Goal: Task Accomplishment & Management: Manage account settings

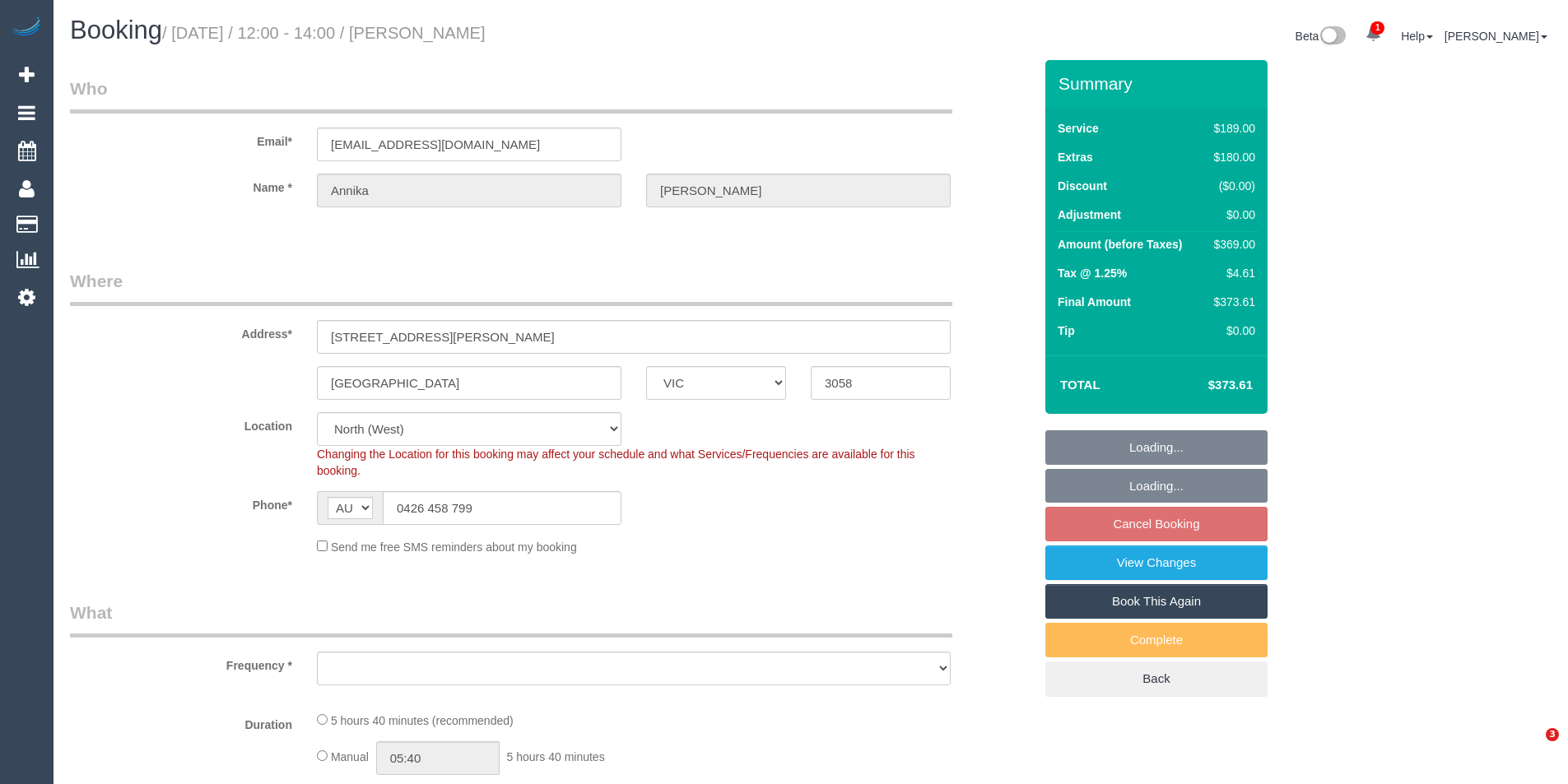
select select "VIC"
select select "object:714"
select select "string:stripe-pm_1S5eam2GScqysDRVkKrxUfS3"
select select "number:29"
select select "number:14"
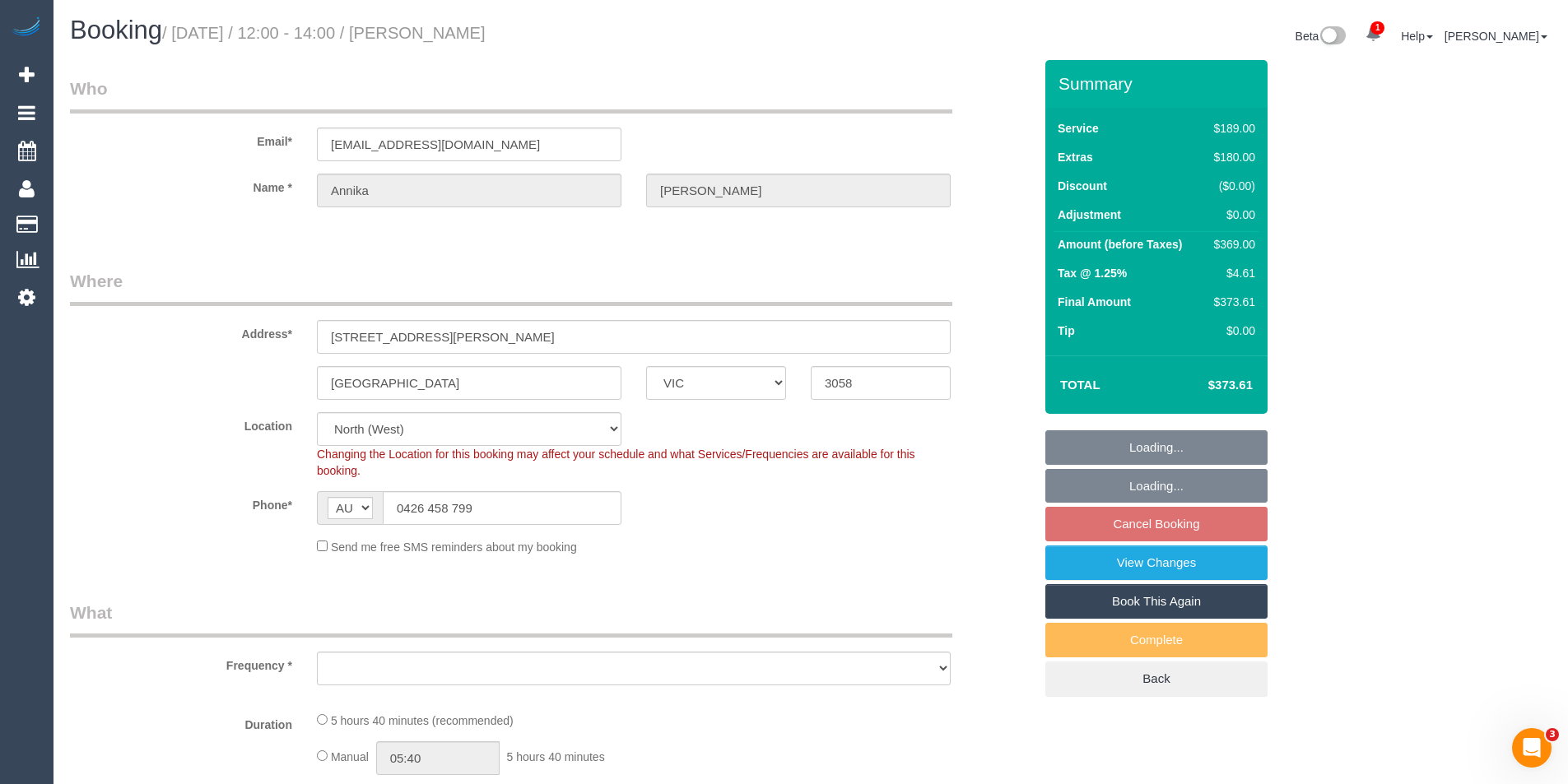
select select "number:19"
select select "number:25"
select select "number:33"
select select "number:26"
select select "object:1450"
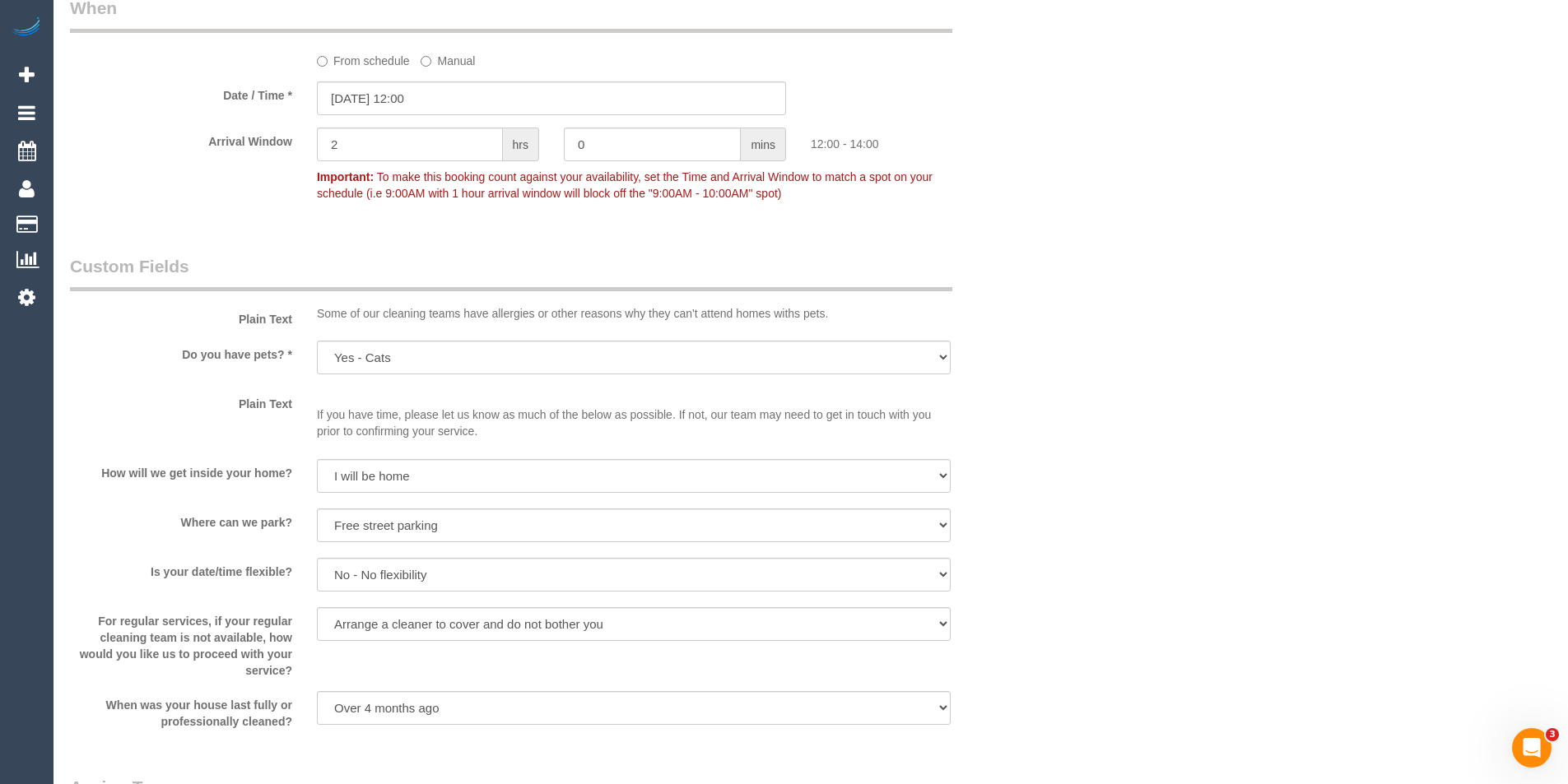
scroll to position [1317, 0]
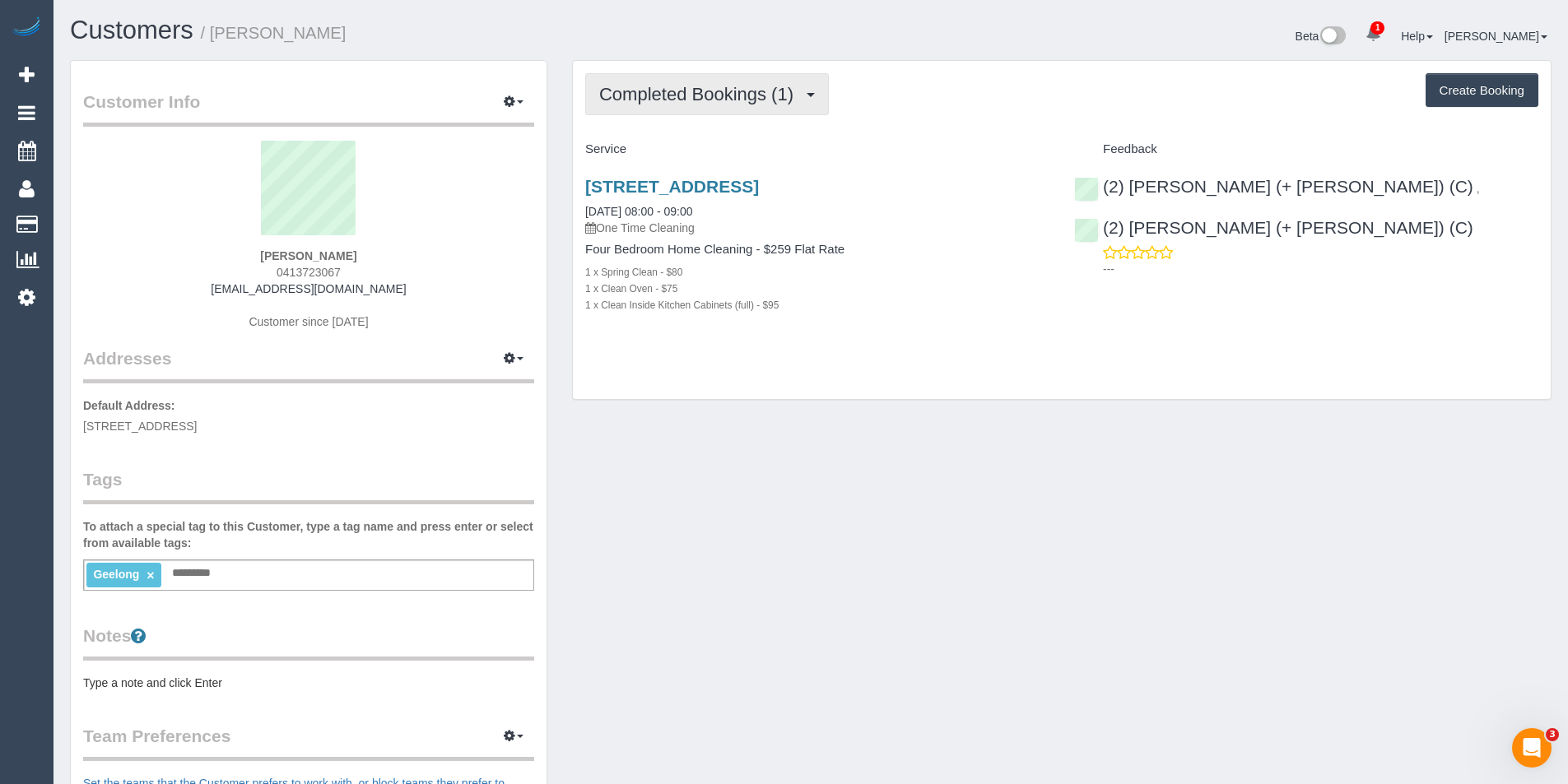
click at [742, 101] on span "Completed Bookings (1)" at bounding box center [700, 93] width 203 height 20
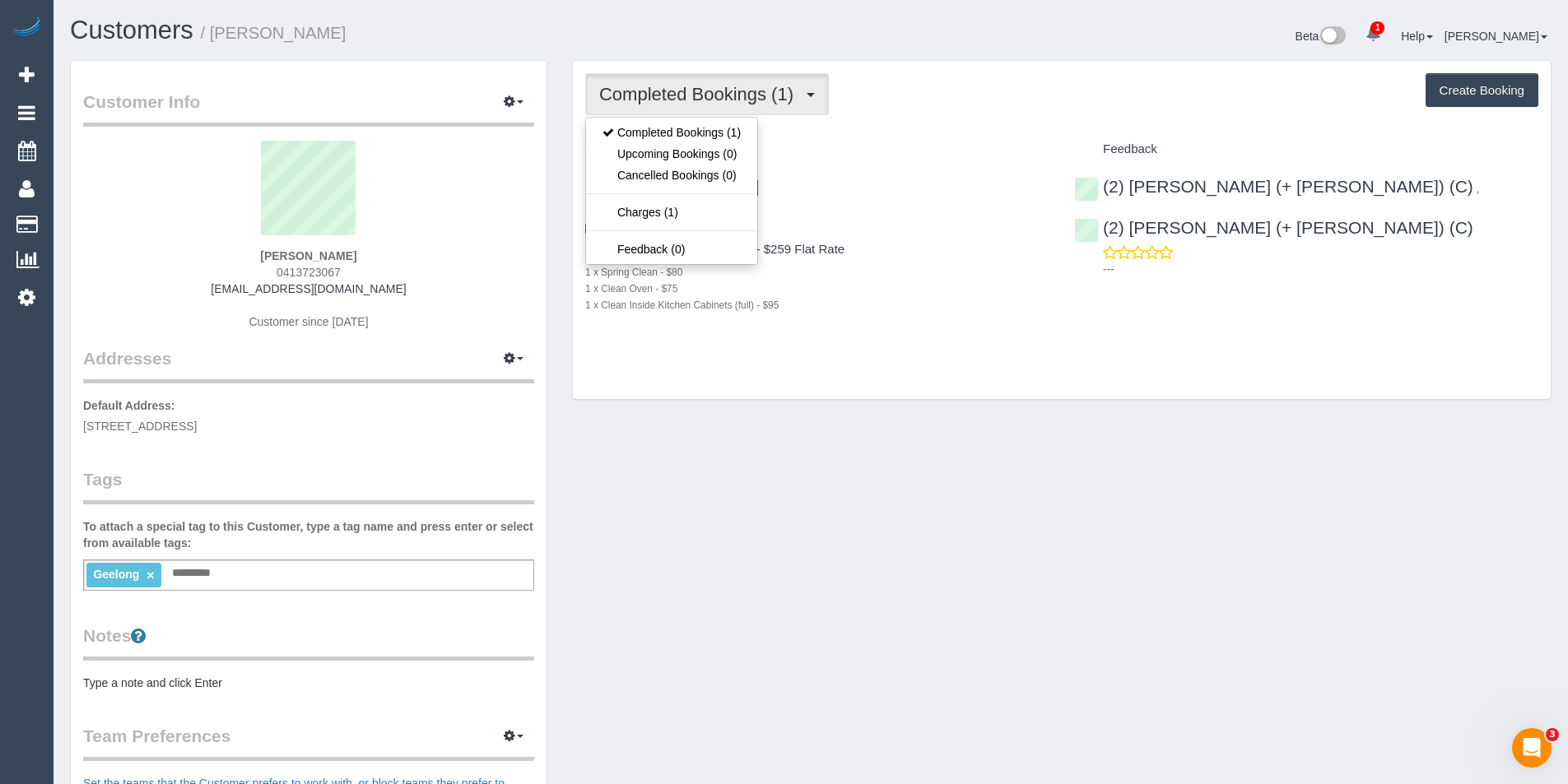
click at [917, 364] on div "Completed Bookings (1) Completed Bookings (1) Upcoming Bookings (0) Cancelled B…" at bounding box center [1062, 230] width 978 height 339
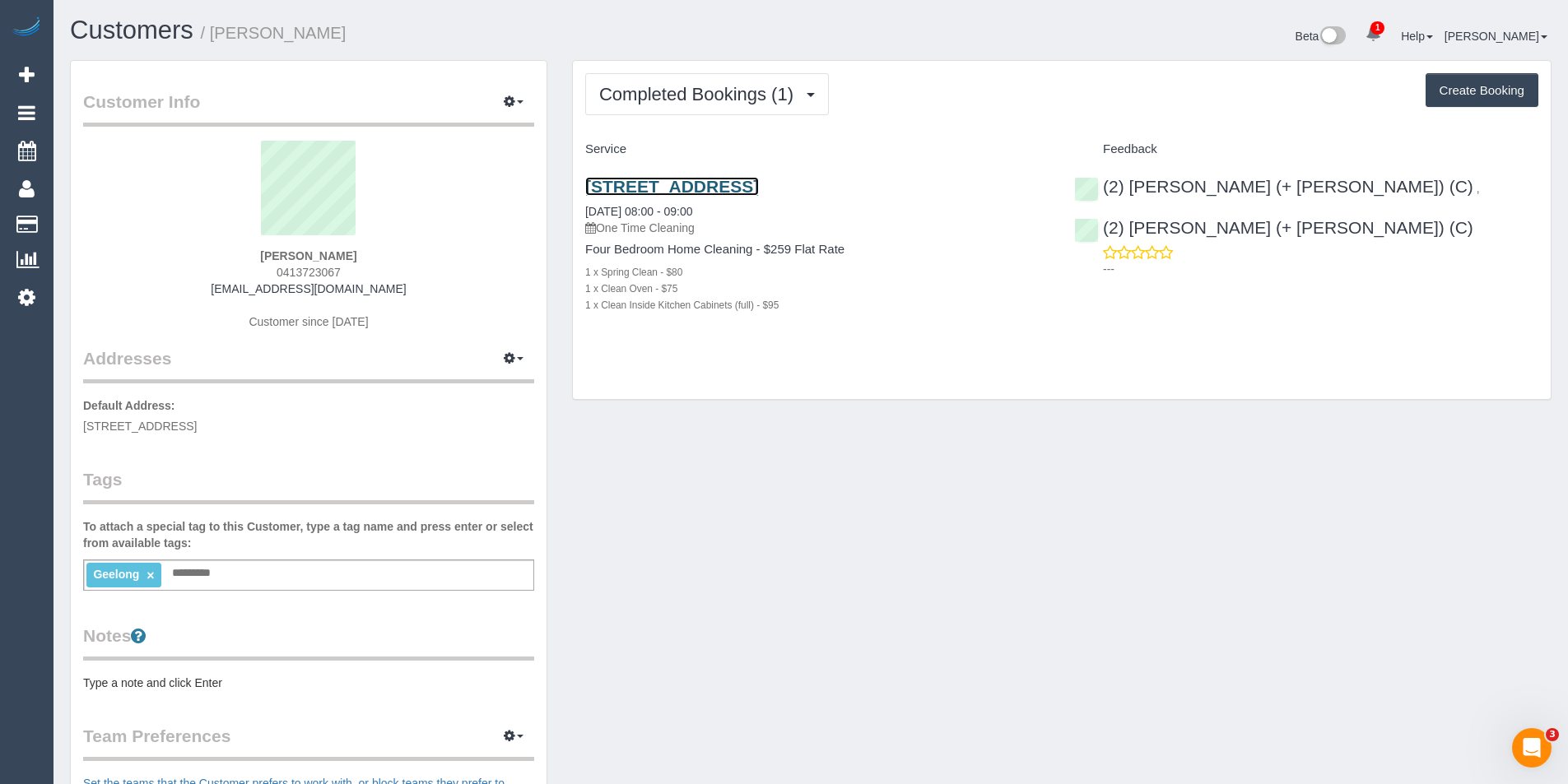
click at [759, 189] on link "[STREET_ADDRESS]" at bounding box center [672, 186] width 174 height 19
click at [731, 185] on link "[STREET_ADDRESS]" at bounding box center [672, 186] width 174 height 19
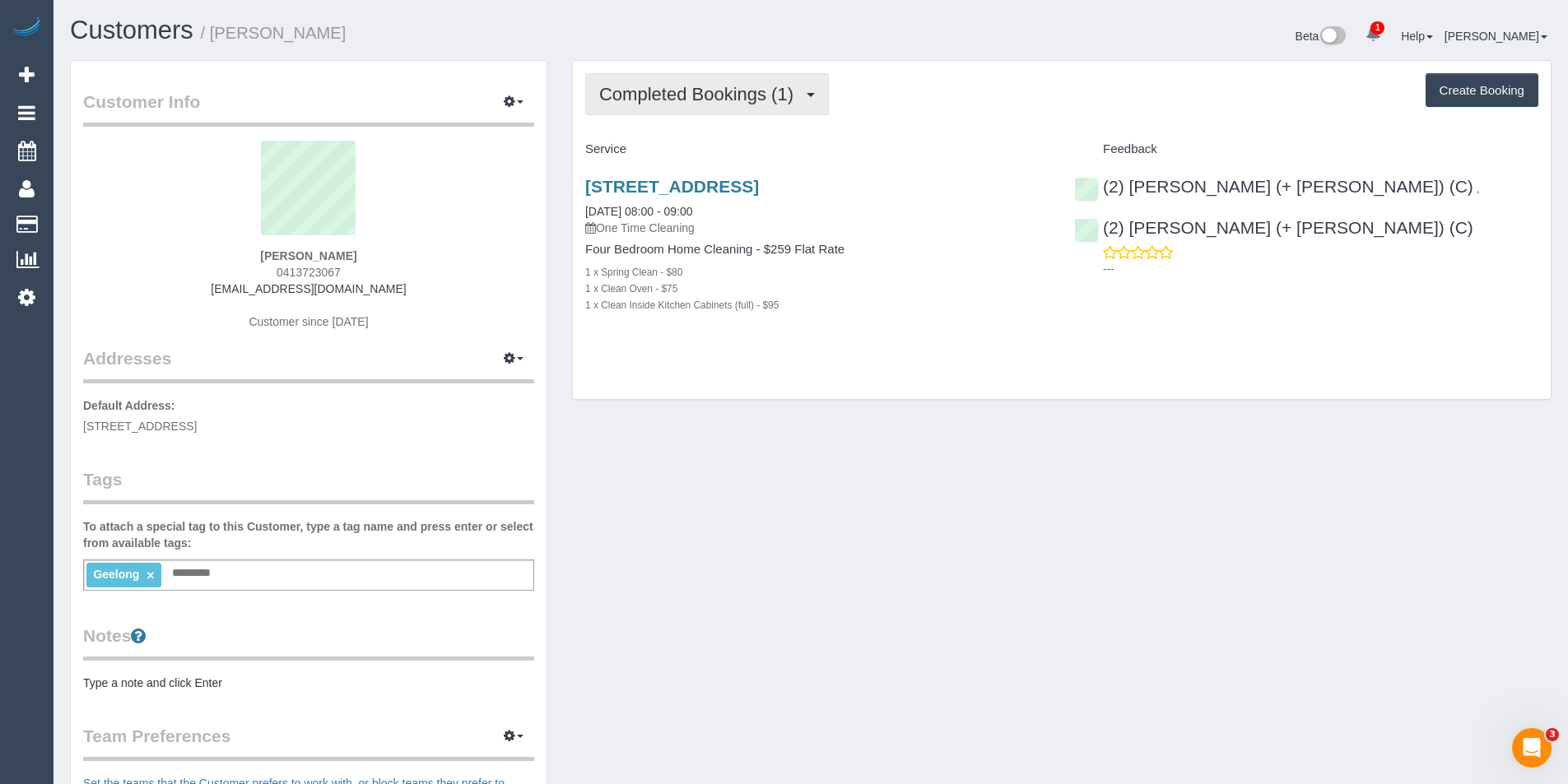
click at [750, 94] on span "Completed Bookings (1)" at bounding box center [700, 93] width 203 height 20
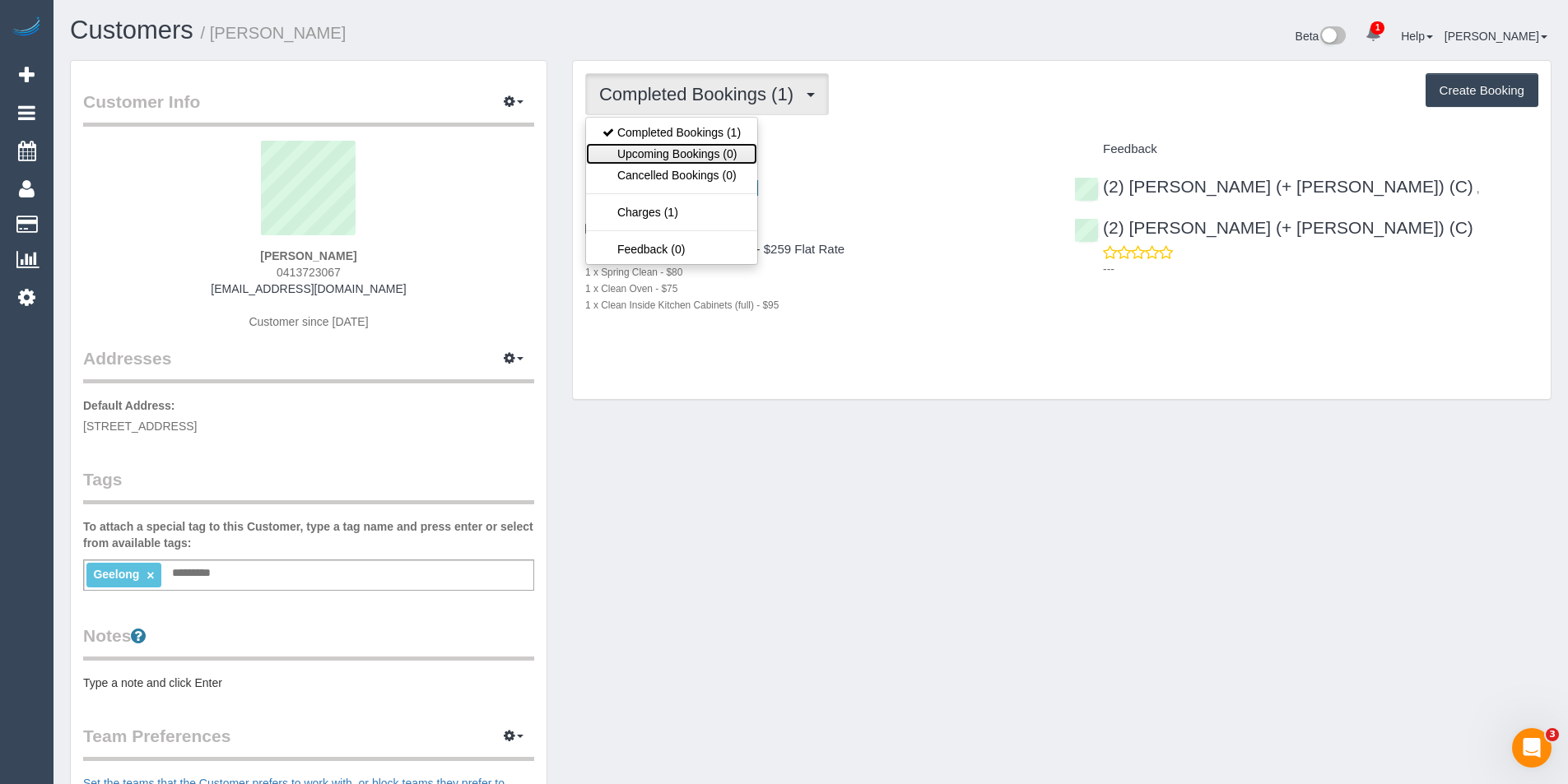
click at [732, 156] on link "Upcoming Bookings (0)" at bounding box center [671, 154] width 171 height 21
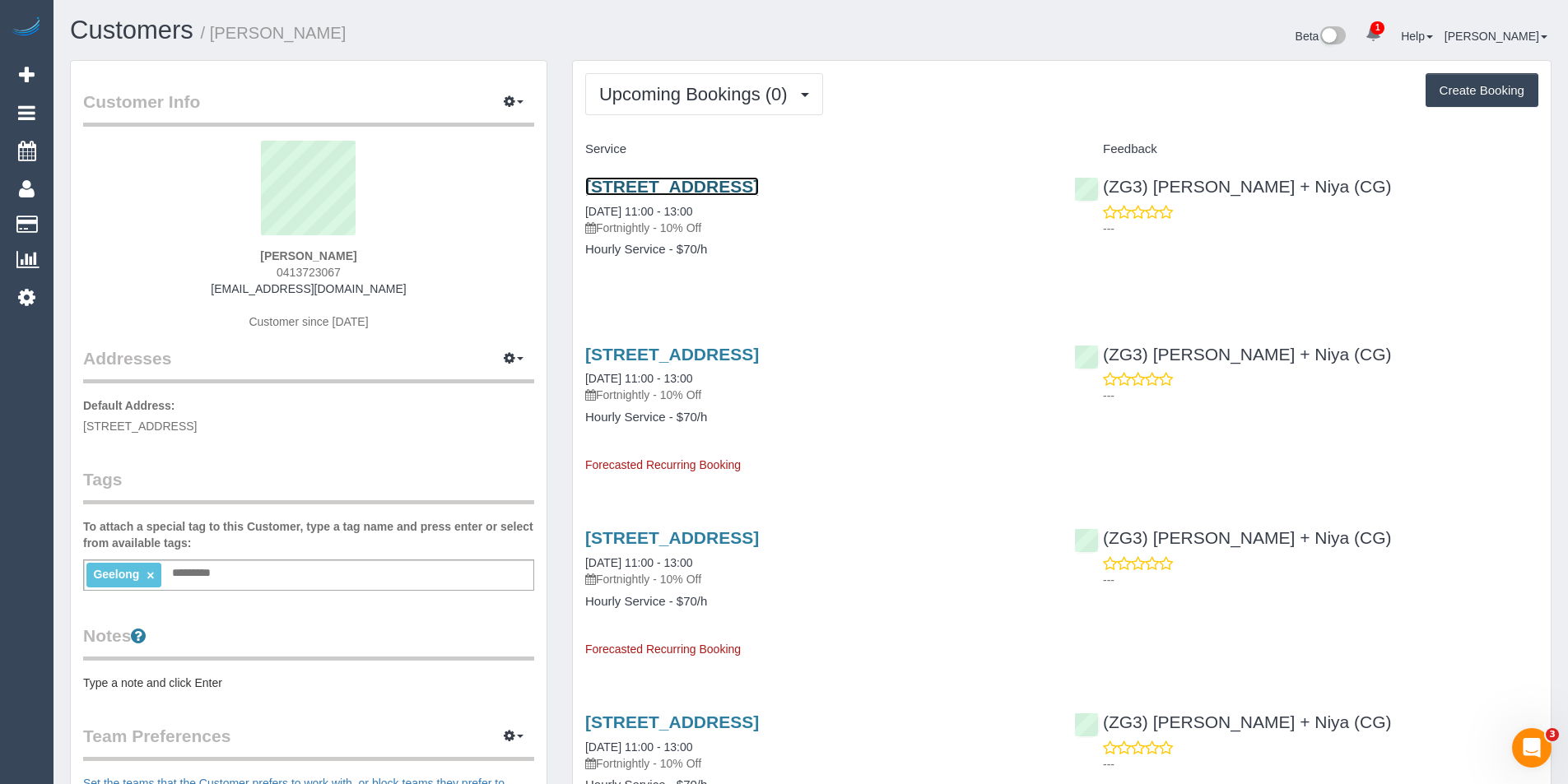
click at [705, 182] on link "6 Shevry Cross Way, Lovely Banks, VIC 3213" at bounding box center [672, 186] width 174 height 19
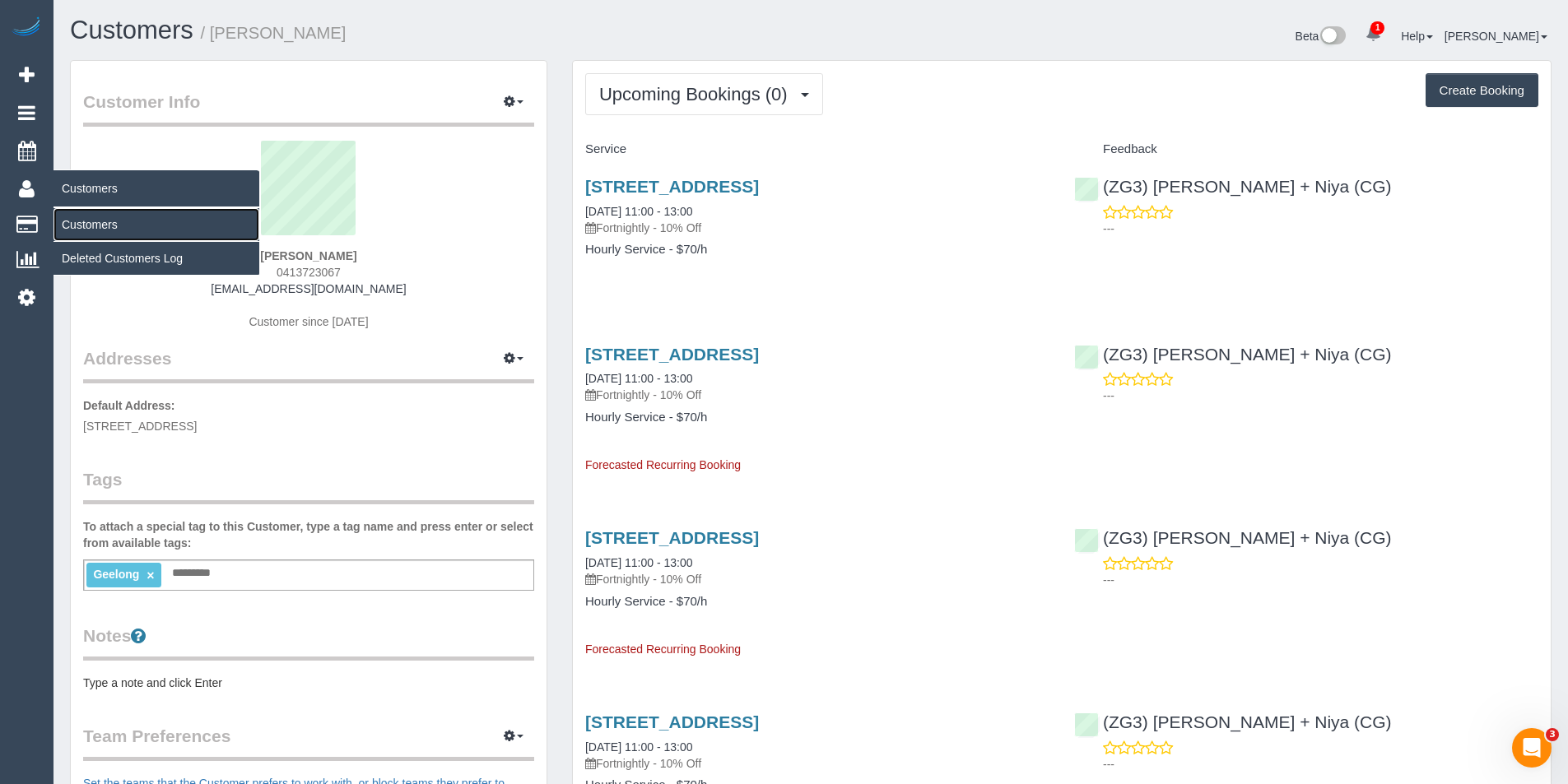
click at [95, 218] on link "Customers" at bounding box center [156, 224] width 206 height 33
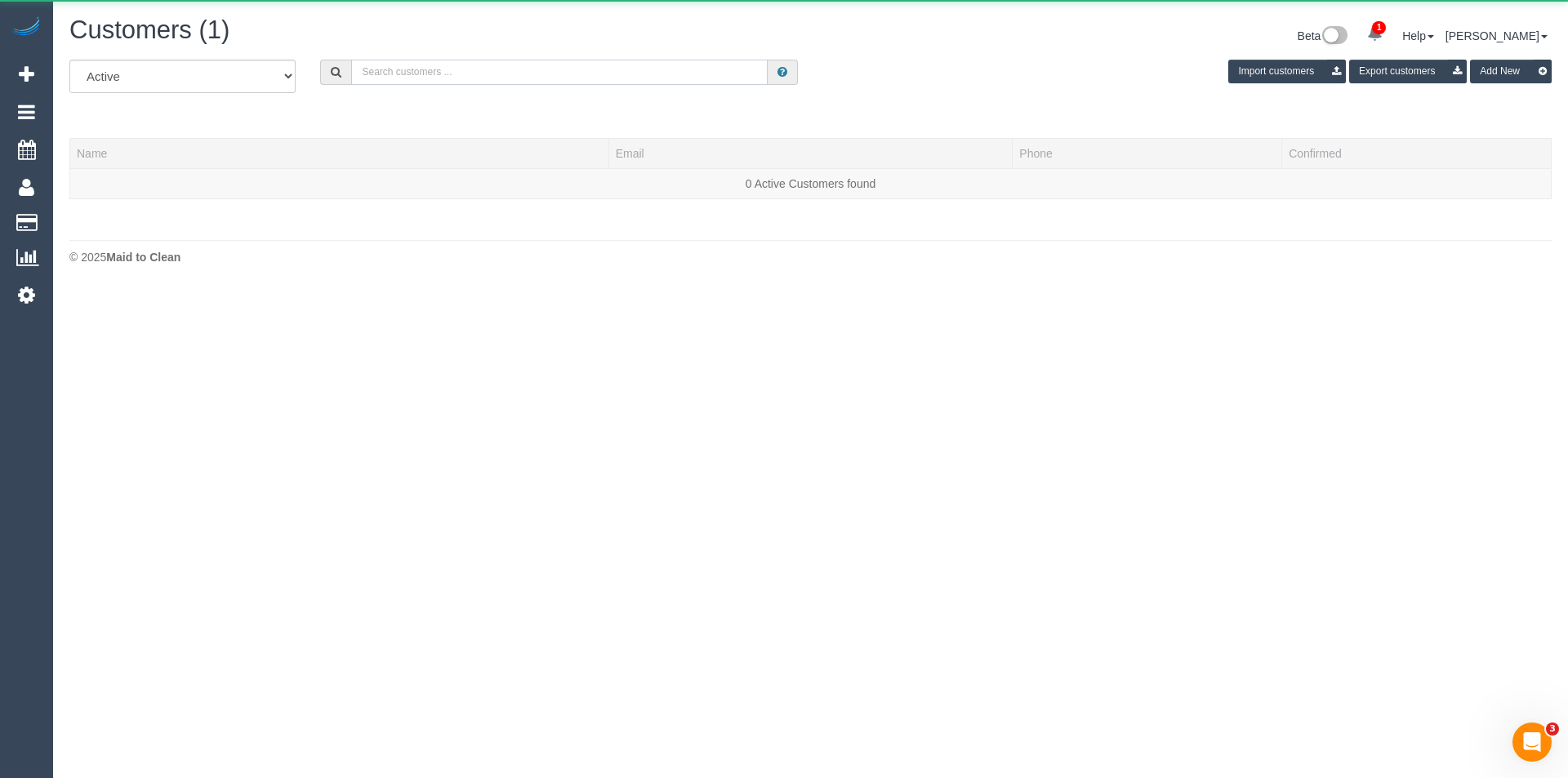
click at [484, 78] on input "text" at bounding box center [560, 72] width 417 height 26
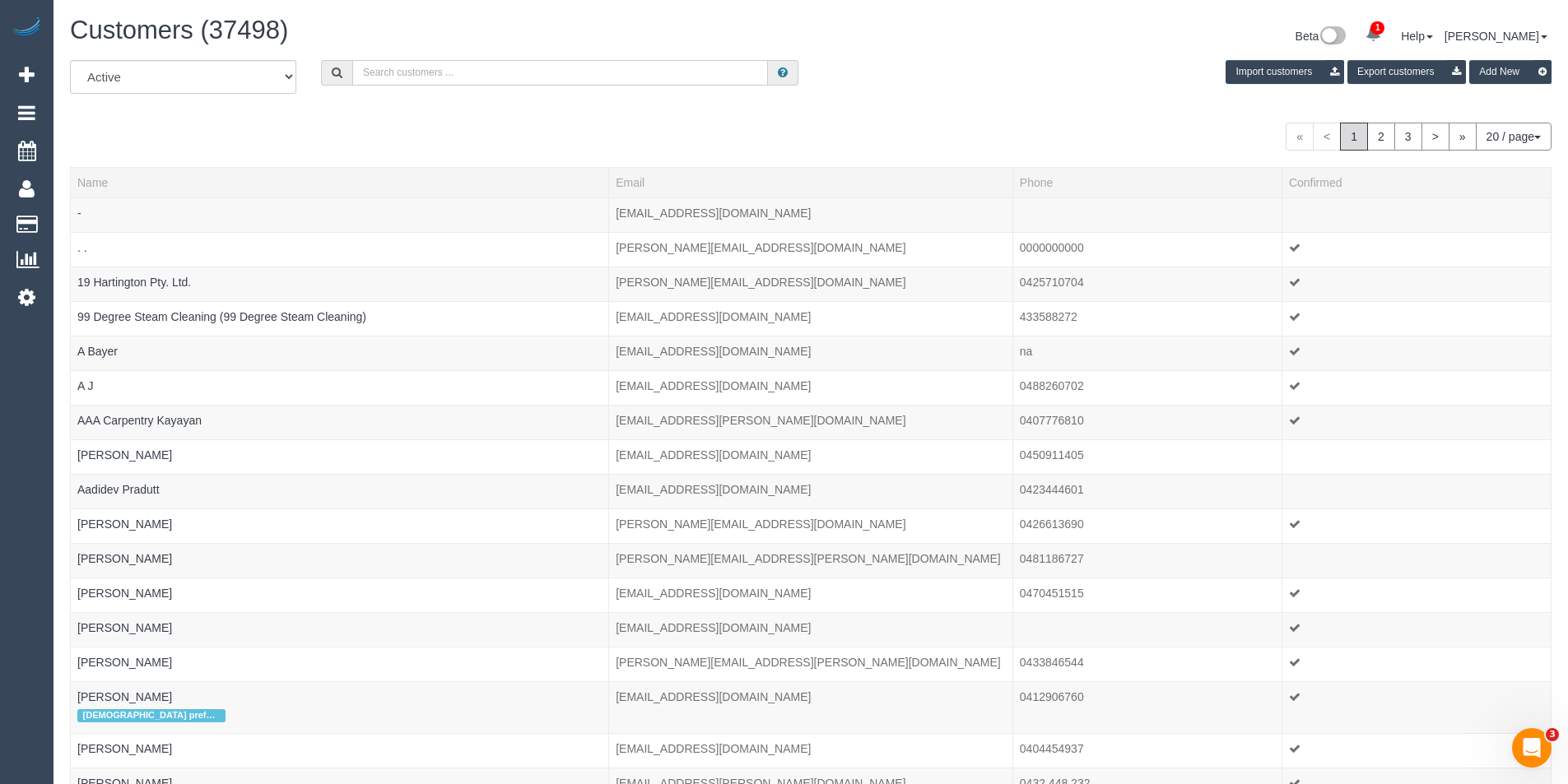
click at [440, 82] on input "text" at bounding box center [560, 73] width 416 height 26
paste input "seb95au@gmail.com"
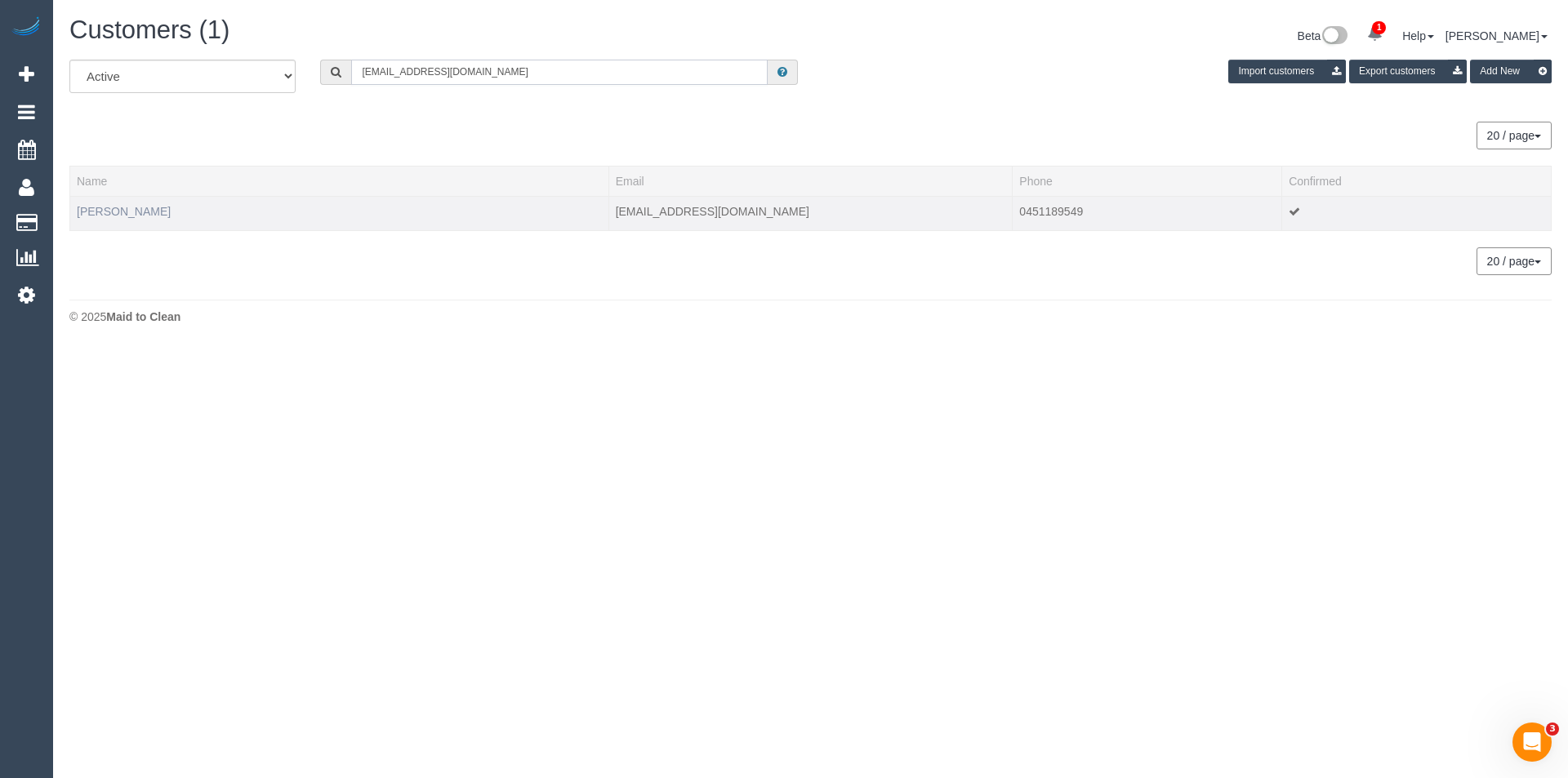
type input "seb95au@gmail.com"
click at [134, 213] on link "Sebastian Horon" at bounding box center [124, 211] width 94 height 13
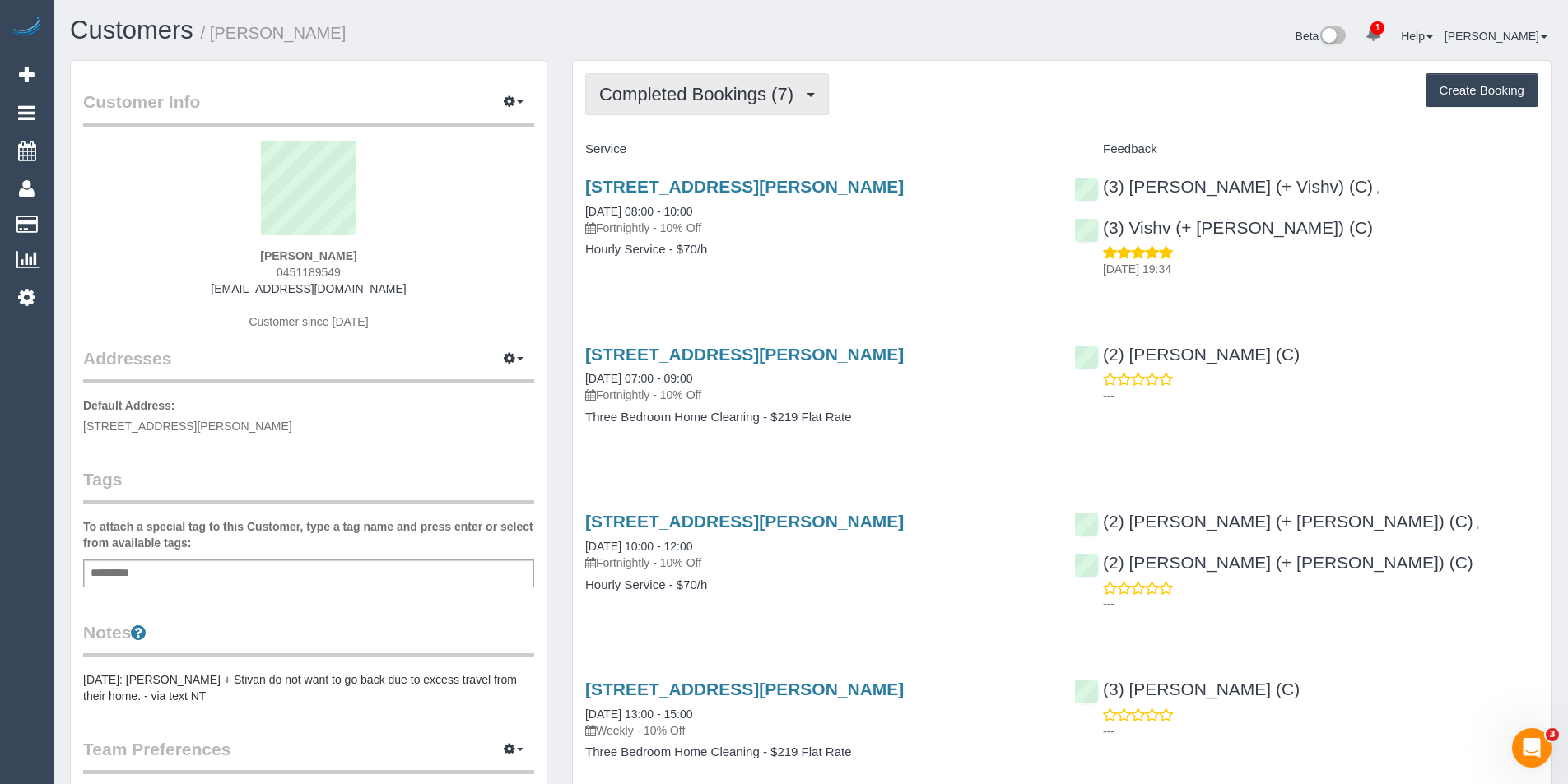
click at [783, 104] on span "Completed Bookings (7)" at bounding box center [700, 93] width 203 height 20
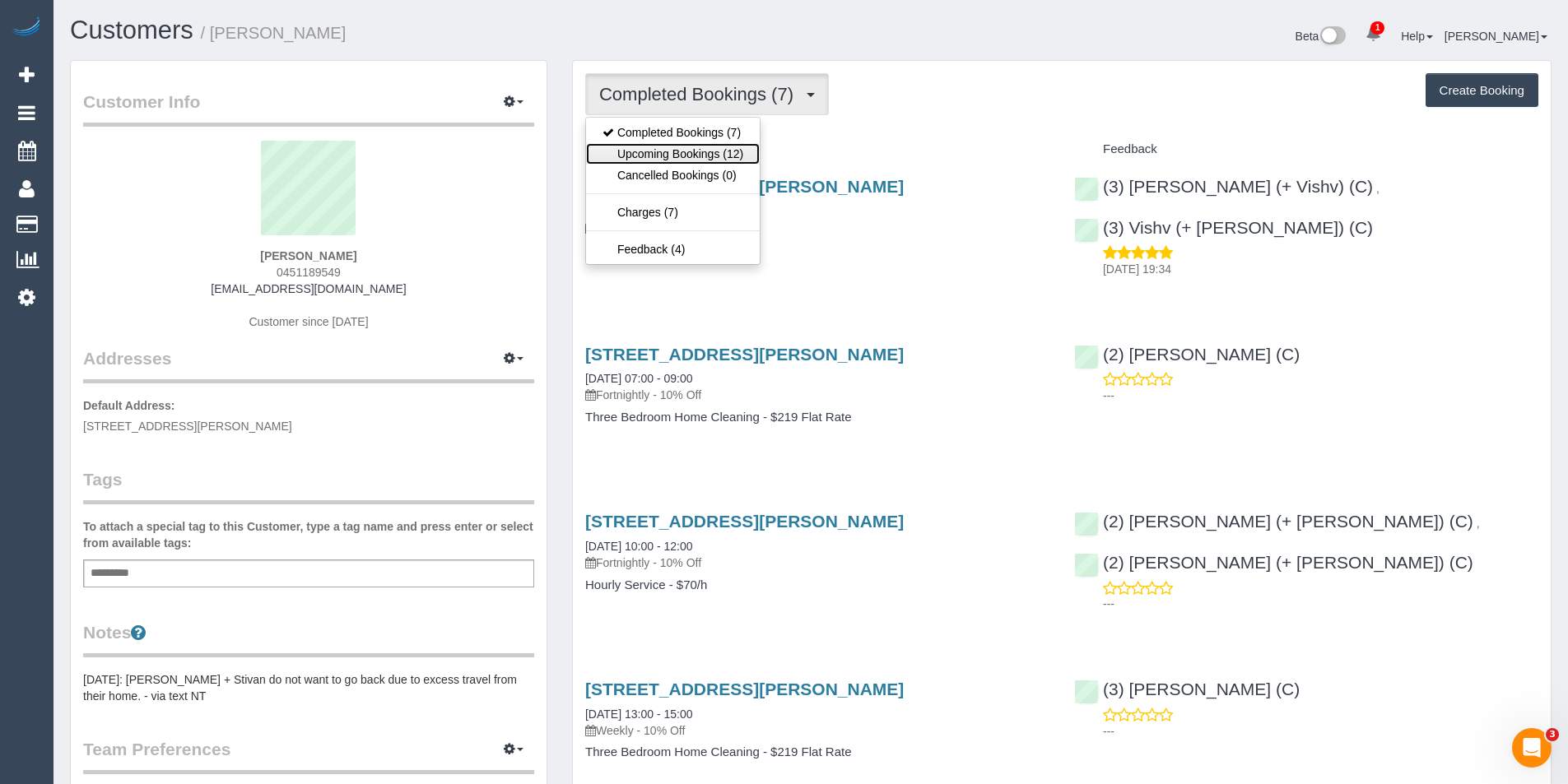
click at [731, 159] on link "Upcoming Bookings (12)" at bounding box center [672, 154] width 174 height 21
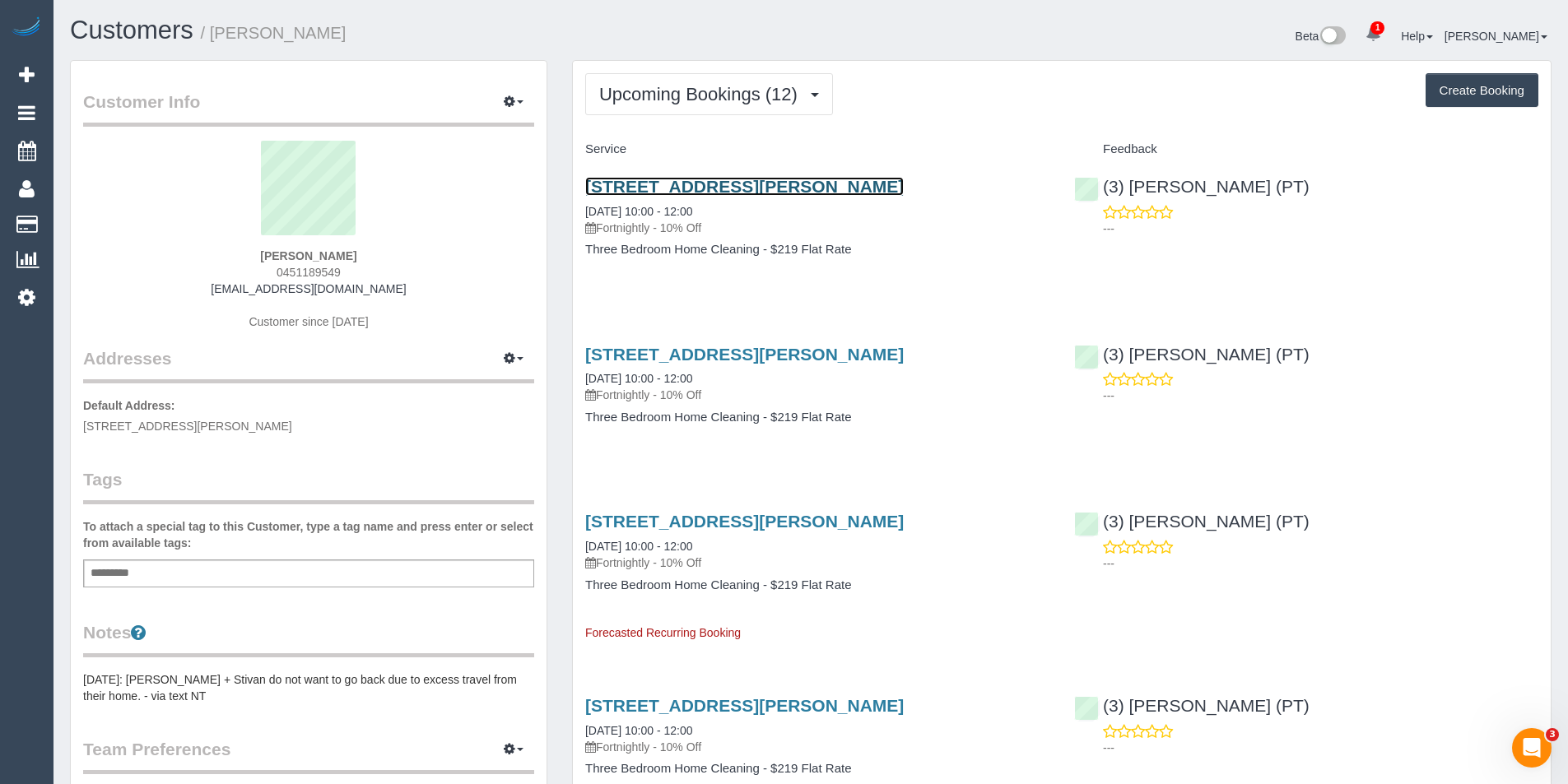
click at [808, 185] on link "300 Plummer Street, 805, Port Melbourne, VIC 3207" at bounding box center [745, 186] width 319 height 19
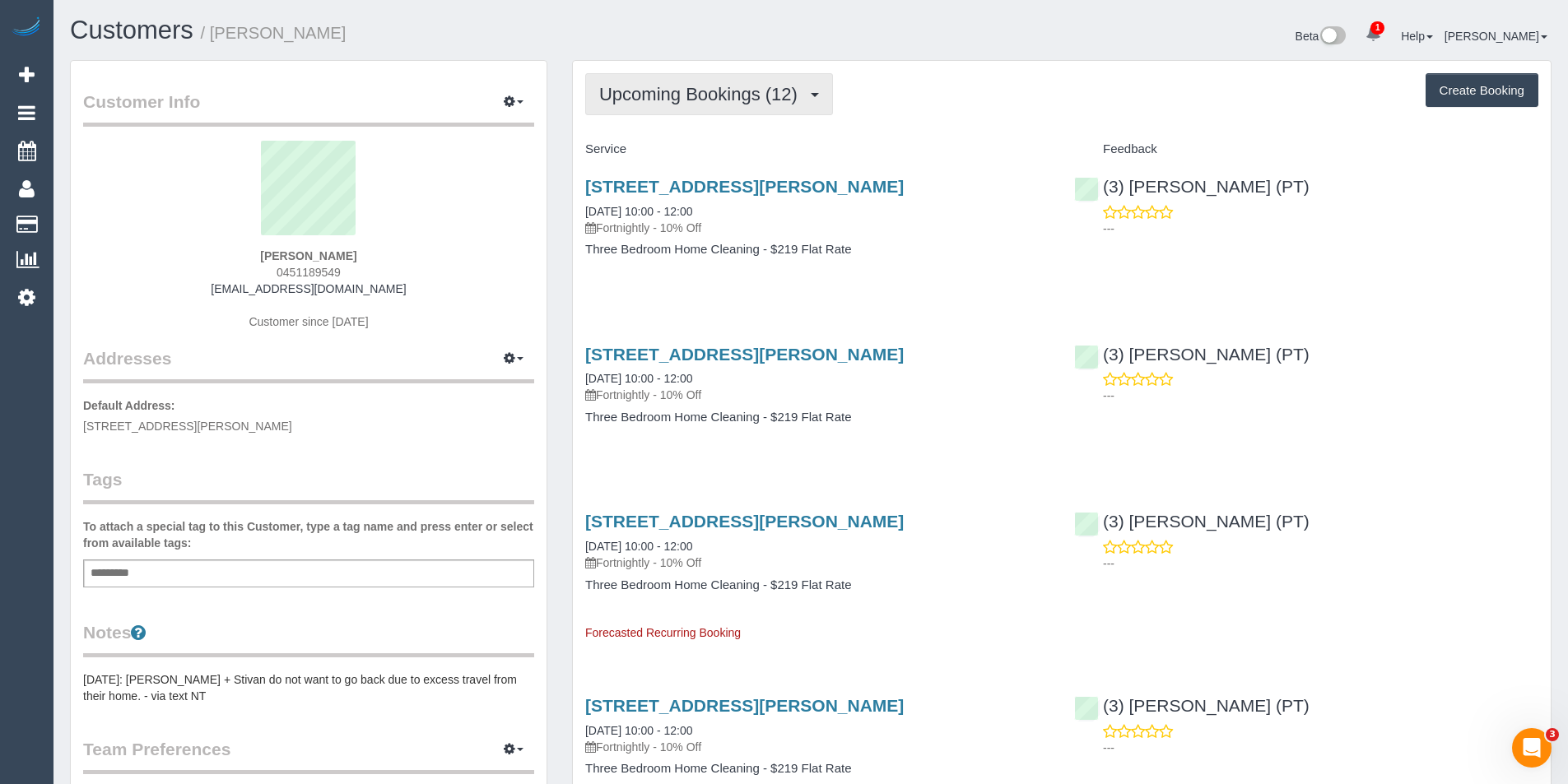
click at [670, 104] on span "Upcoming Bookings (12)" at bounding box center [702, 93] width 206 height 20
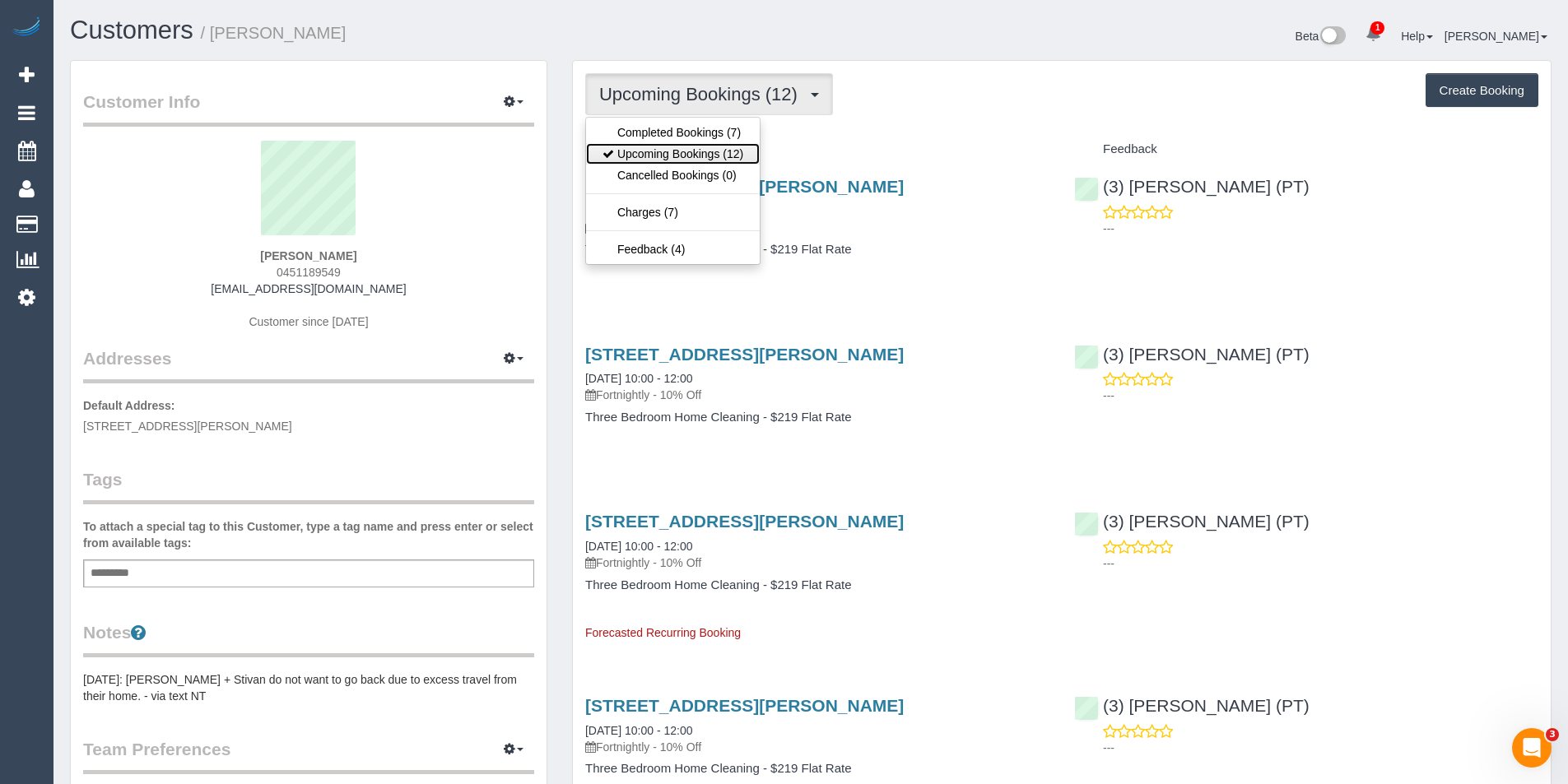
click at [674, 156] on link "Upcoming Bookings (12)" at bounding box center [672, 154] width 174 height 21
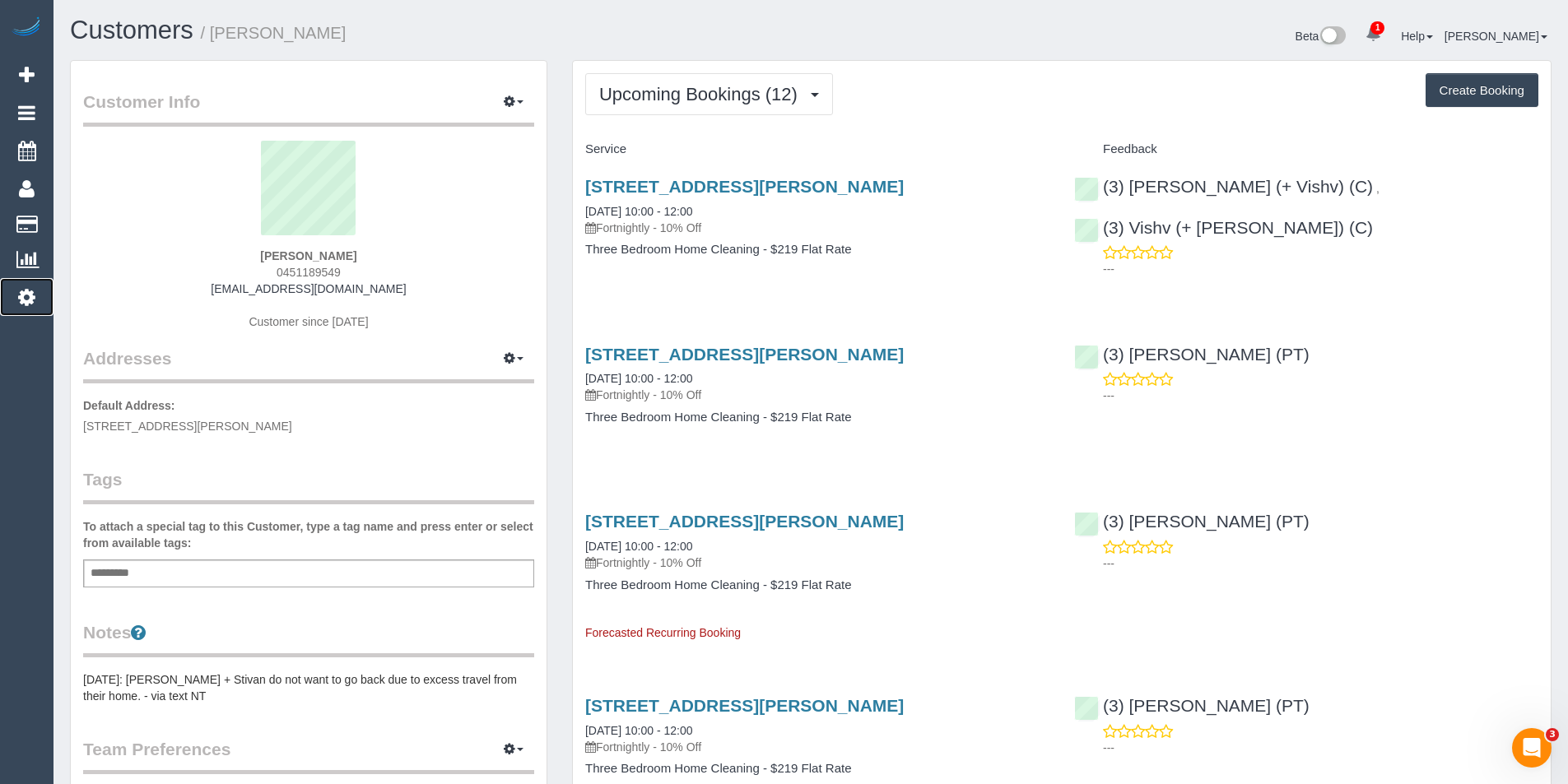
click at [24, 300] on icon at bounding box center [26, 297] width 17 height 20
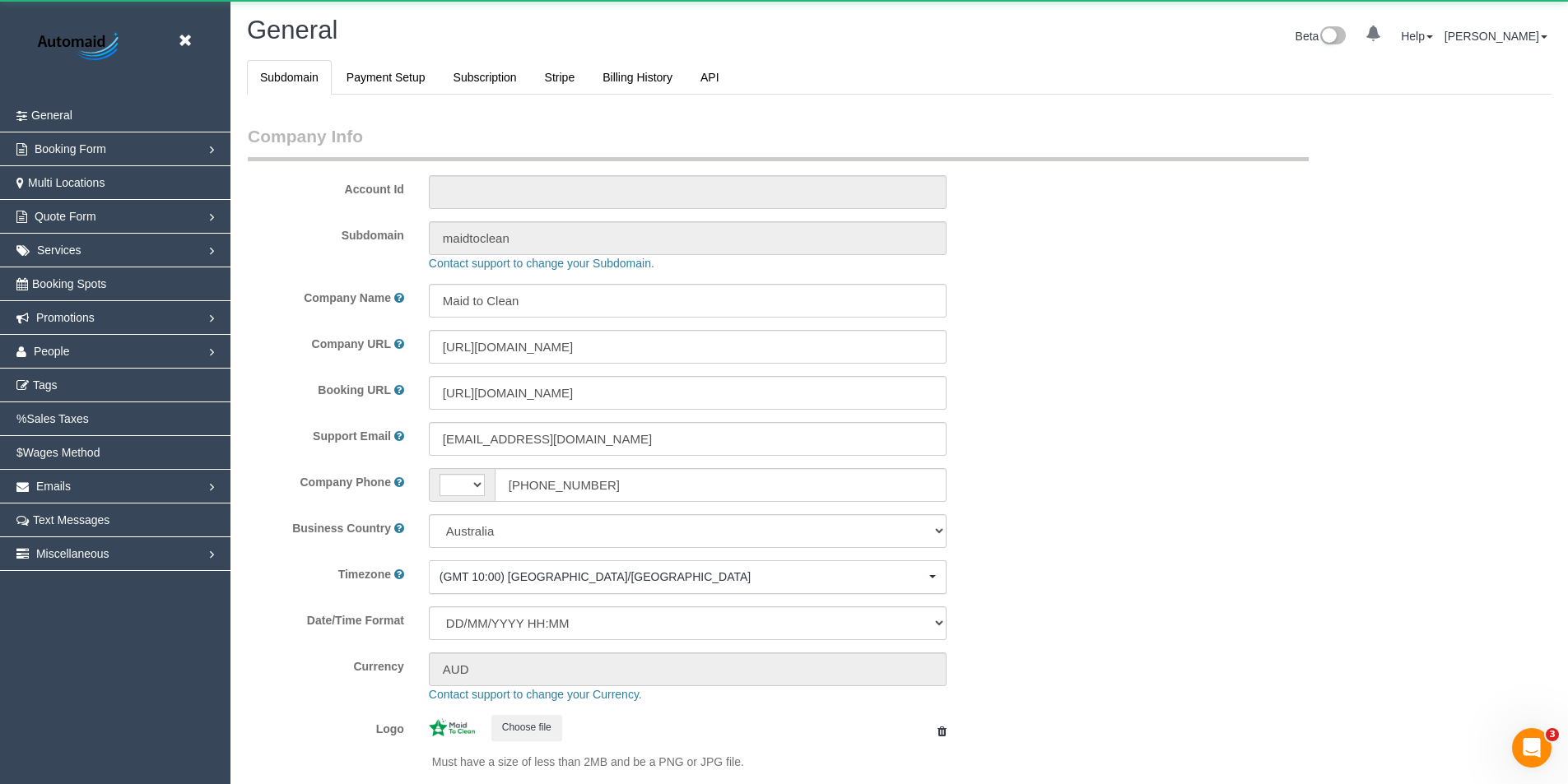
select select "string:AU"
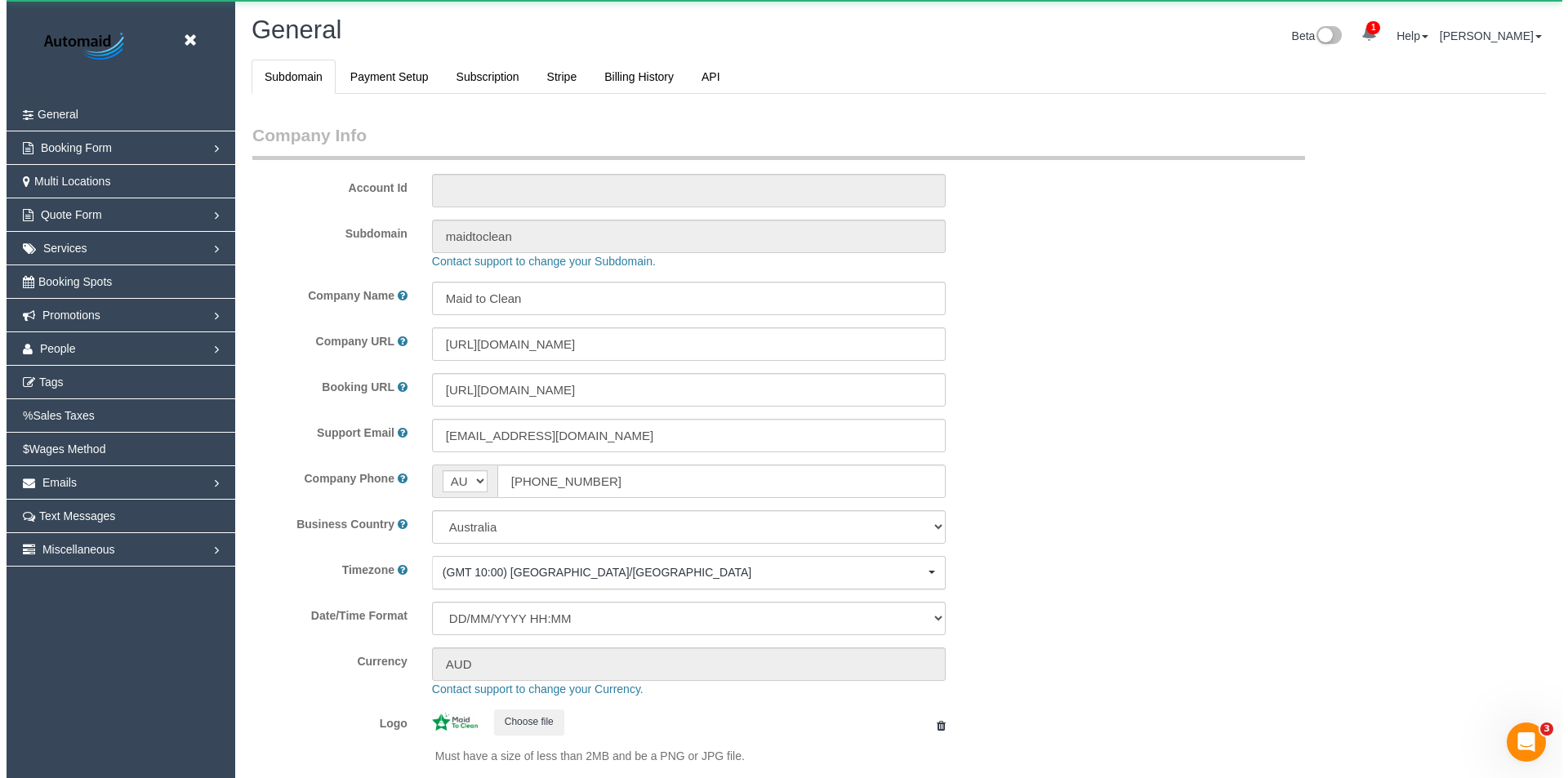
scroll to position [3701, 1556]
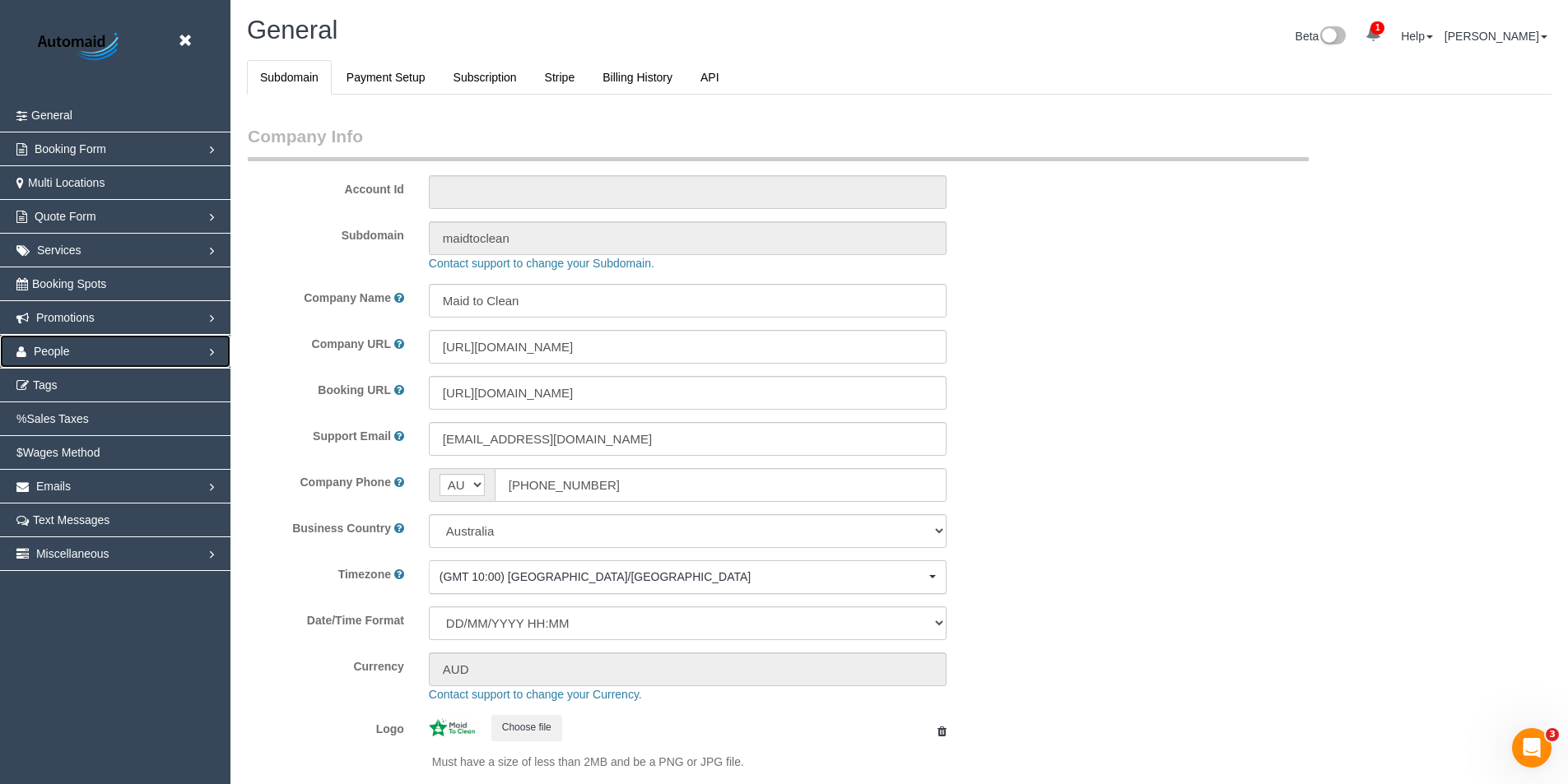
click at [59, 349] on span "People" at bounding box center [52, 352] width 36 height 13
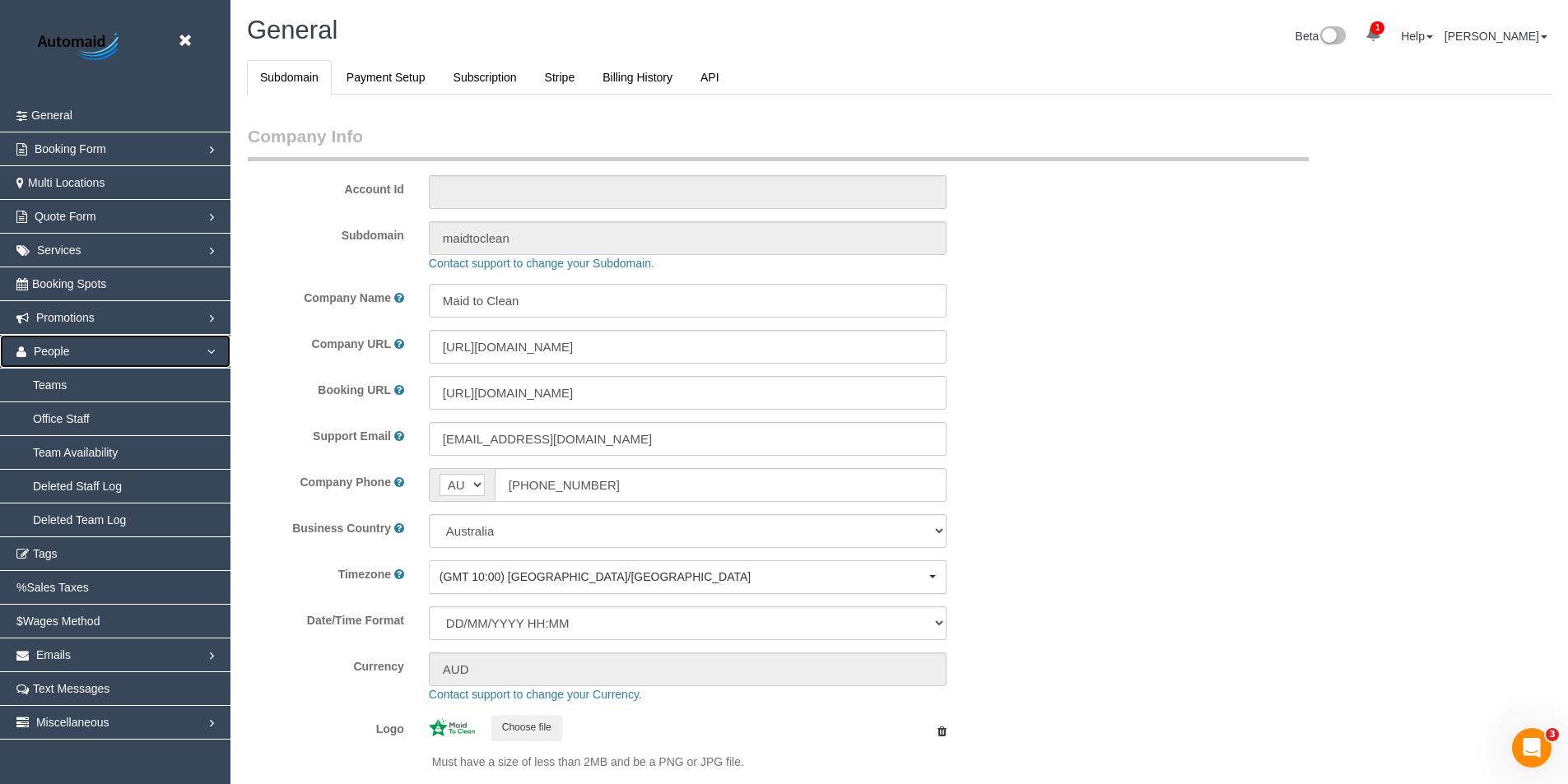
select select "1"
click at [82, 456] on link "Team Availability" at bounding box center [115, 452] width 230 height 33
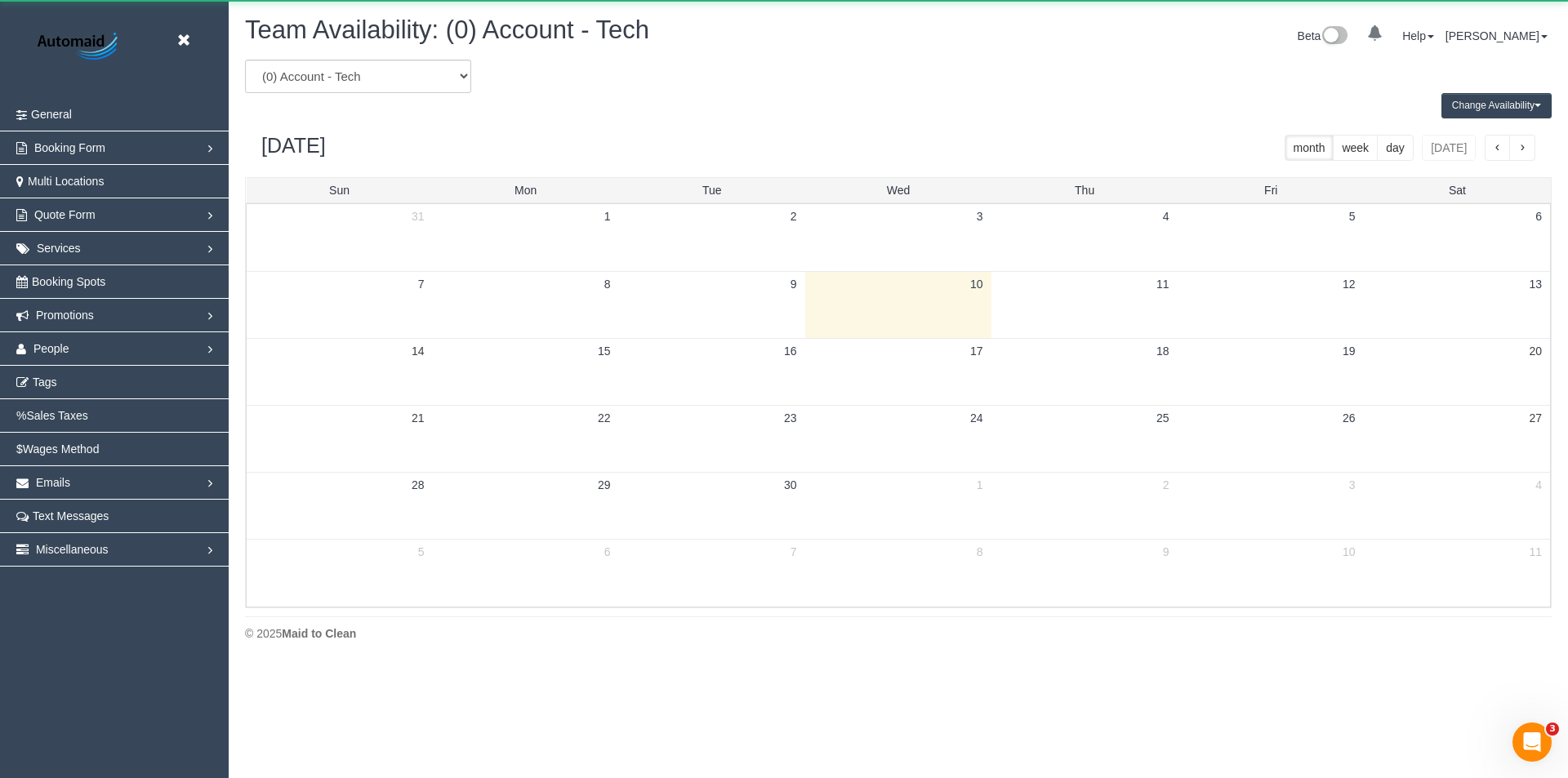
scroll to position [665, 1568]
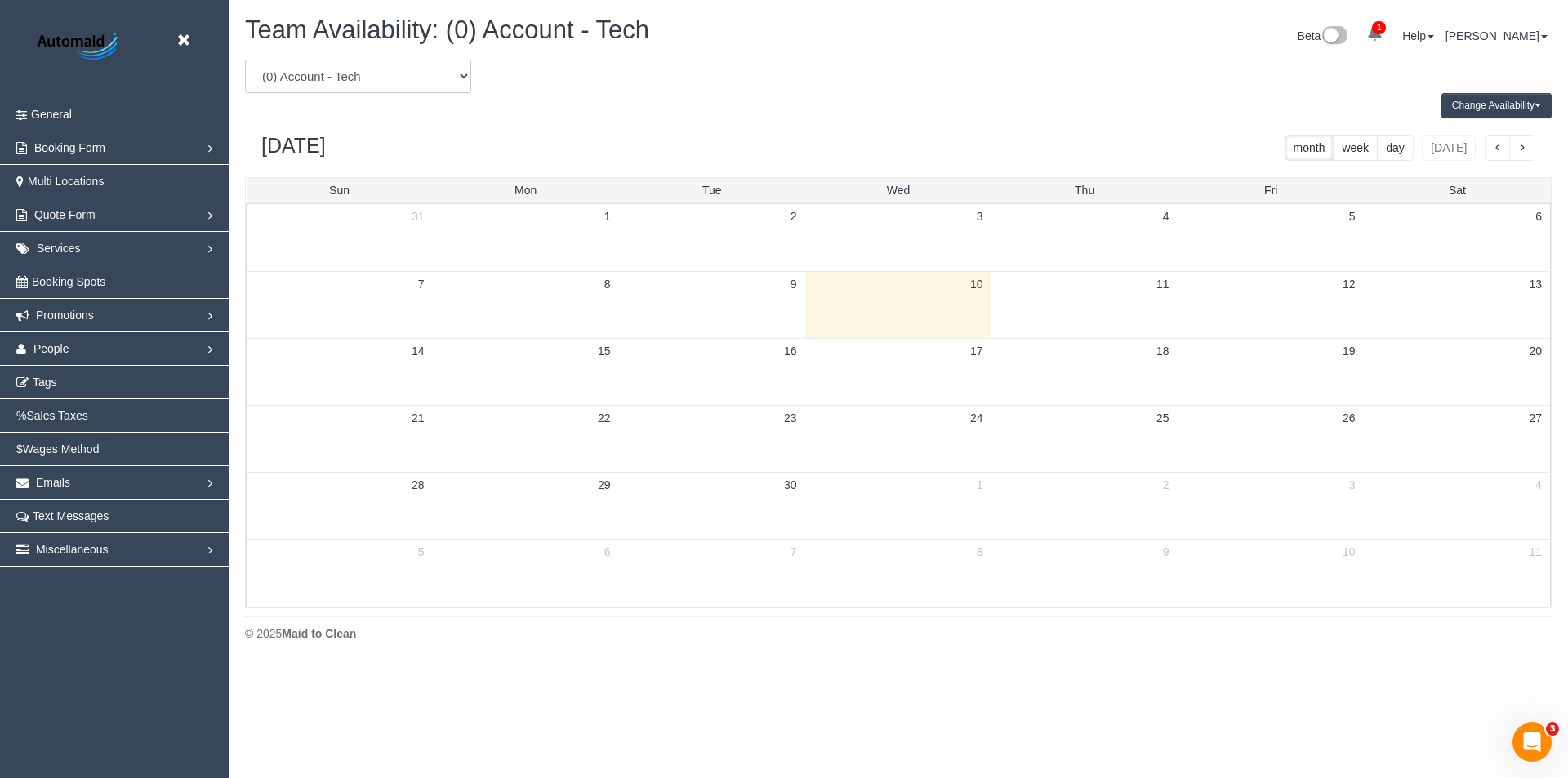
click at [316, 72] on select "(0) Account - Tech (0) Office (0) Raunak Test Account (1) Debbie Brodjanac (FT)…" at bounding box center [358, 77] width 226 height 34
select select "number:87482"
click at [245, 60] on select "(0) Account - Tech (0) Office (0) Raunak Test Account (1) Debbie Brodjanac (FT)…" at bounding box center [358, 77] width 226 height 34
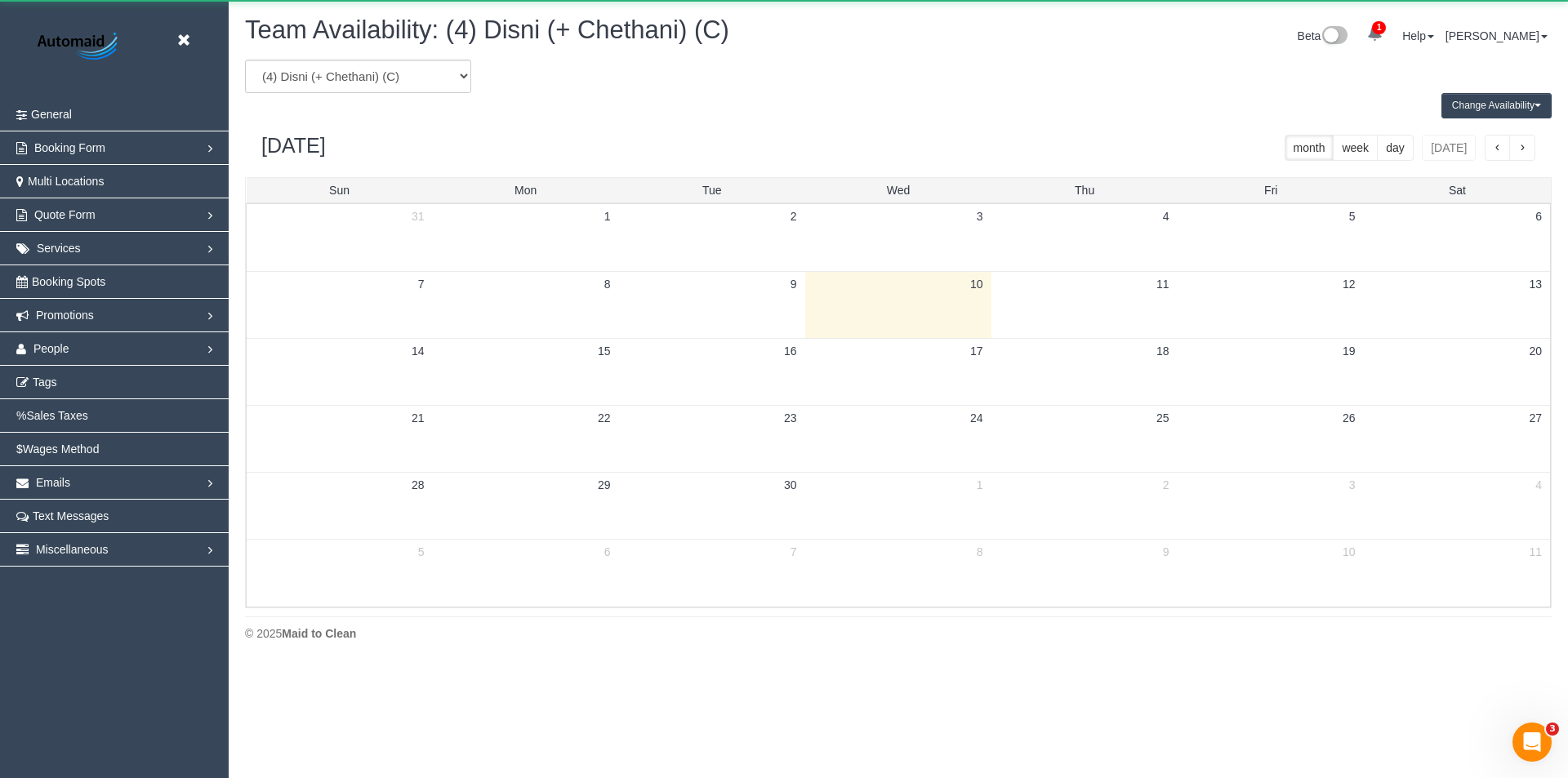
scroll to position [81006, 80085]
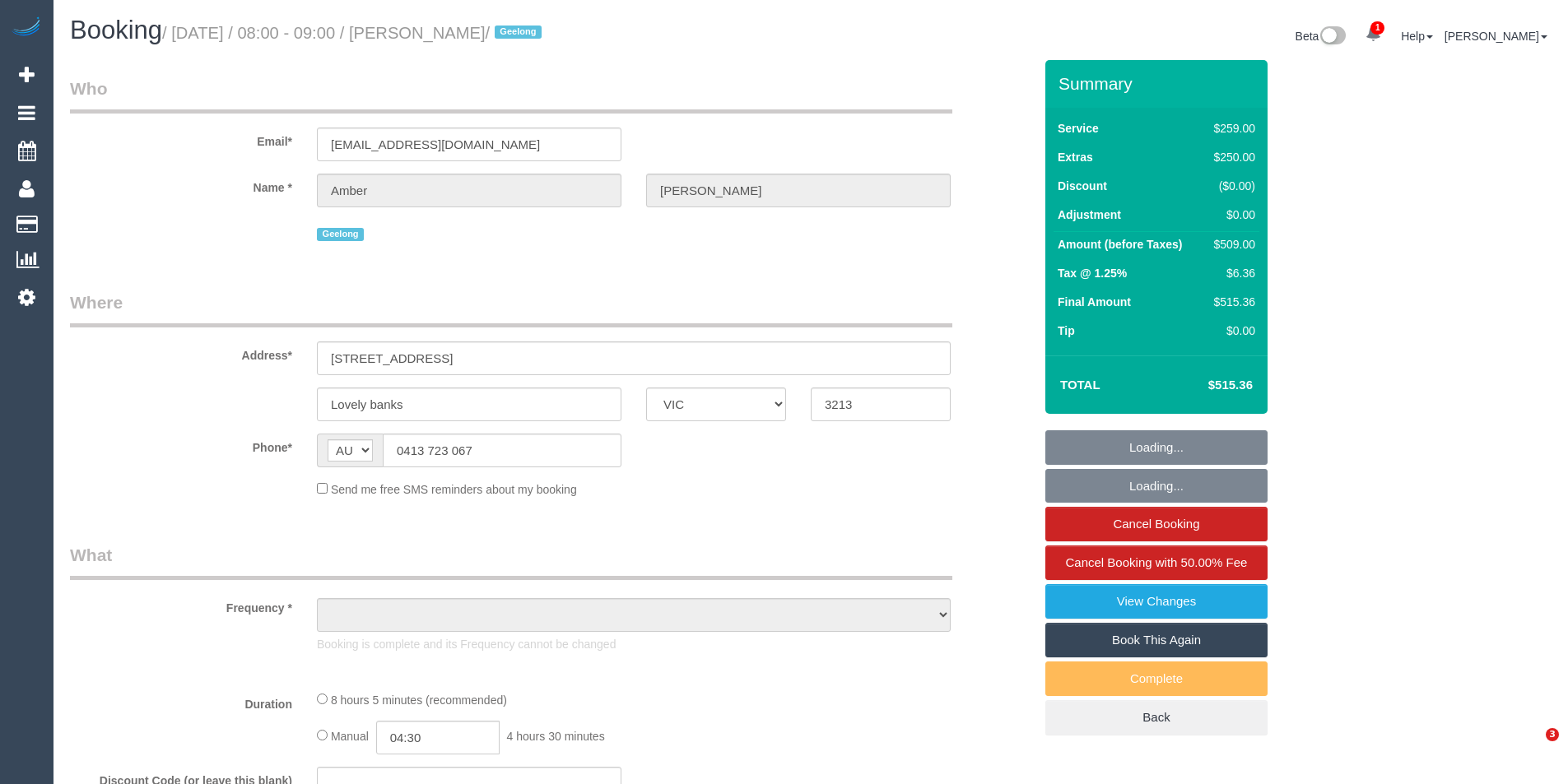
select select "VIC"
select select "object:583"
select select "string:stripe-pm_1RxdRP2GScqysDRV28x8uRFF"
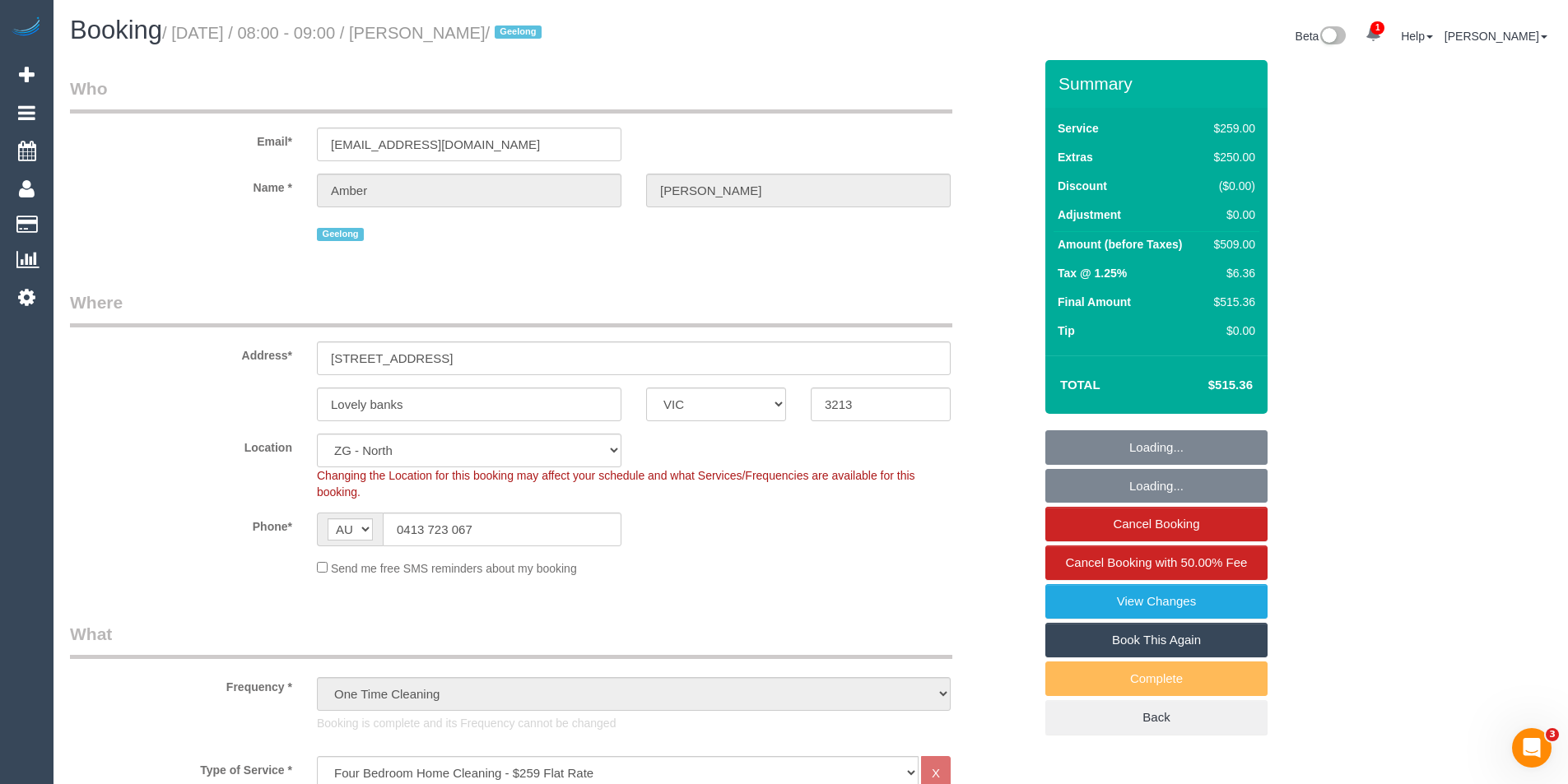
select select "object:892"
select select "spot1"
select select "number:27"
select select "number:14"
select select "number:19"
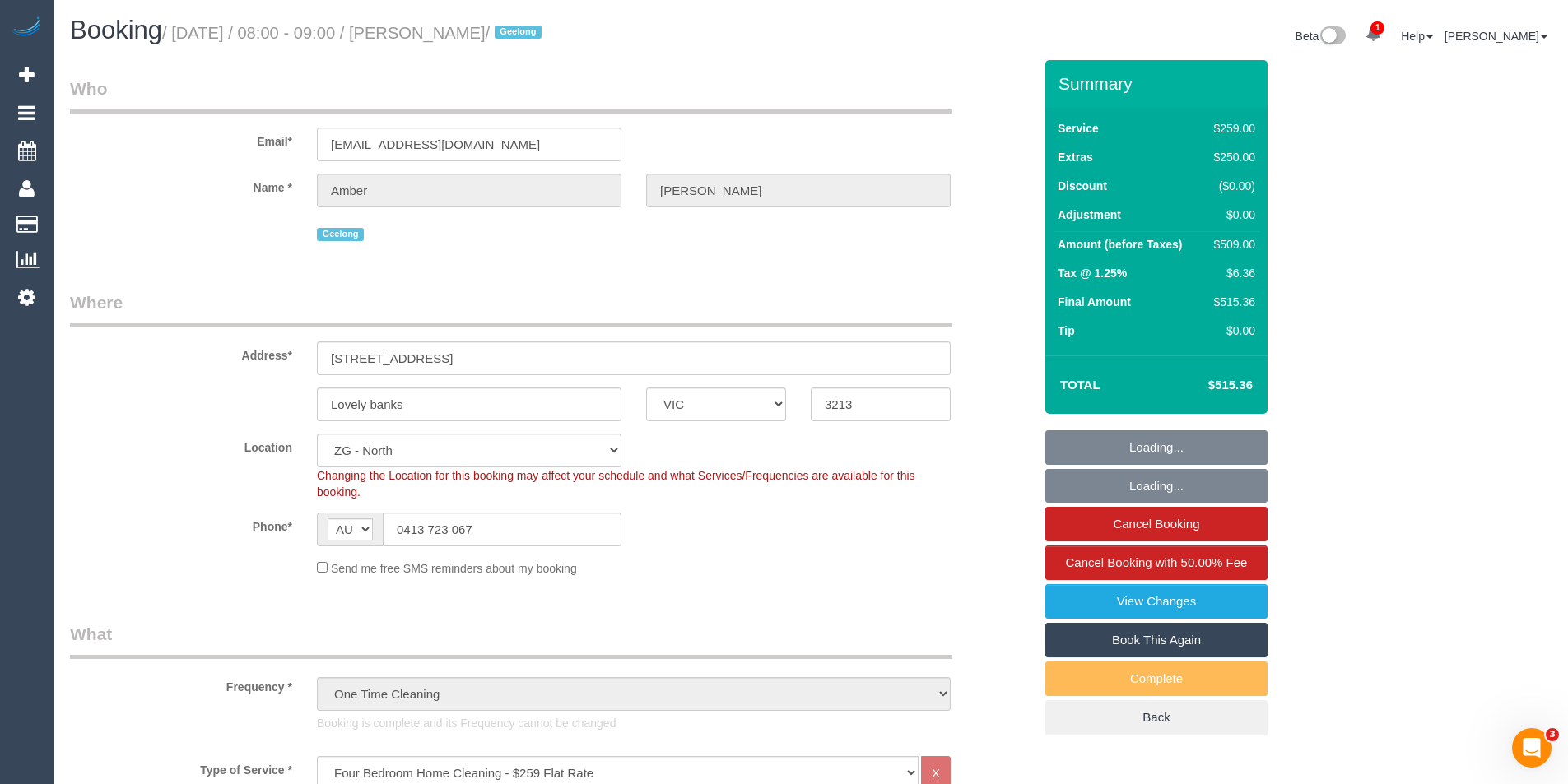
select select "number:24"
select select "number:34"
select select "number:13"
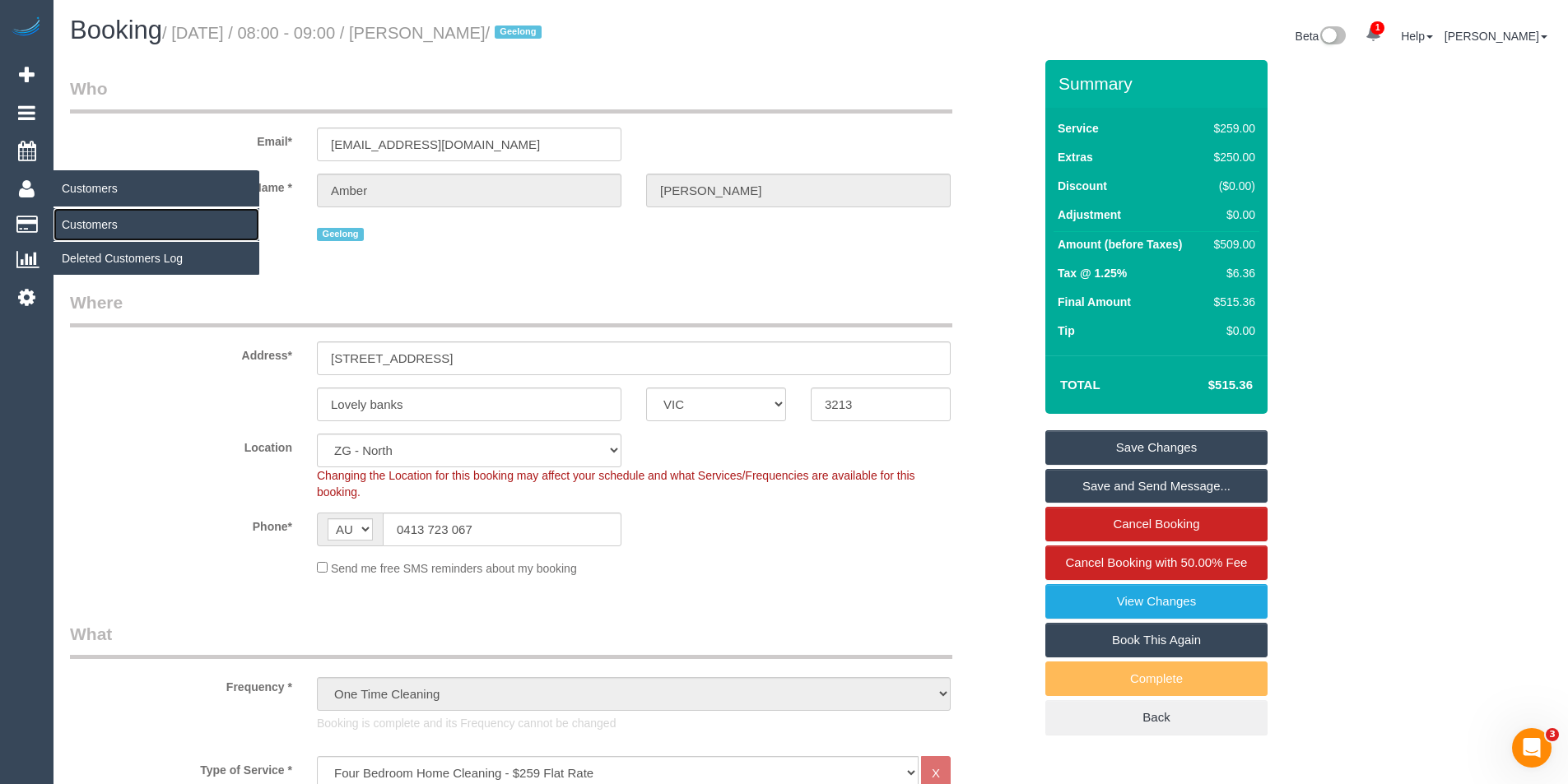
click at [91, 224] on link "Customers" at bounding box center [156, 224] width 206 height 33
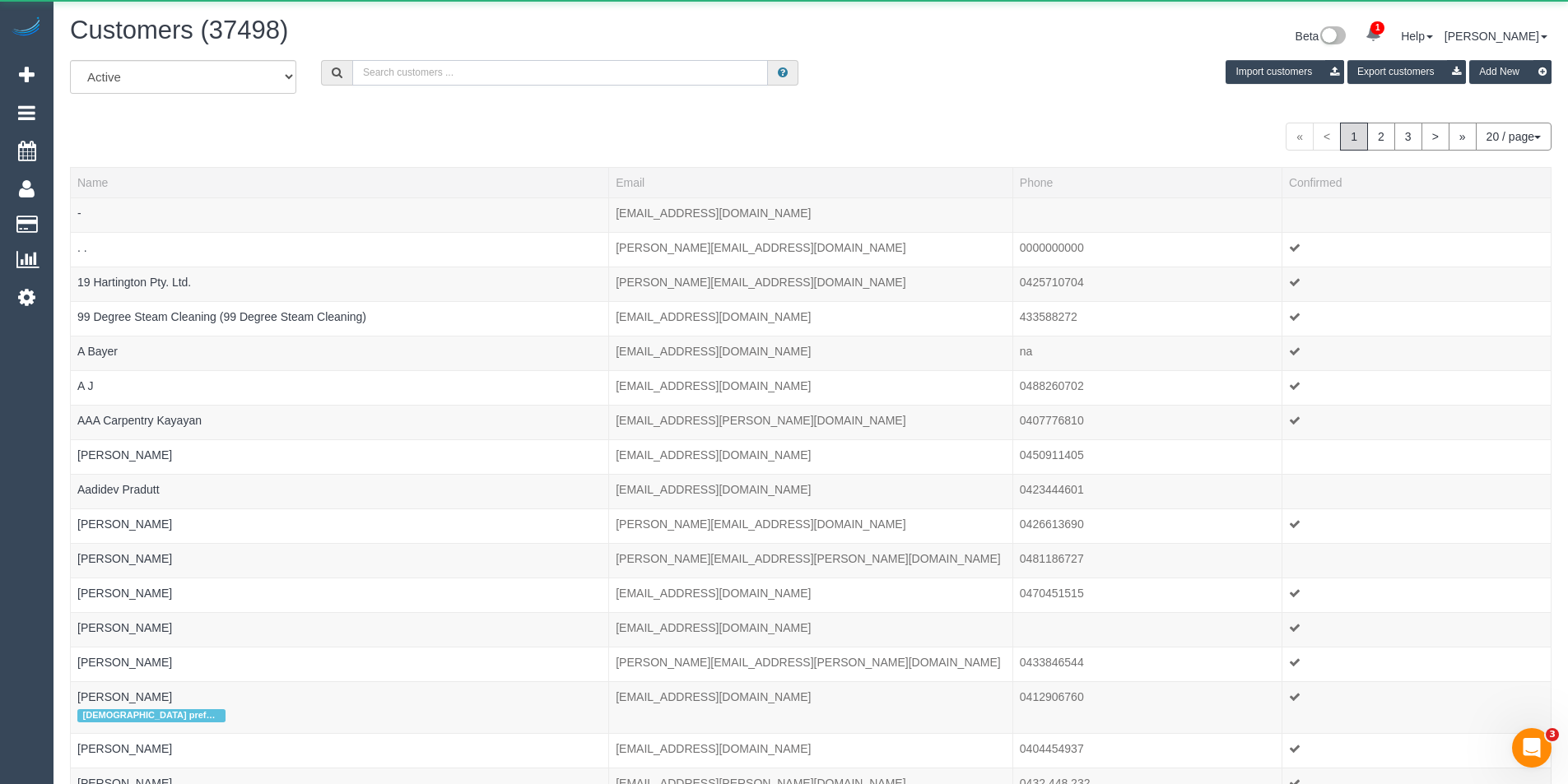
click at [418, 82] on input "text" at bounding box center [560, 73] width 416 height 26
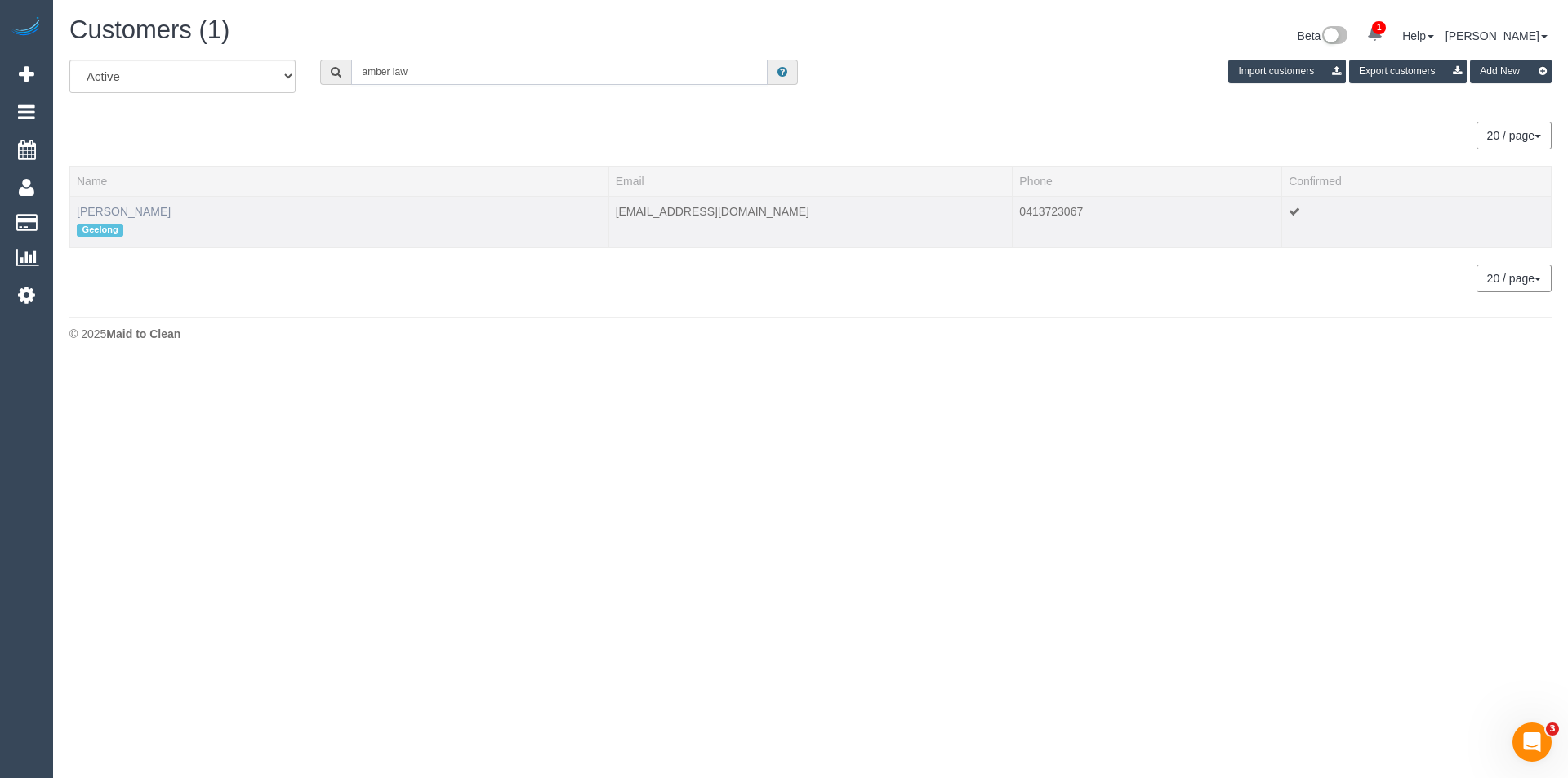
type input "amber law"
click at [153, 212] on link "Amber Lawrence" at bounding box center [124, 211] width 94 height 13
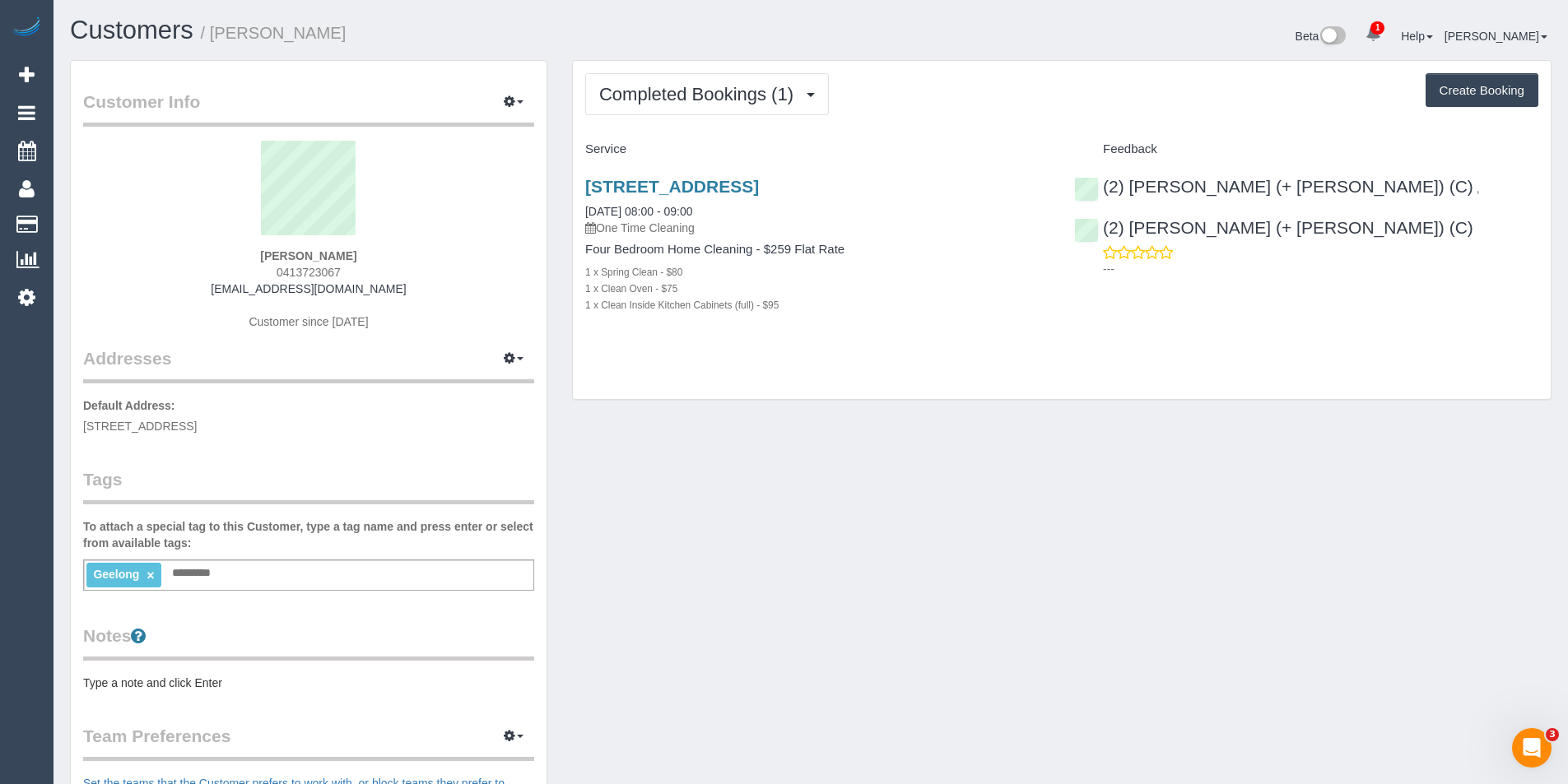
click at [1477, 103] on button "Create Booking" at bounding box center [1482, 90] width 113 height 35
select select "VIC"
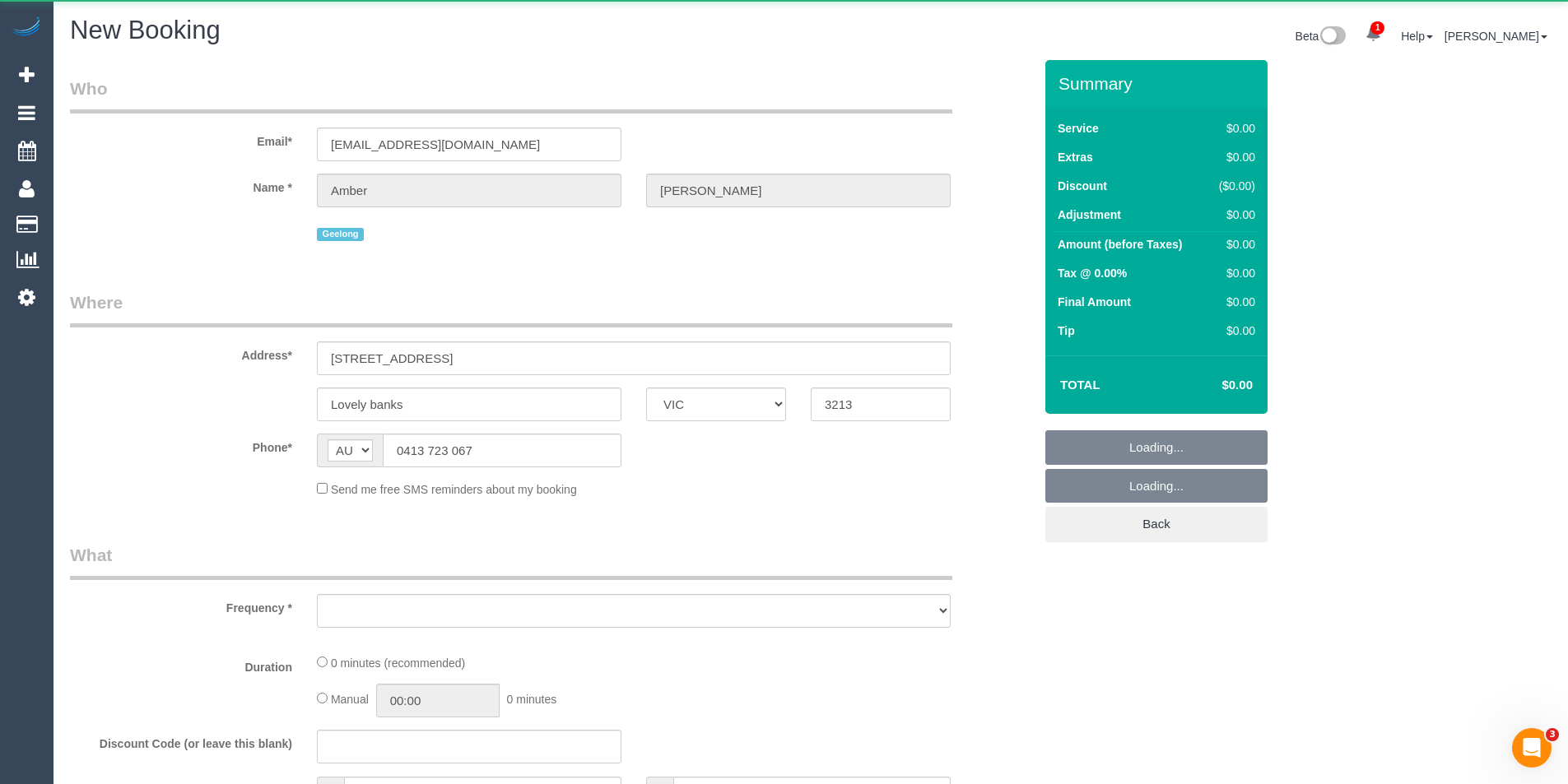
select select "object:1706"
select select "string:stripe-pm_1RxdRP2GScqysDRV28x8uRFF"
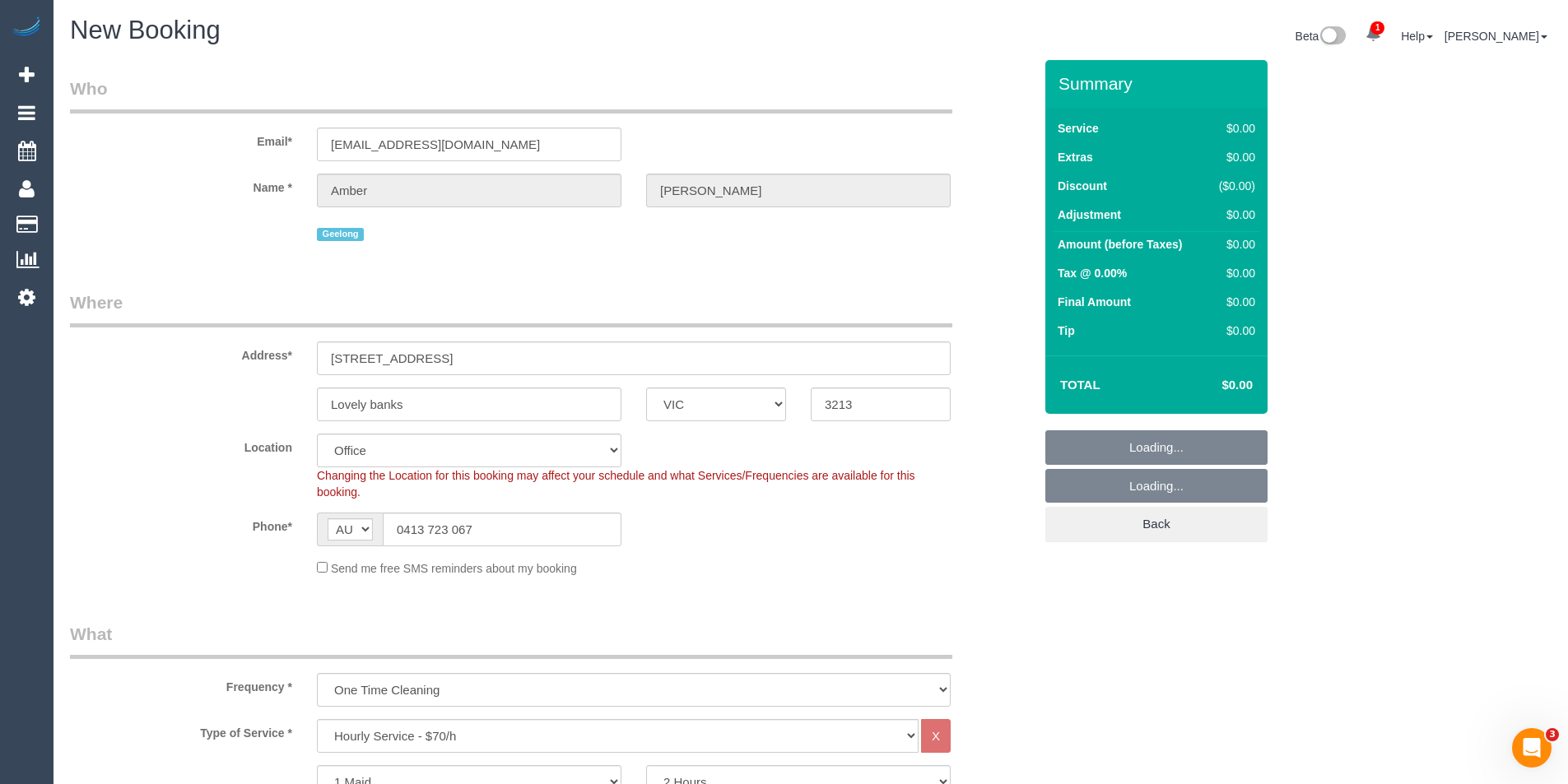
select select "object:3168"
select select "123"
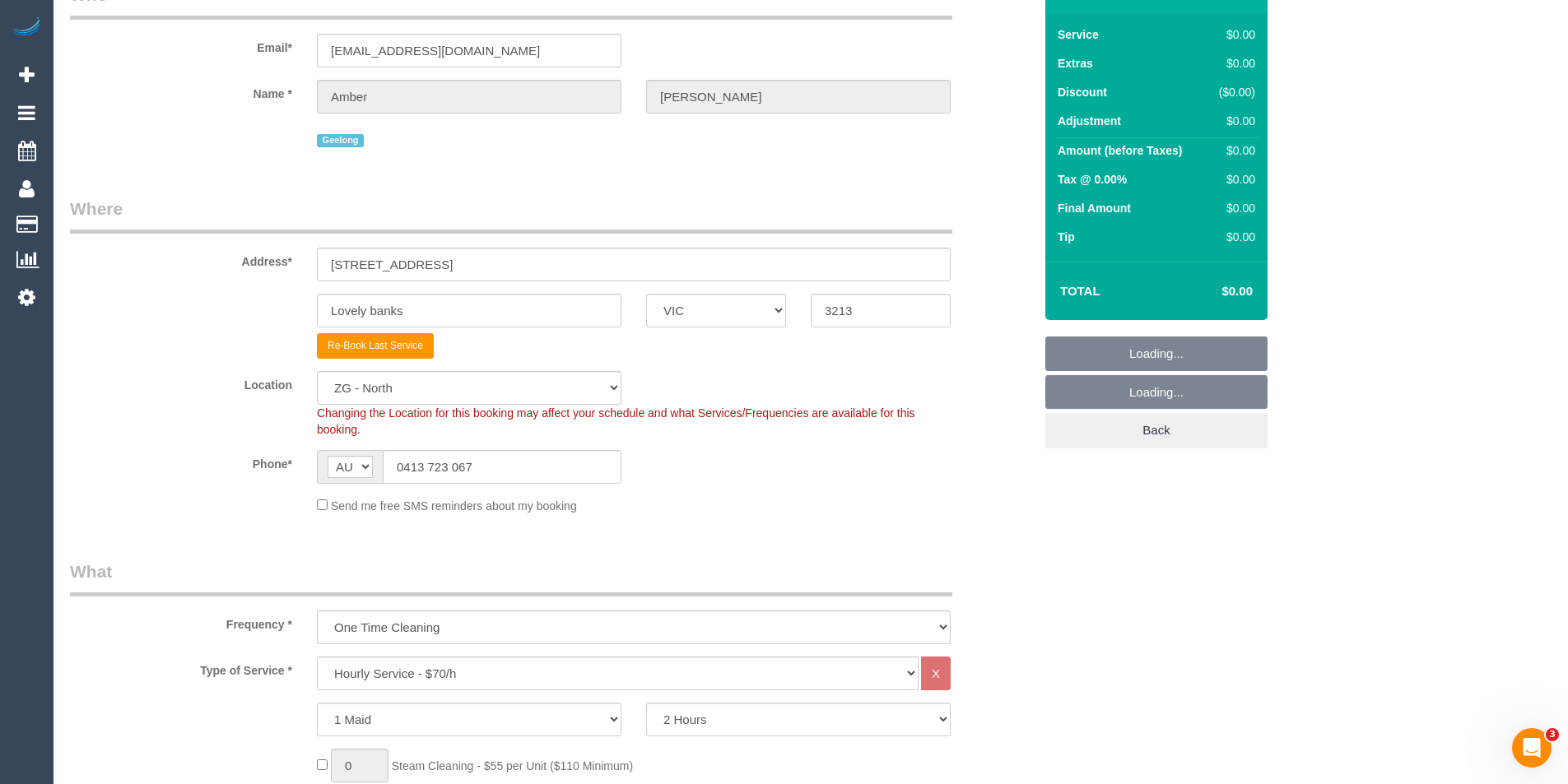
scroll to position [247, 0]
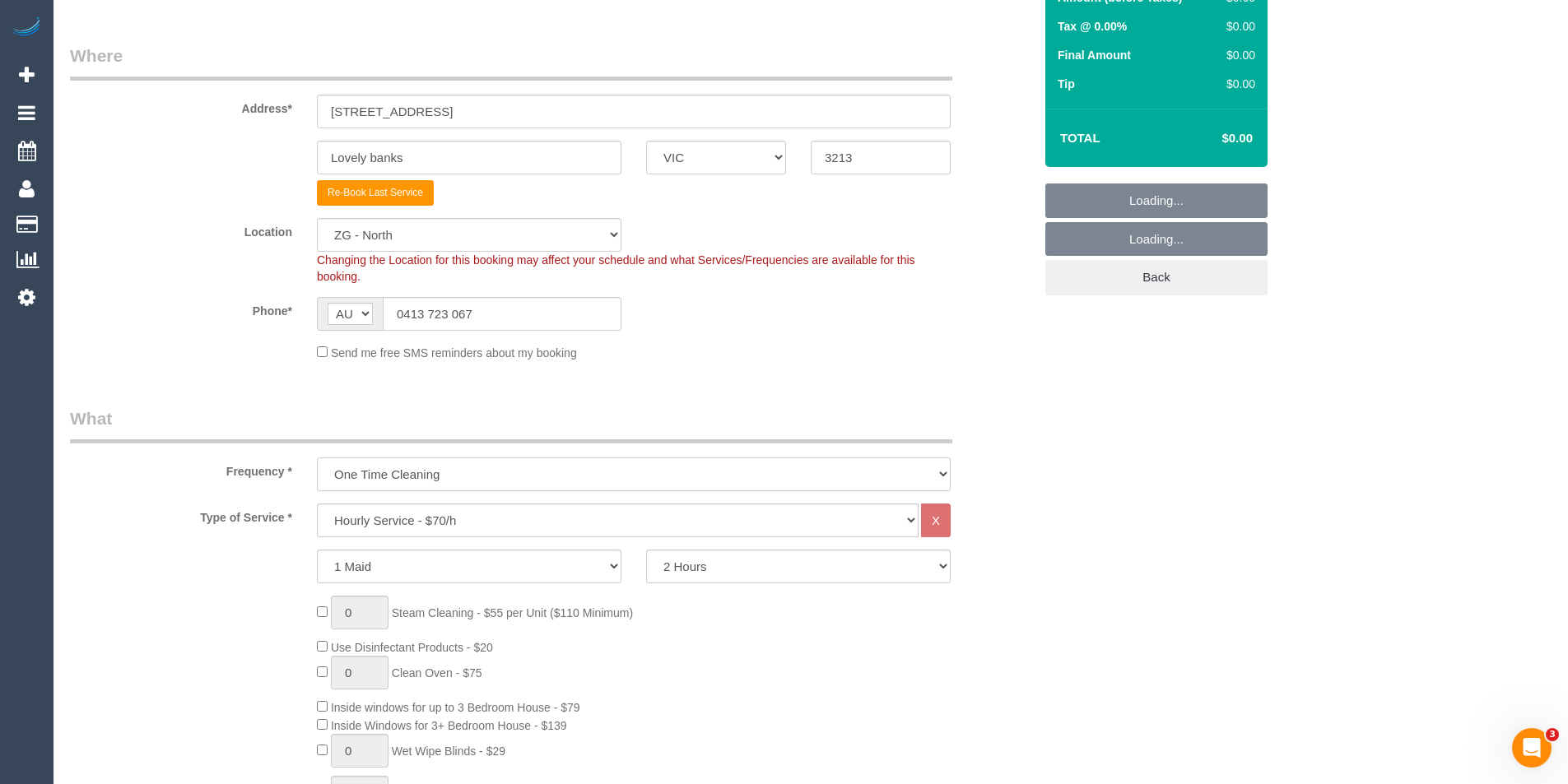
click at [449, 476] on select "One Time Cleaning Weekly - 10% Off - 10.00% (0% for the First Booking) Fortnigh…" at bounding box center [634, 474] width 634 height 34
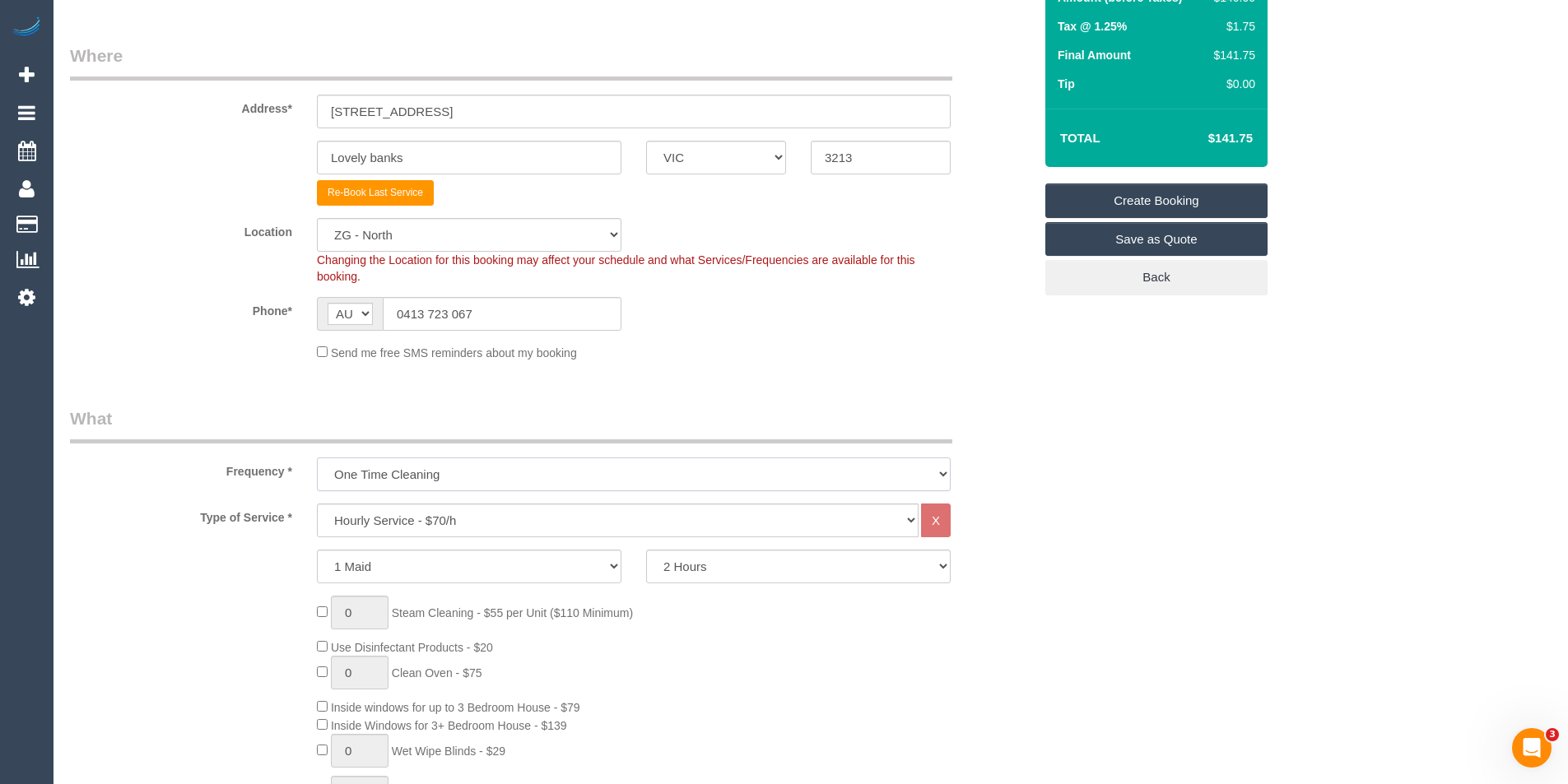
select select "object:3180"
click at [317, 457] on select "One Time Cleaning Weekly - 10% Off - 10.00% (0% for the First Booking) Fortnigh…" at bounding box center [634, 474] width 634 height 34
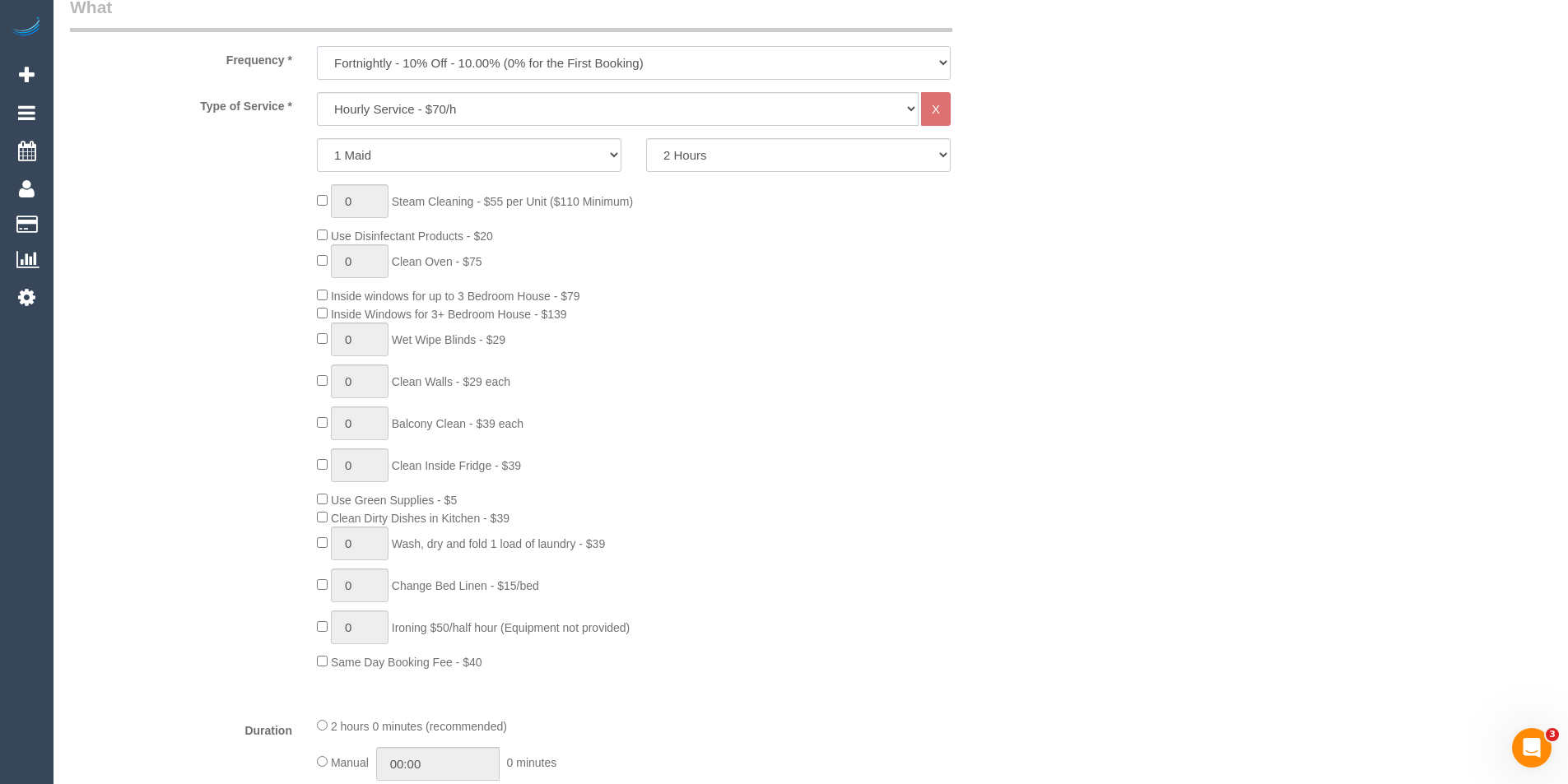
scroll to position [988, 0]
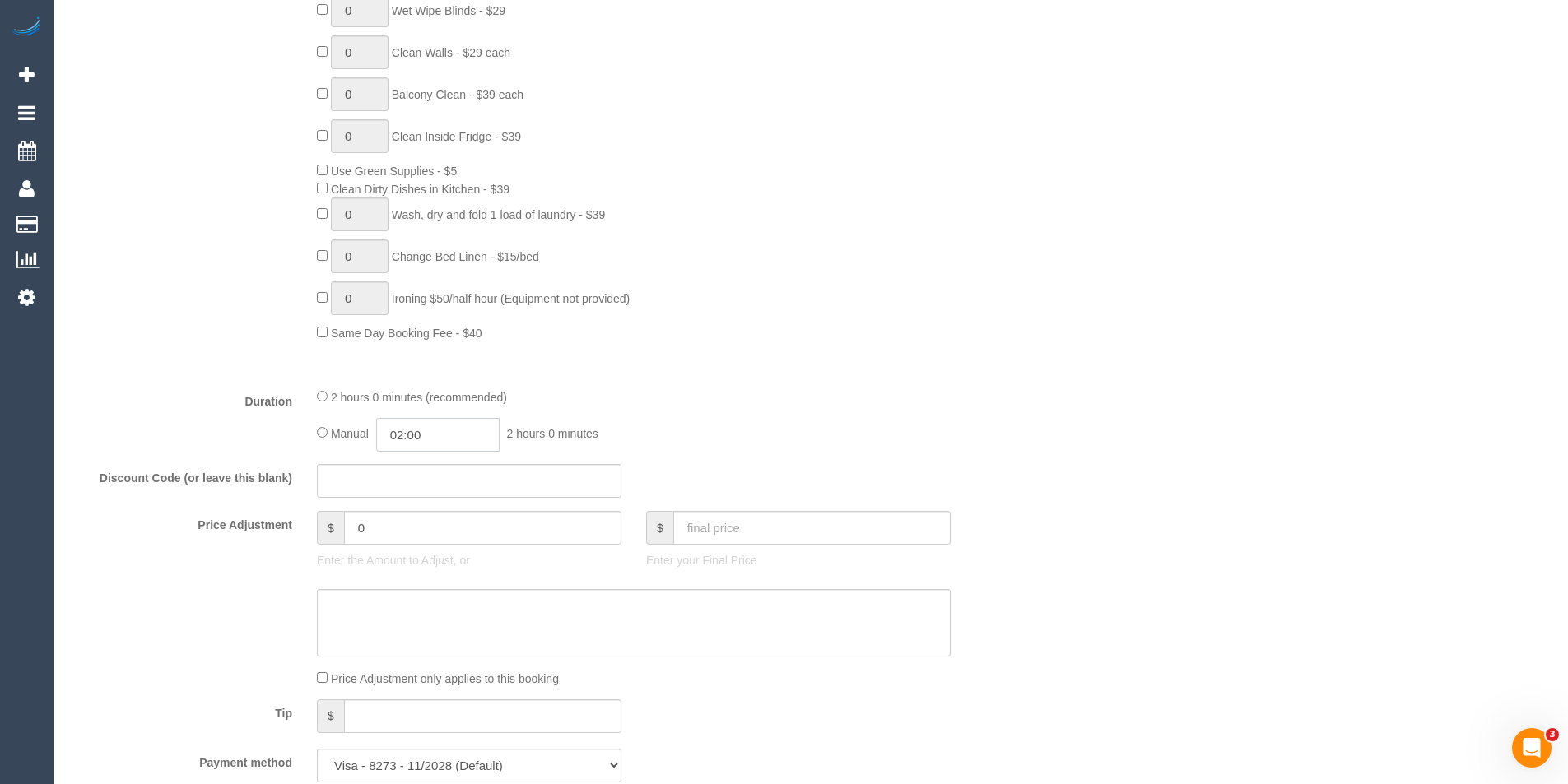
click at [456, 433] on input "02:00" at bounding box center [438, 435] width 124 height 34
type input "01:00"
click at [423, 476] on li "01:00" at bounding box center [419, 475] width 73 height 21
click at [781, 408] on div "2 hours 0 minutes (recommended) Manual 01:00 1 hour 0 minutes" at bounding box center [634, 420] width 659 height 64
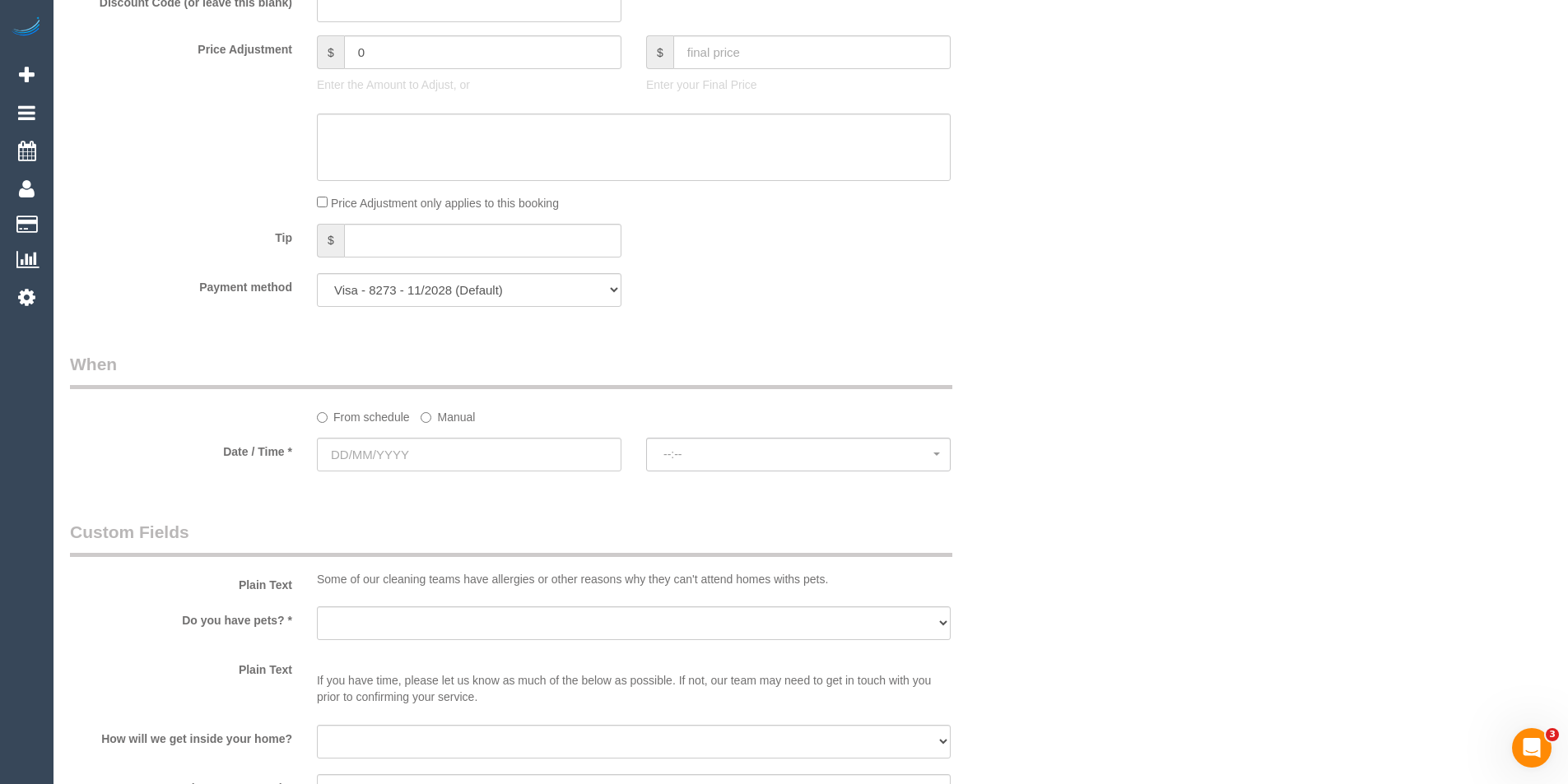
scroll to position [1482, 0]
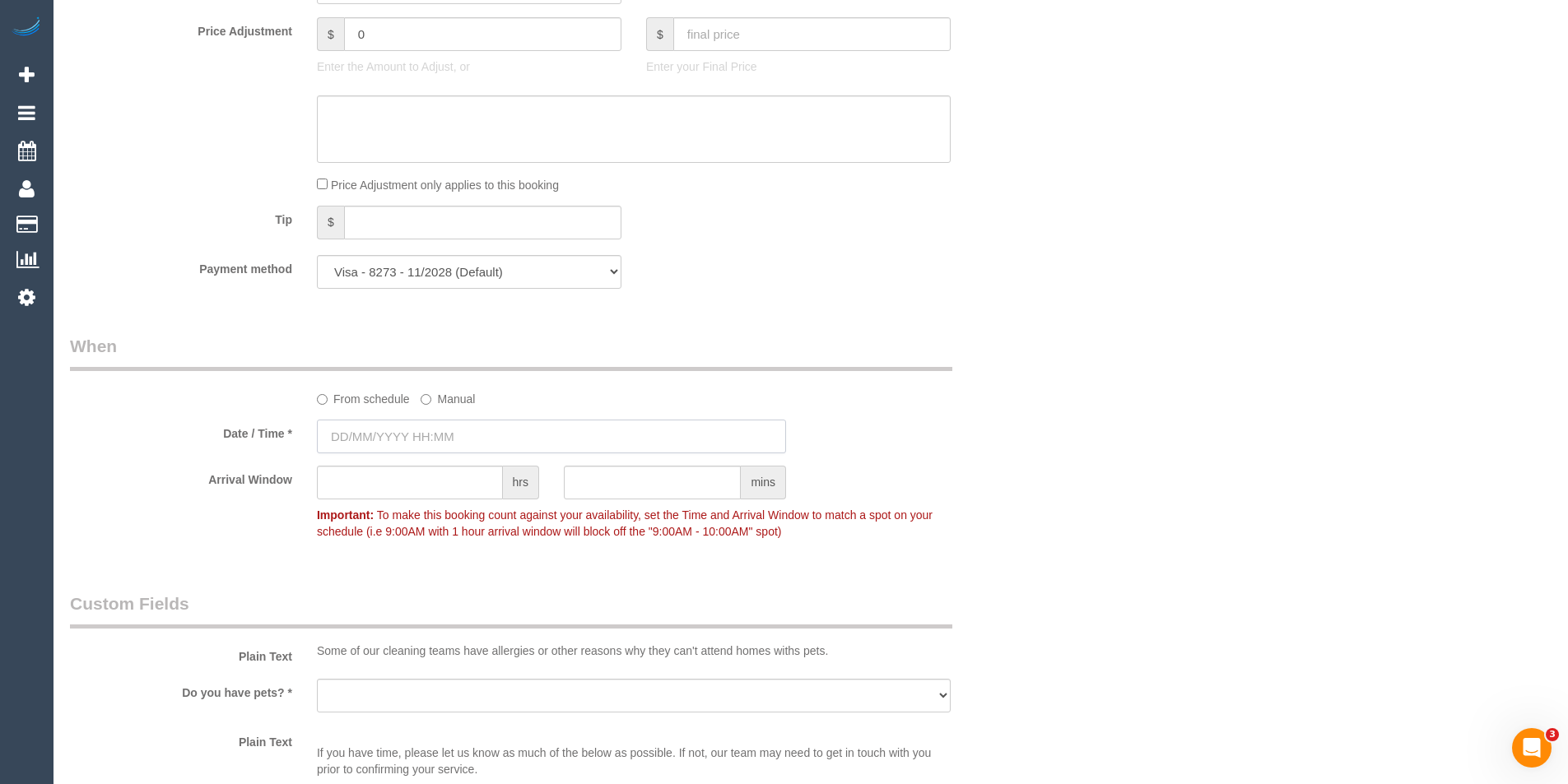
click at [445, 422] on input "text" at bounding box center [551, 437] width 469 height 34
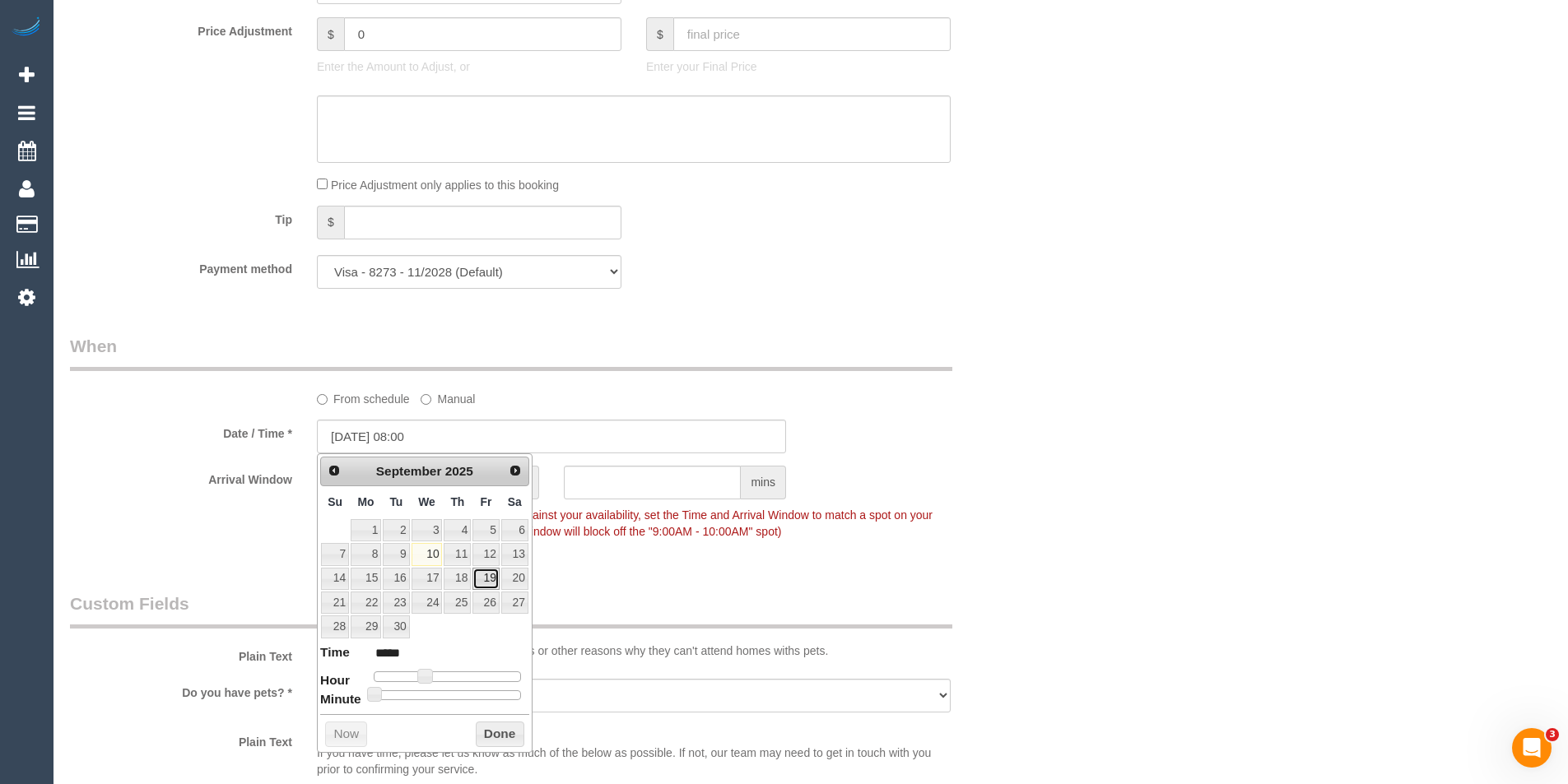
click at [486, 579] on link "19" at bounding box center [486, 578] width 27 height 22
type input "19/09/2025 09:00"
type input "*****"
type input "[DATE] 10:00"
type input "*****"
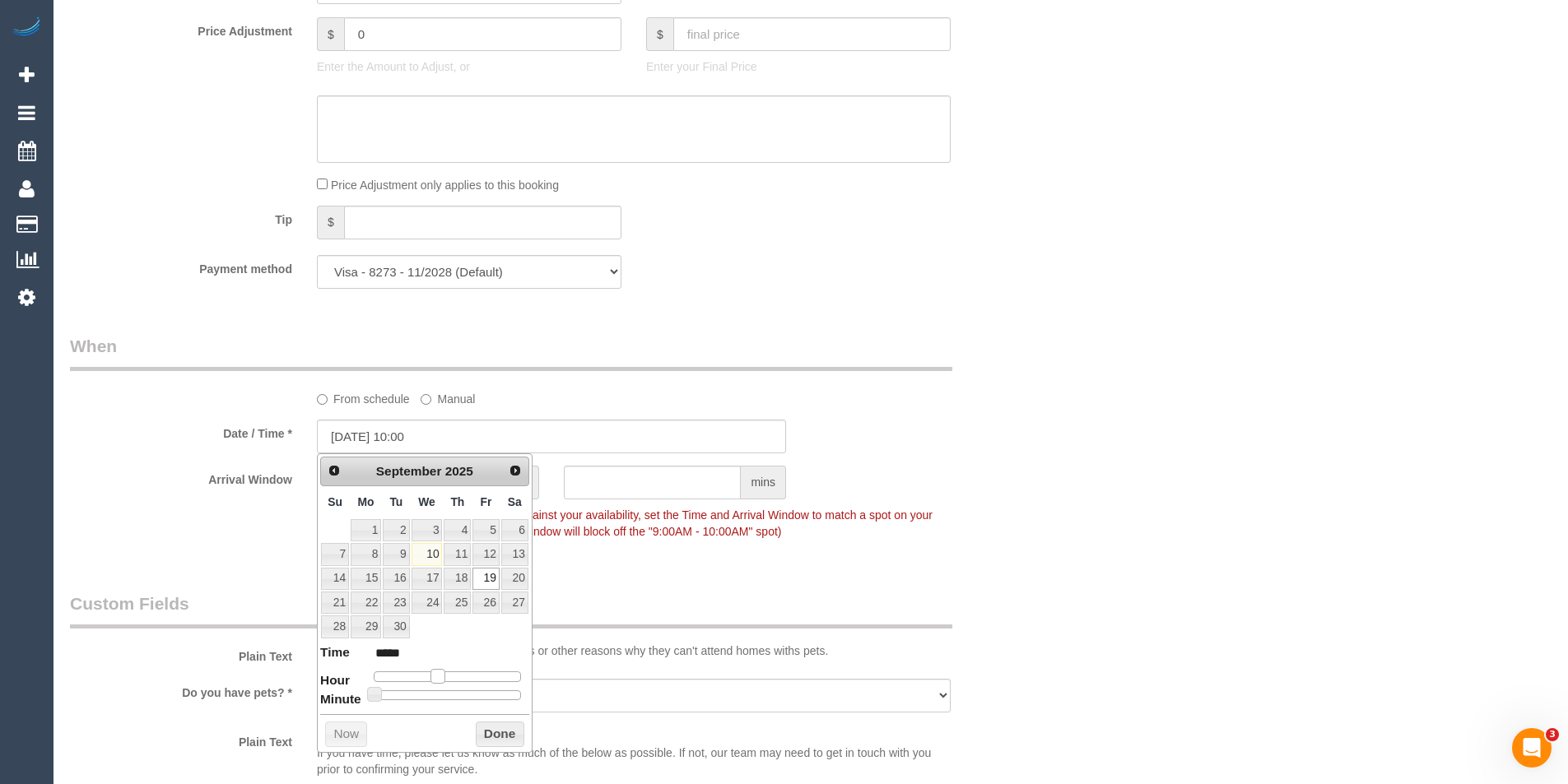
type input "19/09/2025 11:00"
type input "*****"
drag, startPoint x: 426, startPoint y: 674, endPoint x: 482, endPoint y: 725, distance: 75.7
click at [447, 676] on span at bounding box center [443, 676] width 15 height 15
click at [502, 748] on button "Done" at bounding box center [500, 735] width 49 height 27
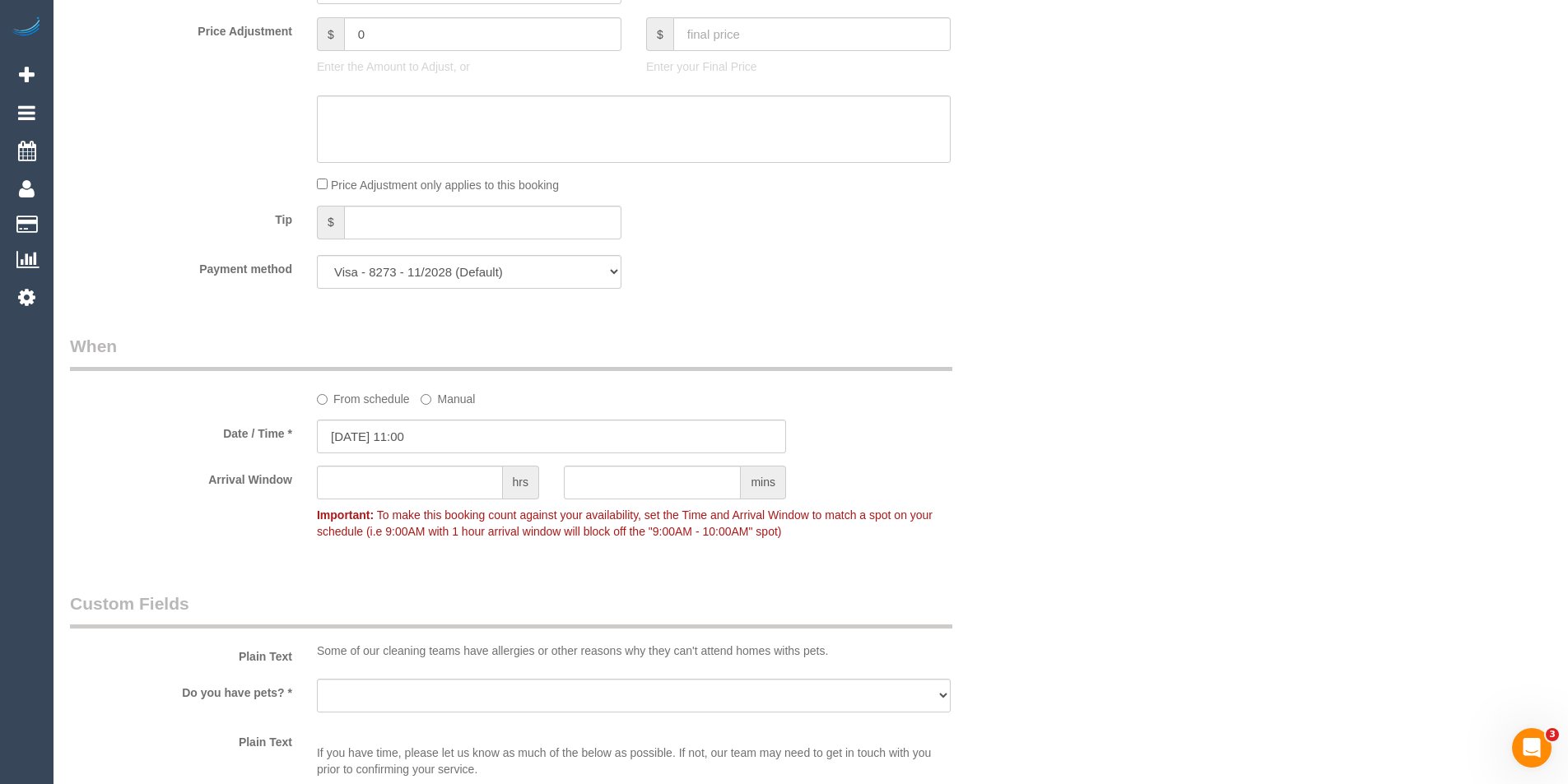
click at [395, 476] on input "text" at bounding box center [409, 482] width 186 height 34
type input "2"
click at [1003, 462] on sui-booking-spot "From schedule Manual Date / Time * 19/09/2025 11:00 Arrival Window 2 hrs mins 1…" at bounding box center [552, 440] width 963 height 214
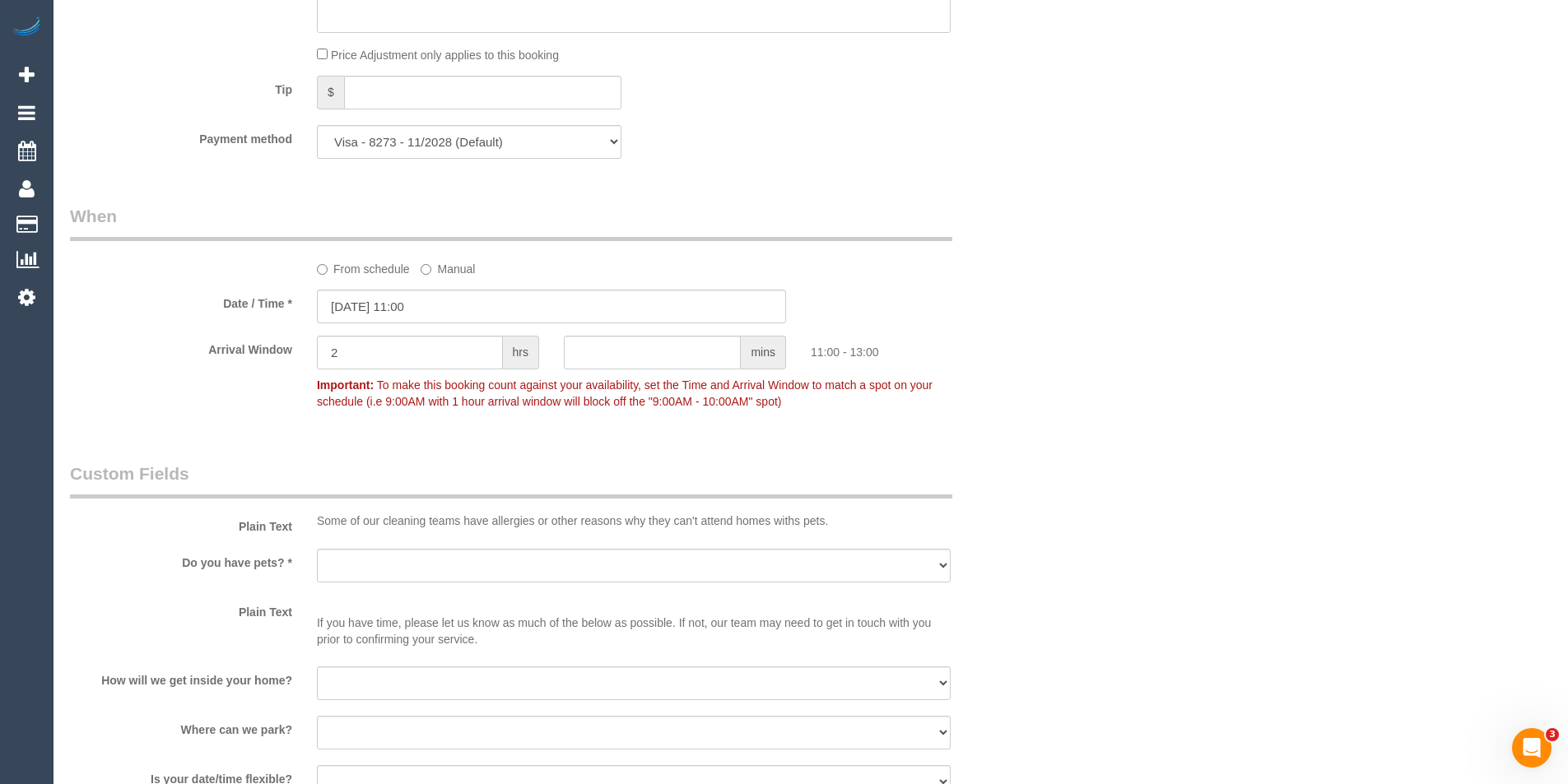
scroll to position [1976, 0]
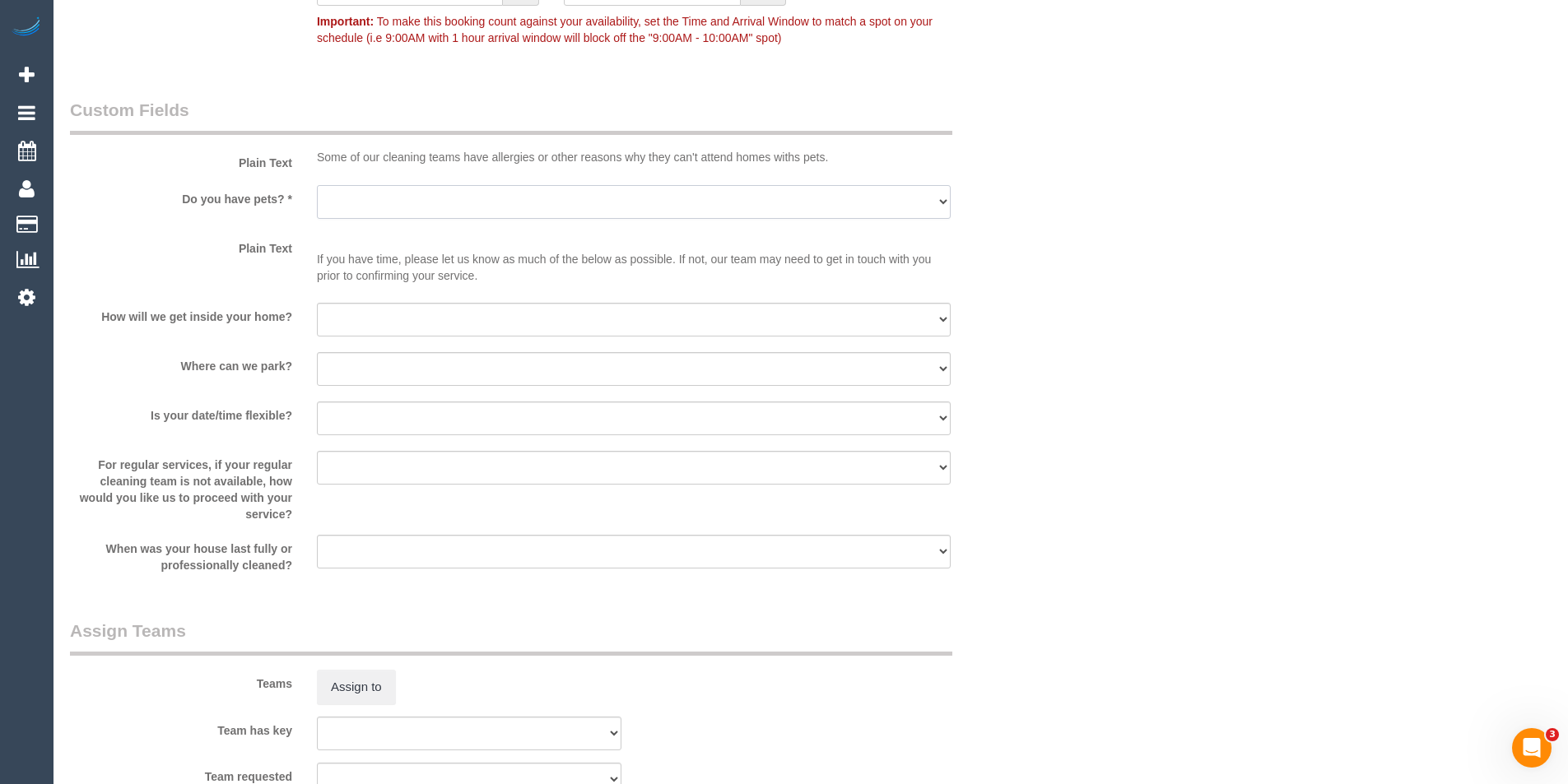
click at [360, 211] on select "Yes - Cats Yes - Dogs No pets Yes - Dogs and Cats Yes - Other" at bounding box center [634, 202] width 634 height 34
click at [433, 210] on select "Yes - Cats Yes - Dogs No pets Yes - Dogs and Cats Yes - Other" at bounding box center [634, 202] width 634 height 34
select select "number:27"
click at [317, 185] on select "Yes - Cats Yes - Dogs No pets Yes - Dogs and Cats Yes - Other" at bounding box center [634, 202] width 634 height 34
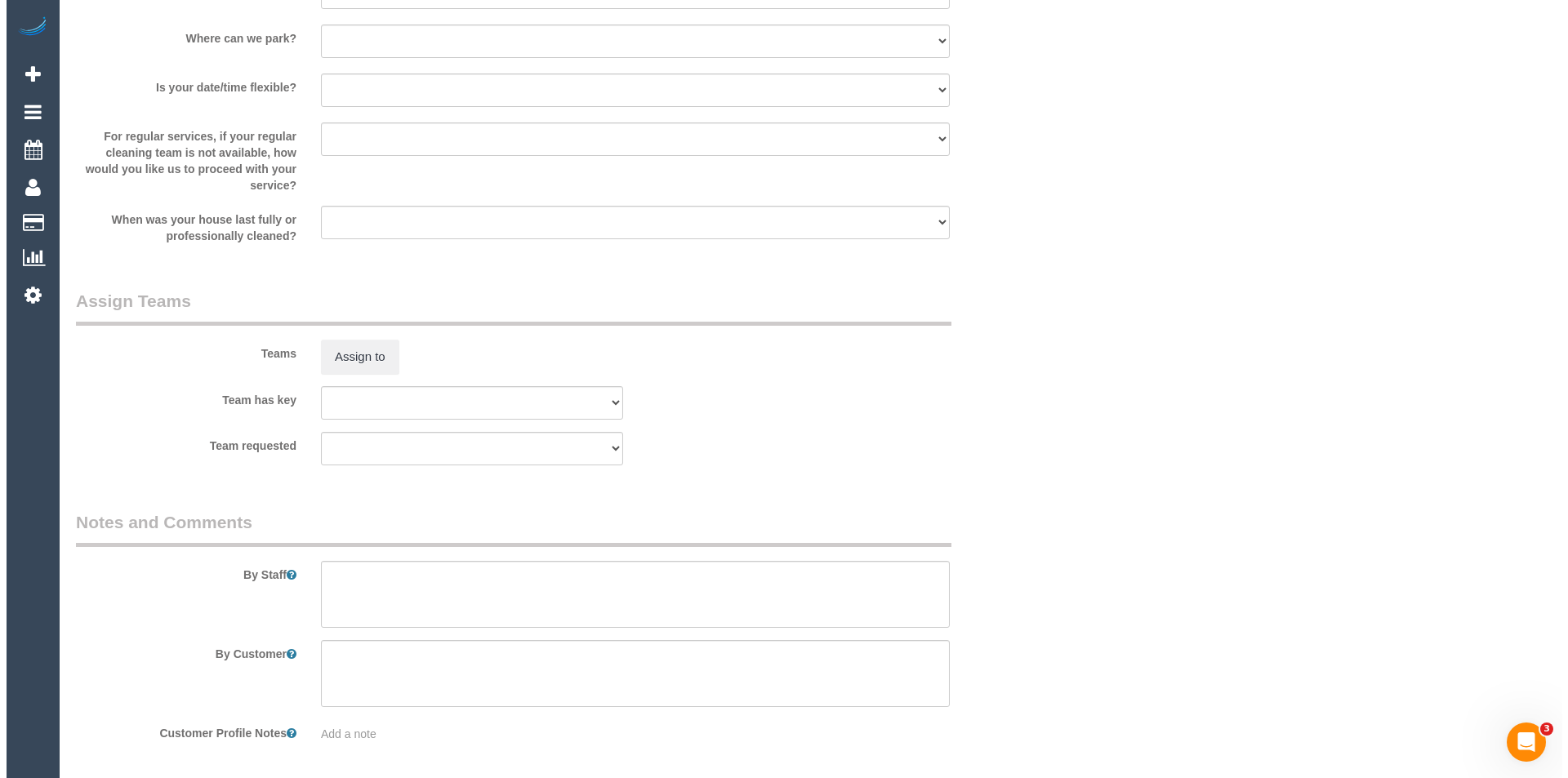
scroll to position [2287, 0]
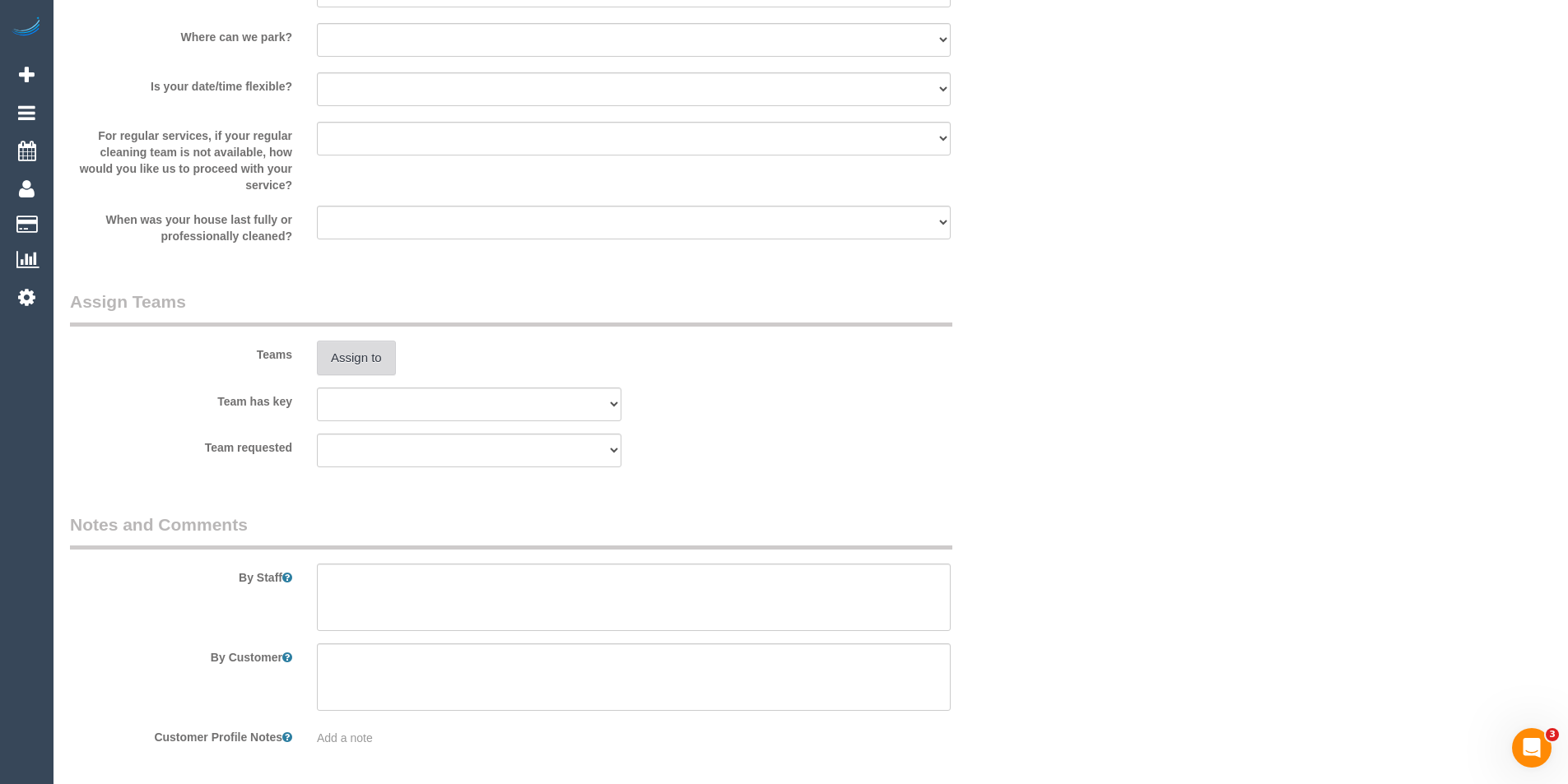
click at [342, 353] on button "Assign to" at bounding box center [356, 358] width 79 height 35
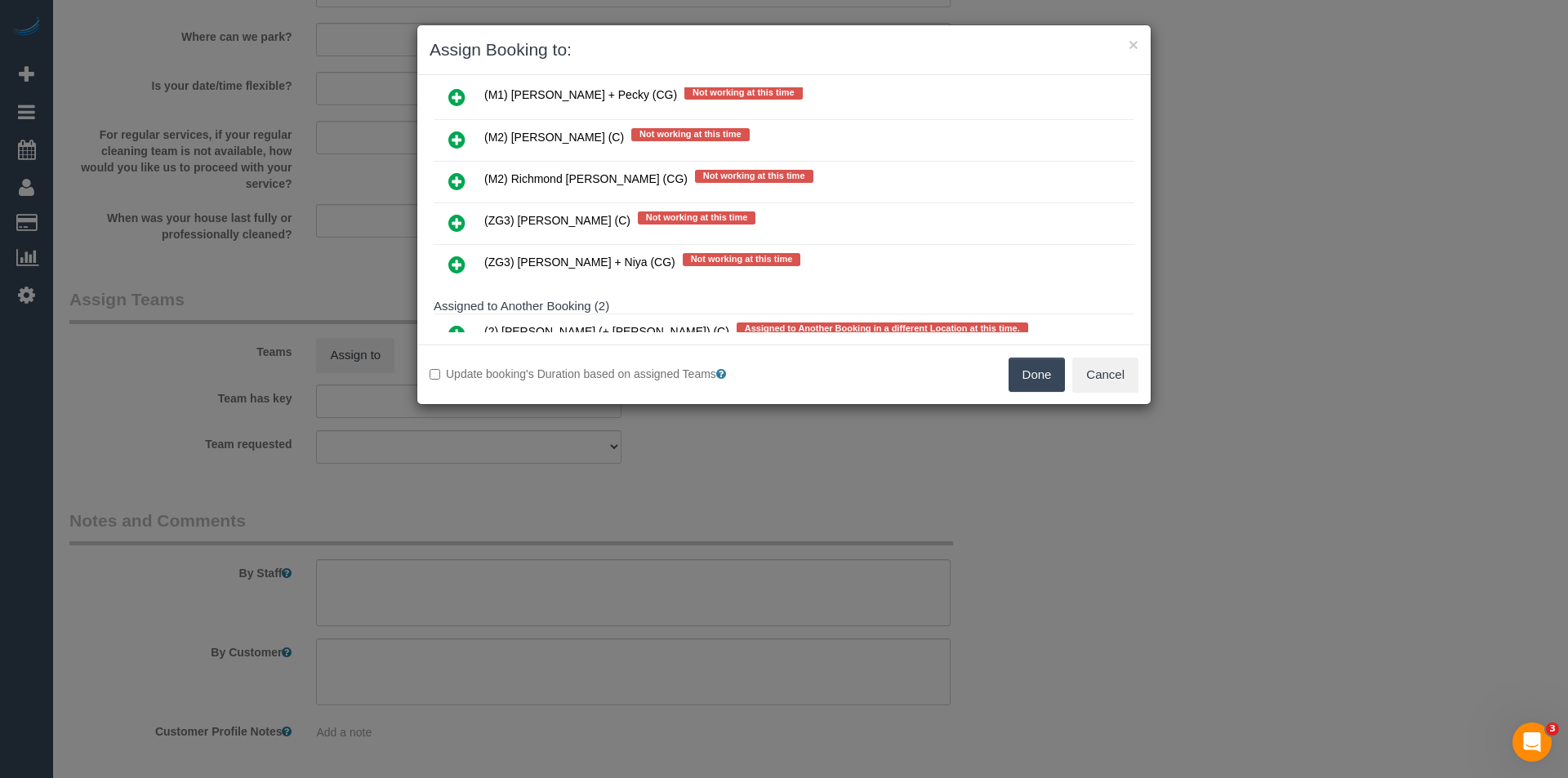
scroll to position [327, 0]
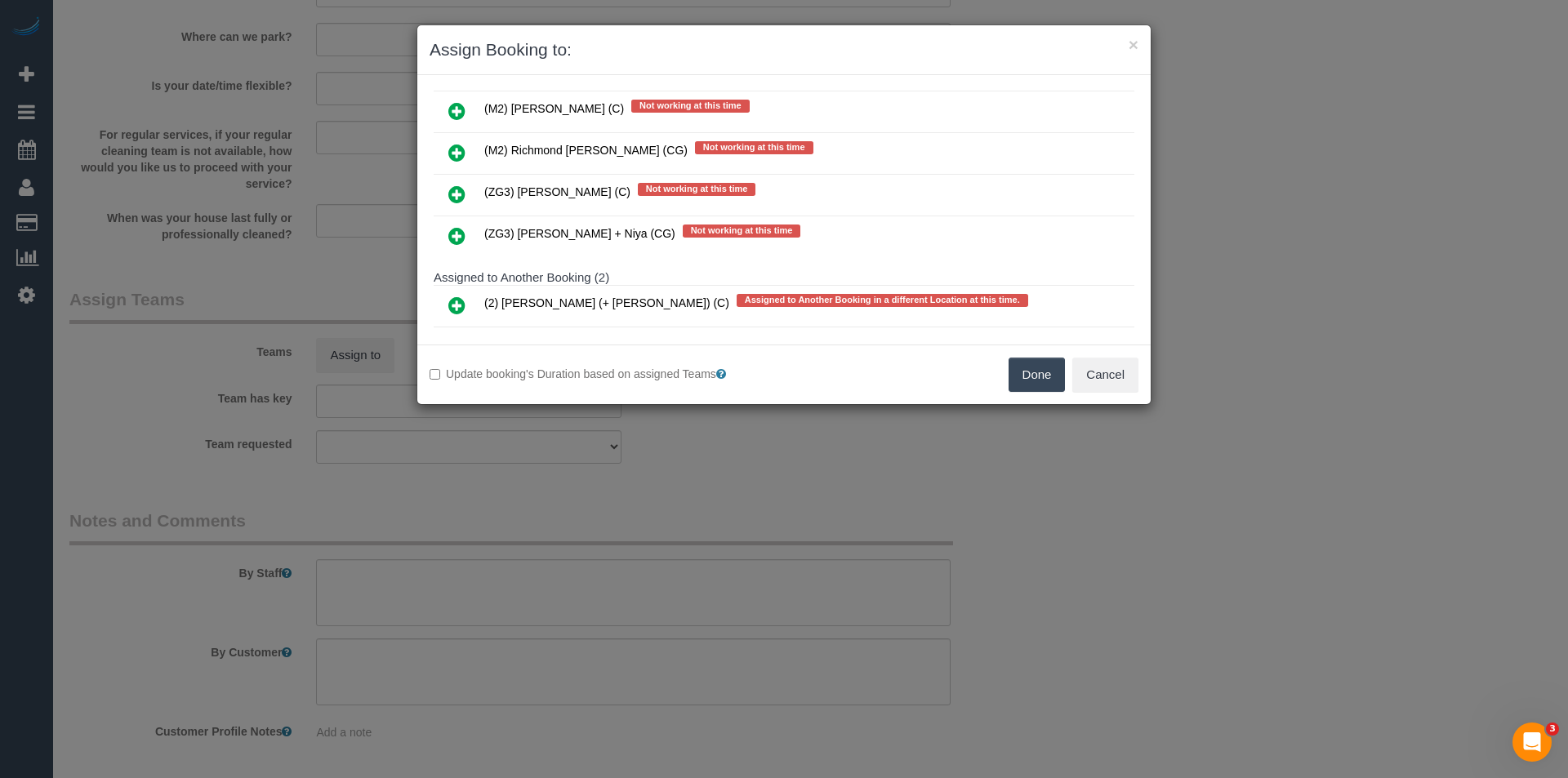
click at [455, 233] on icon at bounding box center [456, 236] width 17 height 19
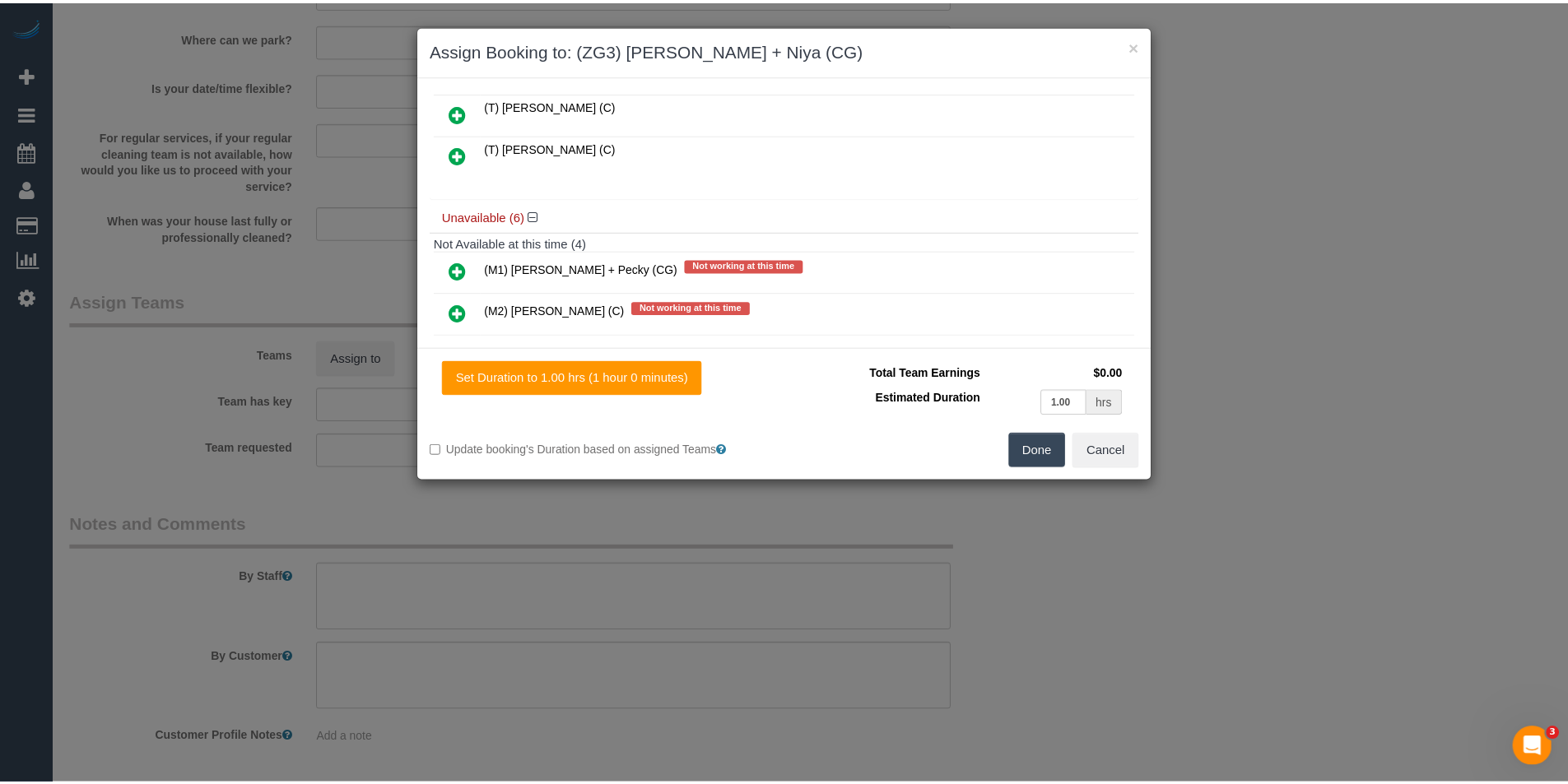
scroll to position [0, 0]
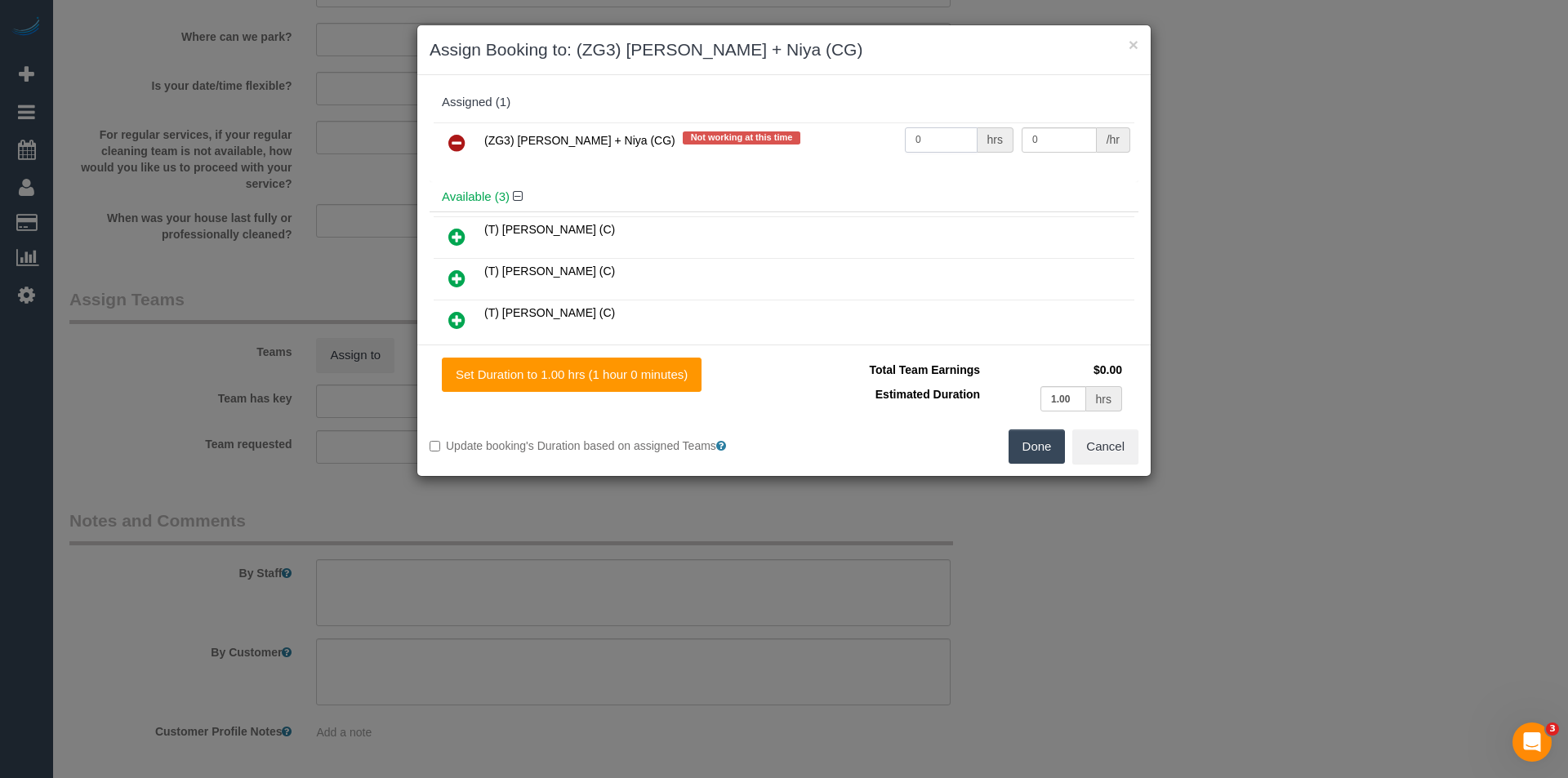
drag, startPoint x: 903, startPoint y: 147, endPoint x: 760, endPoint y: 152, distance: 143.1
click at [760, 152] on tr "(ZG3) Suneeth + Niya (CG) Not working at this time 0 hrs 0 /hr" at bounding box center [784, 143] width 701 height 42
type input "2"
type input "38.5"
click at [1028, 447] on button "Done" at bounding box center [1037, 446] width 57 height 34
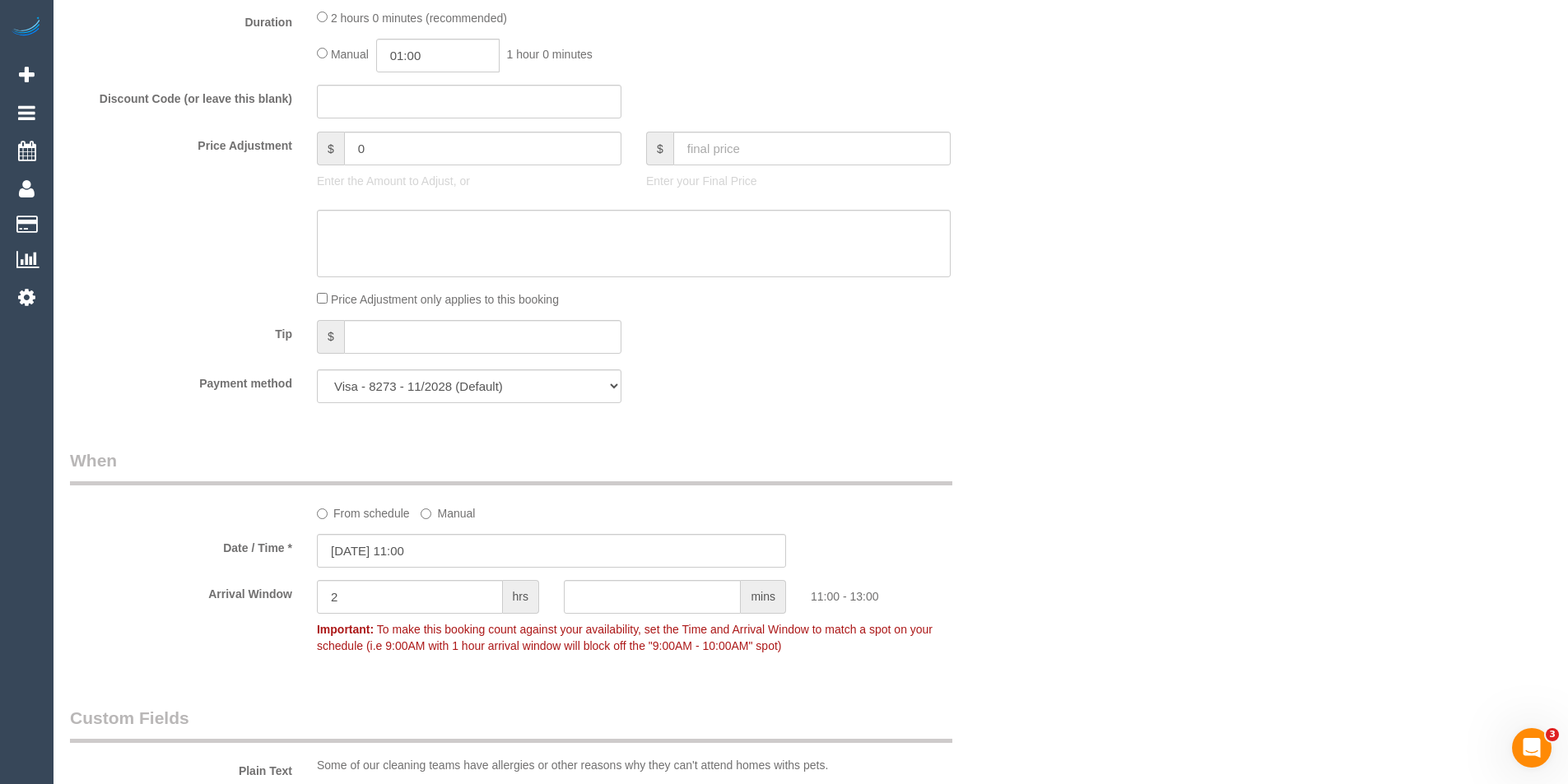
scroll to position [1217, 0]
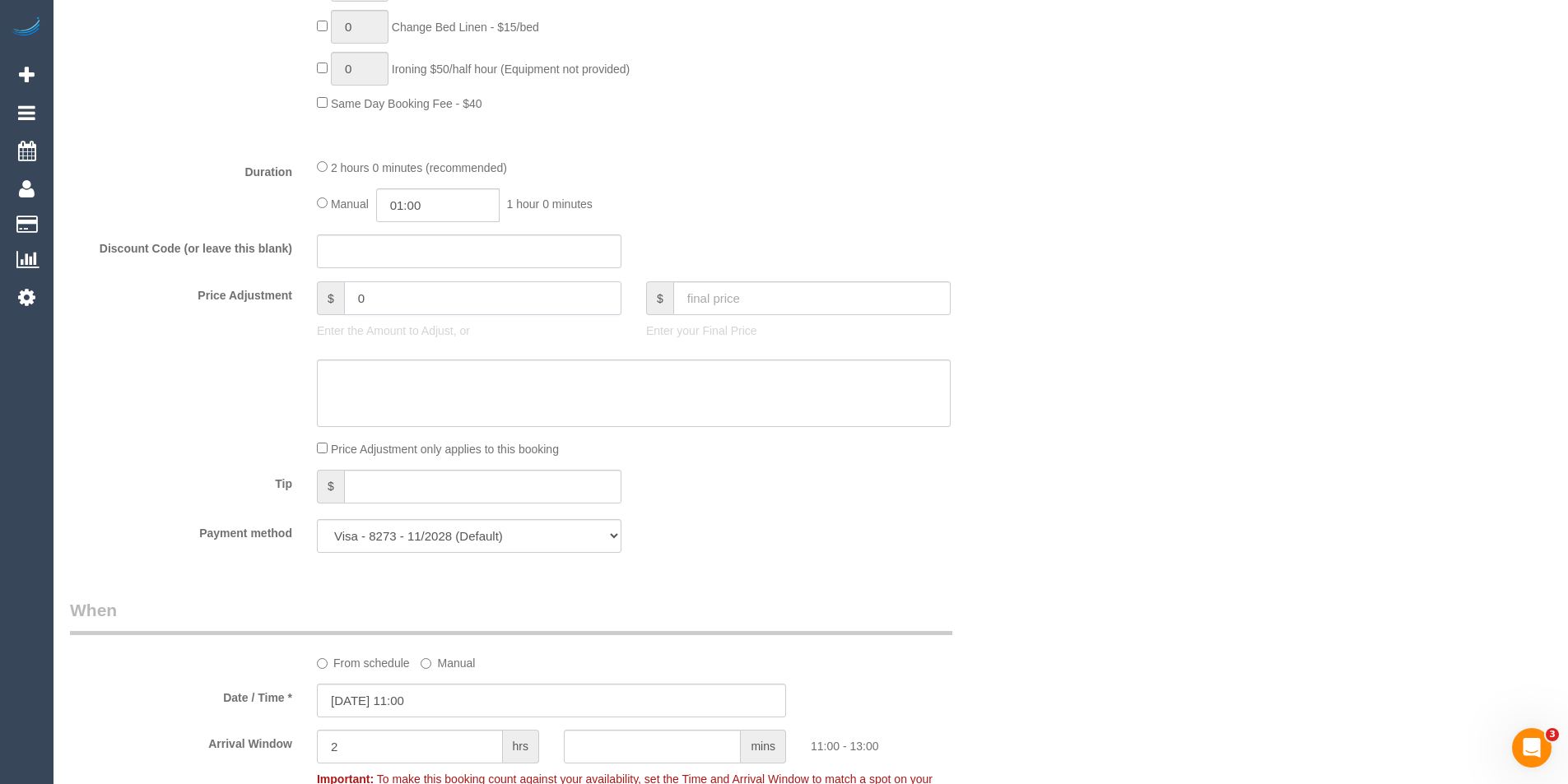
drag, startPoint x: 381, startPoint y: 300, endPoint x: 312, endPoint y: 300, distance: 69.0
click at [312, 300] on div "$ 0 Enter the Amount to Adjust, or" at bounding box center [469, 314] width 329 height 66
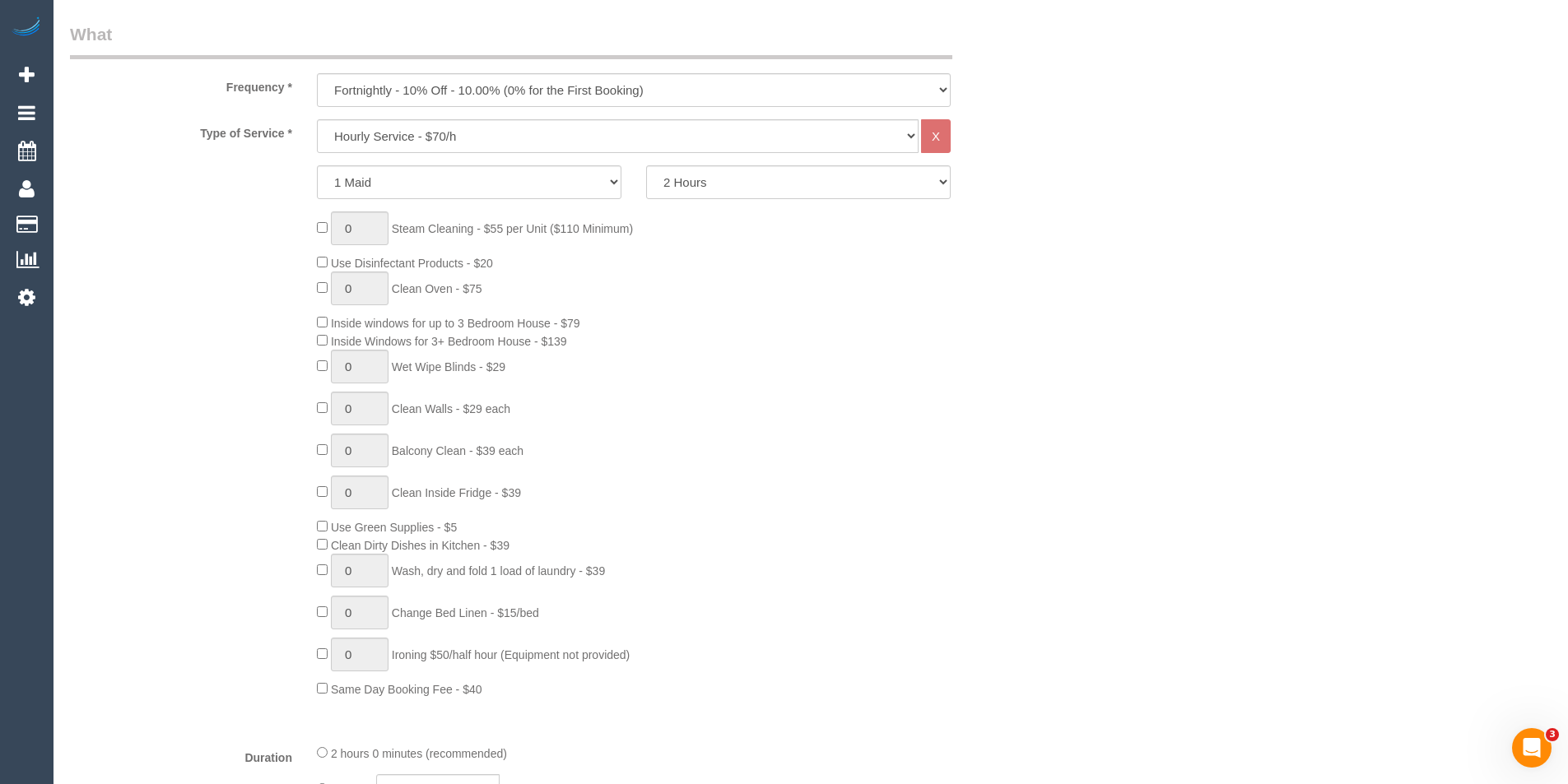
scroll to position [970, 0]
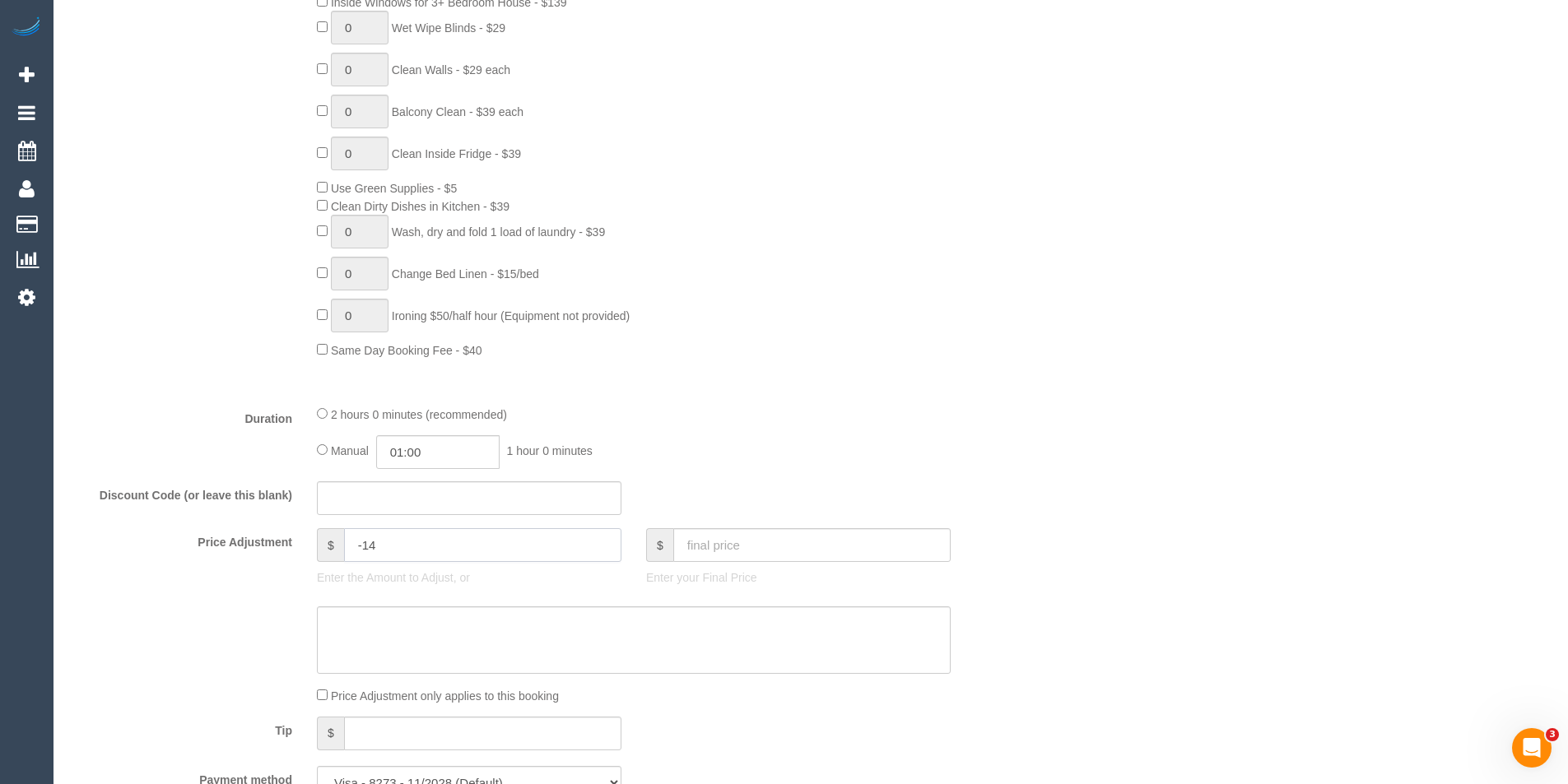
type input "-14"
click at [445, 626] on textarea at bounding box center [634, 641] width 634 height 68
click at [389, 602] on sui-booking-price-adjustment "Price Adjustment $ -14 Enter the Amount to Adjust, or $ Enter your Final Price …" at bounding box center [552, 617] width 963 height 176
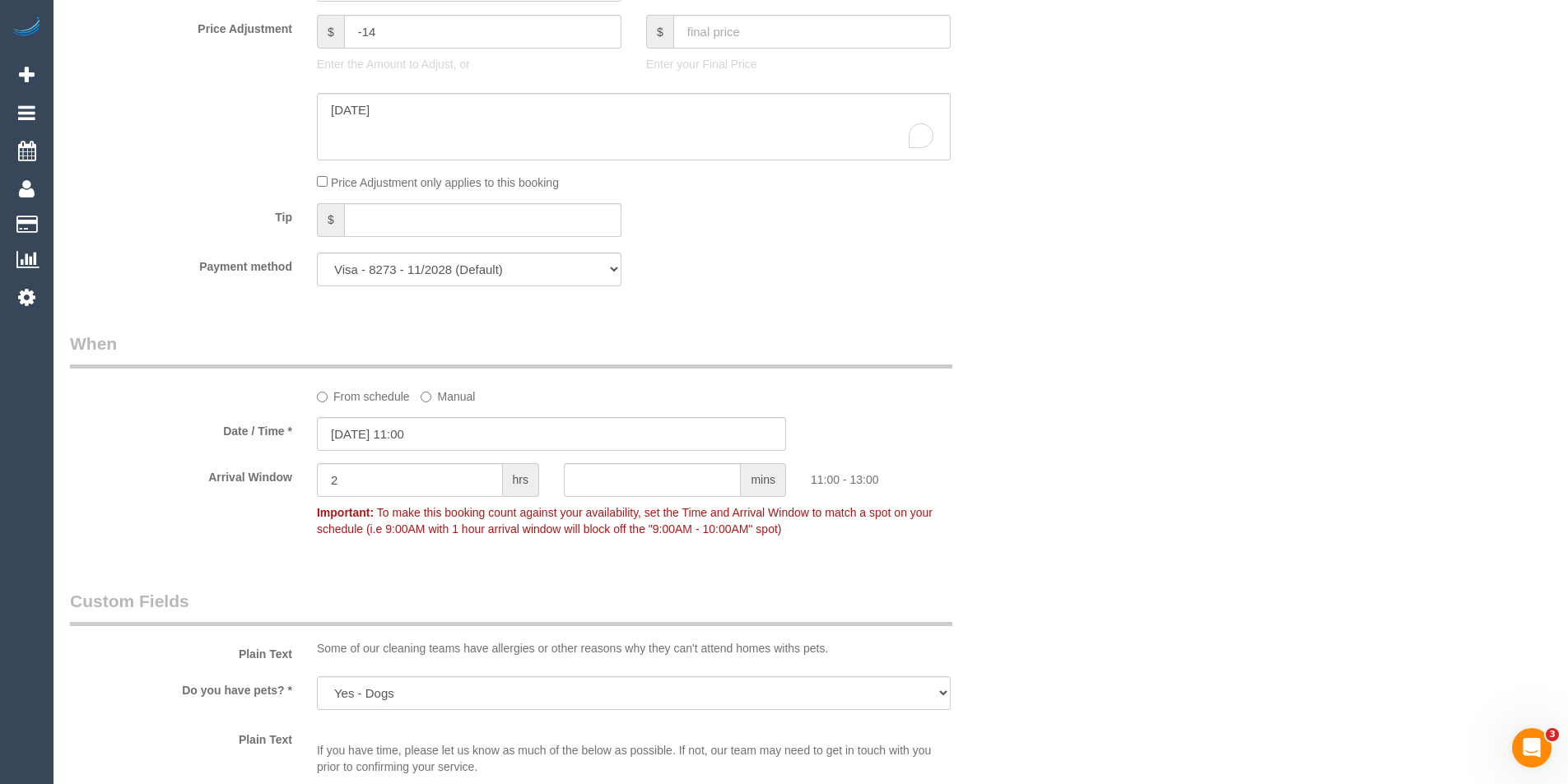
scroll to position [1327, 0]
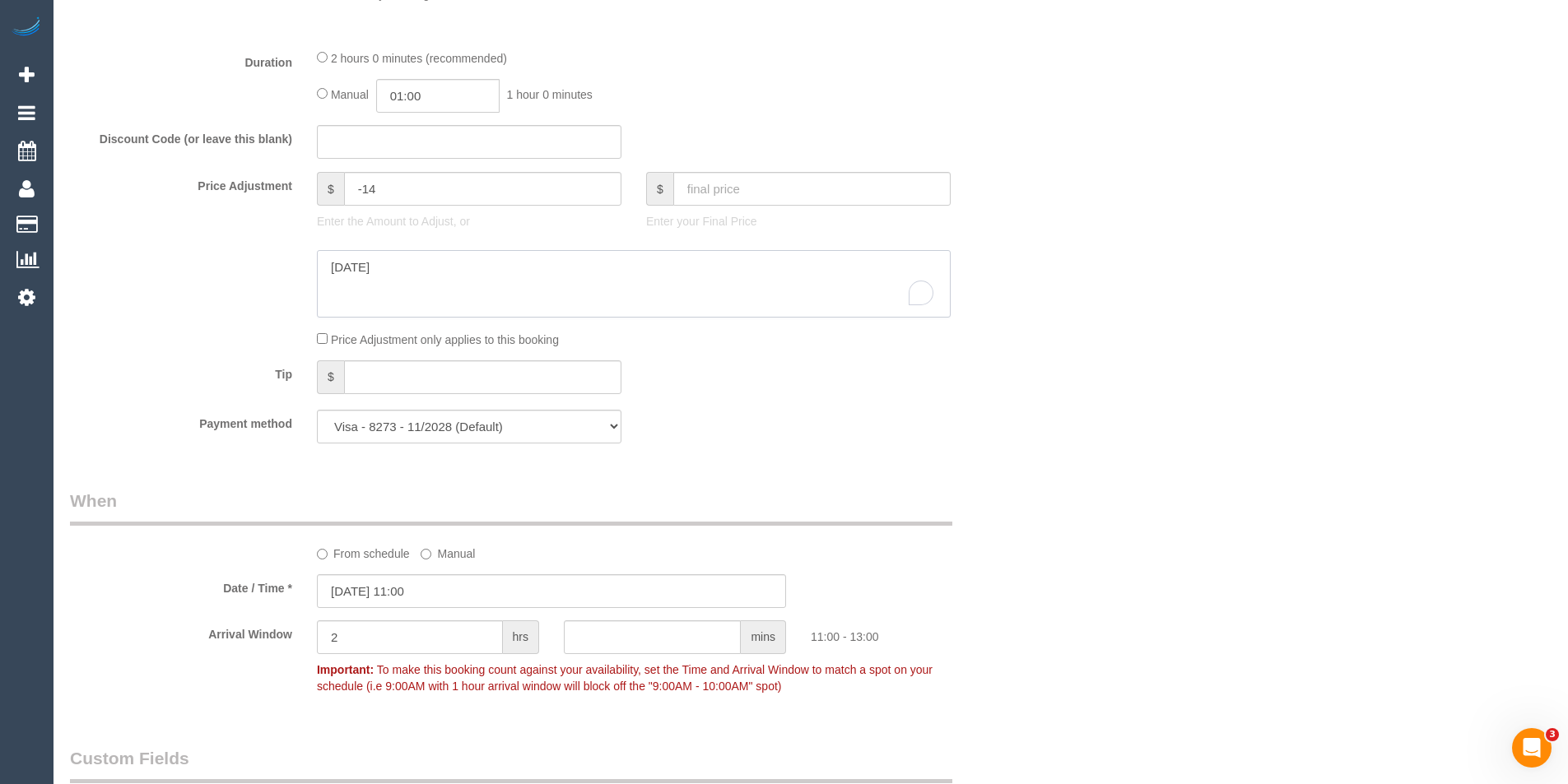
click at [455, 279] on textarea "To enrich screen reader interactions, please activate Accessibility in Grammarl…" at bounding box center [634, 284] width 634 height 68
type textarea "10/9/25 - Reg 10% discount - BB"
click at [1127, 288] on div "Who Email* amberlawrencek@gmail.com Name * Amber Lawrence Geelong Where Address…" at bounding box center [811, 252] width 1482 height 3037
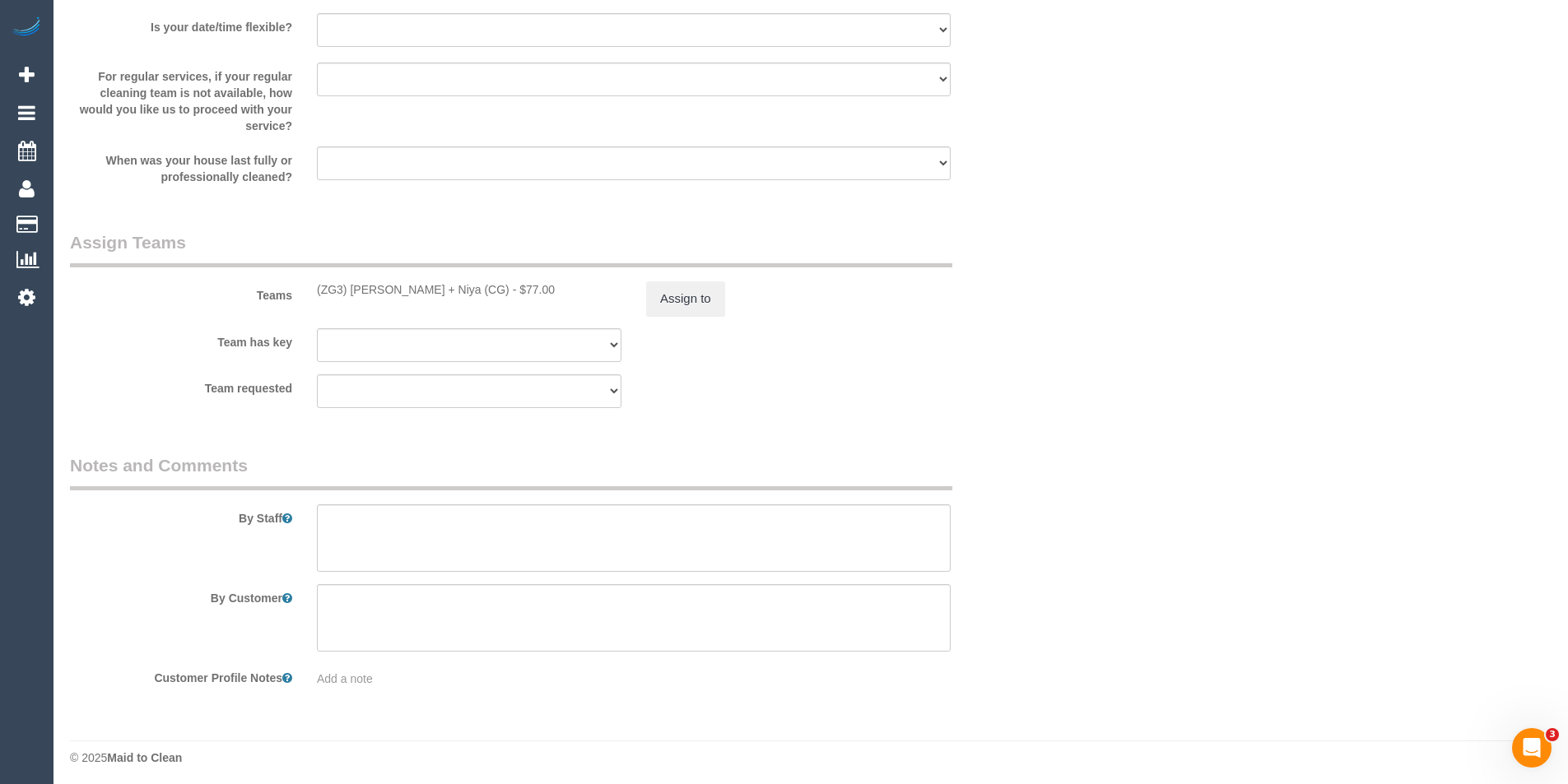
scroll to position [2370, 0]
click at [349, 674] on span "Add a note" at bounding box center [344, 673] width 56 height 13
paste textarea "** ACCESS ** ** PREFERENCES ** ** DO NOT SEND ** ** GENERAL **"
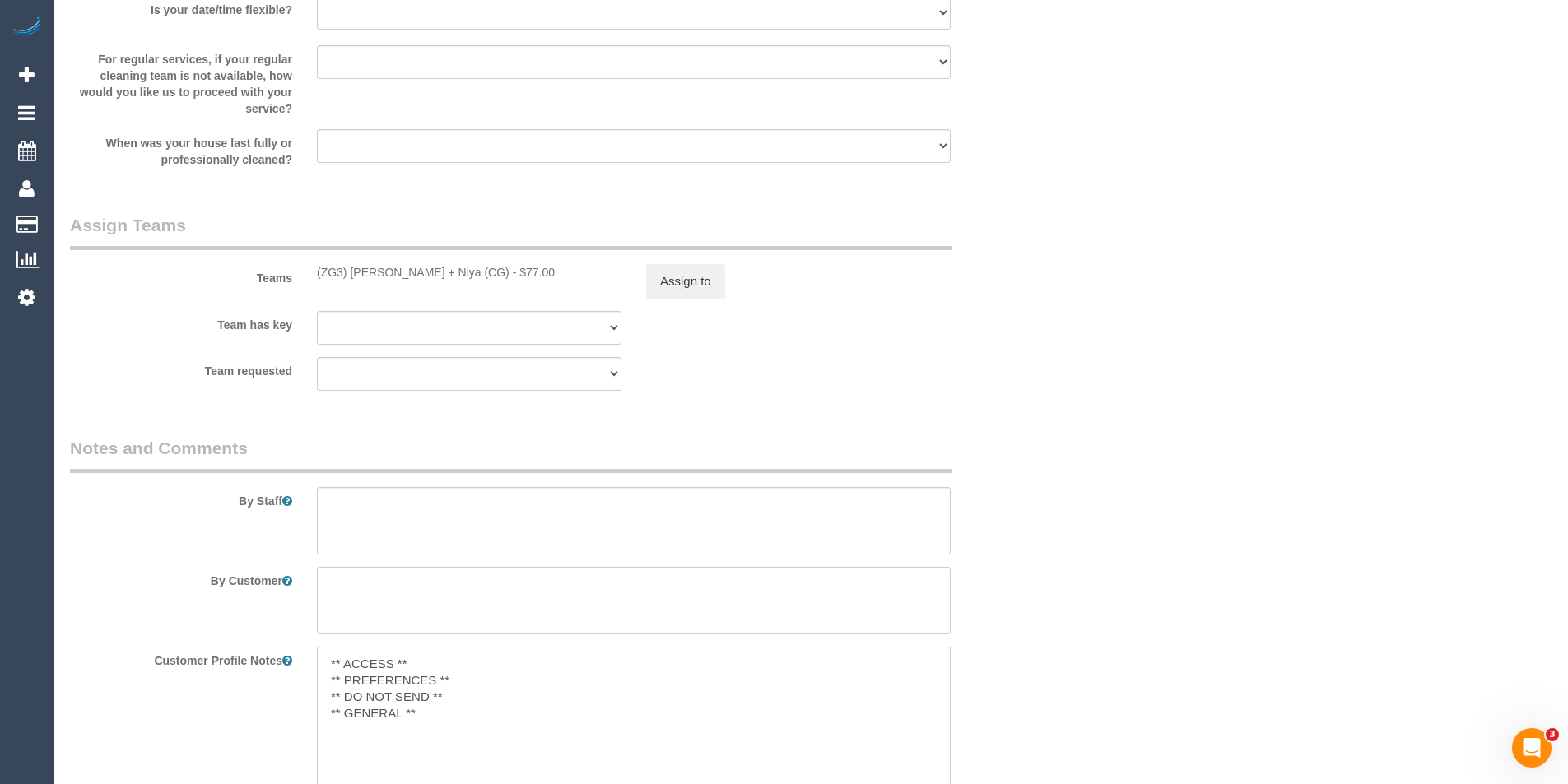
scroll to position [2528, 0]
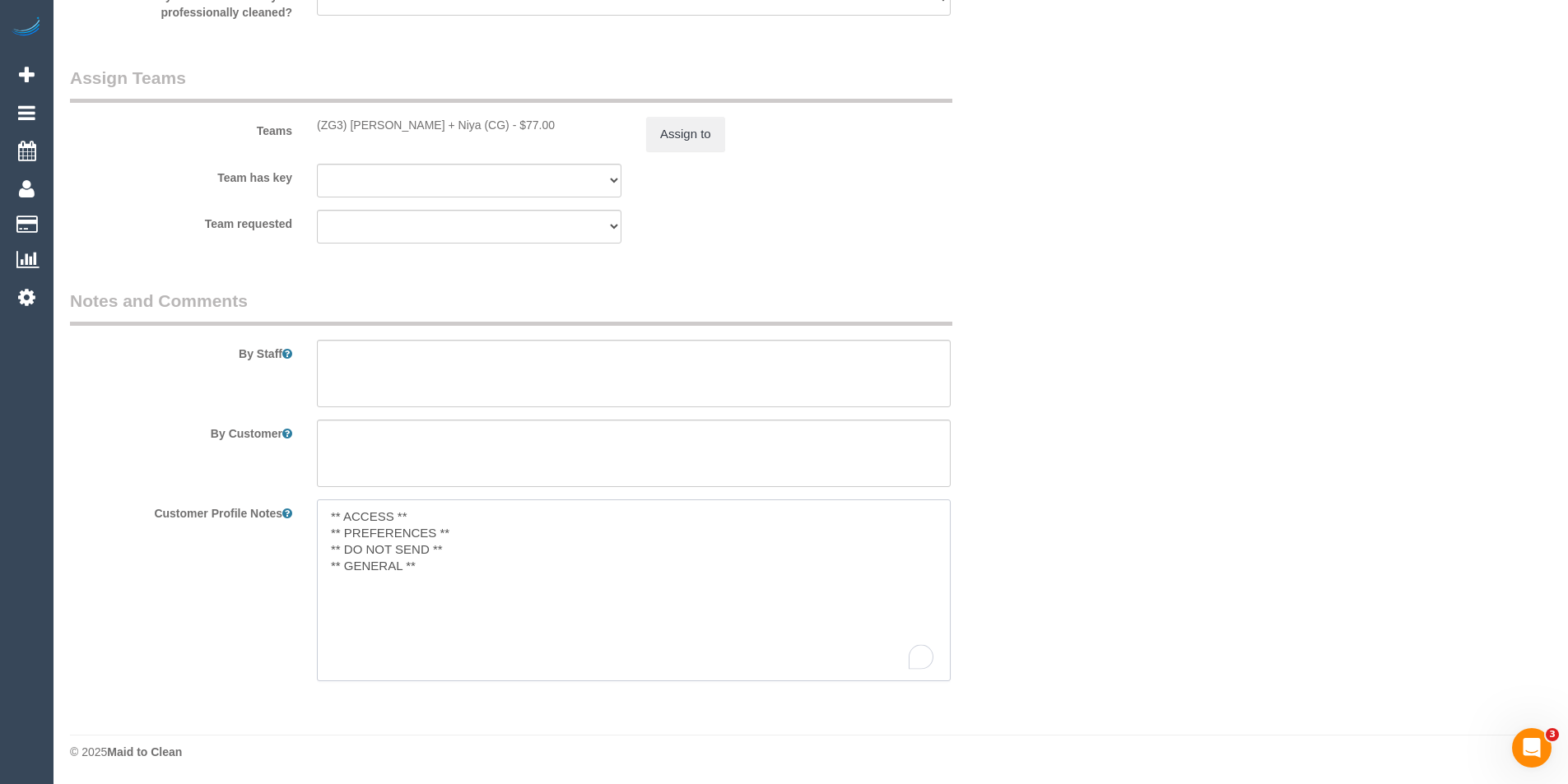
click at [426, 519] on textarea "** ACCESS ** ** PREFERENCES ** ** DO NOT SEND ** ** GENERAL **" at bounding box center [634, 590] width 634 height 182
click at [478, 546] on textarea "** ACCESS ** ** PREFERENCES ** ** DO NOT SEND ** ** GENERAL **" at bounding box center [634, 590] width 634 height 182
click at [473, 578] on textarea "** ACCESS ** ** PREFERENCES ** ** DO NOT SEND ** ** GENERAL **" at bounding box center [634, 590] width 634 height 182
type textarea "** ACCESS ** ** PREFERENCES ** ** DO NOT SEND ** ** GENERAL **"
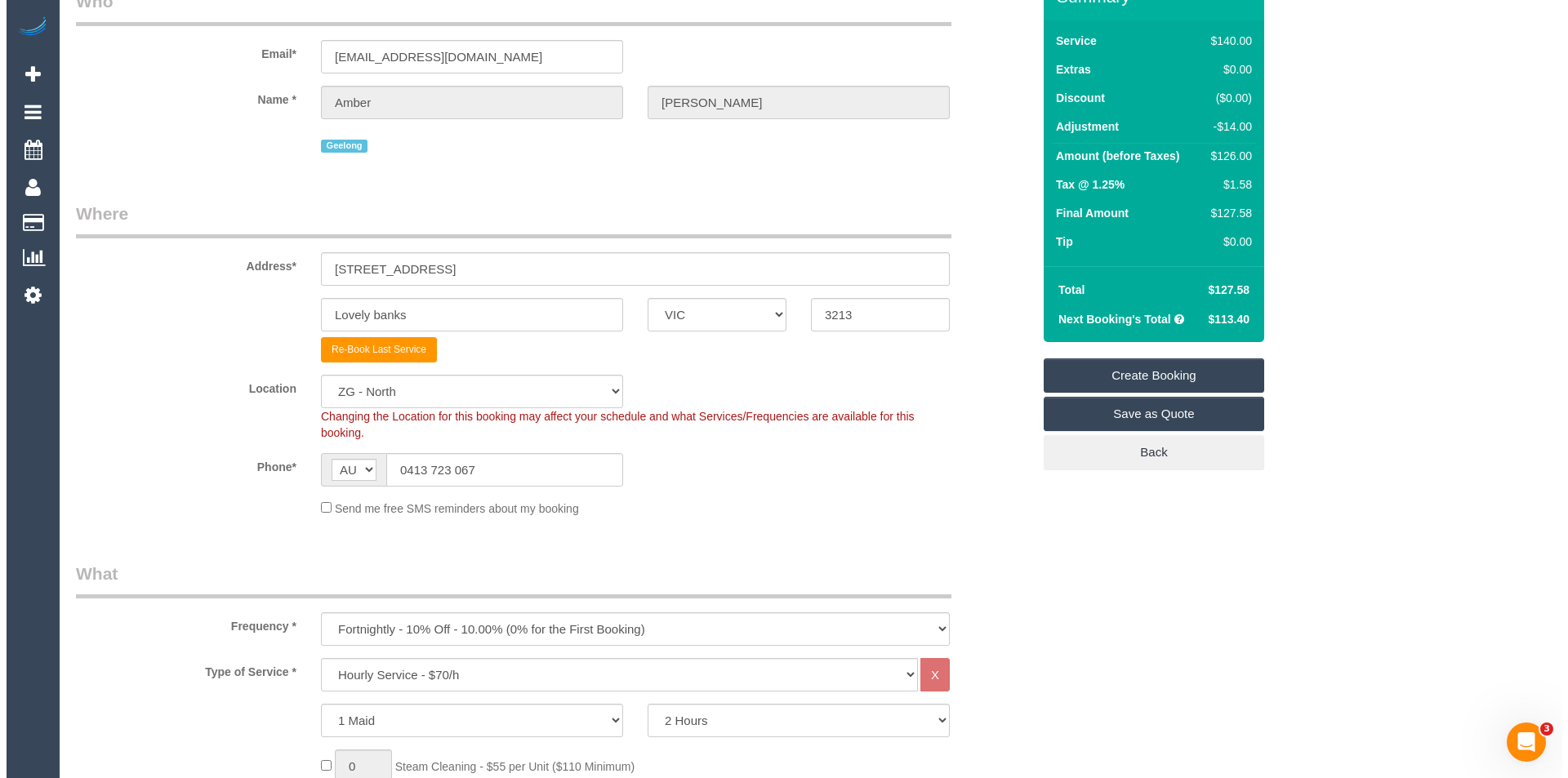
scroll to position [0, 0]
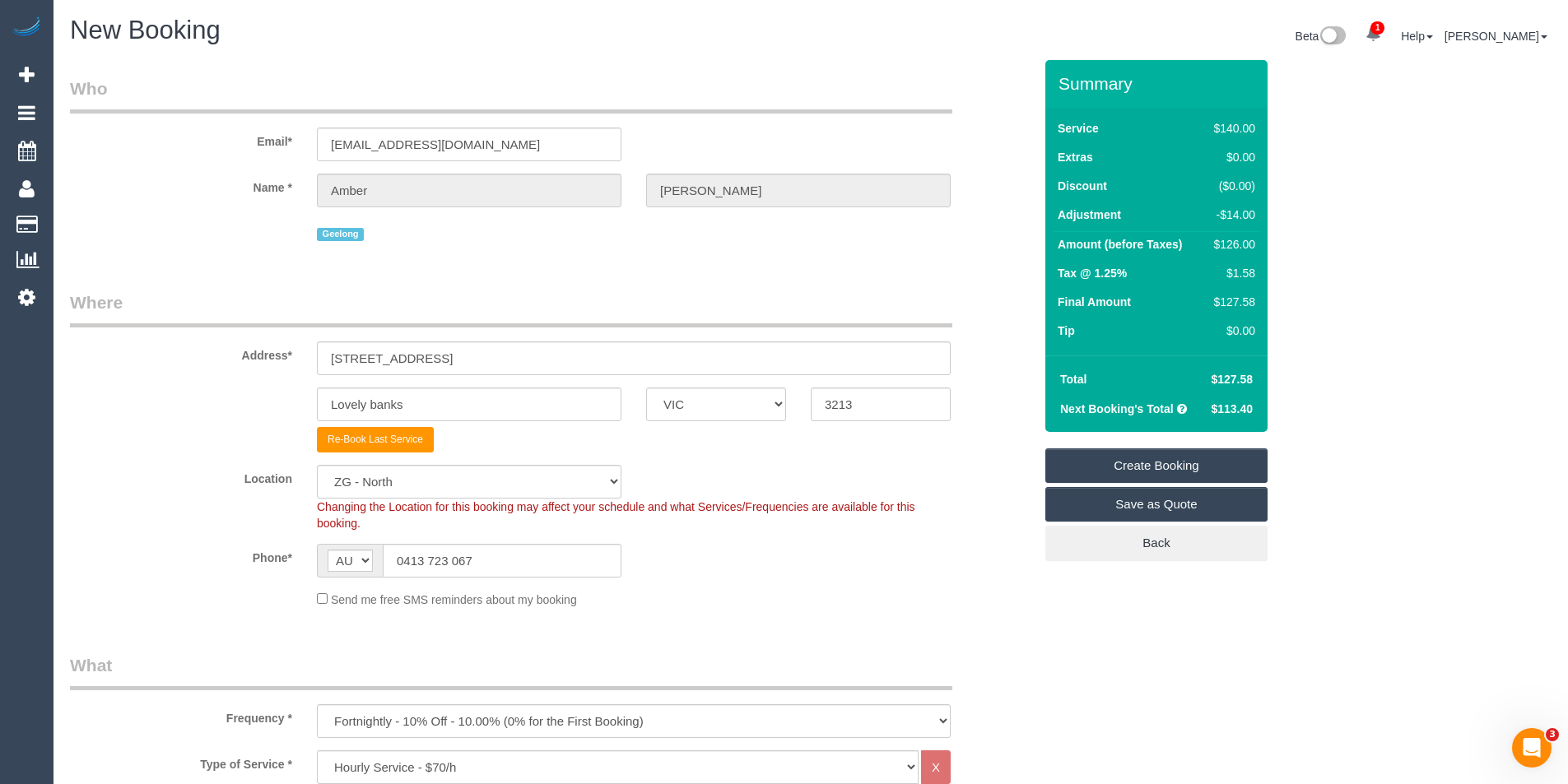
drag, startPoint x: 1144, startPoint y: 465, endPoint x: 1131, endPoint y: 465, distance: 13.0
click at [1144, 465] on link "Create Booking" at bounding box center [1157, 465] width 222 height 35
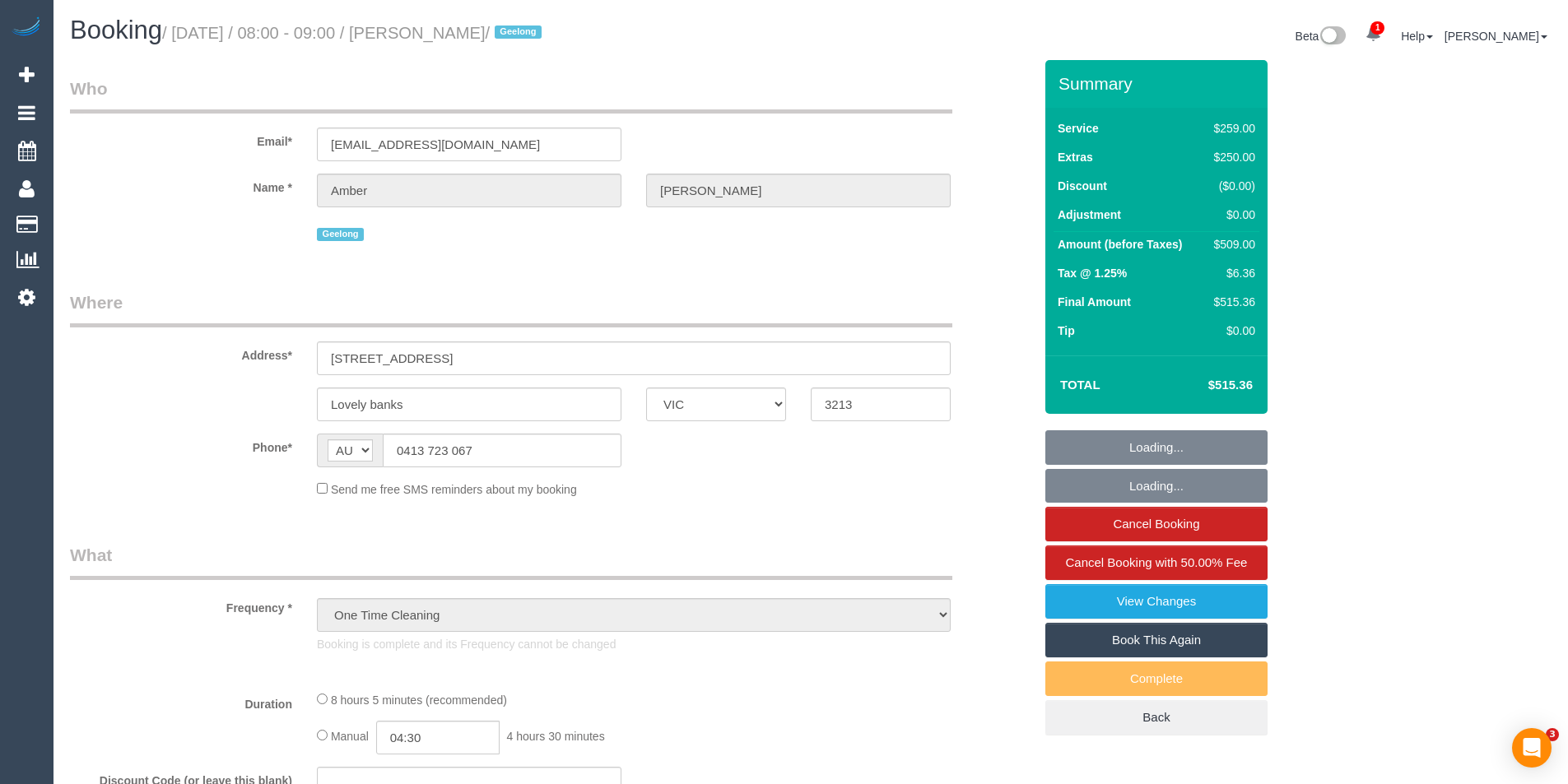
select select "VIC"
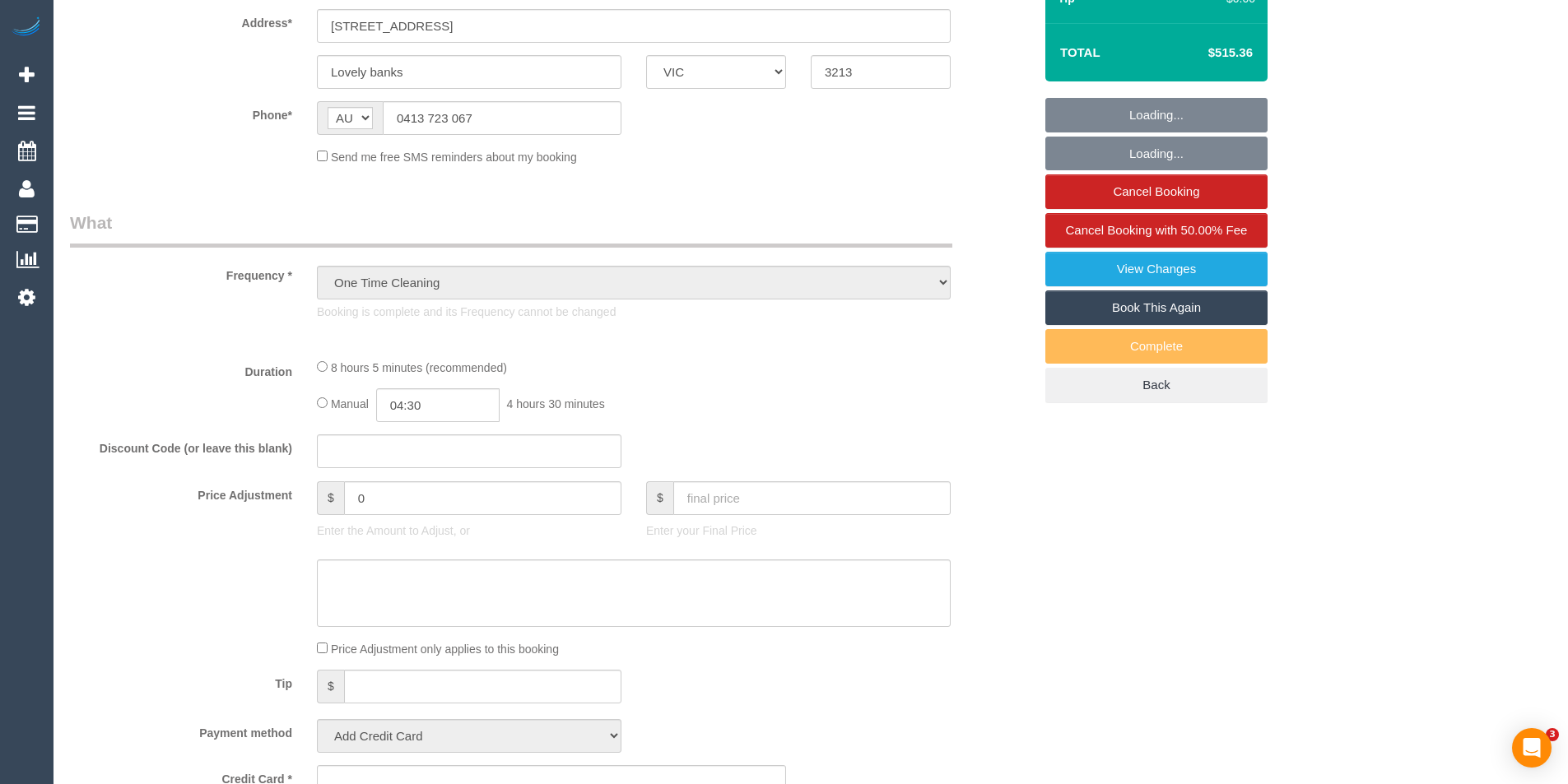
select select "string:stripe-pm_1RxdRP2GScqysDRV28x8uRFF"
select select "spot1"
select select "number:27"
select select "number:14"
select select "number:19"
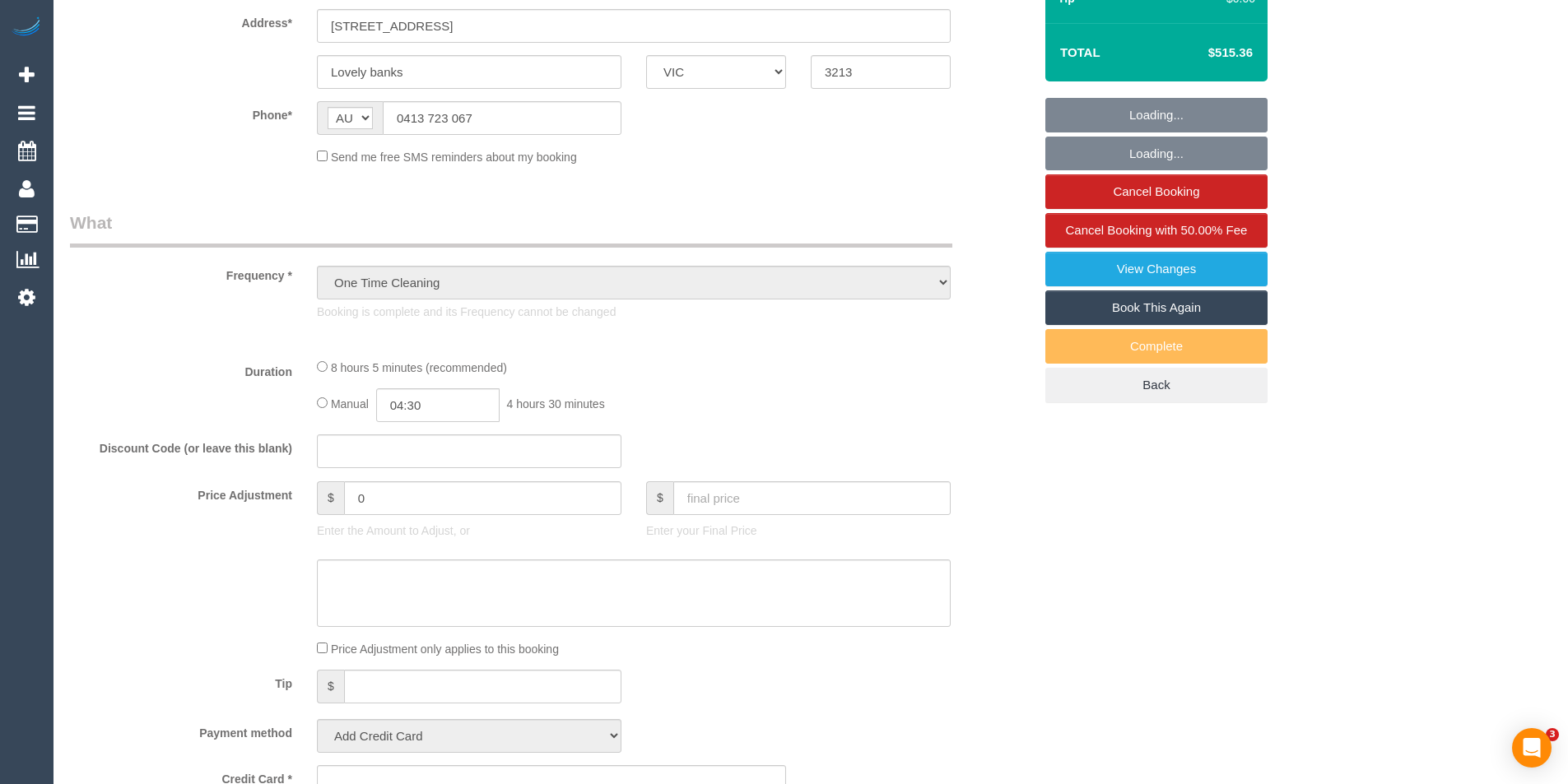
select select "number:24"
select select "number:34"
select select "number:13"
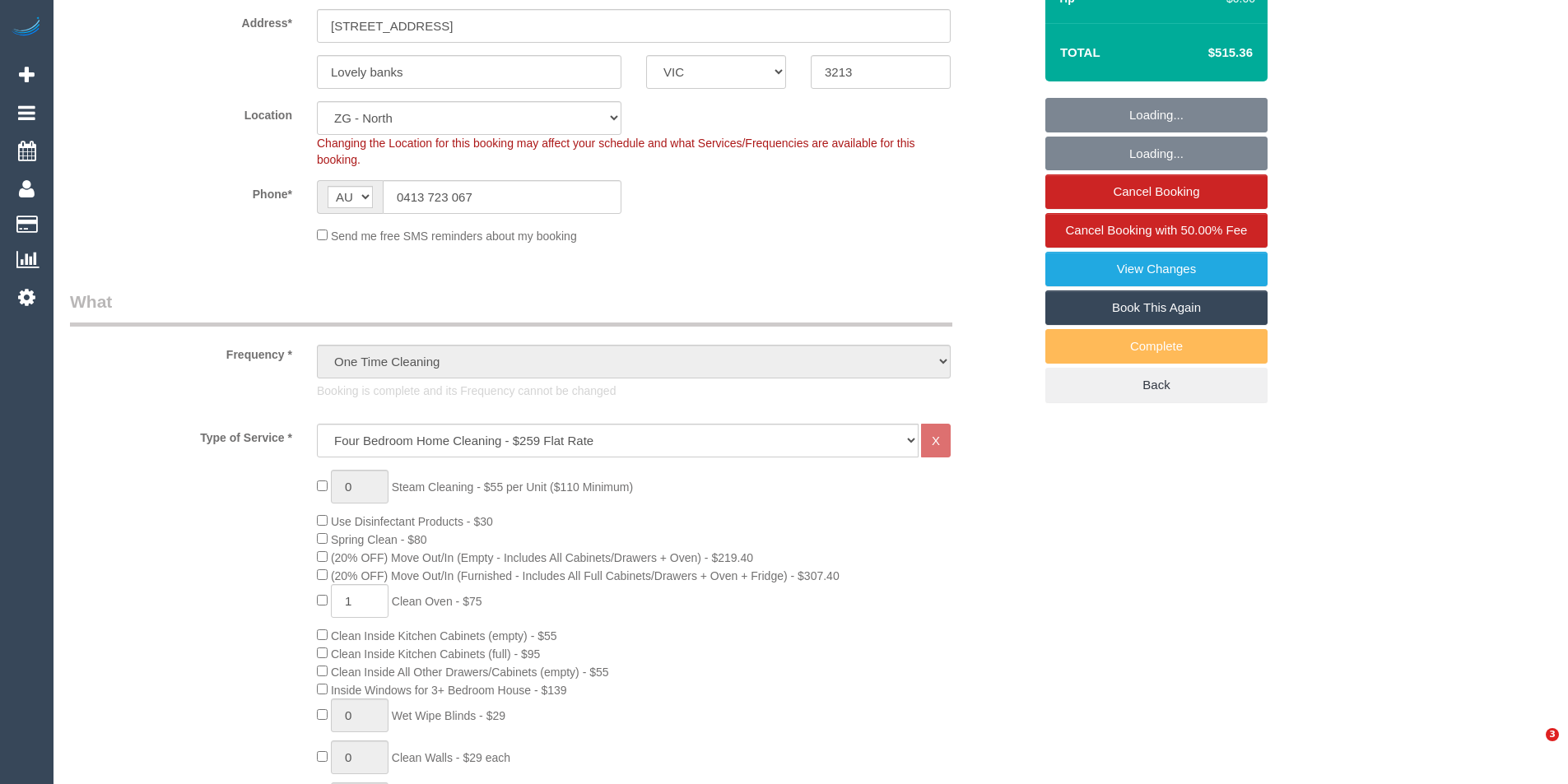
select select "object:902"
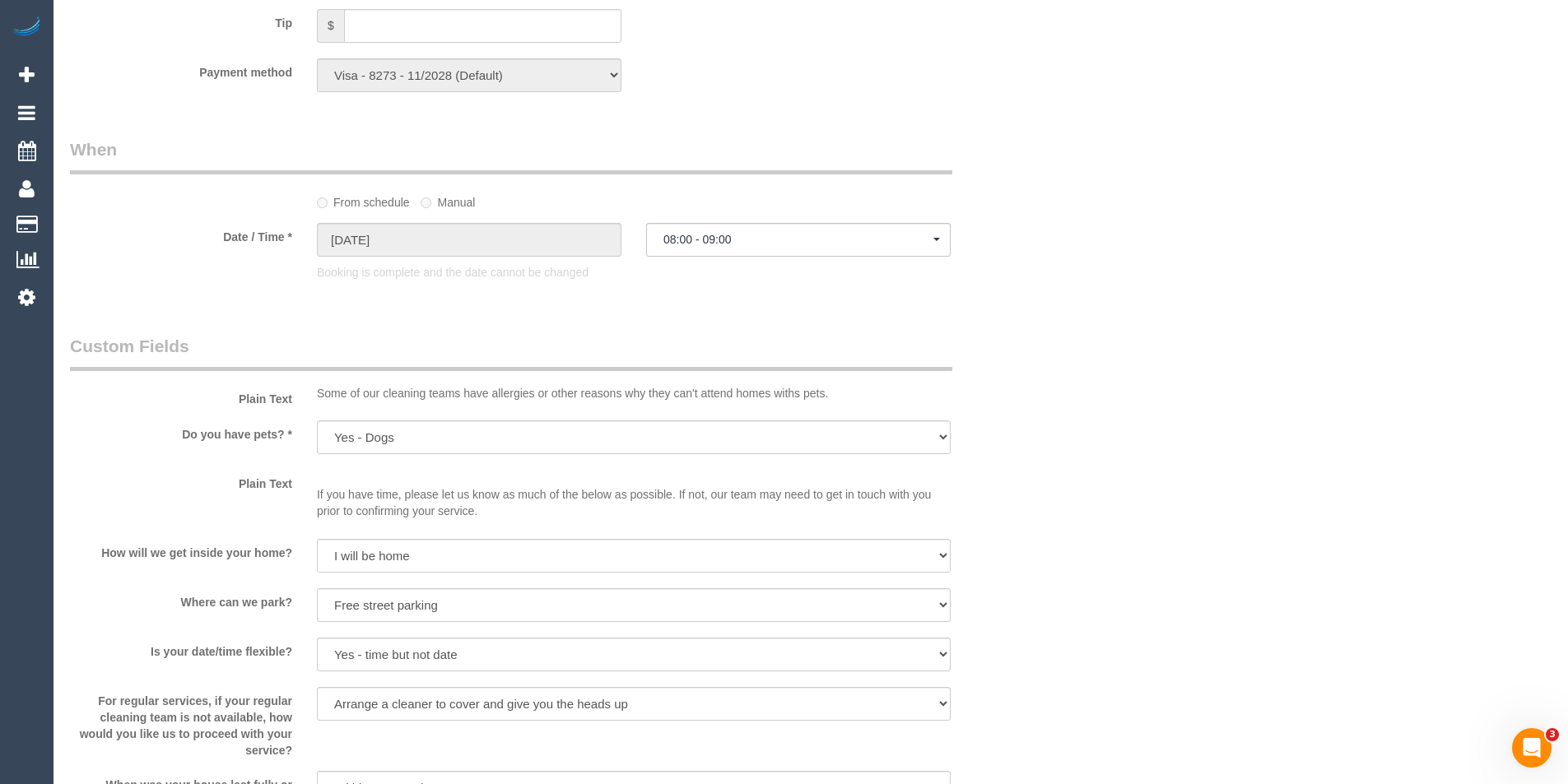
scroll to position [1976, 0]
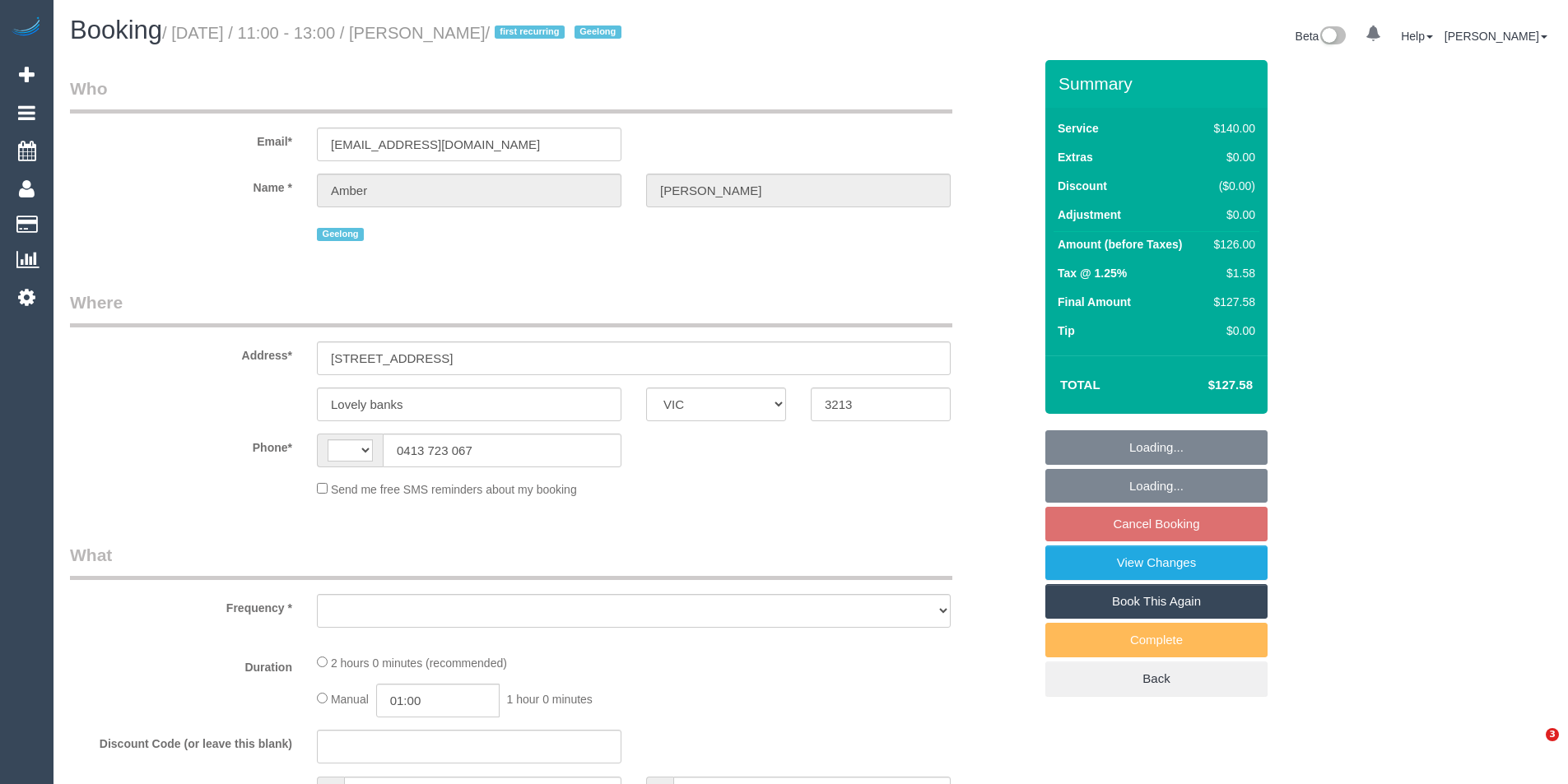
select select "VIC"
select select "string:AU"
select select "object:548"
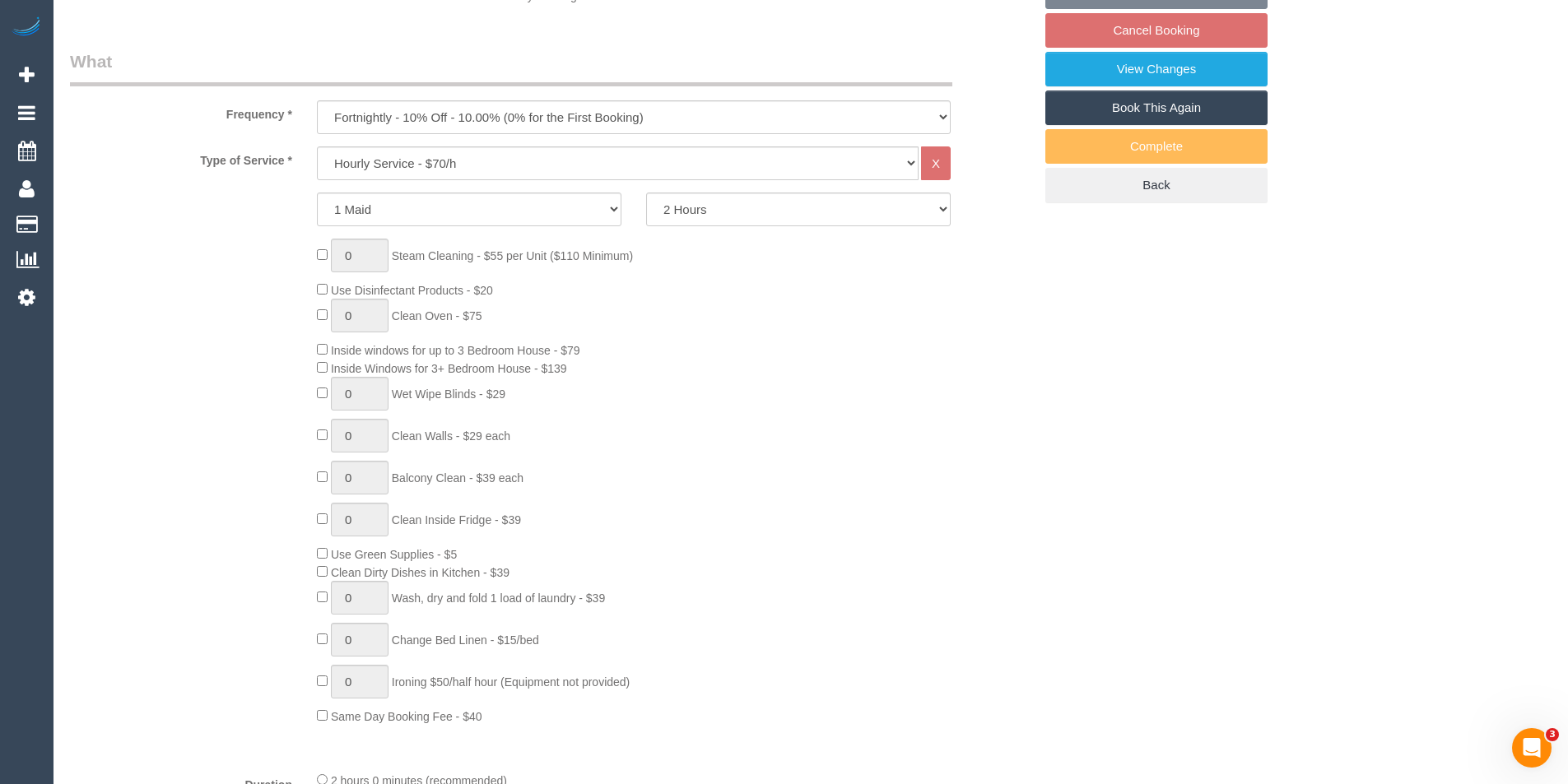
select select "string:stripe-pm_1RxdRP2GScqysDRV28x8uRFF"
select select "number:27"
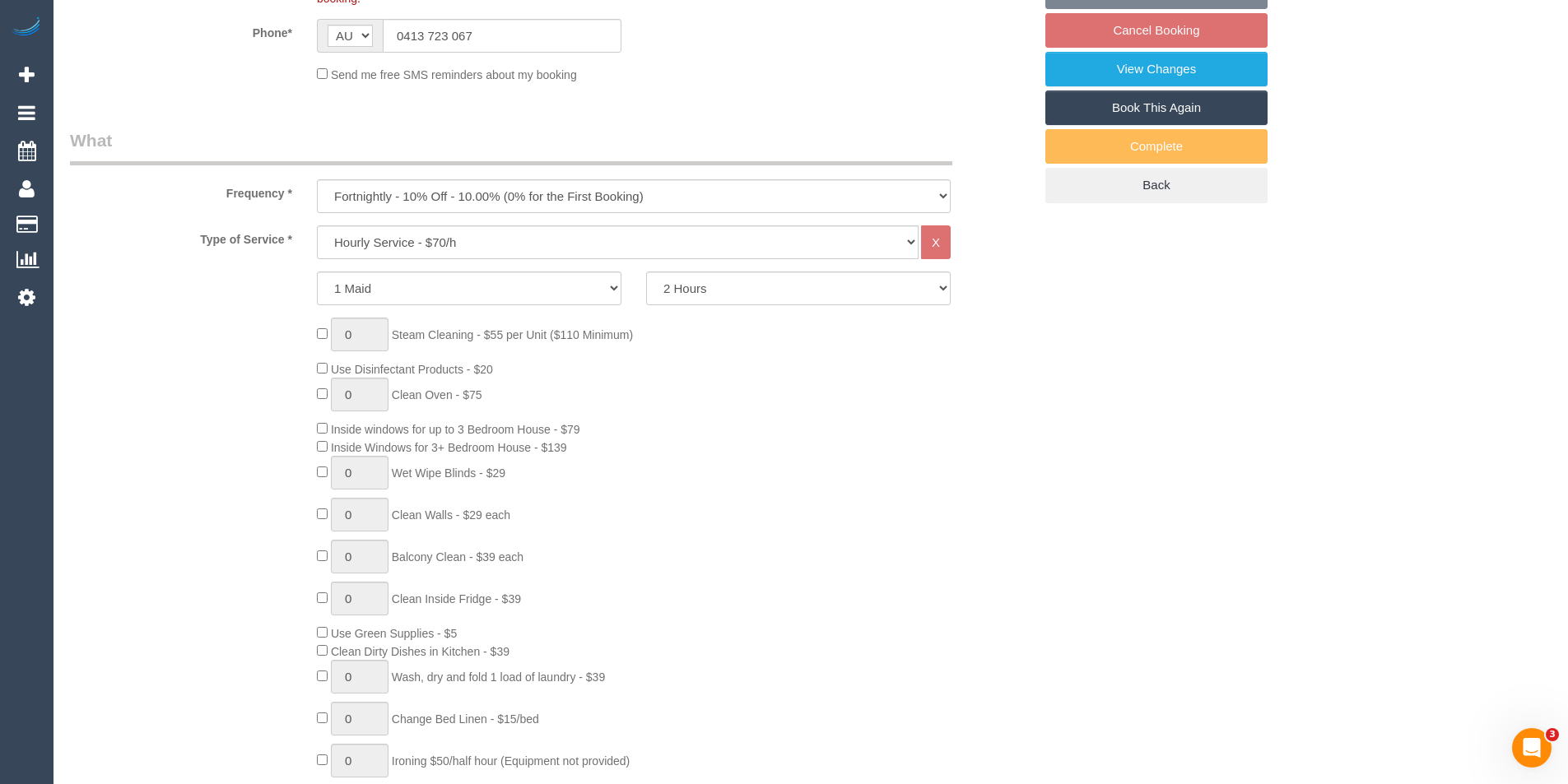
select select "object:865"
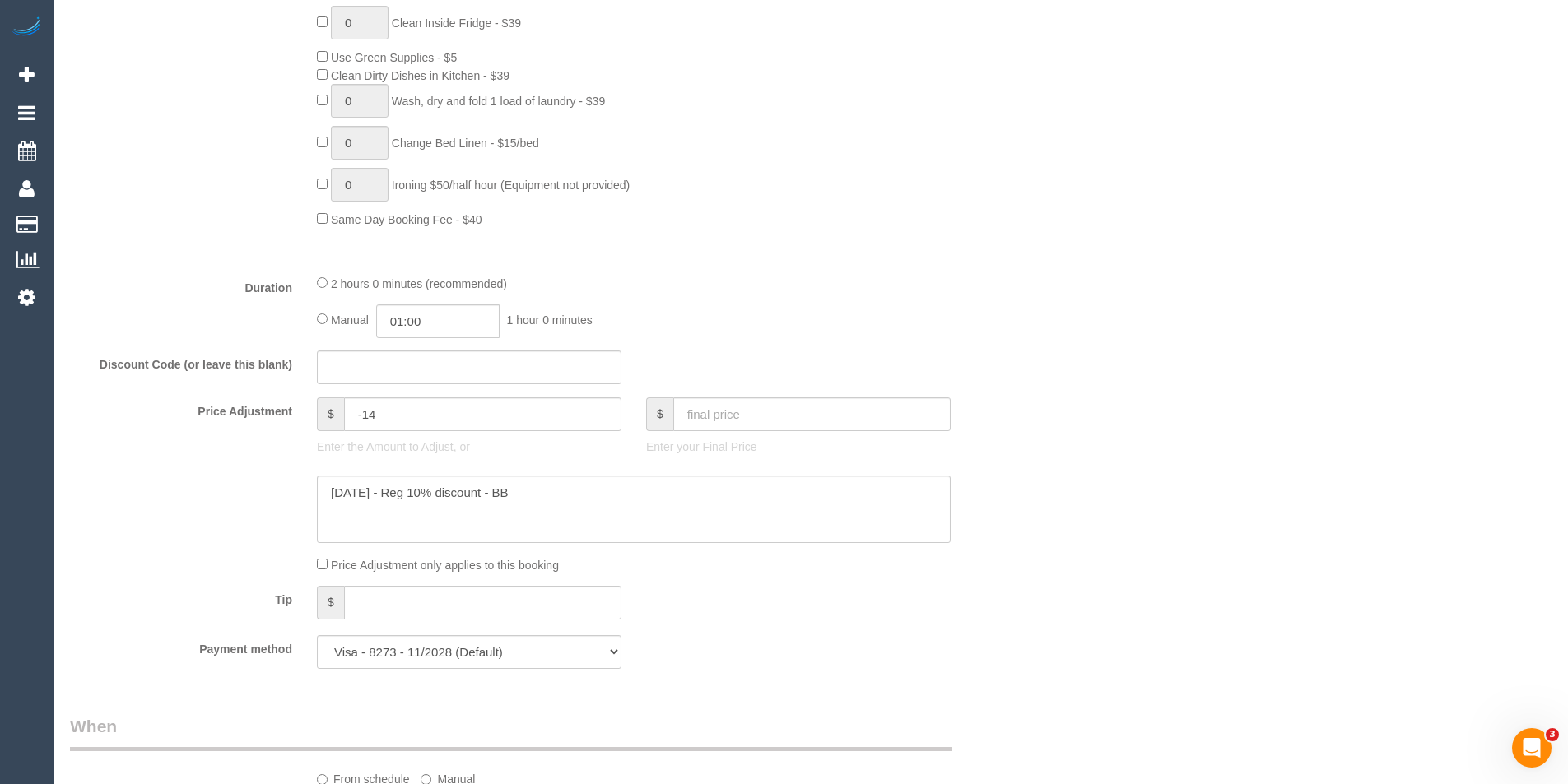
select select "spot5"
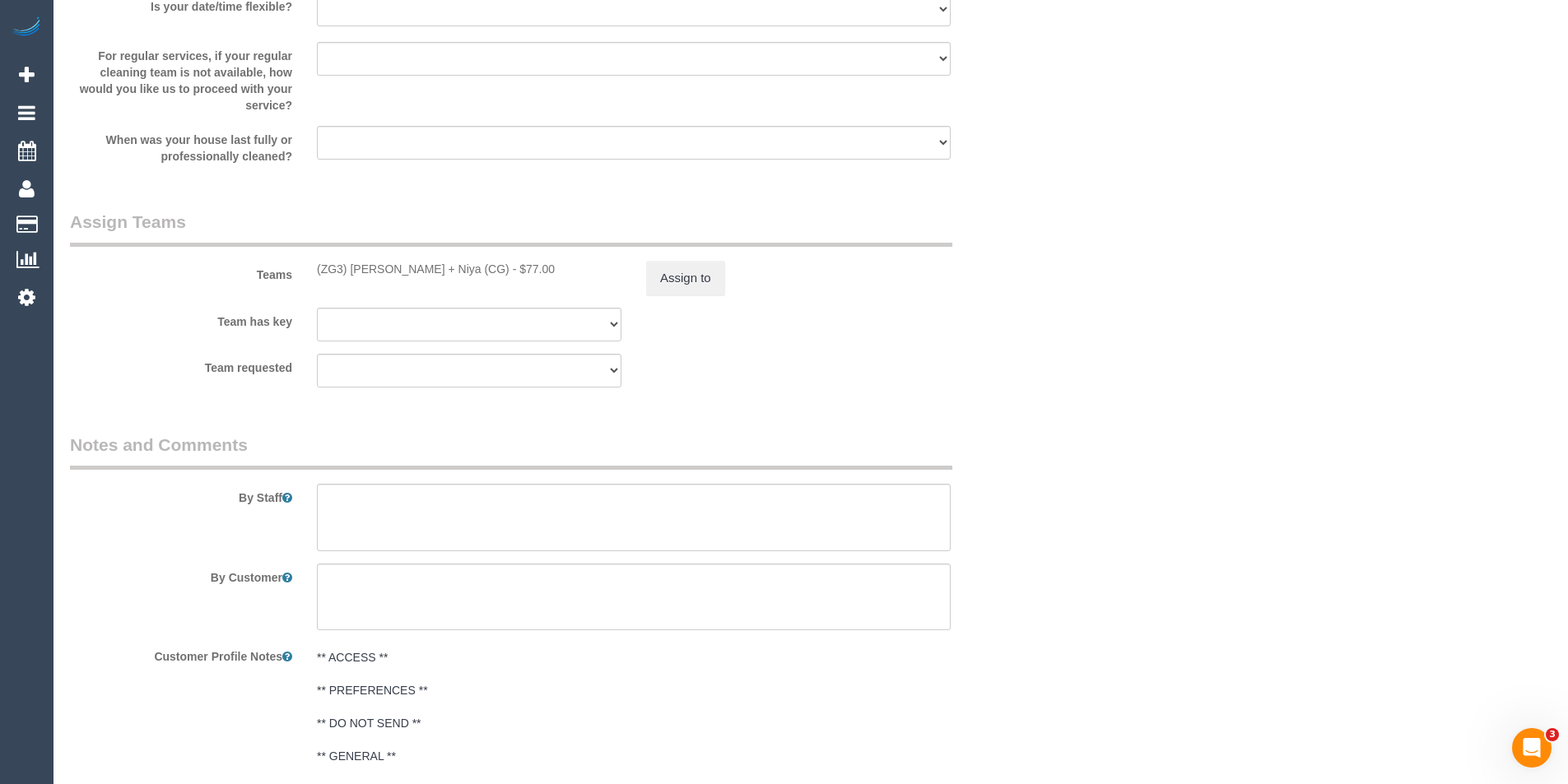
scroll to position [2387, 0]
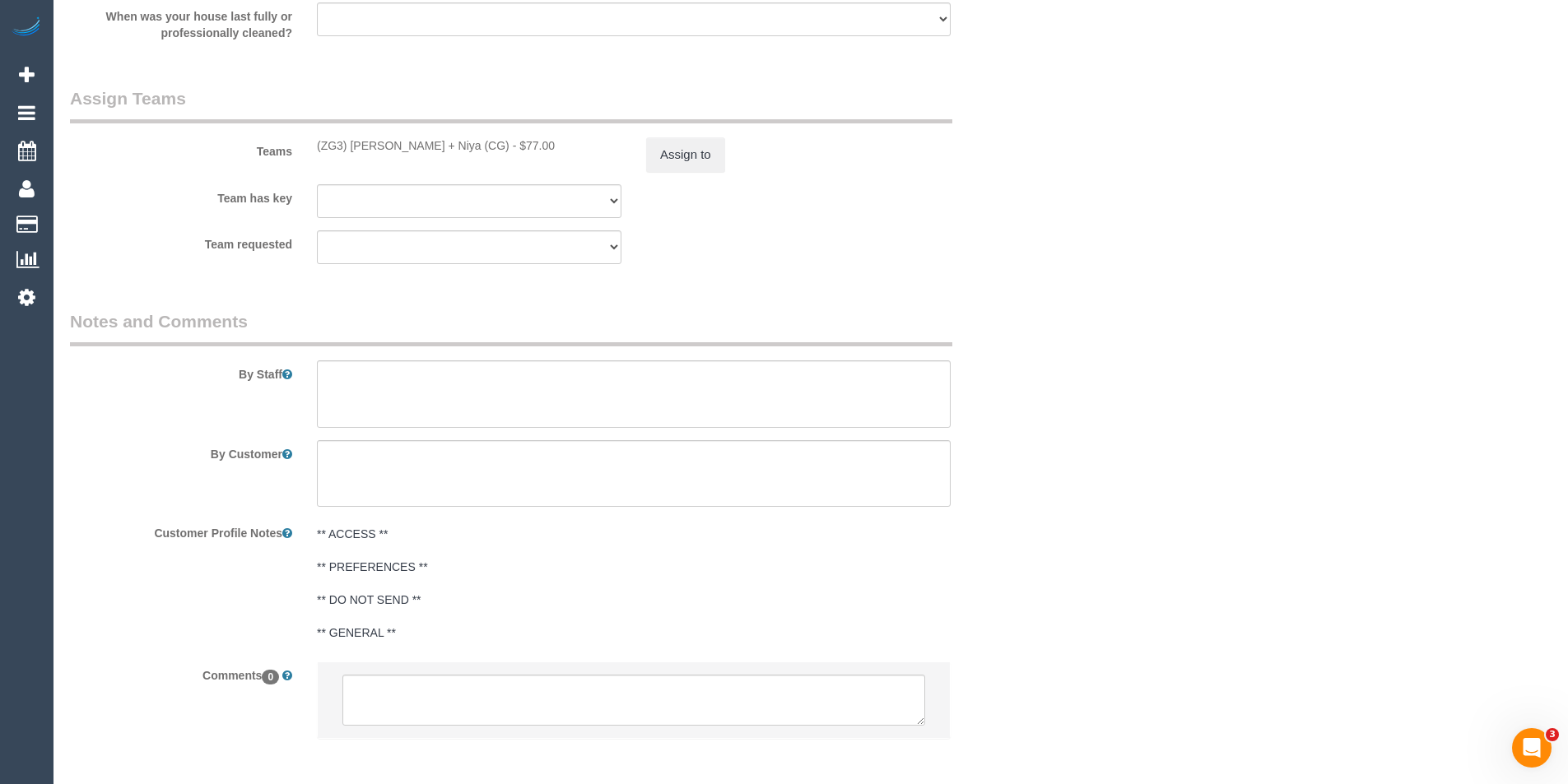
click at [425, 633] on pre "** ACCESS ** ** PREFERENCES ** ** DO NOT SEND ** ** GENERAL **" at bounding box center [634, 583] width 634 height 115
click at [425, 635] on textarea "** ACCESS ** ** PREFERENCES ** ** DO NOT SEND ** ** GENERAL **" at bounding box center [634, 610] width 634 height 182
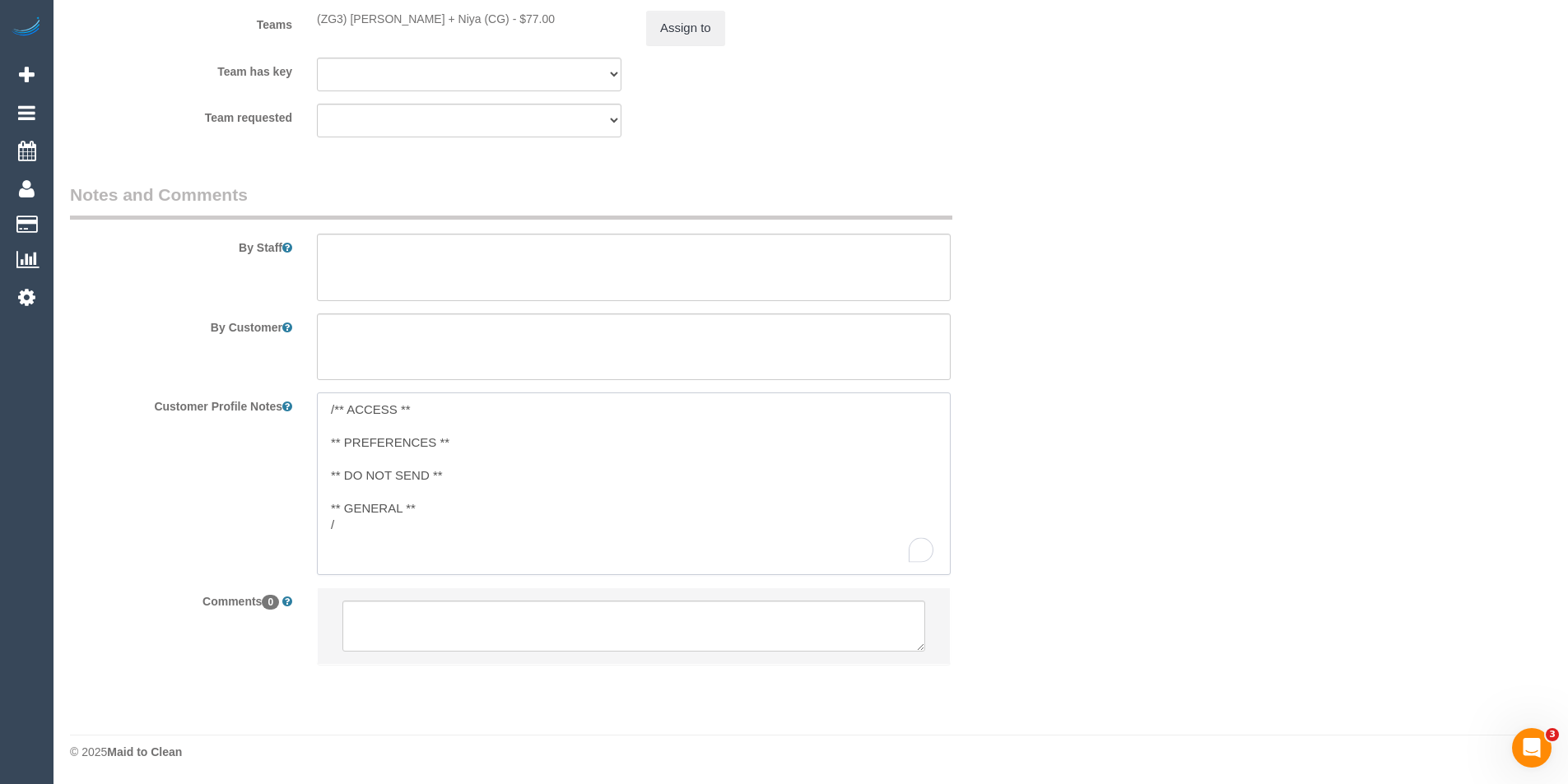
click at [358, 522] on textarea "/** ACCESS ** ** PREFERENCES ** ** DO NOT SEND ** ** GENERAL ** /" at bounding box center [634, 483] width 634 height 182
click at [336, 410] on textarea "/** ACCESS ** ** PREFERENCES ** ** DO NOT SEND ** ** GENERAL ** 10/9/25 - Gener…" at bounding box center [634, 483] width 634 height 182
type textarea "** ACCESS ** ** PREFERENCES ** ** DO NOT SEND ** ** GENERAL ** 10/9/25 - Genera…"
click at [1032, 511] on div "Customer Profile Notes ** ACCESS ** ** PREFERENCES ** ** DO NOT SEND ** ** GENE…" at bounding box center [552, 483] width 988 height 182
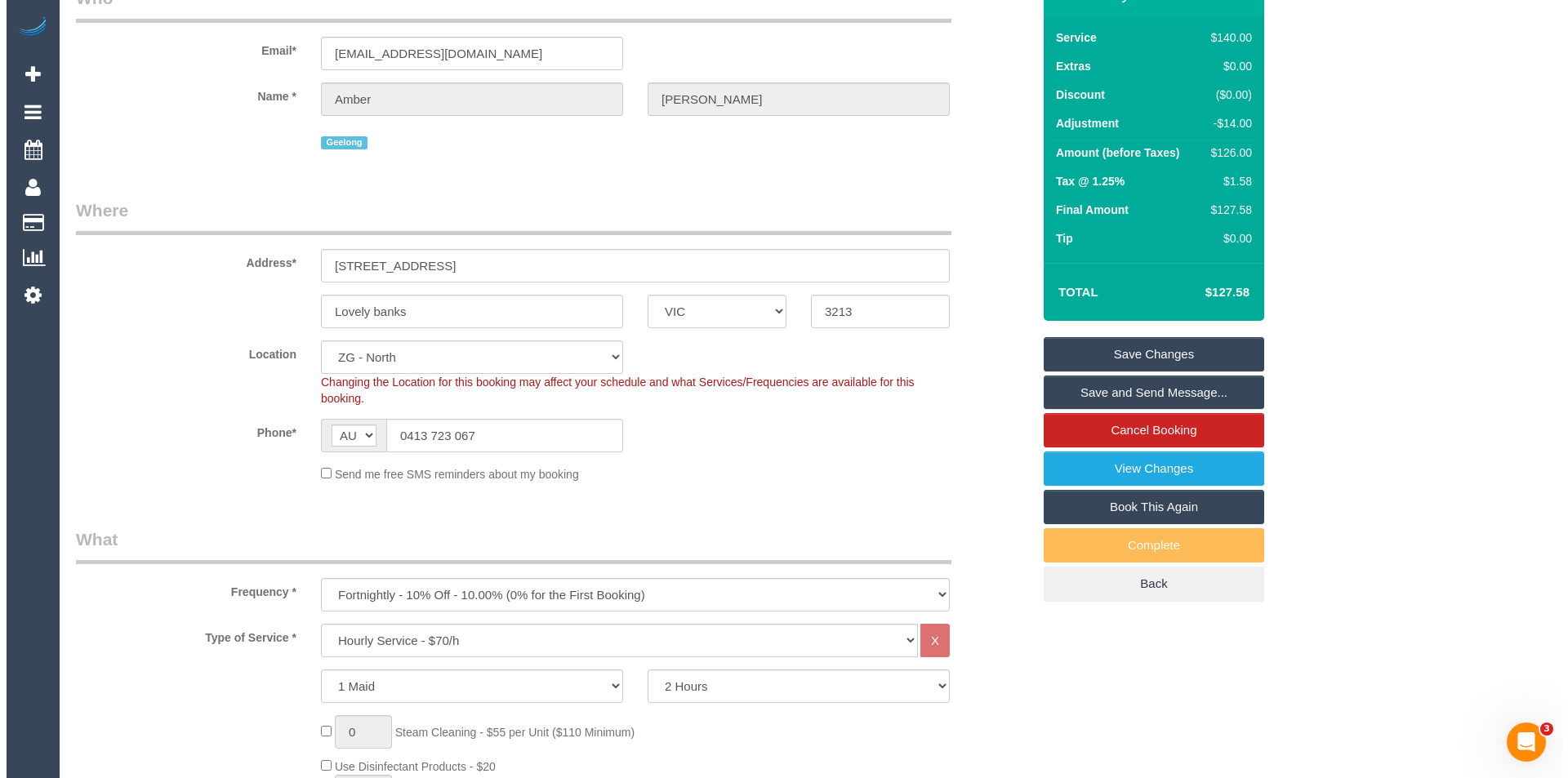
scroll to position [0, 0]
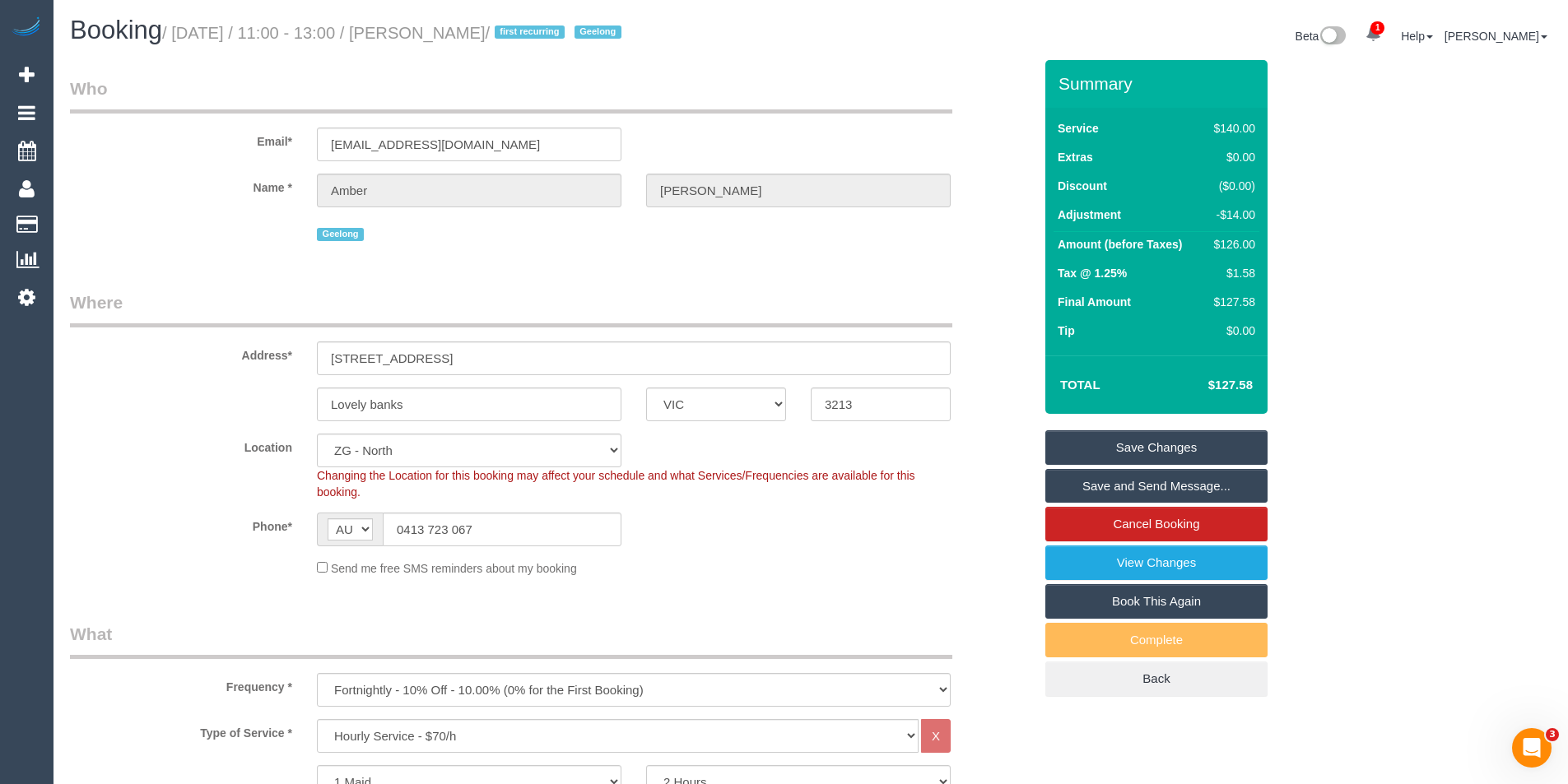
click at [1097, 491] on link "Save and Send Message..." at bounding box center [1157, 486] width 222 height 35
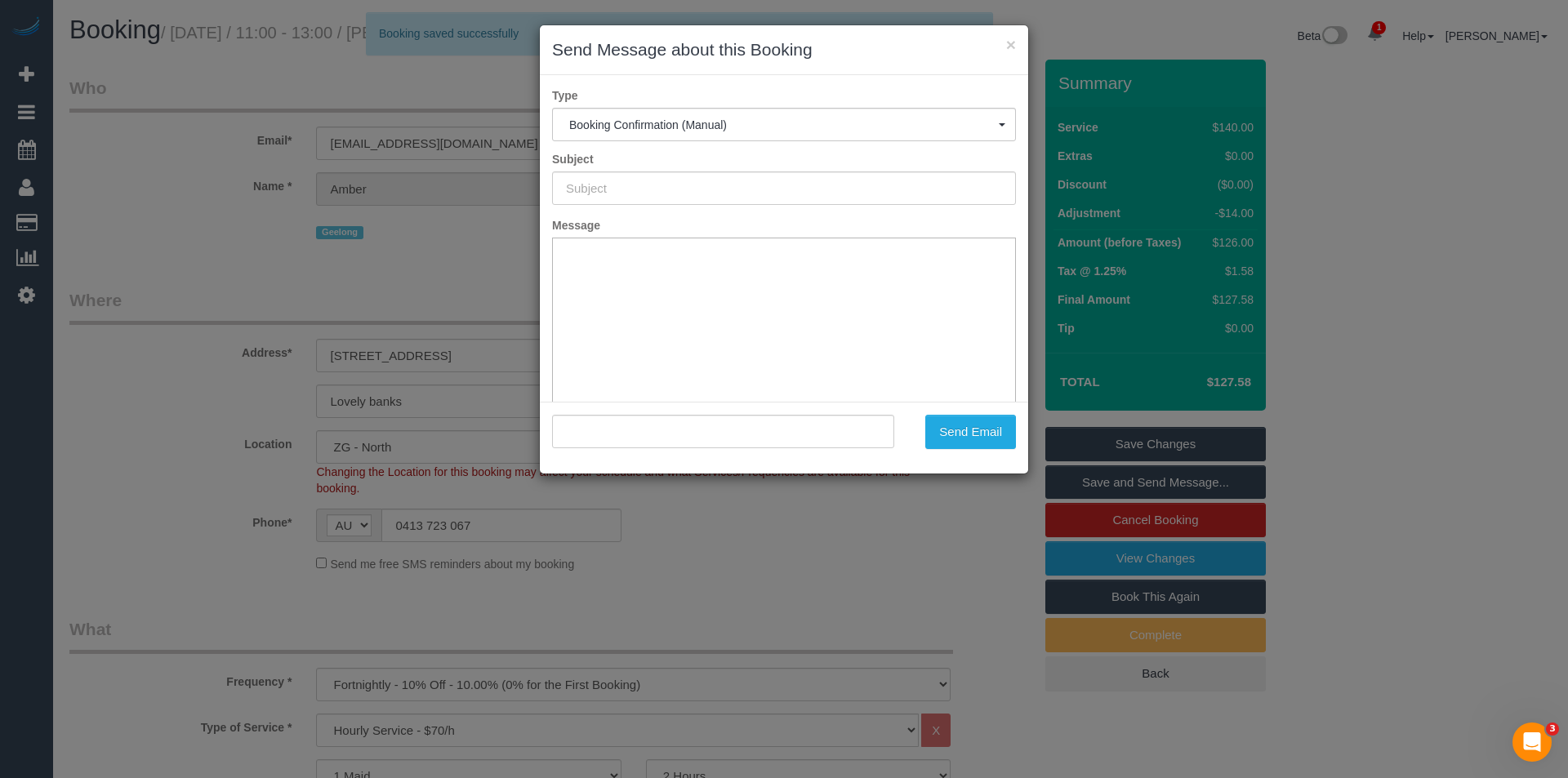
type input "Booking Confirmed"
type input ""Amber Lawrence" <amberlawrencek@gmail.com>"
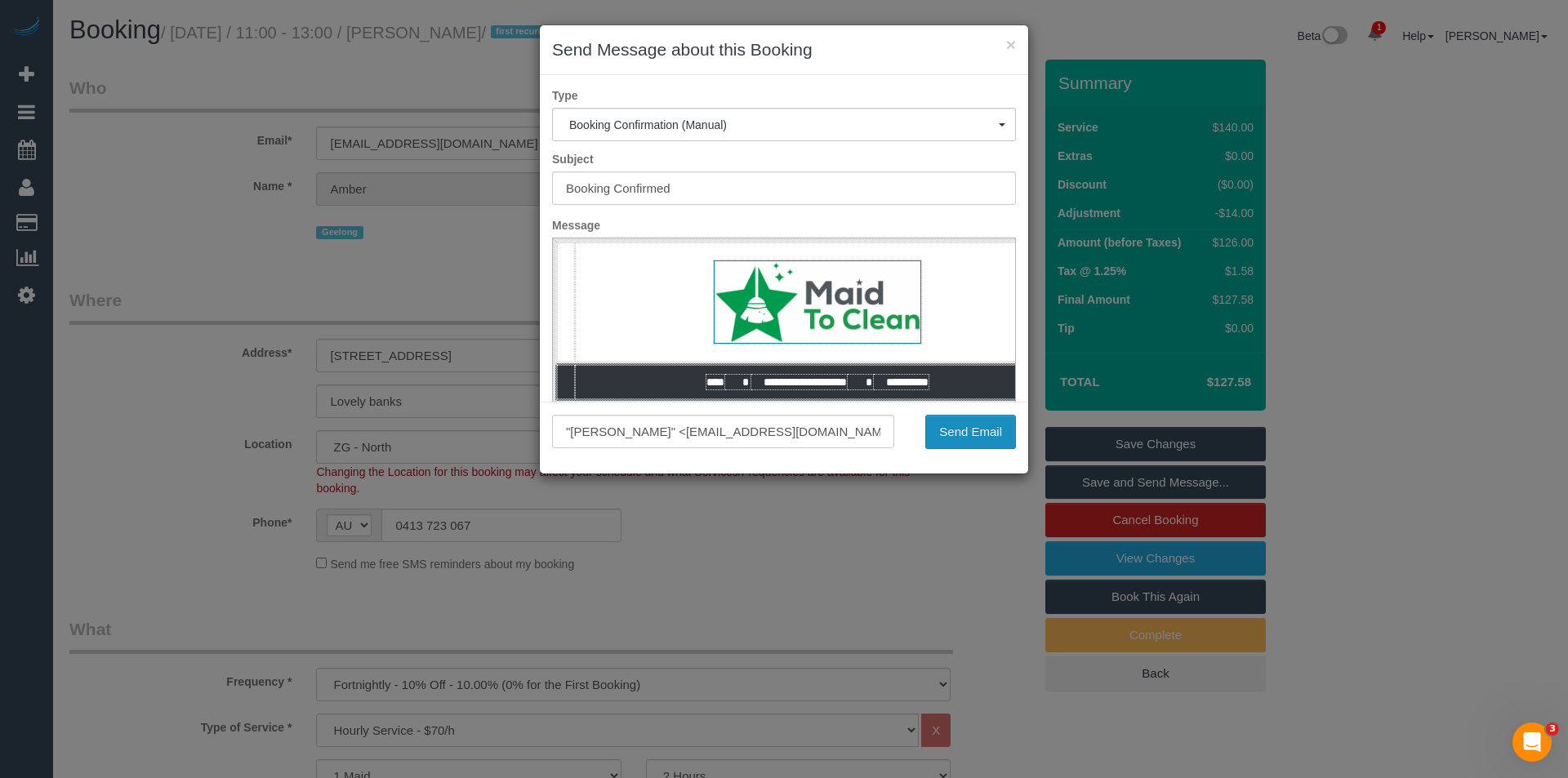
click at [976, 444] on button "Send Email" at bounding box center [970, 432] width 91 height 34
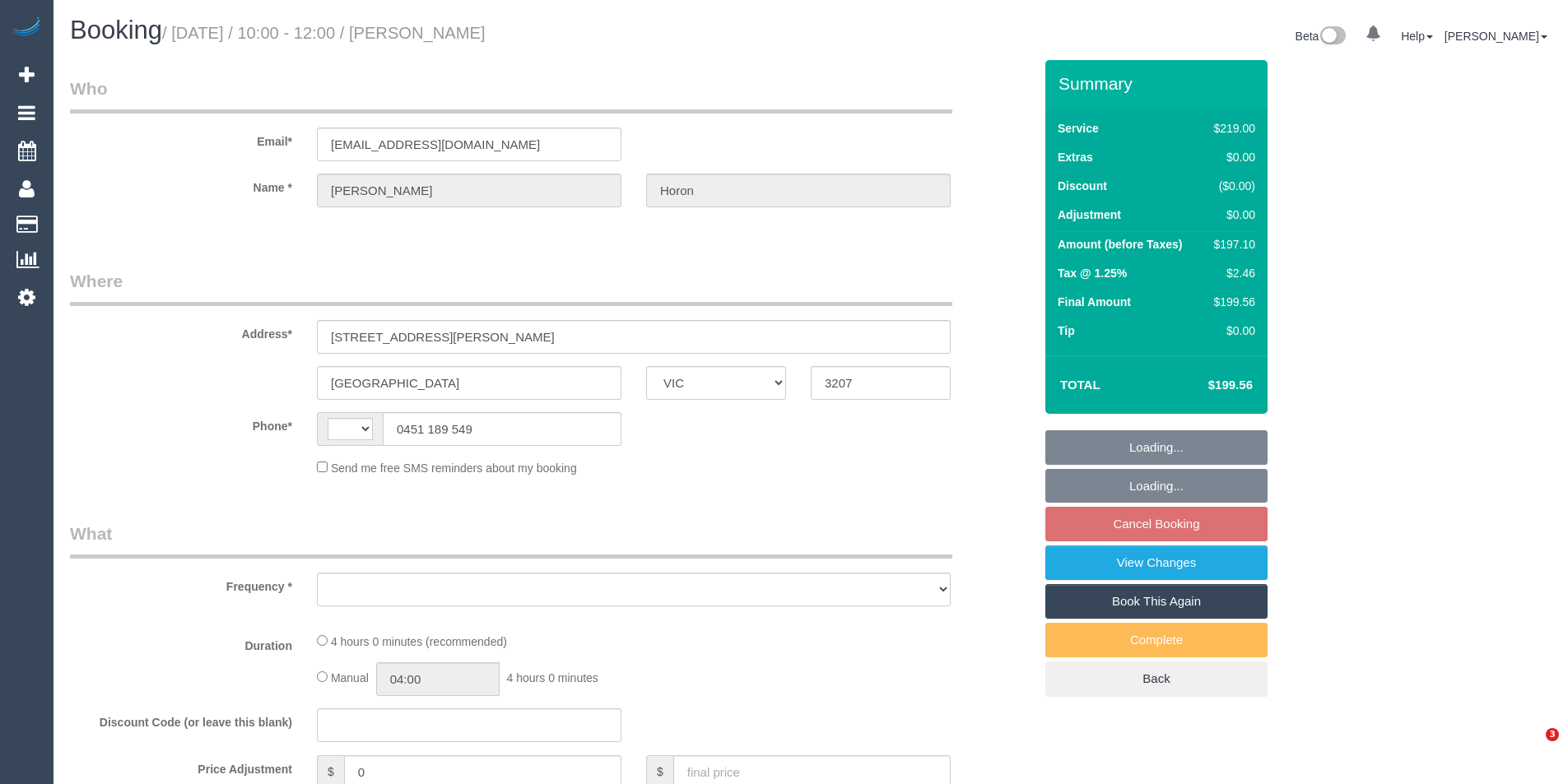
select select "VIC"
select select "string:AU"
select select "object:332"
select select "string:stripe-pm_1Re6qH2GScqysDRVzvQWCQTr"
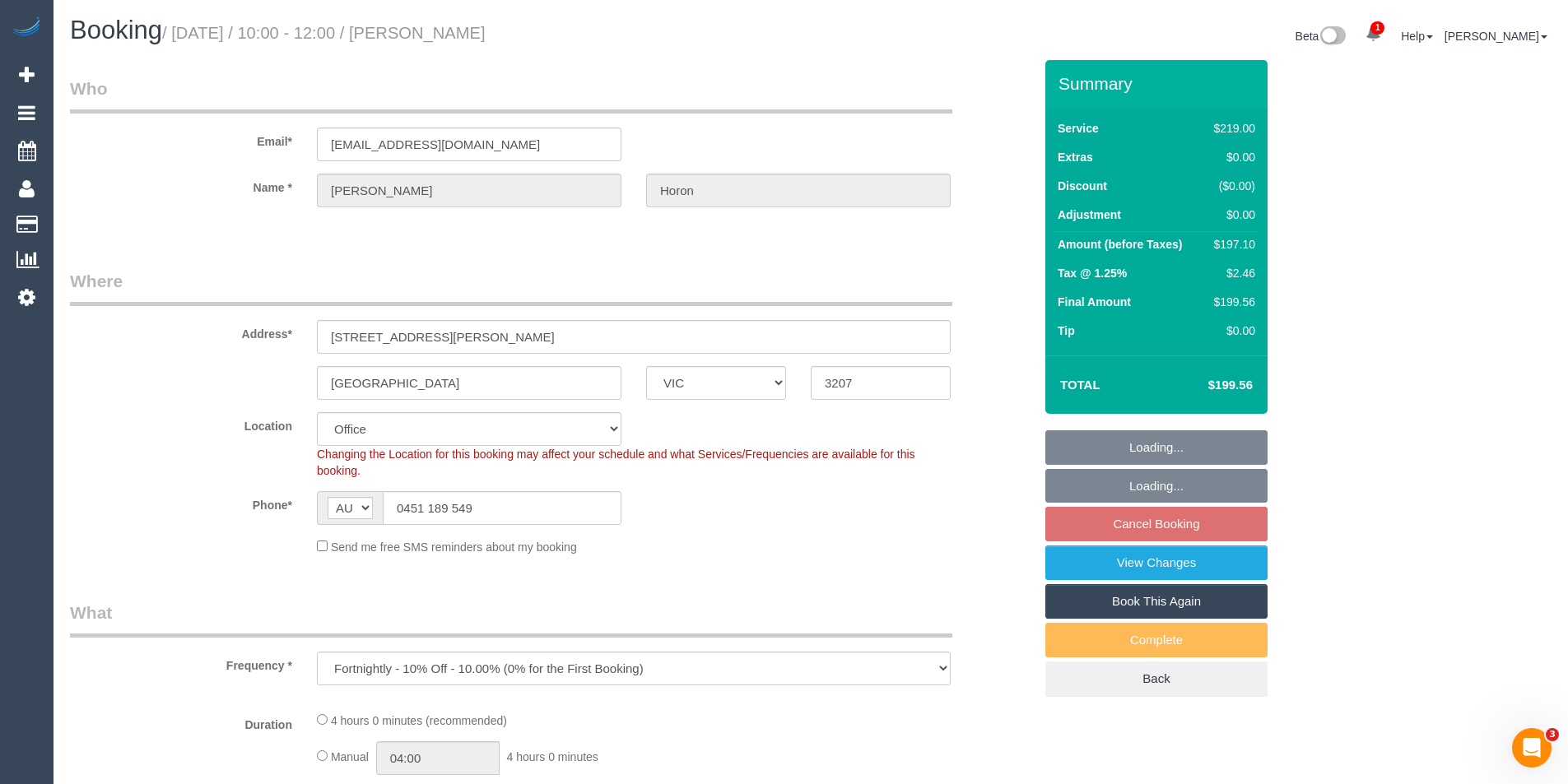
select select "object:732"
select select "number:28"
select select "number:14"
select select "number:19"
select select "number:24"
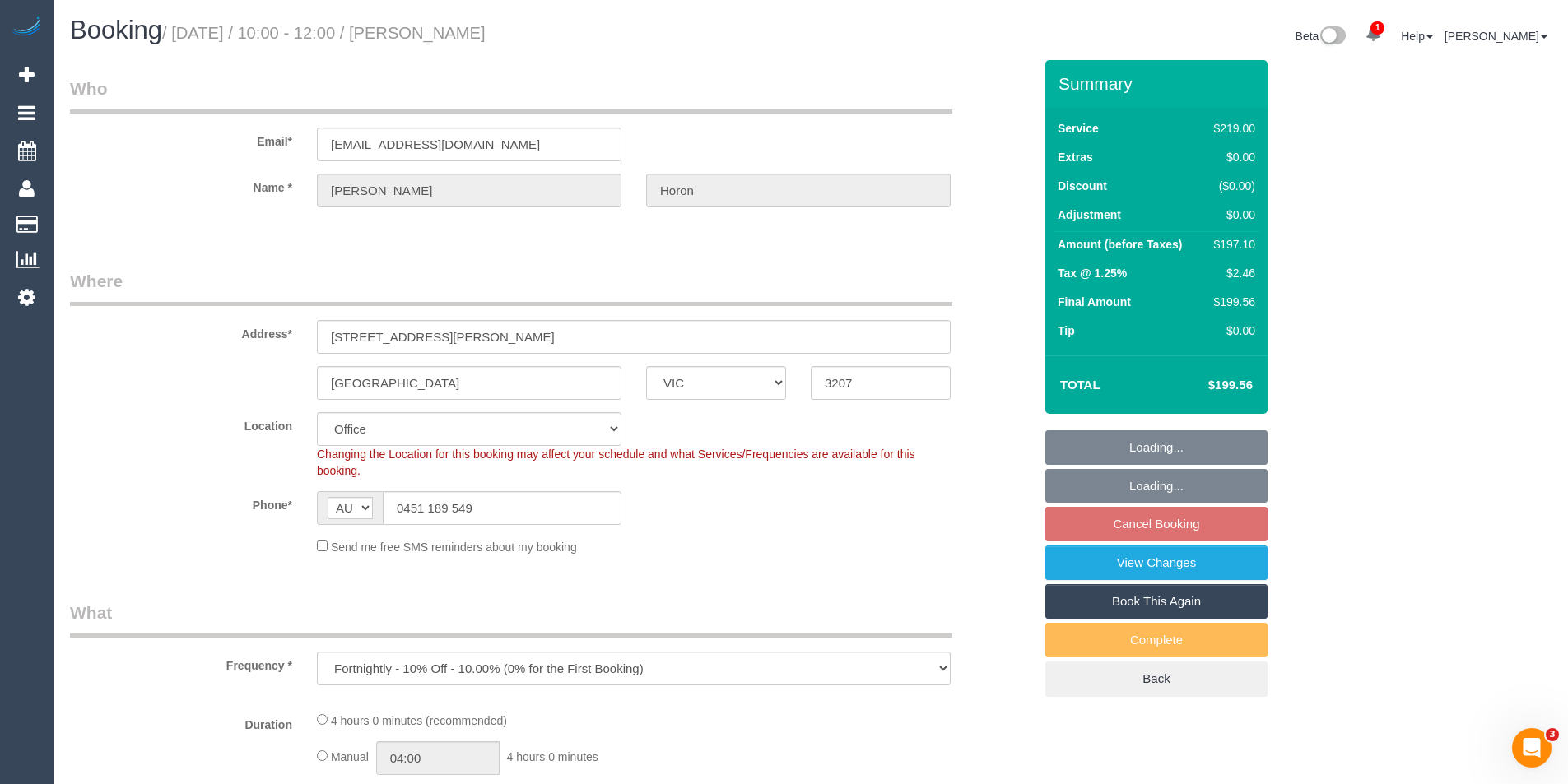
select select "number:34"
select select "number:11"
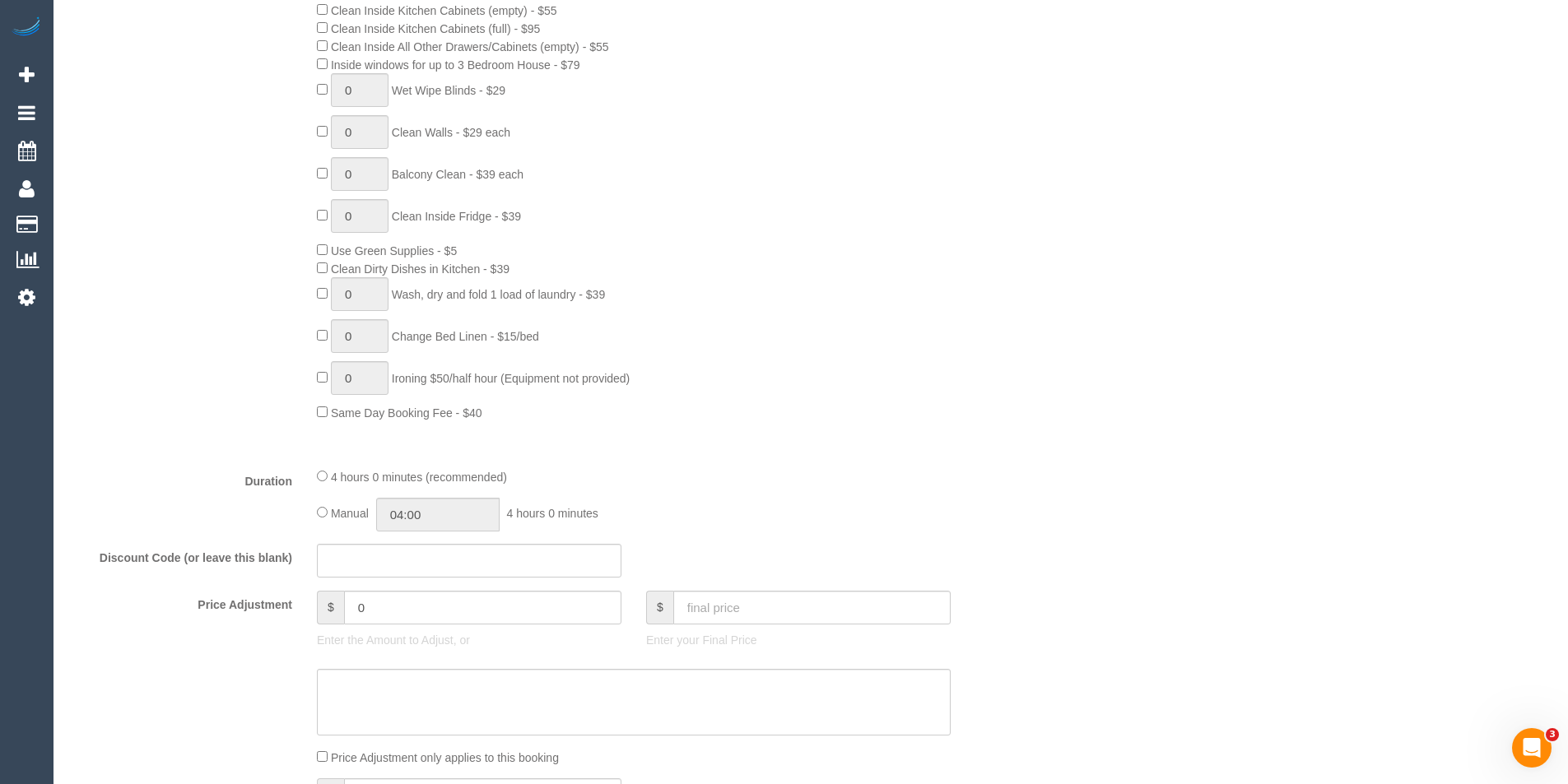
scroll to position [2825, 0]
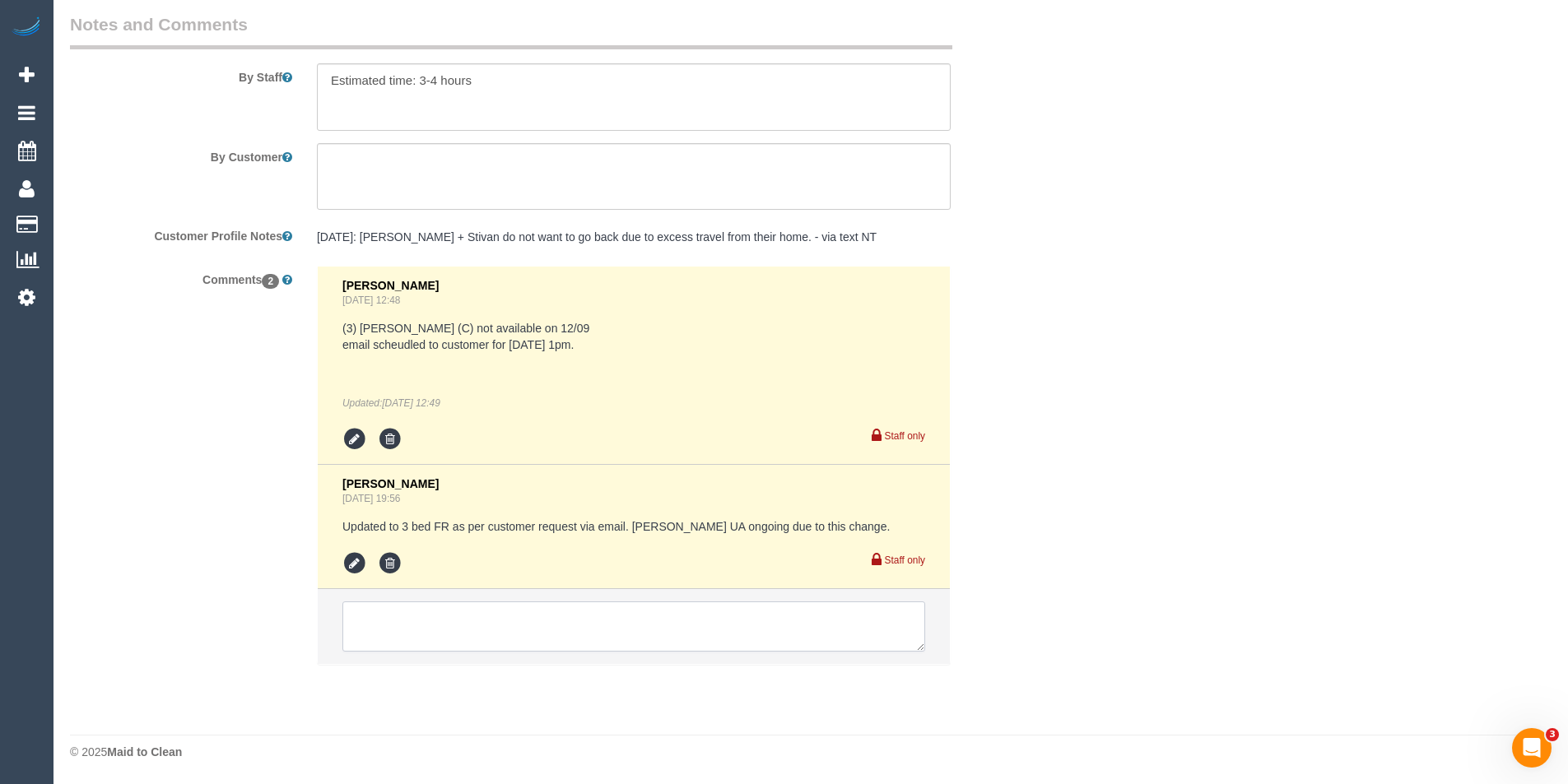
click at [488, 641] on textarea at bounding box center [634, 626] width 583 height 51
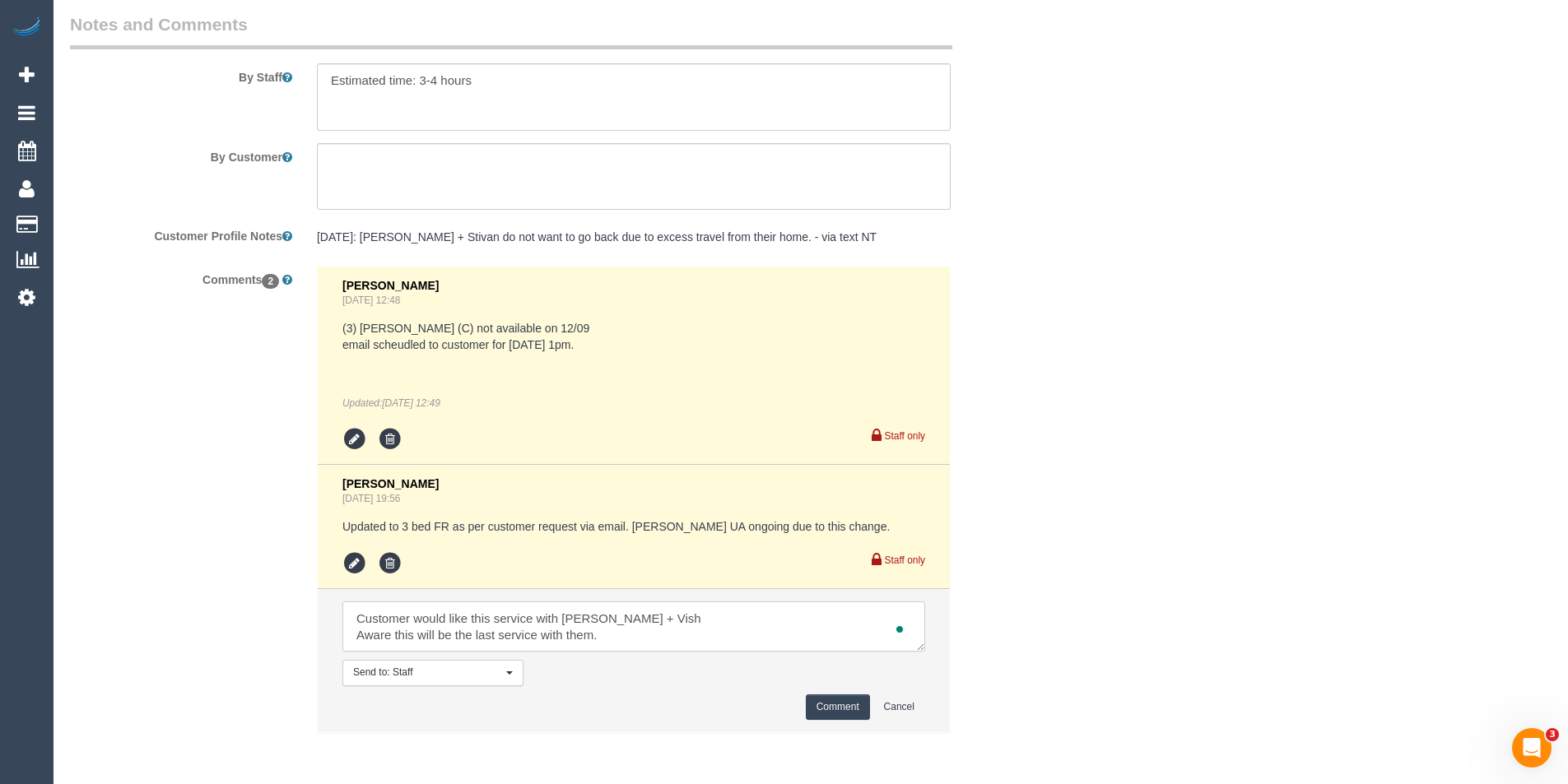
scroll to position [7, 0]
type textarea "Customer would like this service with Kelvin + Vish Aware this will be the last…"
click at [822, 702] on button "Comment" at bounding box center [837, 707] width 64 height 26
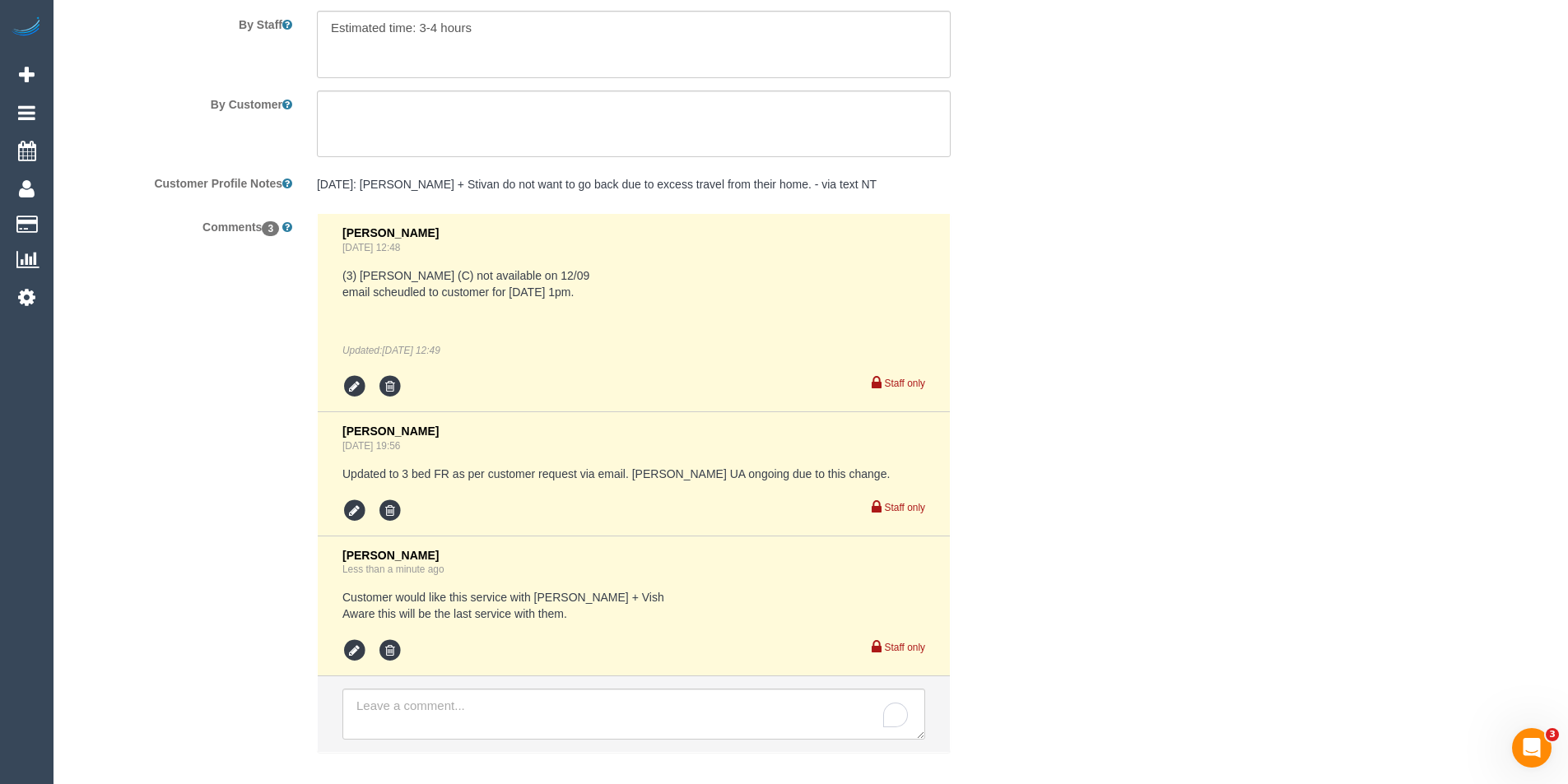
scroll to position [2966, 0]
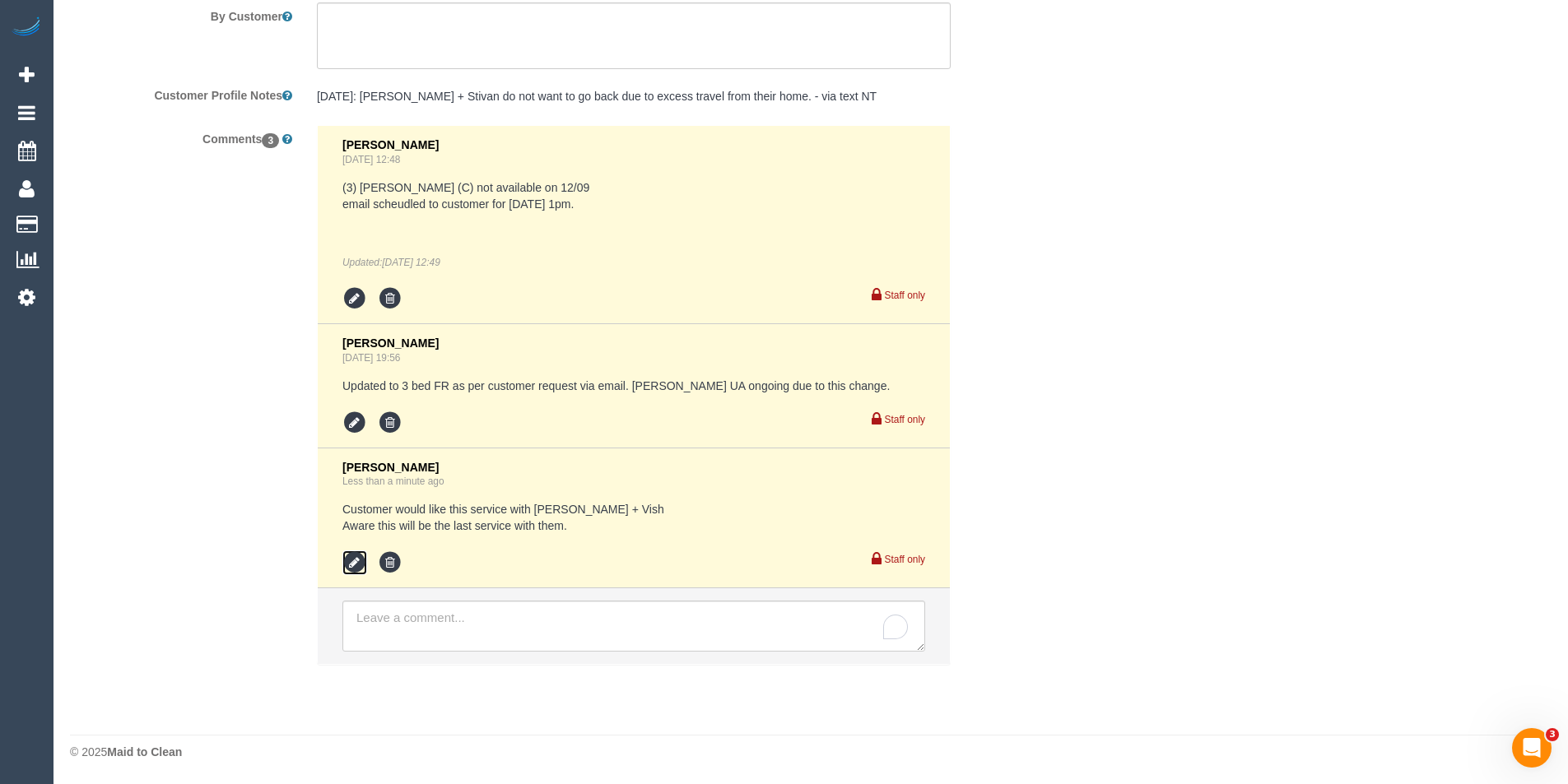
click at [356, 563] on icon at bounding box center [355, 563] width 25 height 25
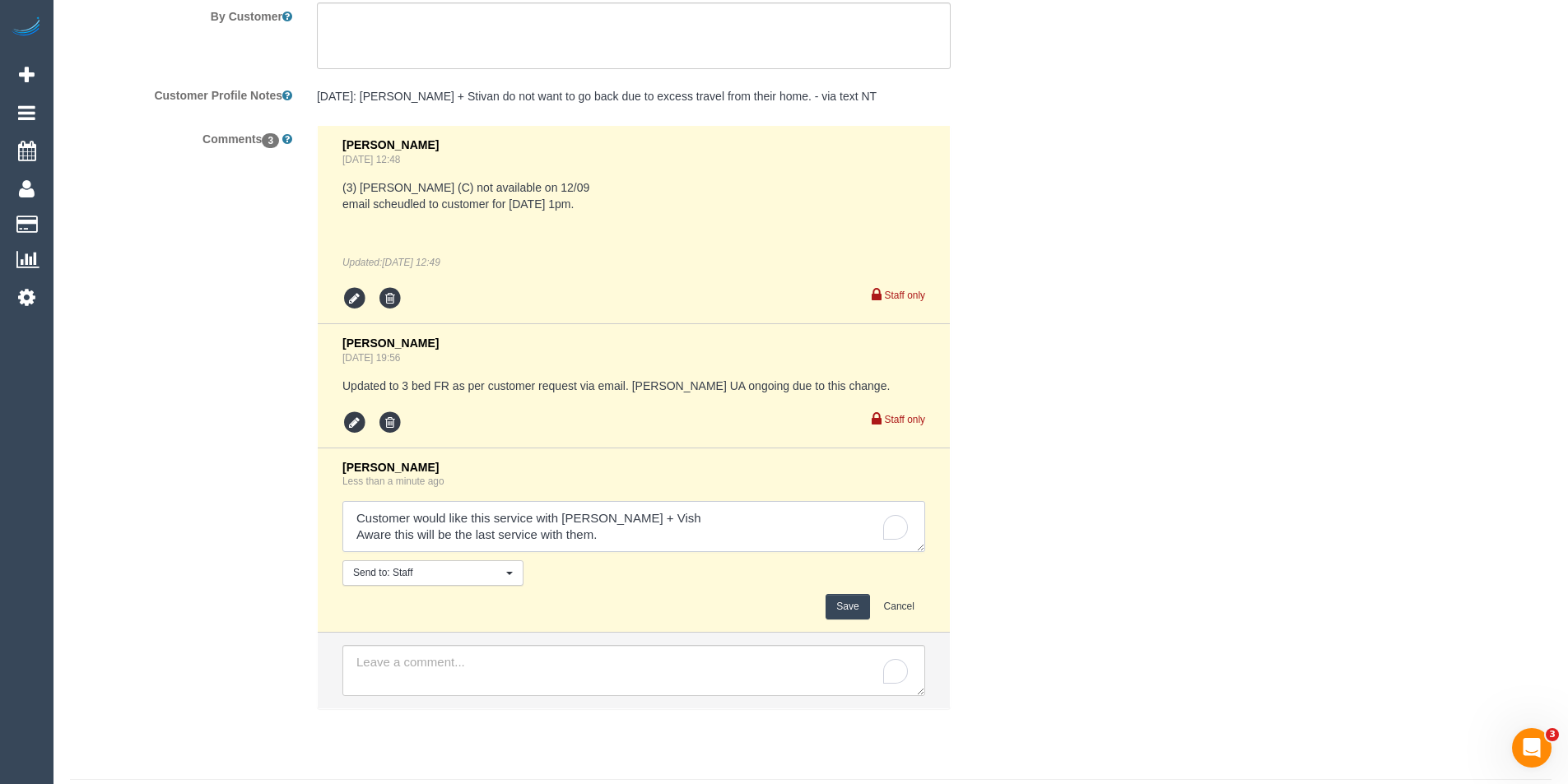
click at [626, 546] on textarea "To enrich screen reader interactions, please activate Accessibility in Grammarl…" at bounding box center [634, 526] width 583 height 51
click at [570, 537] on textarea "To enrich screen reader interactions, please activate Accessibility in Grammarl…" at bounding box center [634, 526] width 583 height 51
type textarea "Customer would like this service with Kelvin + Vish Aware this will be the last…"
click at [861, 602] on button "Save" at bounding box center [847, 607] width 44 height 26
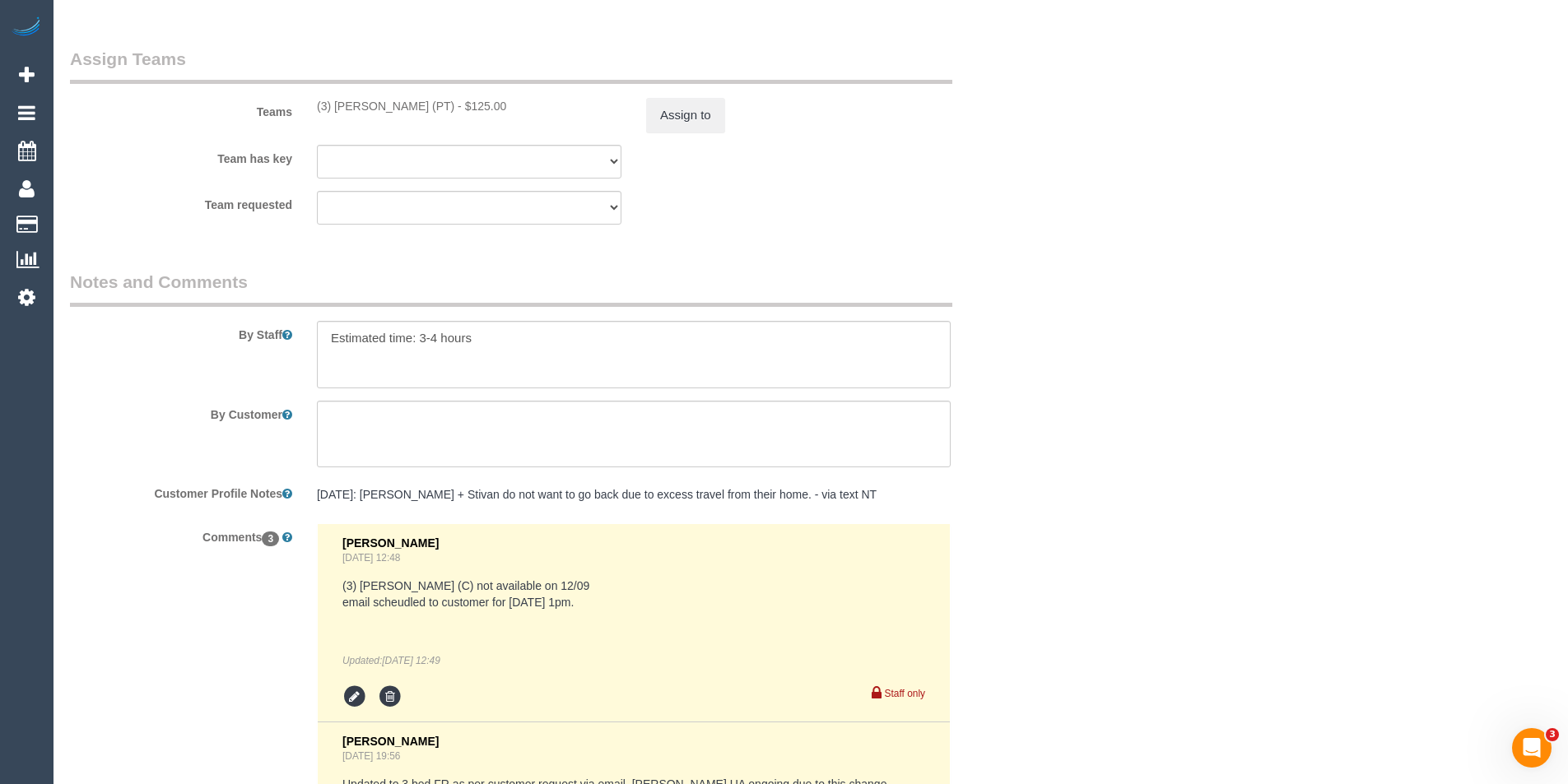
scroll to position [2634, 0]
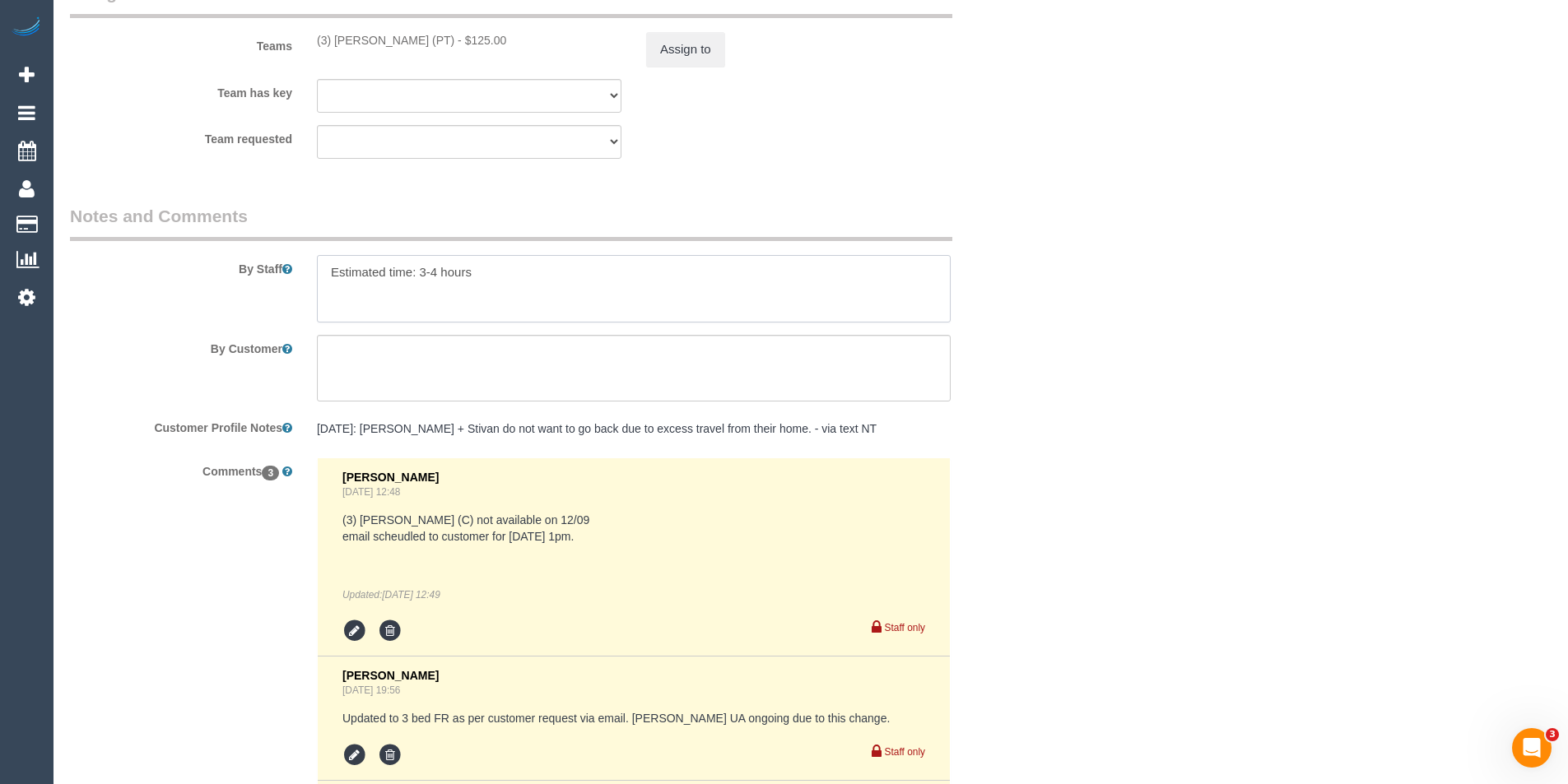
click at [440, 272] on textarea at bounding box center [634, 289] width 634 height 68
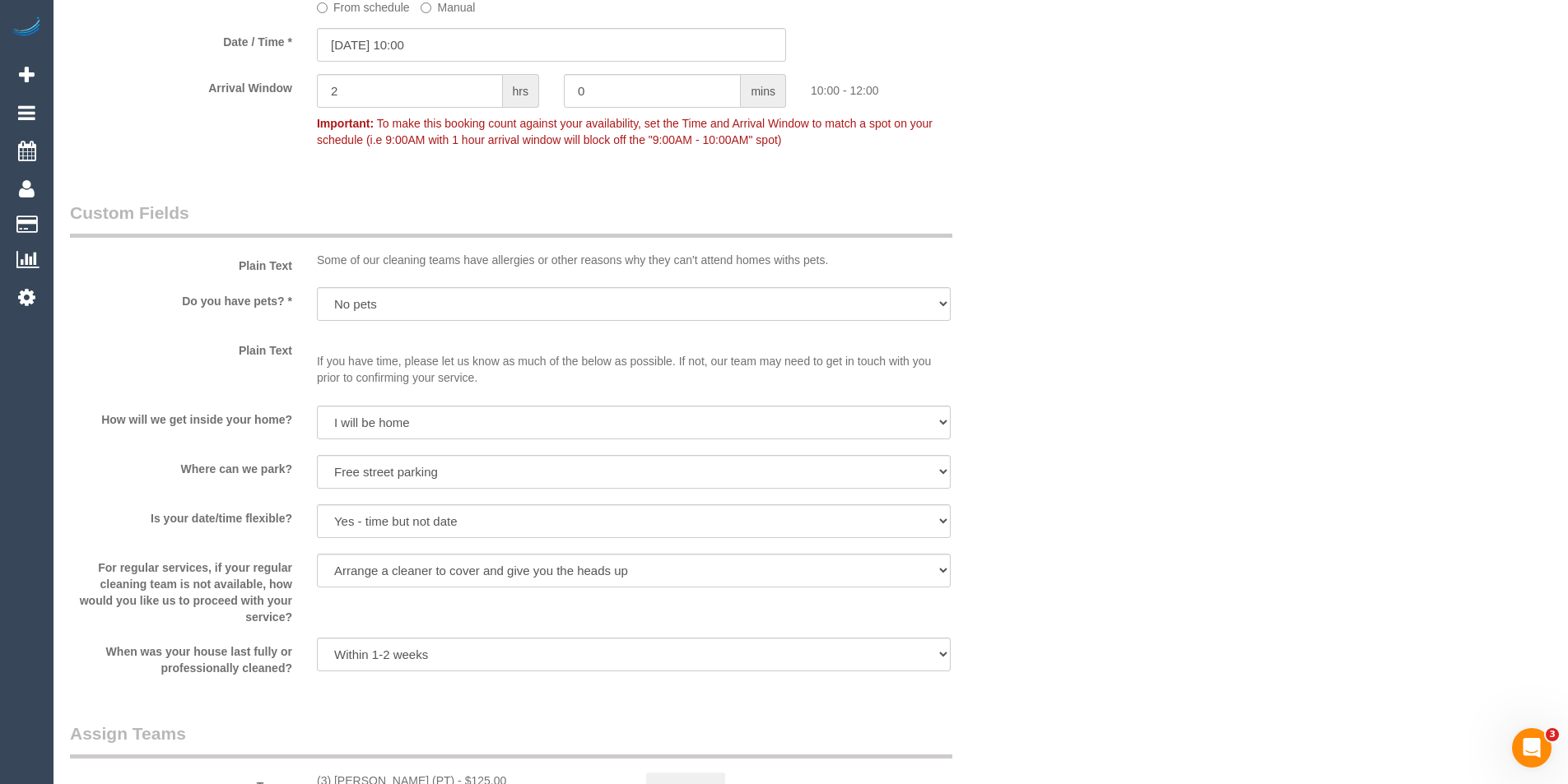
scroll to position [1646, 0]
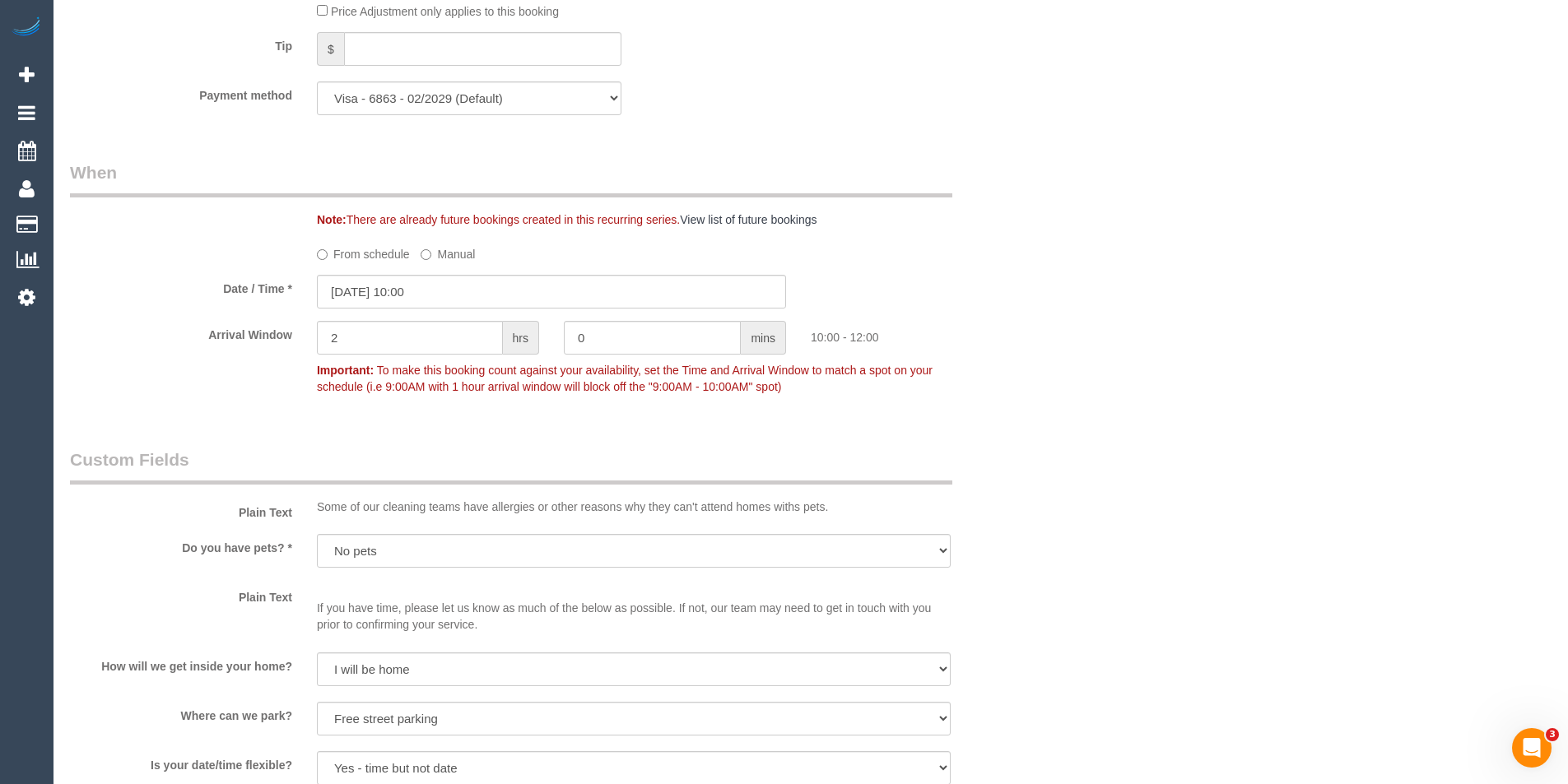
type textarea "Estimated time: 3-3.5 hours"
click at [460, 302] on input "12/09/2025 10:00" at bounding box center [551, 292] width 469 height 34
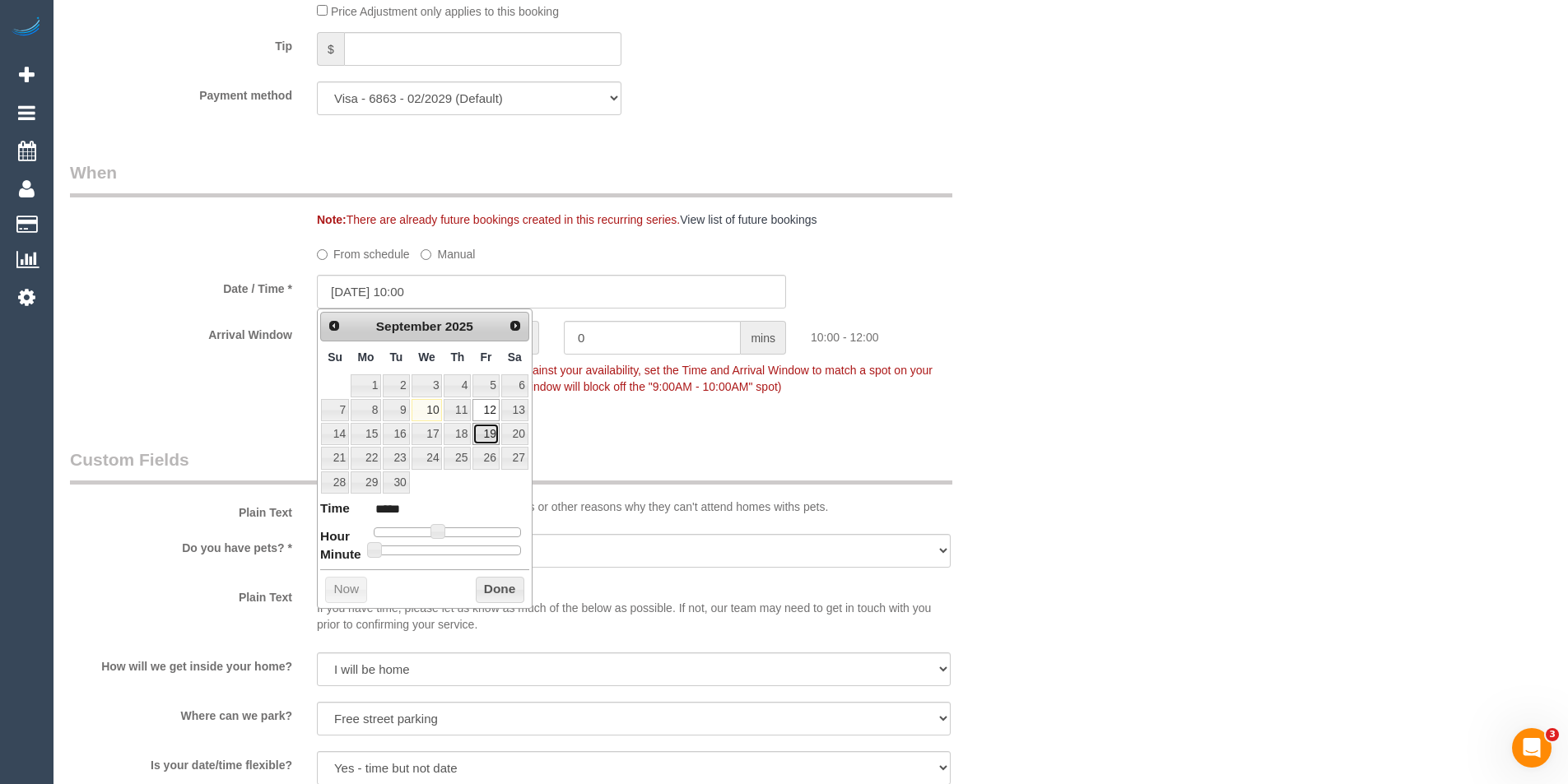
click at [493, 431] on link "19" at bounding box center [486, 433] width 27 height 22
type input "19/09/2025 10:00"
click at [496, 586] on button "Done" at bounding box center [500, 590] width 49 height 27
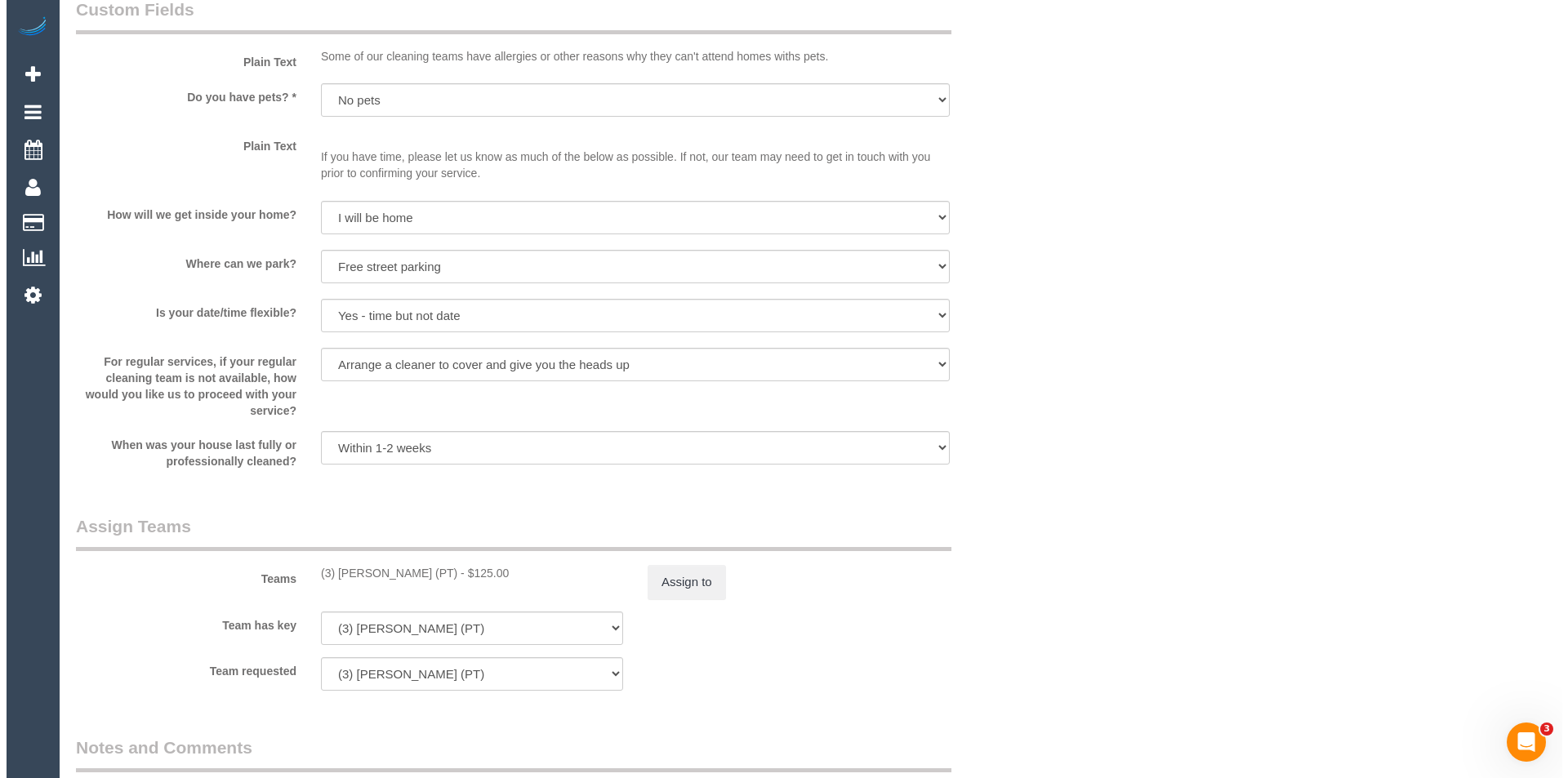
scroll to position [2287, 0]
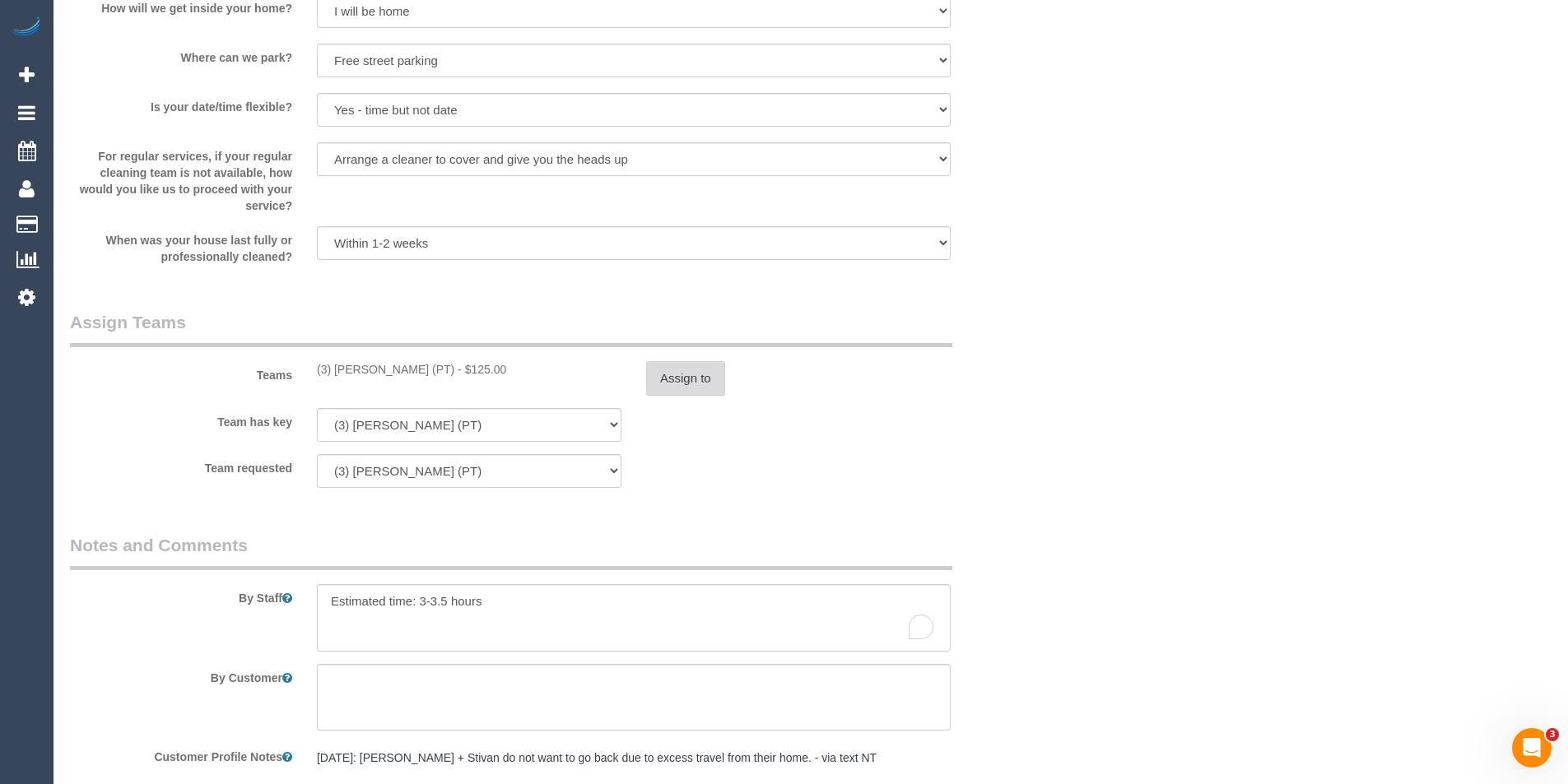
click at [666, 395] on button "Assign to" at bounding box center [685, 378] width 79 height 35
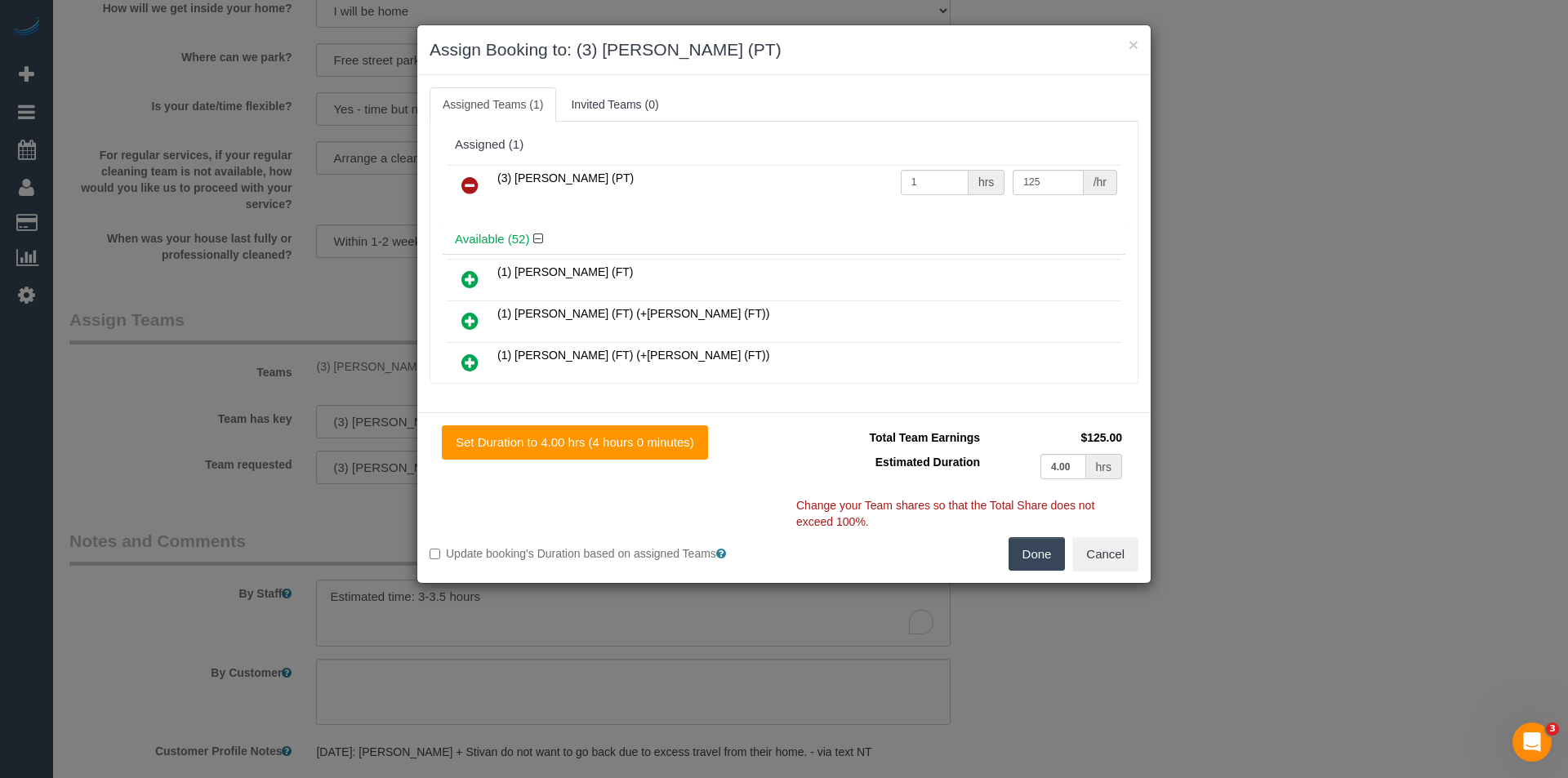
click at [479, 179] on link at bounding box center [470, 185] width 38 height 33
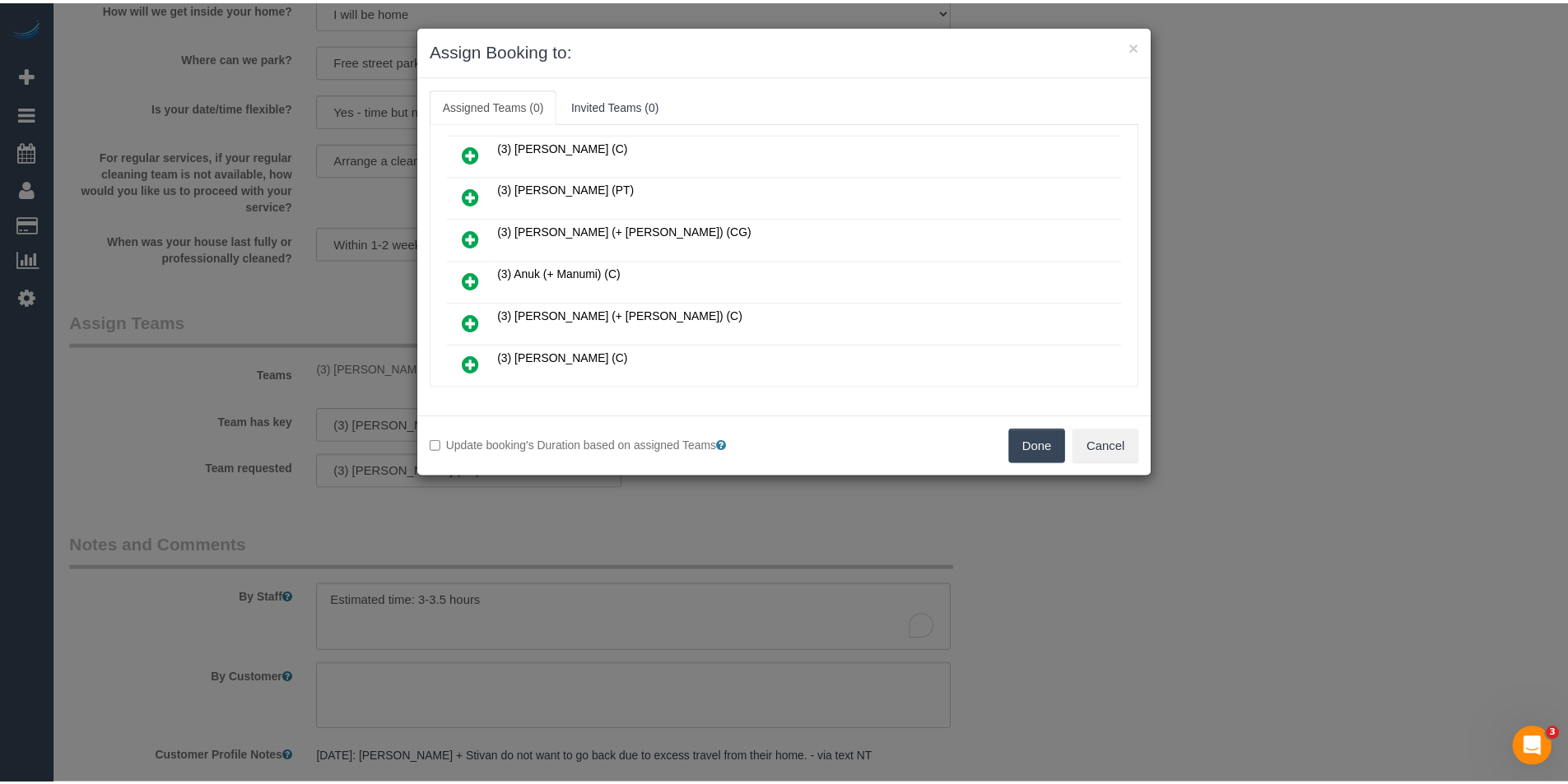
scroll to position [988, 0]
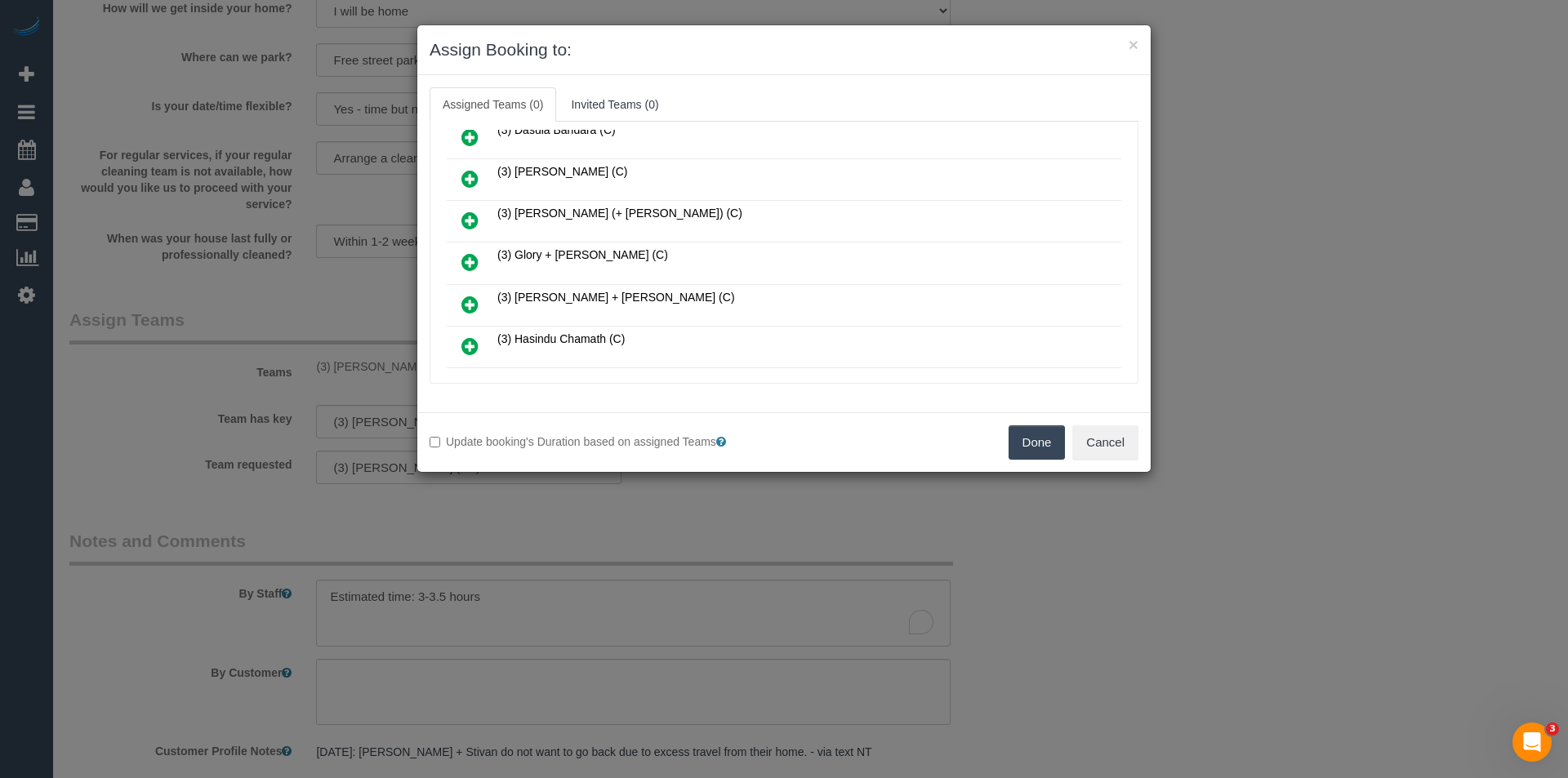
click at [722, 525] on div "× Assign Booking to: Assigned Teams (0) Invited Teams (0) Assigned (0) No Assig…" at bounding box center [784, 389] width 1568 height 778
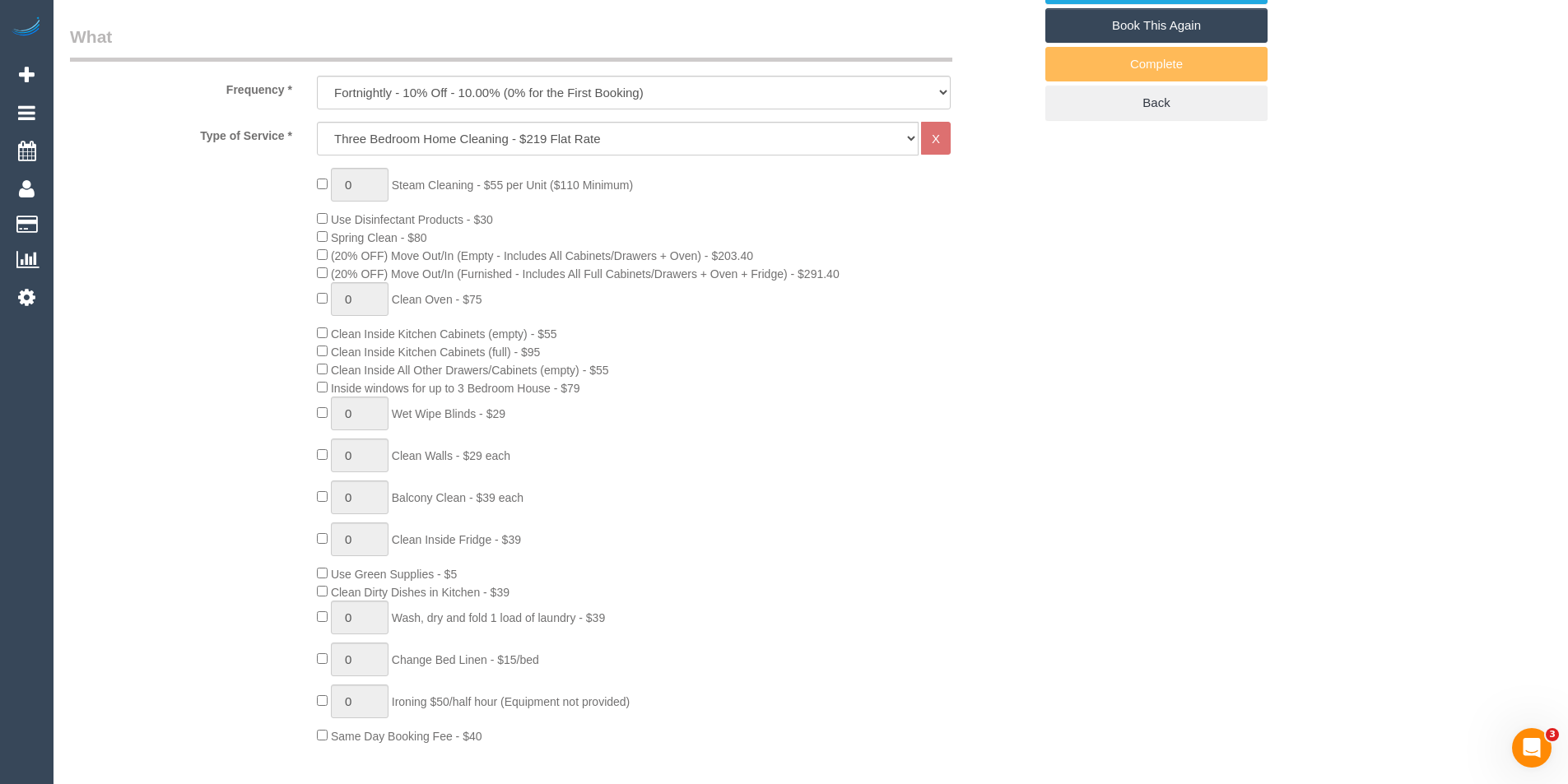
scroll to position [82, 0]
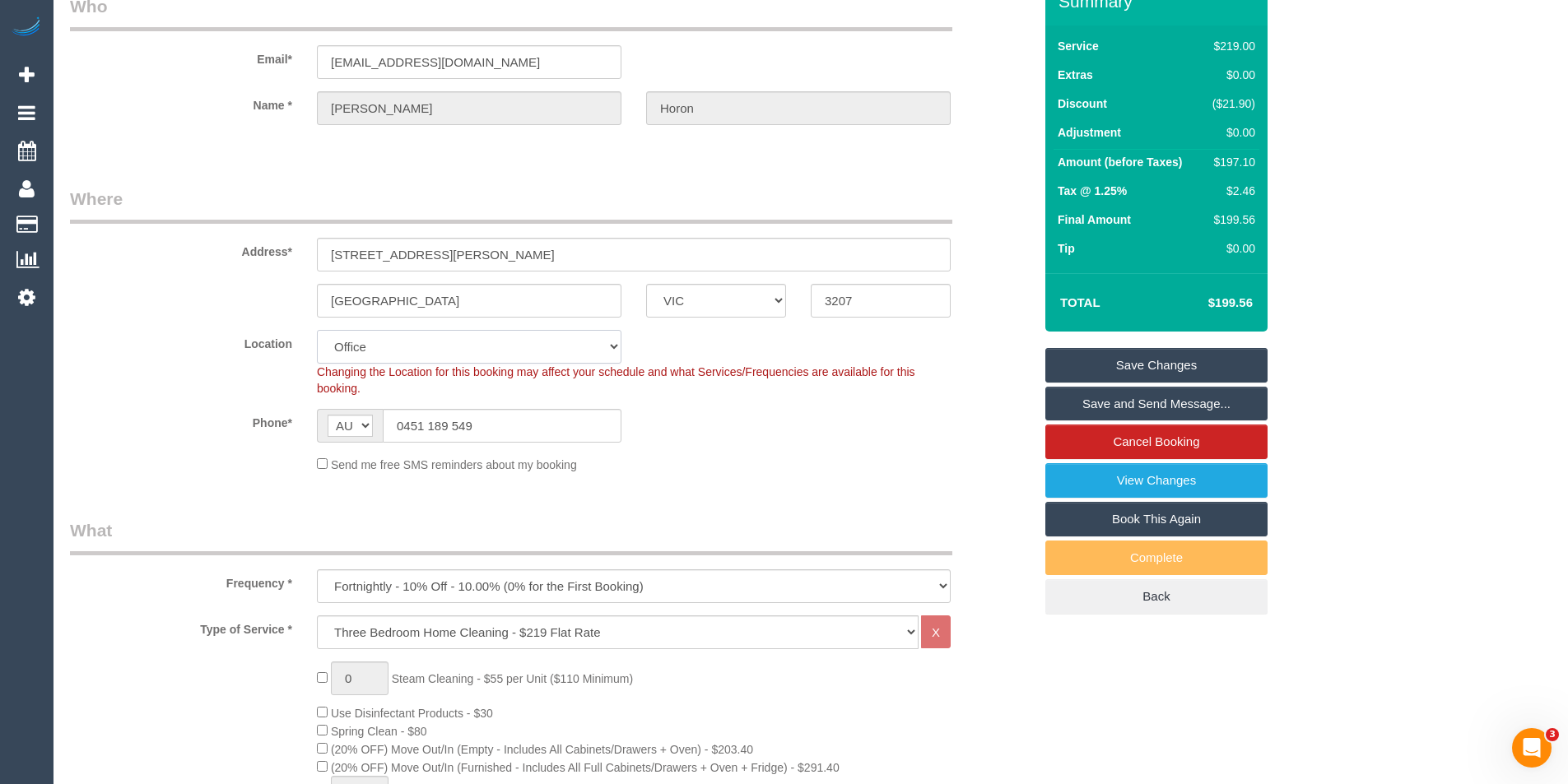
click at [400, 345] on select "Office City East (North) East (South) Inner East Inner North (East) Inner North…" at bounding box center [469, 347] width 304 height 34
click at [317, 330] on select "Office City East (North) East (South) Inner East Inner North (East) Inner North…" at bounding box center [469, 347] width 304 height 34
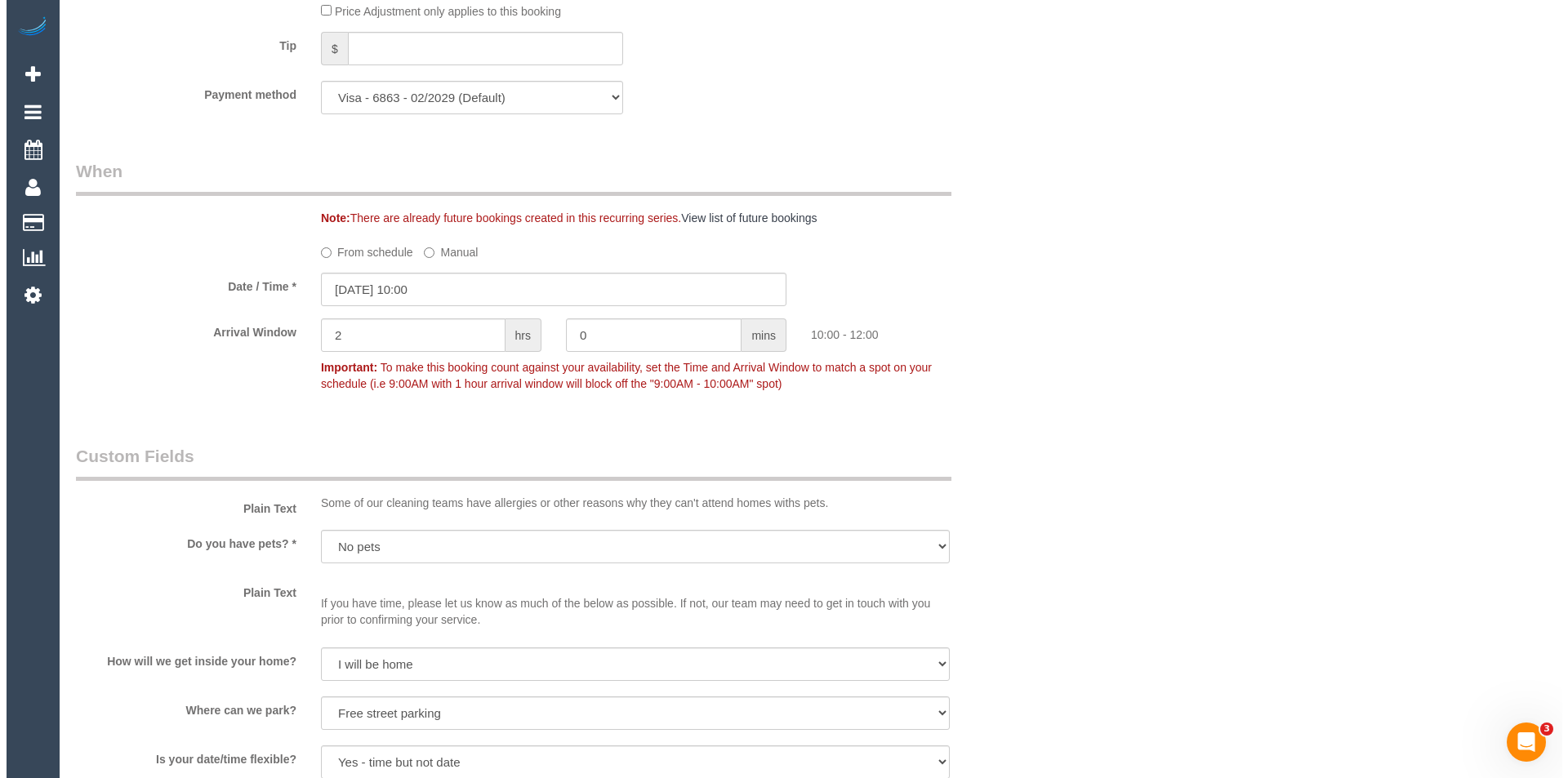
scroll to position [2042, 0]
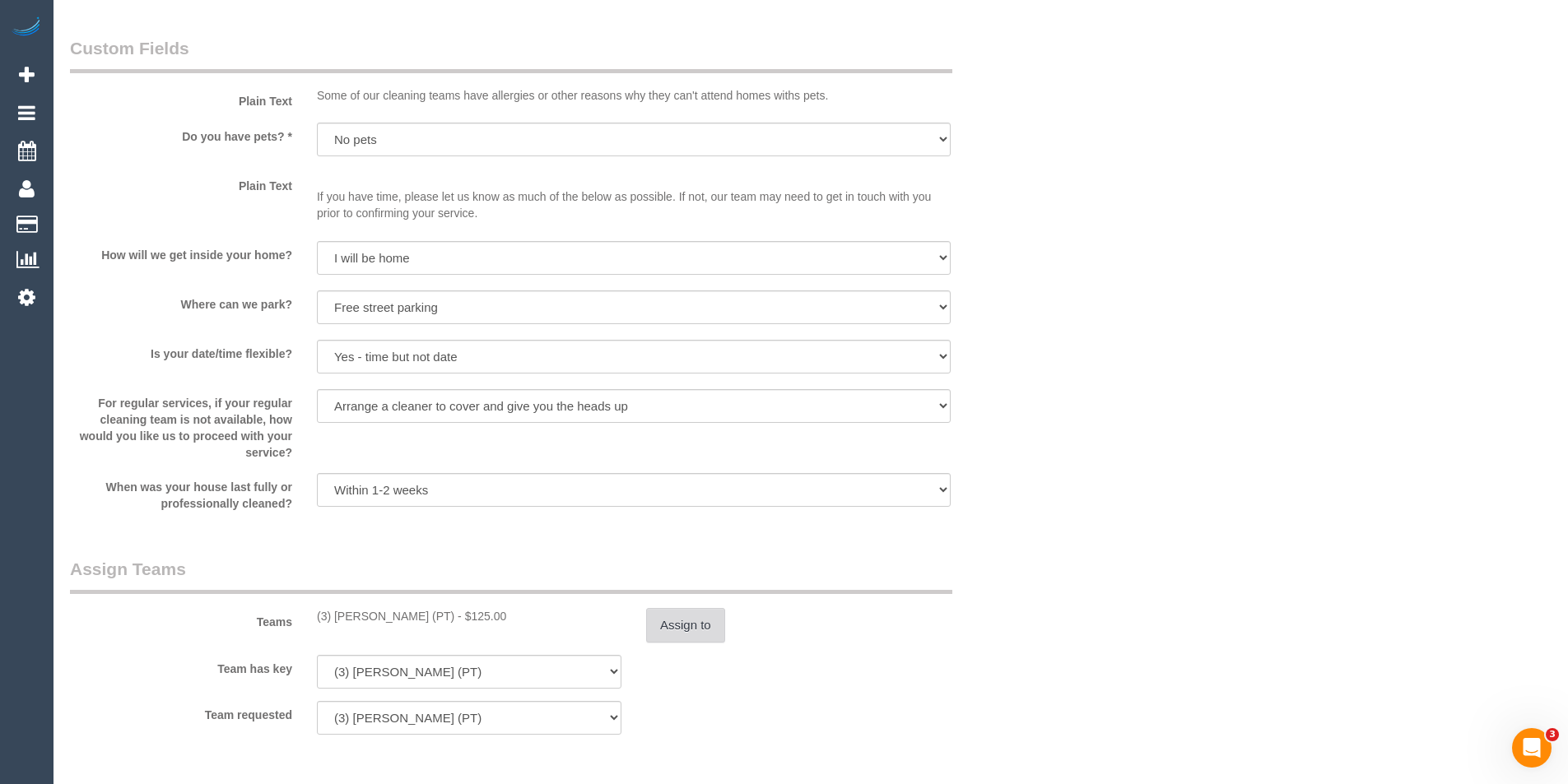
click at [659, 626] on button "Assign to" at bounding box center [685, 625] width 79 height 35
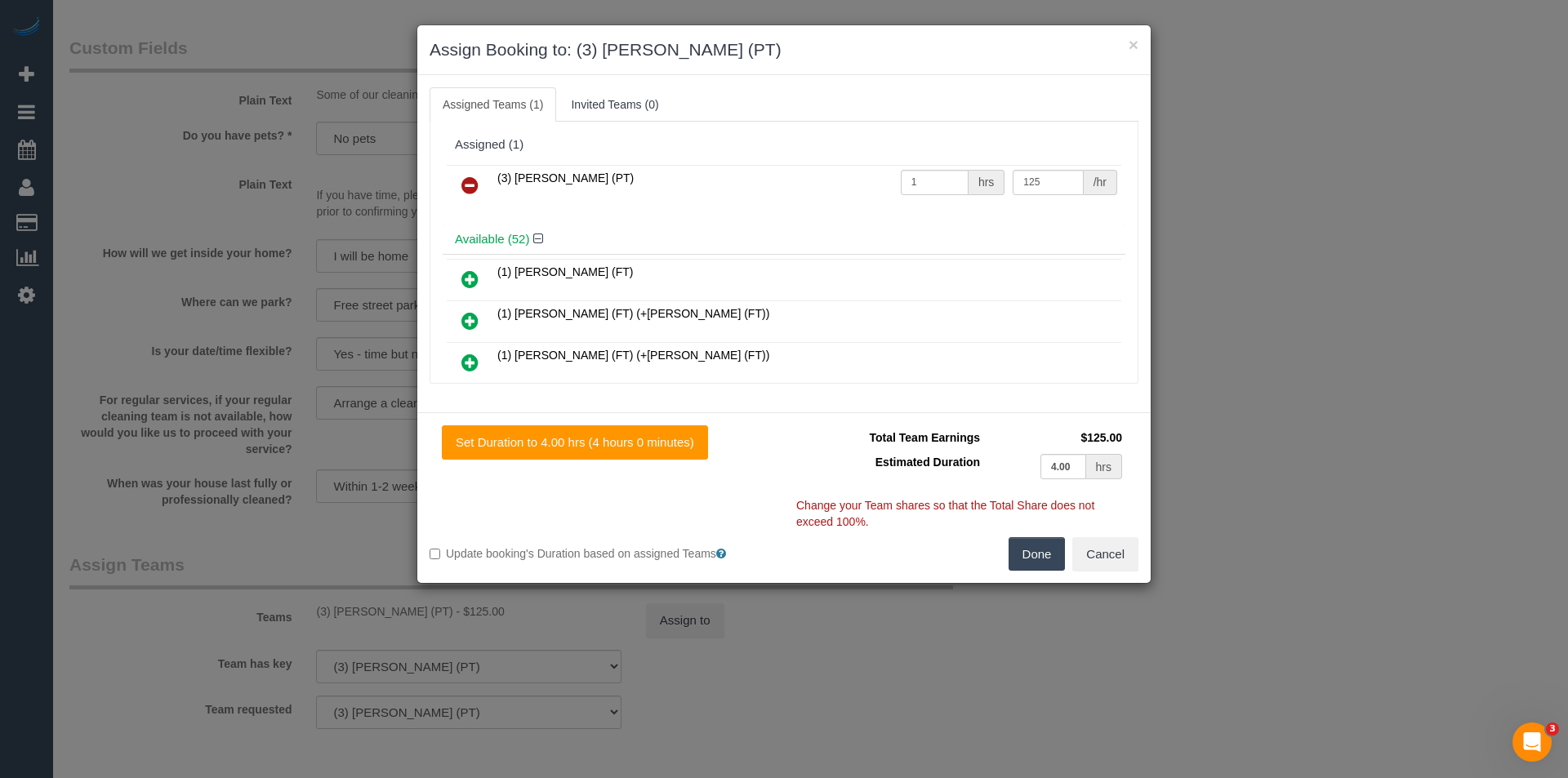
click at [464, 190] on icon at bounding box center [470, 185] width 17 height 19
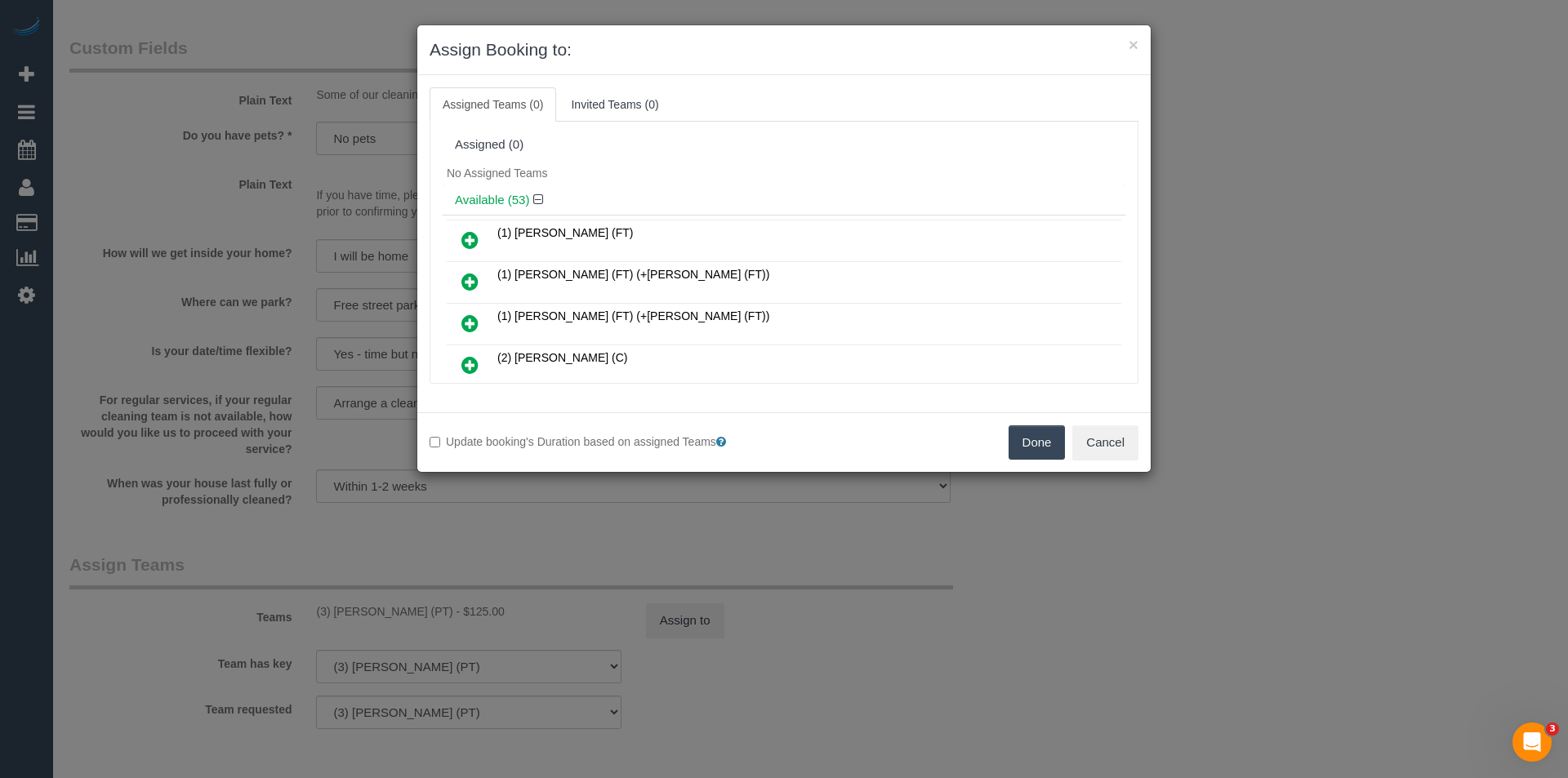
scroll to position [1192, 0]
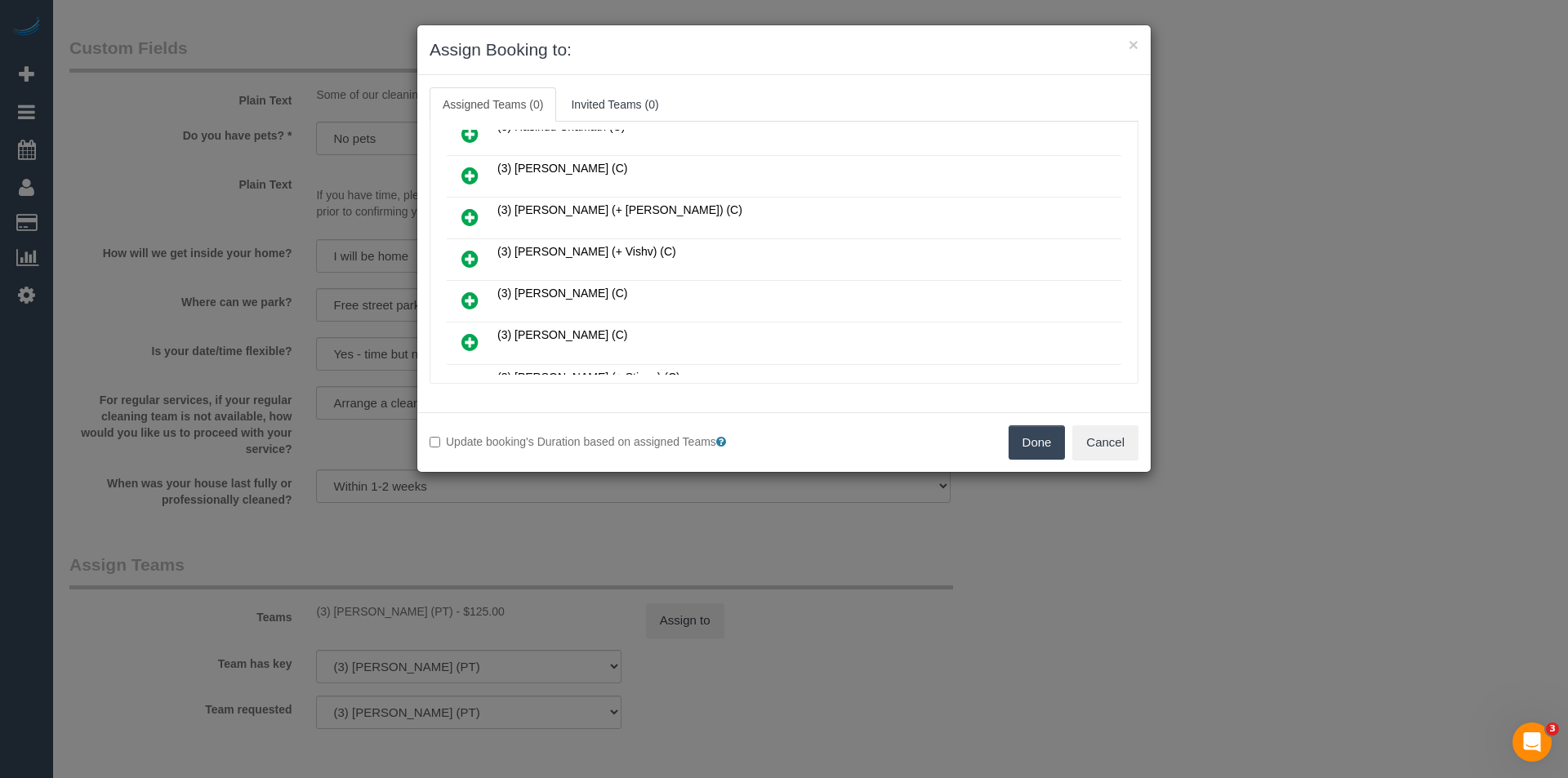
click at [472, 256] on icon at bounding box center [470, 259] width 17 height 19
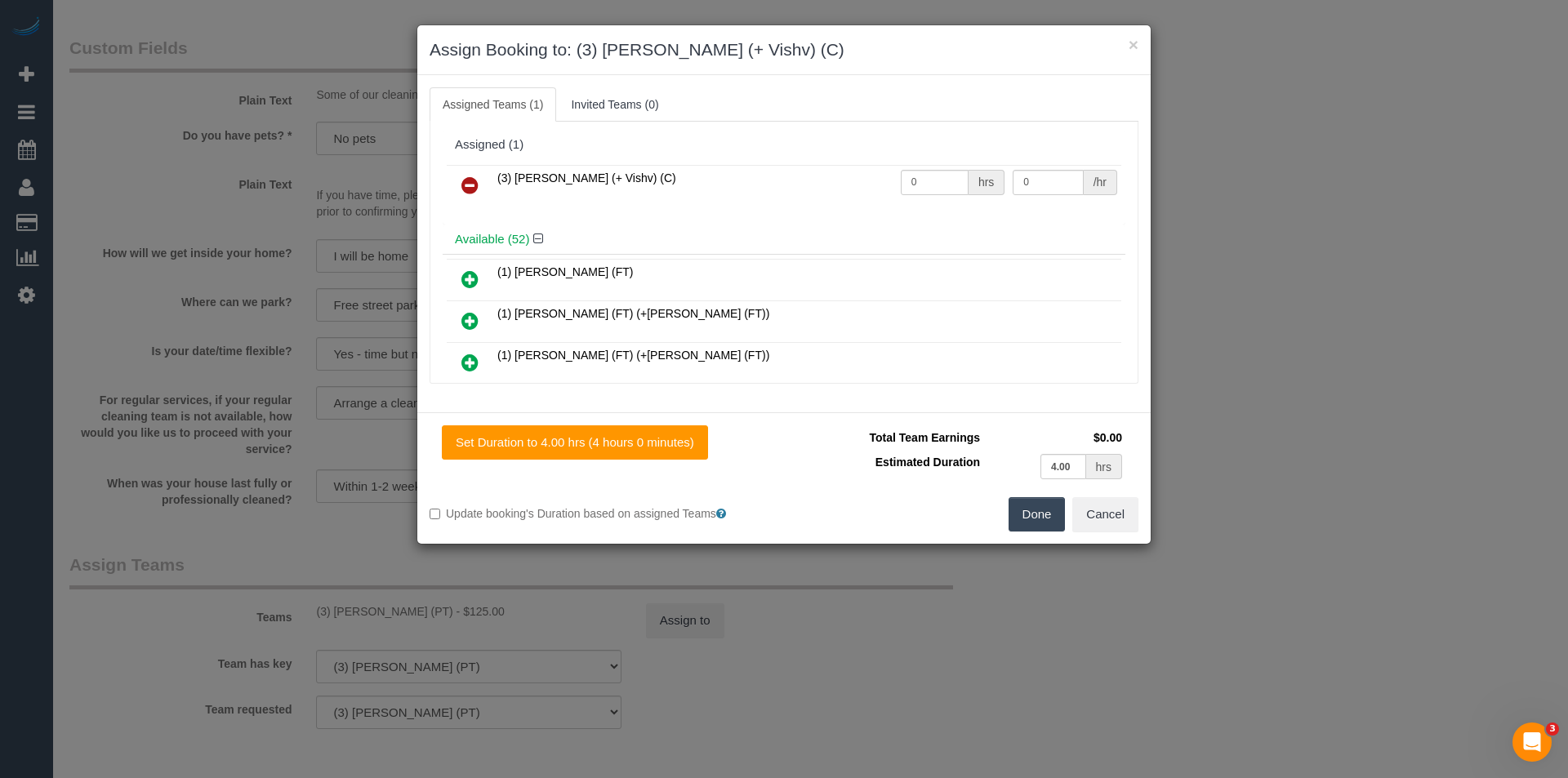
scroll to position [1941, 0]
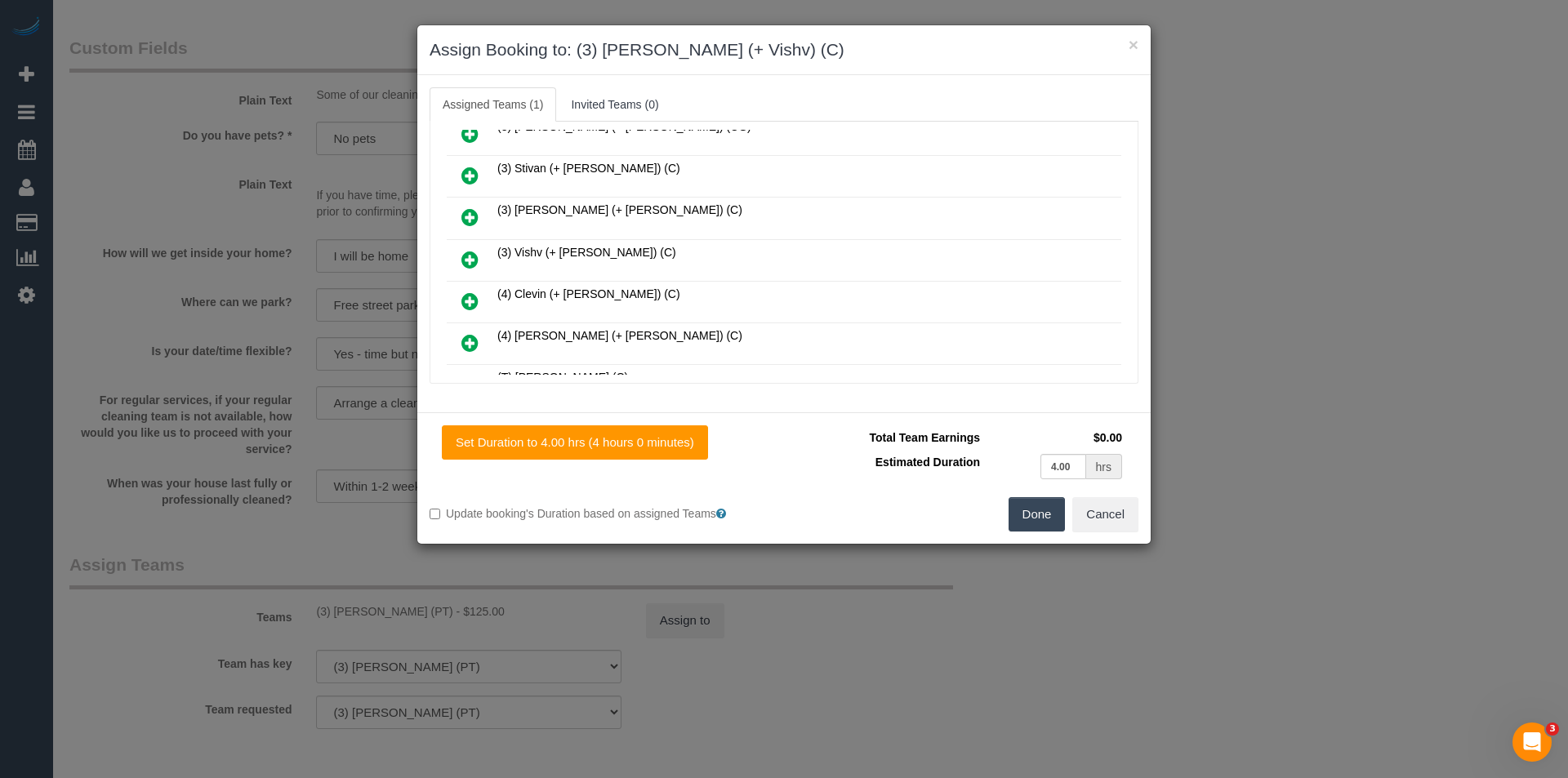
click at [471, 260] on icon at bounding box center [470, 260] width 17 height 19
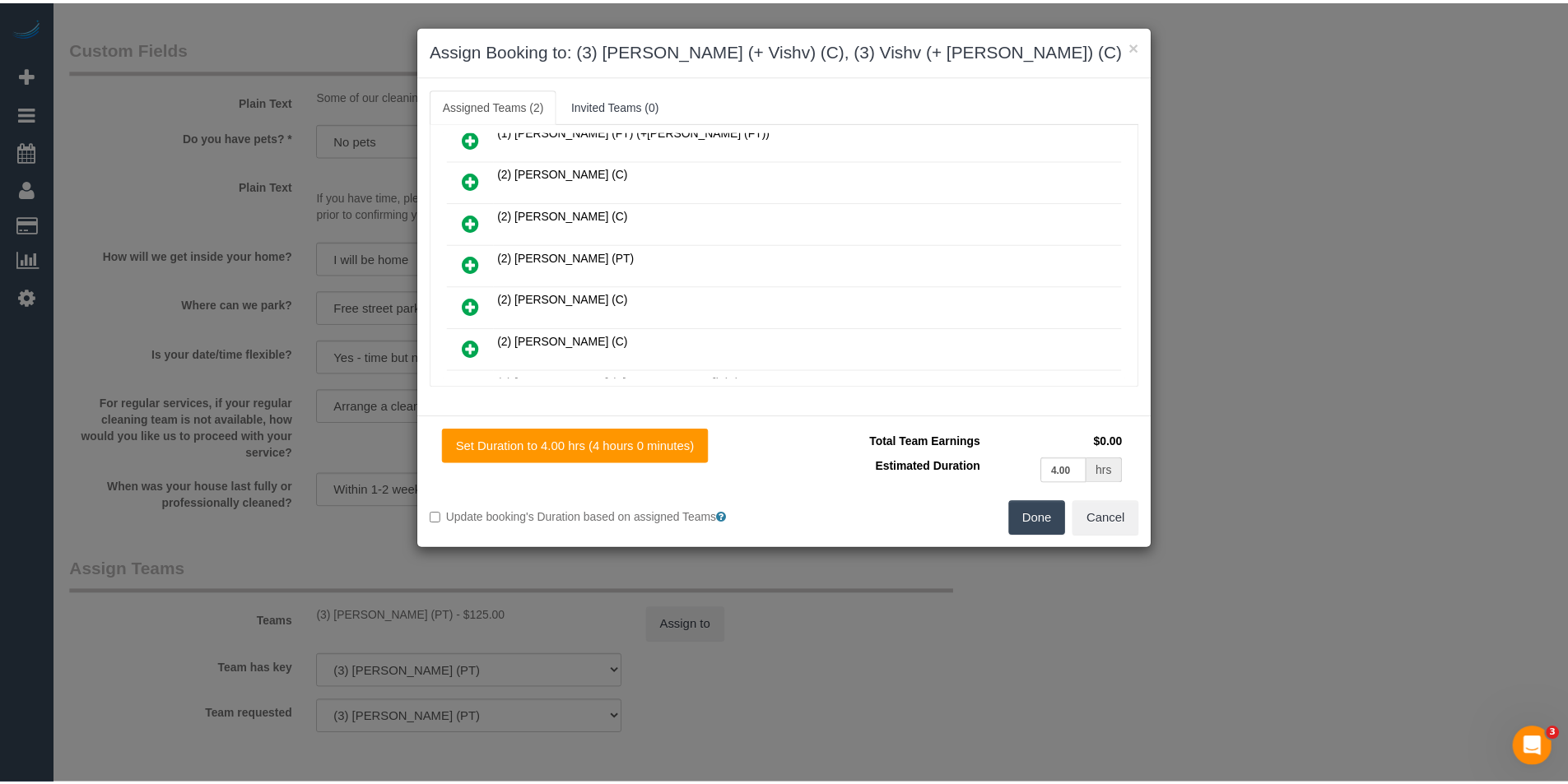
scroll to position [0, 0]
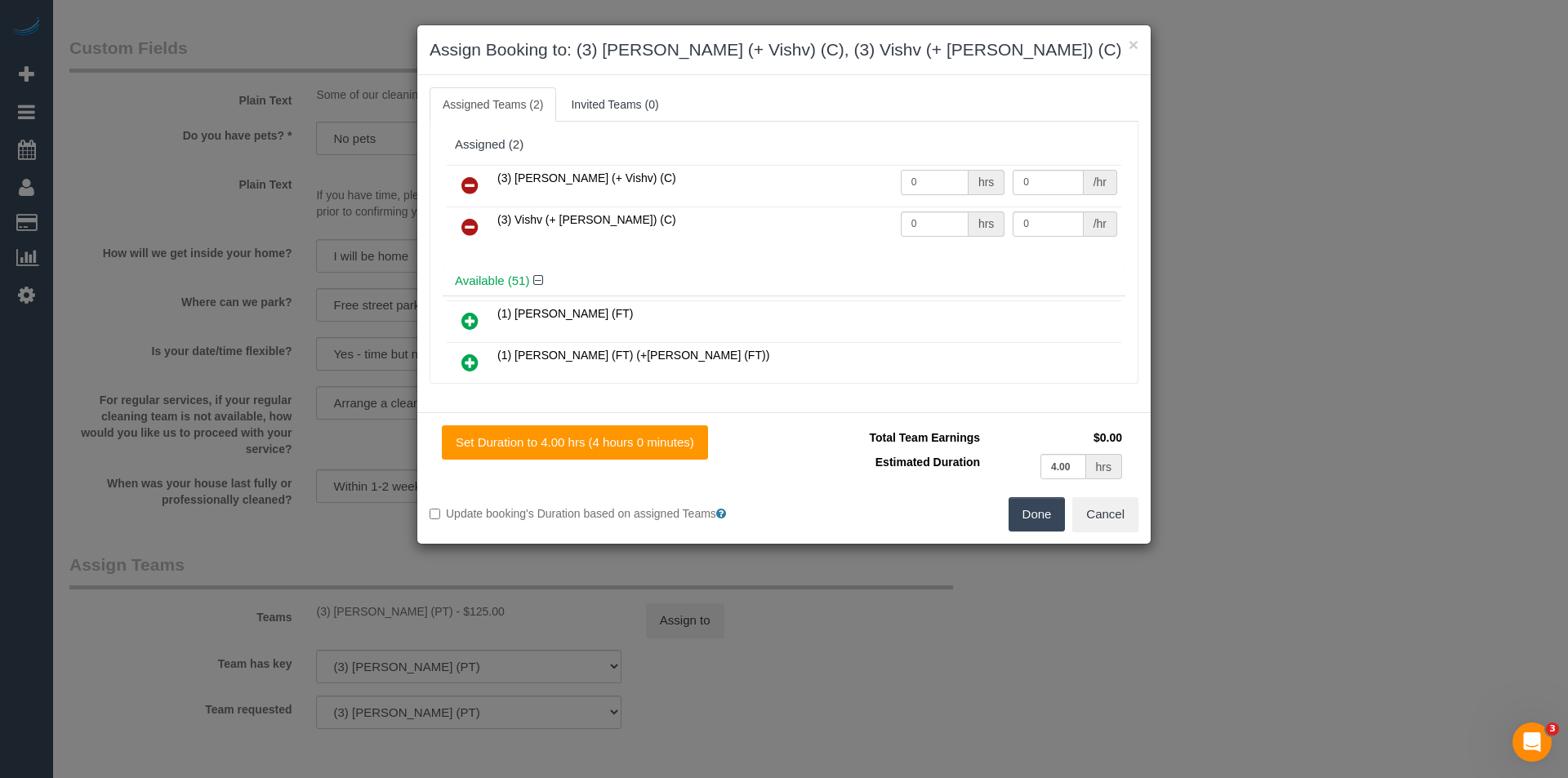
drag, startPoint x: 929, startPoint y: 181, endPoint x: 841, endPoint y: 183, distance: 88.0
click at [841, 183] on tr "(3) Kelvin (+ Vishv) (C) 0 hrs 0 /hr" at bounding box center [784, 185] width 675 height 42
type input "1"
type input "62.5"
drag, startPoint x: 918, startPoint y: 234, endPoint x: 830, endPoint y: 244, distance: 88.6
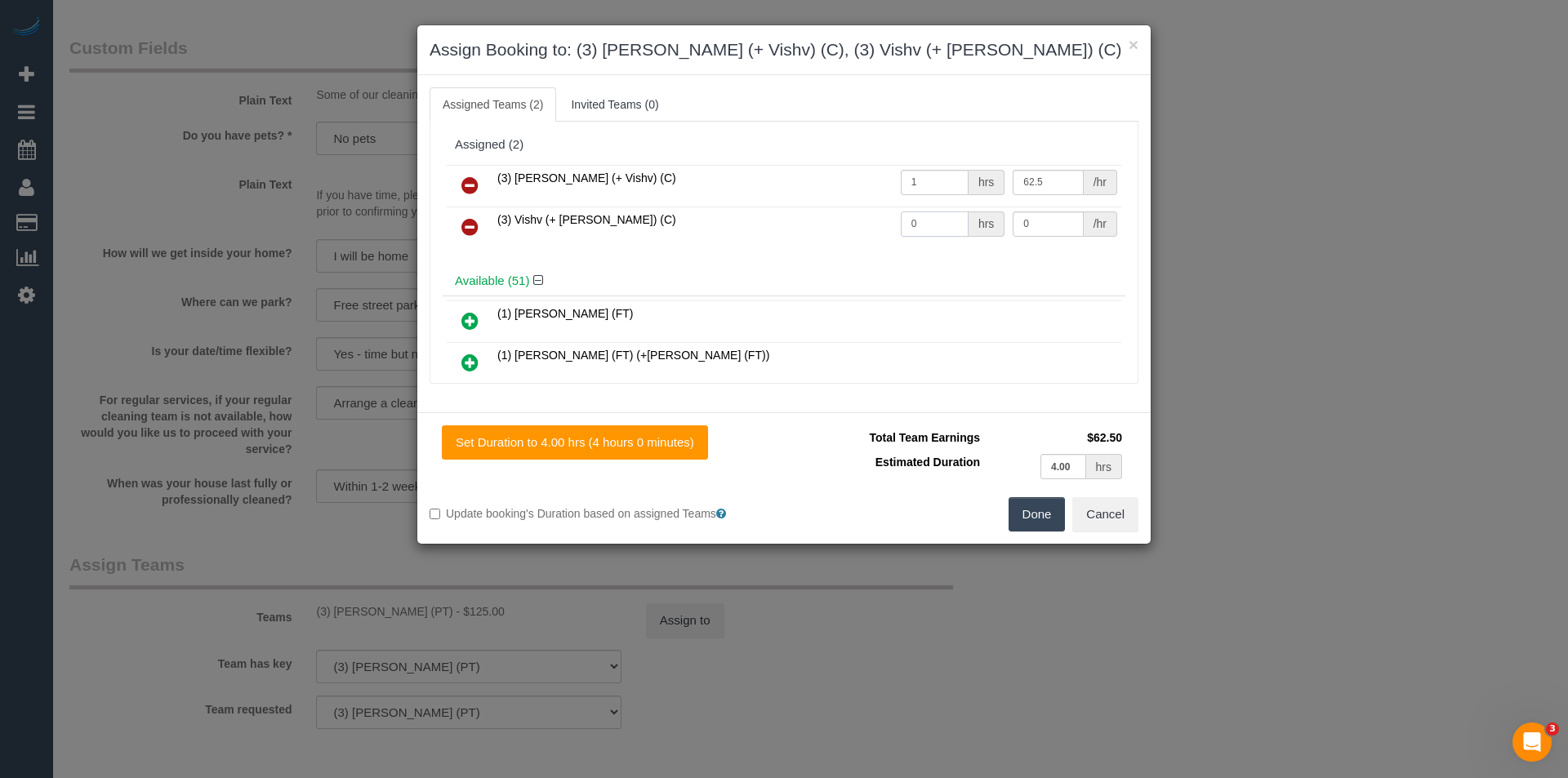
click at [831, 244] on tr "(3) Vishv (+ Kelvin) (C) 0 hrs 0 /hr" at bounding box center [784, 227] width 675 height 42
type input "1"
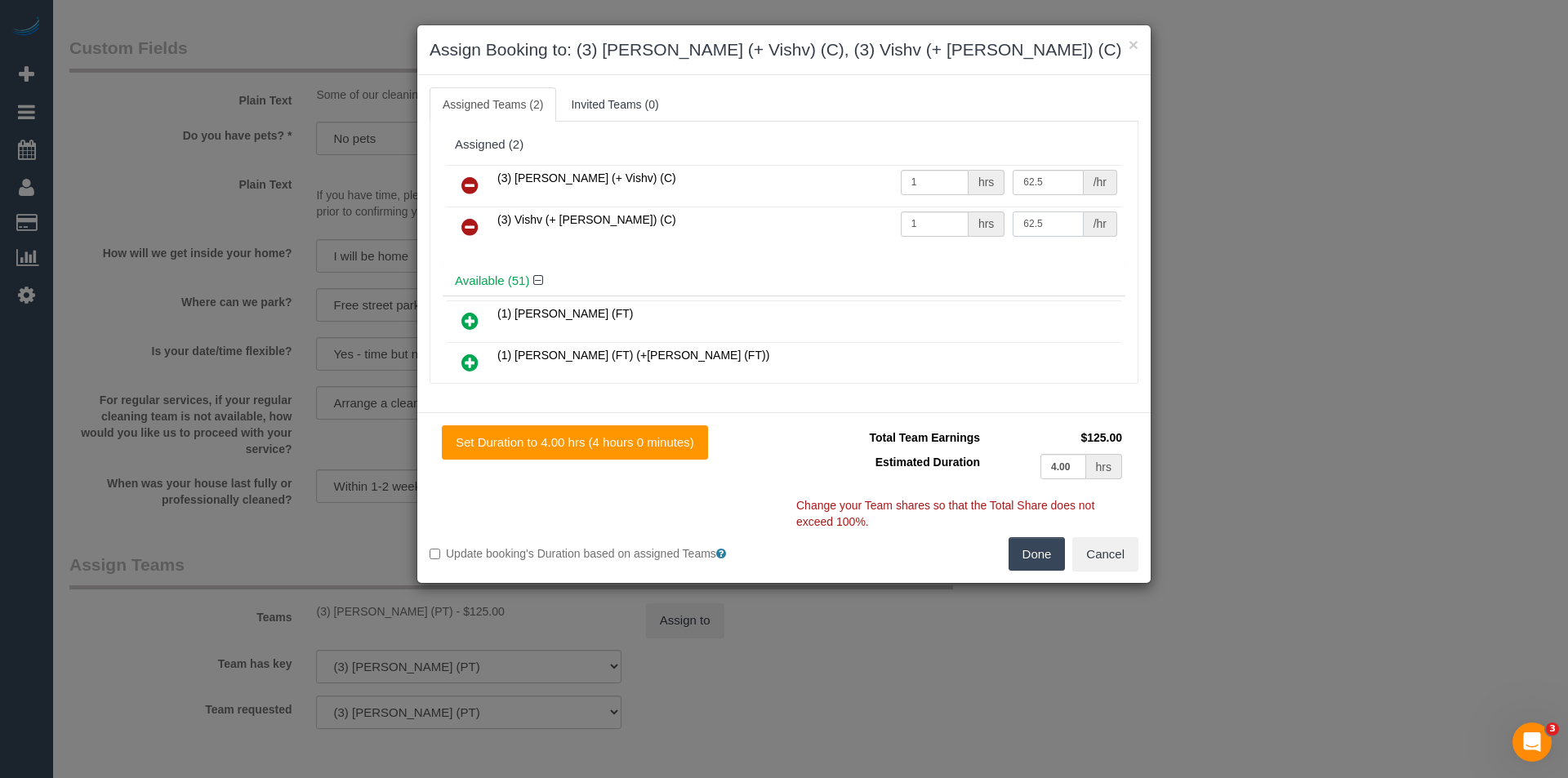
type input "62.5"
click at [1037, 546] on button "Done" at bounding box center [1037, 555] width 57 height 34
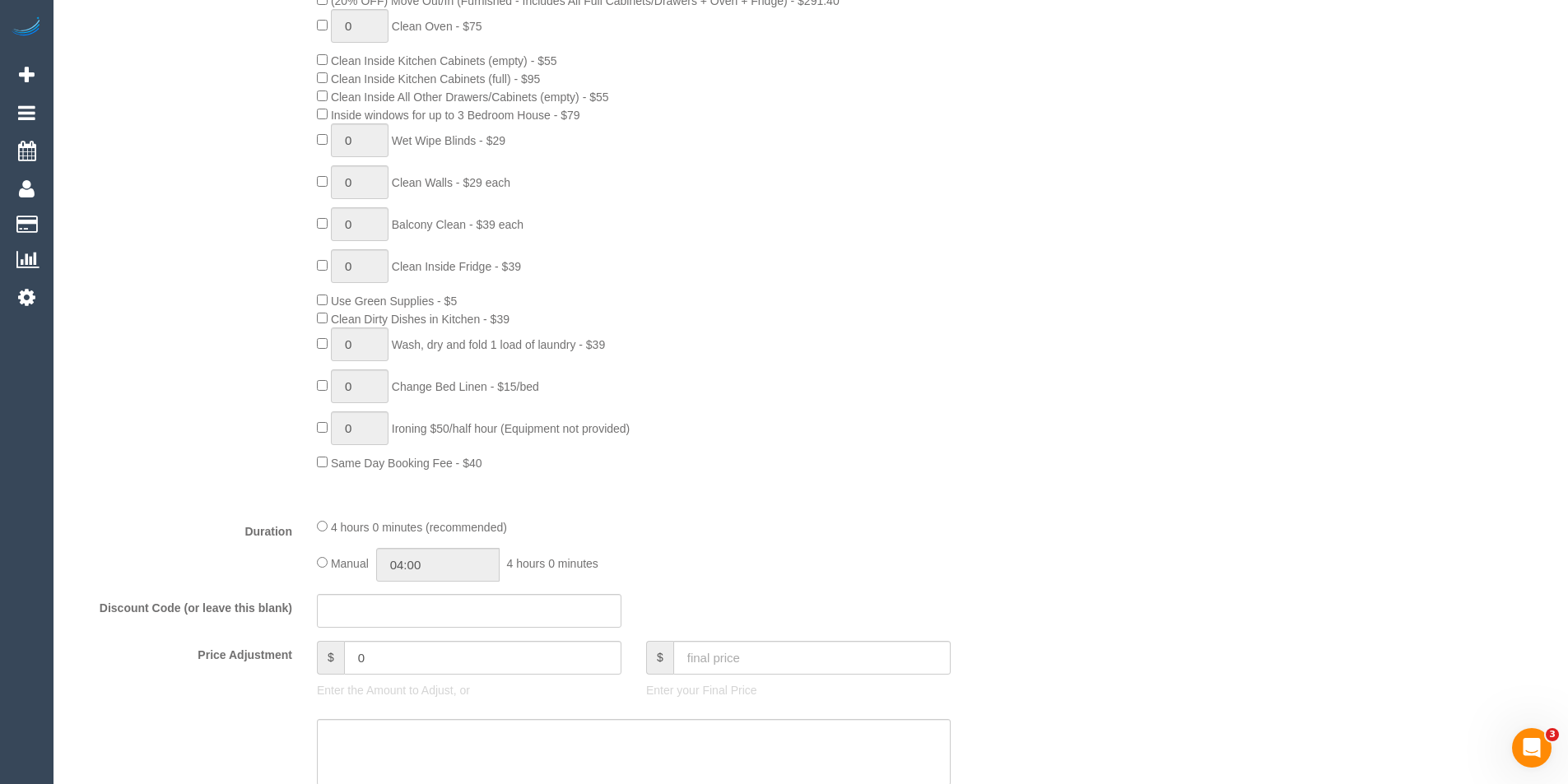
scroll to position [988, 0]
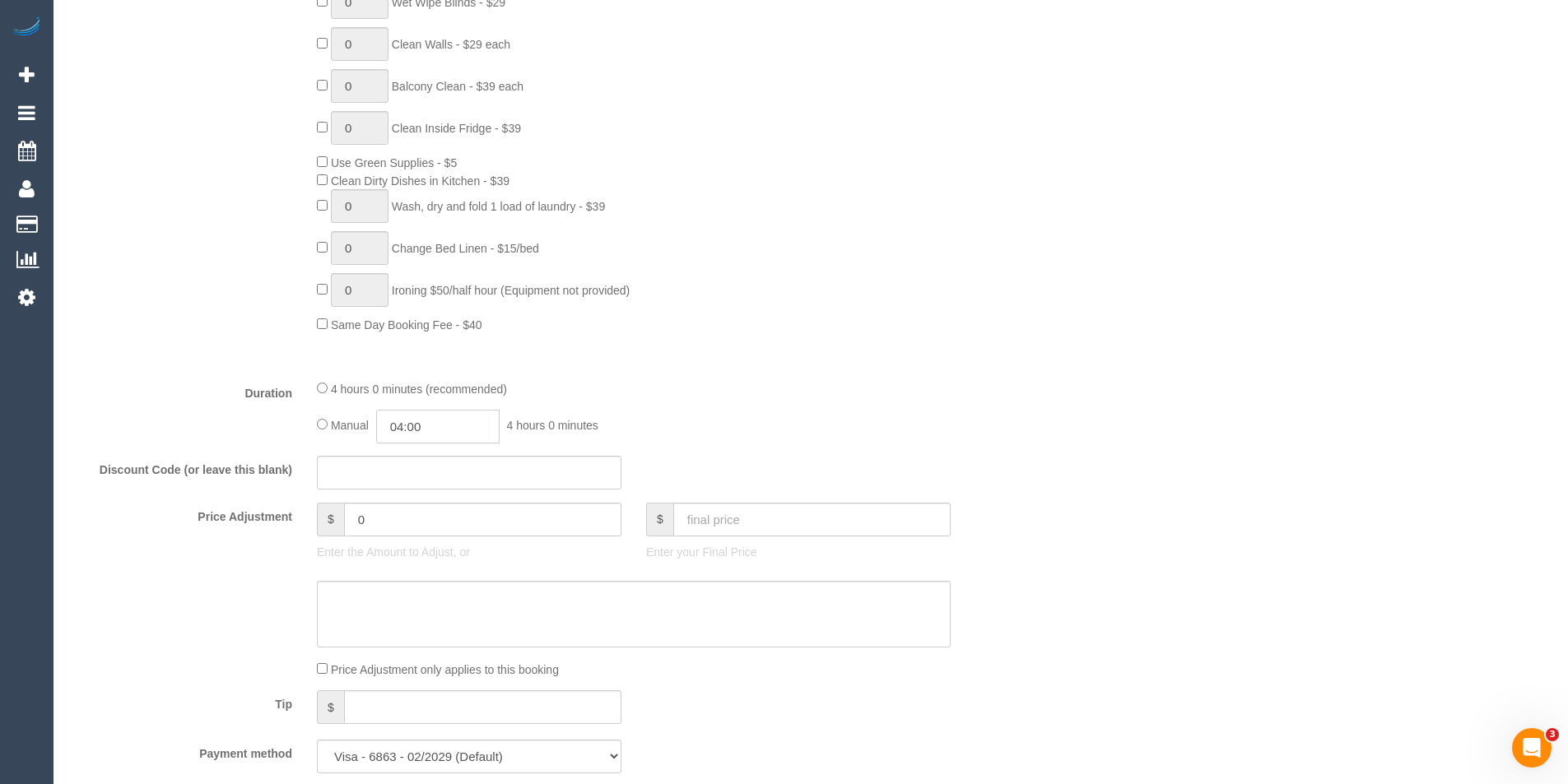
click at [488, 426] on input "04:00" at bounding box center [438, 427] width 124 height 34
type input "02:00"
click at [430, 454] on li "02:00" at bounding box center [419, 457] width 73 height 21
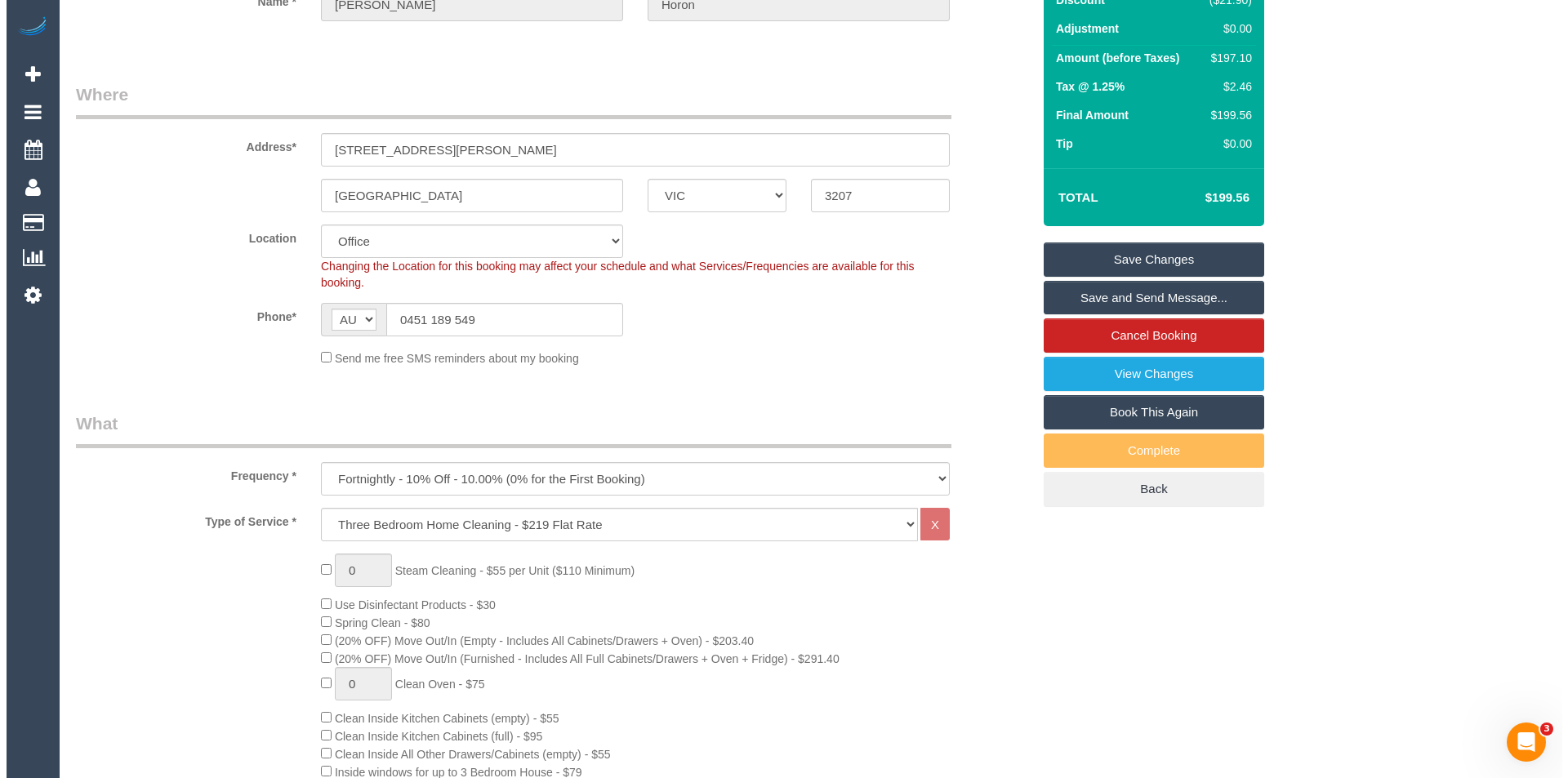
scroll to position [0, 0]
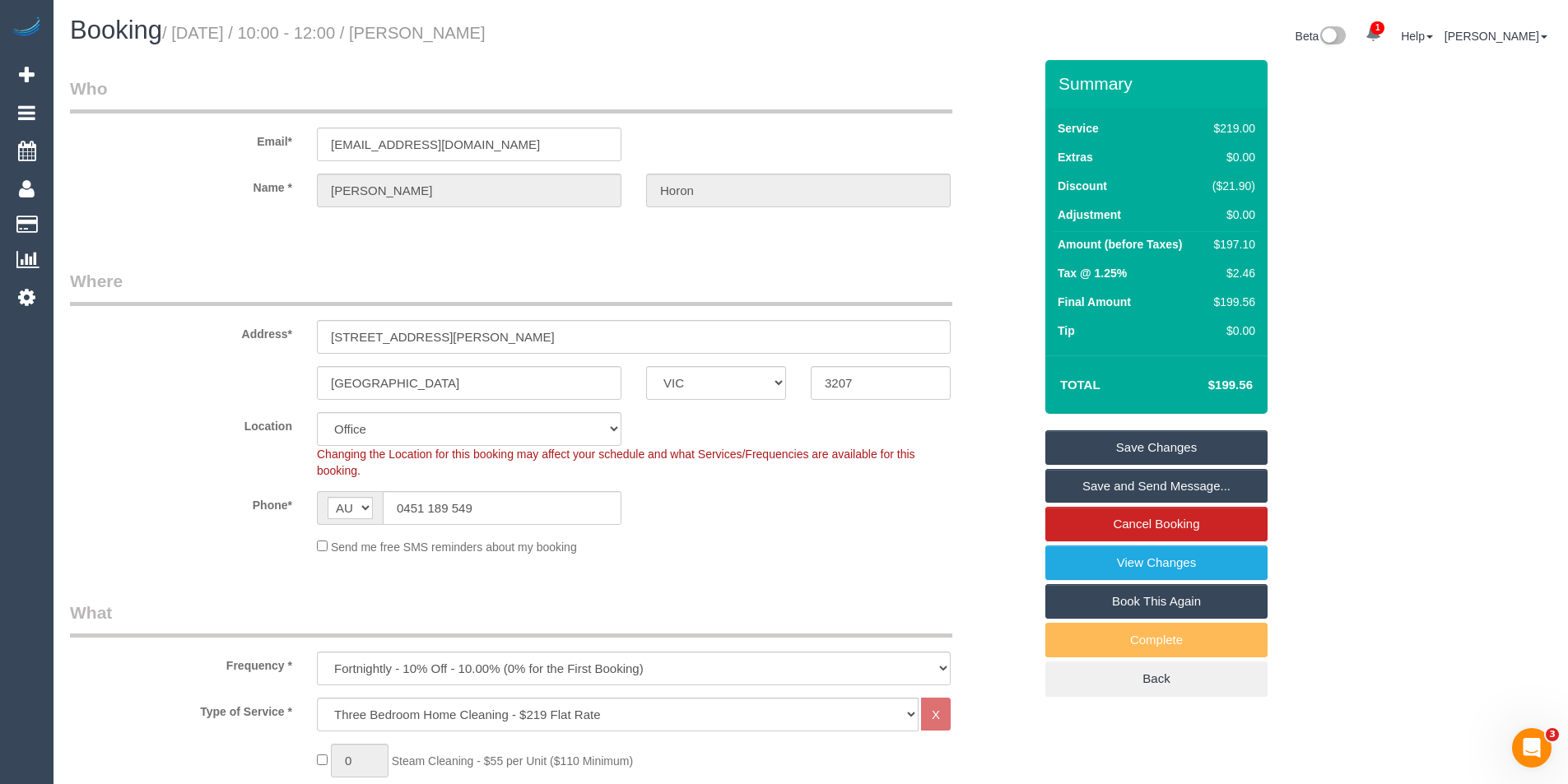
click at [1169, 489] on link "Save and Send Message..." at bounding box center [1157, 486] width 222 height 35
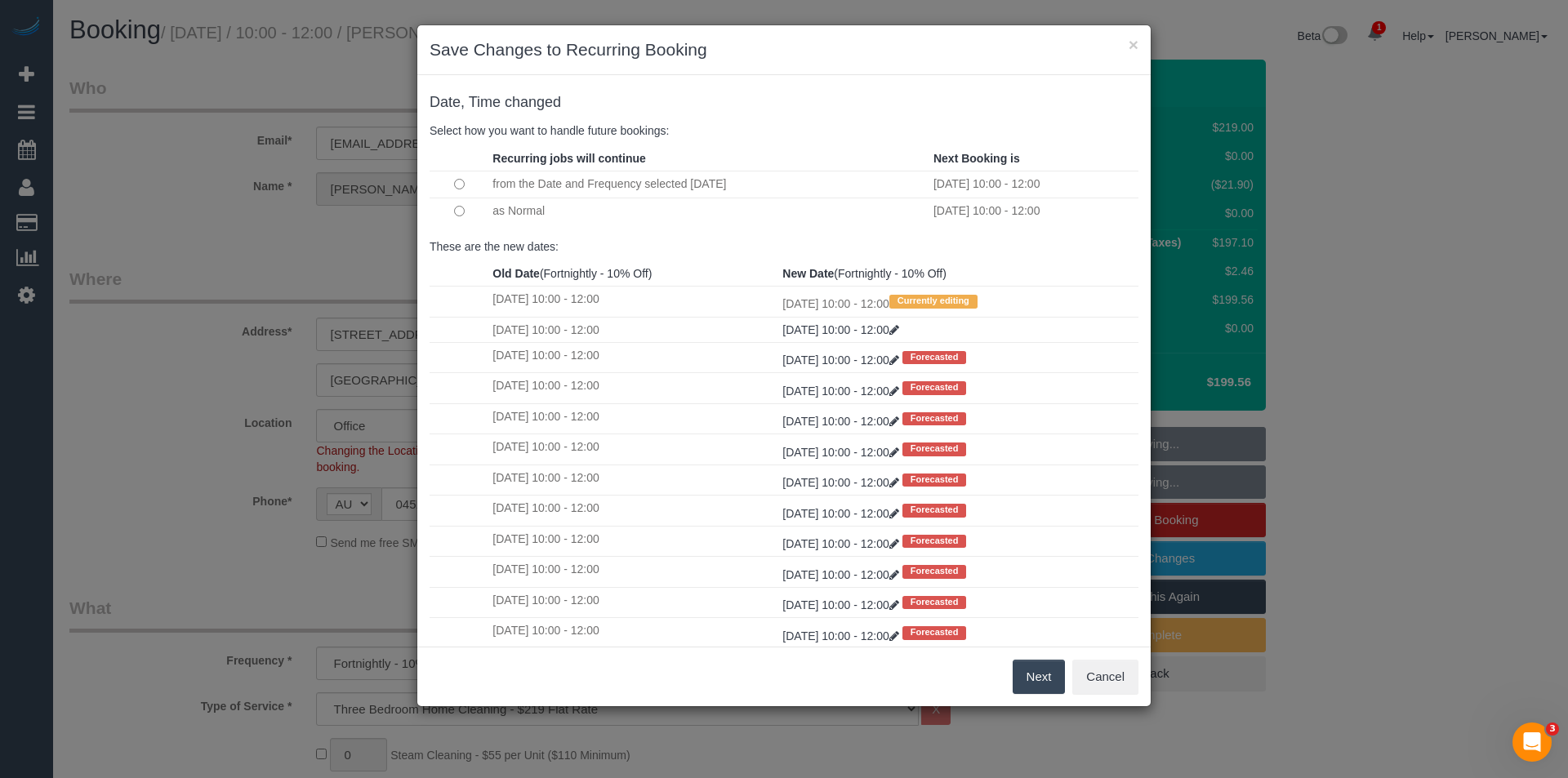
drag, startPoint x: 1038, startPoint y: 681, endPoint x: 1008, endPoint y: 650, distance: 43.1
click at [1038, 681] on button "Next" at bounding box center [1039, 676] width 53 height 34
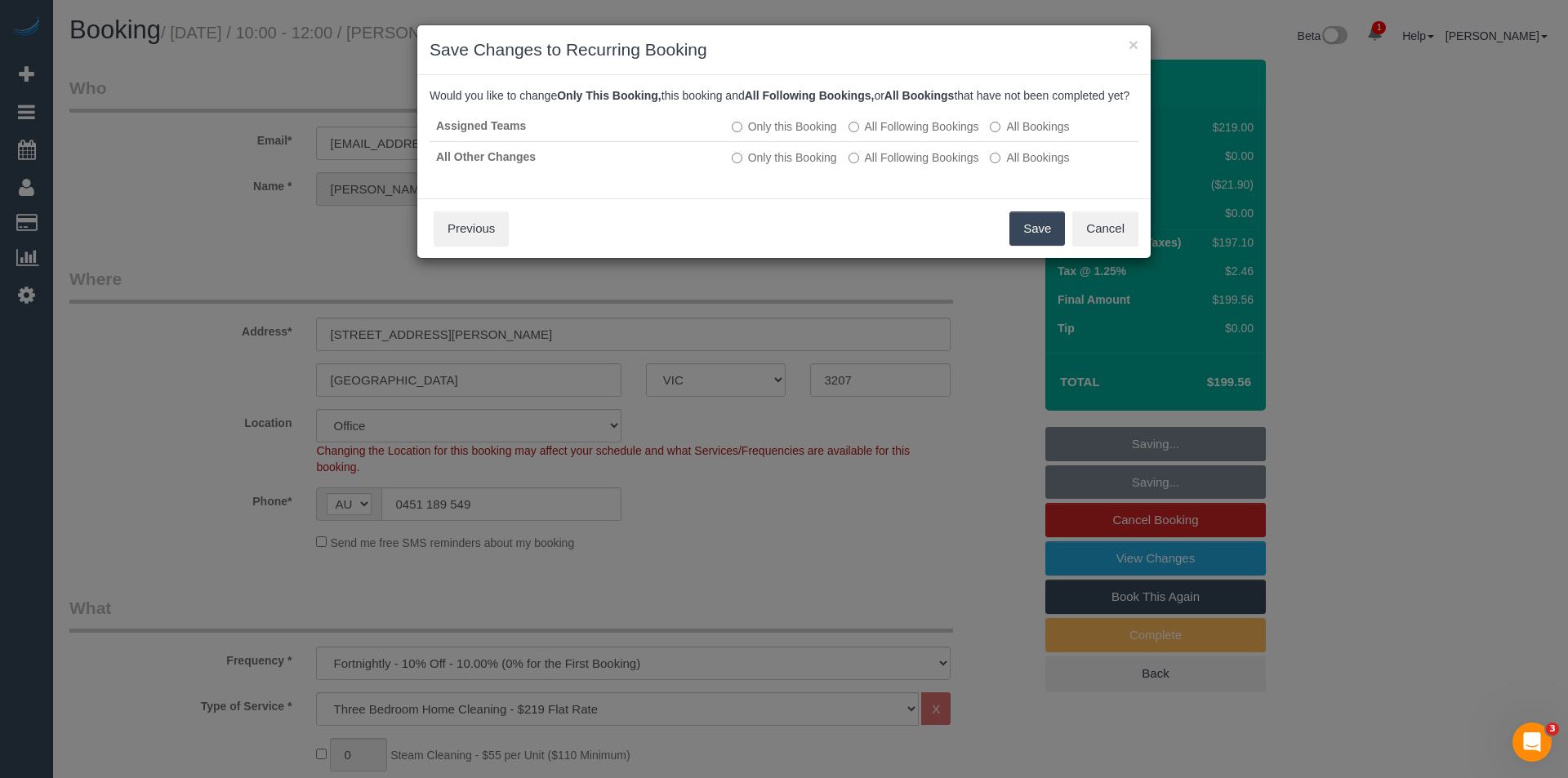
click at [1027, 227] on div "Save Cancel Previous" at bounding box center [784, 229] width 734 height 60
click at [1039, 245] on button "Save" at bounding box center [1037, 229] width 56 height 34
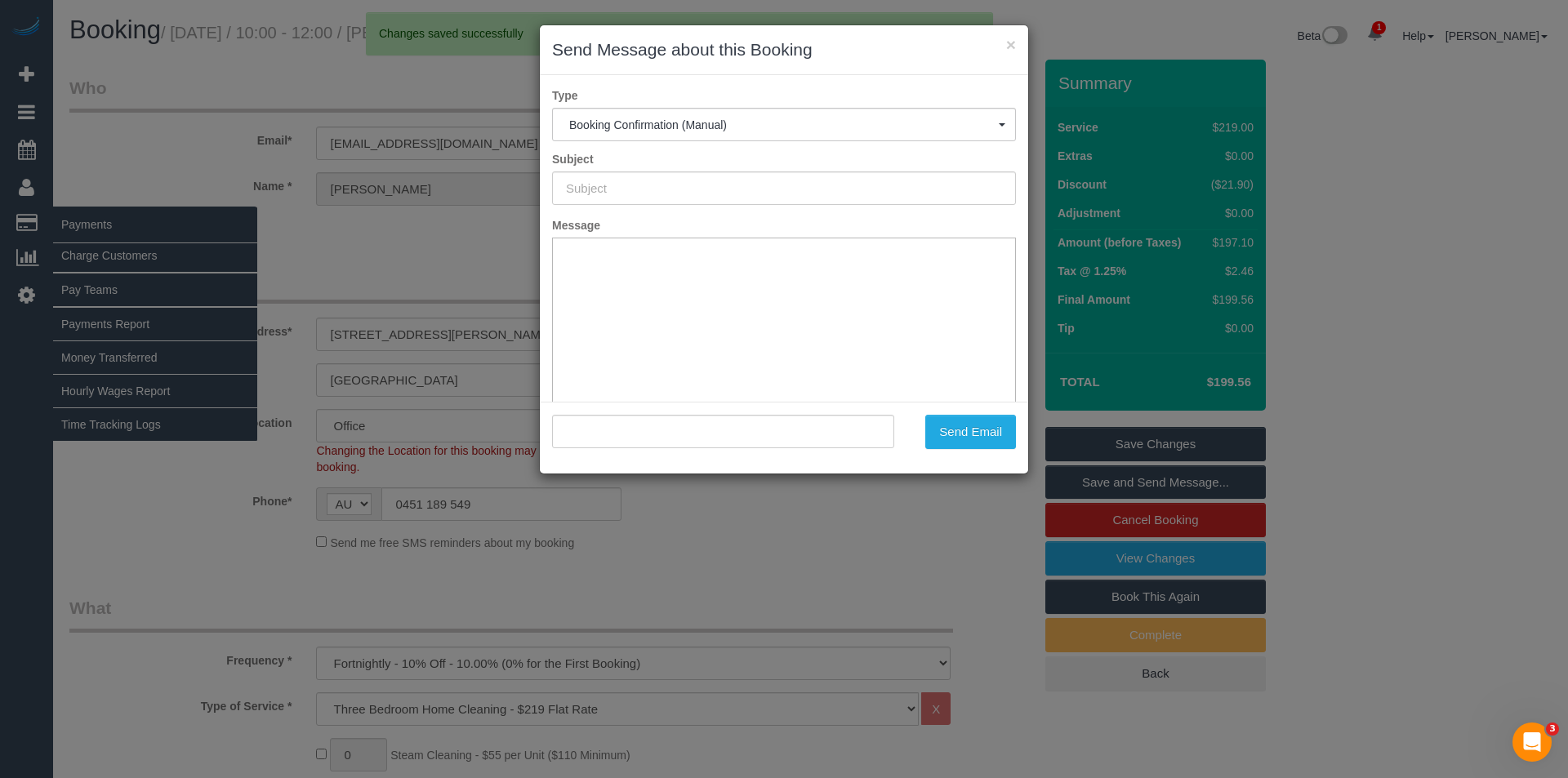
type input "Booking Confirmed"
type input ""Sebastian Horon" <seb95au@gmail.com>"
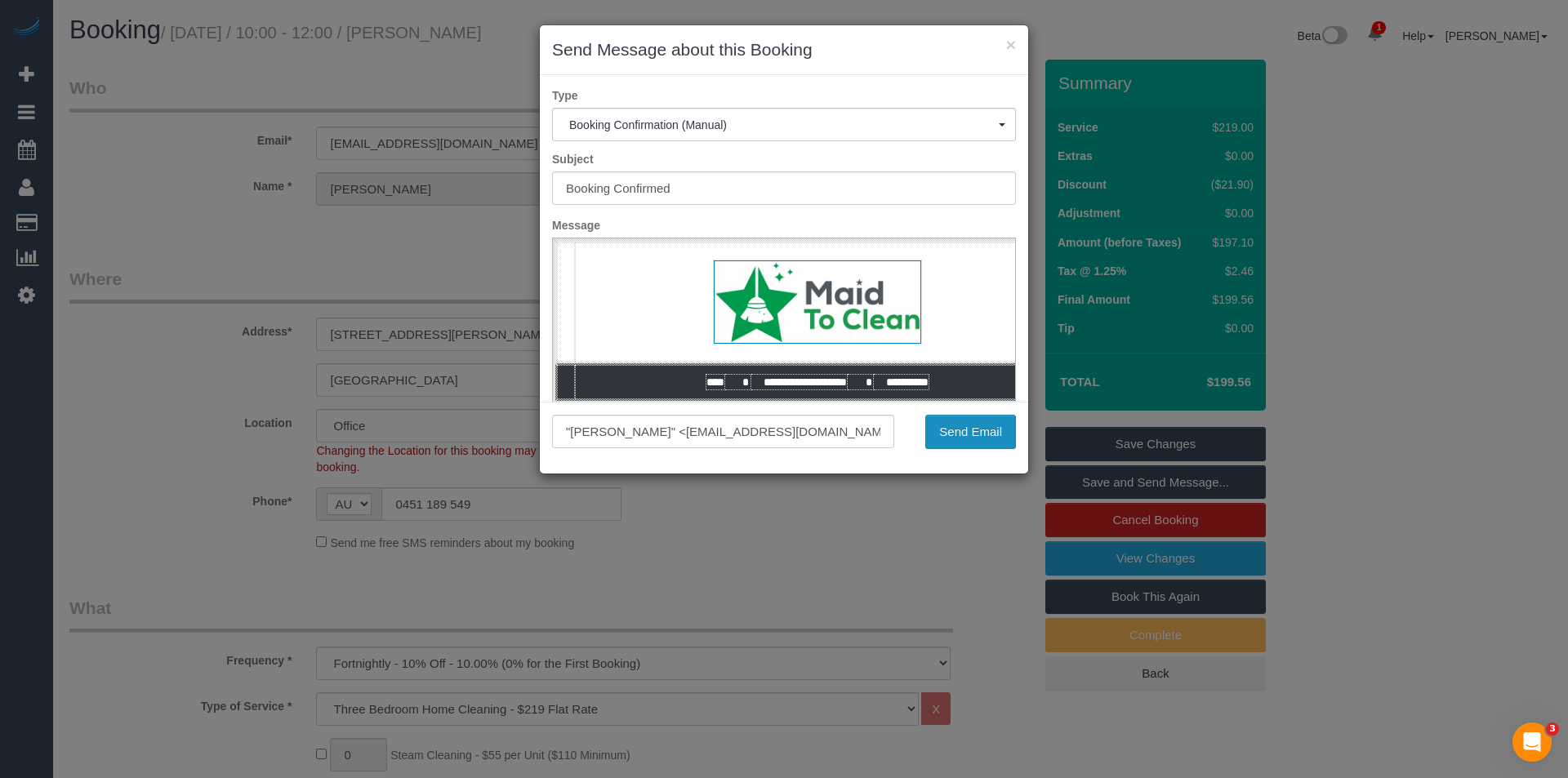
click at [953, 431] on button "Send Email" at bounding box center [970, 432] width 91 height 34
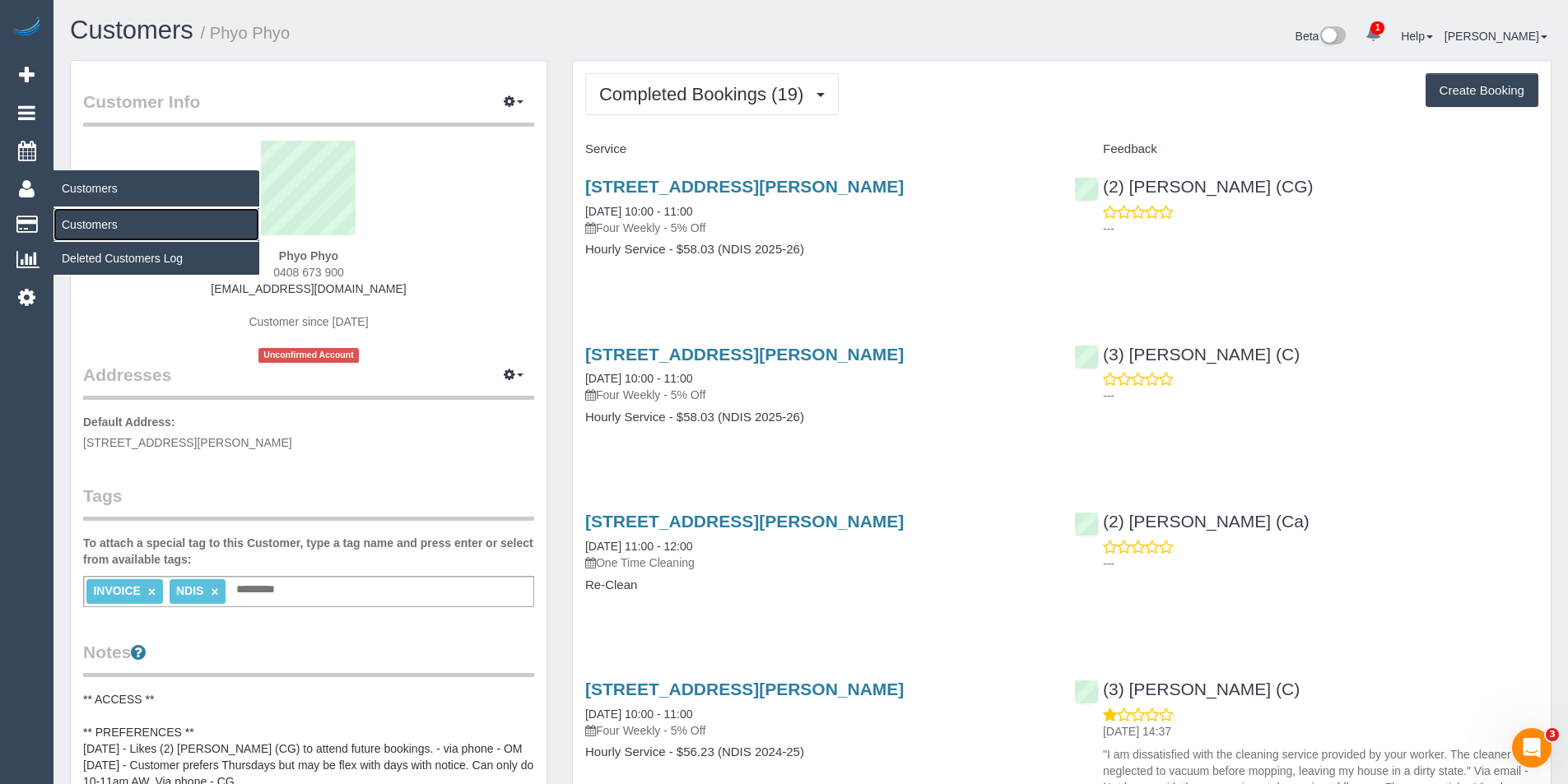
click at [105, 216] on link "Customers" at bounding box center [156, 224] width 206 height 33
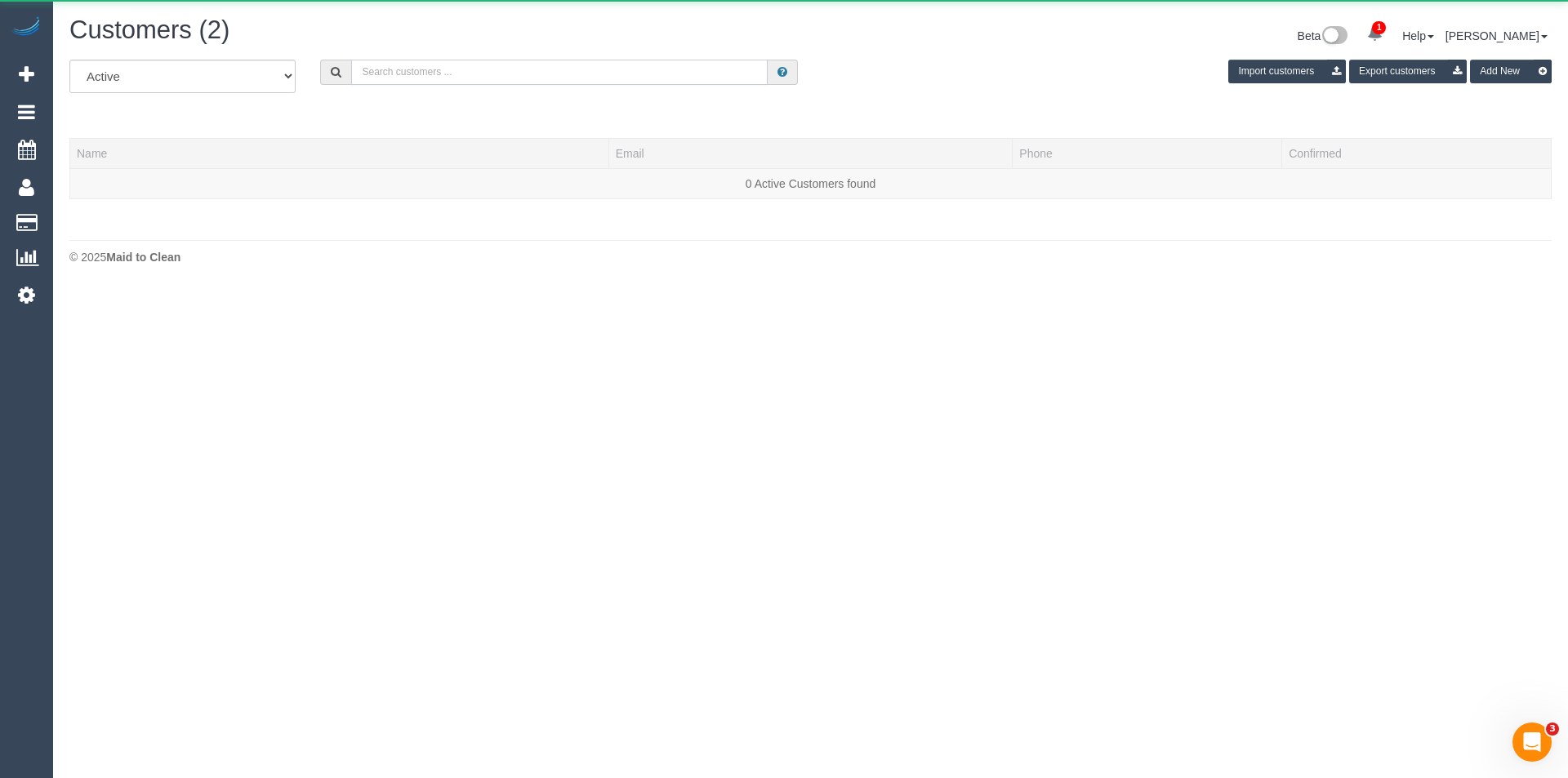
click at [477, 71] on input "text" at bounding box center [560, 72] width 417 height 26
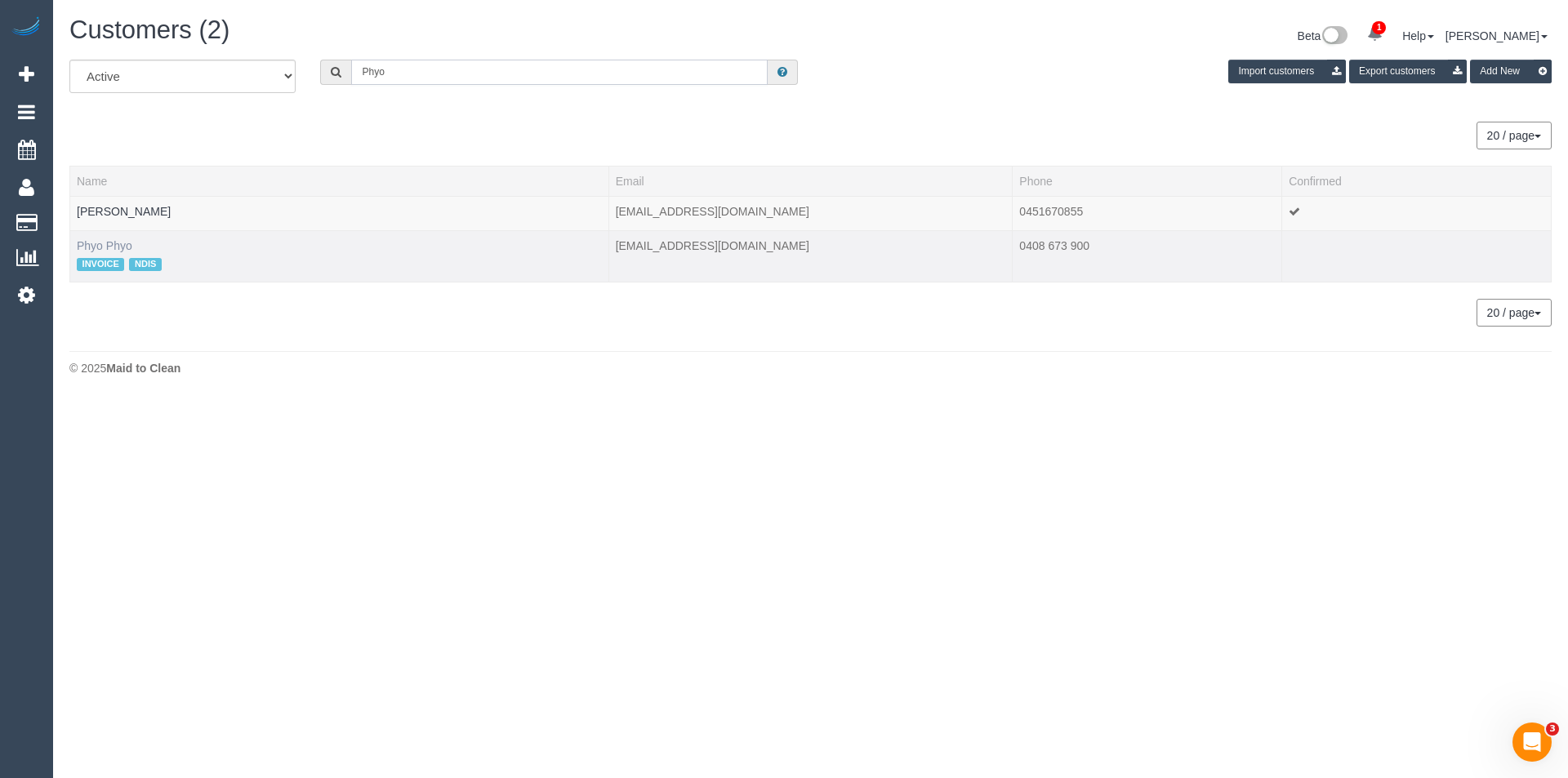
type input "Phyo"
click at [112, 248] on link "Phyo Phyo" at bounding box center [104, 245] width 56 height 13
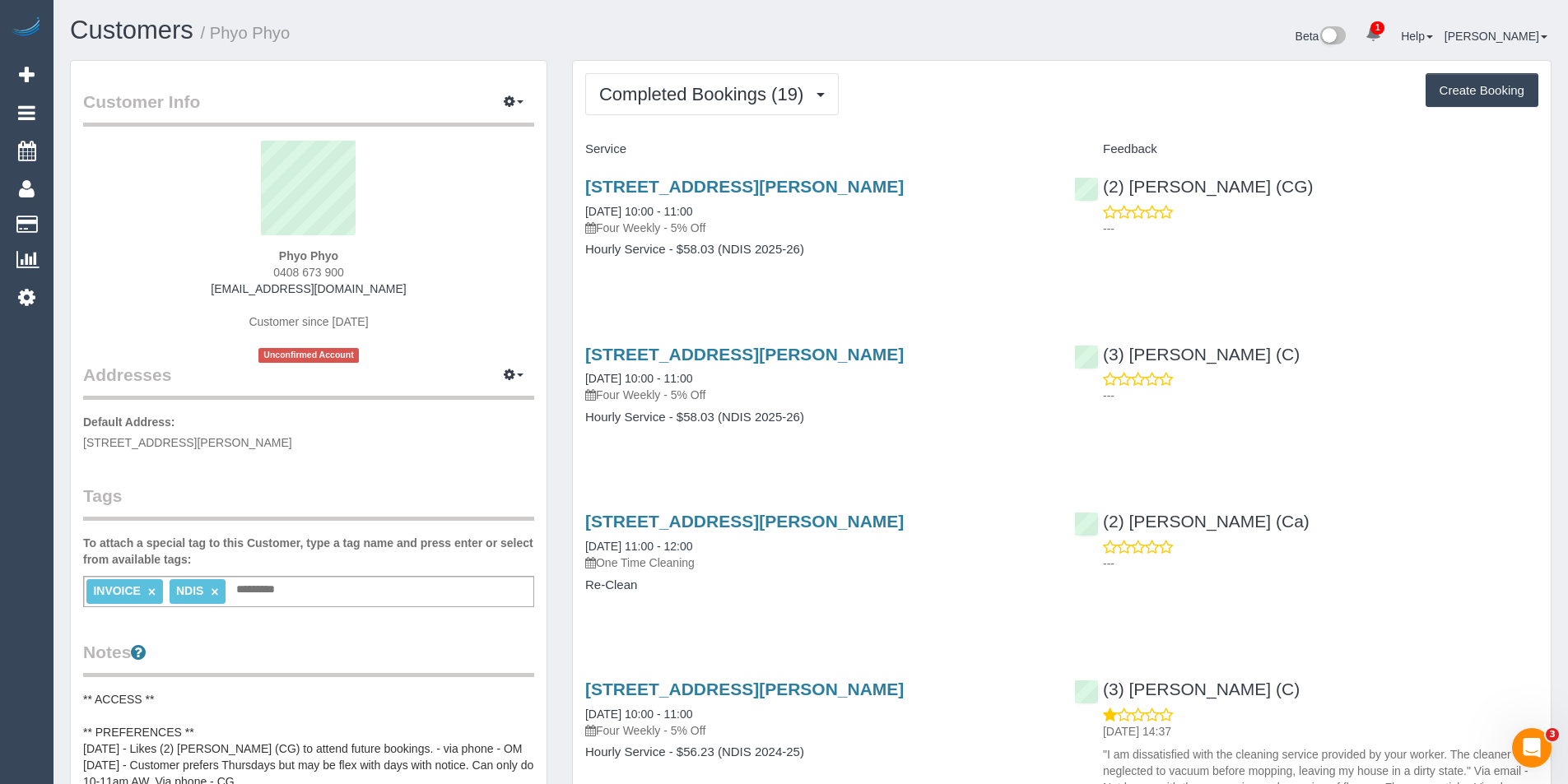
drag, startPoint x: 350, startPoint y: 272, endPoint x: 281, endPoint y: 271, distance: 69.0
click at [281, 271] on div "Phyo Phyo 0408 673 900 [EMAIL_ADDRESS][DOMAIN_NAME] Customer since [DATE] Uncon…" at bounding box center [308, 252] width 451 height 222
click at [723, 109] on button "Completed Bookings (19)" at bounding box center [712, 93] width 254 height 42
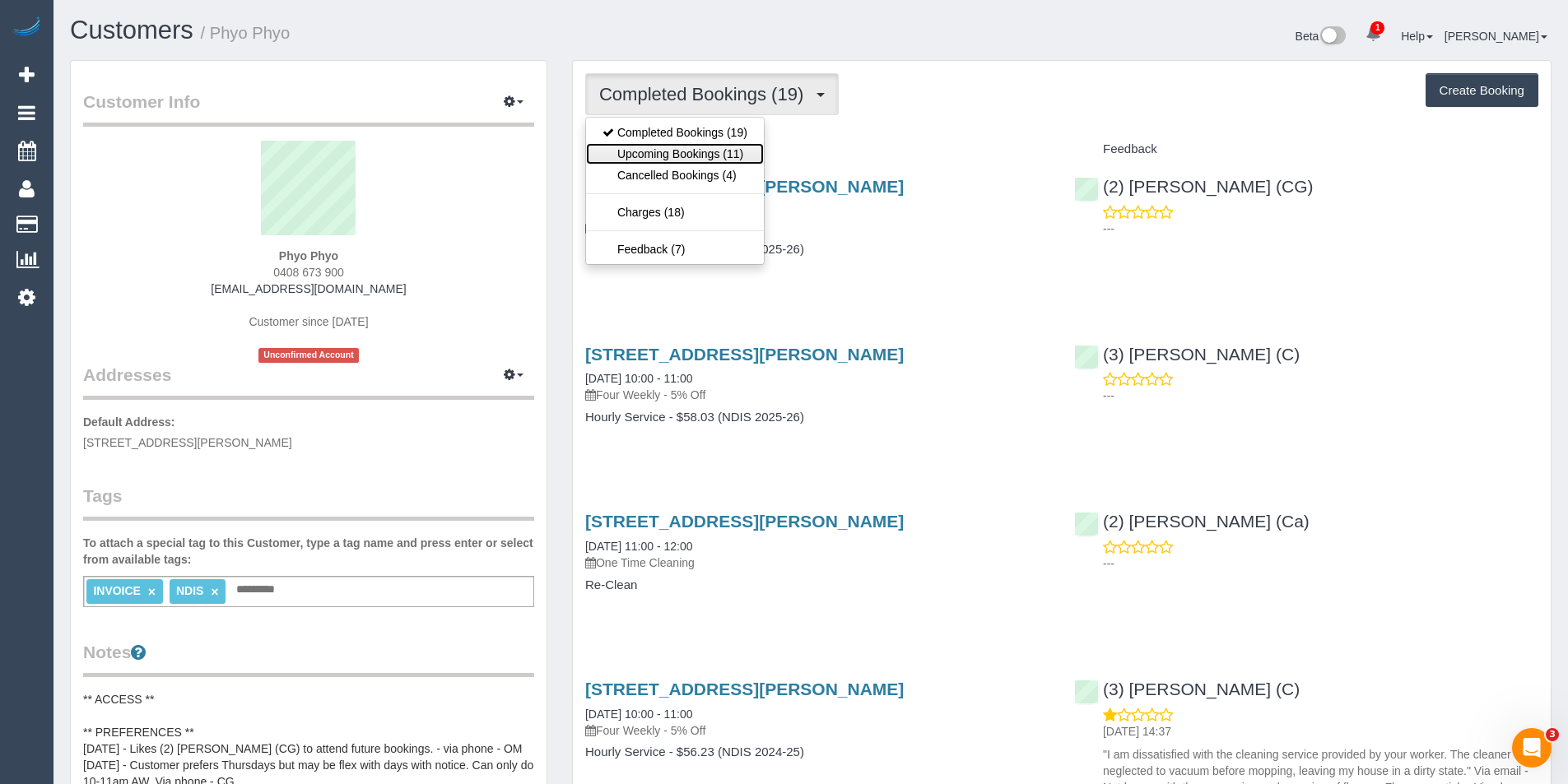
click at [716, 148] on link "Upcoming Bookings (11)" at bounding box center [675, 154] width 178 height 21
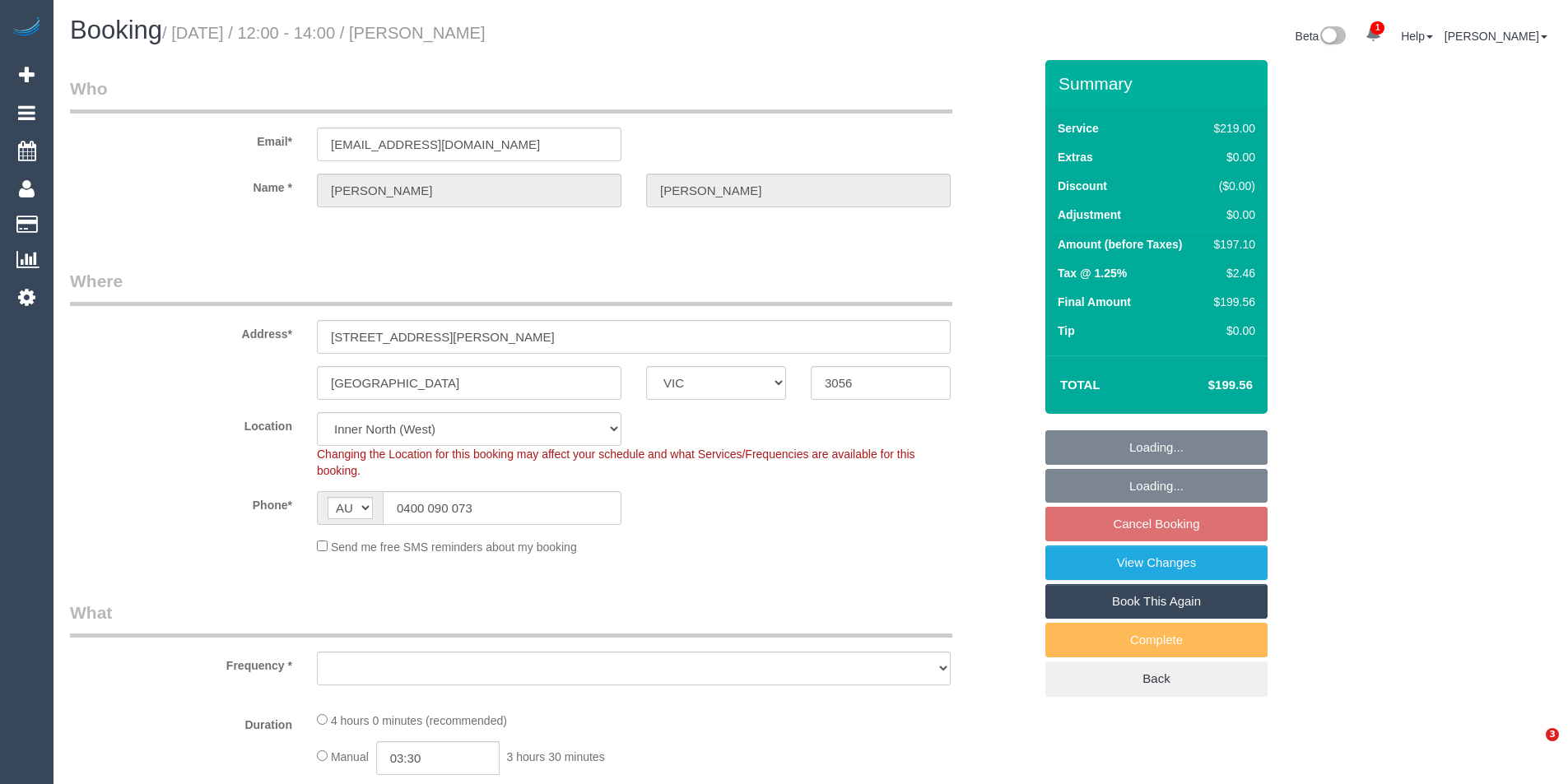
select select "VIC"
select select "object:3924"
select select "string:stripe-pm_1LER2V2GScqysDRVfwCHTyaP"
select select "number:30"
select select "number:14"
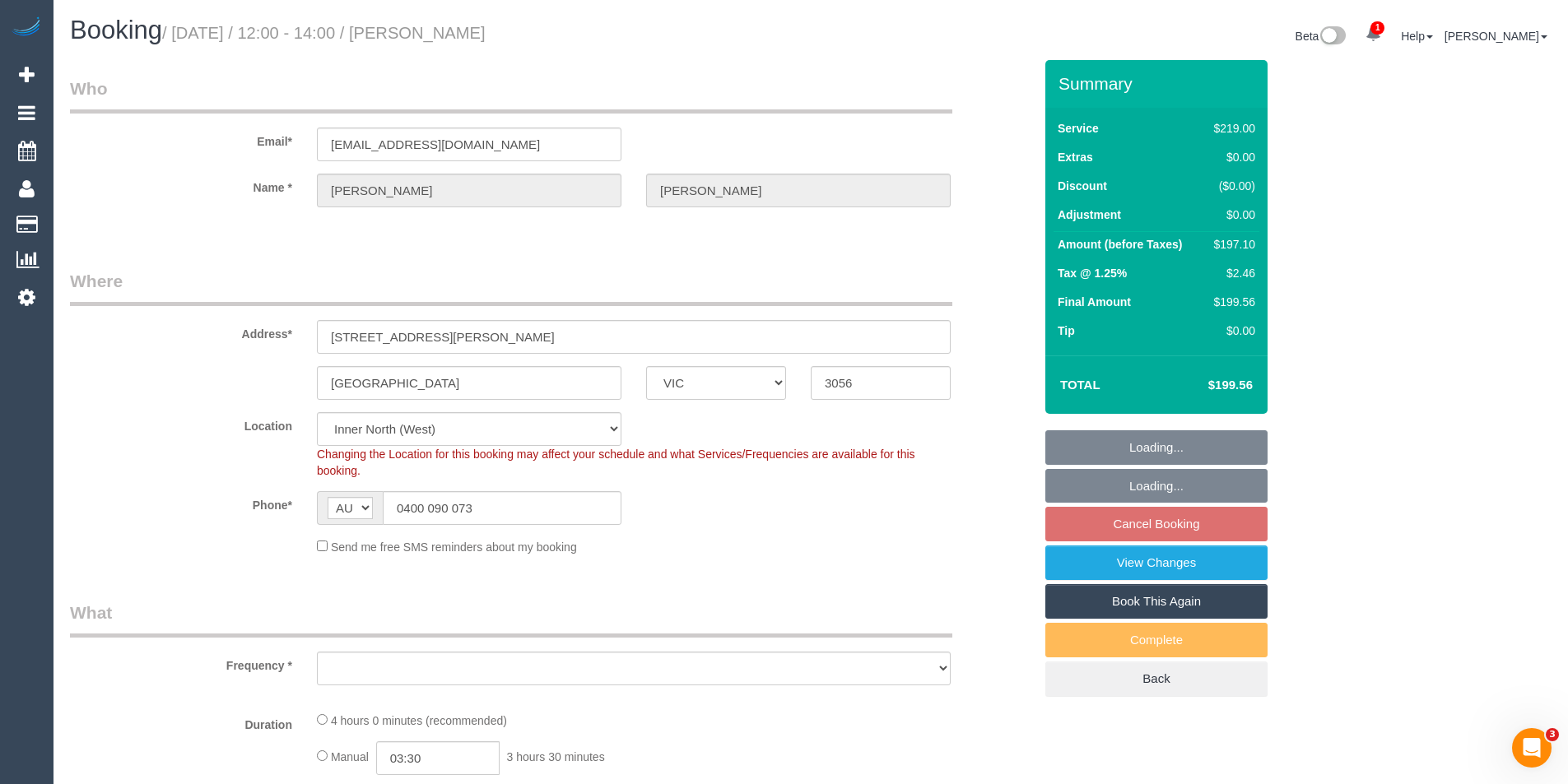
select select "number:19"
select select "number:24"
select select "number:34"
select select "number:26"
select select "object:4025"
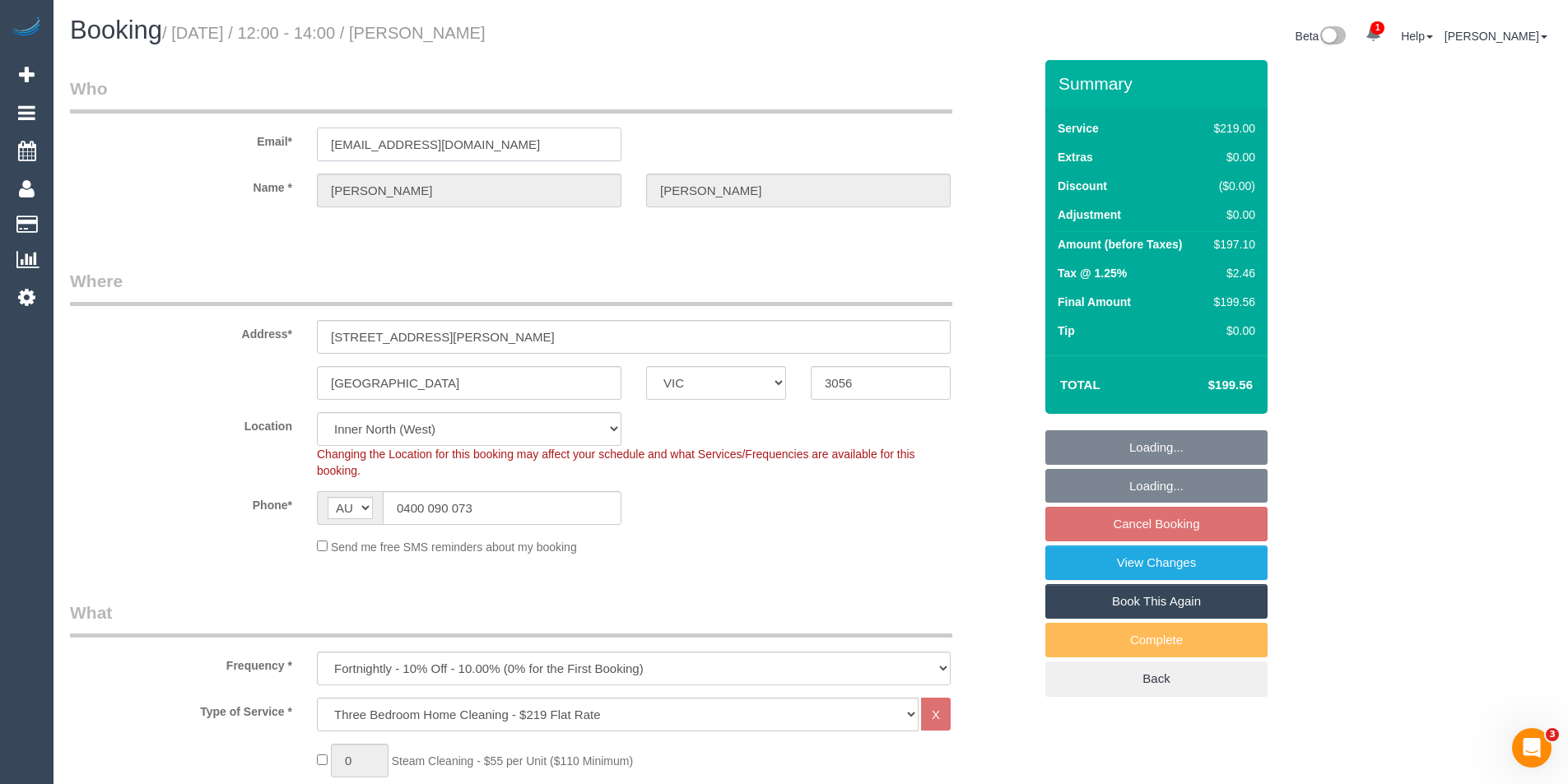
select select "spot11"
drag, startPoint x: 464, startPoint y: 142, endPoint x: 323, endPoint y: 137, distance: 141.1
click at [323, 137] on input "nicholas73@me.com" at bounding box center [469, 144] width 304 height 34
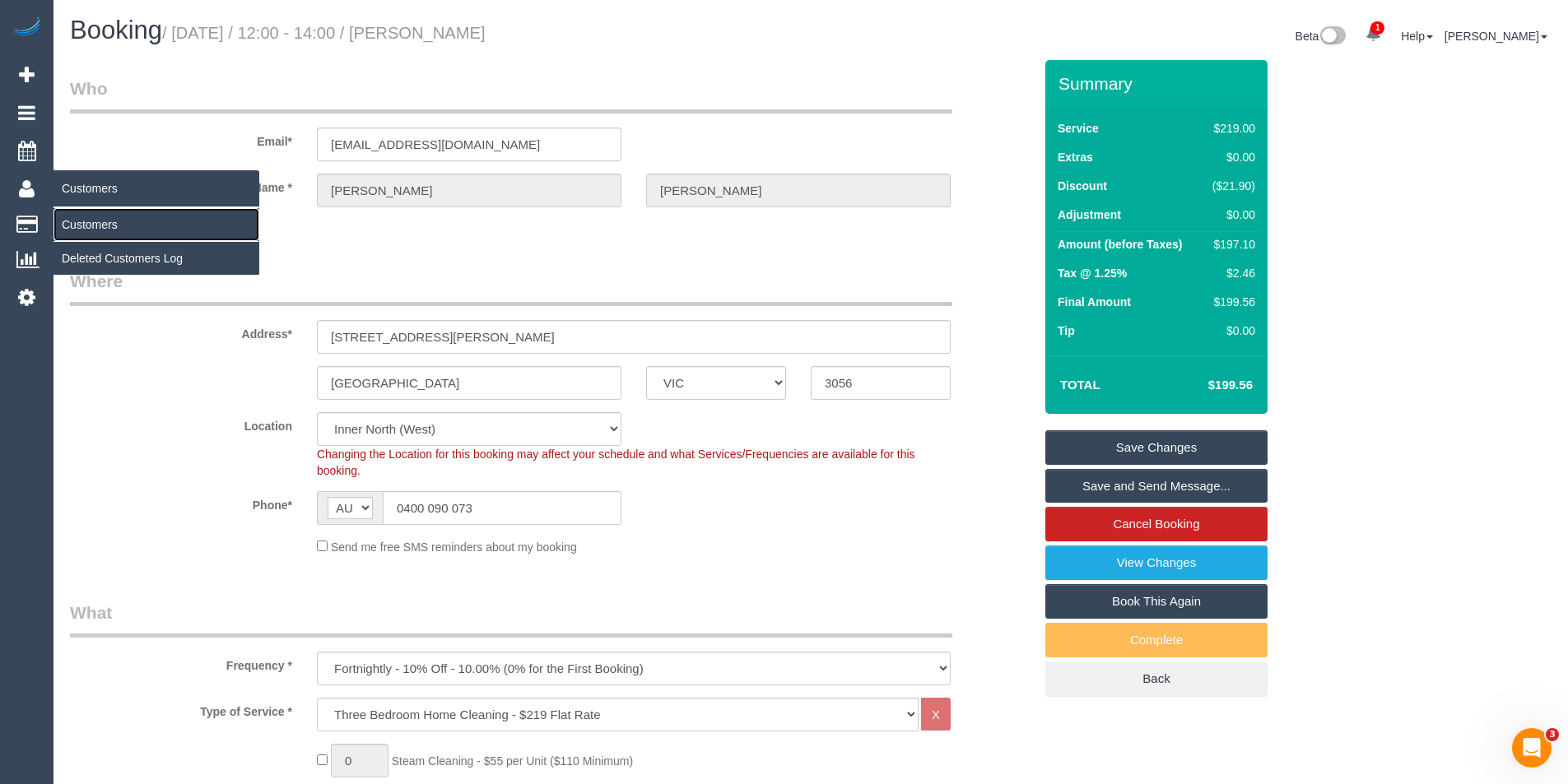
click at [100, 227] on link "Customers" at bounding box center [156, 224] width 206 height 33
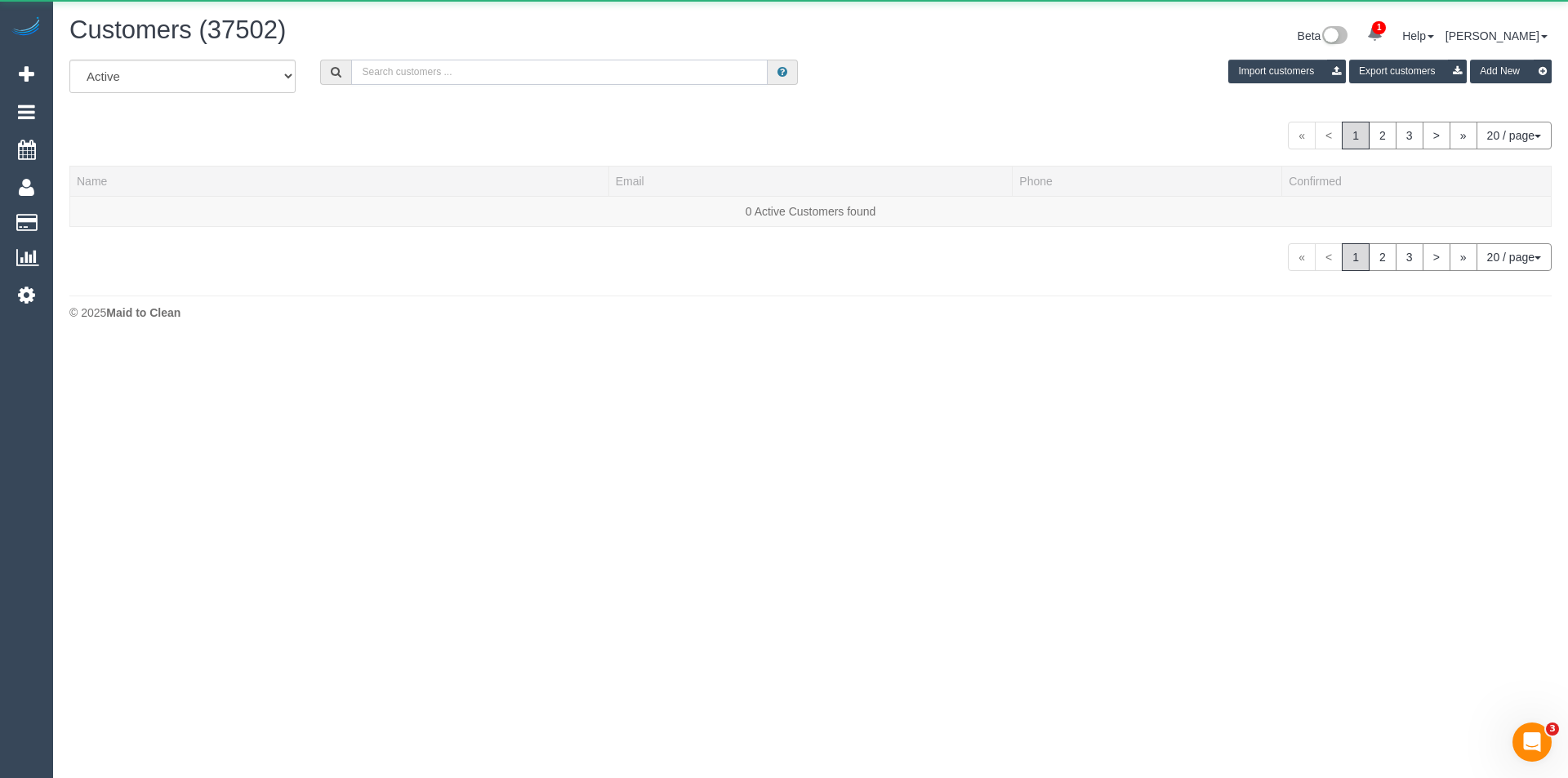
click at [396, 72] on input "text" at bounding box center [560, 72] width 417 height 26
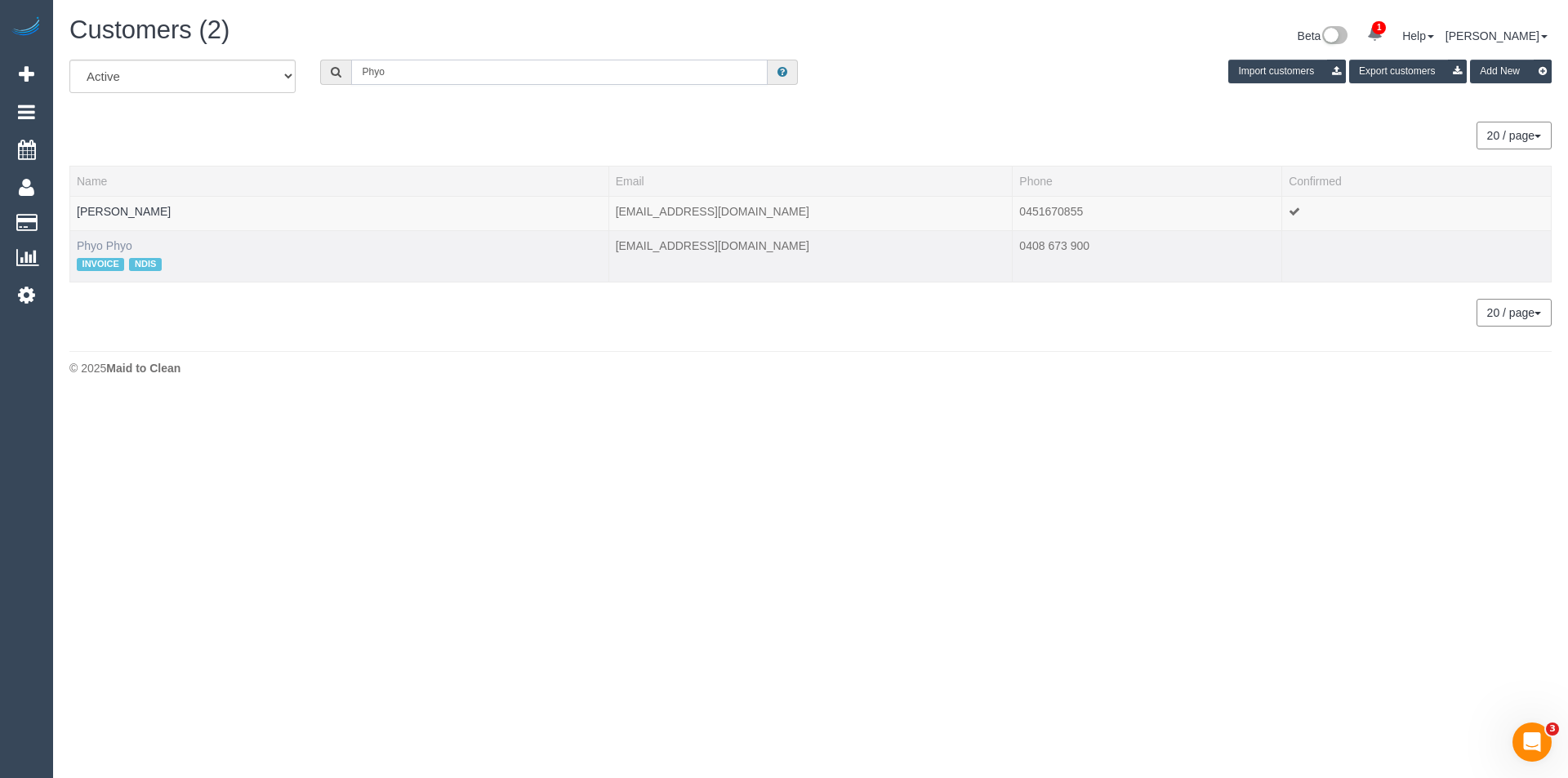
type input "Phyo"
click at [124, 251] on link "Phyo Phyo" at bounding box center [104, 245] width 56 height 13
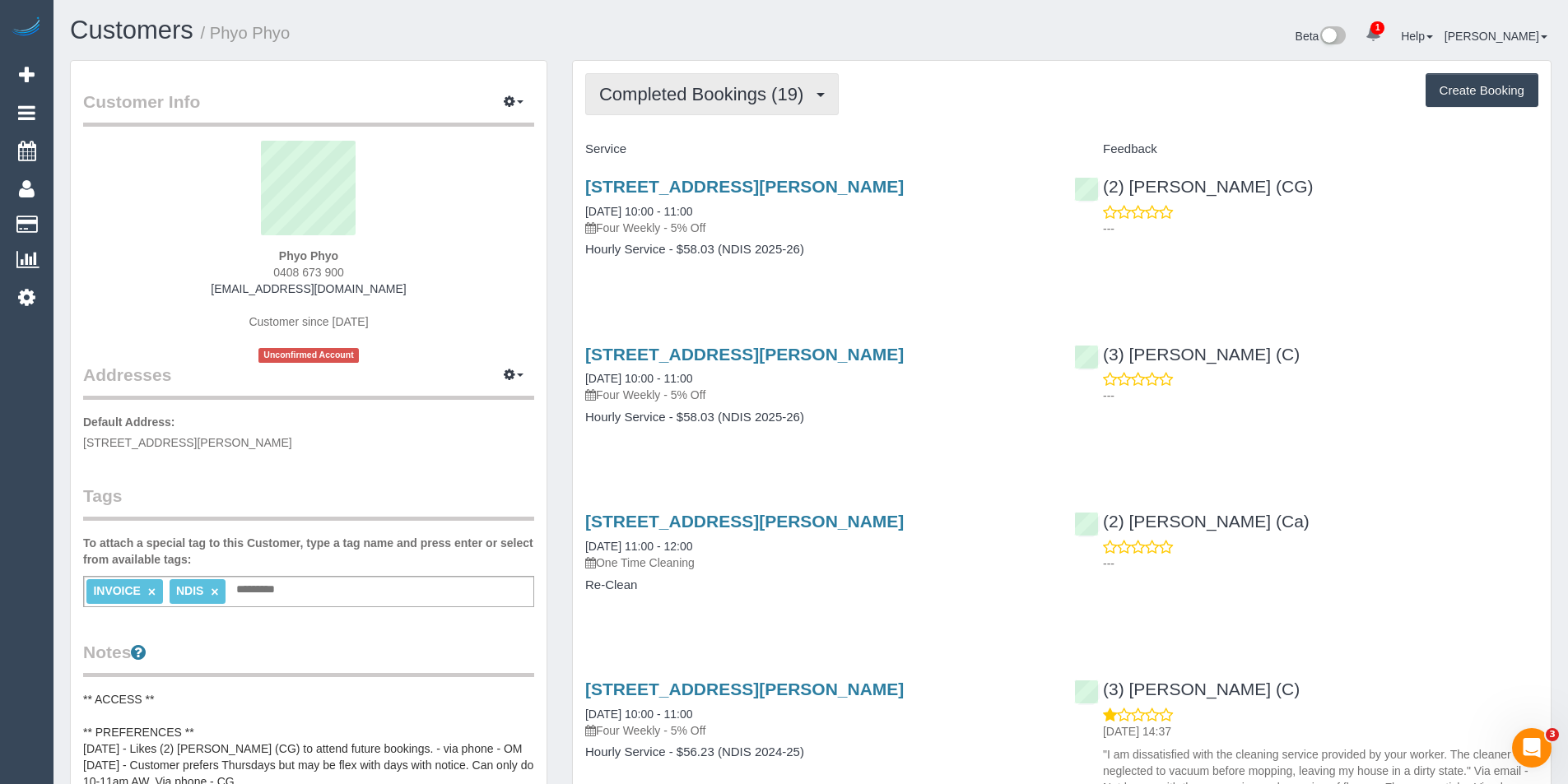
click at [695, 78] on button "Completed Bookings (19)" at bounding box center [712, 93] width 254 height 42
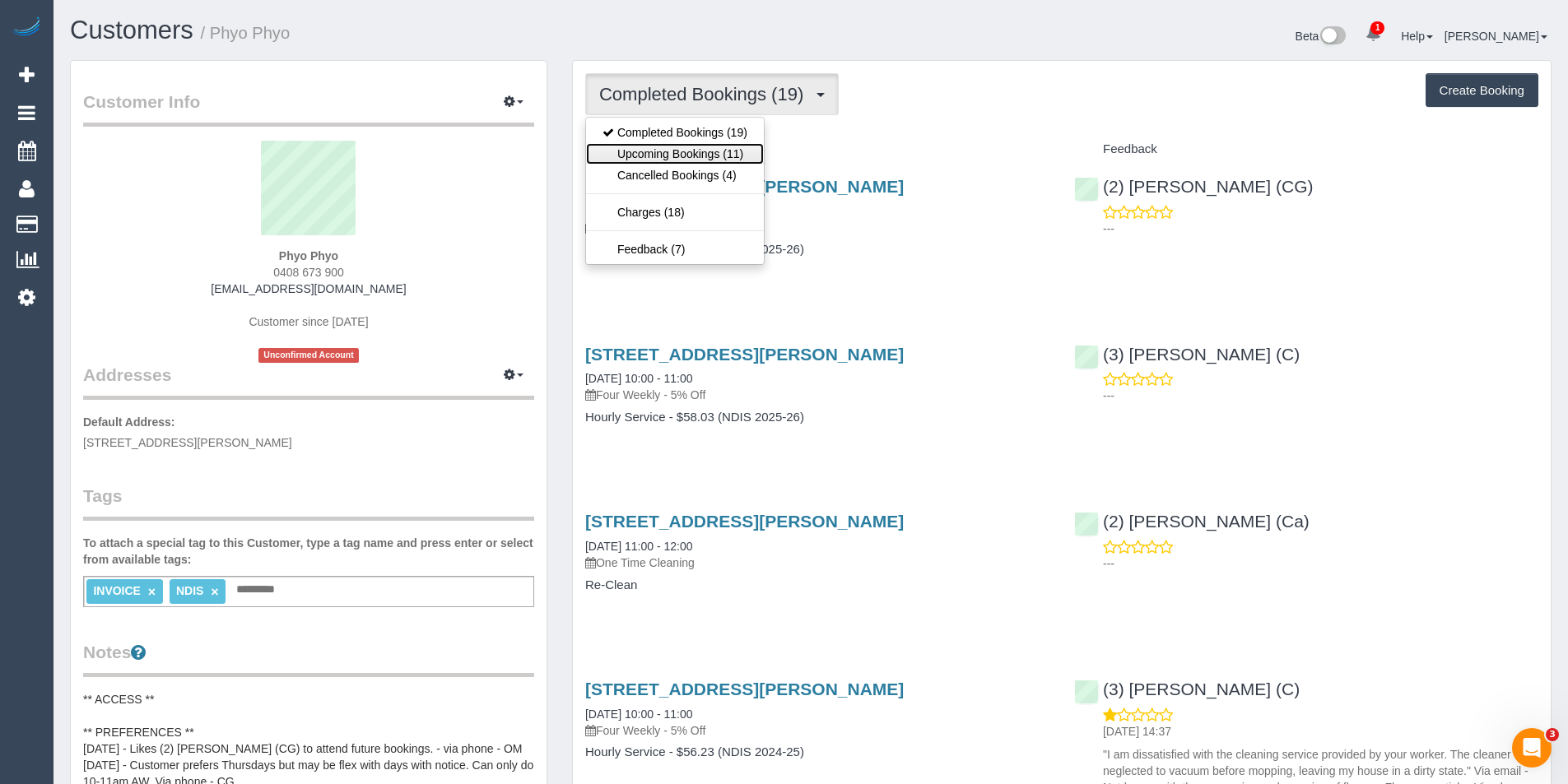
click at [696, 158] on link "Upcoming Bookings (11)" at bounding box center [675, 154] width 178 height 21
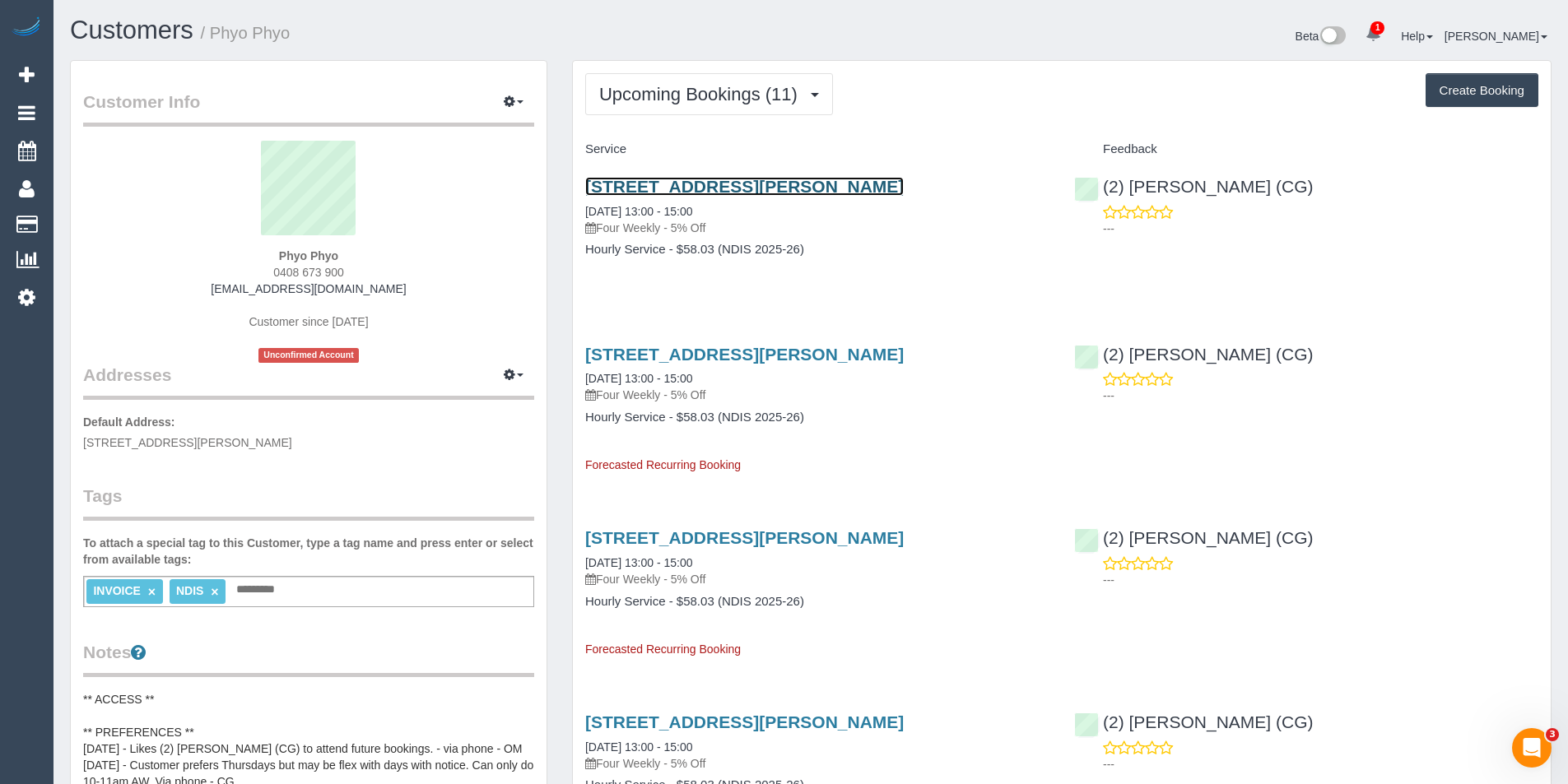
click at [820, 181] on link "[STREET_ADDRESS][PERSON_NAME]" at bounding box center [745, 186] width 319 height 19
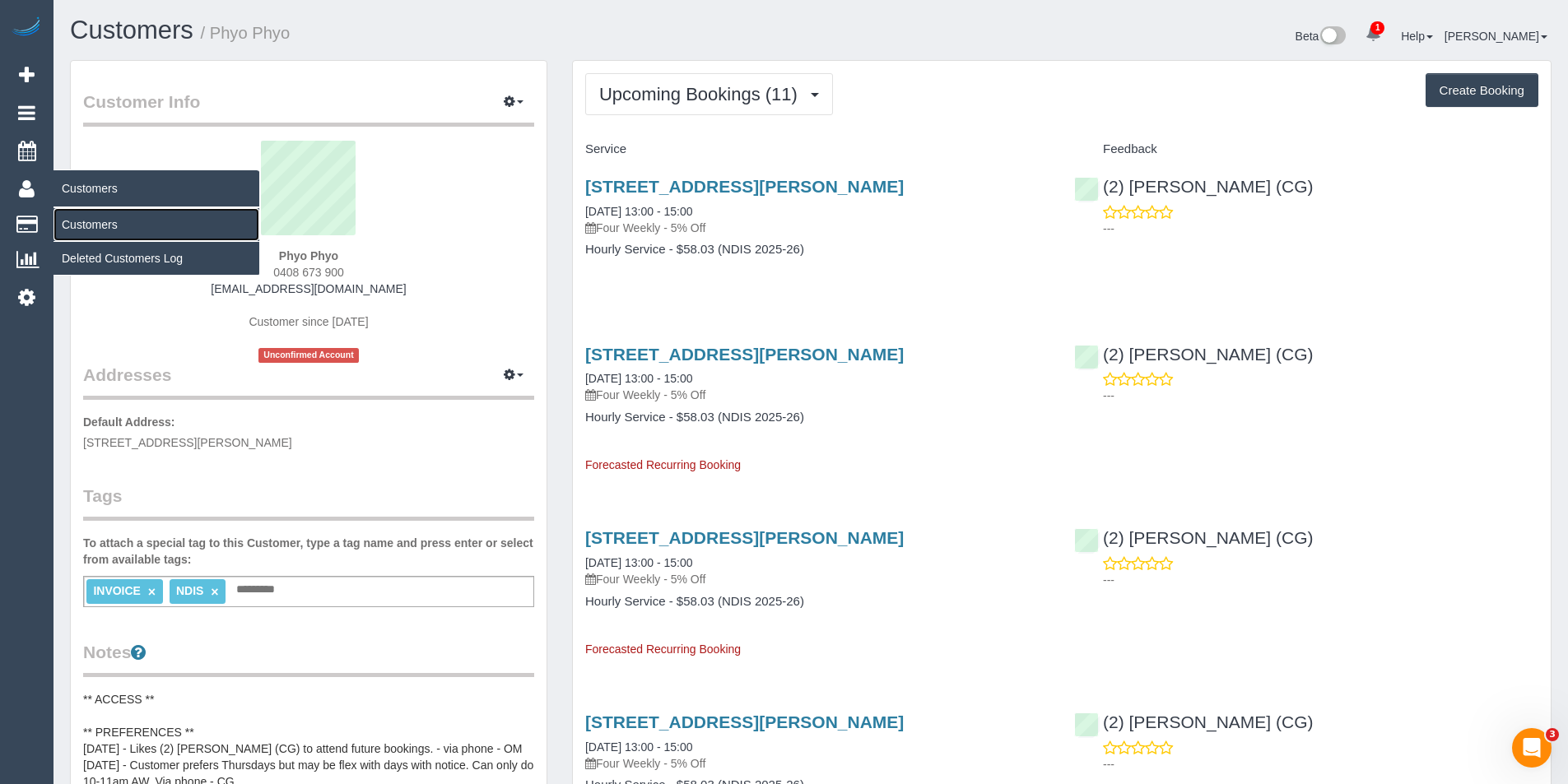
click at [82, 220] on link "Customers" at bounding box center [156, 224] width 206 height 33
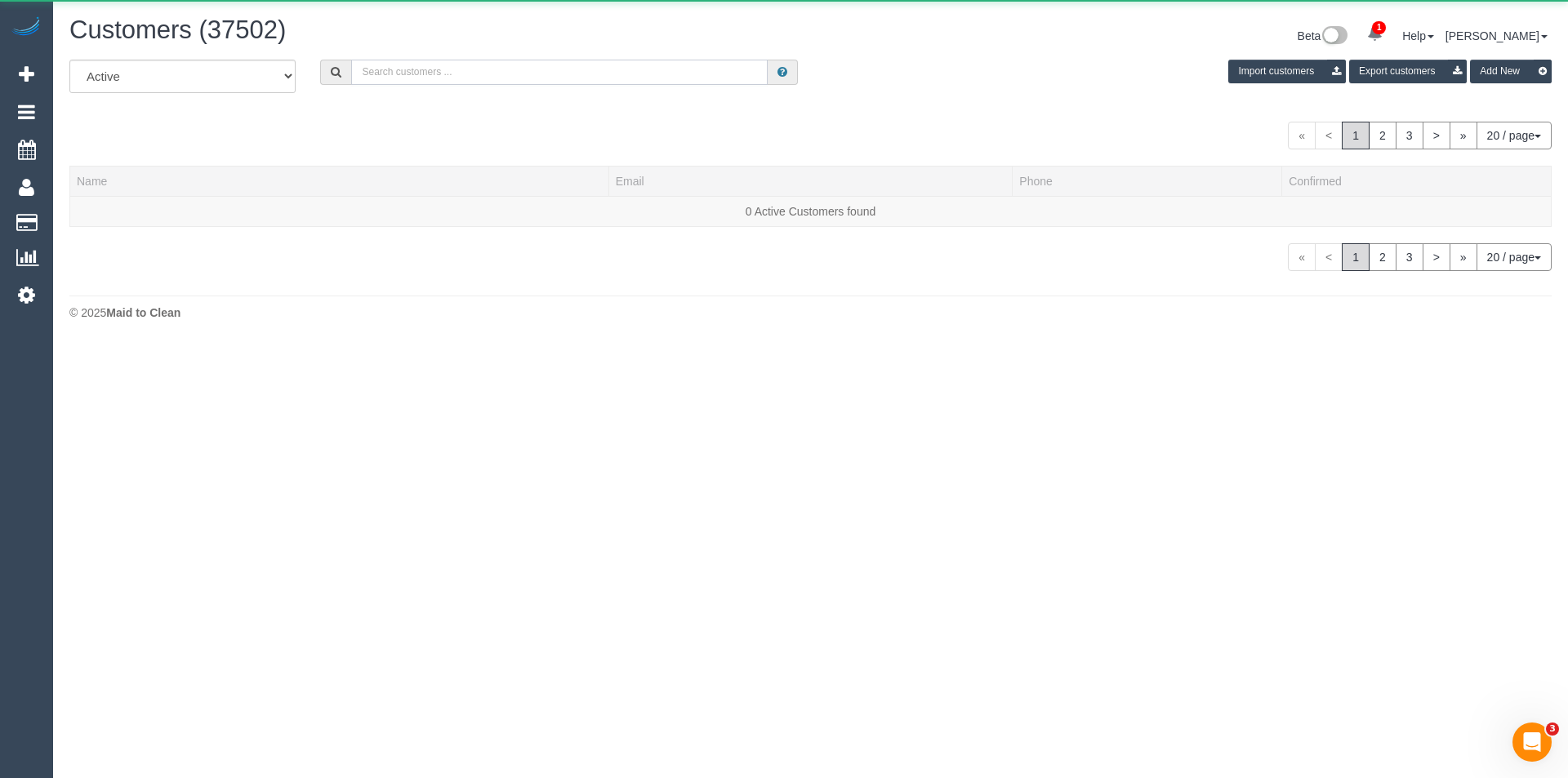
click at [446, 79] on input "text" at bounding box center [560, 72] width 417 height 26
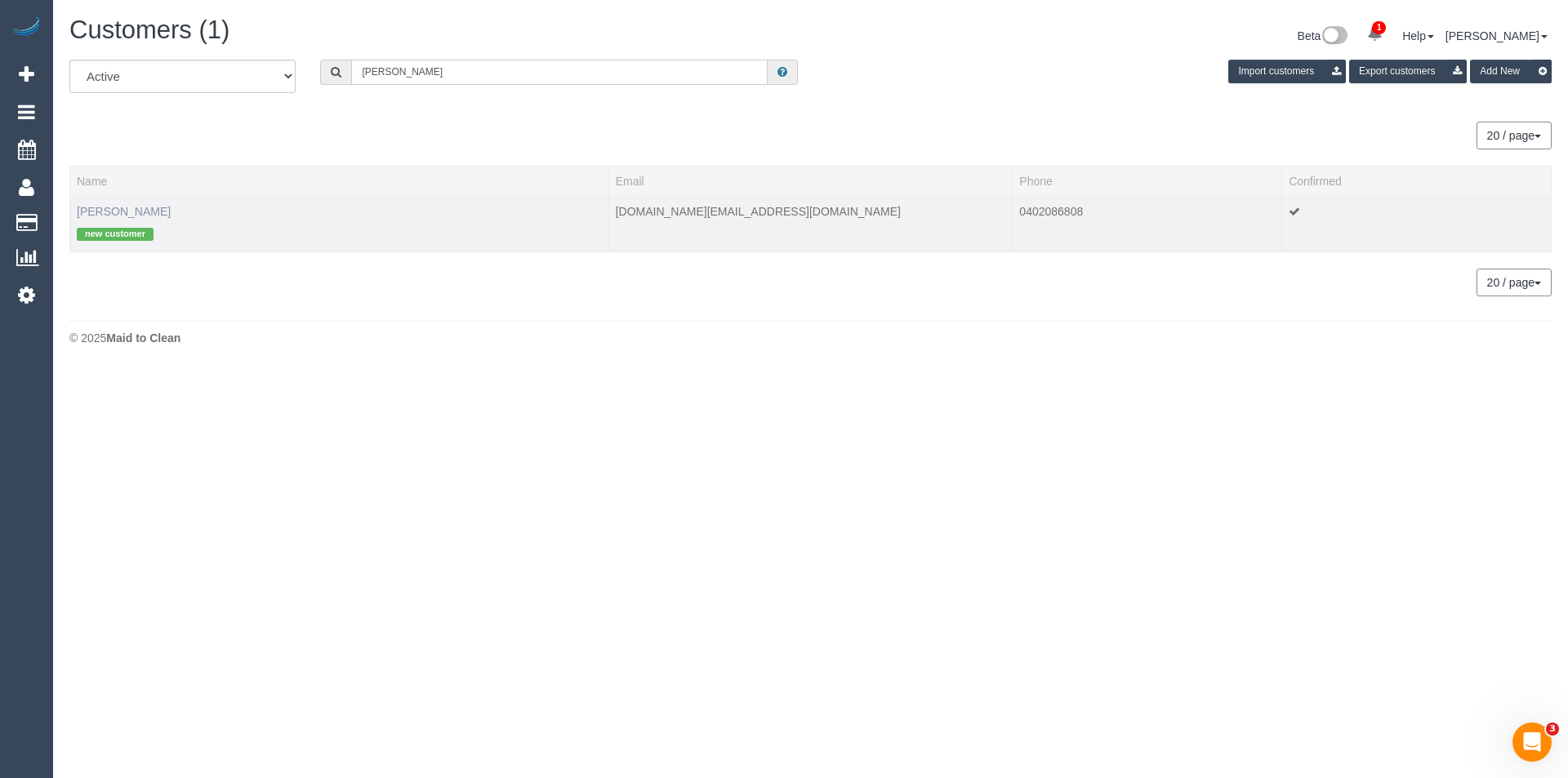
type input "Thomas Bod"
click at [126, 212] on link "thomas bodsworth" at bounding box center [124, 211] width 94 height 13
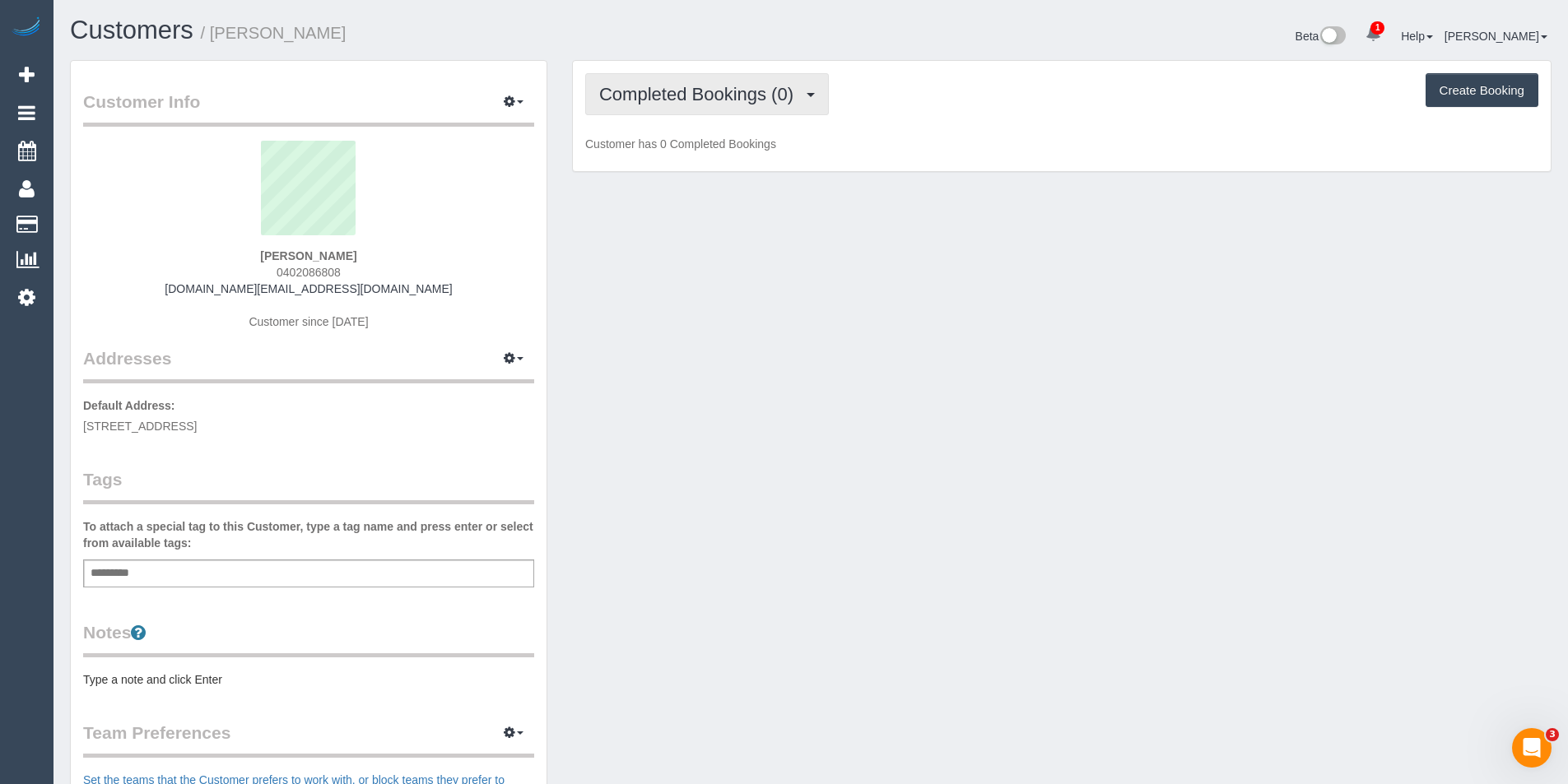
click at [782, 100] on span "Completed Bookings (0)" at bounding box center [700, 93] width 203 height 20
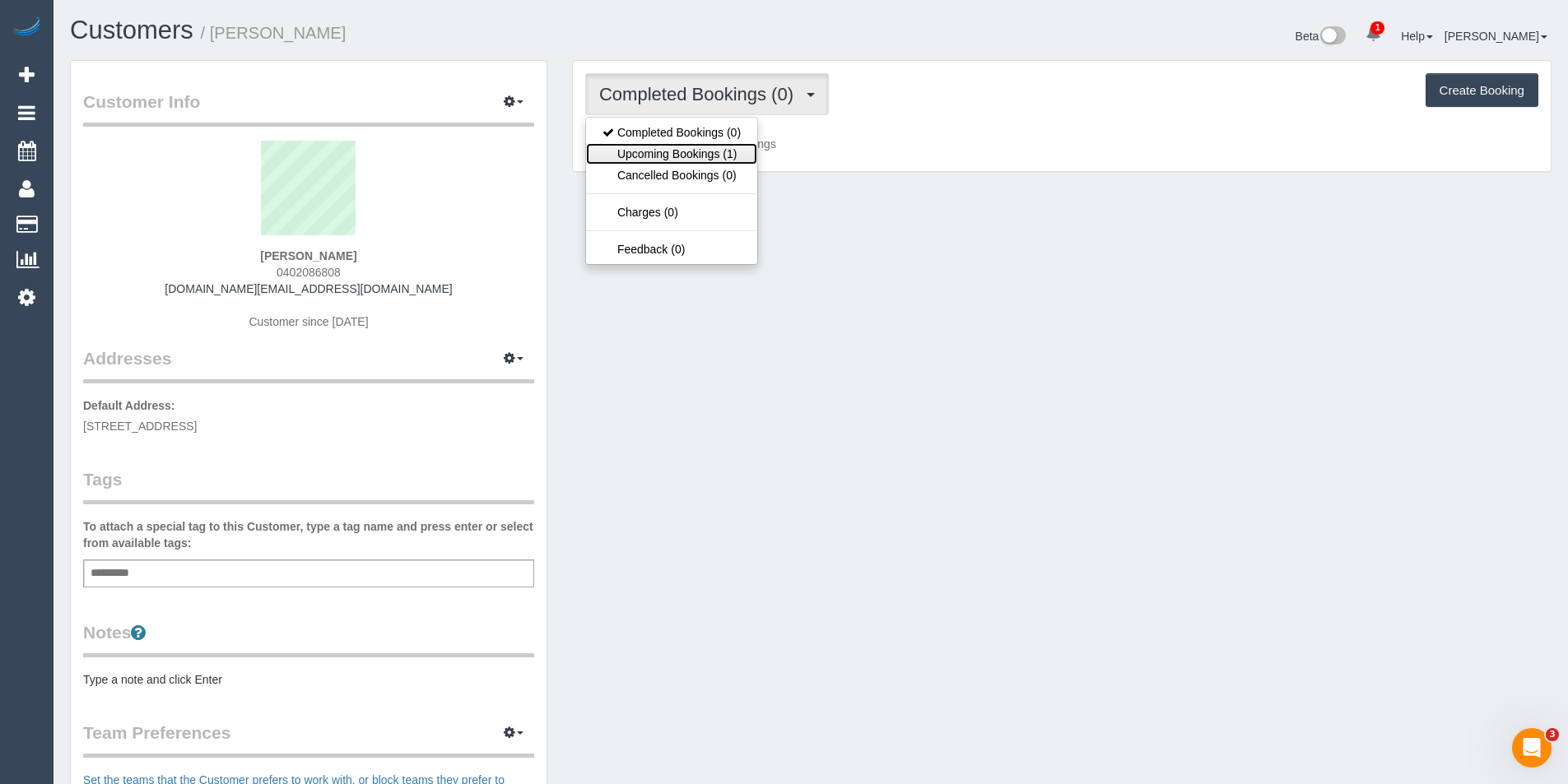
click at [742, 158] on link "Upcoming Bookings (1)" at bounding box center [671, 154] width 171 height 21
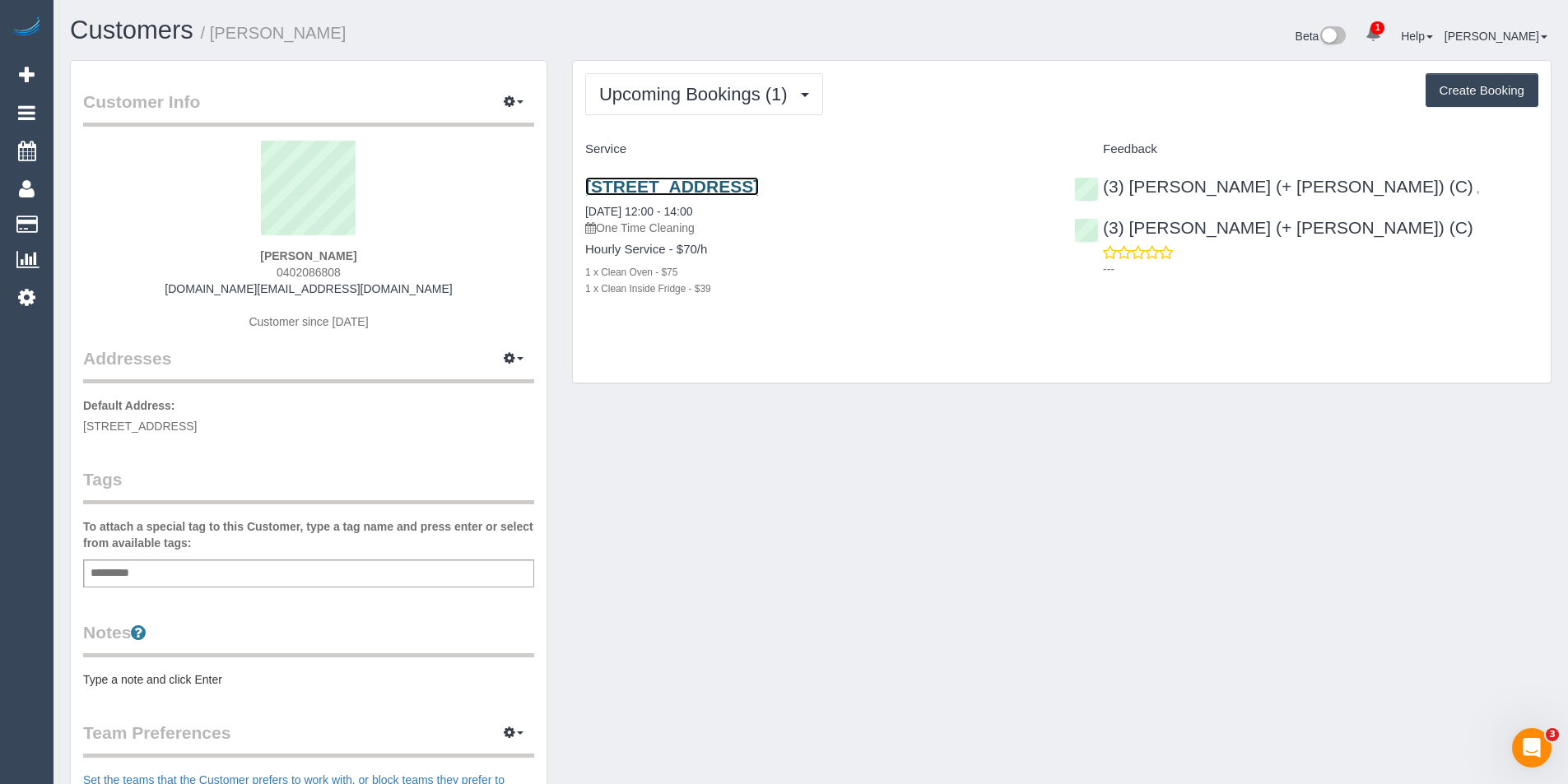
click at [734, 189] on link "25 Raleigh St, Windsor, VIC 3181" at bounding box center [672, 186] width 174 height 19
click at [724, 439] on div "Customer Info Edit Contact Info Send Message Email Preferences Special Sales Ta…" at bounding box center [811, 603] width 1506 height 1087
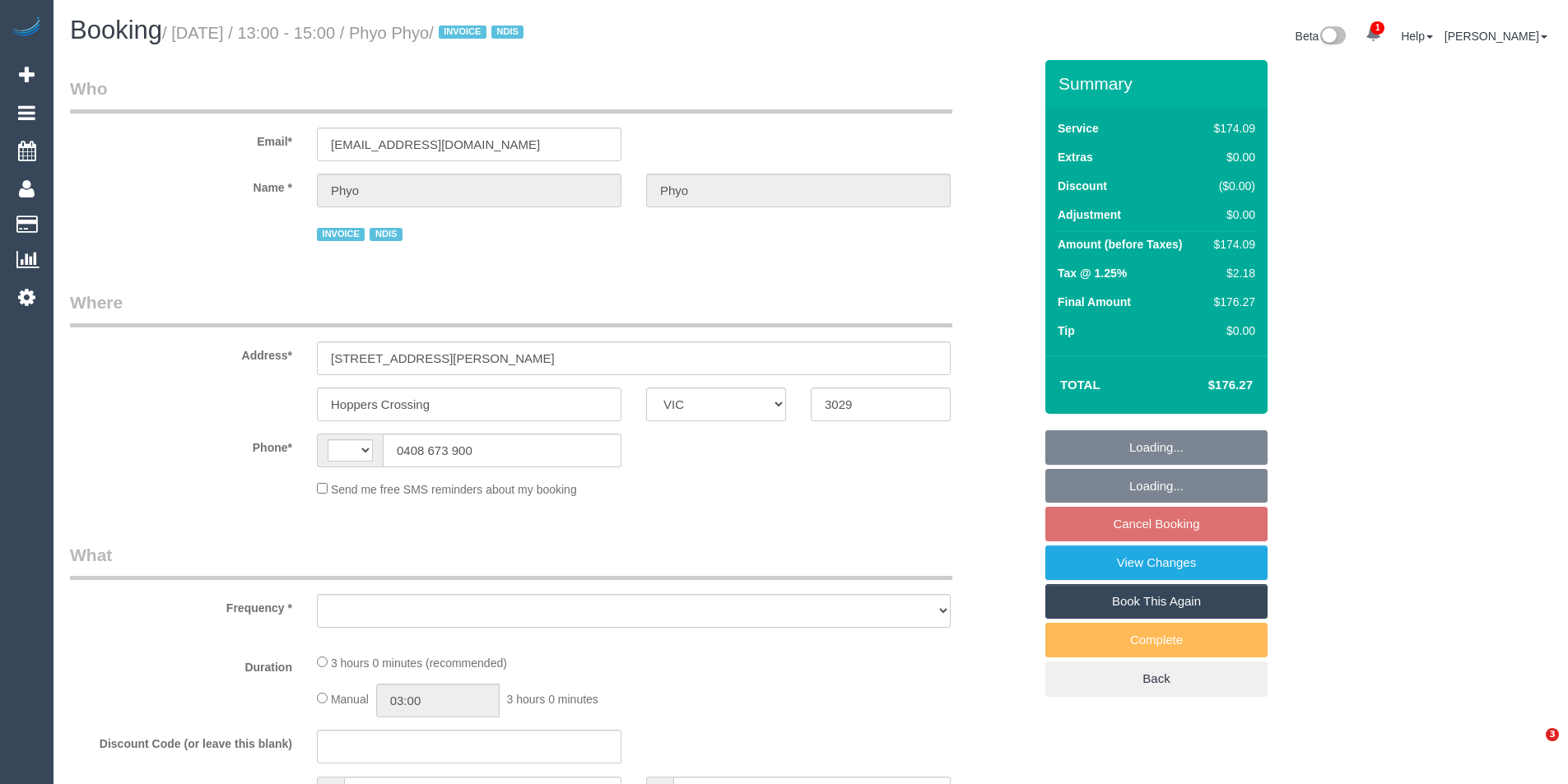
select select "VIC"
select select "string:AU"
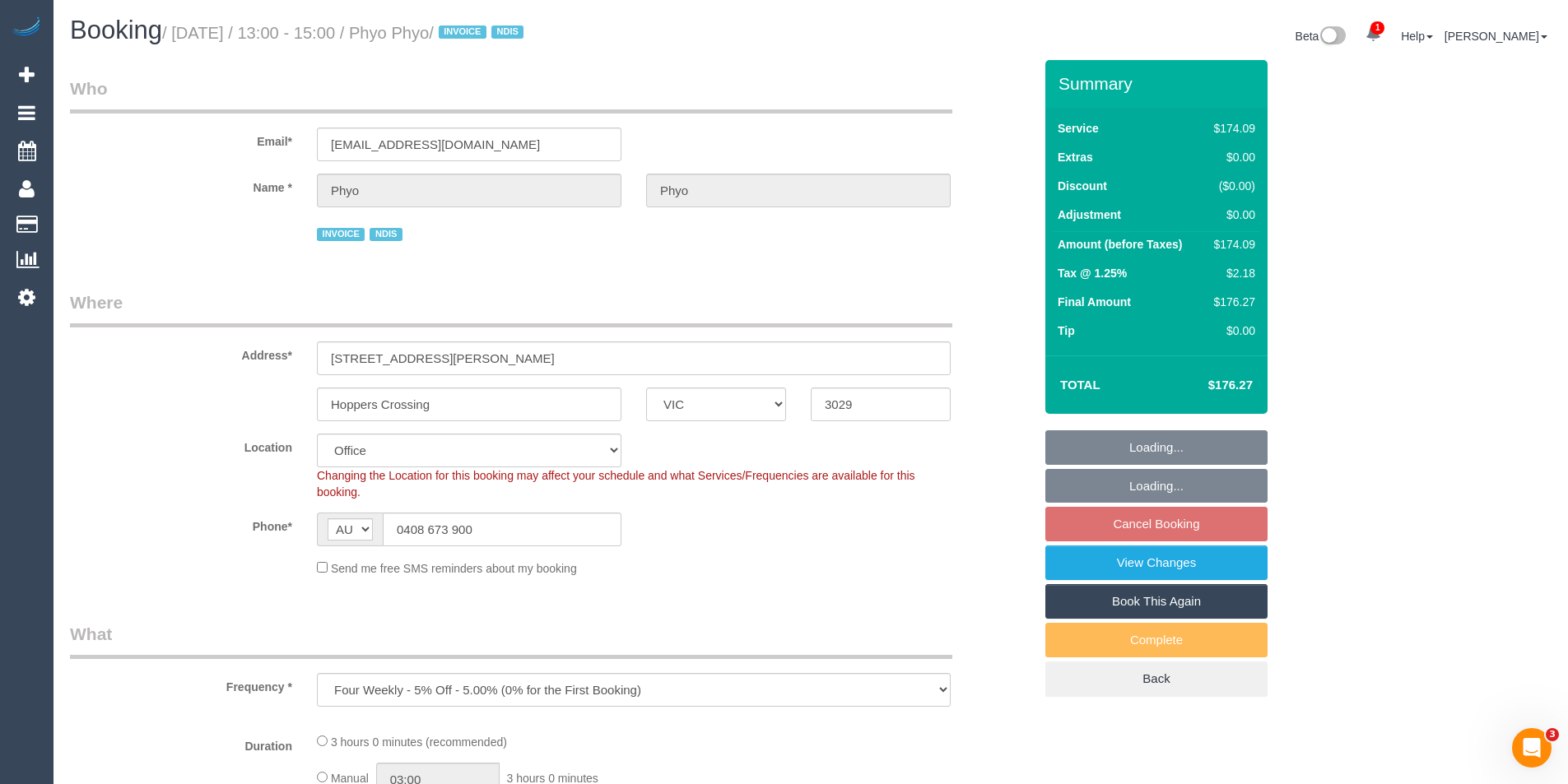
select select "object:726"
select select "180"
select select "number:29"
select select "number:14"
select select "number:19"
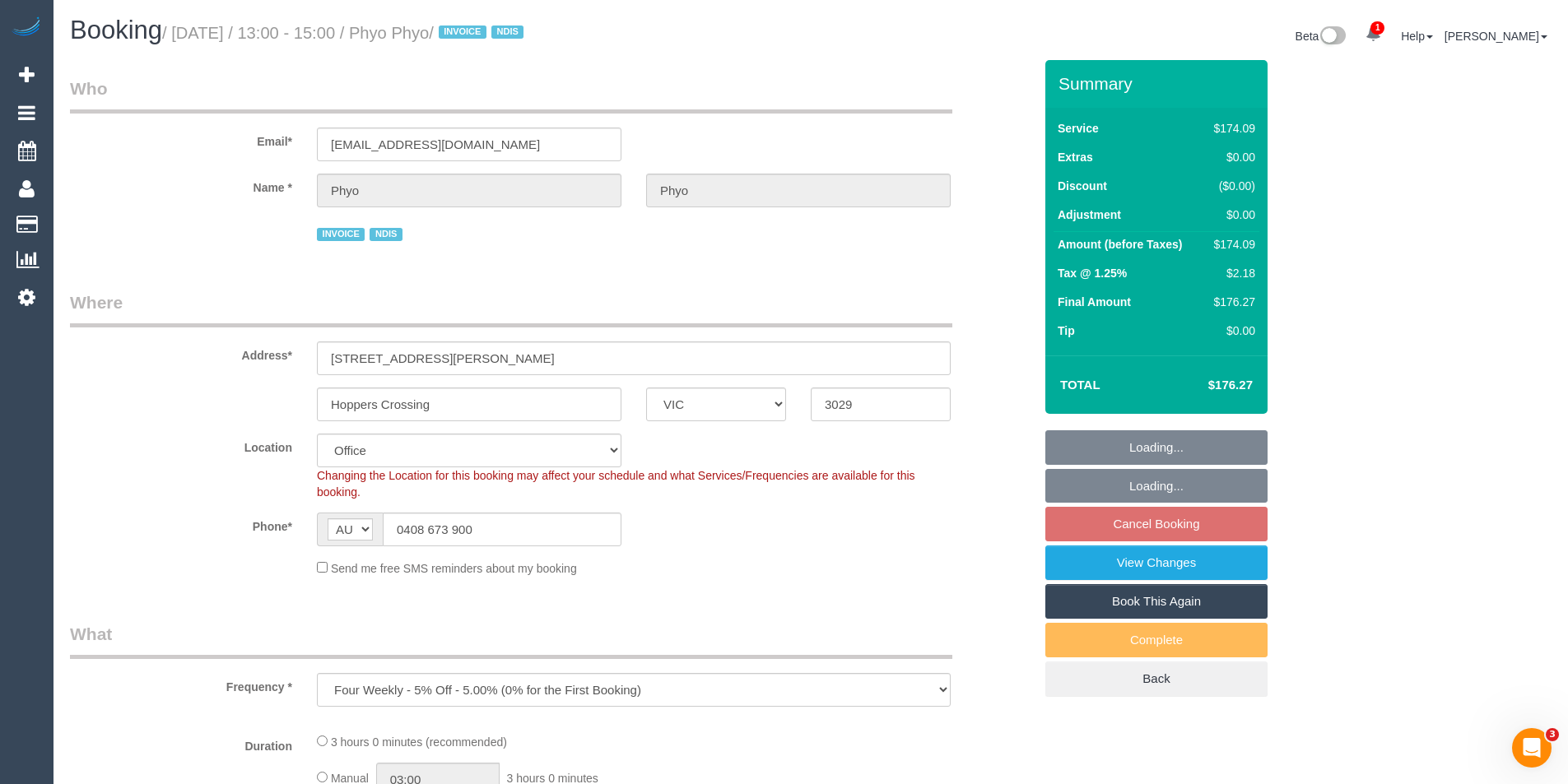
select select "number:25"
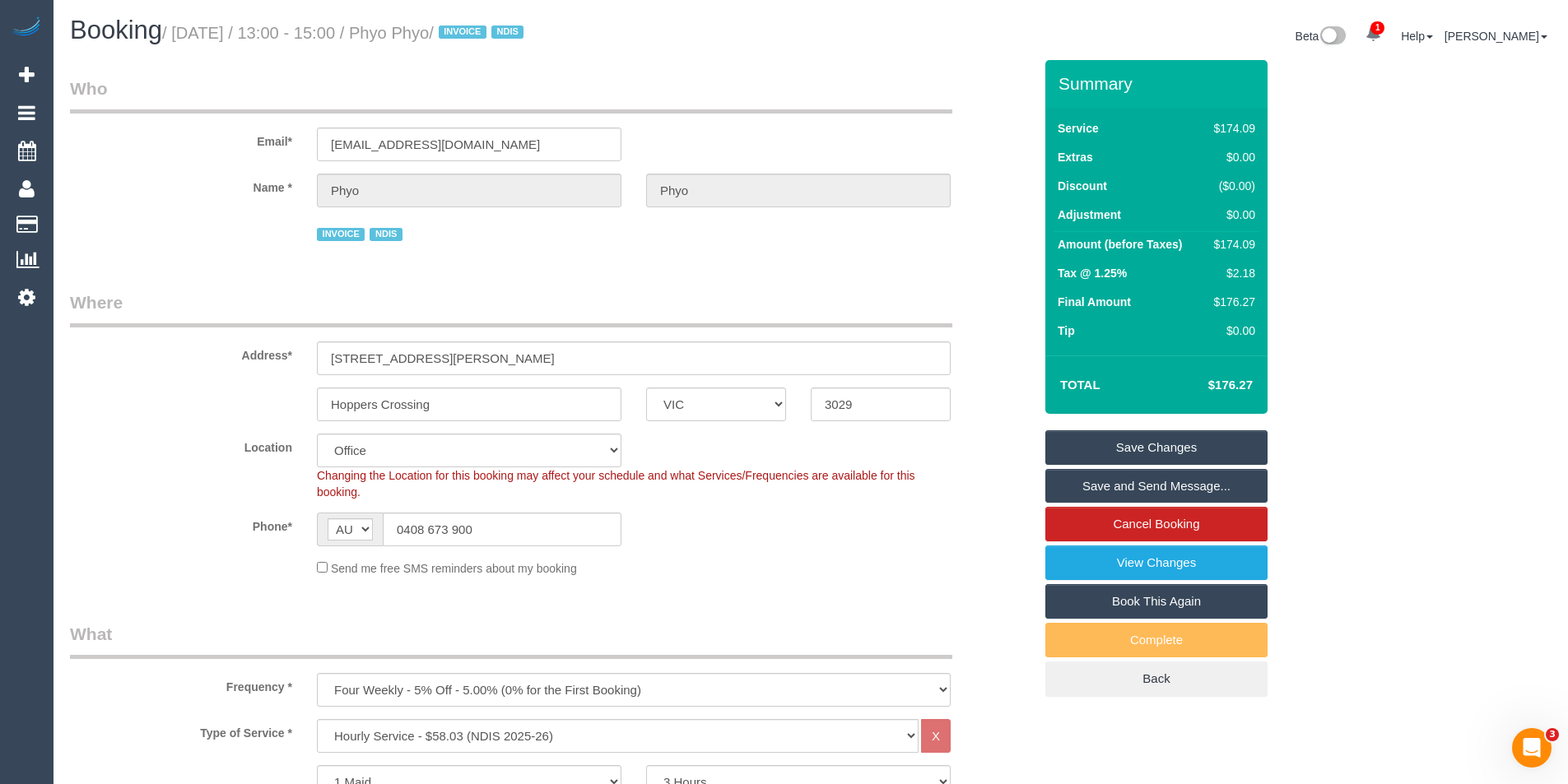
click at [1139, 481] on link "Save and Send Message..." at bounding box center [1157, 486] width 222 height 35
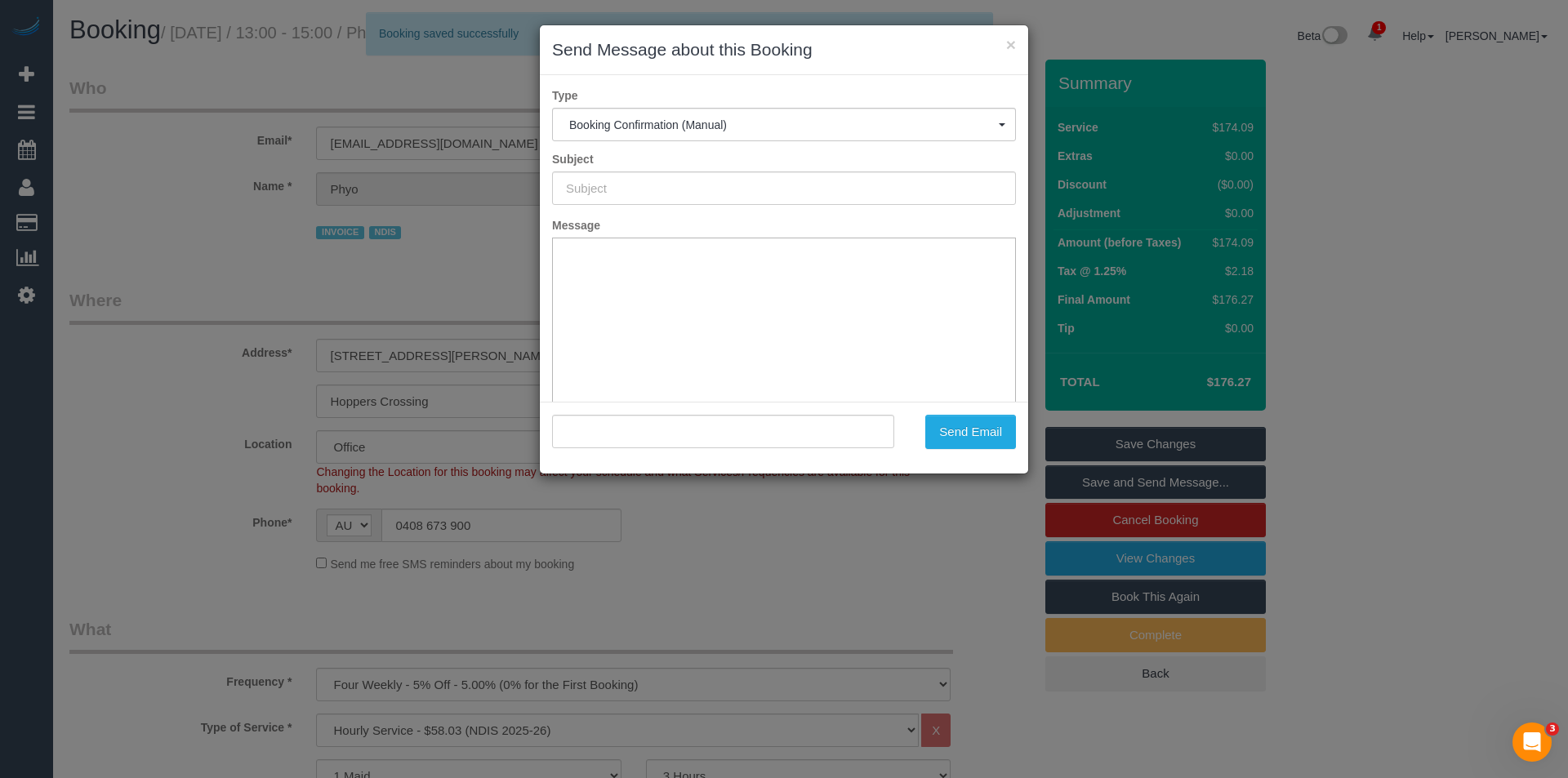
type input "Booking Confirmed"
type input ""Phyo Phyo" <ztphyophyo@gmail.com>"
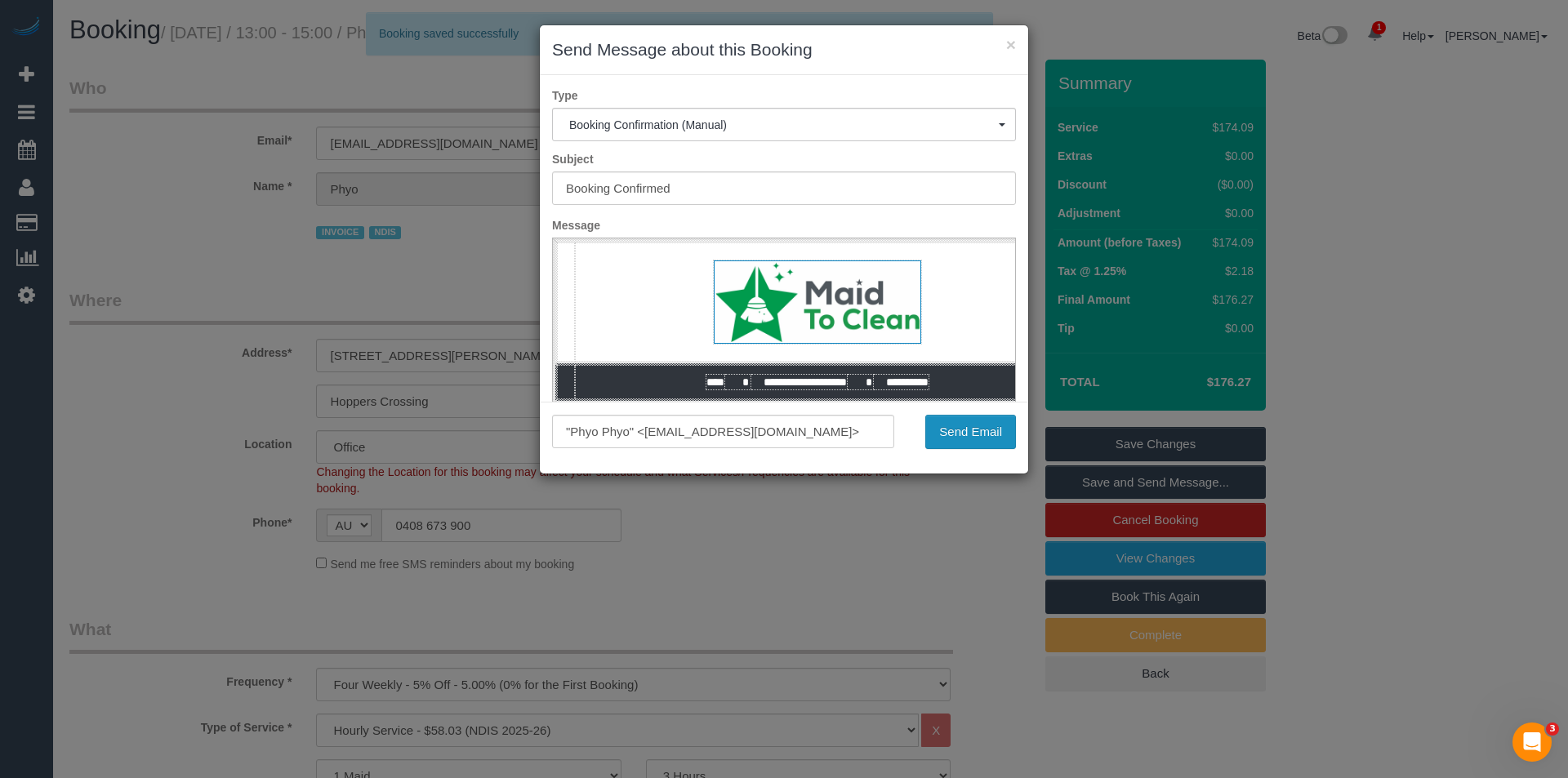
click at [968, 435] on button "Send Email" at bounding box center [970, 432] width 91 height 34
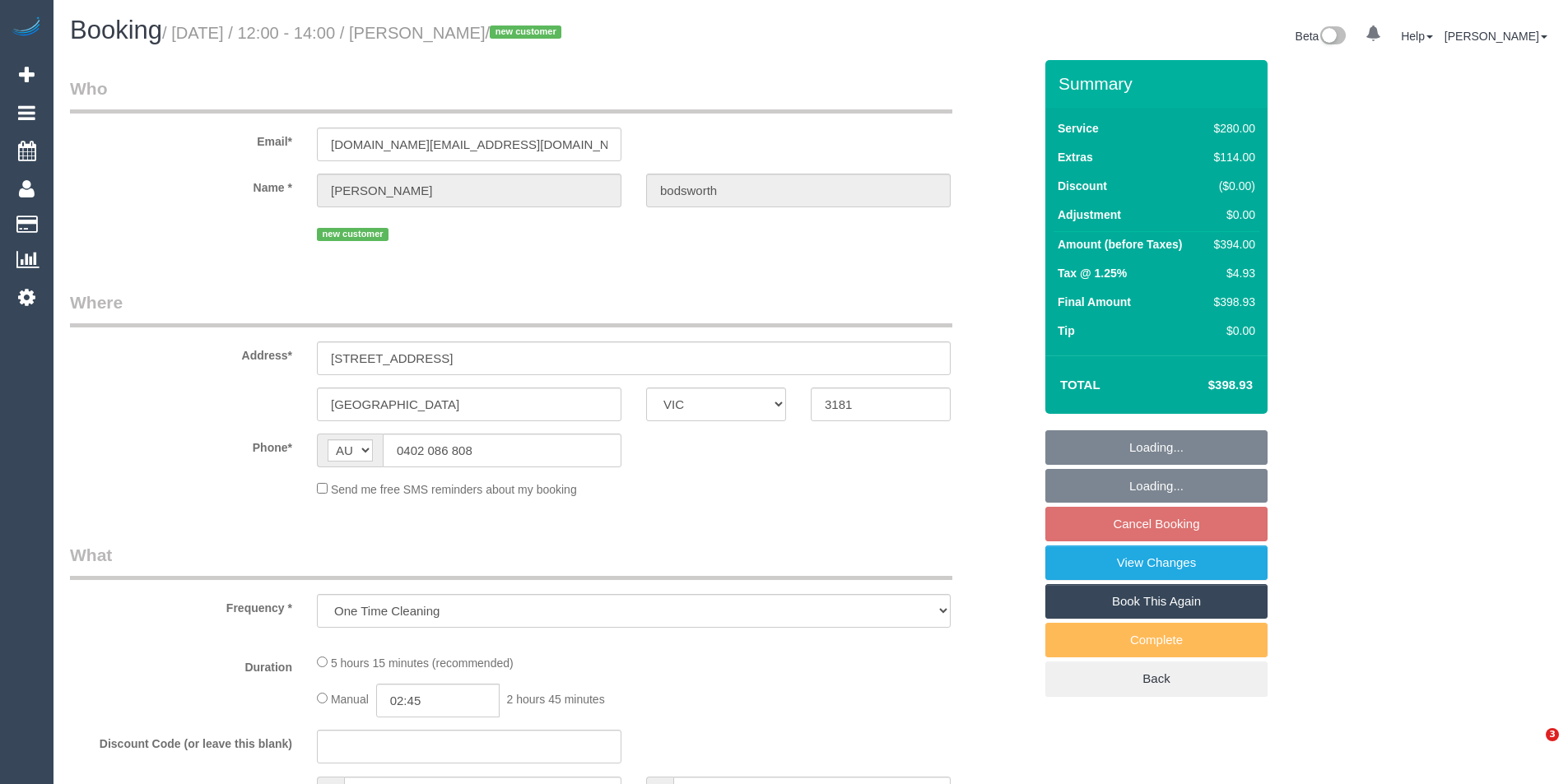
select select "VIC"
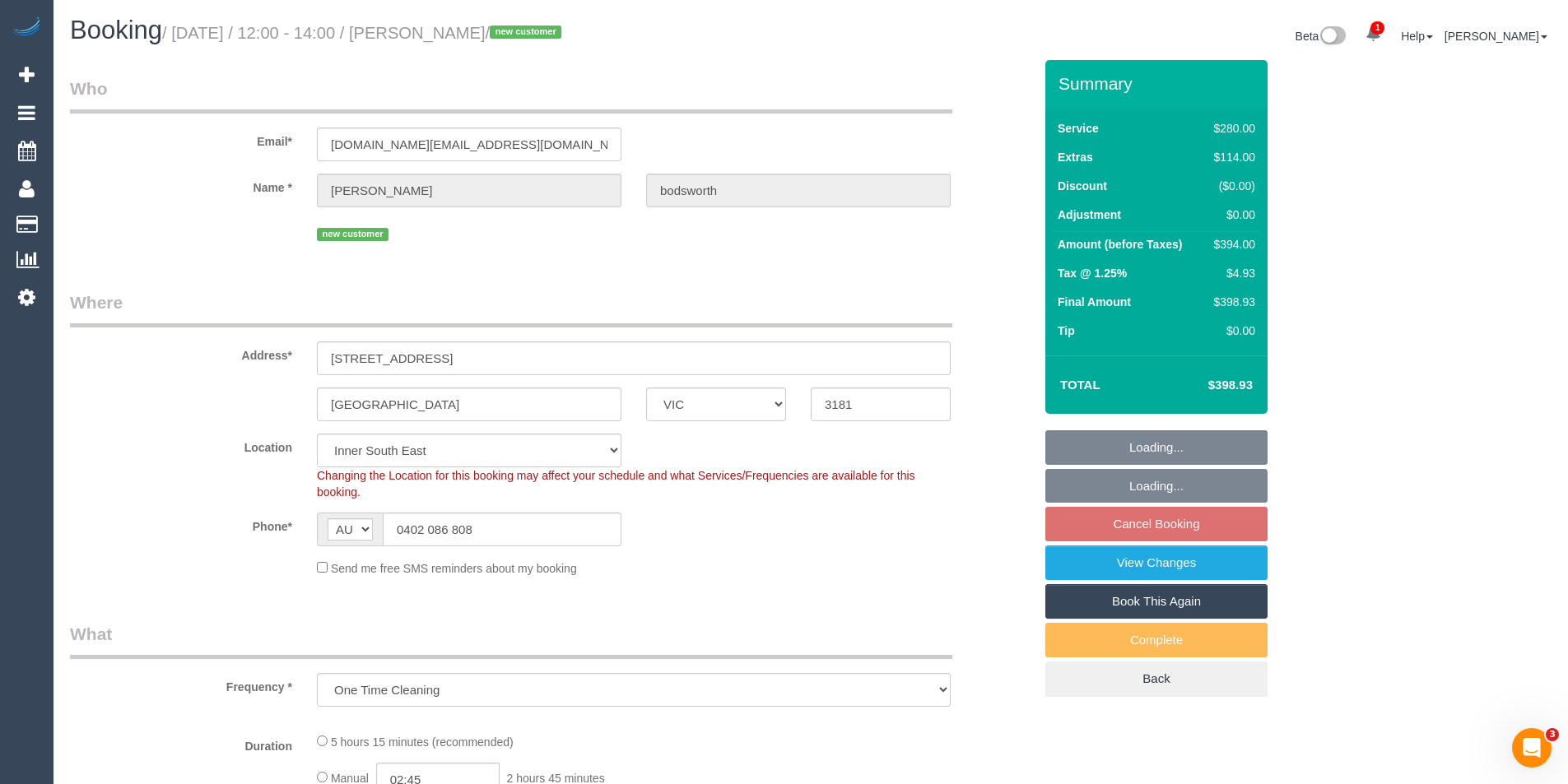
select select "object:571"
select select "string:stripe-pm_1S3tVr2GScqysDRVKfSnKl7K"
select select "240"
select select "number:28"
select select "number:14"
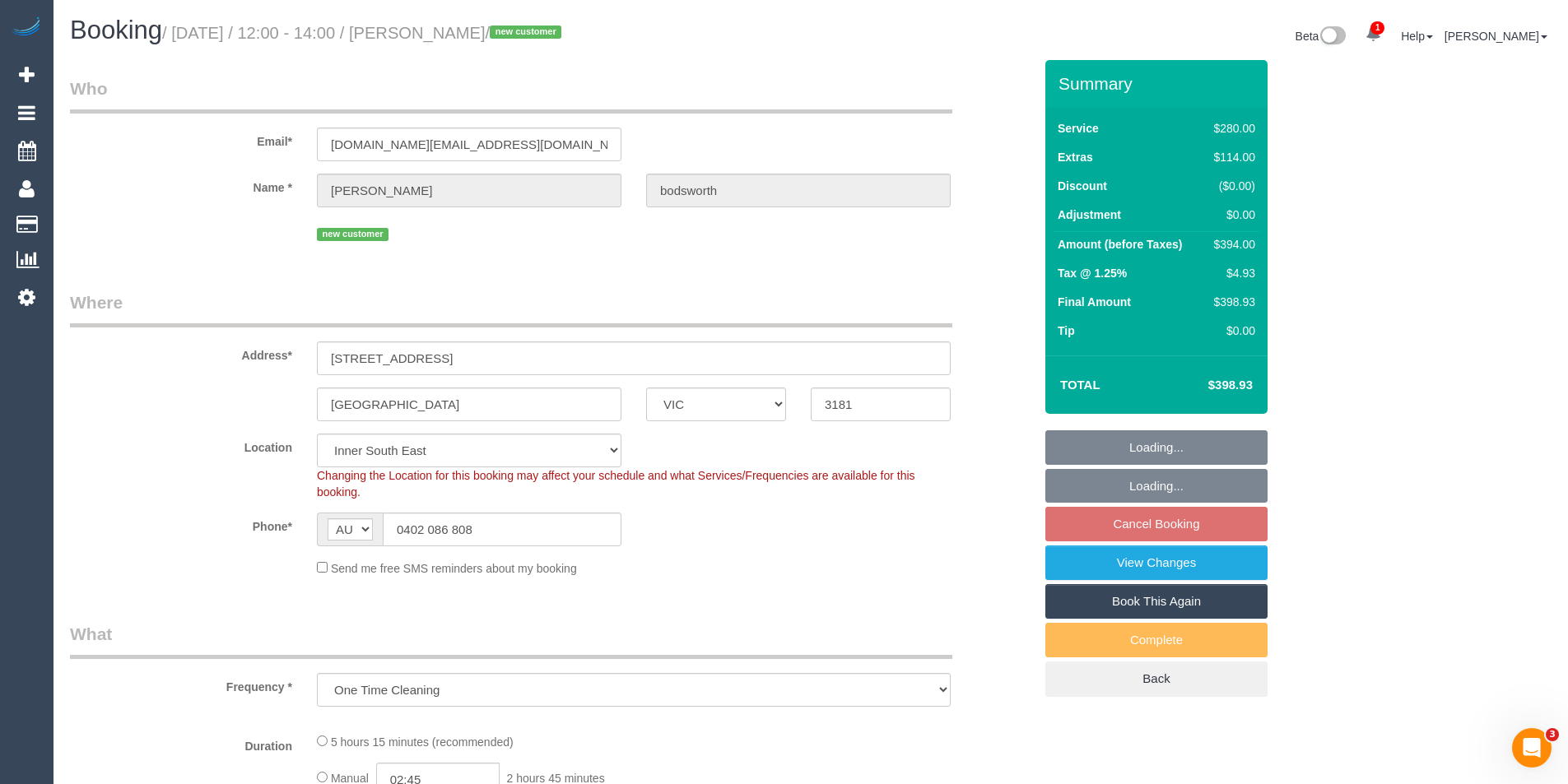
select select "number:21"
select select "number:24"
select select "number:13"
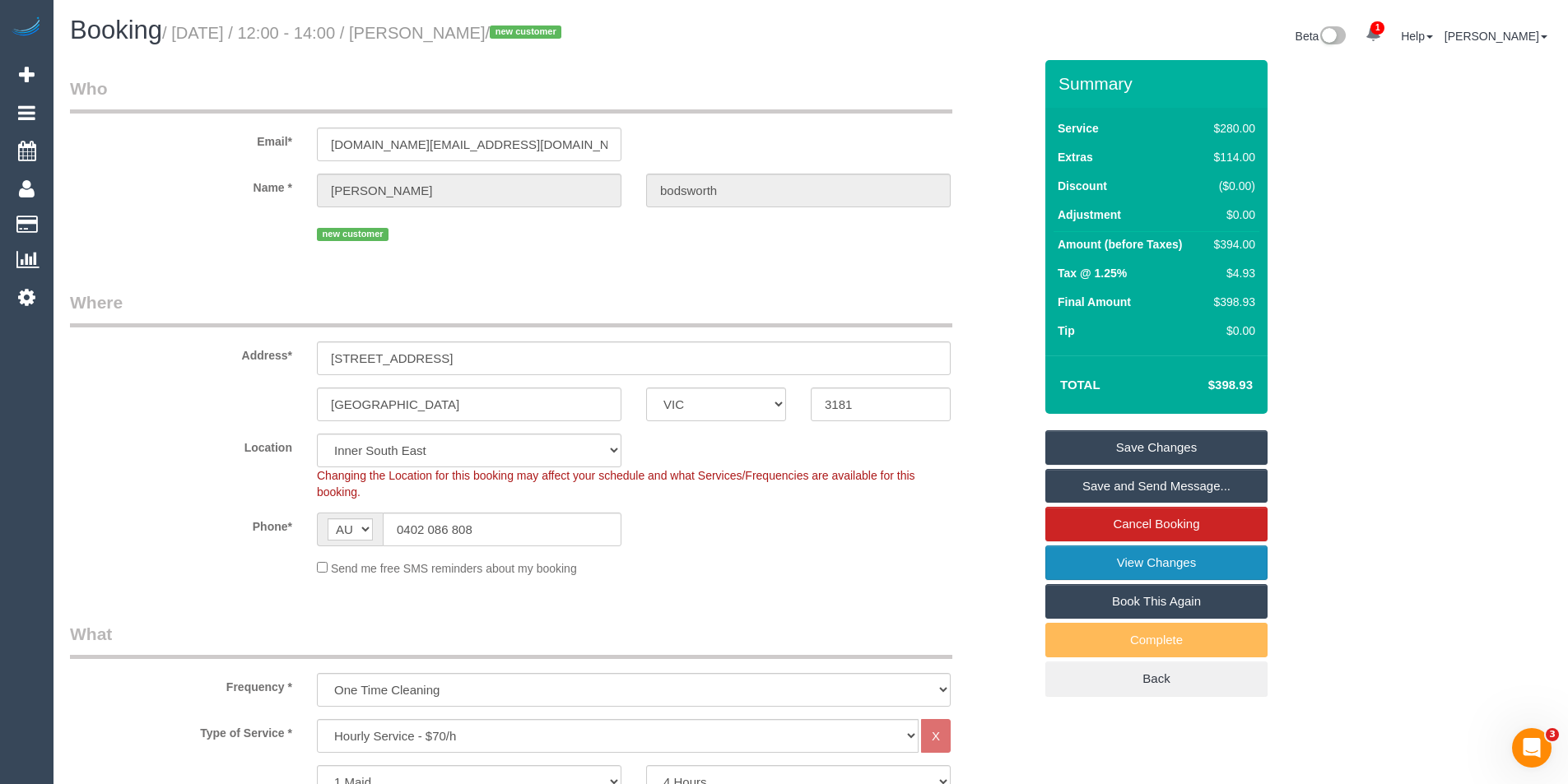
click at [1139, 556] on link "View Changes" at bounding box center [1157, 562] width 222 height 35
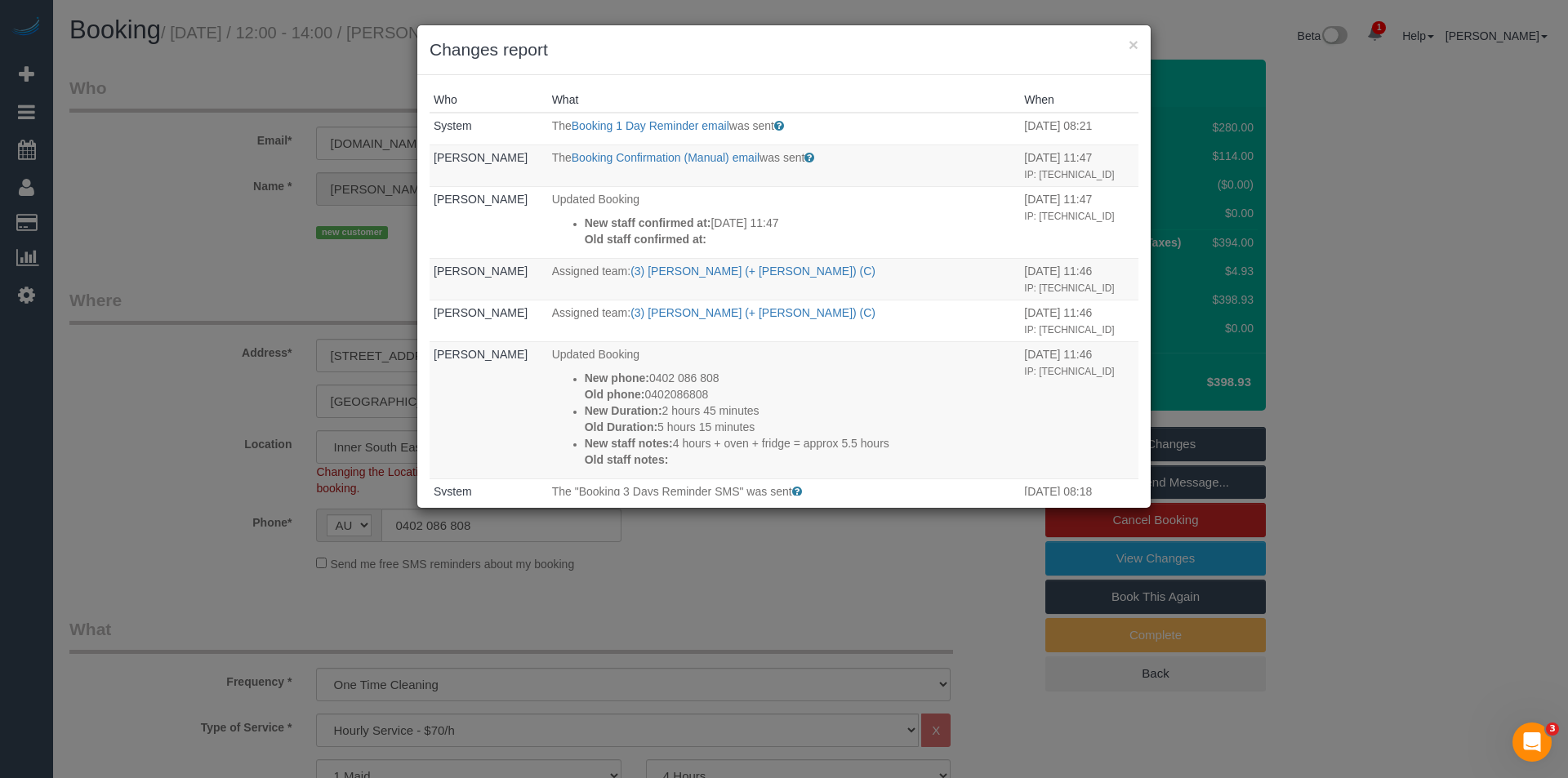
click at [729, 567] on div "× Changes report Who What When System The Booking 1 Day Reminder email was sent…" at bounding box center [784, 389] width 1568 height 778
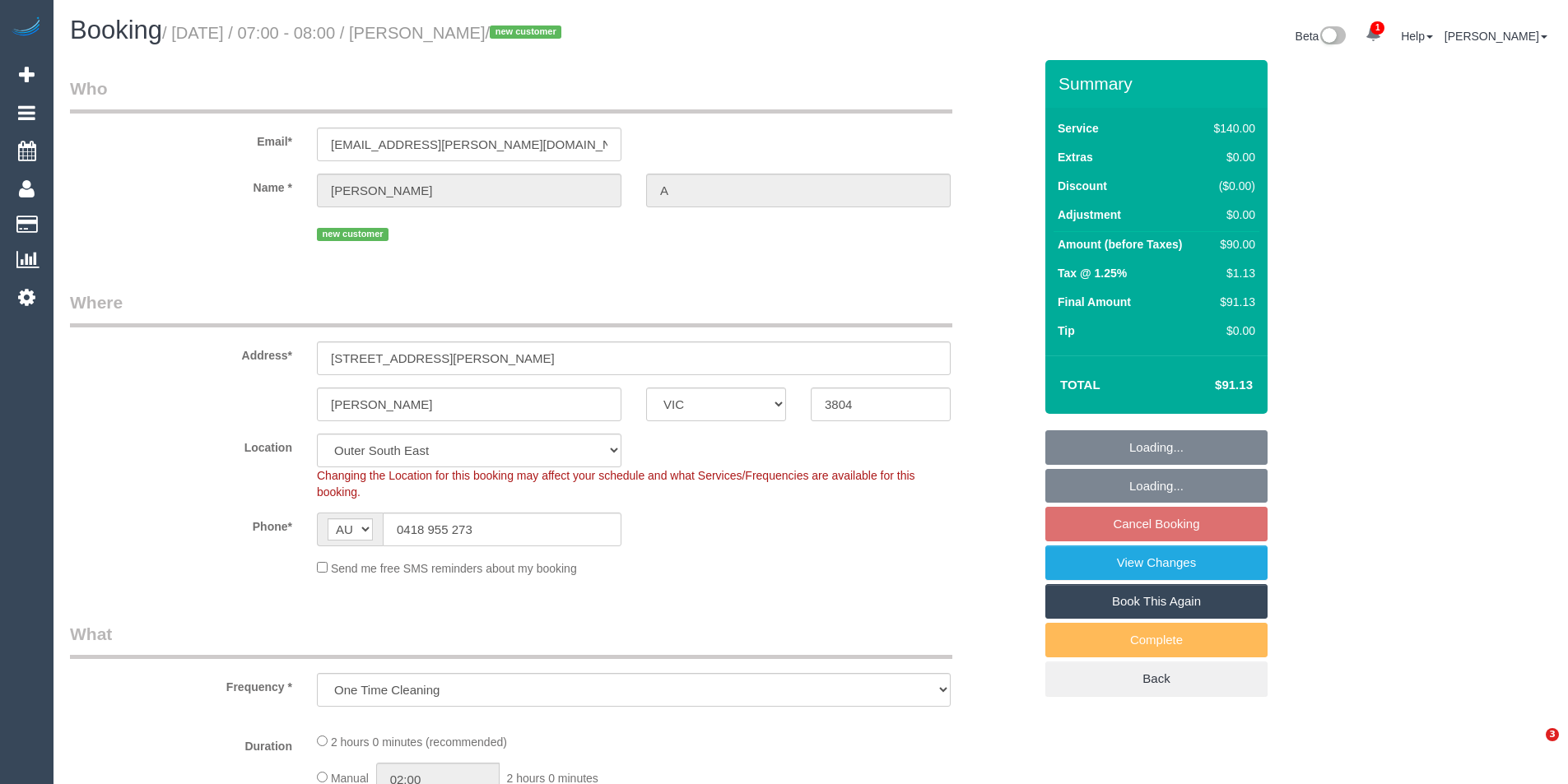
select select "VIC"
select select "object:714"
select select "string:stripe-pm_1RjYMq2GScqysDRVya2Eyyar"
select select "number:28"
select select "number:14"
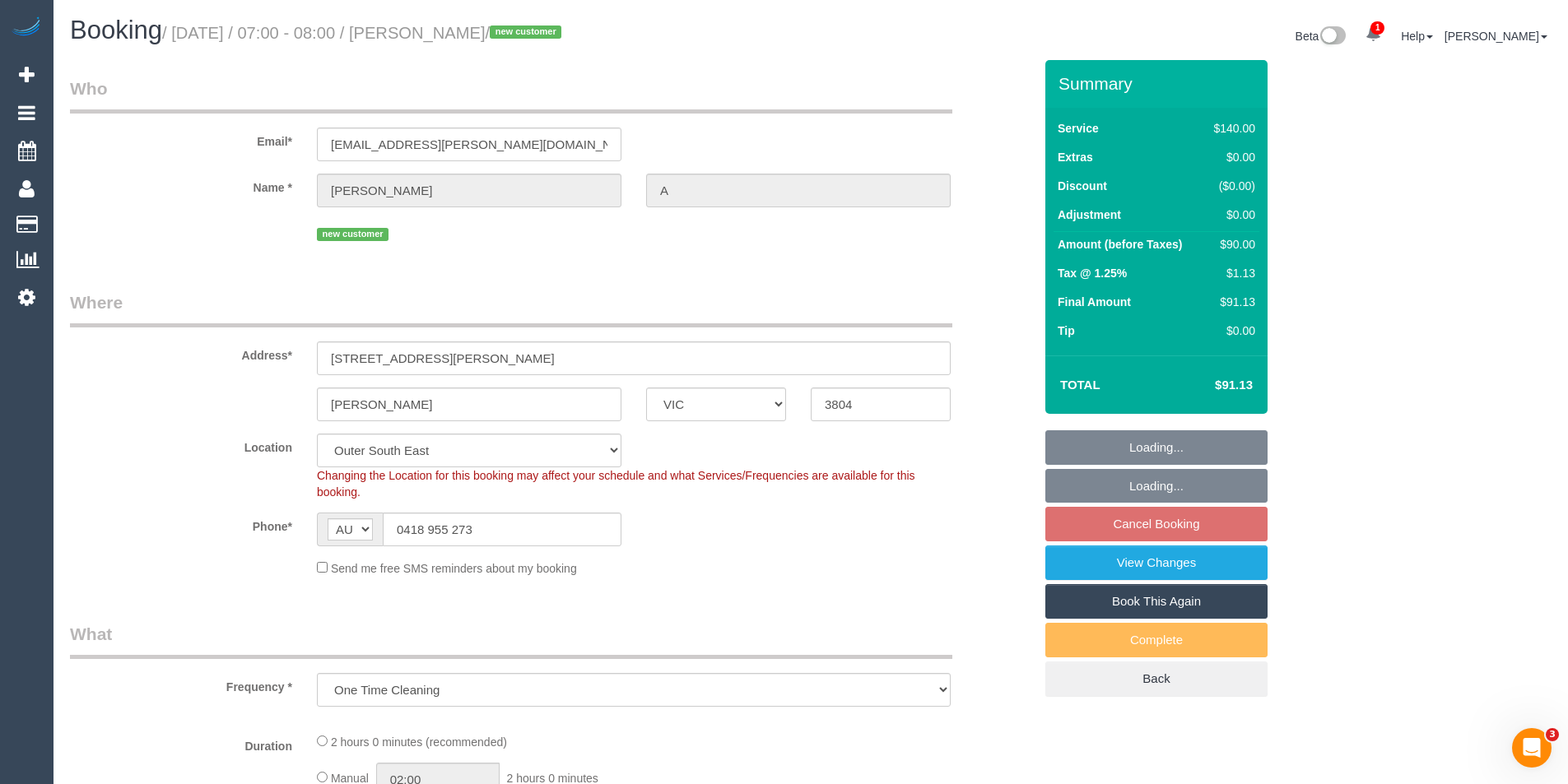
select select "number:19"
select select "number:25"
select select "number:35"
select select "number:13"
select select "spot1"
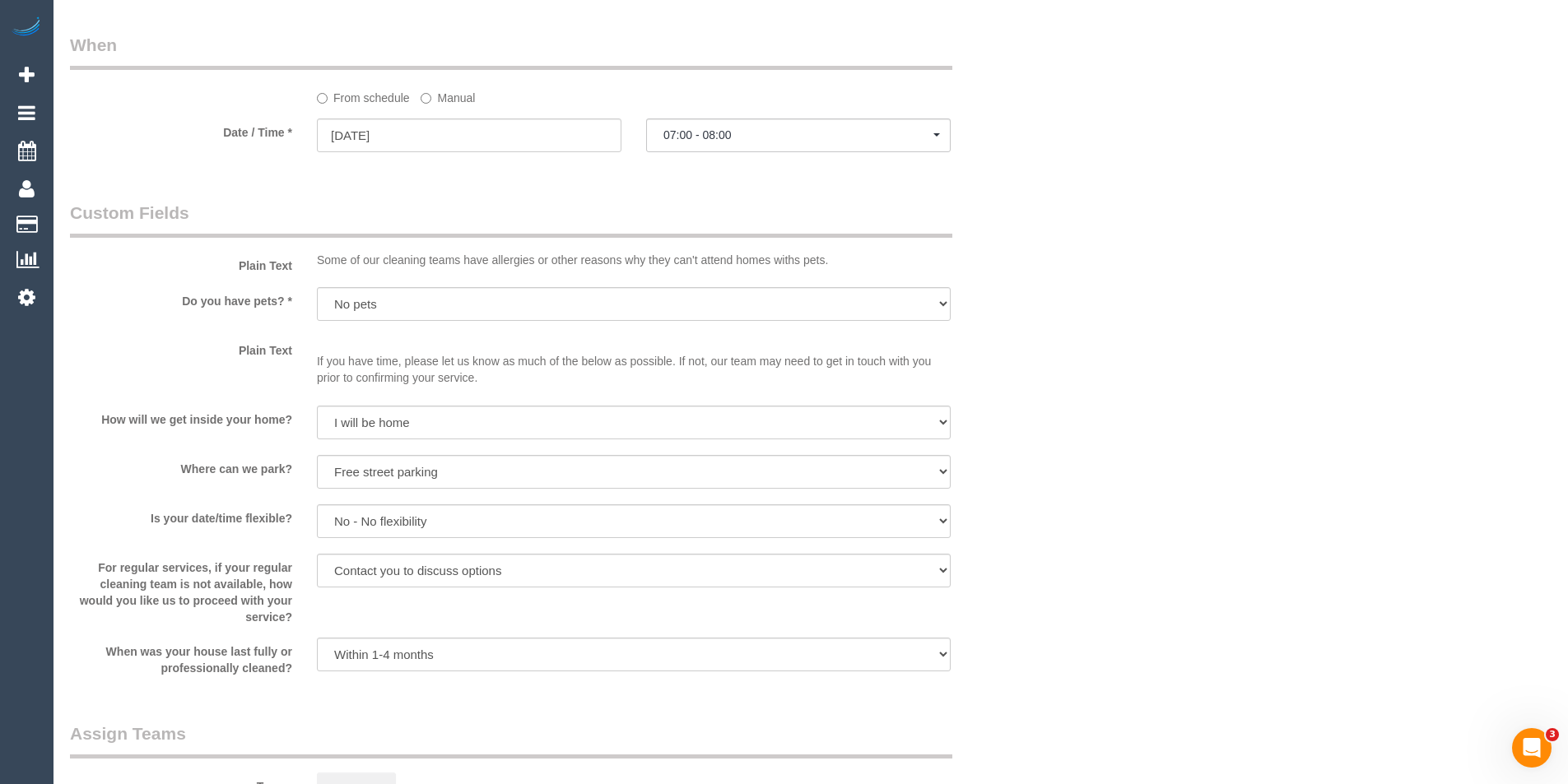
scroll to position [1893, 0]
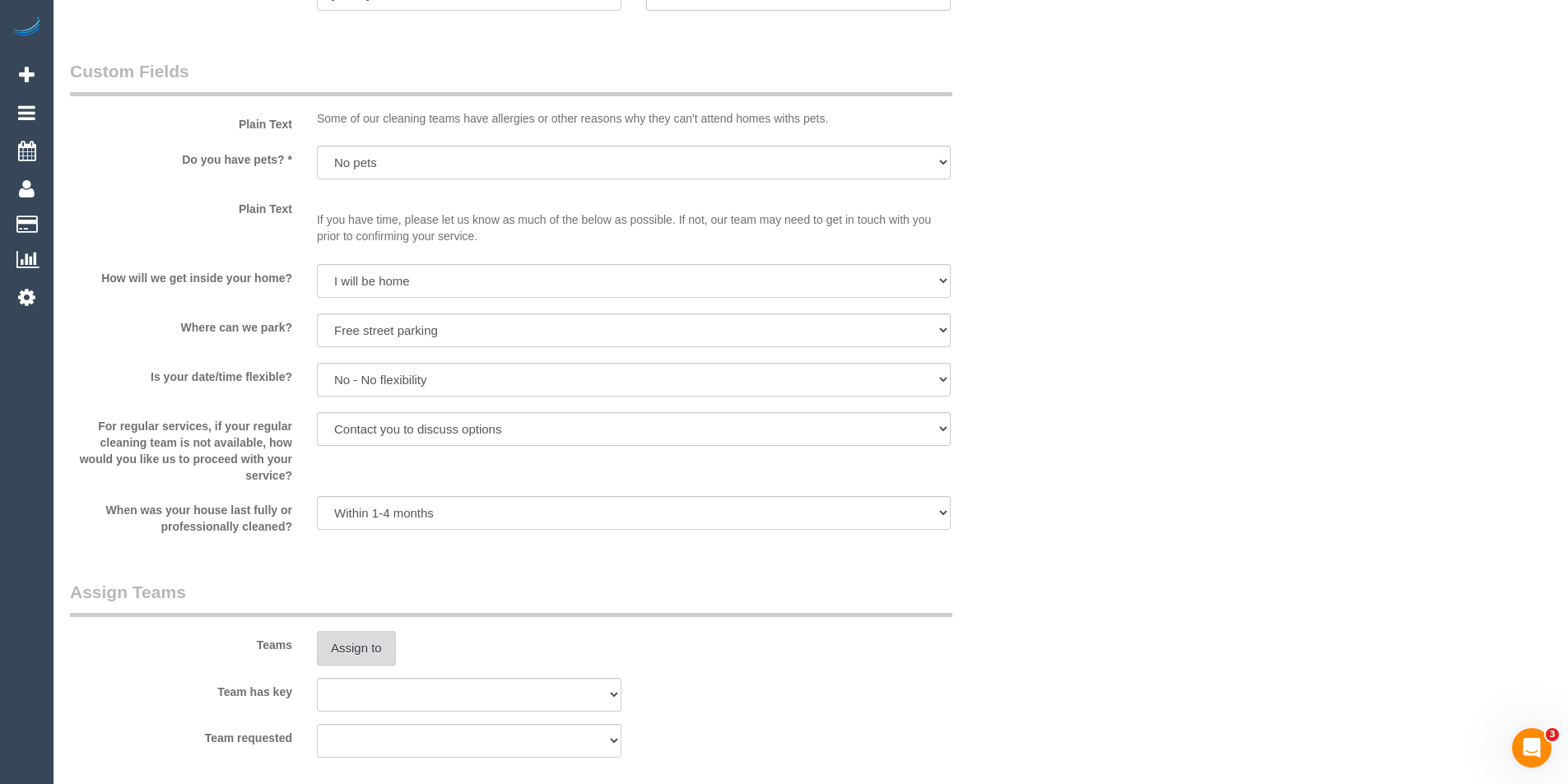
click at [359, 654] on button "Assign to" at bounding box center [356, 648] width 79 height 35
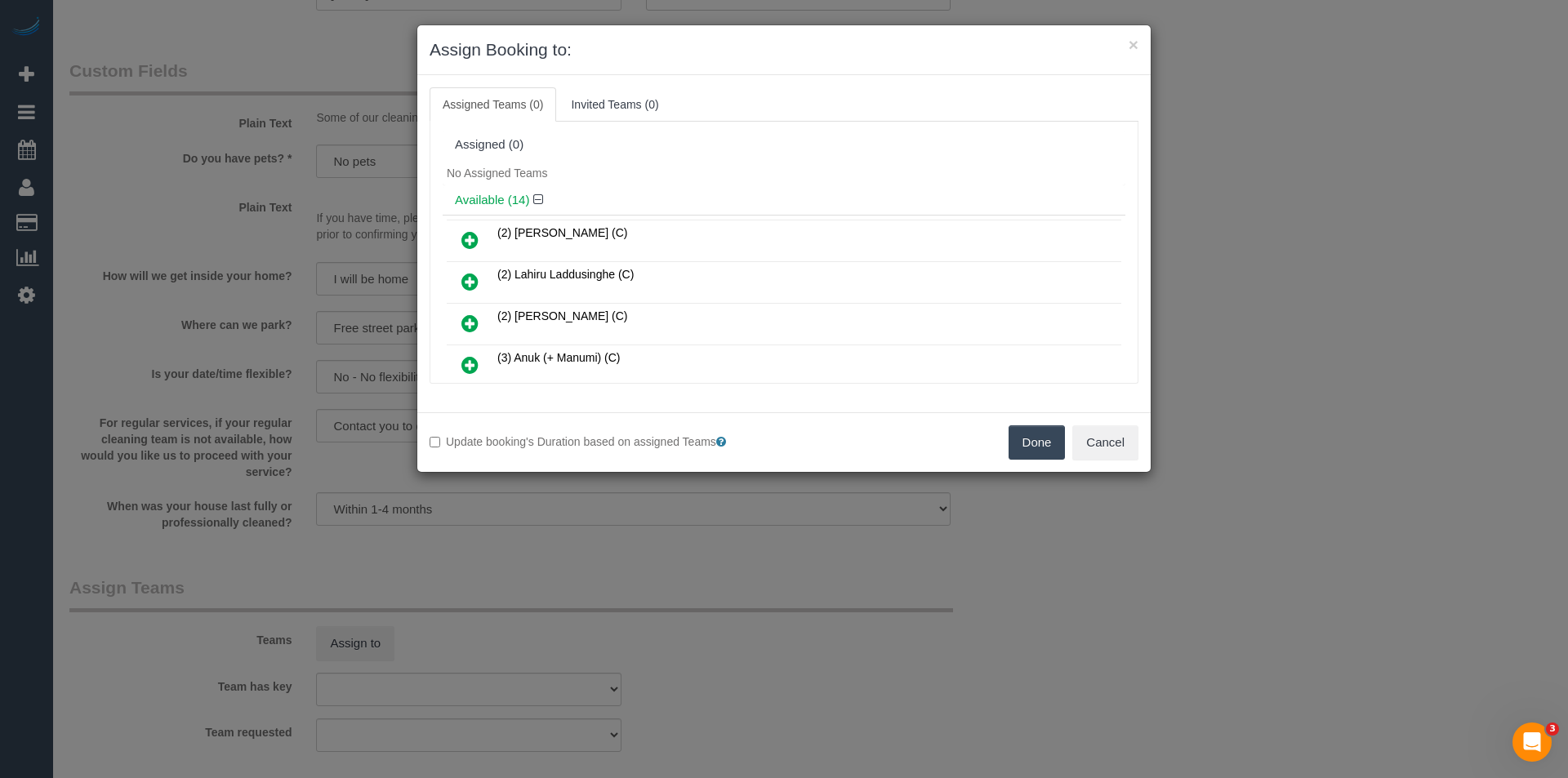
click at [466, 281] on icon at bounding box center [470, 282] width 17 height 19
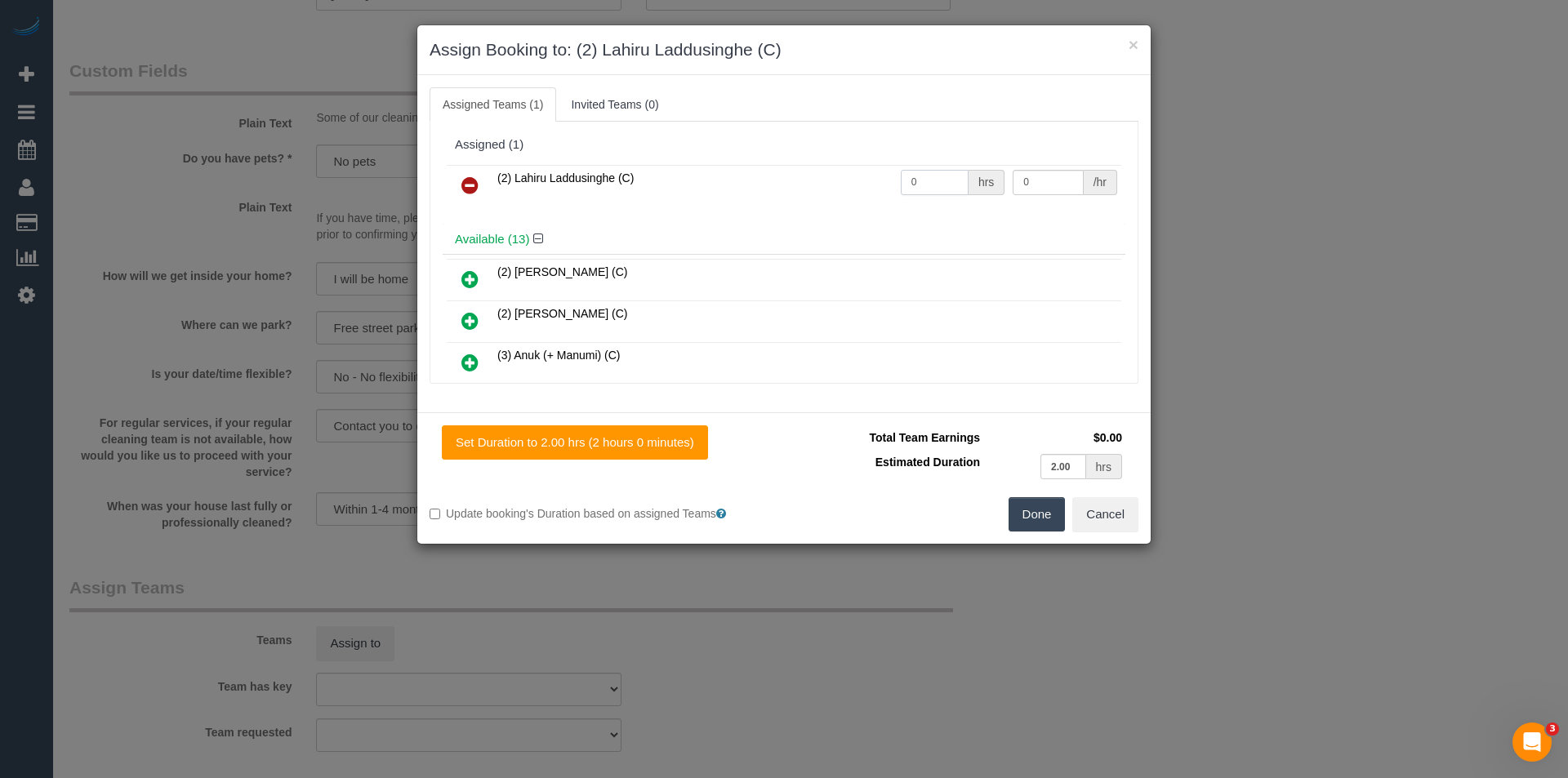
drag, startPoint x: 857, startPoint y: 181, endPoint x: 774, endPoint y: 183, distance: 83.0
click at [804, 183] on tr "(2) Lahiru Laddusinghe (C) 0 hrs 0 /hr" at bounding box center [784, 185] width 675 height 42
type input "2"
type input "37.5"
click at [1029, 513] on button "Done" at bounding box center [1037, 514] width 57 height 34
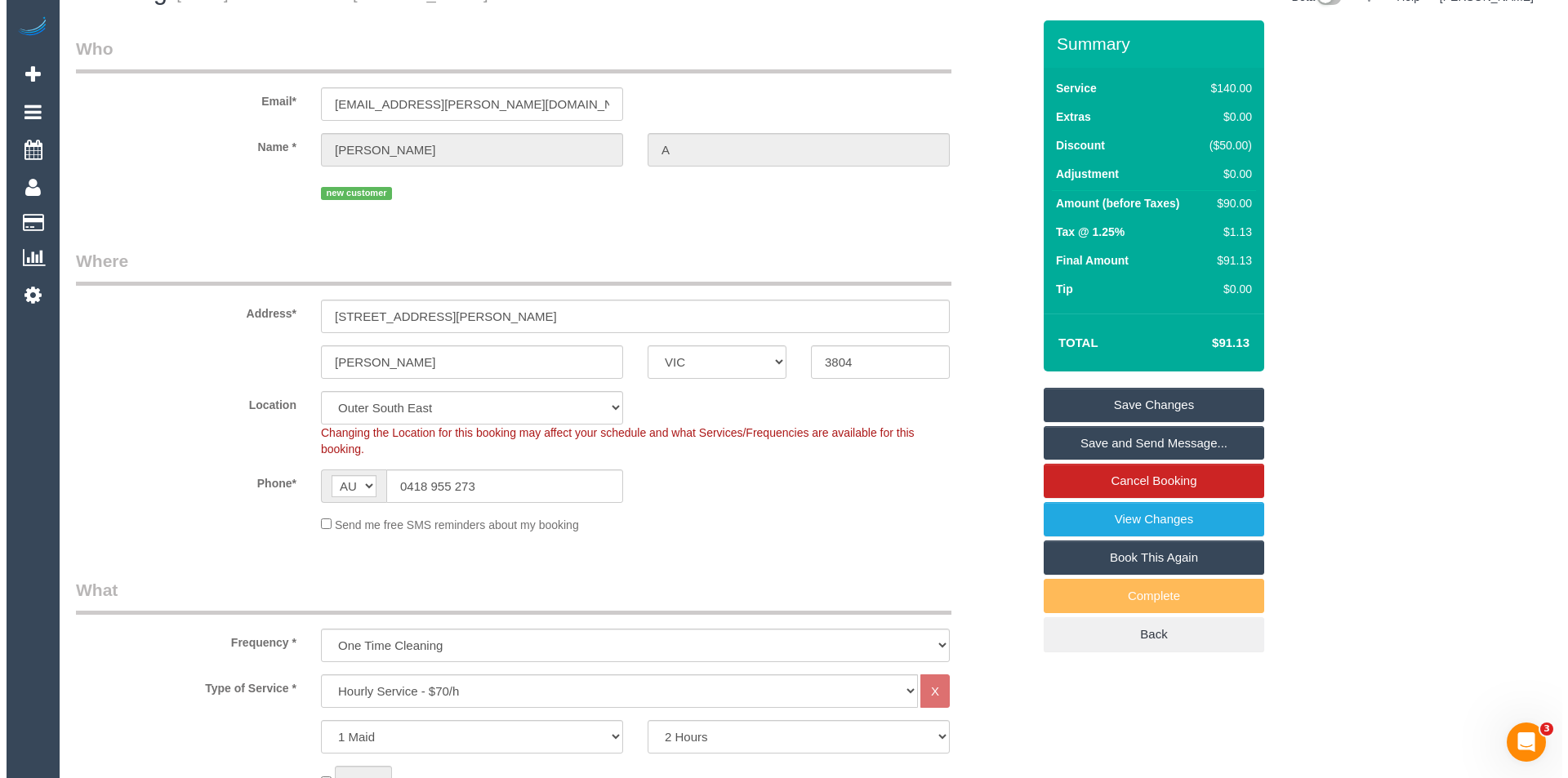
scroll to position [0, 0]
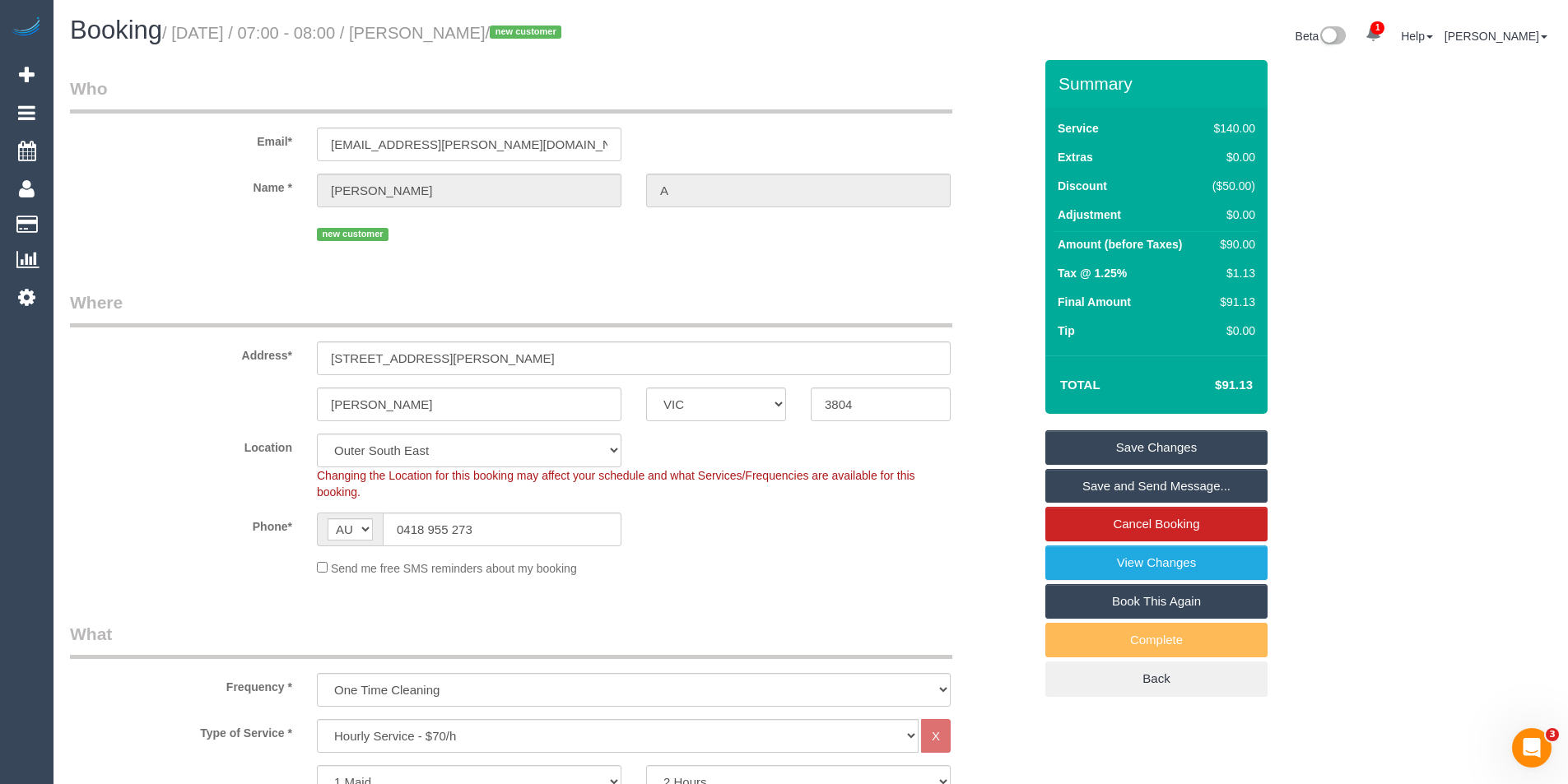
click at [1140, 489] on link "Save and Send Message..." at bounding box center [1157, 486] width 222 height 35
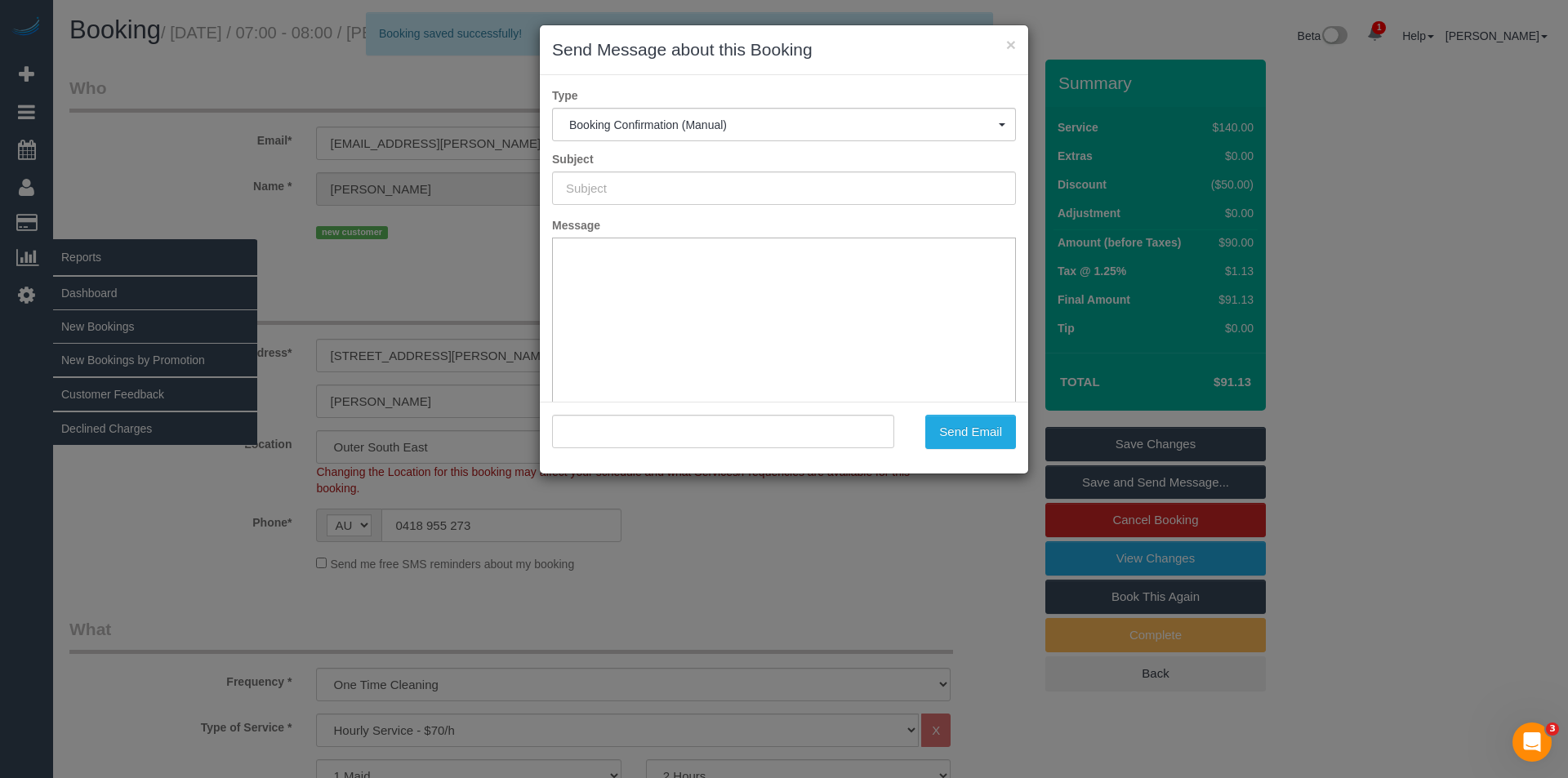
type input "Booking Confirmed"
type input ""Luke A" <luke.suzanna@gmail.com>"
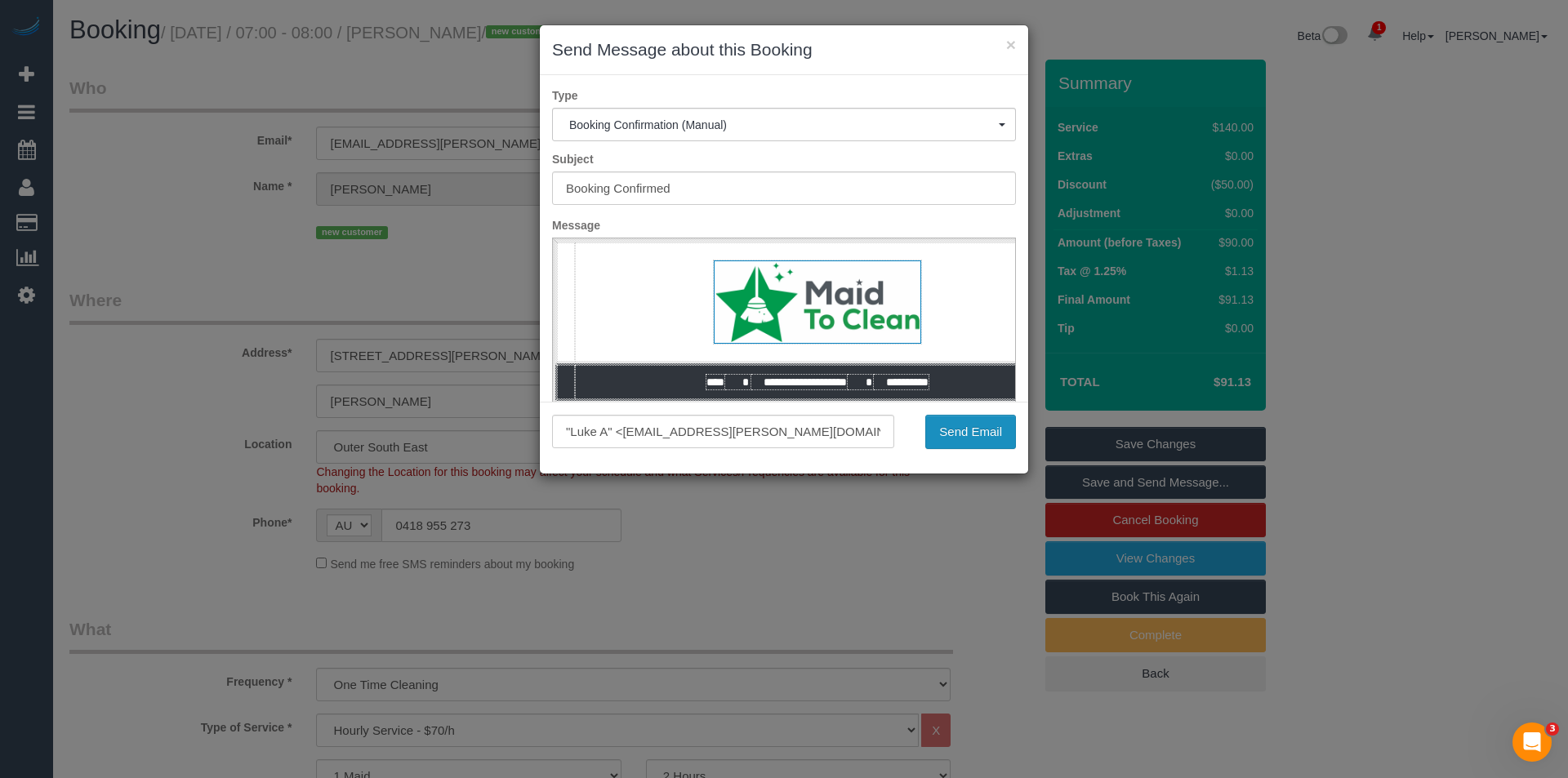
click at [961, 428] on button "Send Email" at bounding box center [970, 432] width 91 height 34
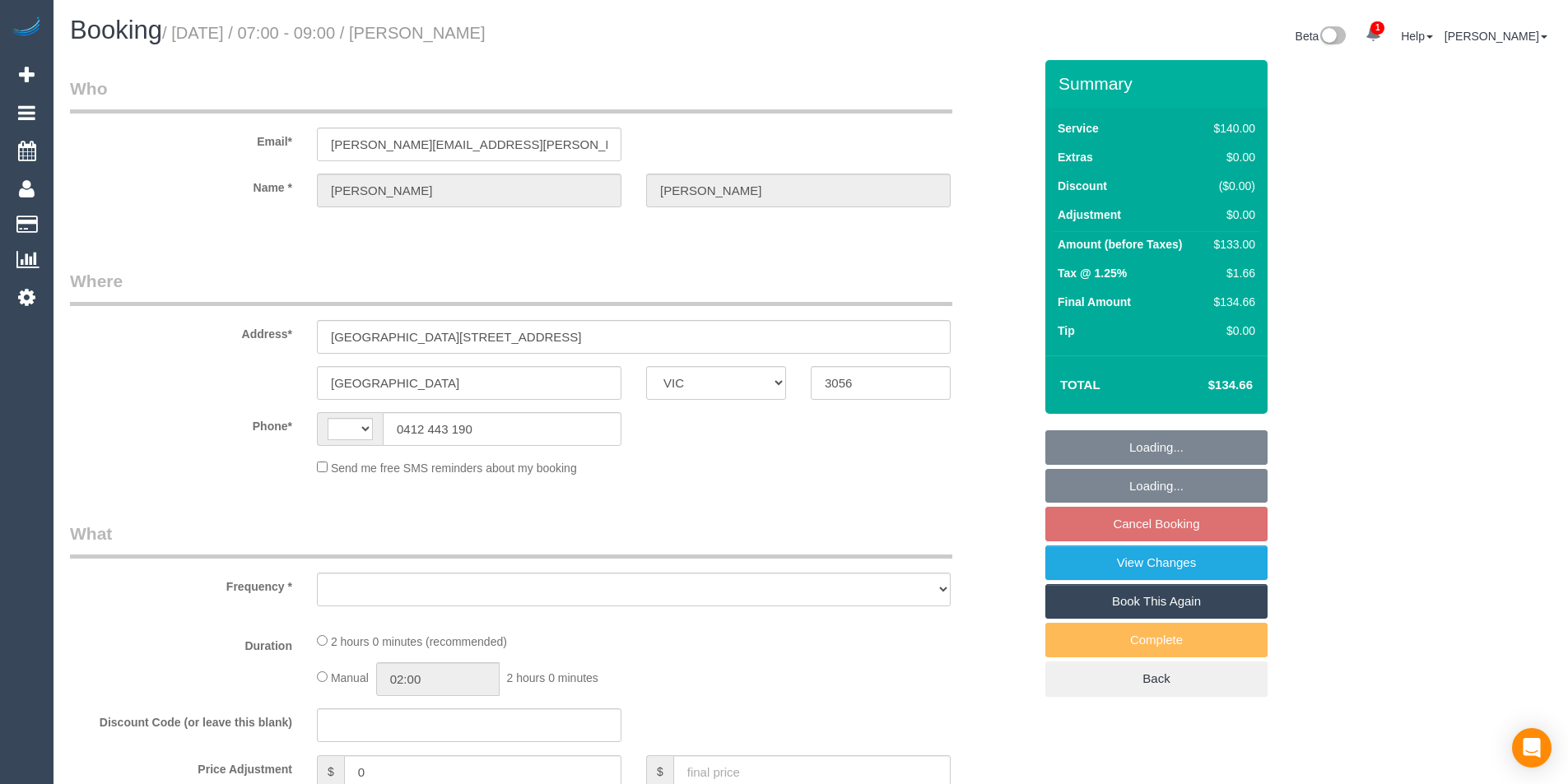
select select "VIC"
select select "object:284"
select select "string:stripe-pm_1QgKeL2GScqysDRVTNm1frd2"
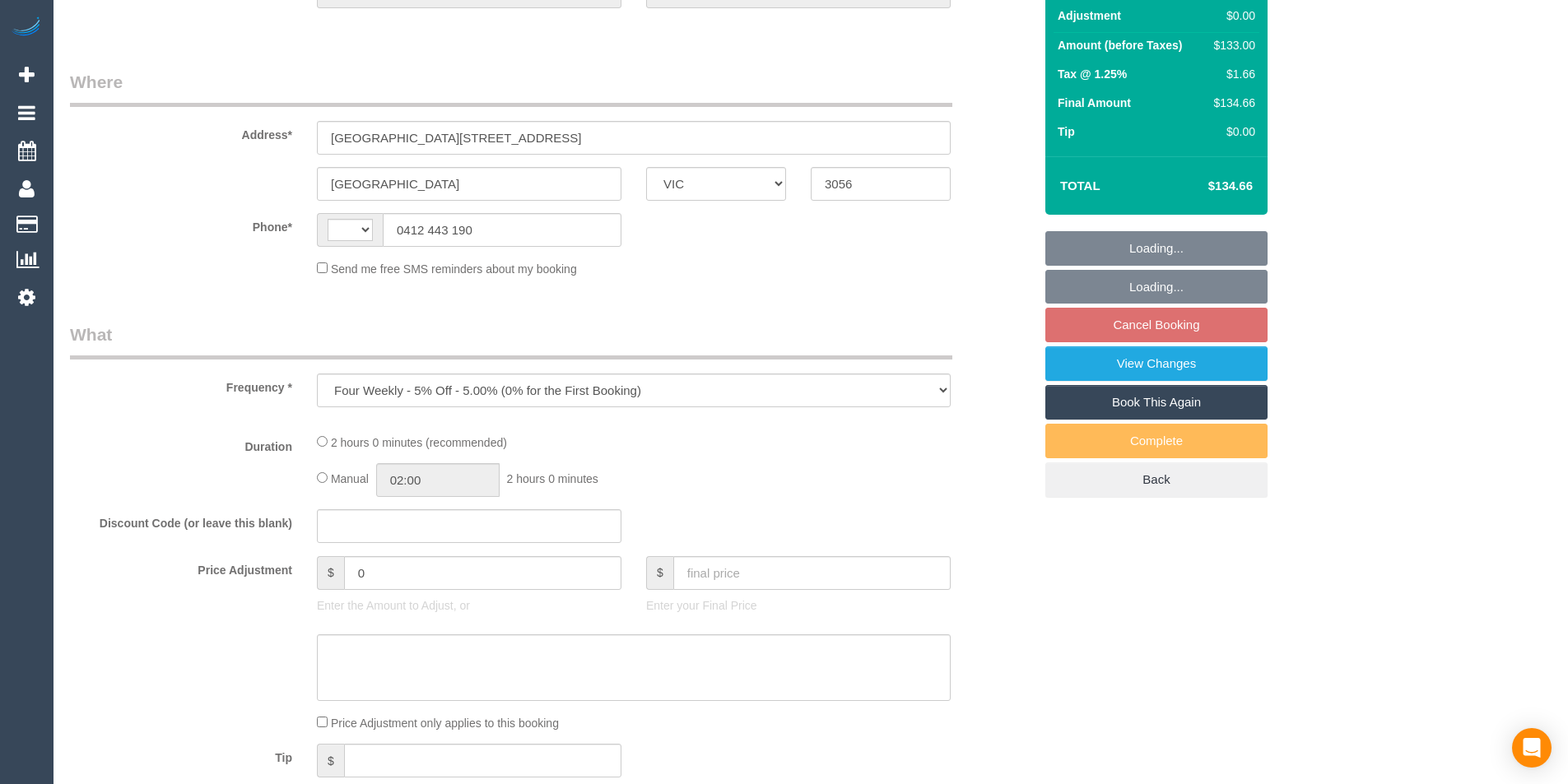
select select "string:AU"
select select "spot1"
select select "number:29"
select select "number:14"
select select "number:18"
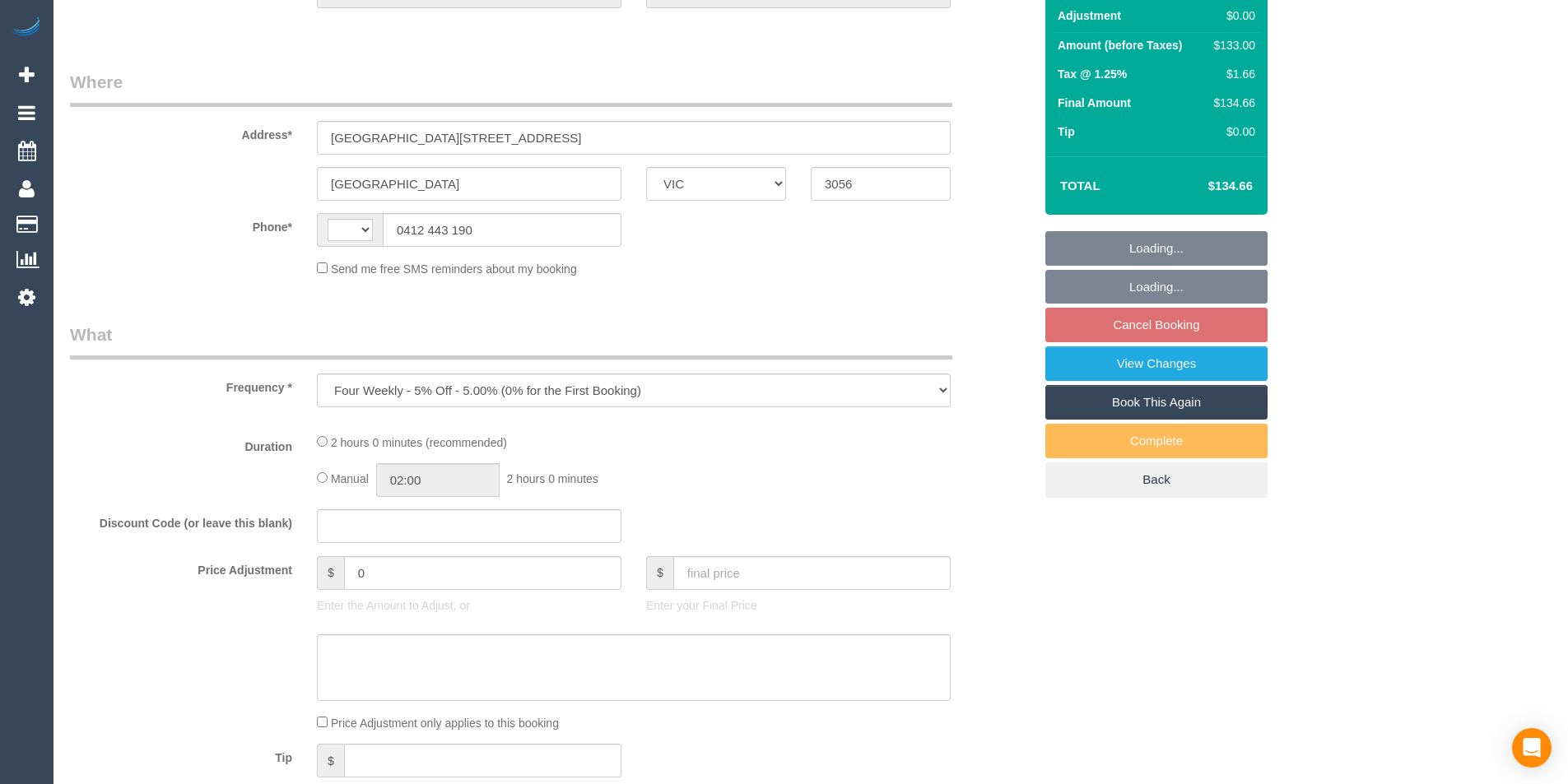
select select "number:24"
select select "number:13"
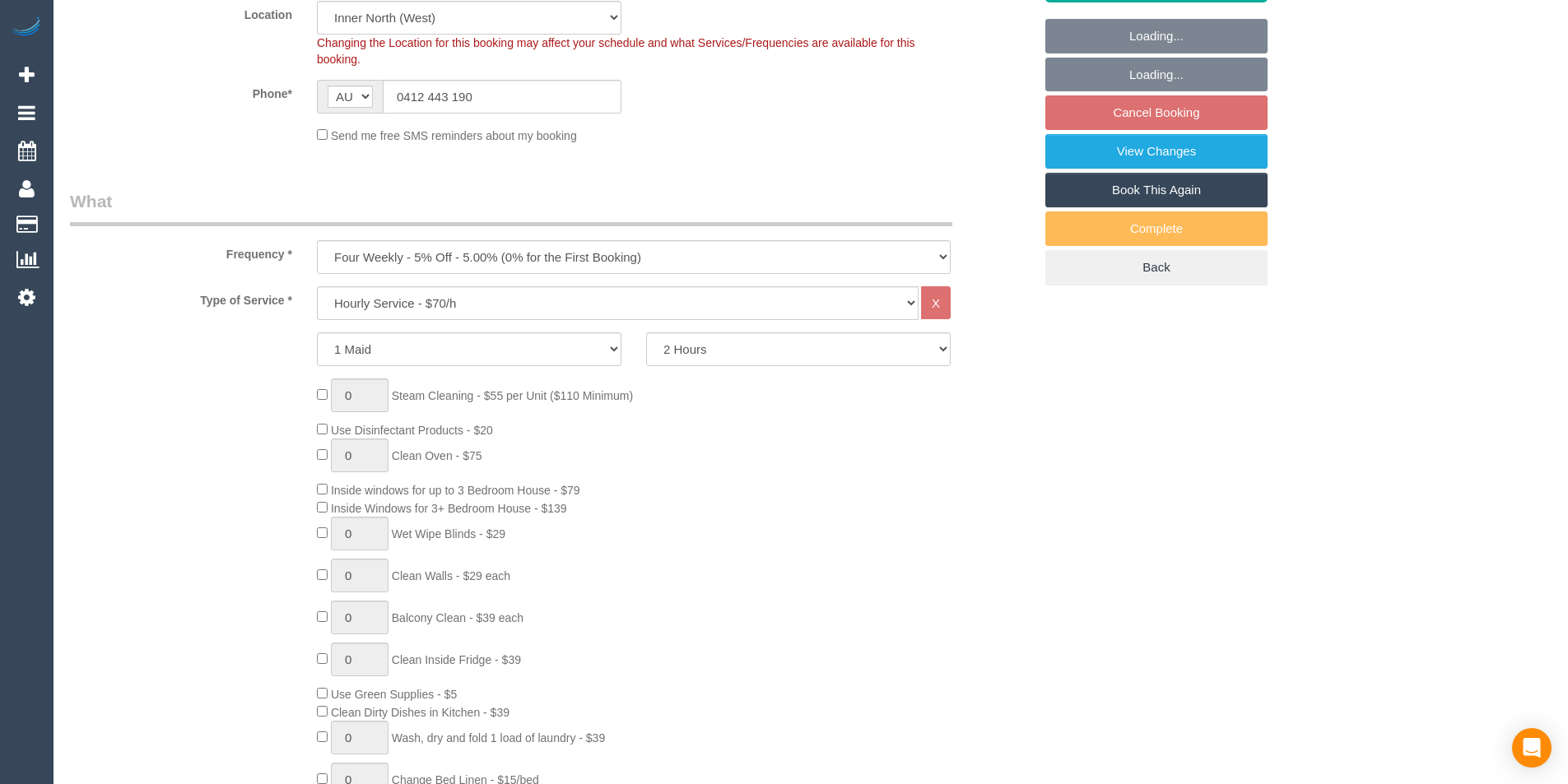
select select "object:1734"
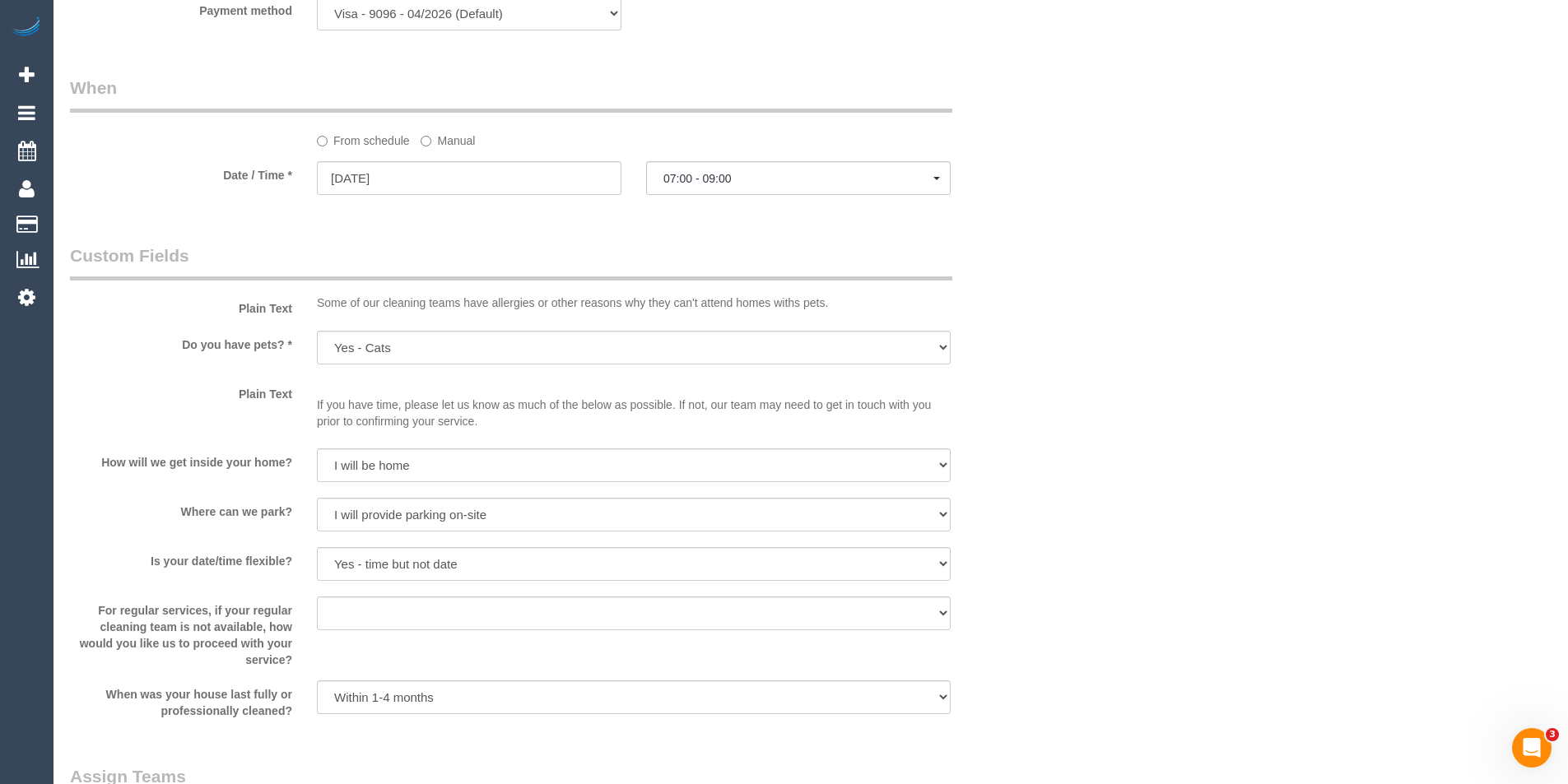
scroll to position [1811, 0]
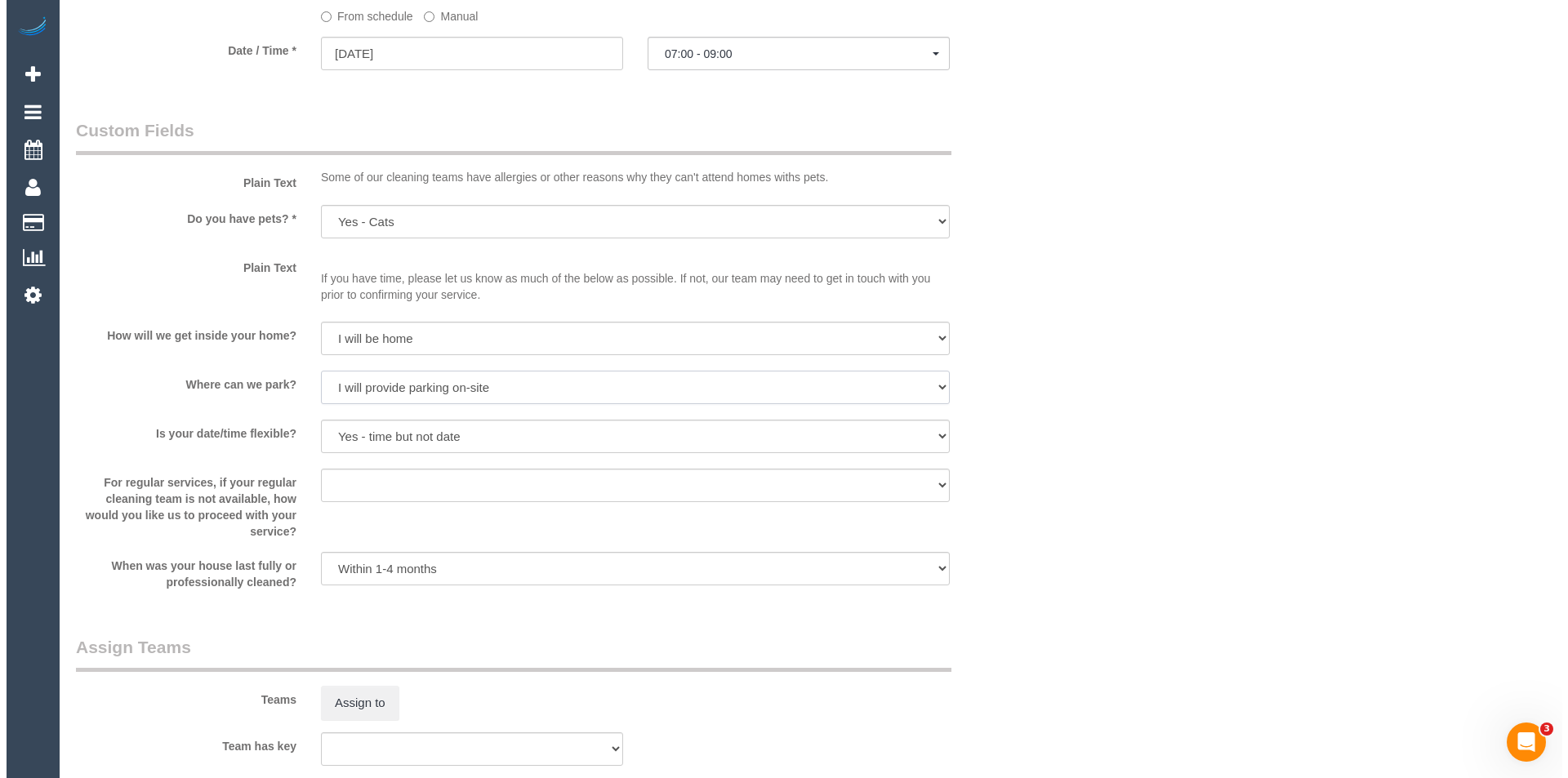
scroll to position [2124, 0]
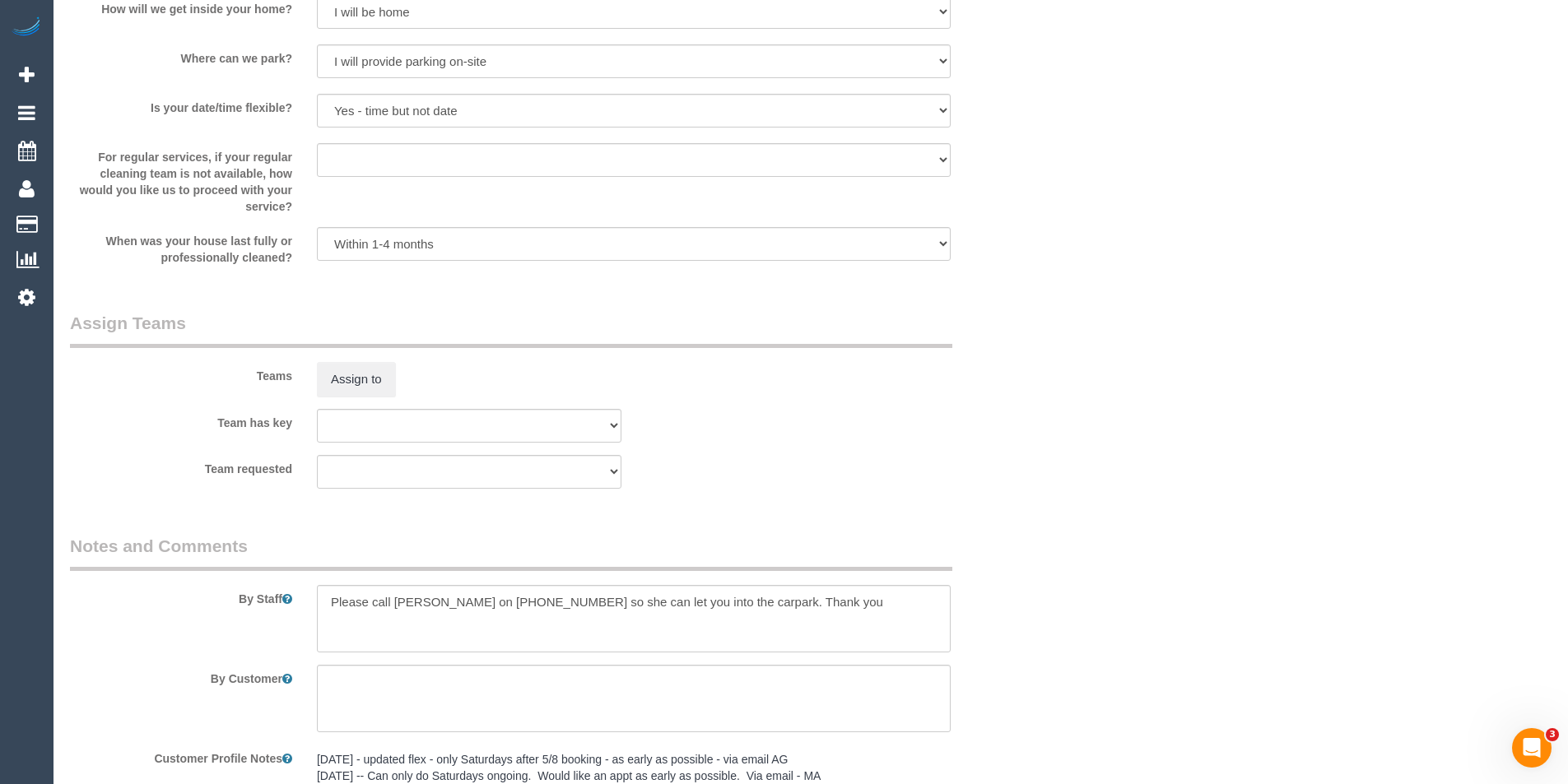
click at [493, 331] on legend "Assign Teams" at bounding box center [511, 330] width 882 height 37
click at [357, 383] on button "Assign to" at bounding box center [356, 379] width 79 height 35
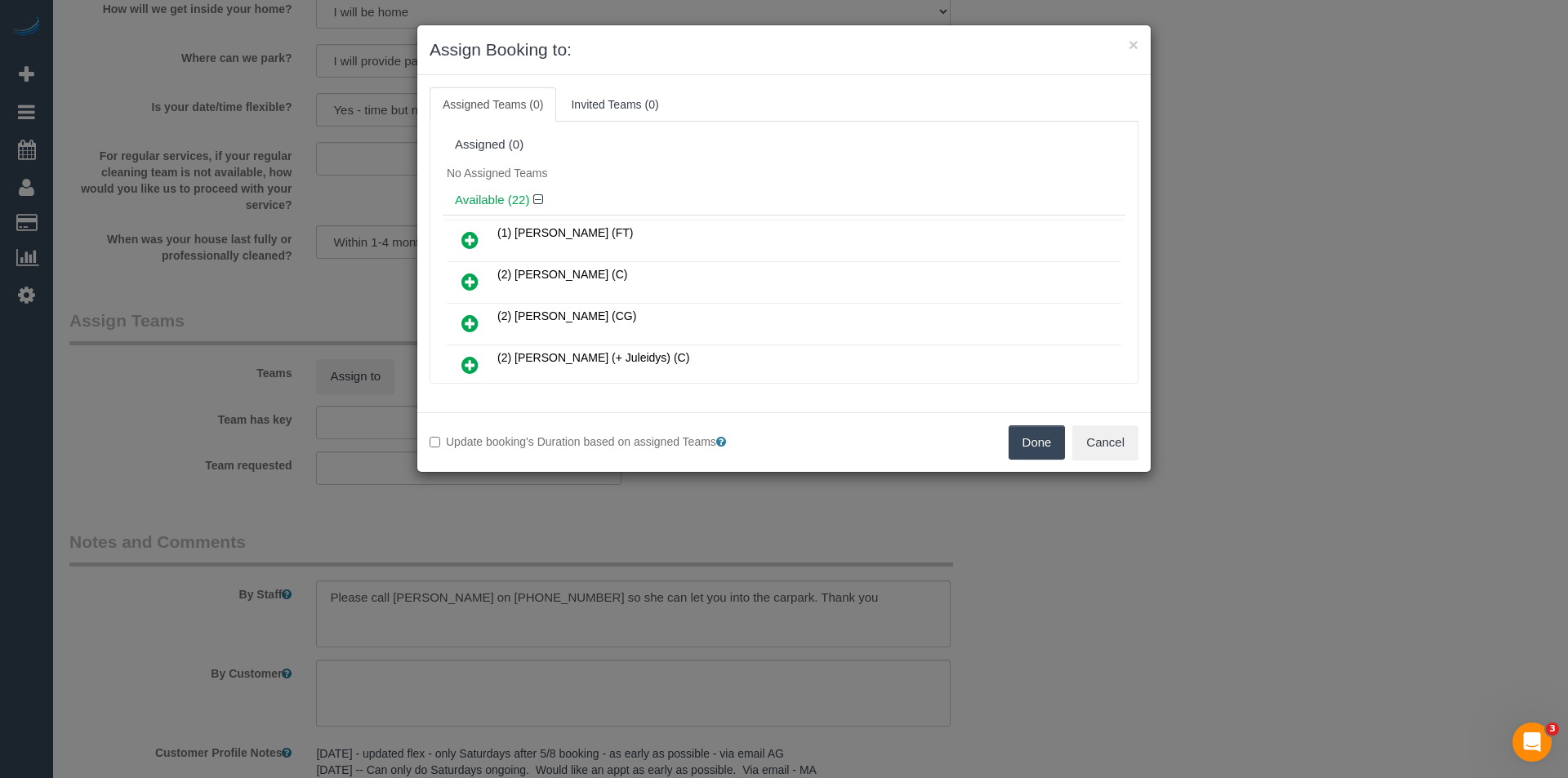
click at [471, 279] on icon at bounding box center [470, 282] width 17 height 19
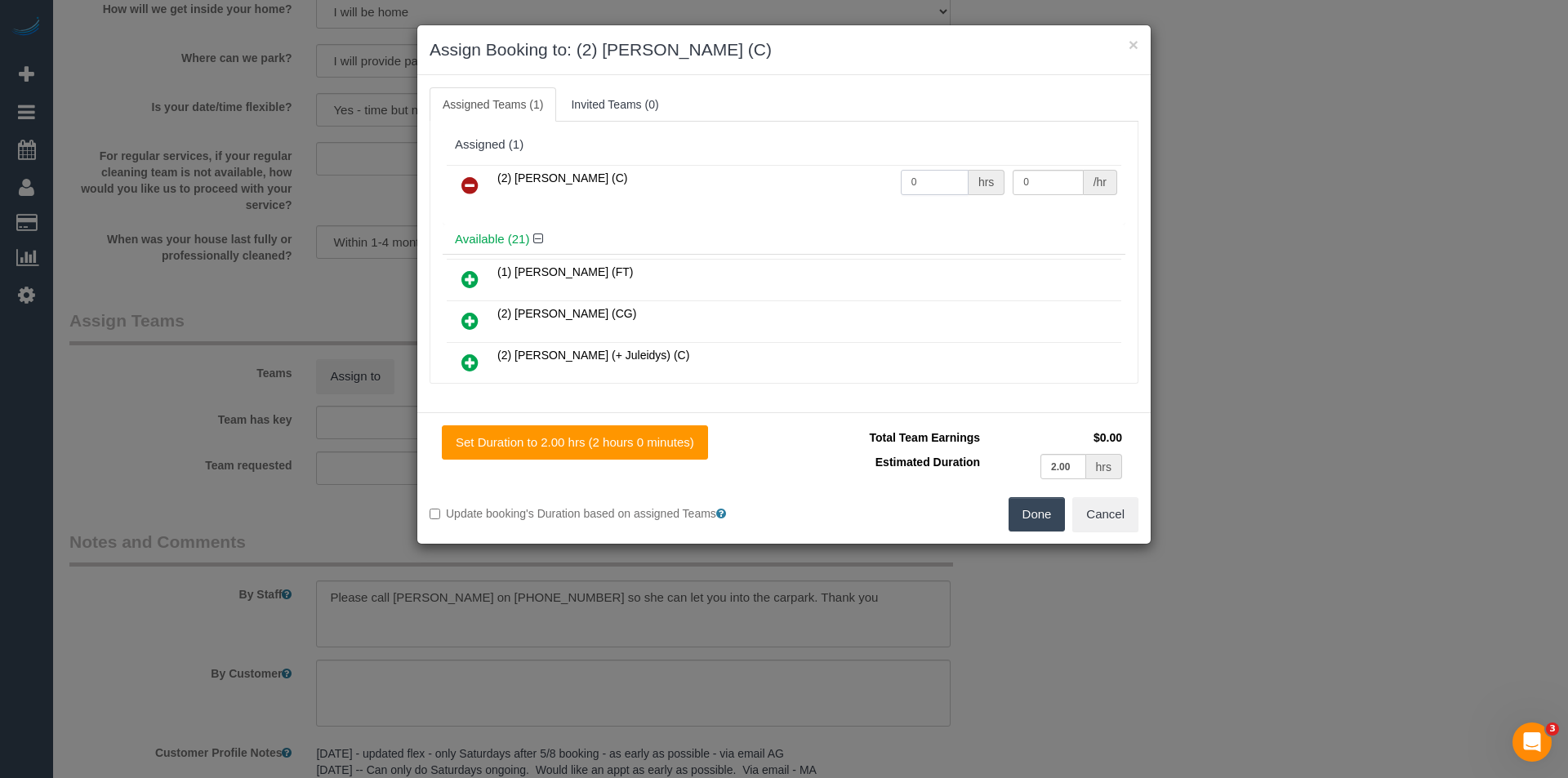
drag, startPoint x: 923, startPoint y: 182, endPoint x: 809, endPoint y: 178, distance: 114.1
click at [812, 179] on tr "(2) Axel Richerand (C) 0 hrs 0 /hr" at bounding box center [784, 185] width 675 height 42
type input "2"
type input "37.5"
click at [1019, 510] on button "Done" at bounding box center [1037, 514] width 57 height 34
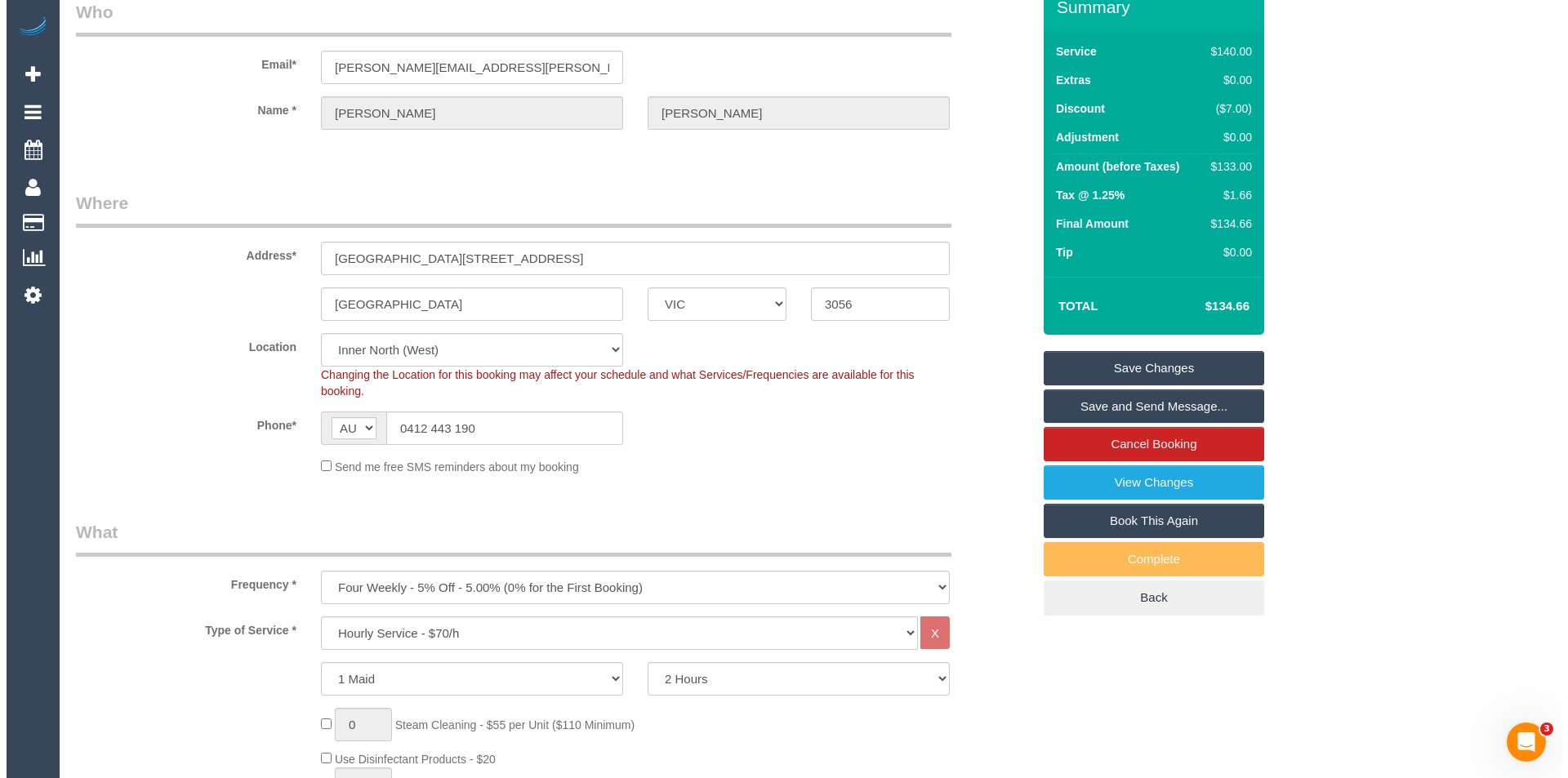
scroll to position [0, 0]
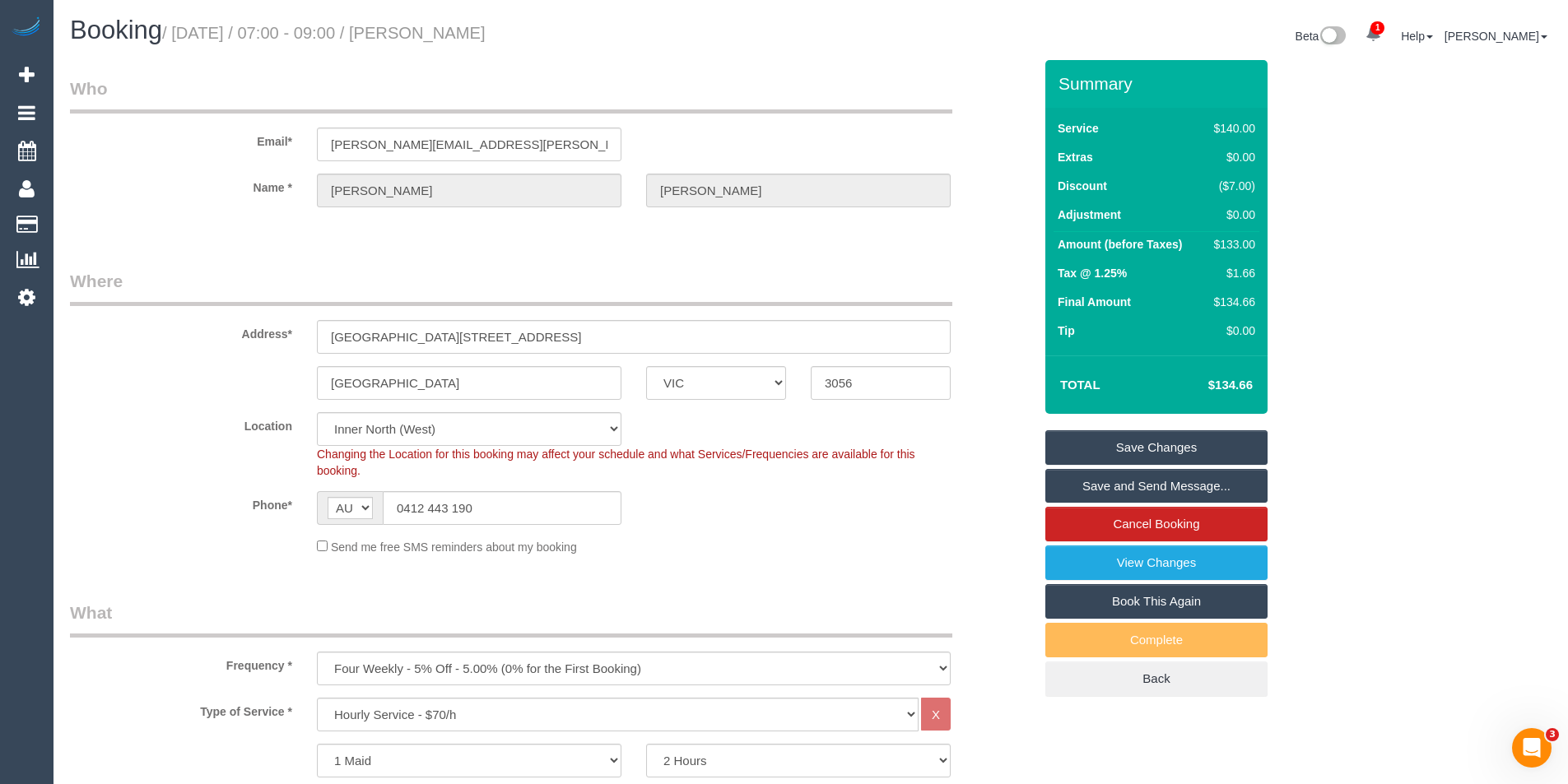
click at [1152, 482] on link "Save and Send Message..." at bounding box center [1157, 486] width 222 height 35
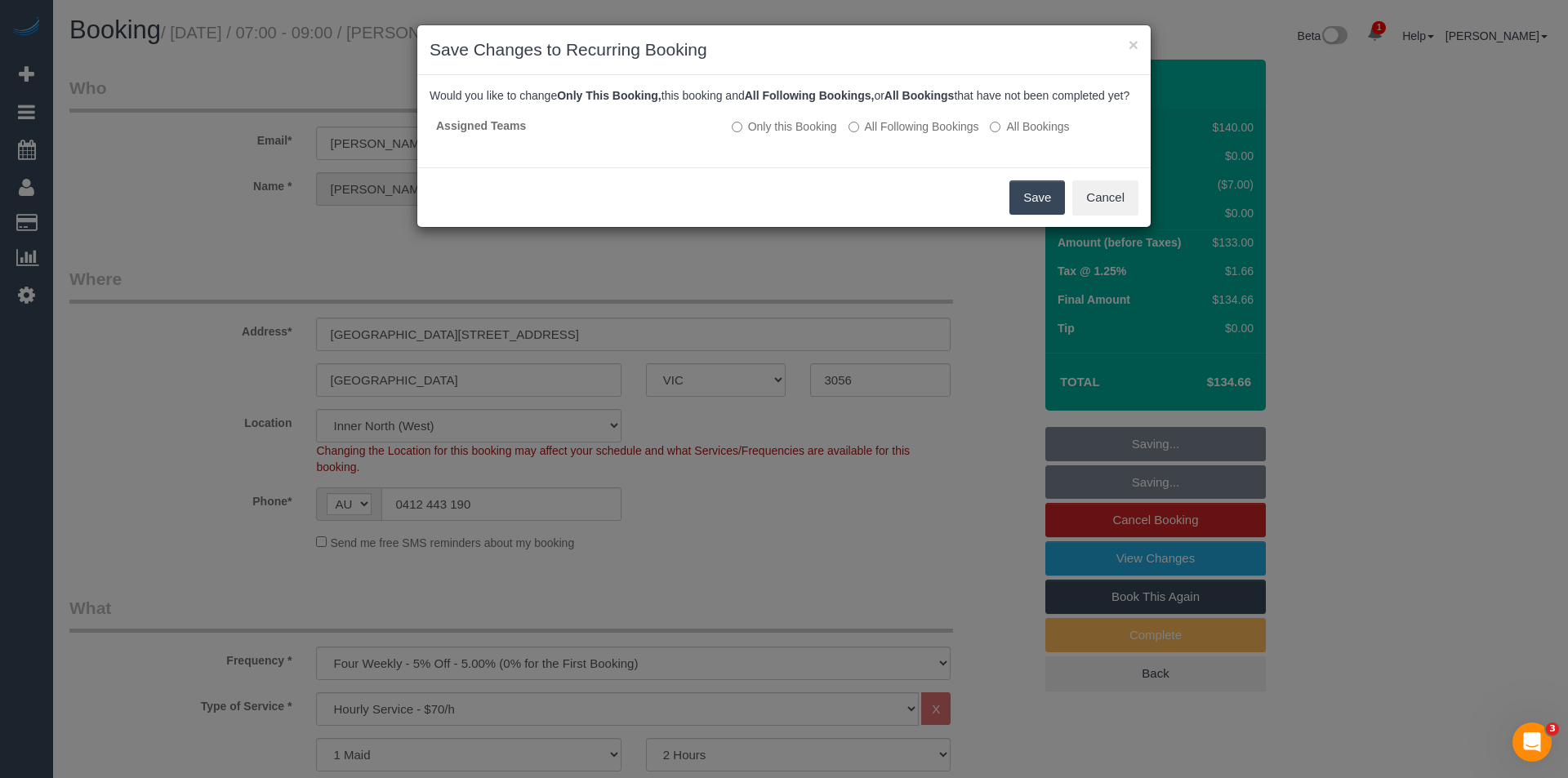
click at [1044, 215] on button "Save" at bounding box center [1037, 197] width 56 height 34
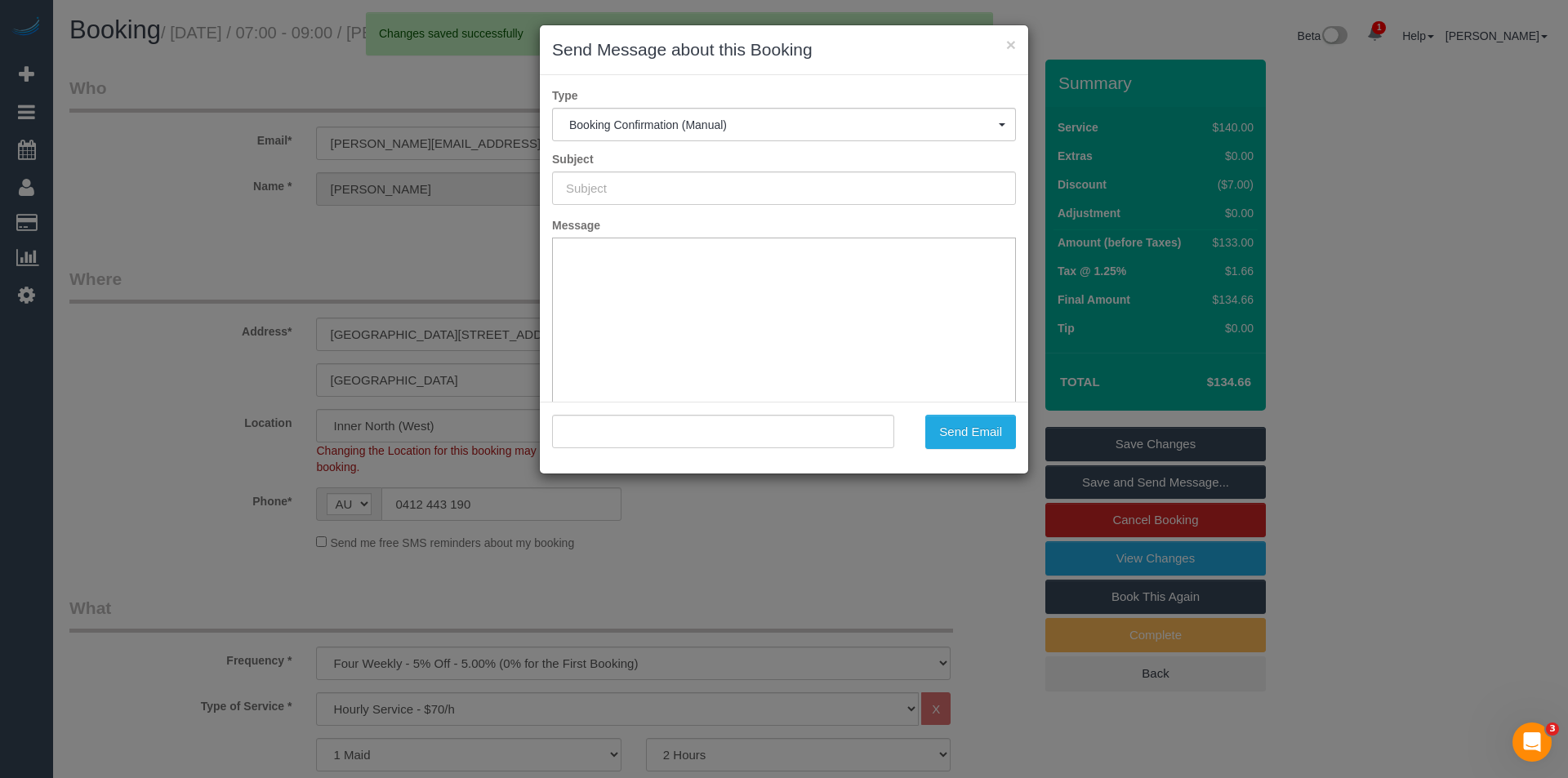
type input "Booking Confirmed"
type input ""Alison Nixon" <alison.nixon@gmail.com>"
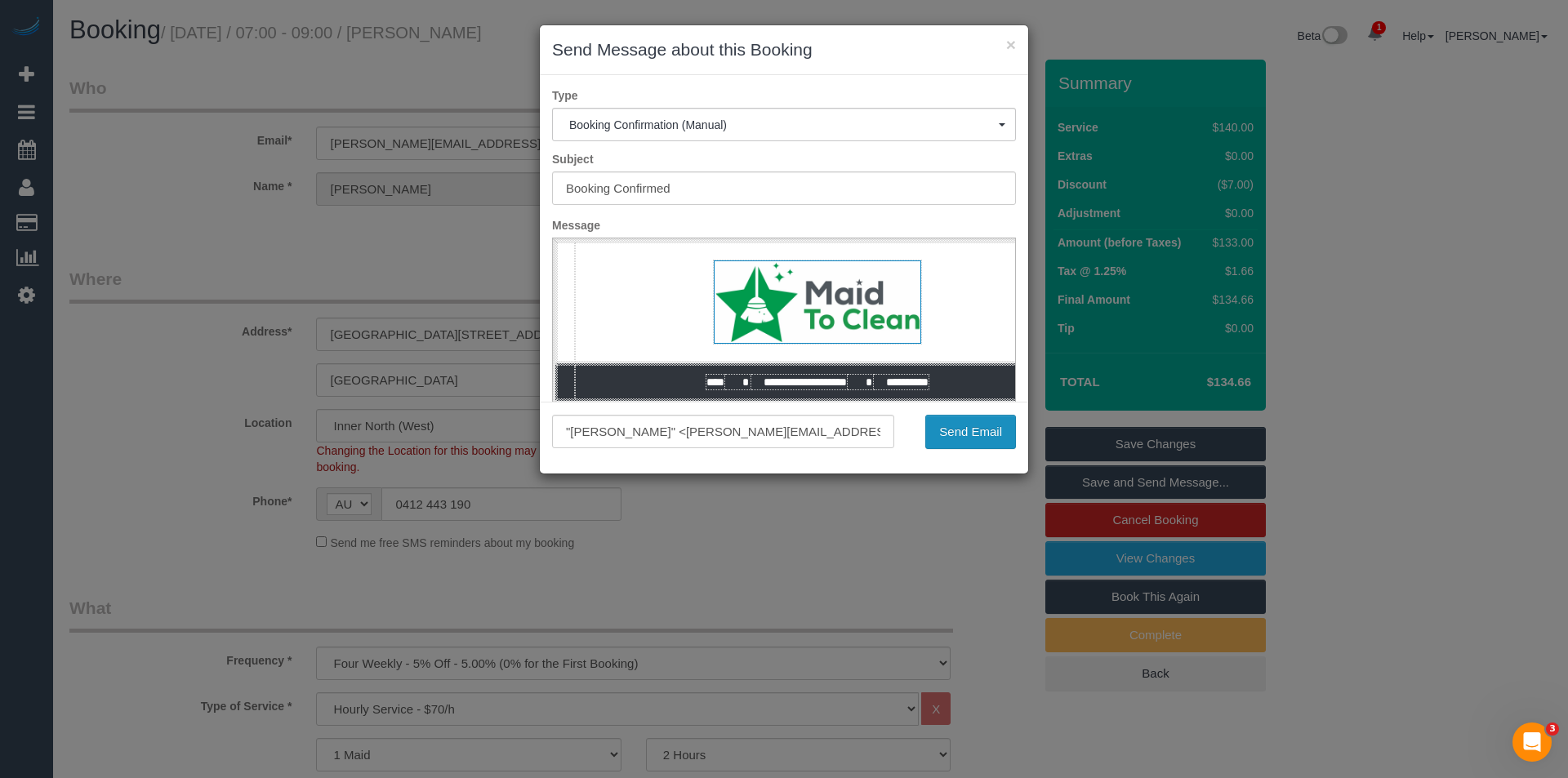
click at [995, 431] on button "Send Email" at bounding box center [970, 432] width 91 height 34
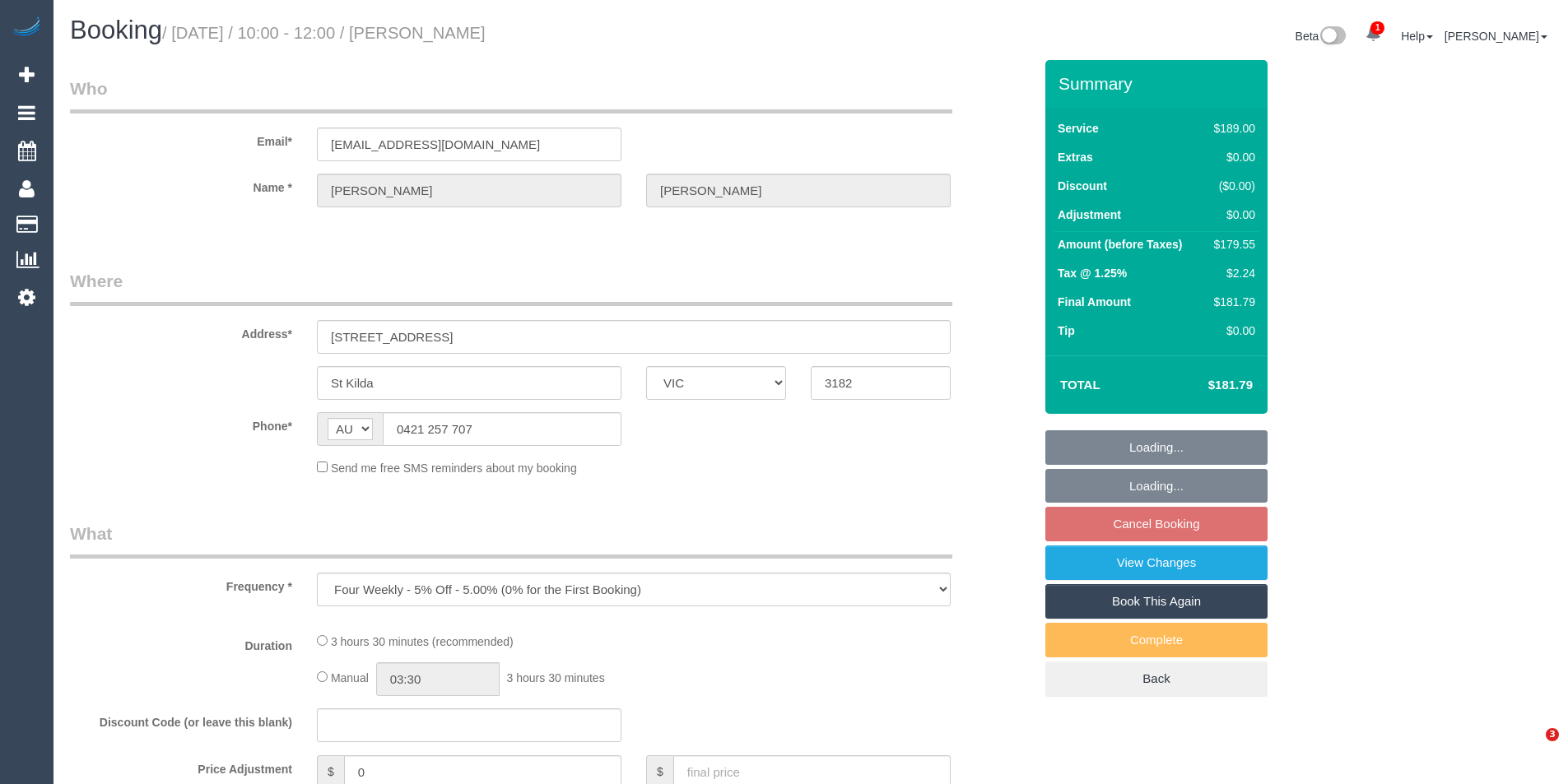
select select "VIC"
select select "number:29"
select select "number:14"
select select "number:18"
select select "number:36"
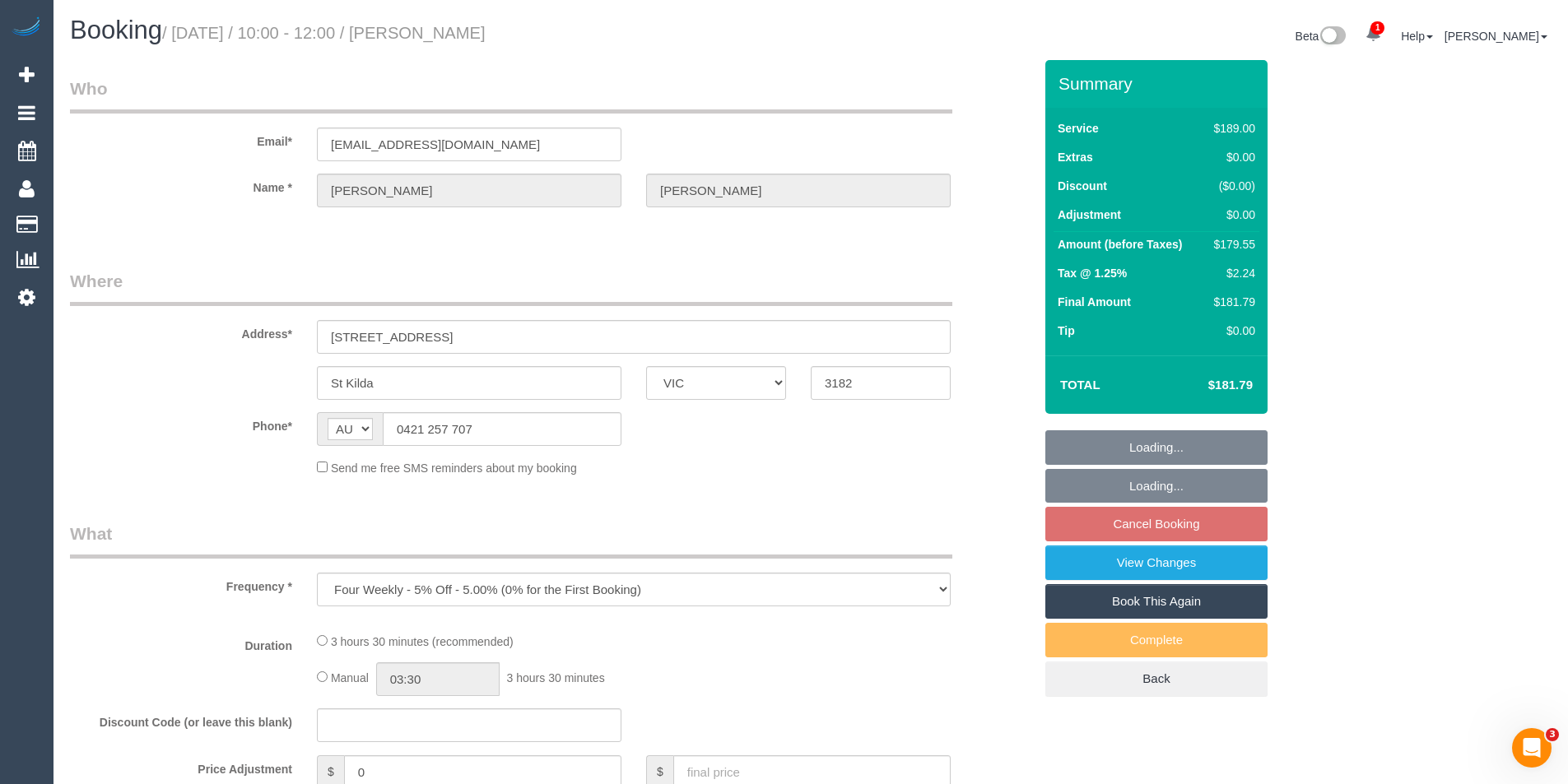
select select "number:34"
select select "number:13"
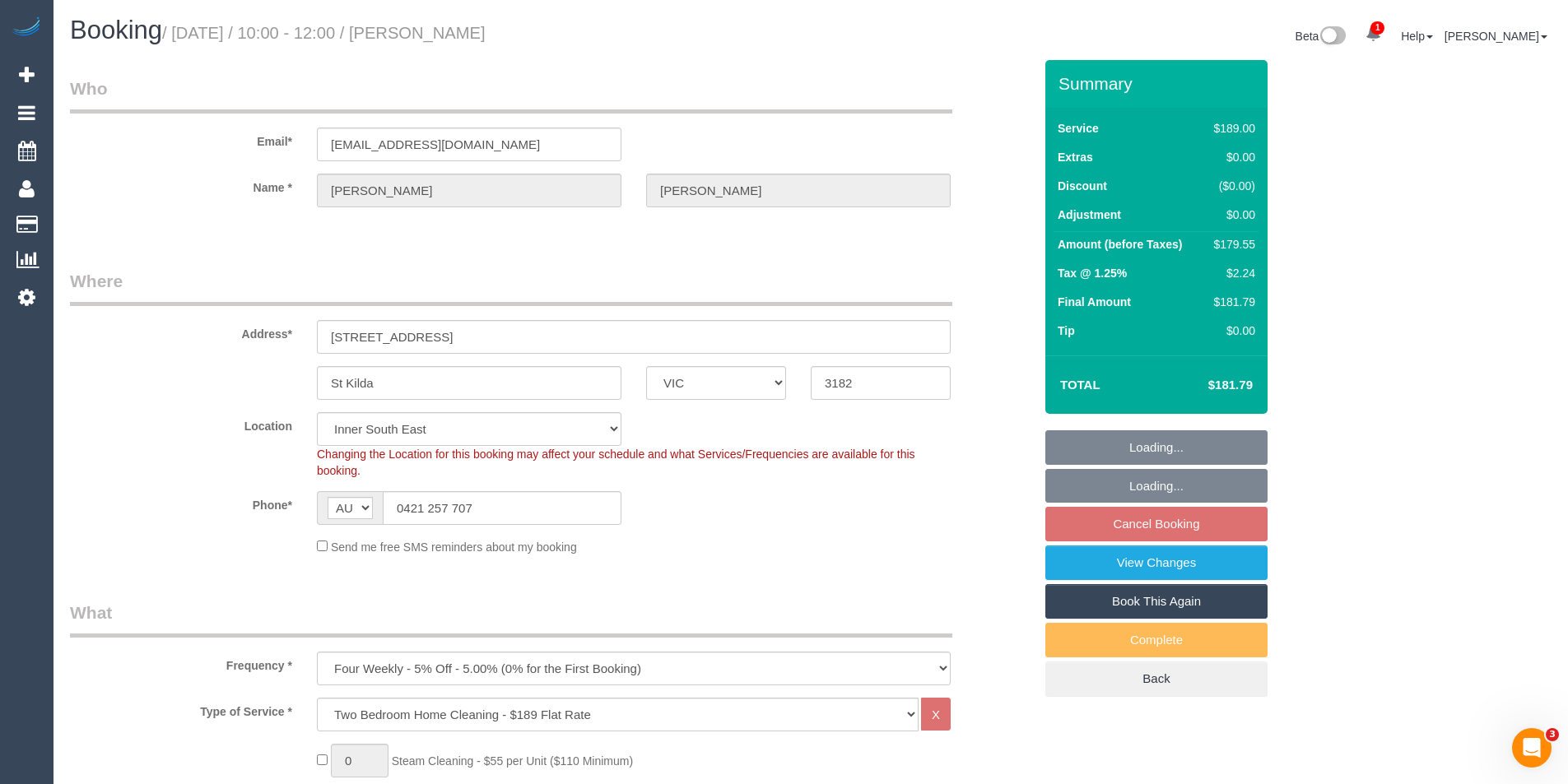
select select "object:1356"
select select "string:stripe-pm_1MeQaW2GScqysDRVGLPyKJgO"
select select "spot3"
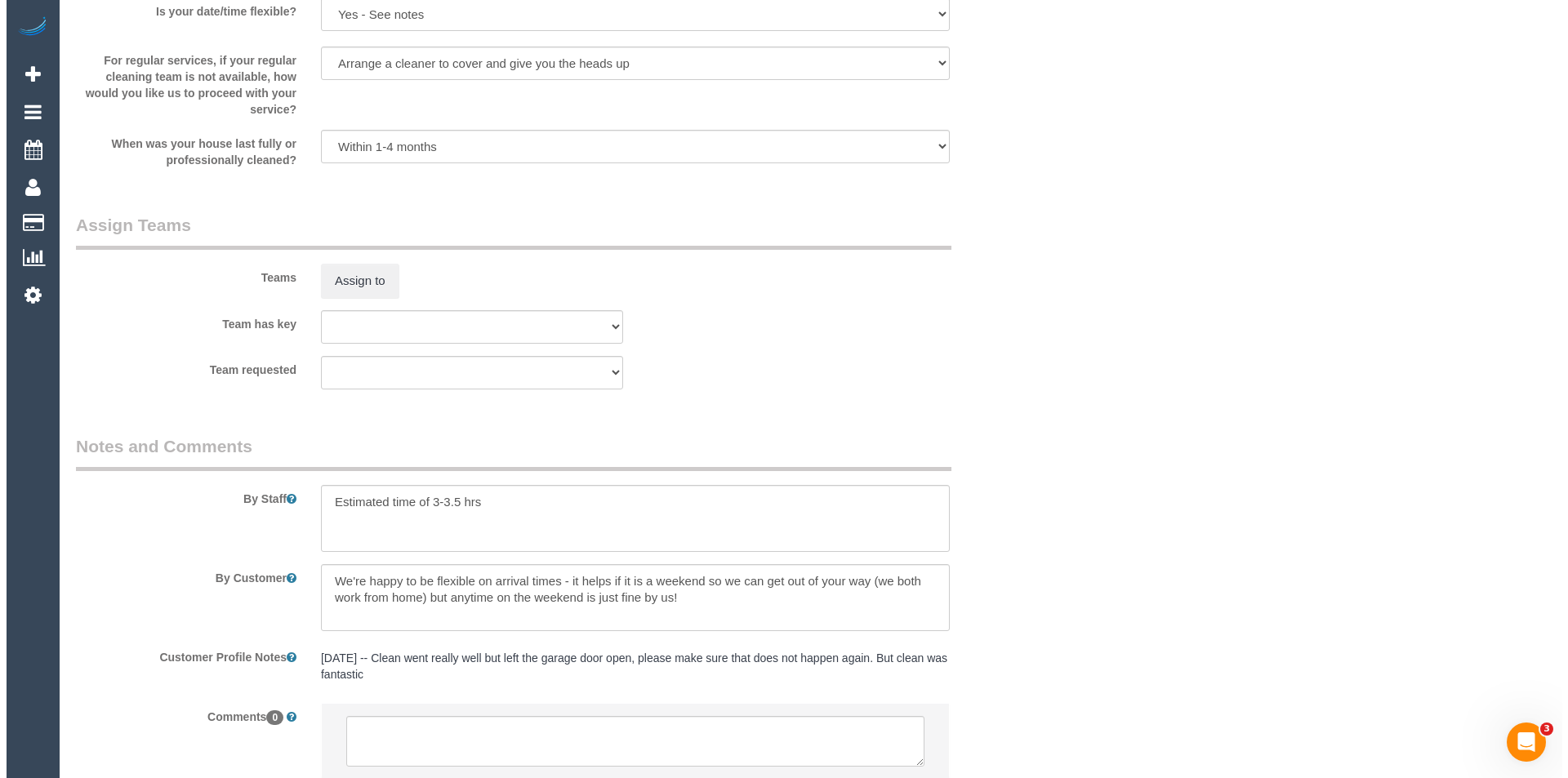
scroll to position [2057, 0]
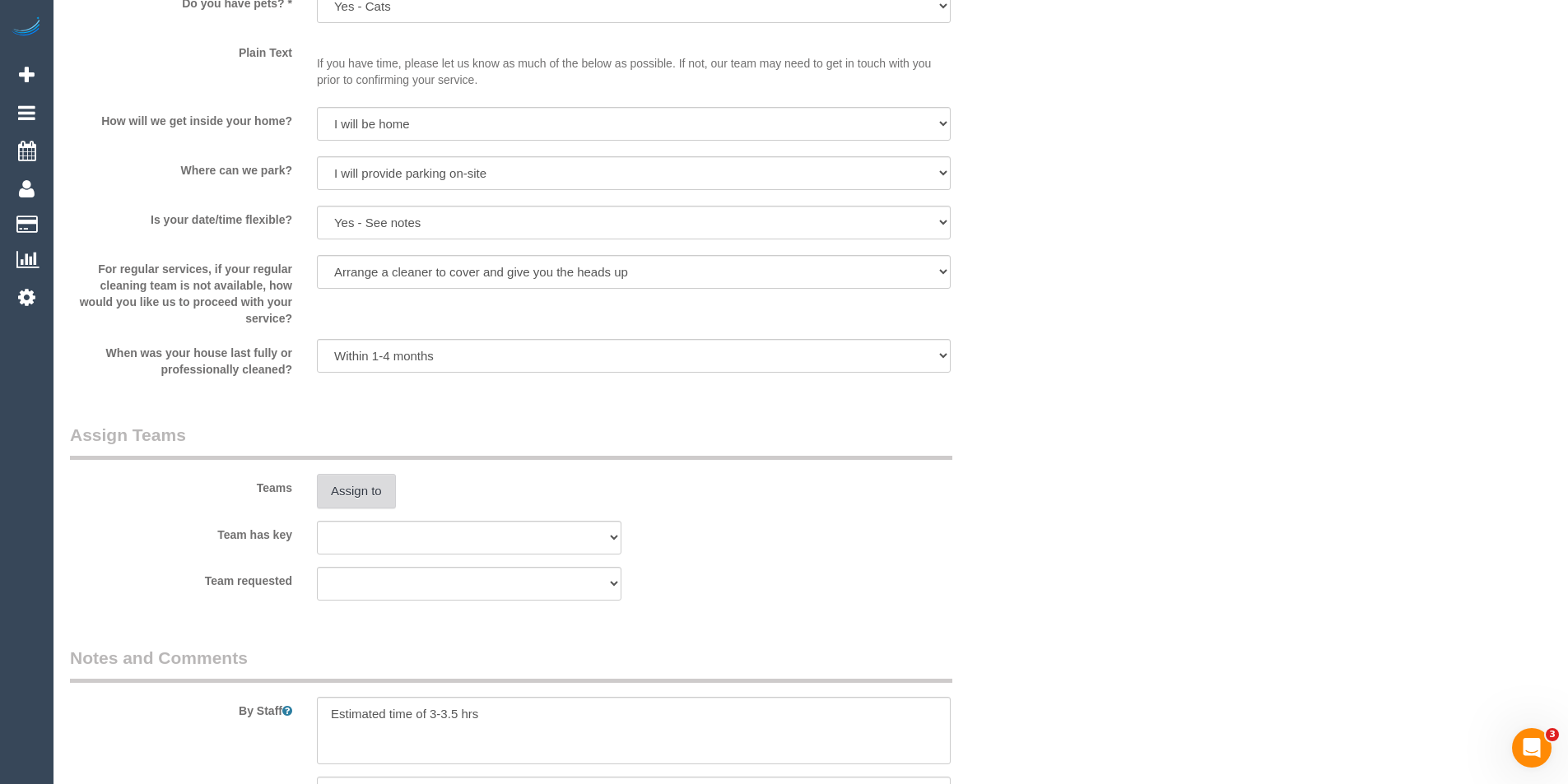
click at [362, 488] on button "Assign to" at bounding box center [356, 491] width 79 height 35
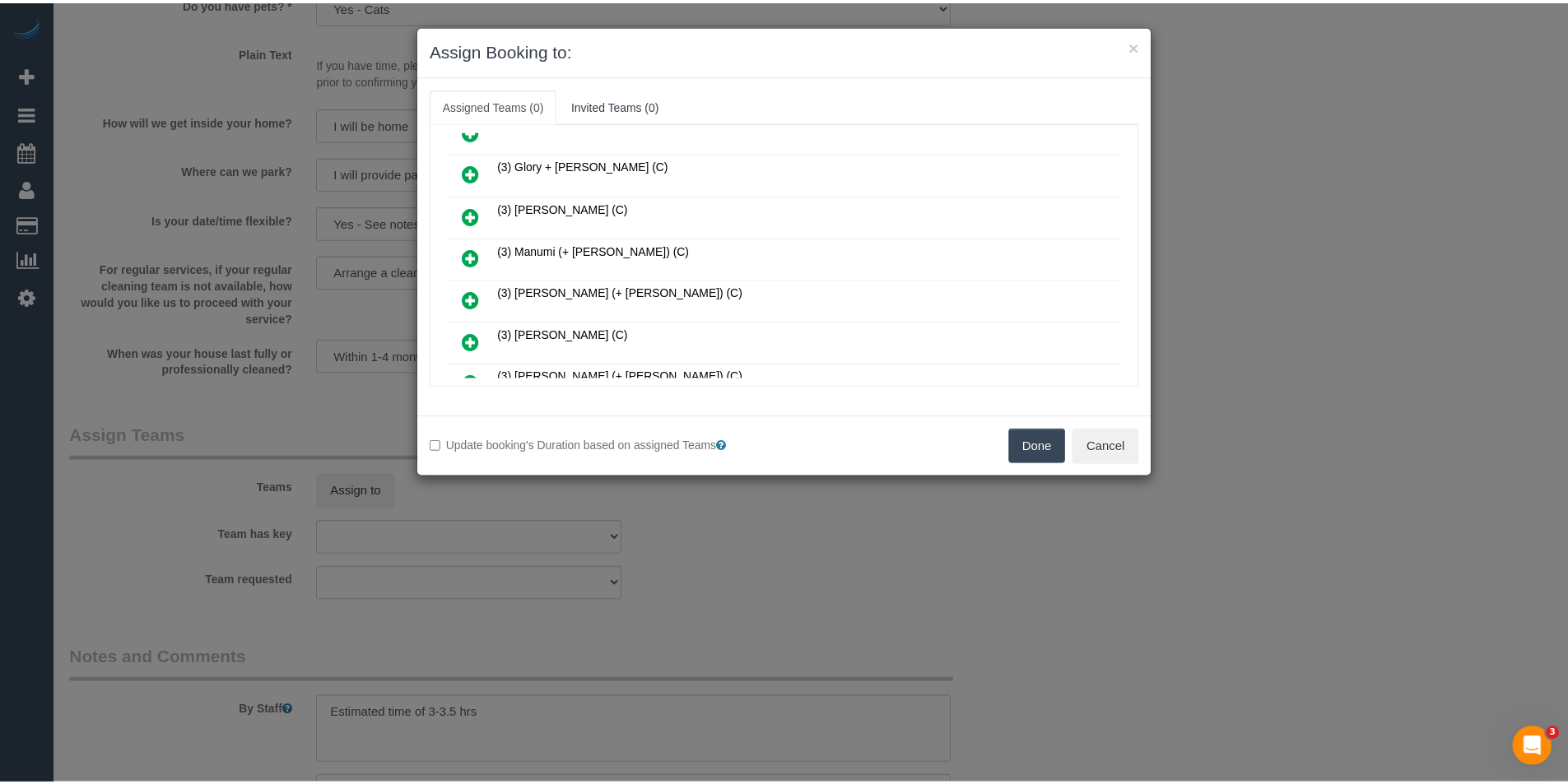
scroll to position [329, 0]
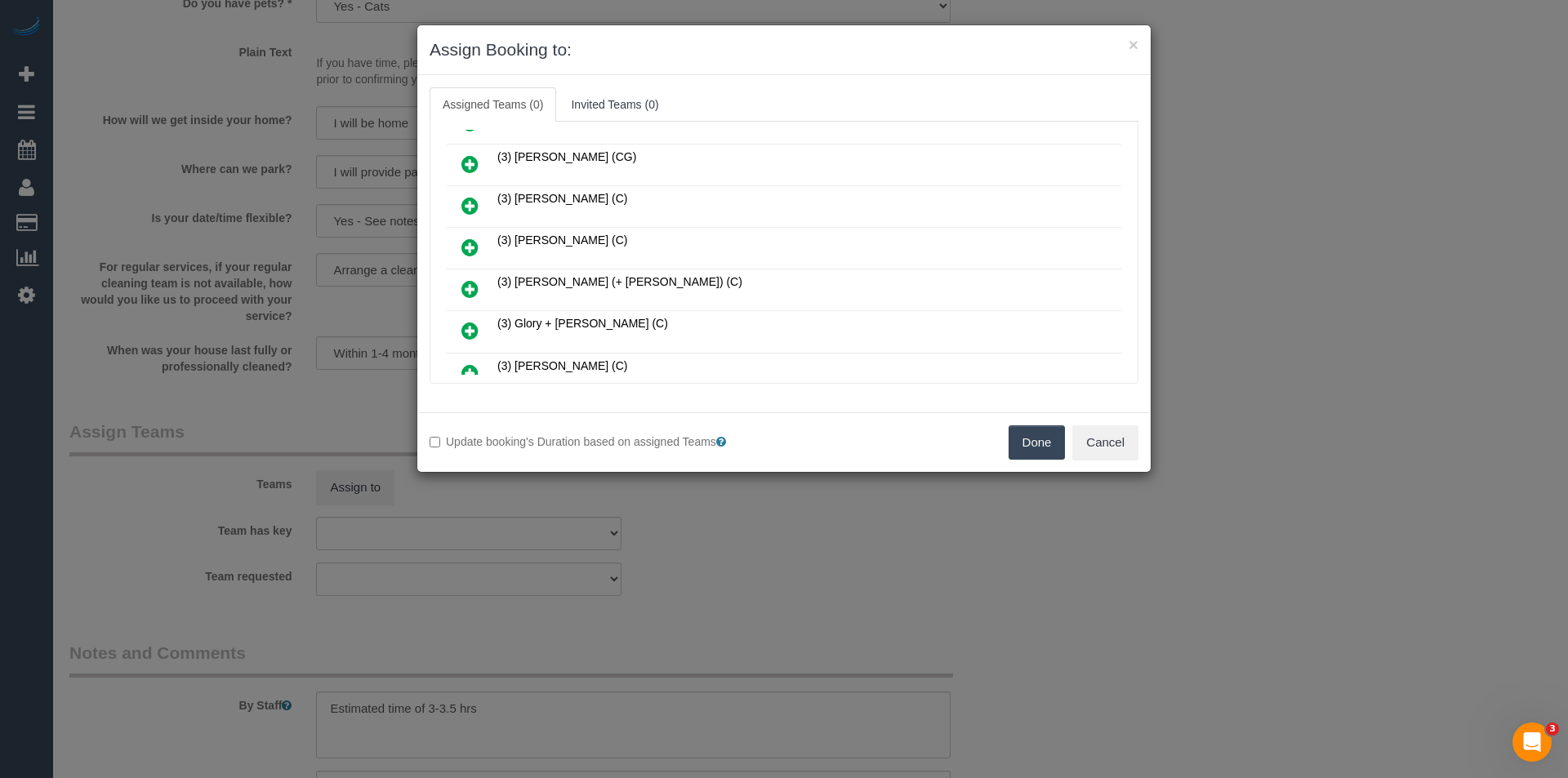
click at [704, 533] on div "× Assign Booking to: Assigned Teams (0) Invited Teams (0) Assigned (0) No Assig…" at bounding box center [784, 389] width 1568 height 778
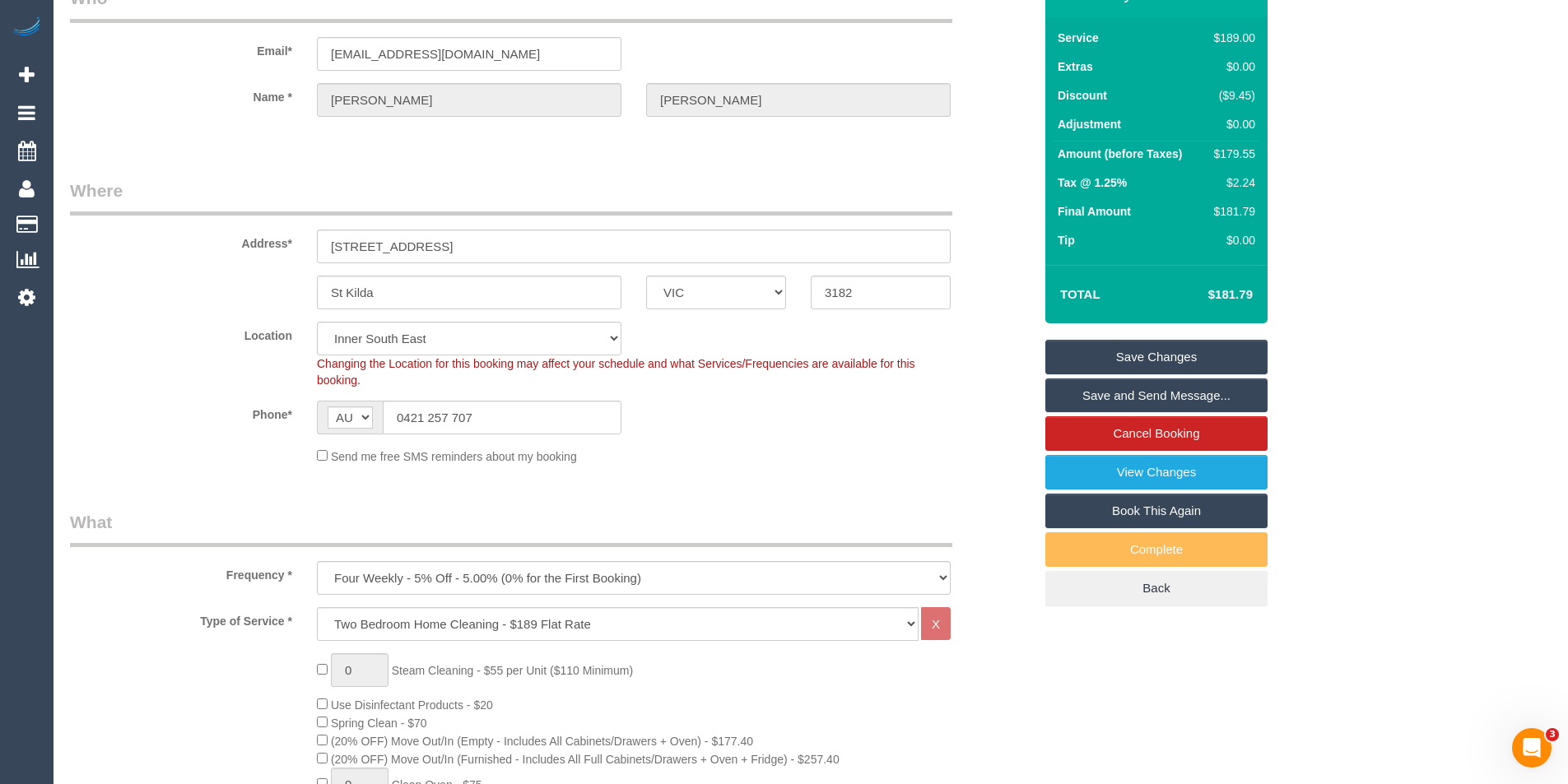
scroll to position [0, 0]
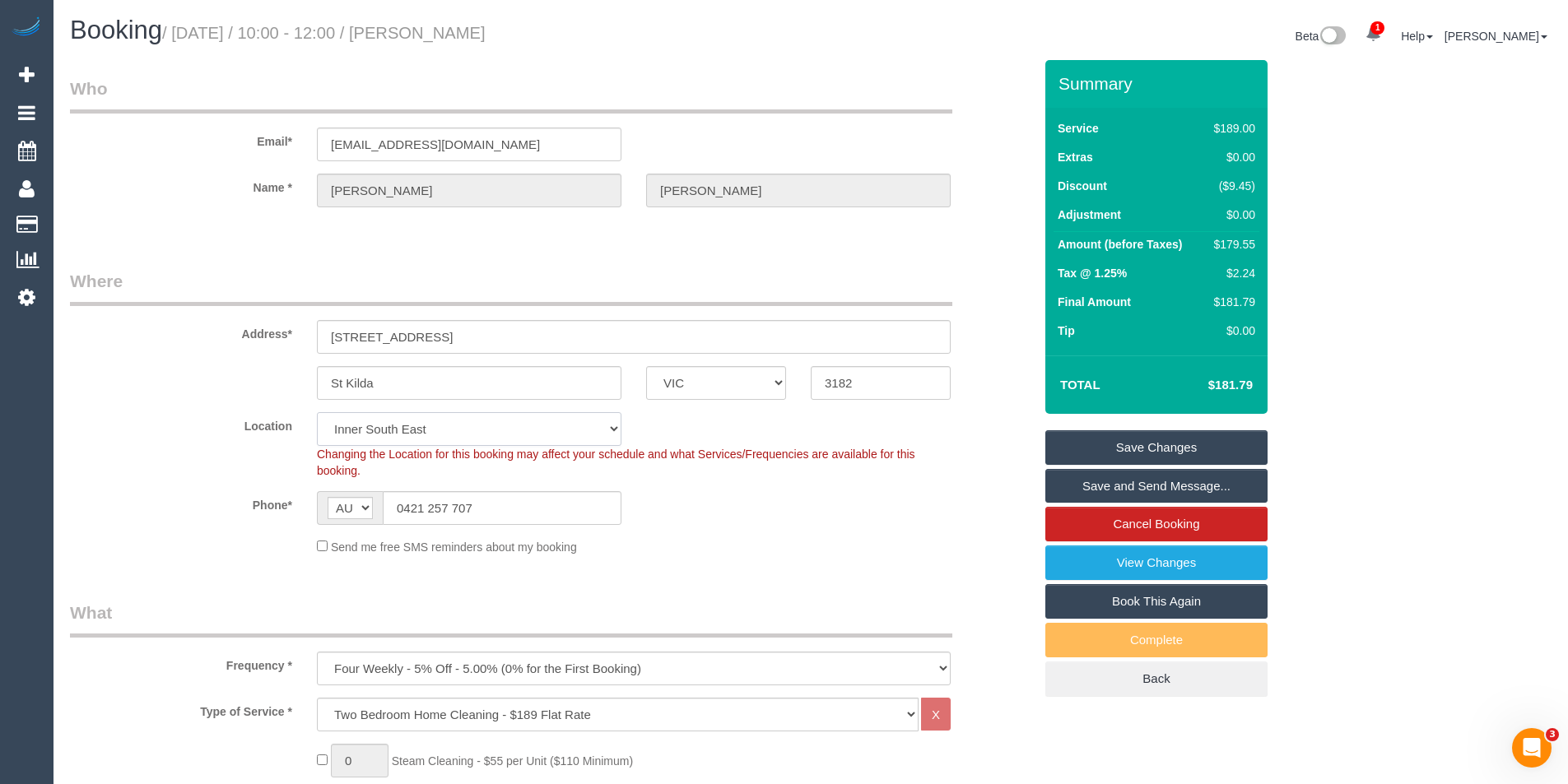
click at [388, 428] on select "Office City East (North) East (South) Inner East Inner North (East) Inner North…" at bounding box center [469, 429] width 304 height 34
select select "50"
click at [317, 412] on select "Office City East (North) East (South) Inner East Inner North (East) Inner North…" at bounding box center [469, 429] width 304 height 34
click at [801, 552] on div "Send me free SMS reminders about my booking" at bounding box center [634, 546] width 659 height 18
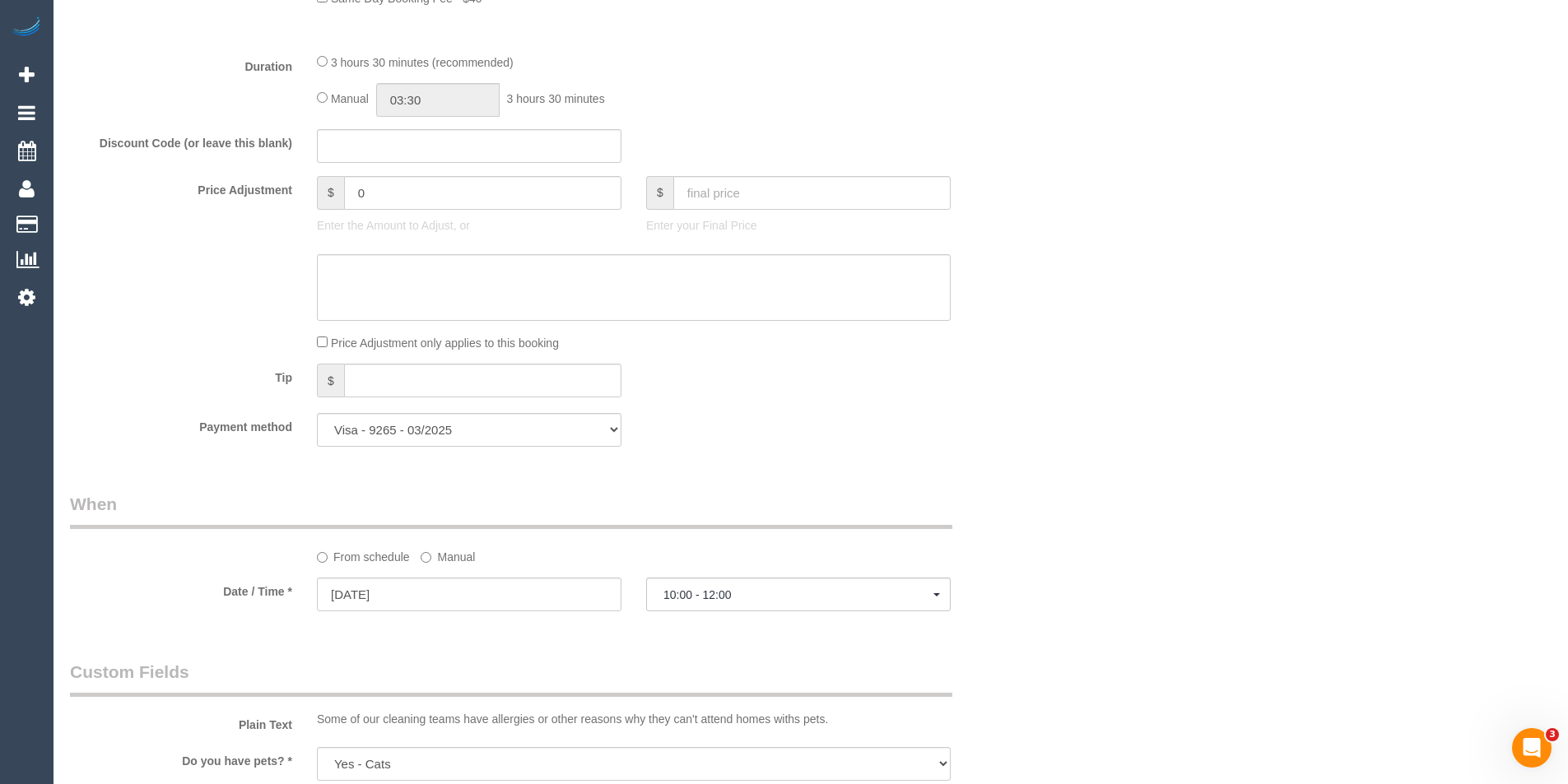
select select "object:3973"
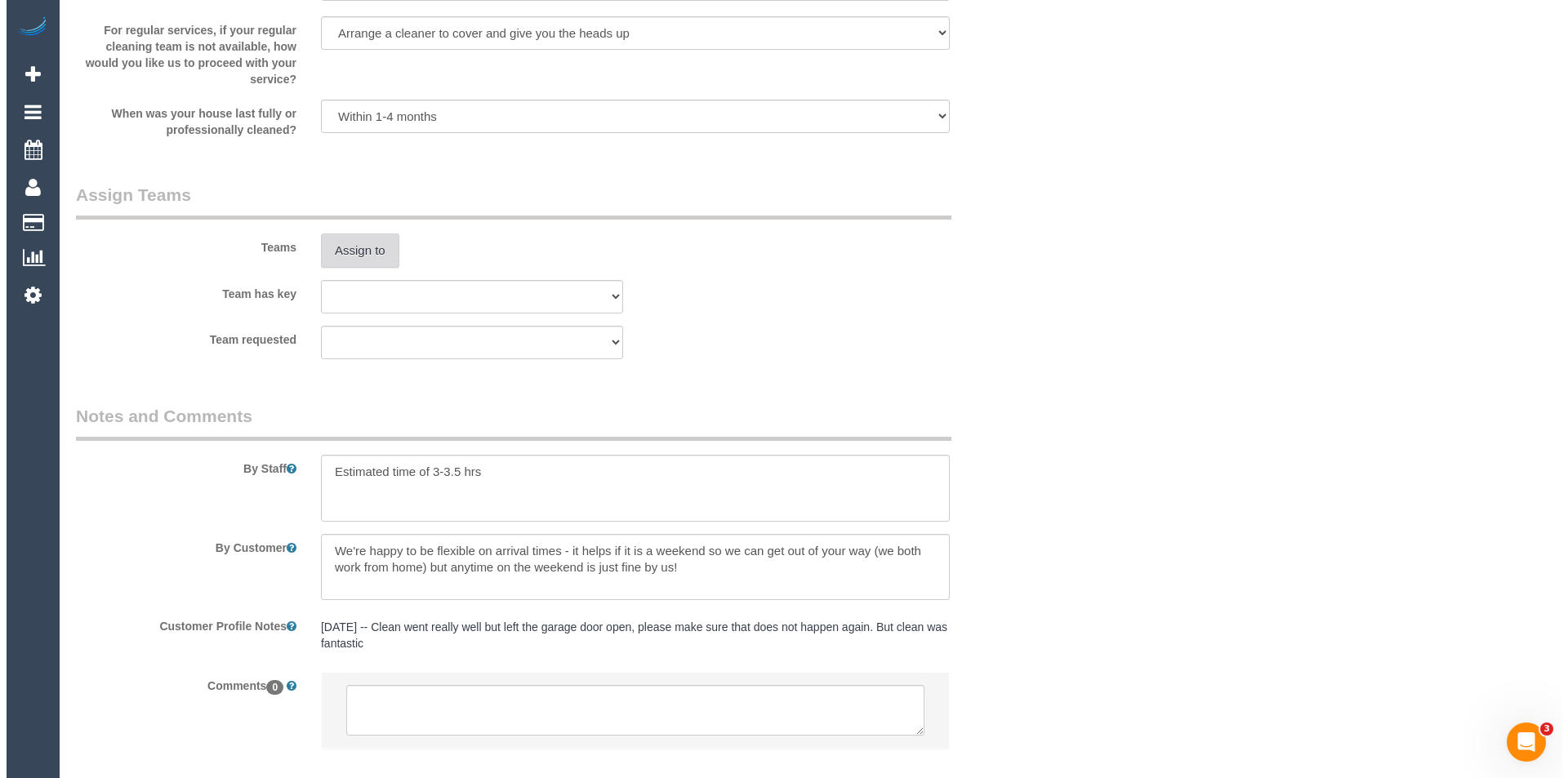
scroll to position [2473, 0]
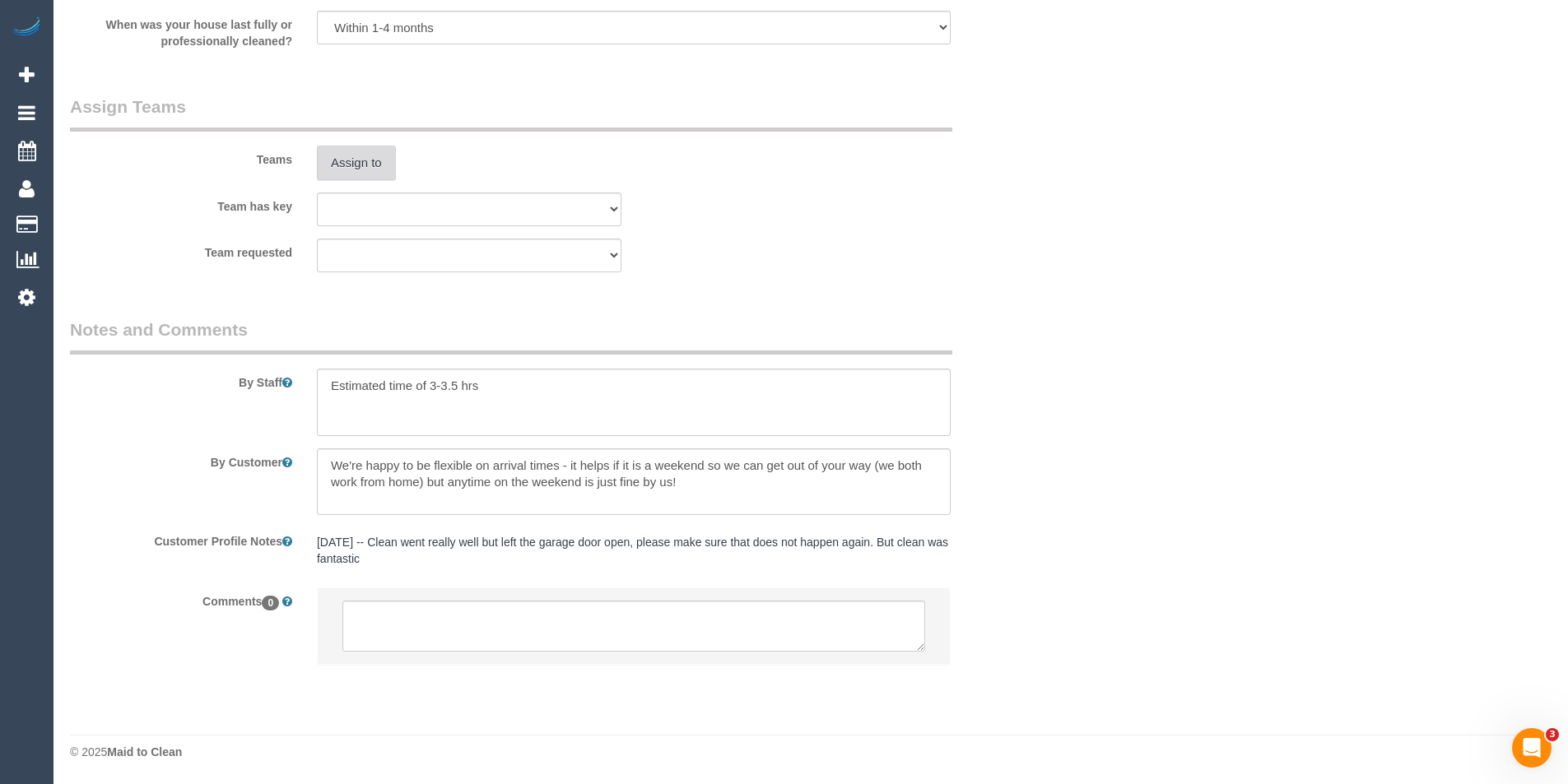
click at [348, 166] on button "Assign to" at bounding box center [356, 163] width 79 height 35
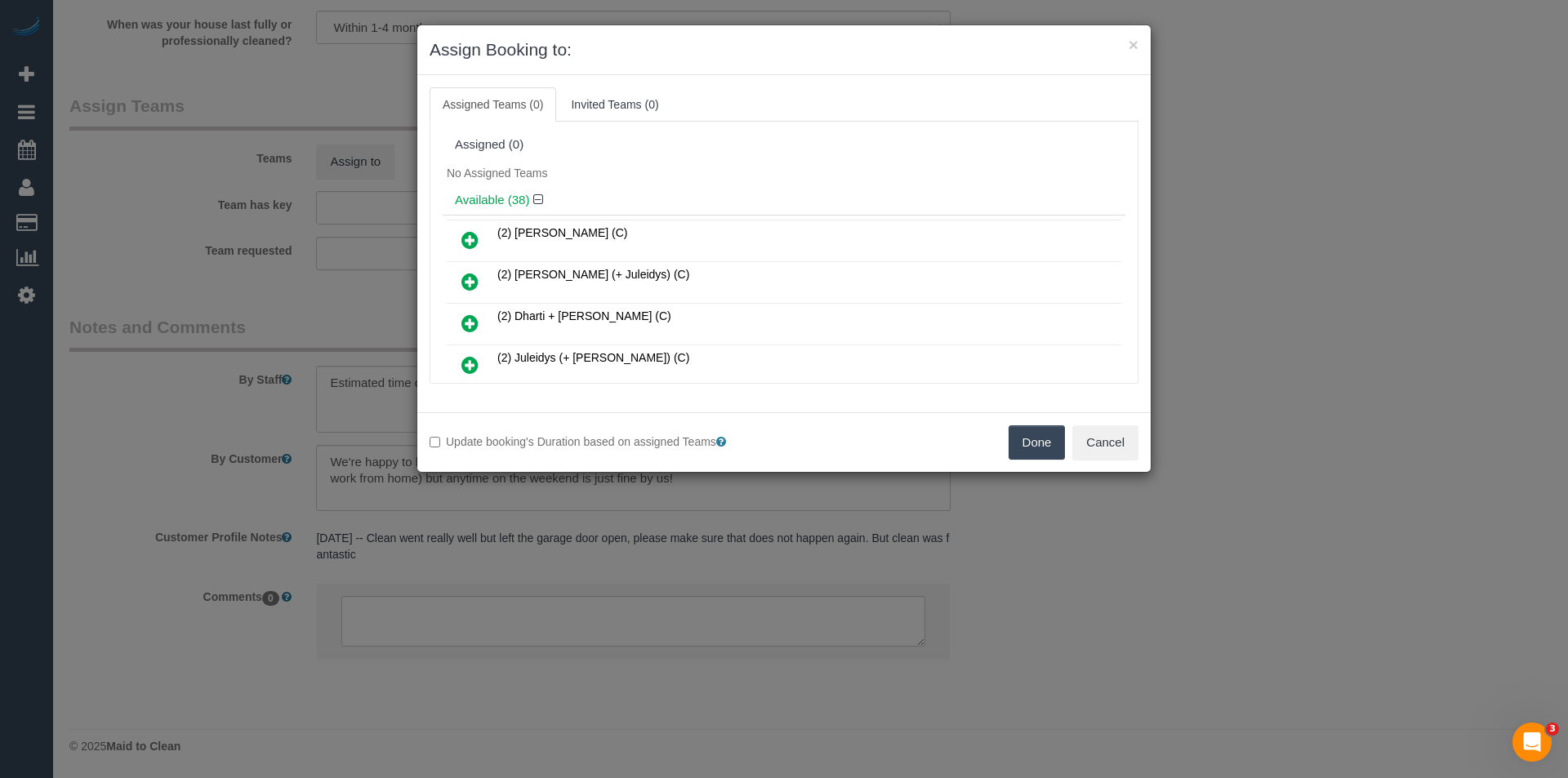
scroll to position [357, 0]
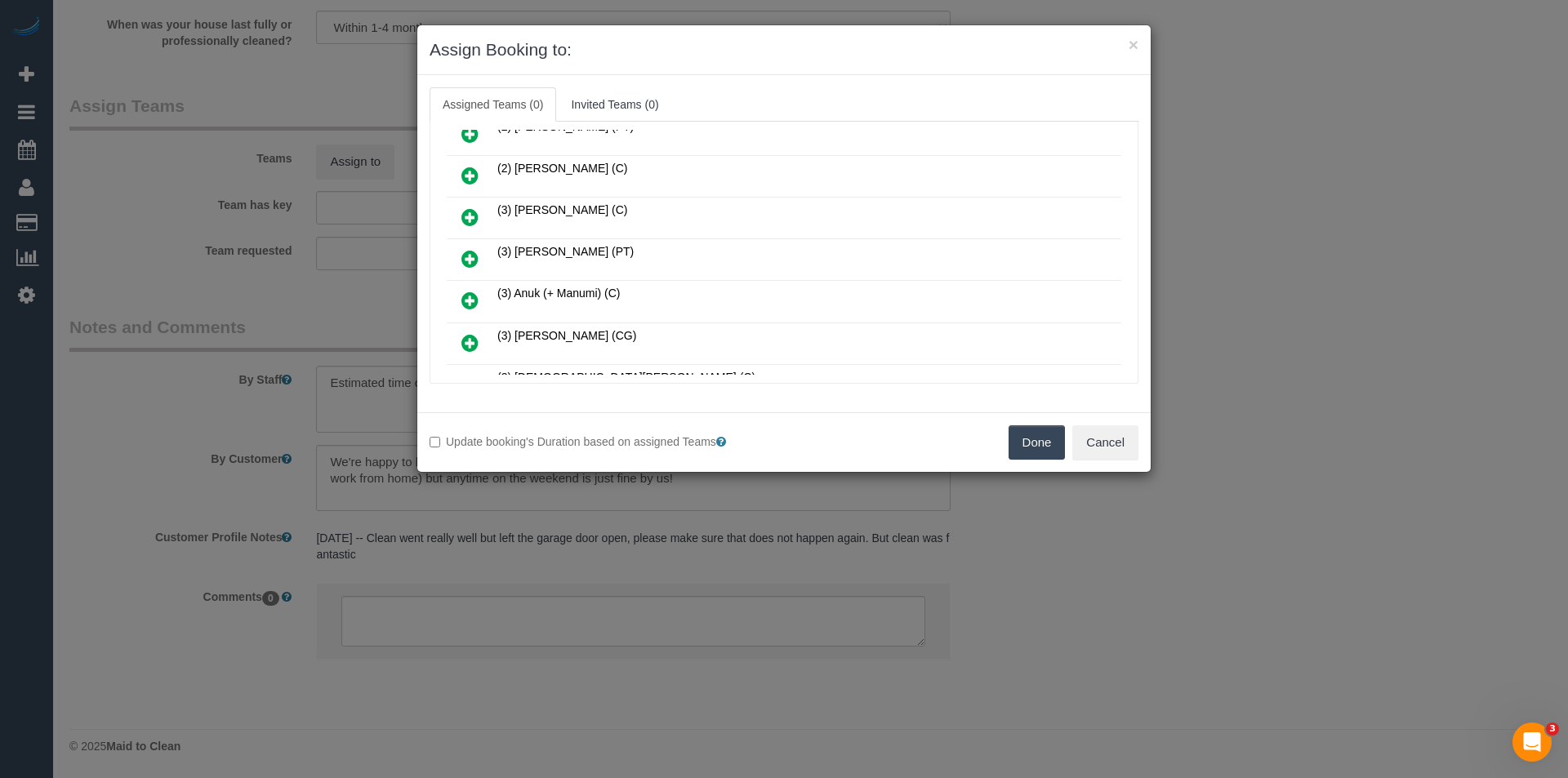
click at [464, 255] on icon at bounding box center [470, 259] width 17 height 19
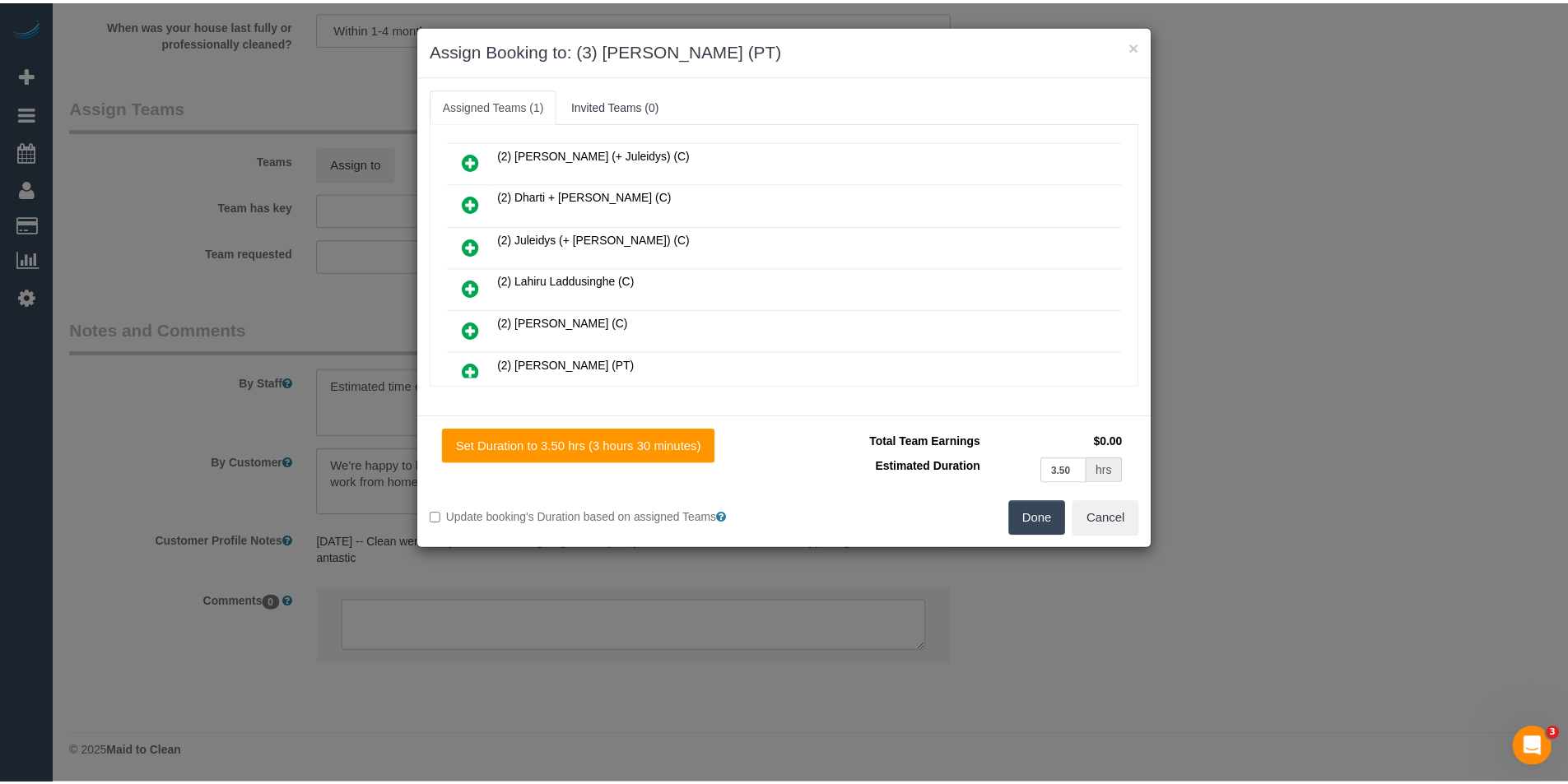
scroll to position [0, 0]
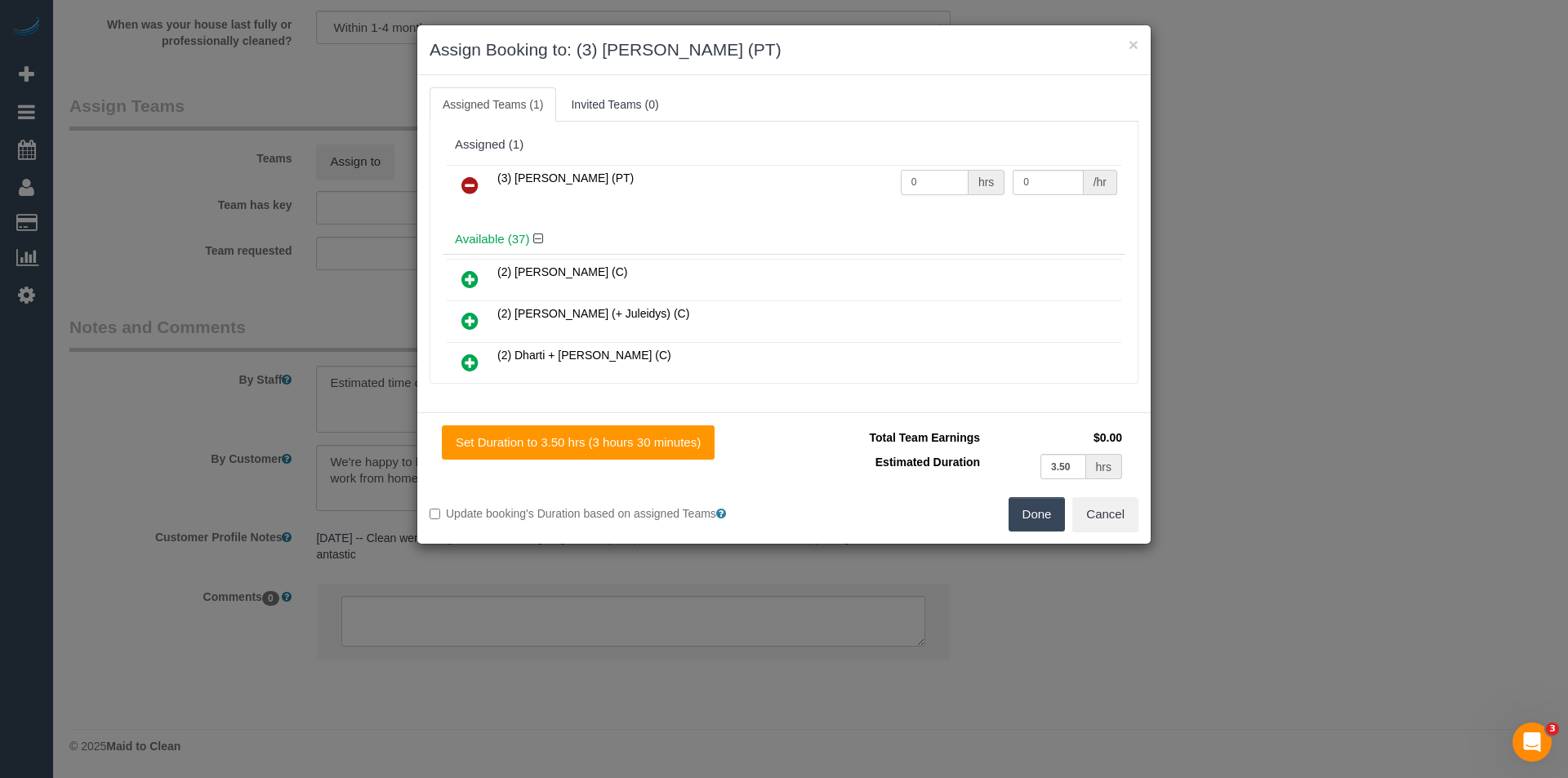
drag, startPoint x: 930, startPoint y: 184, endPoint x: 704, endPoint y: 194, distance: 226.2
click at [723, 194] on tr "(3) Allie Zhu (PT) 0 hrs 0 /hr" at bounding box center [784, 185] width 675 height 42
type input "1"
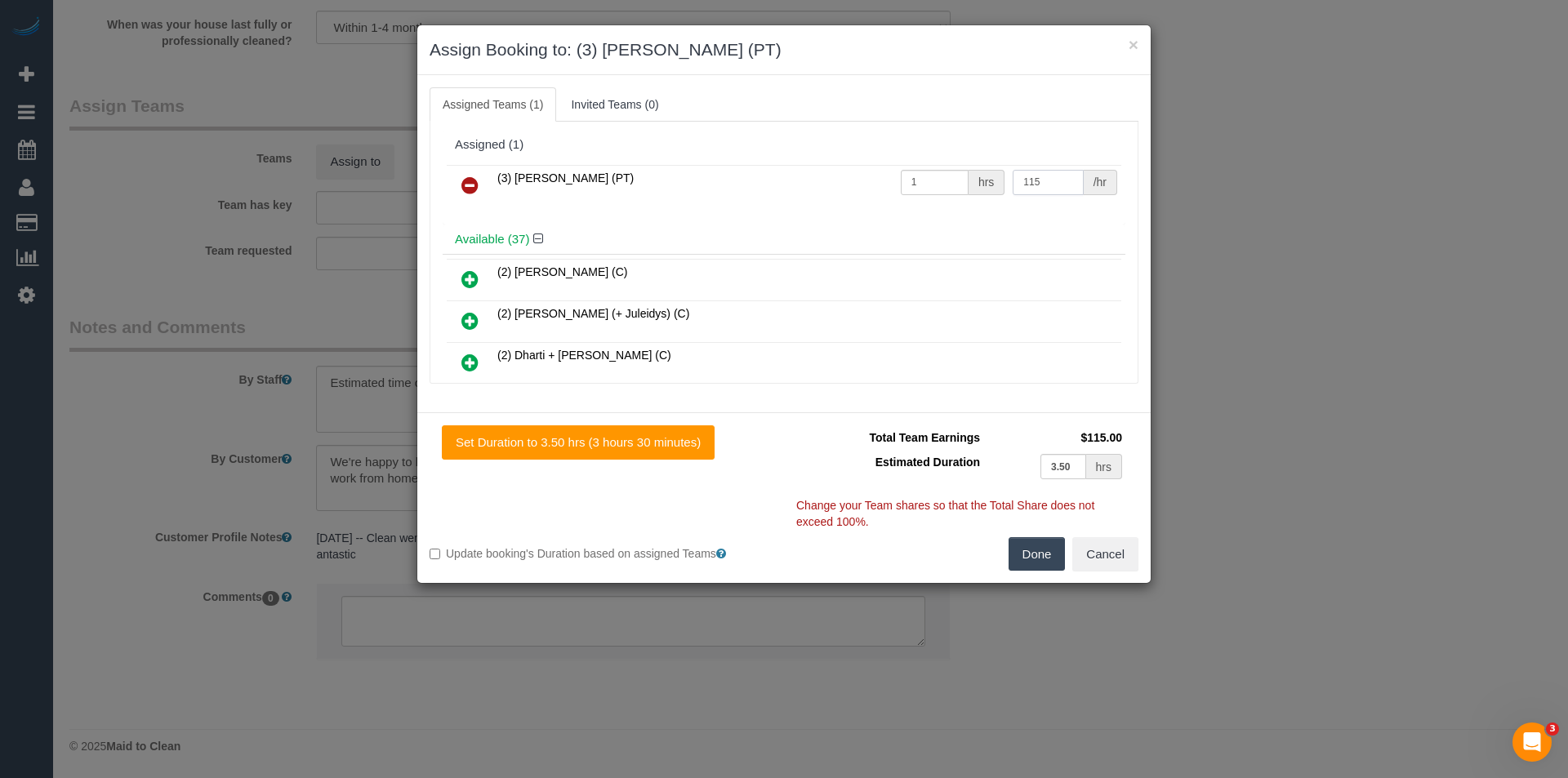
type input "115"
click at [1044, 549] on button "Done" at bounding box center [1037, 555] width 57 height 34
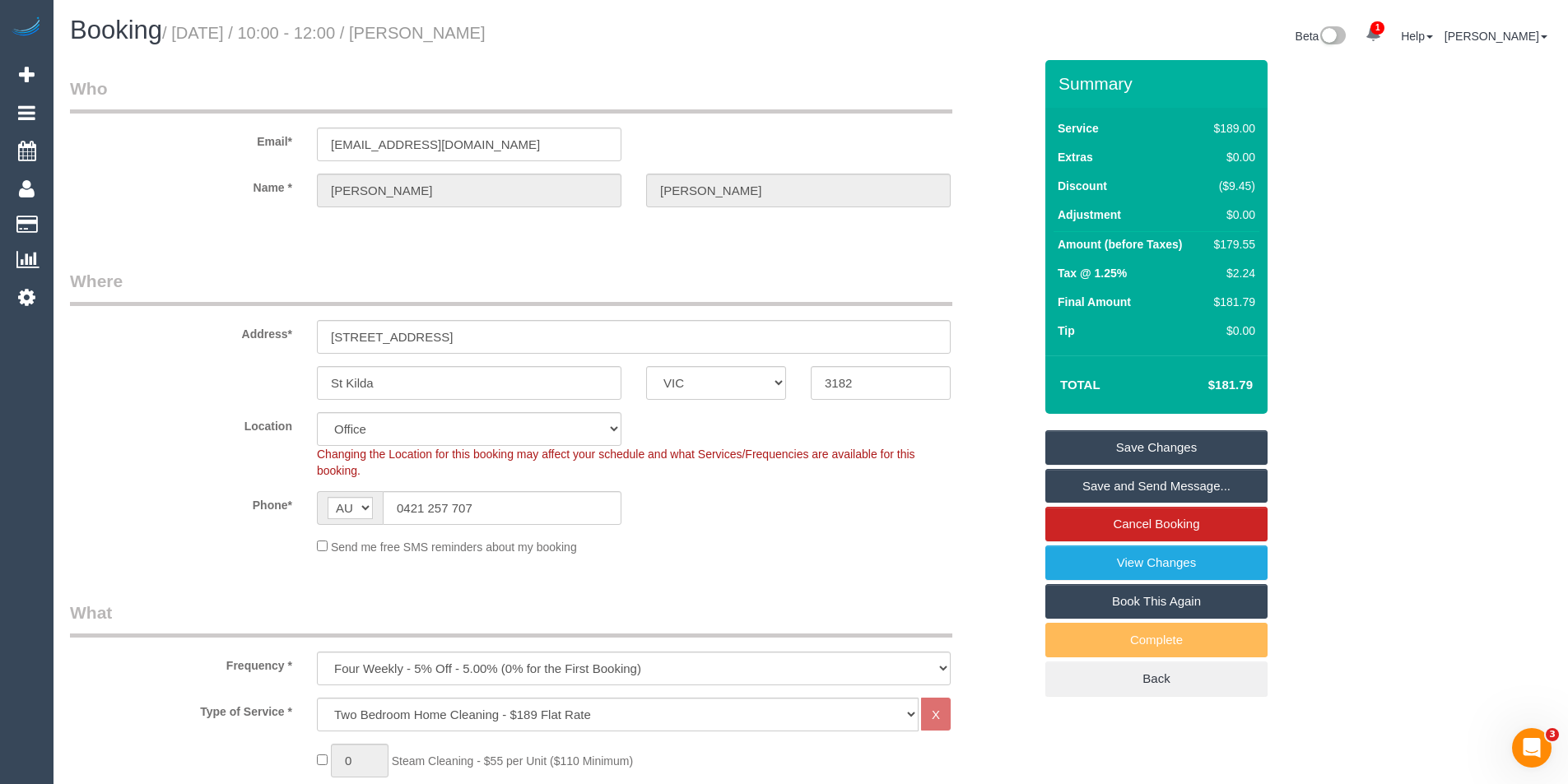
click at [1094, 490] on link "Save and Send Message..." at bounding box center [1157, 486] width 222 height 35
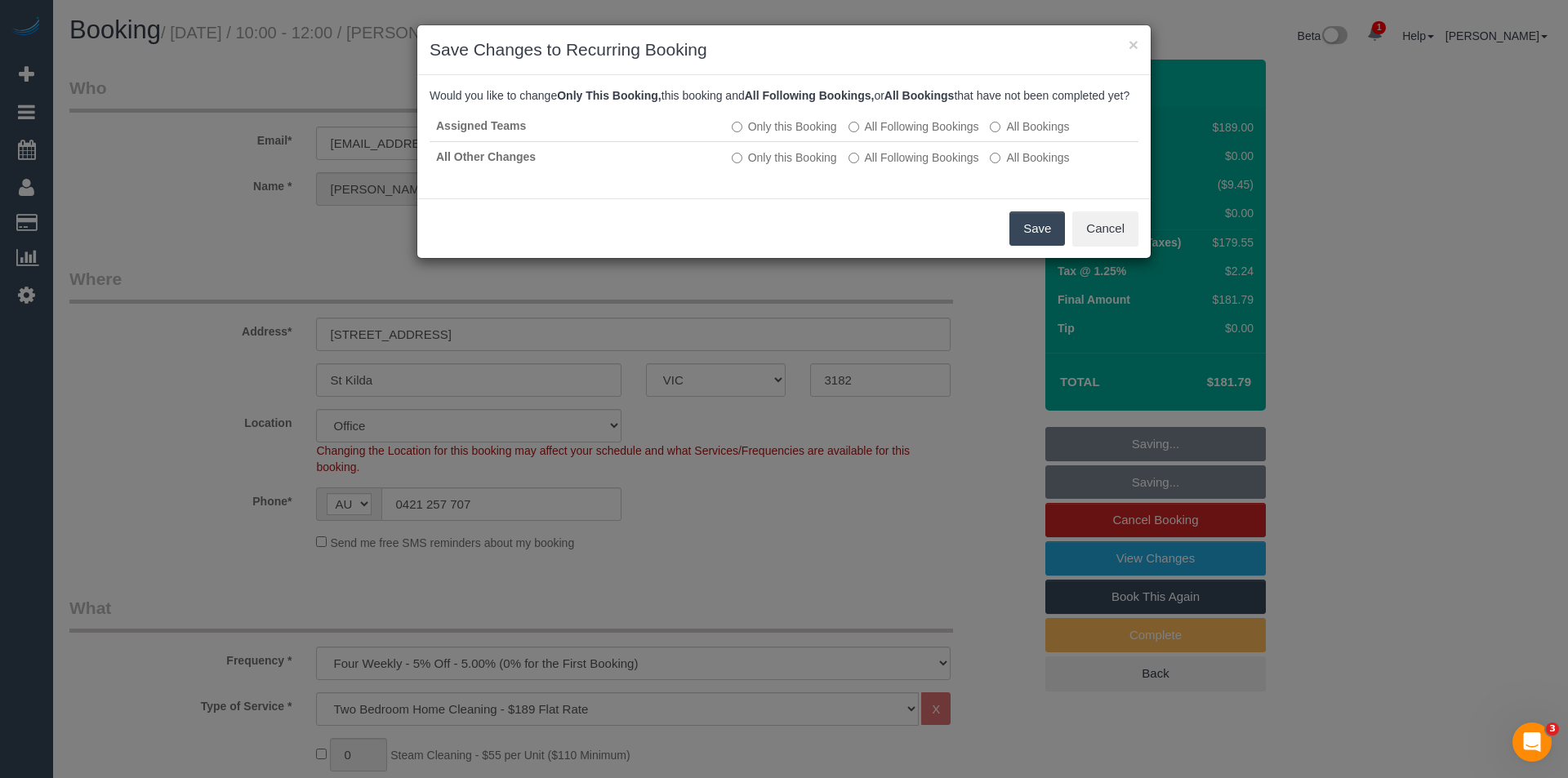
click at [1034, 245] on button "Save" at bounding box center [1037, 229] width 56 height 34
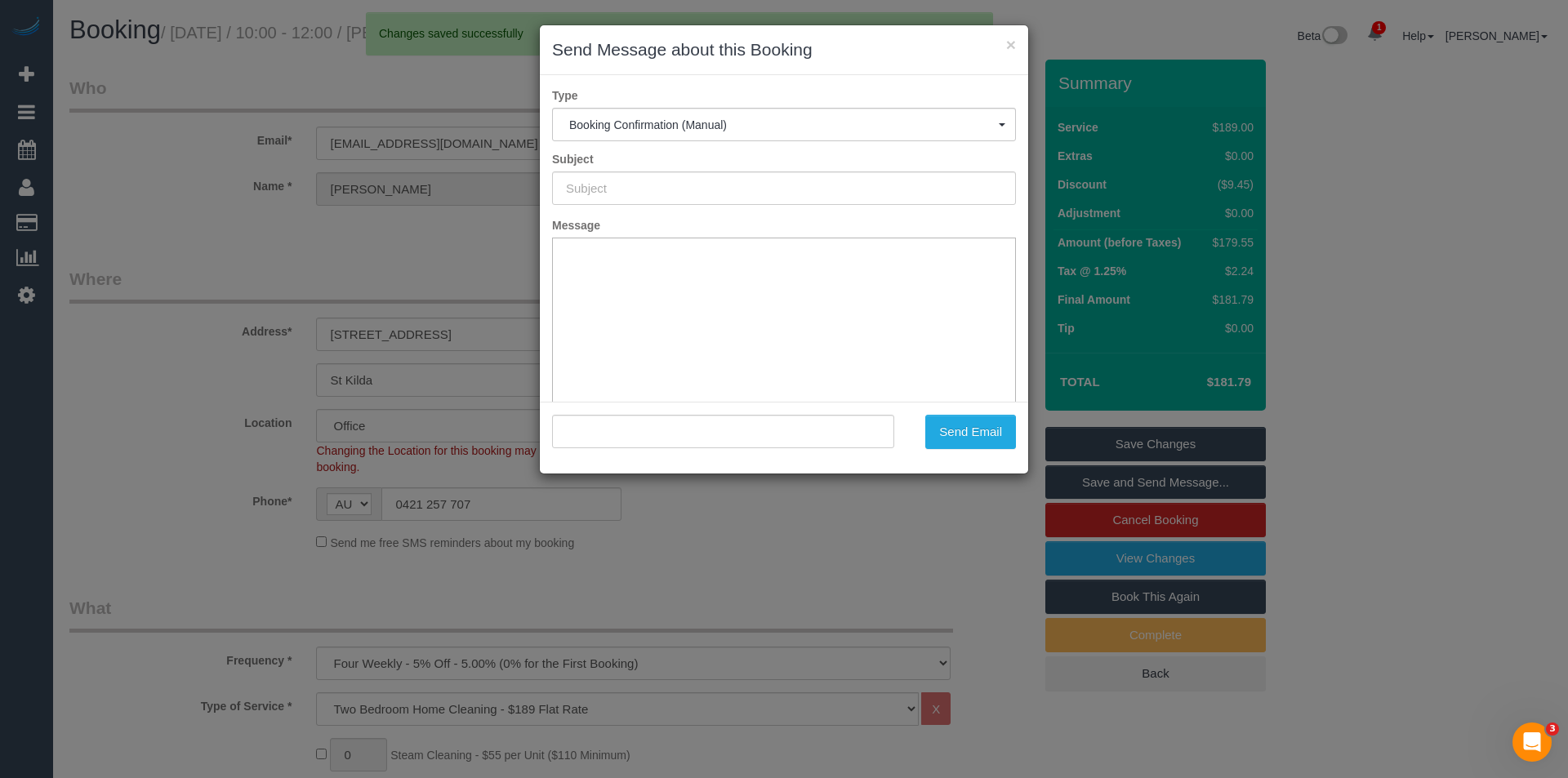
type input "Booking Confirmed"
type input ""Jennifer Keene-McCann" <jenniferekeenemccann@gmail.com>"
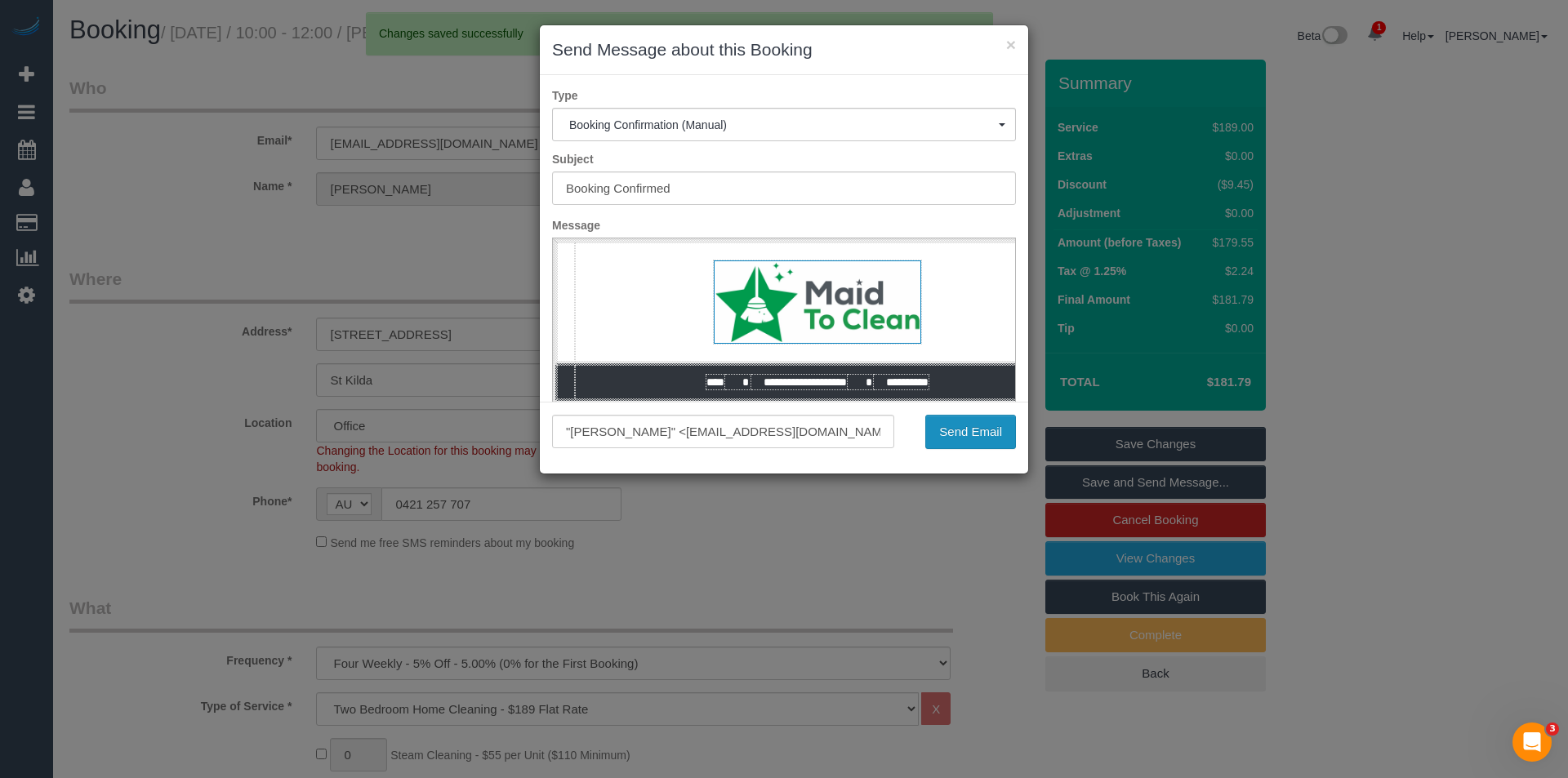
click at [993, 438] on button "Send Email" at bounding box center [970, 432] width 91 height 34
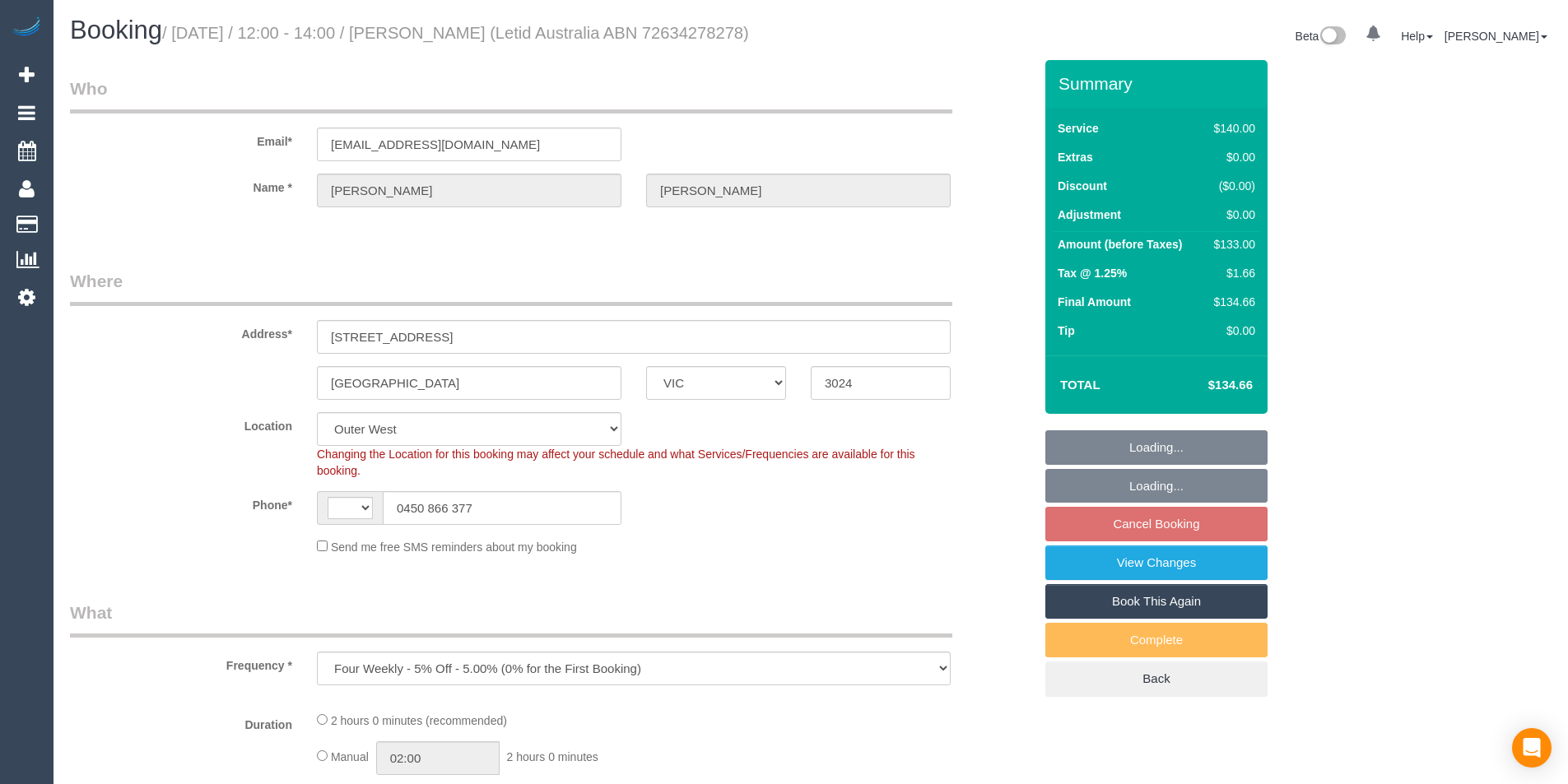
select select "VIC"
select select "string:AU"
select select "object:1109"
select select "number:28"
select select "number:14"
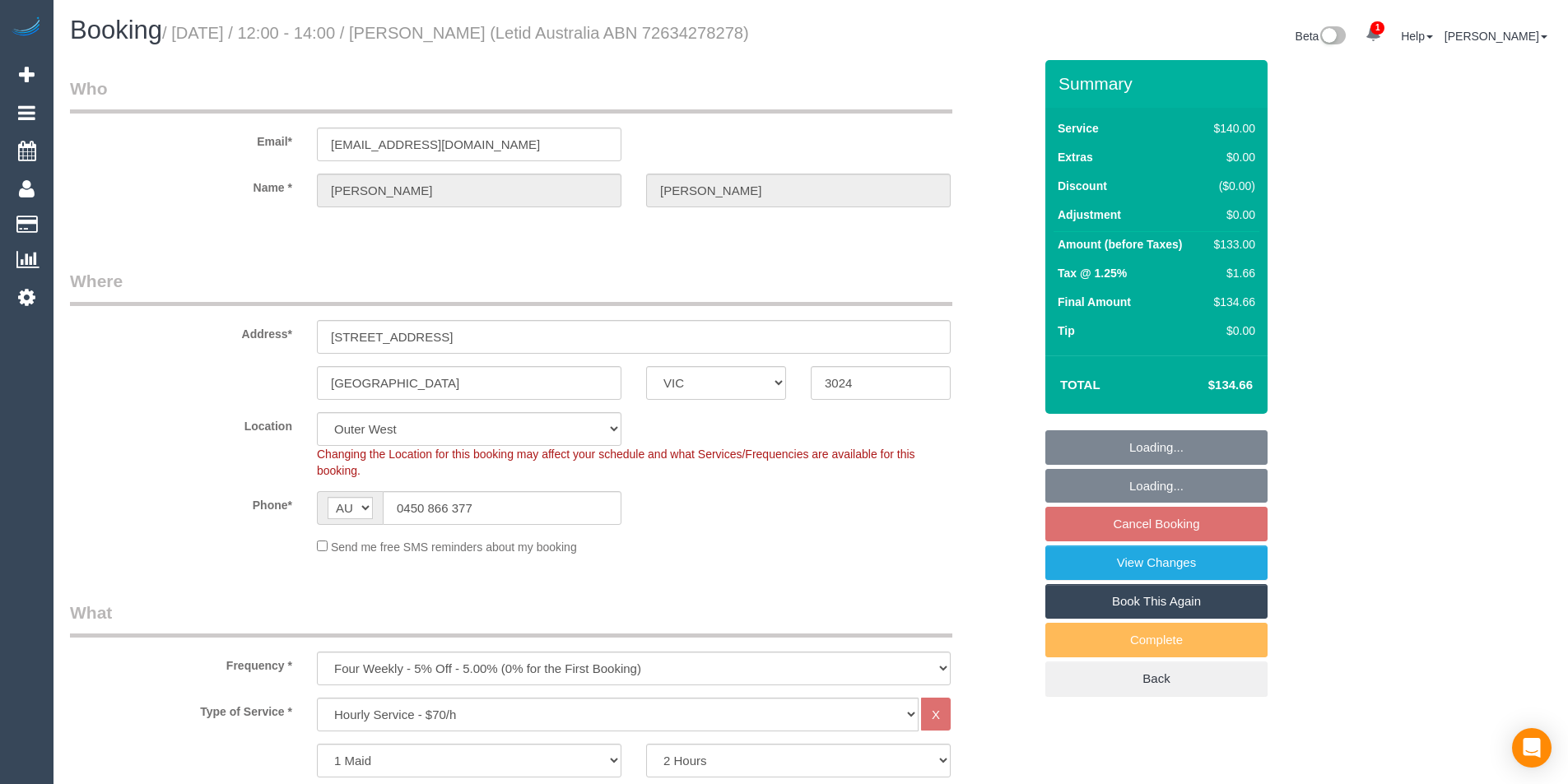
select select "number:19"
select select "number:23"
select select "number:33"
select select "number:12"
select select "string:stripe-pm_1Rlp3Q2GScqysDRVm8p4l2tt"
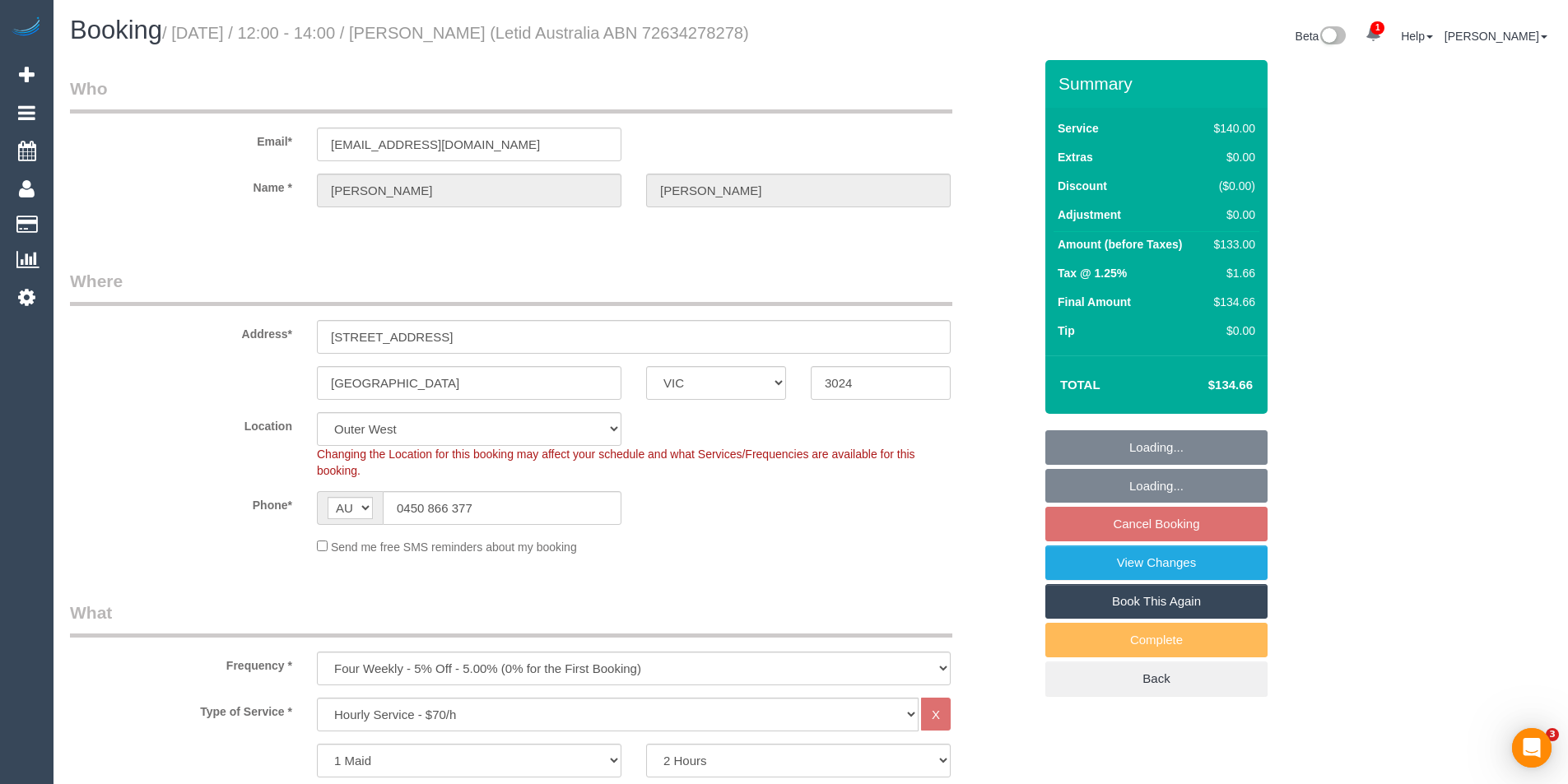
select select "spot4"
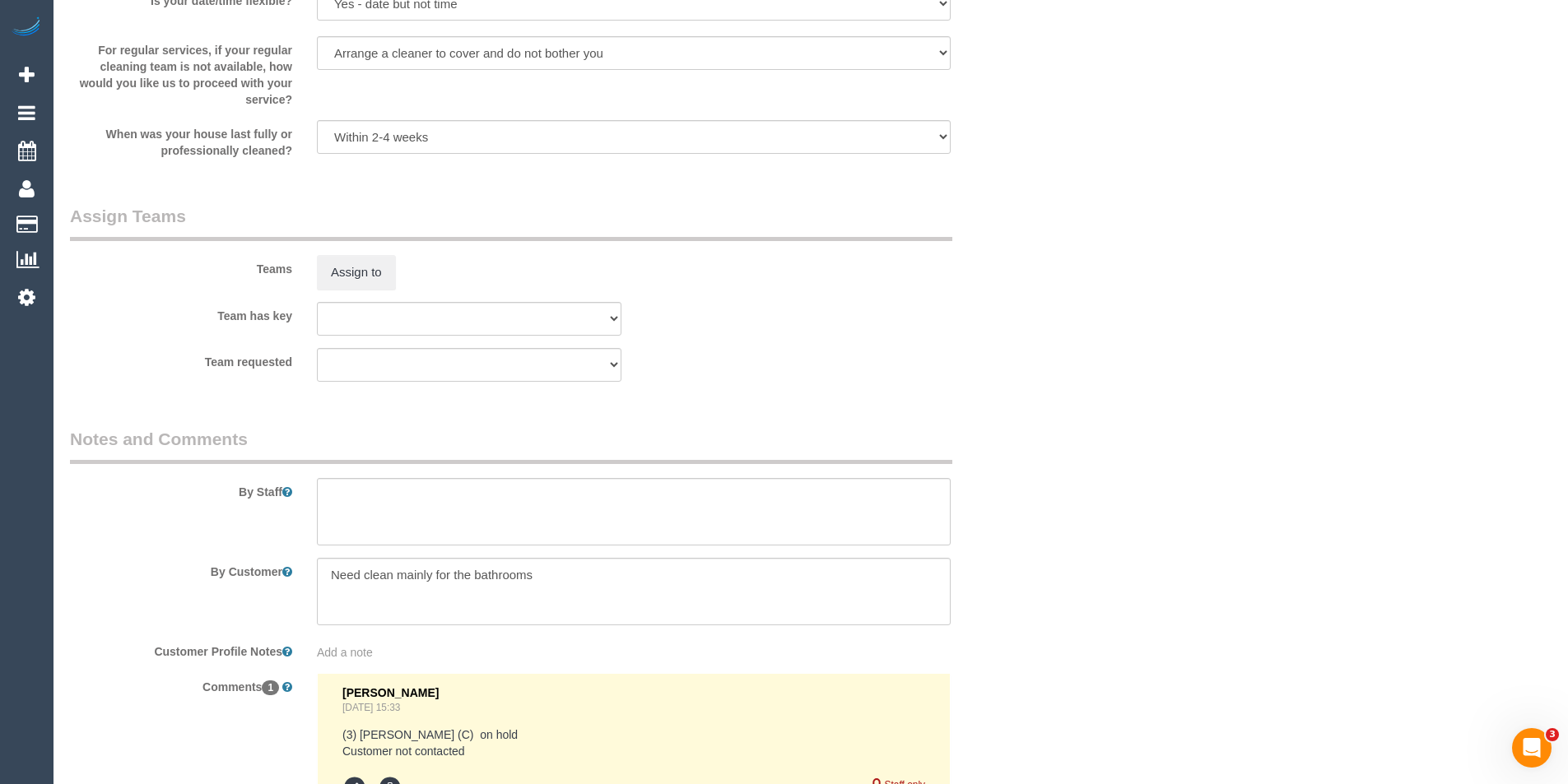
scroll to position [2387, 0]
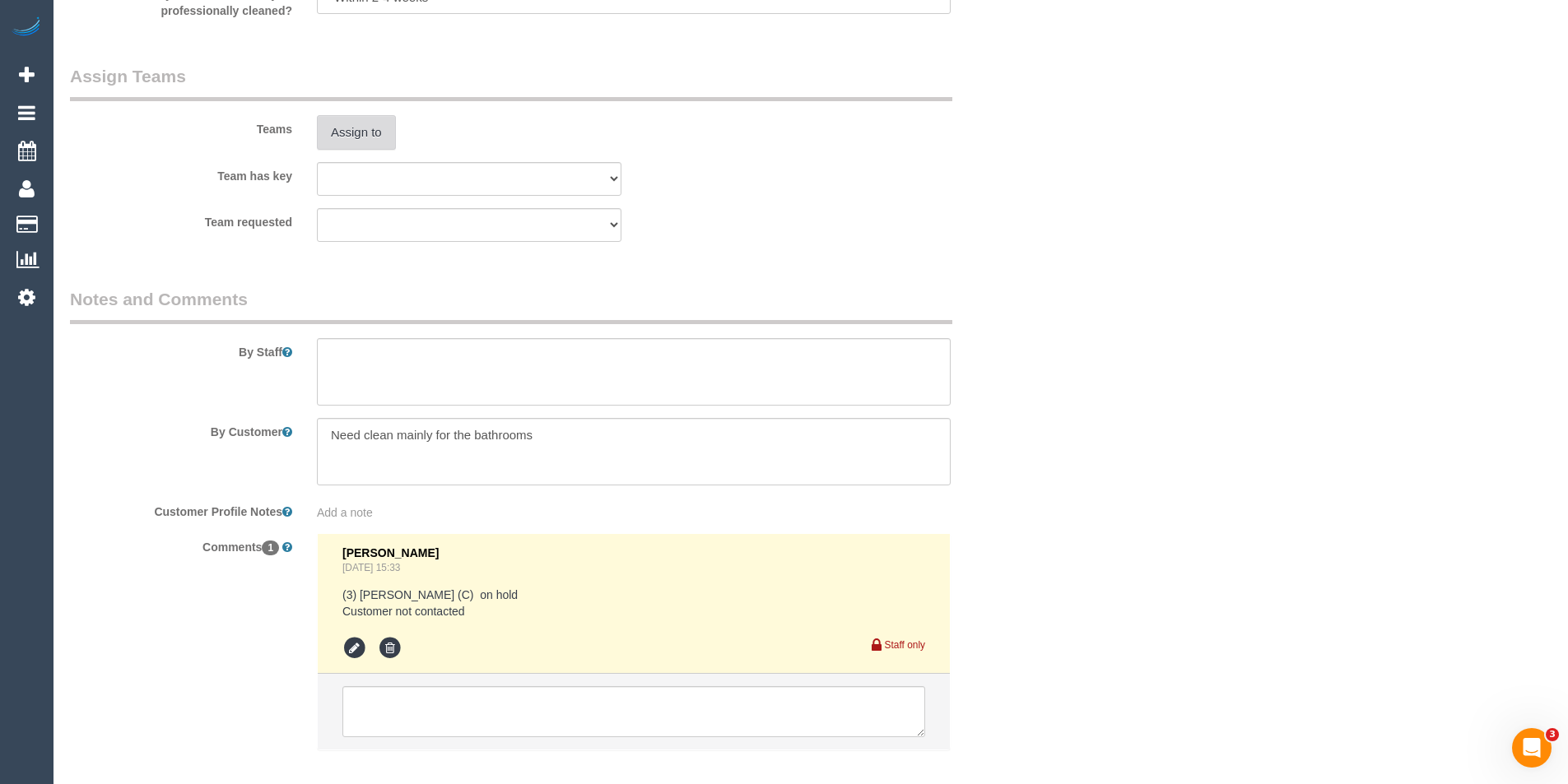
click at [350, 144] on button "Assign to" at bounding box center [356, 132] width 79 height 35
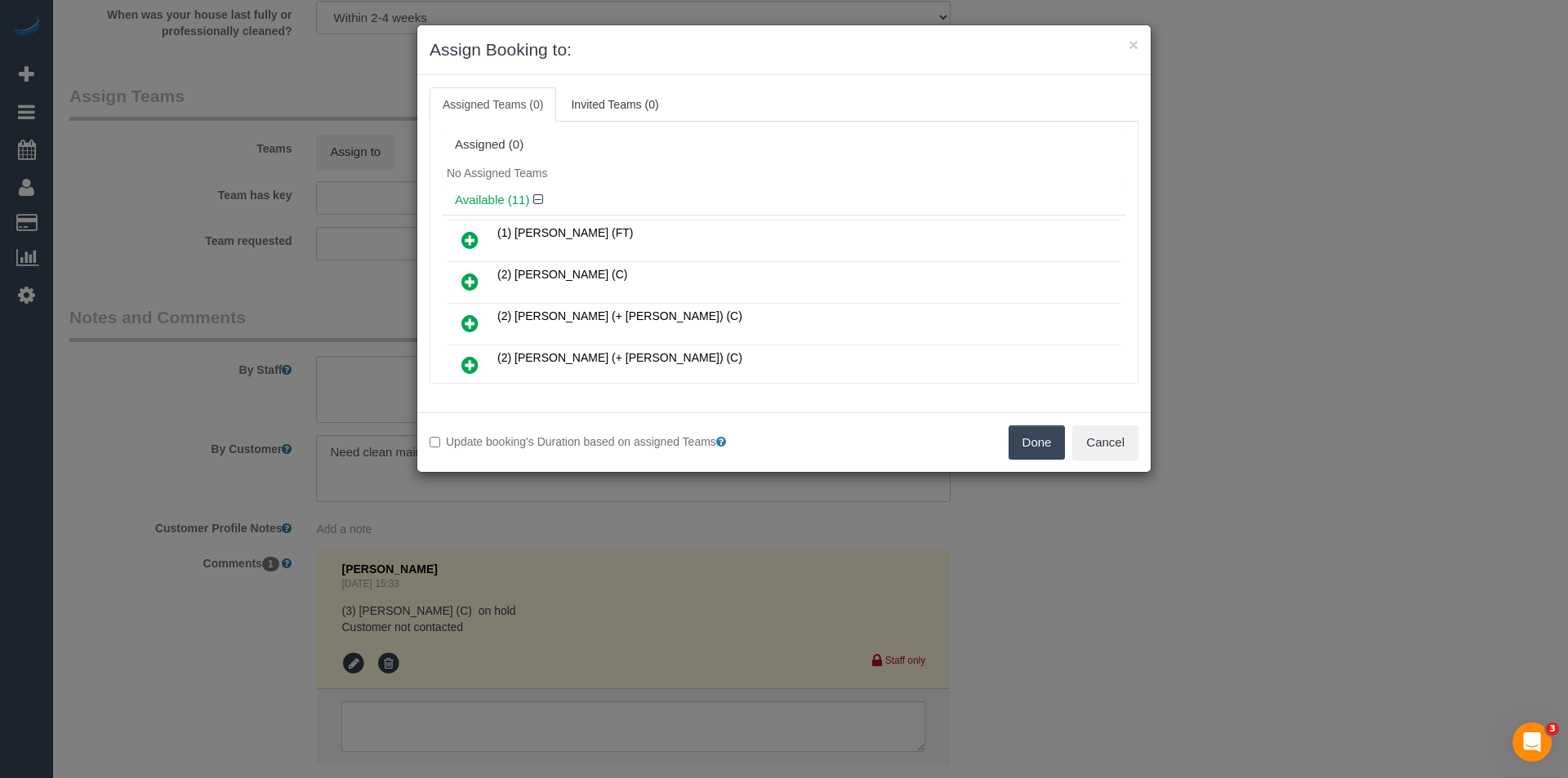
scroll to position [398, 0]
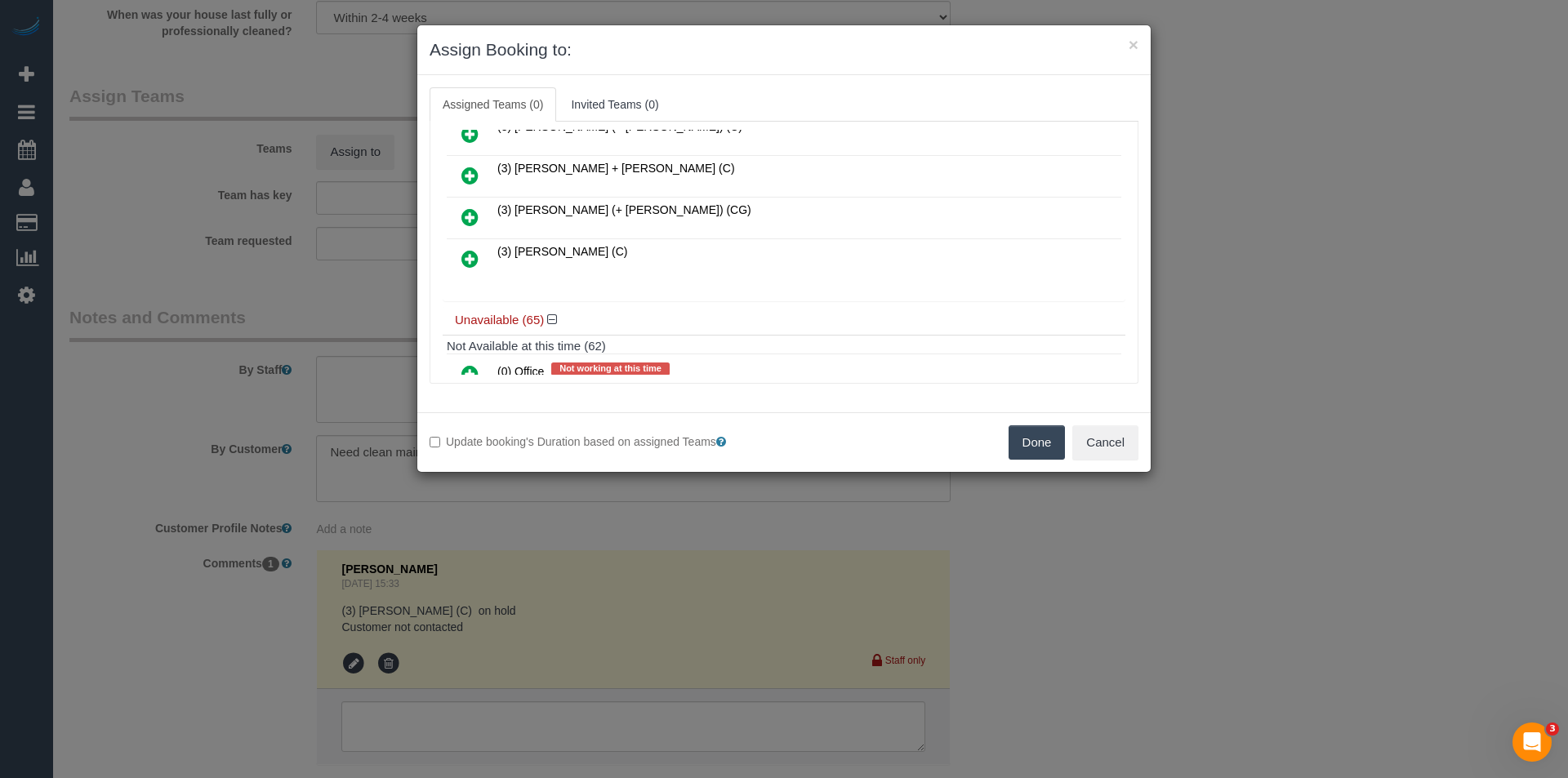
click at [459, 255] on link at bounding box center [470, 260] width 38 height 33
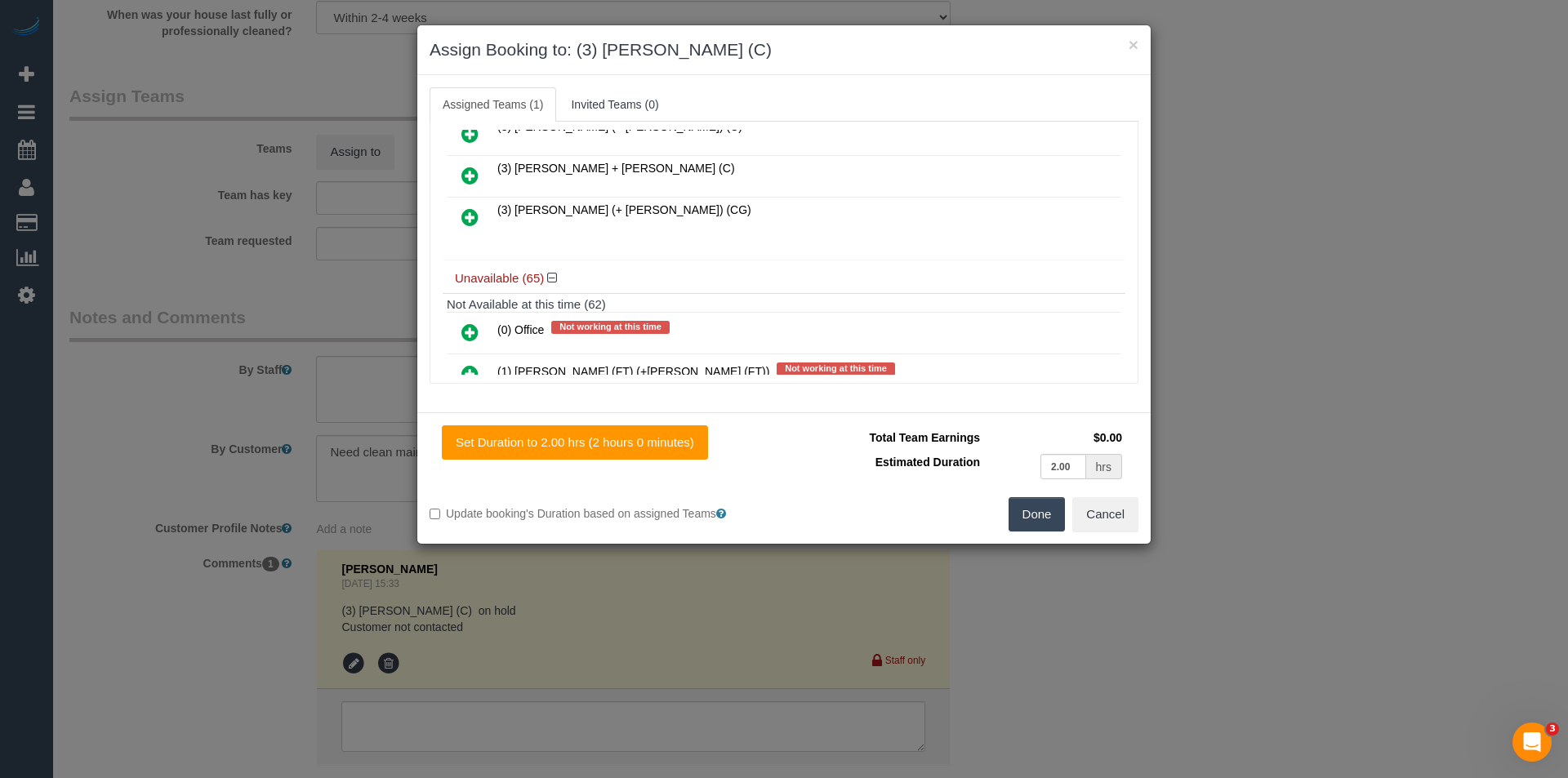
scroll to position [0, 0]
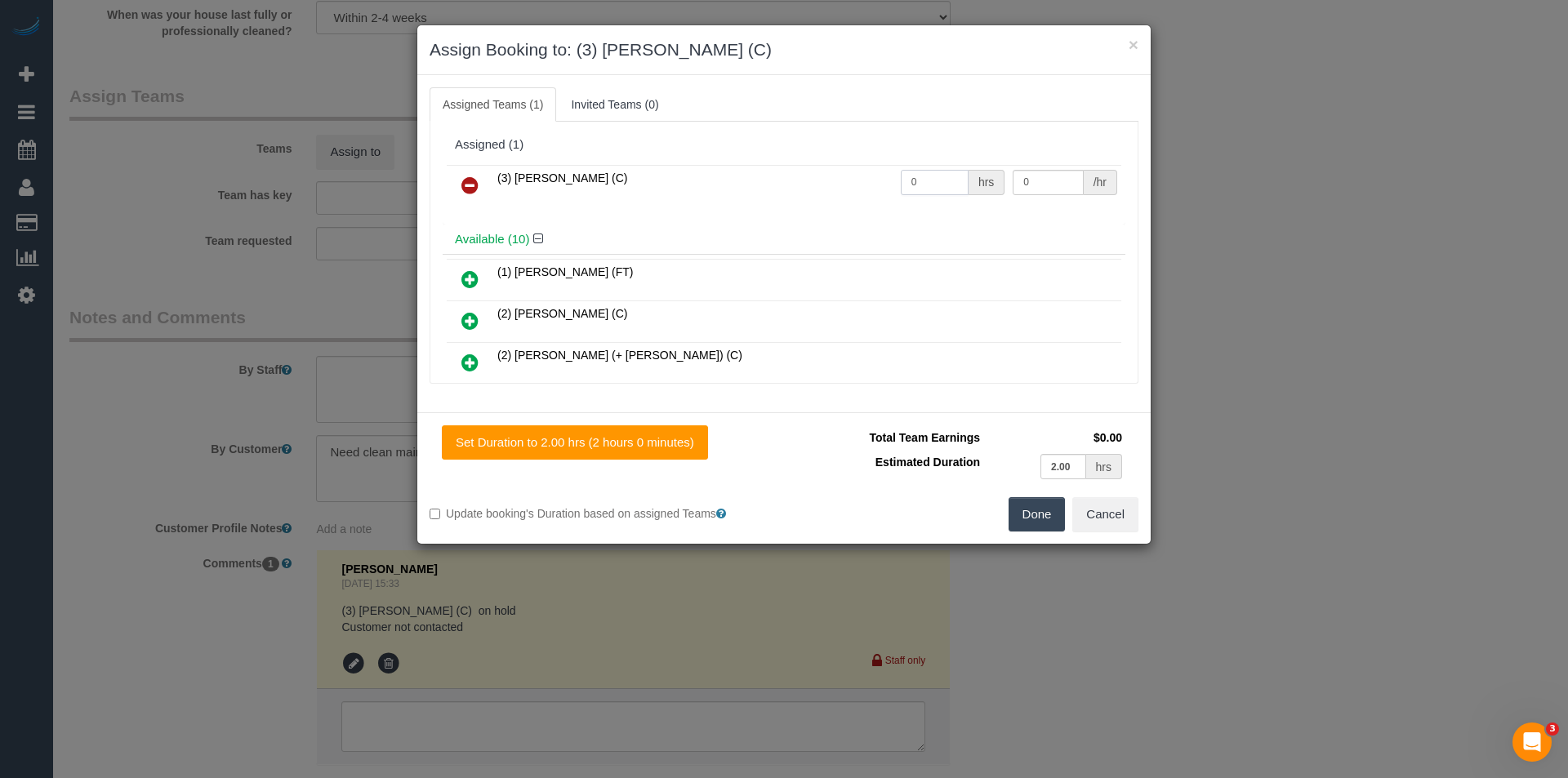
click at [829, 192] on tr "(3) [PERSON_NAME] (C) 0 hrs 0 /hr" at bounding box center [784, 185] width 675 height 42
type input "2"
type input "35"
click at [1056, 520] on button "Done" at bounding box center [1037, 514] width 57 height 34
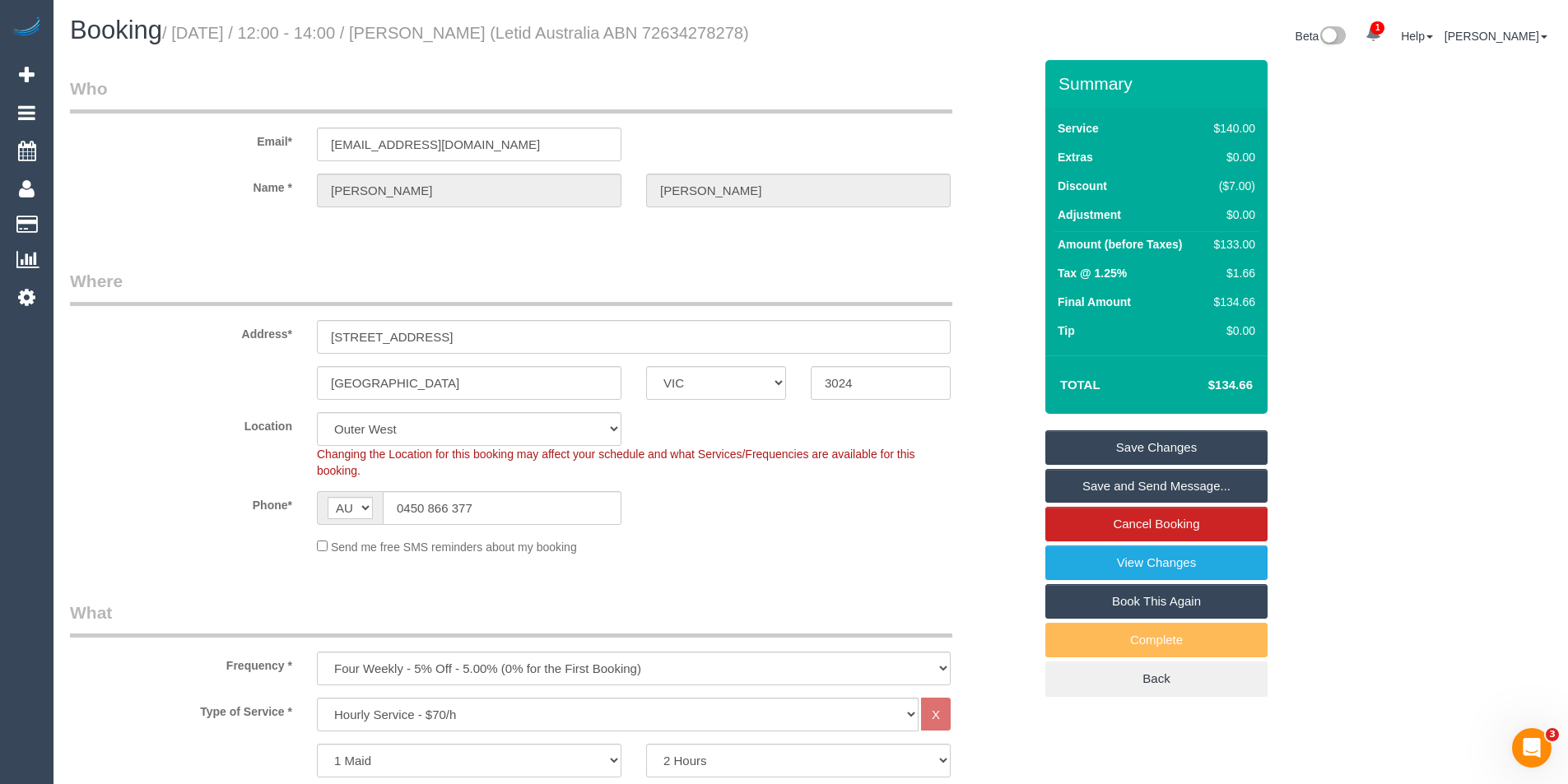
click at [1095, 465] on link "Save Changes" at bounding box center [1157, 448] width 222 height 35
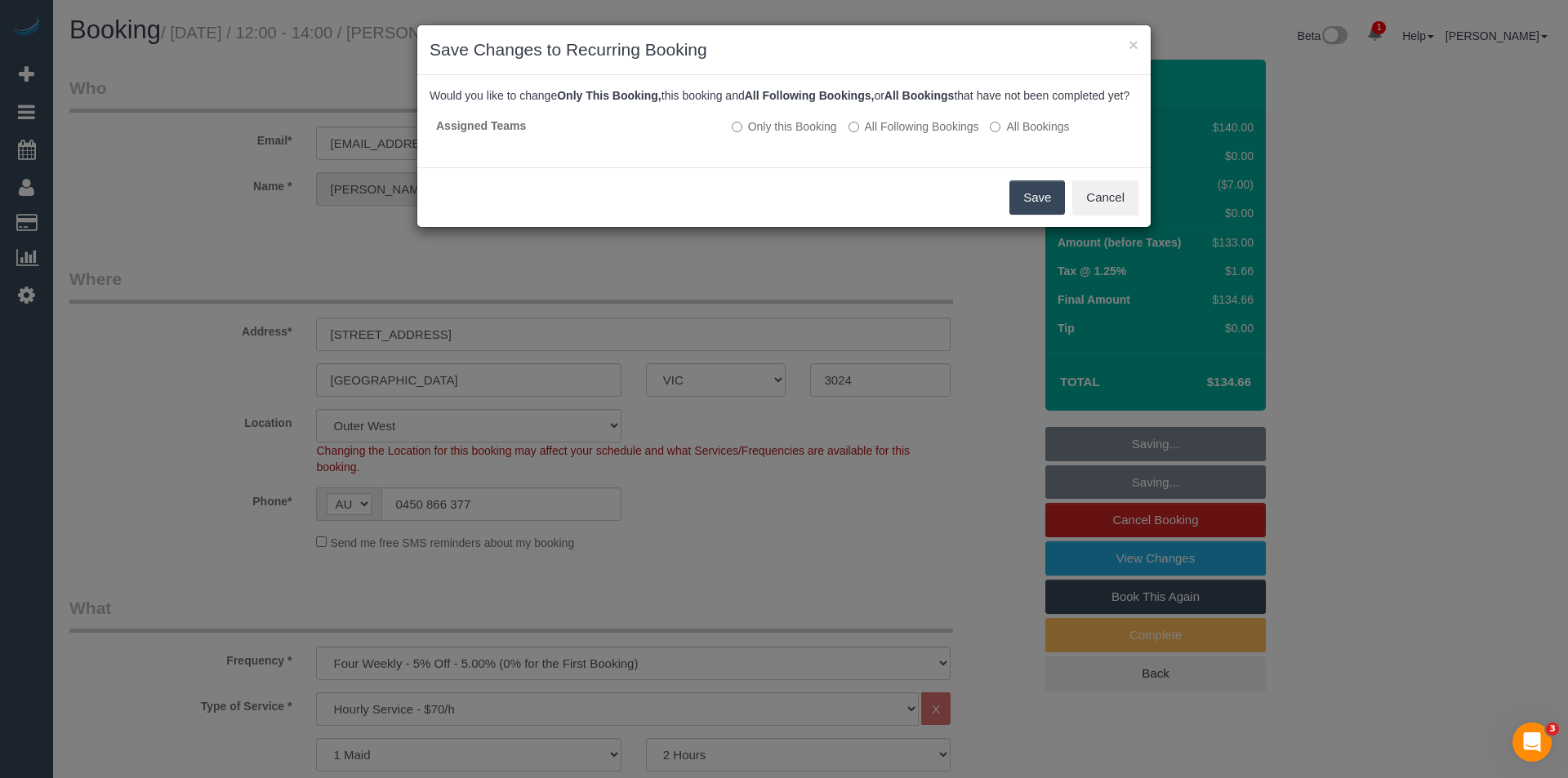
click at [1020, 215] on button "Save" at bounding box center [1037, 197] width 56 height 34
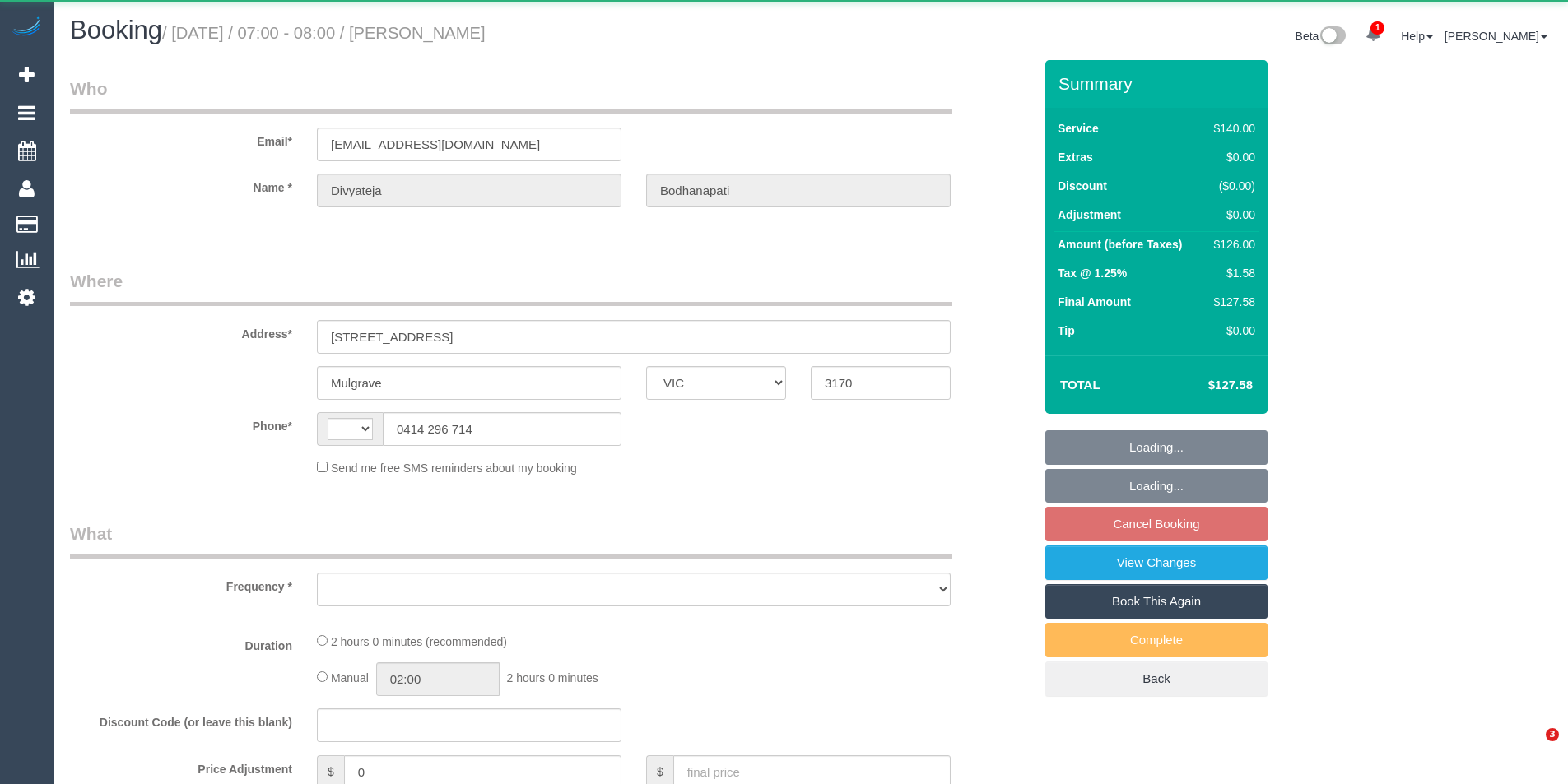
select select "VIC"
select select "string:AU"
select select "object:552"
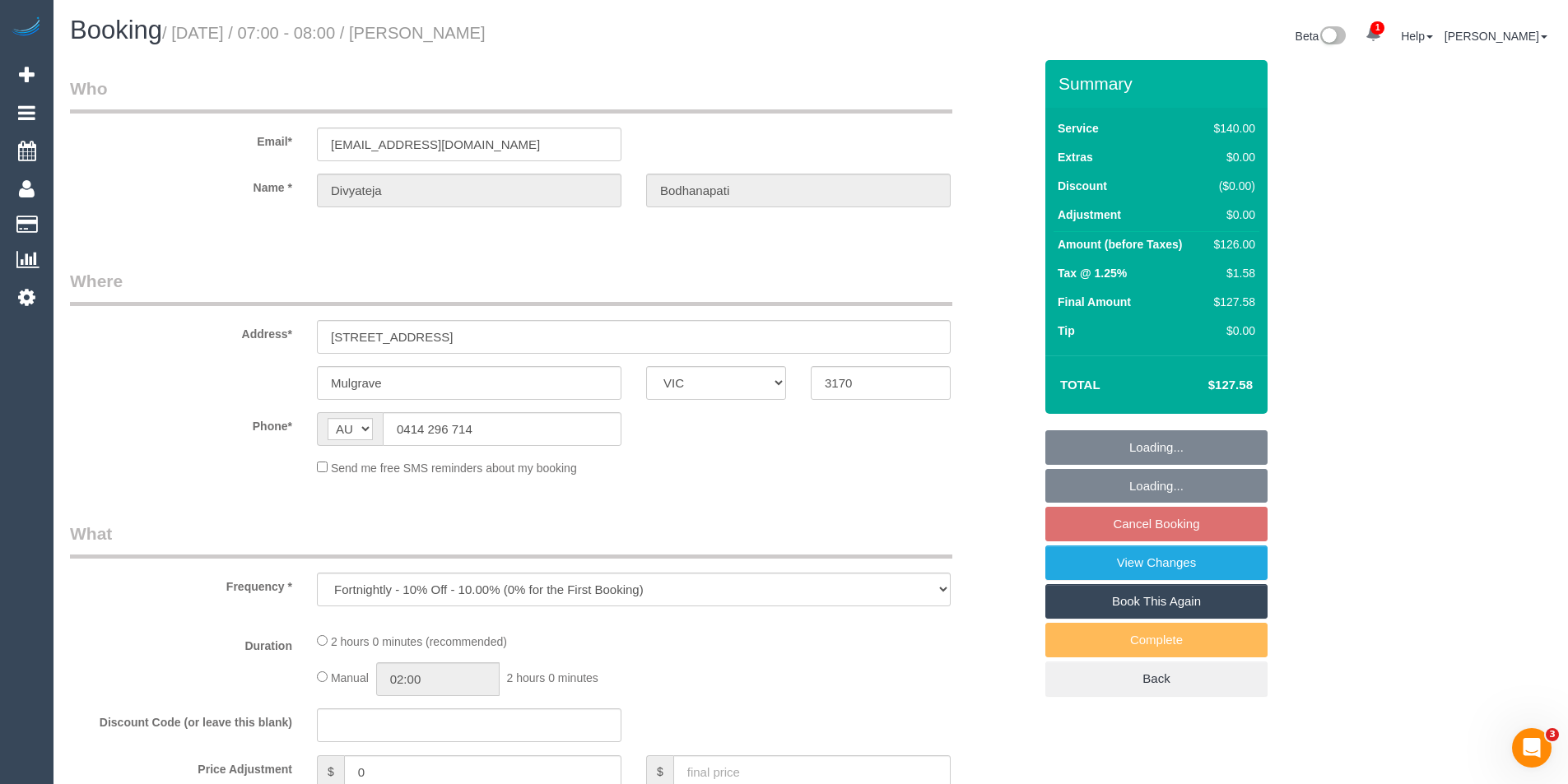
select select "string:stripe-pm_1LgdgT2GScqysDRVBtdUod6C"
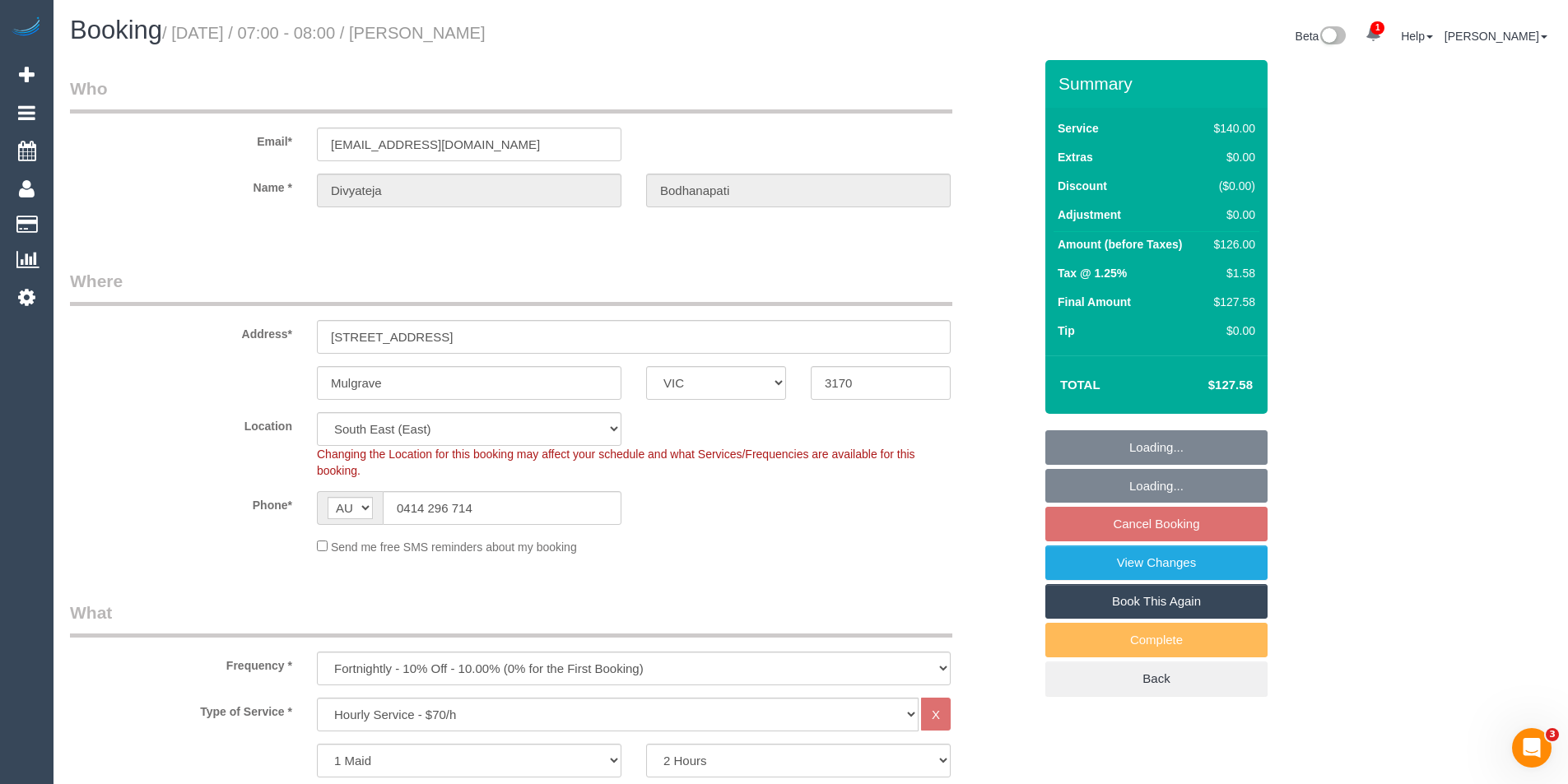
select select "number:28"
select select "number:14"
select select "number:19"
select select "number:24"
select select "number:34"
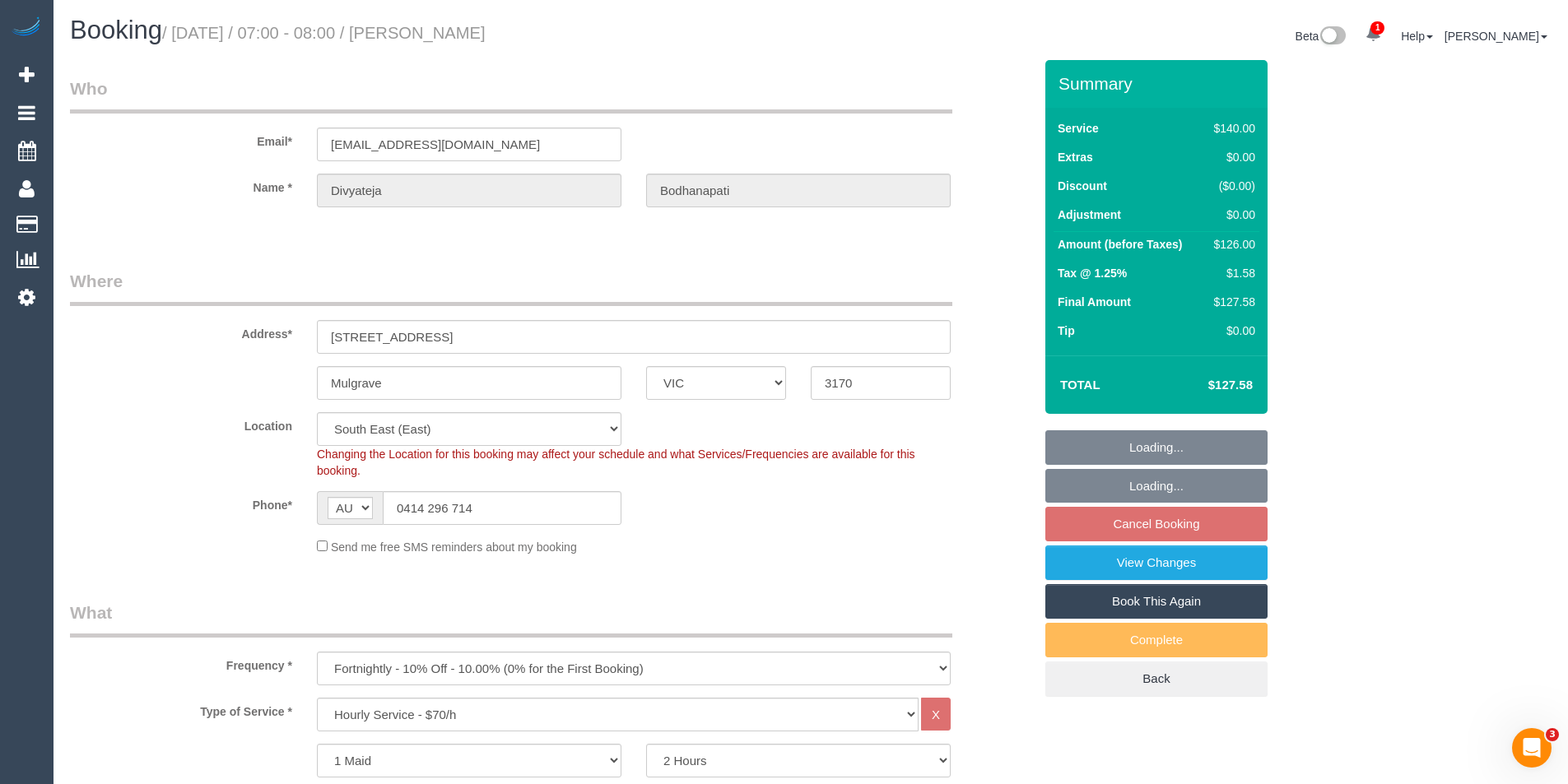
select select "object:1380"
select select "spot1"
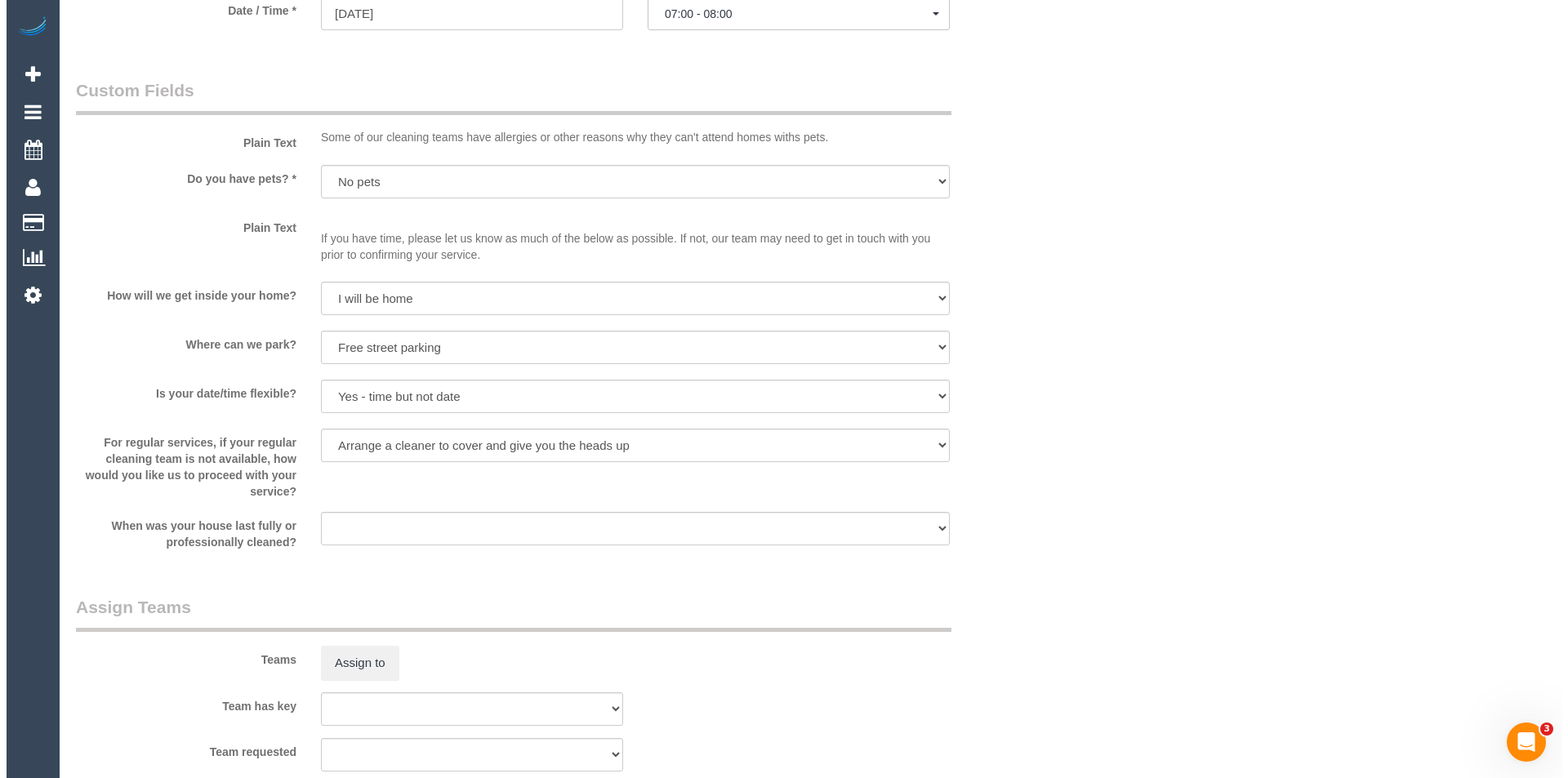
scroll to position [1960, 0]
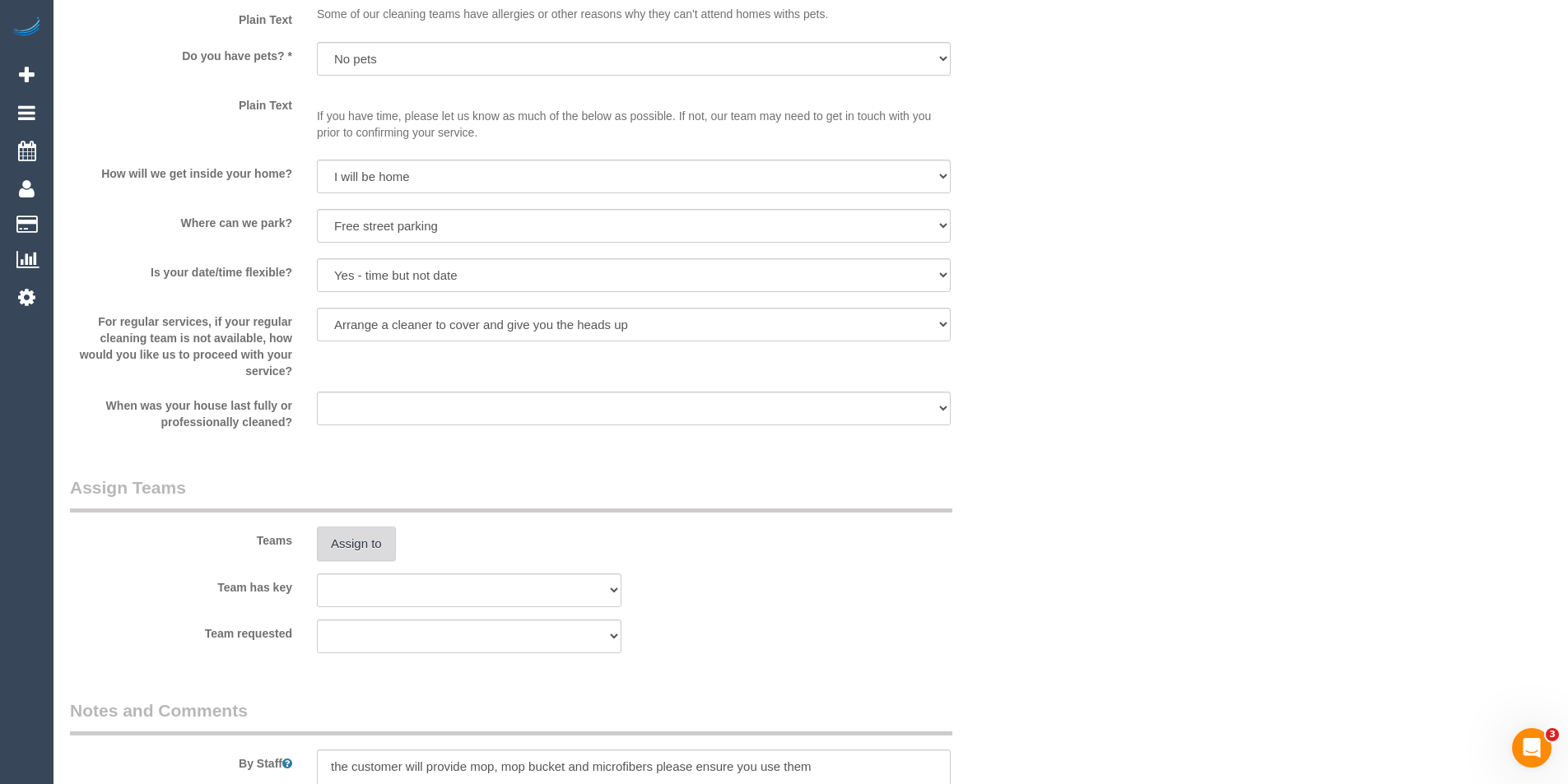
click at [344, 544] on button "Assign to" at bounding box center [356, 544] width 79 height 35
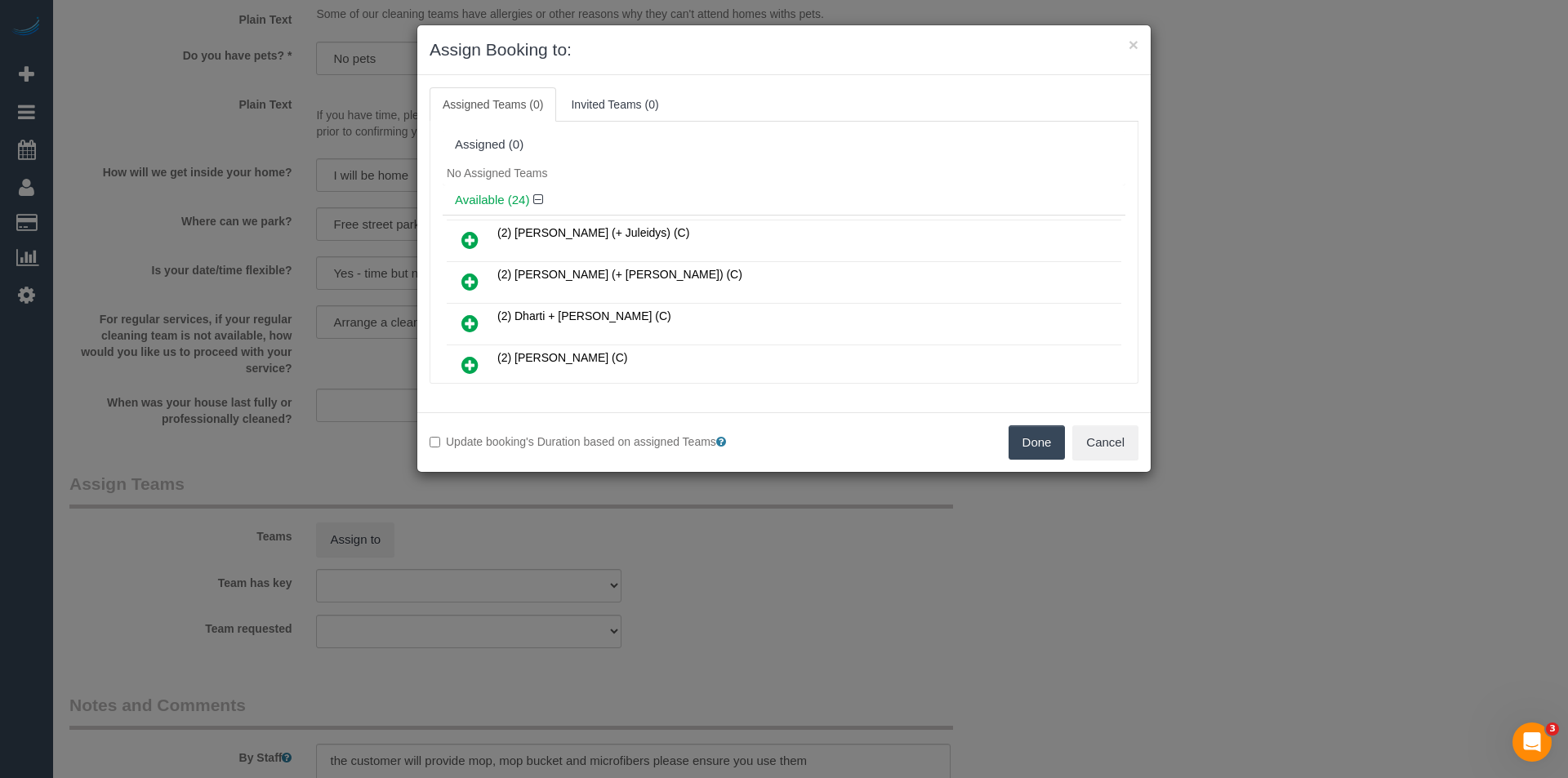
scroll to position [273, 0]
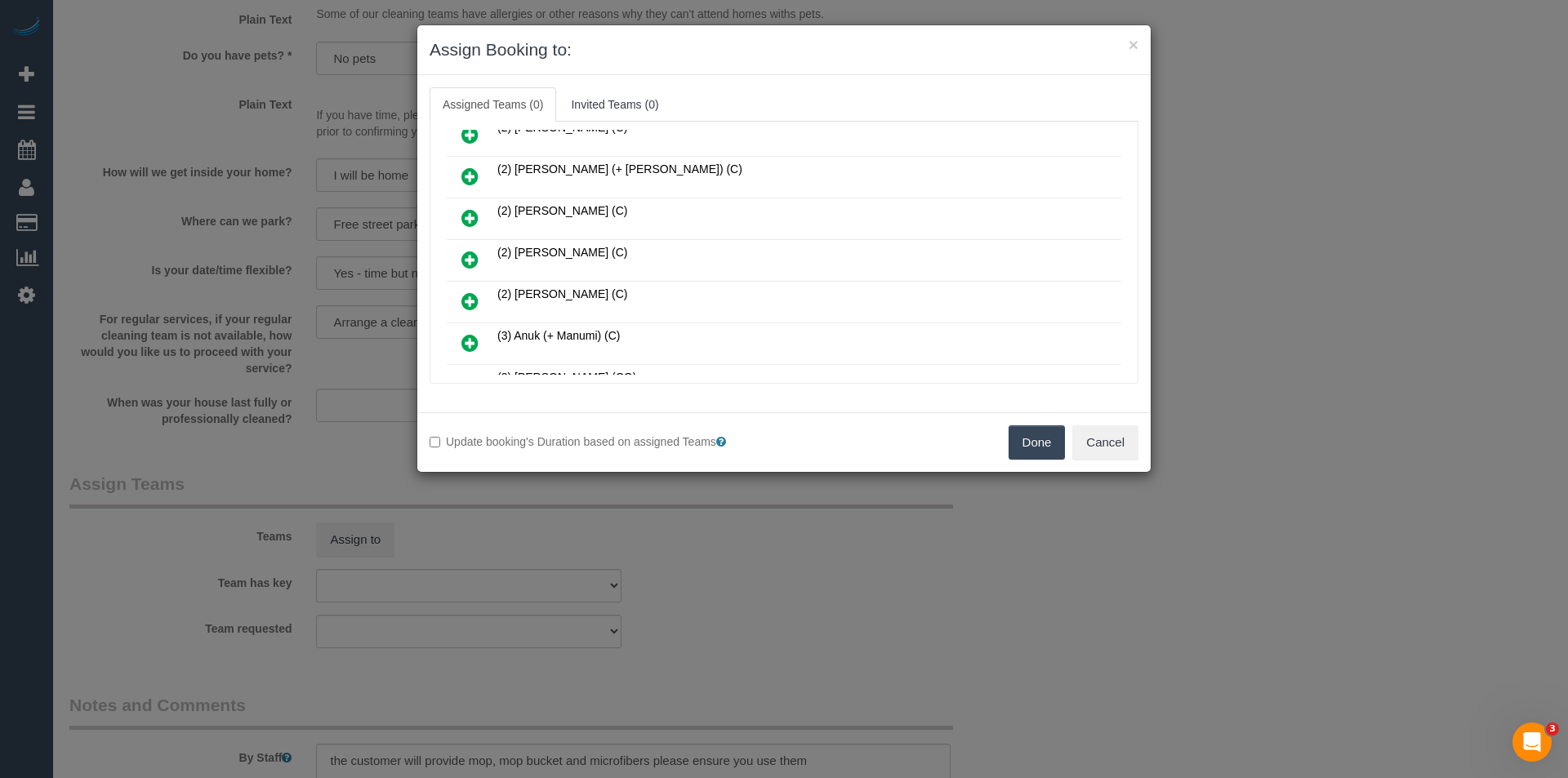
click at [472, 260] on icon at bounding box center [470, 260] width 17 height 19
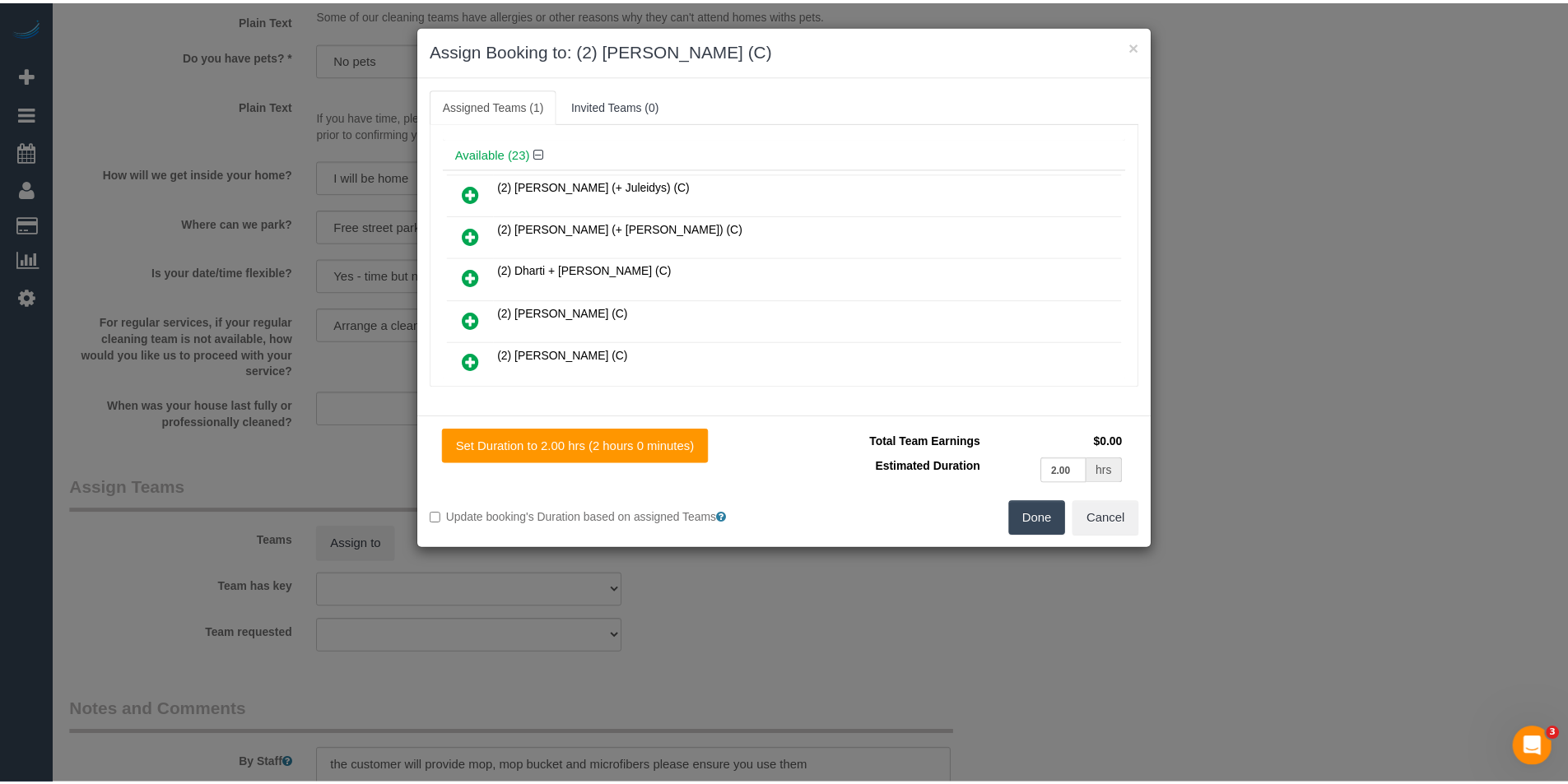
scroll to position [0, 0]
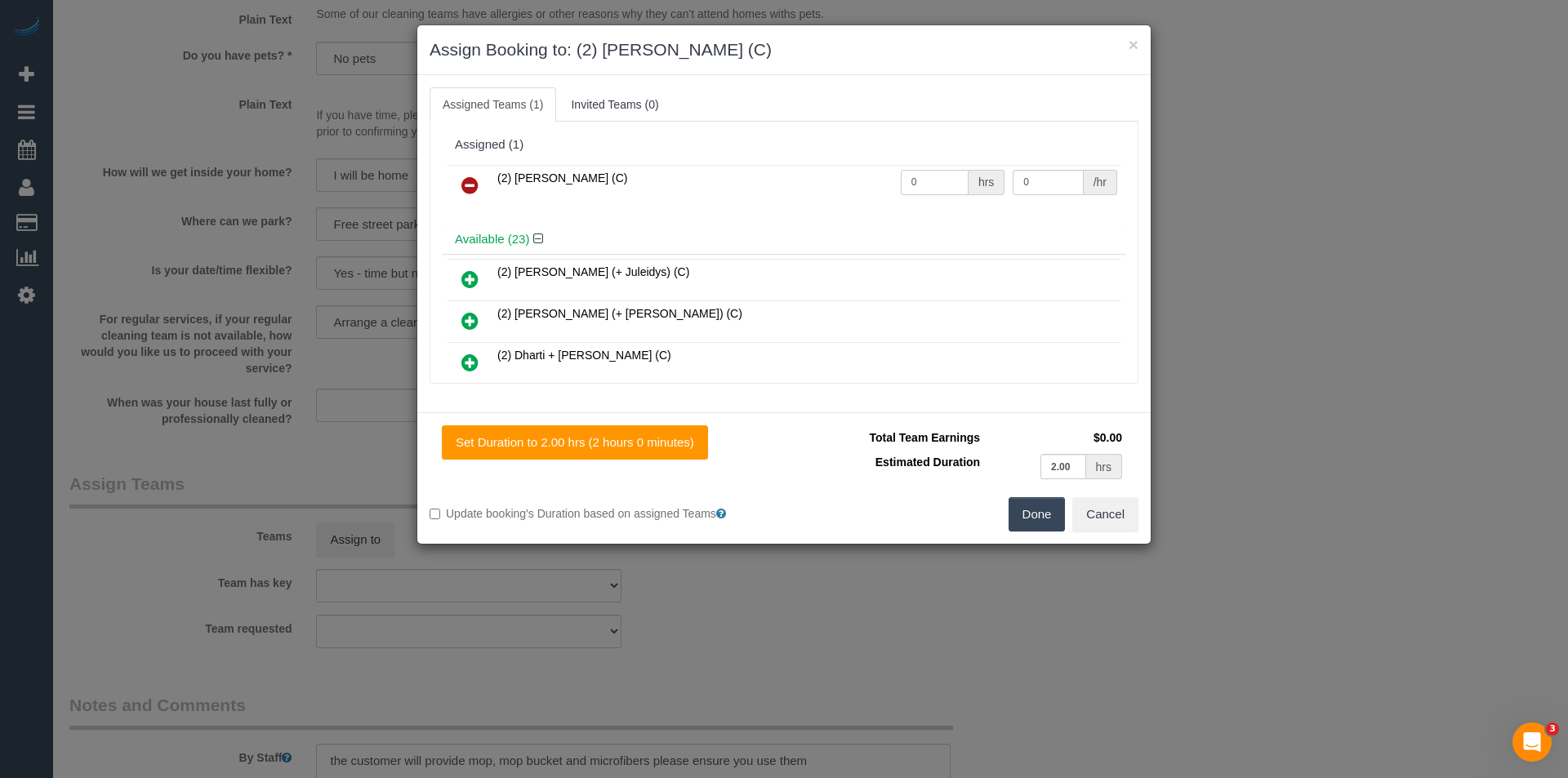
drag, startPoint x: 938, startPoint y: 187, endPoint x: 663, endPoint y: 204, distance: 275.5
click at [675, 202] on tr "(2) Nyasha Mahofa (C) 0 hrs 0 /hr" at bounding box center [784, 185] width 675 height 42
type input "2"
type input "35"
click at [1036, 502] on button "Done" at bounding box center [1037, 514] width 57 height 34
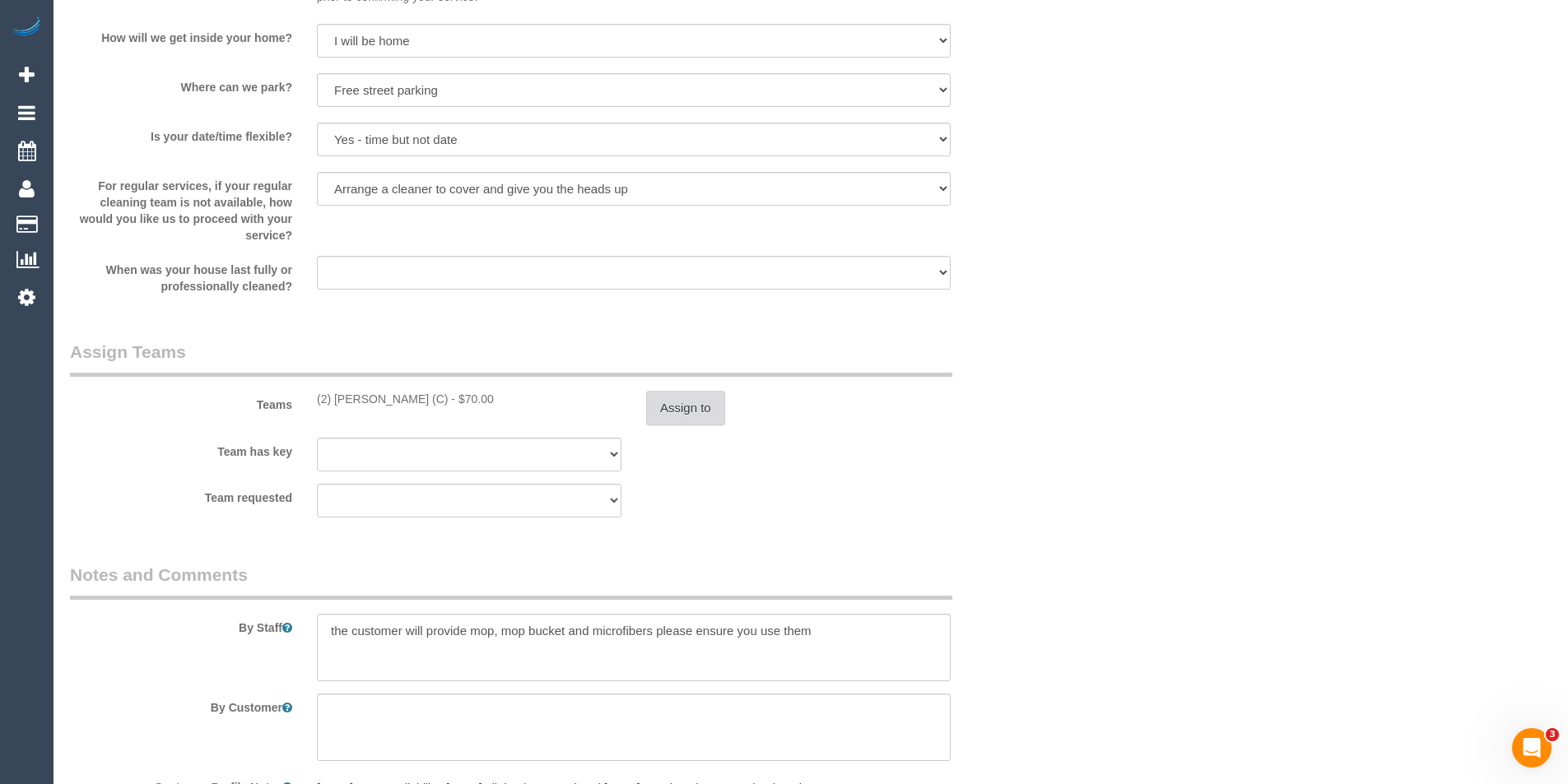
scroll to position [2305, 0]
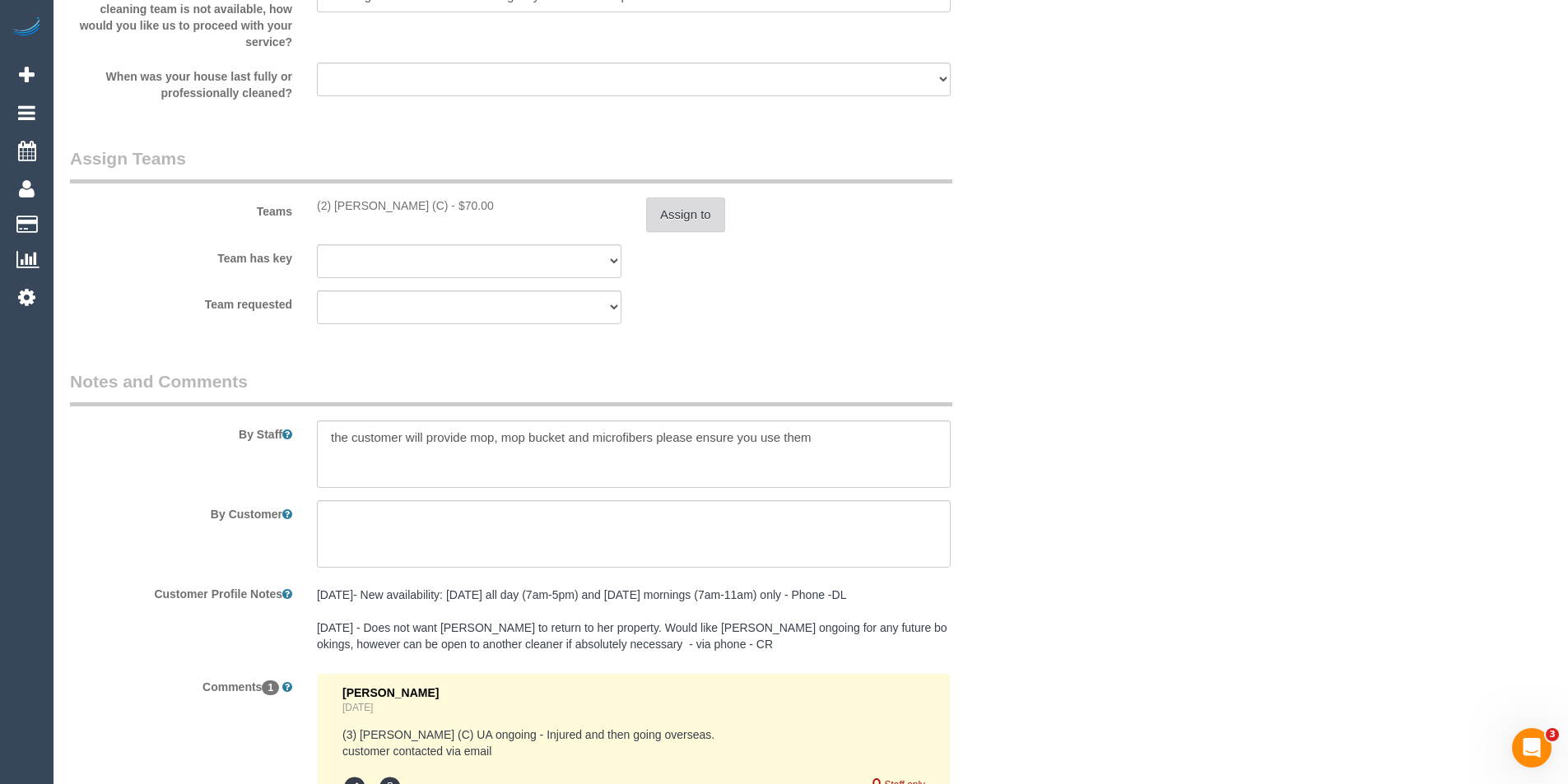
click at [666, 213] on button "Assign to" at bounding box center [685, 214] width 79 height 35
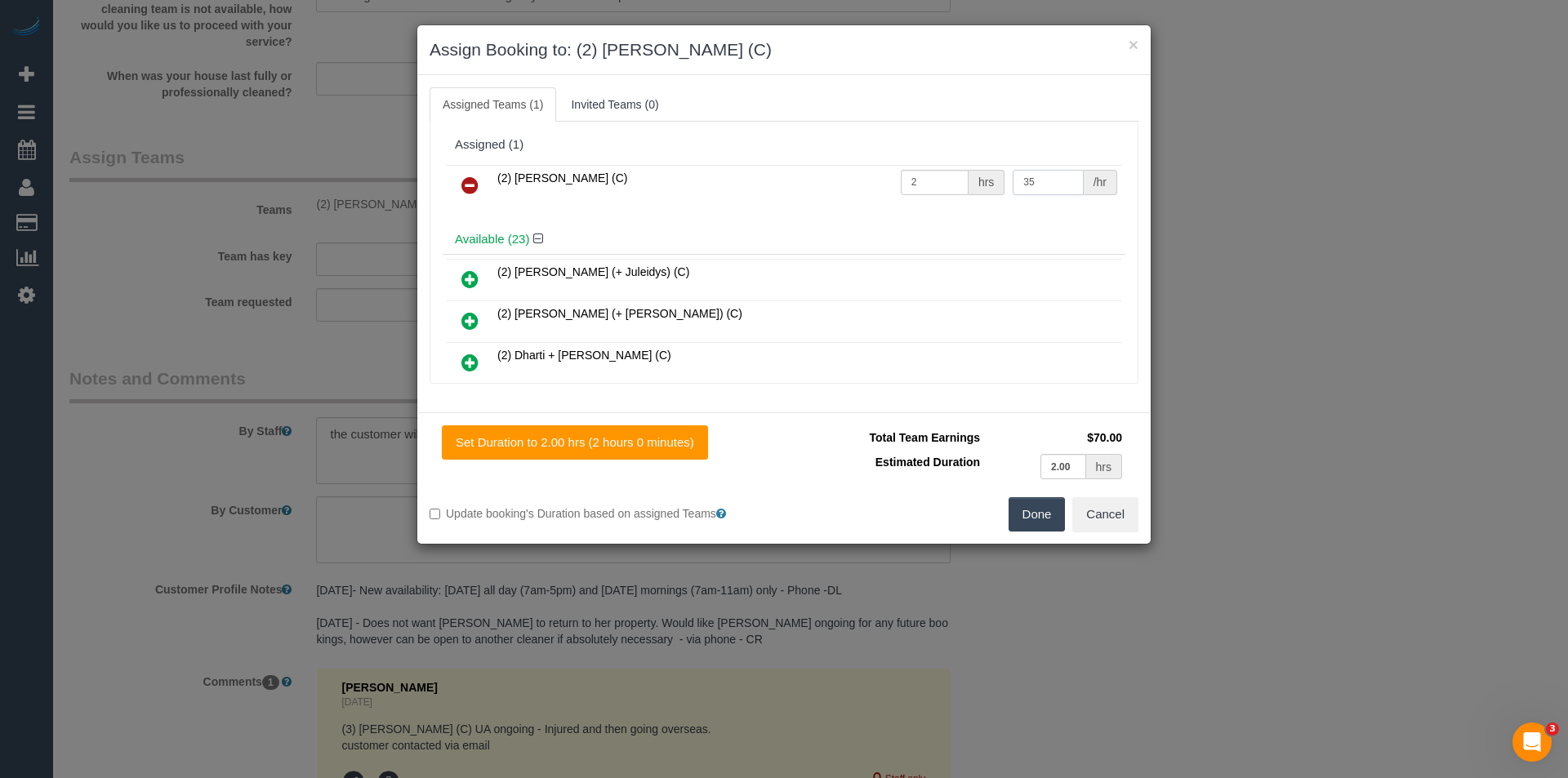
drag, startPoint x: 1025, startPoint y: 189, endPoint x: 849, endPoint y: 178, distance: 176.3
click at [925, 177] on tr "(2) Nyasha Mahofa (C) 2 hrs 35 /hr" at bounding box center [784, 185] width 675 height 42
type input "37.5"
click at [1031, 524] on button "Done" at bounding box center [1037, 514] width 57 height 34
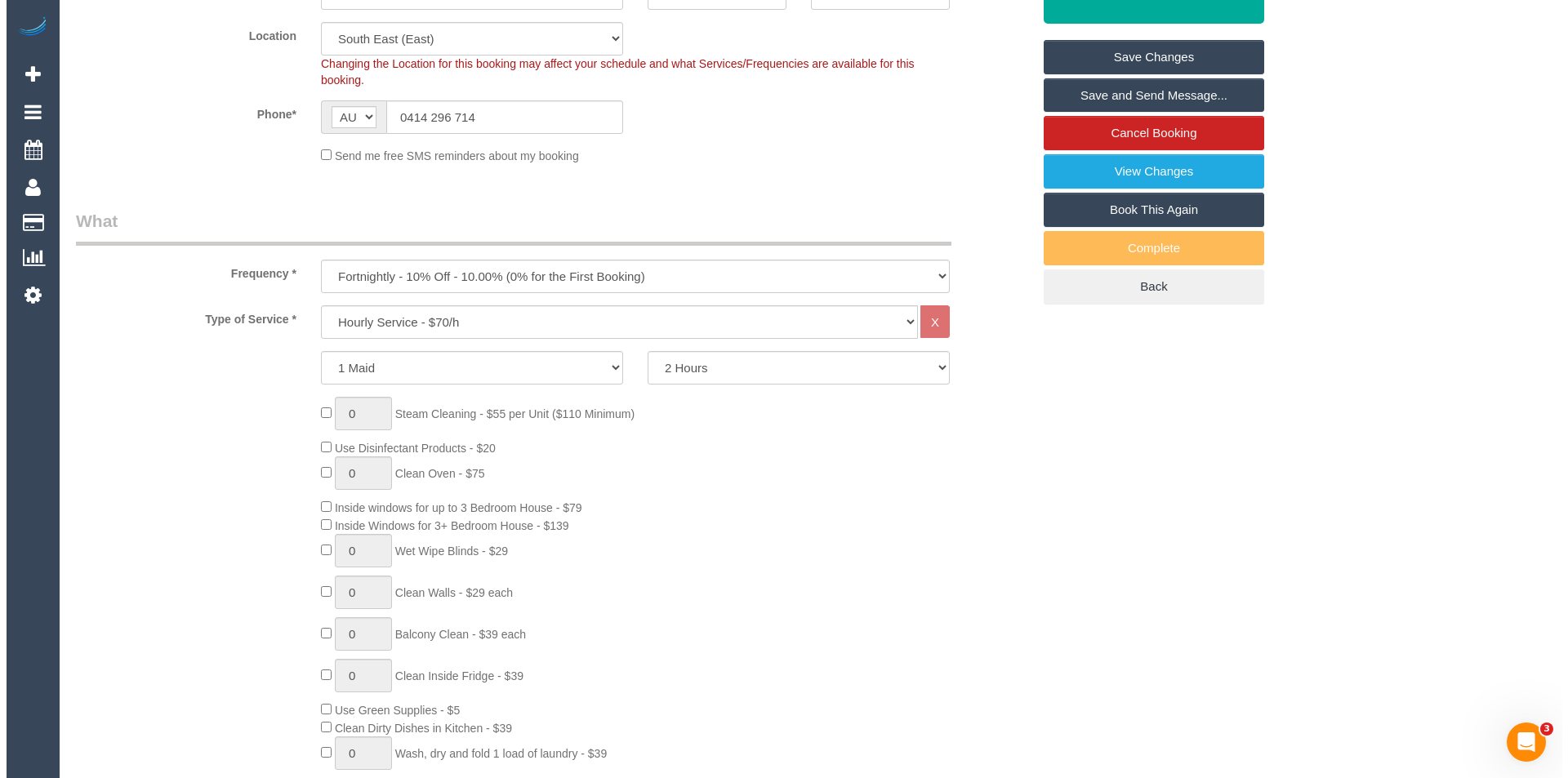
scroll to position [0, 0]
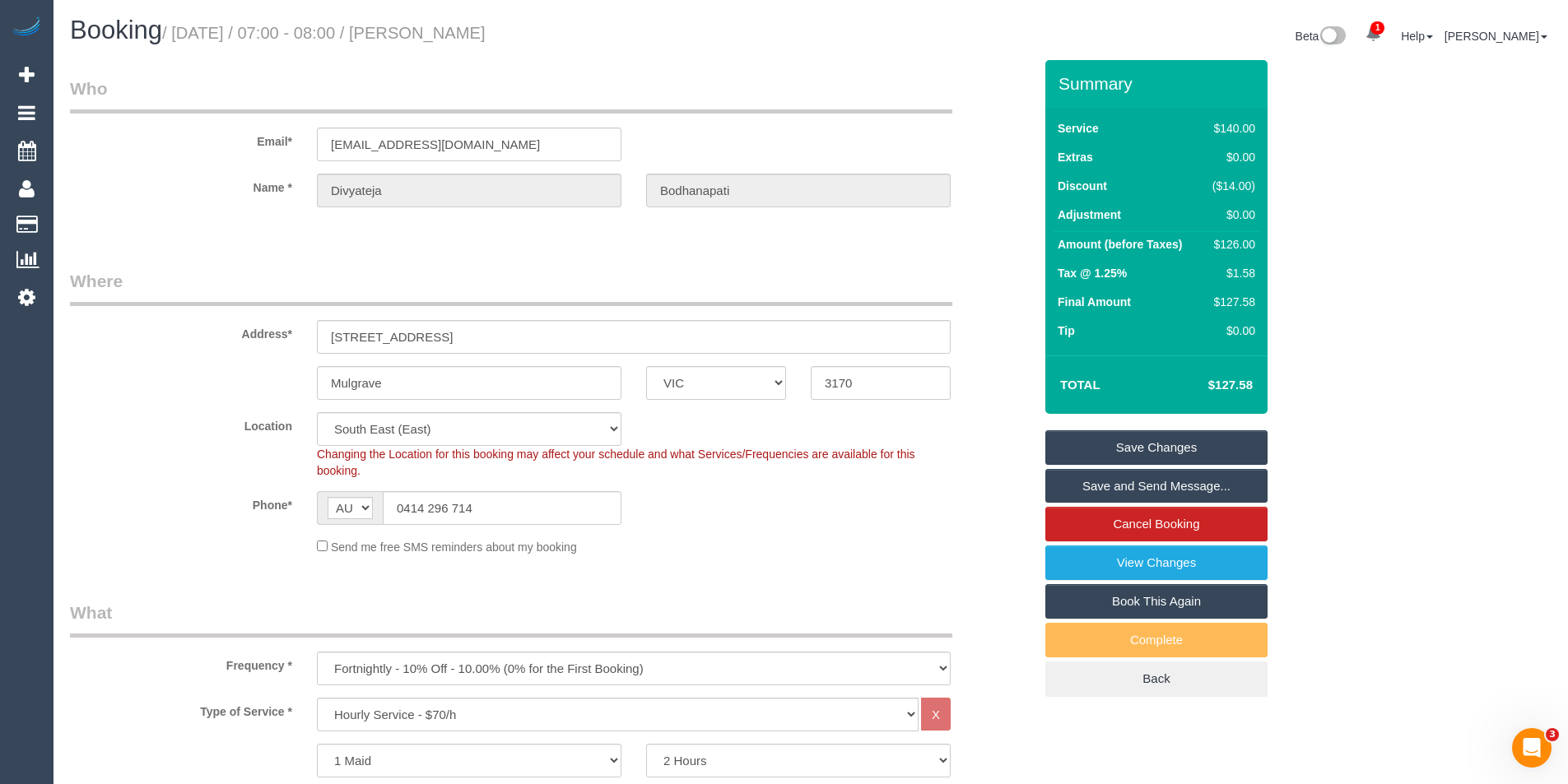
click at [1097, 481] on link "Save and Send Message..." at bounding box center [1157, 486] width 222 height 35
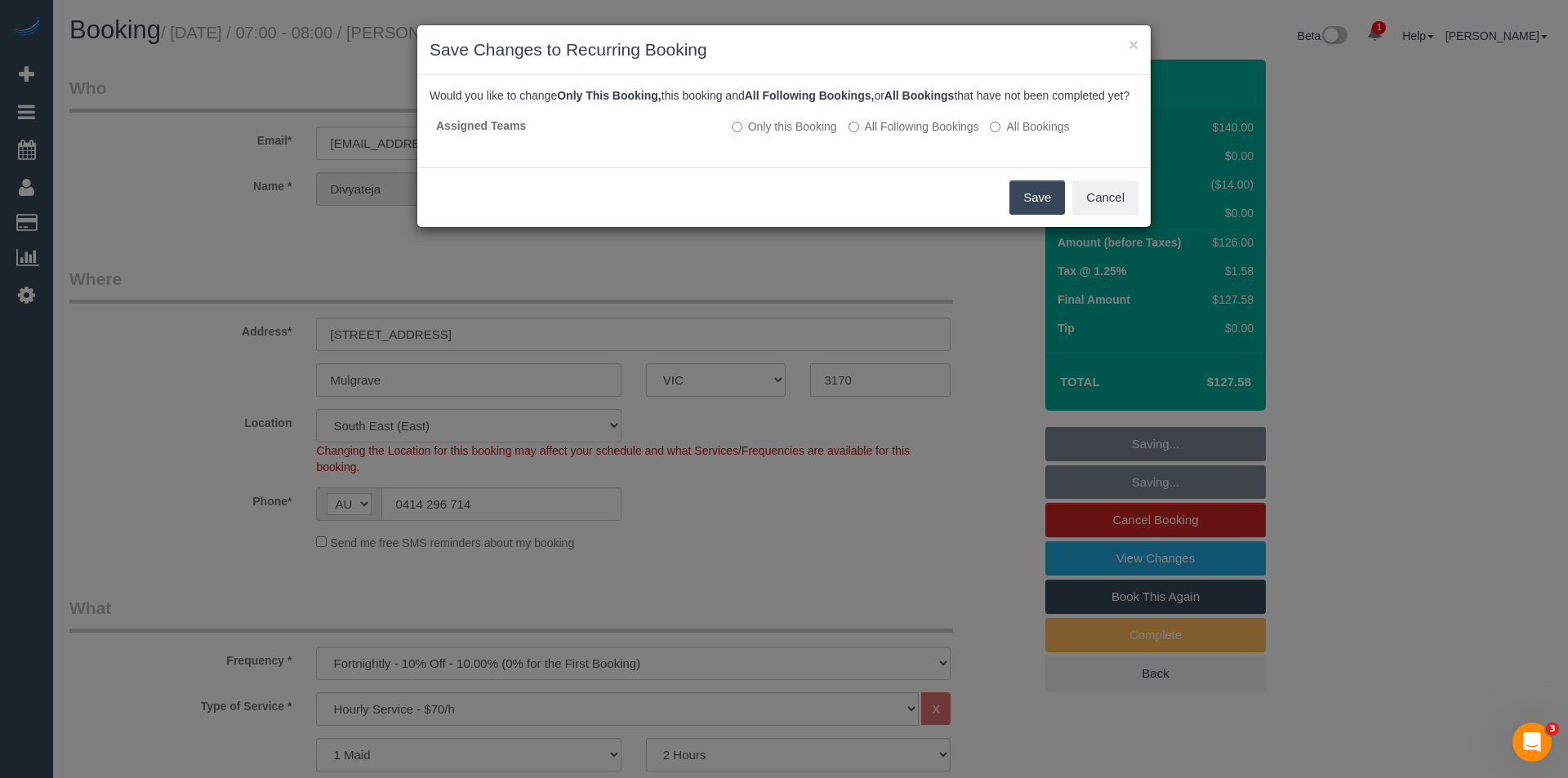
click at [1033, 214] on button "Save" at bounding box center [1037, 197] width 56 height 34
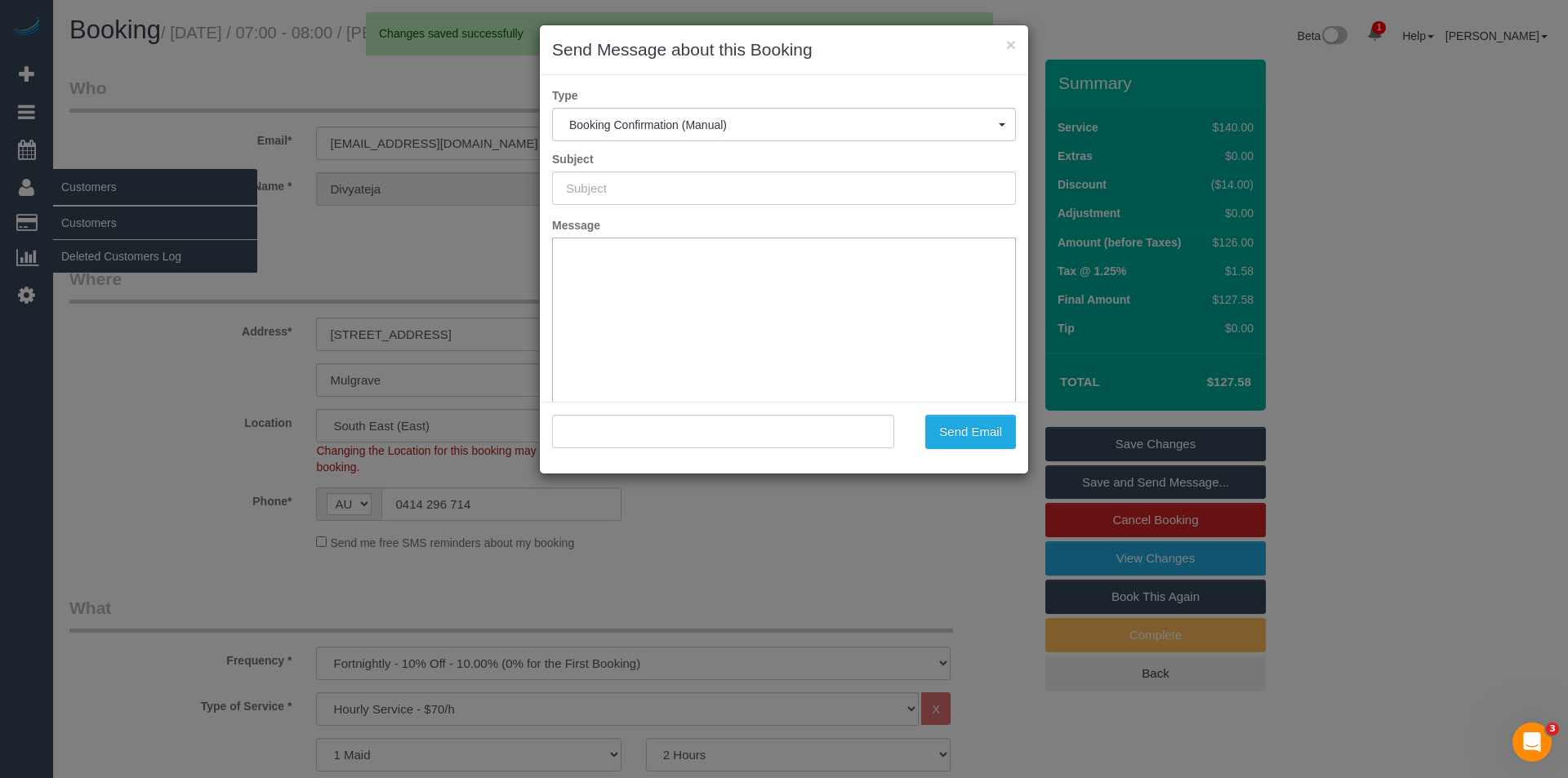
type input "Booking Confirmed"
type input ""Divyateja Bodhanapati" <dbodhanapati@gmail.com>"
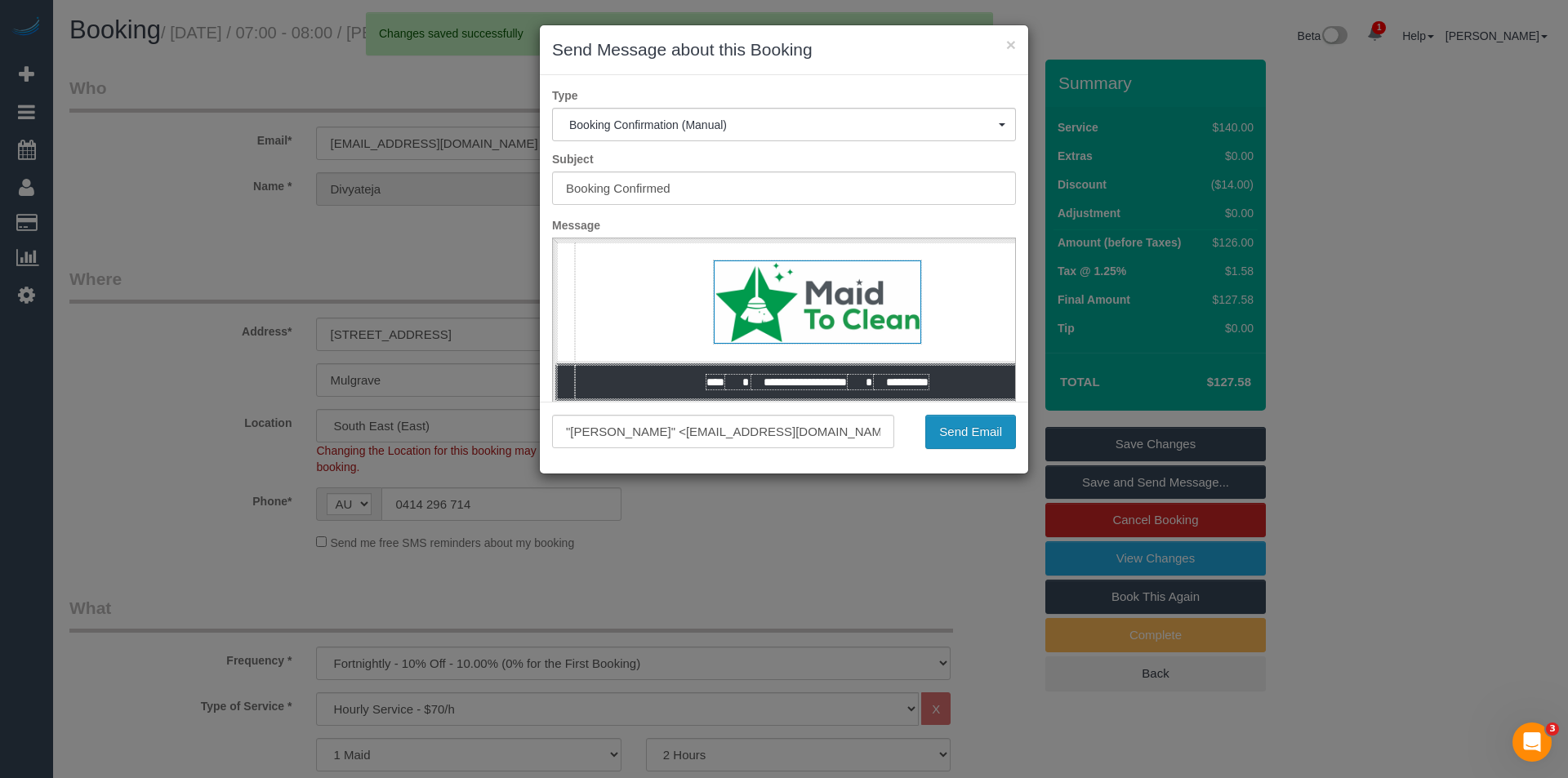
click at [999, 429] on button "Send Email" at bounding box center [970, 432] width 91 height 34
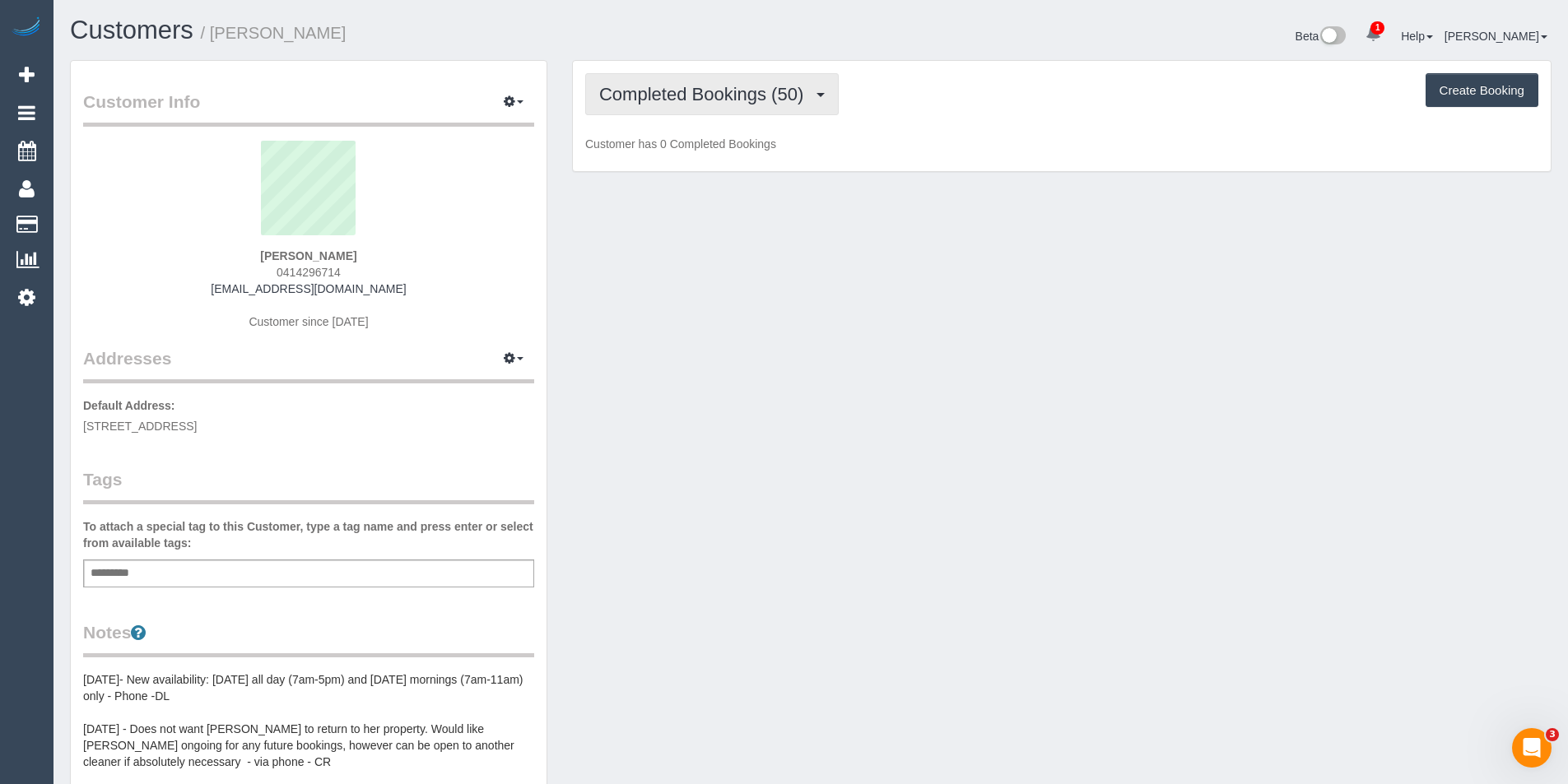
click at [746, 104] on button "Completed Bookings (50)" at bounding box center [712, 93] width 254 height 42
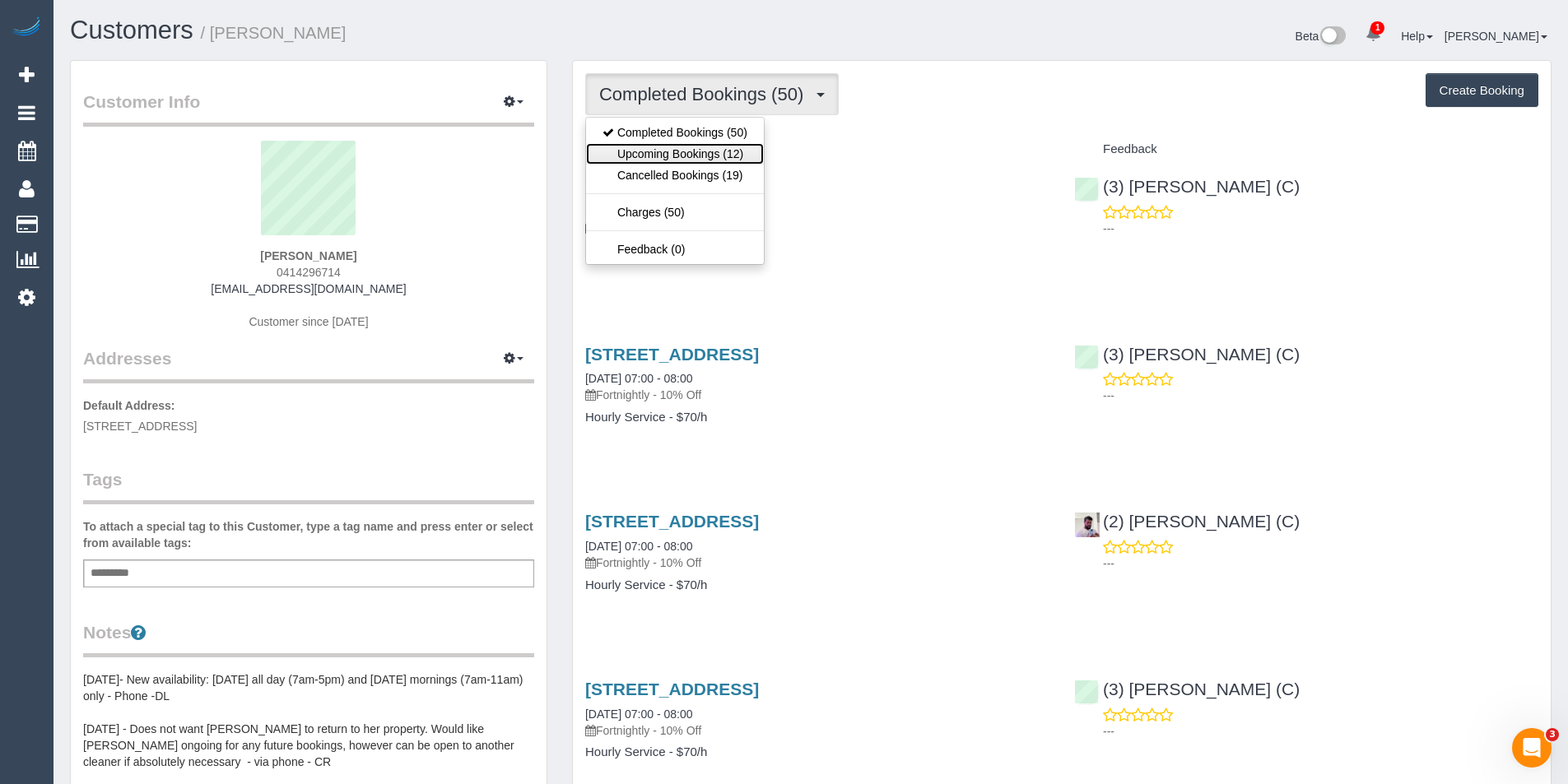
click at [736, 151] on link "Upcoming Bookings (12)" at bounding box center [675, 154] width 178 height 21
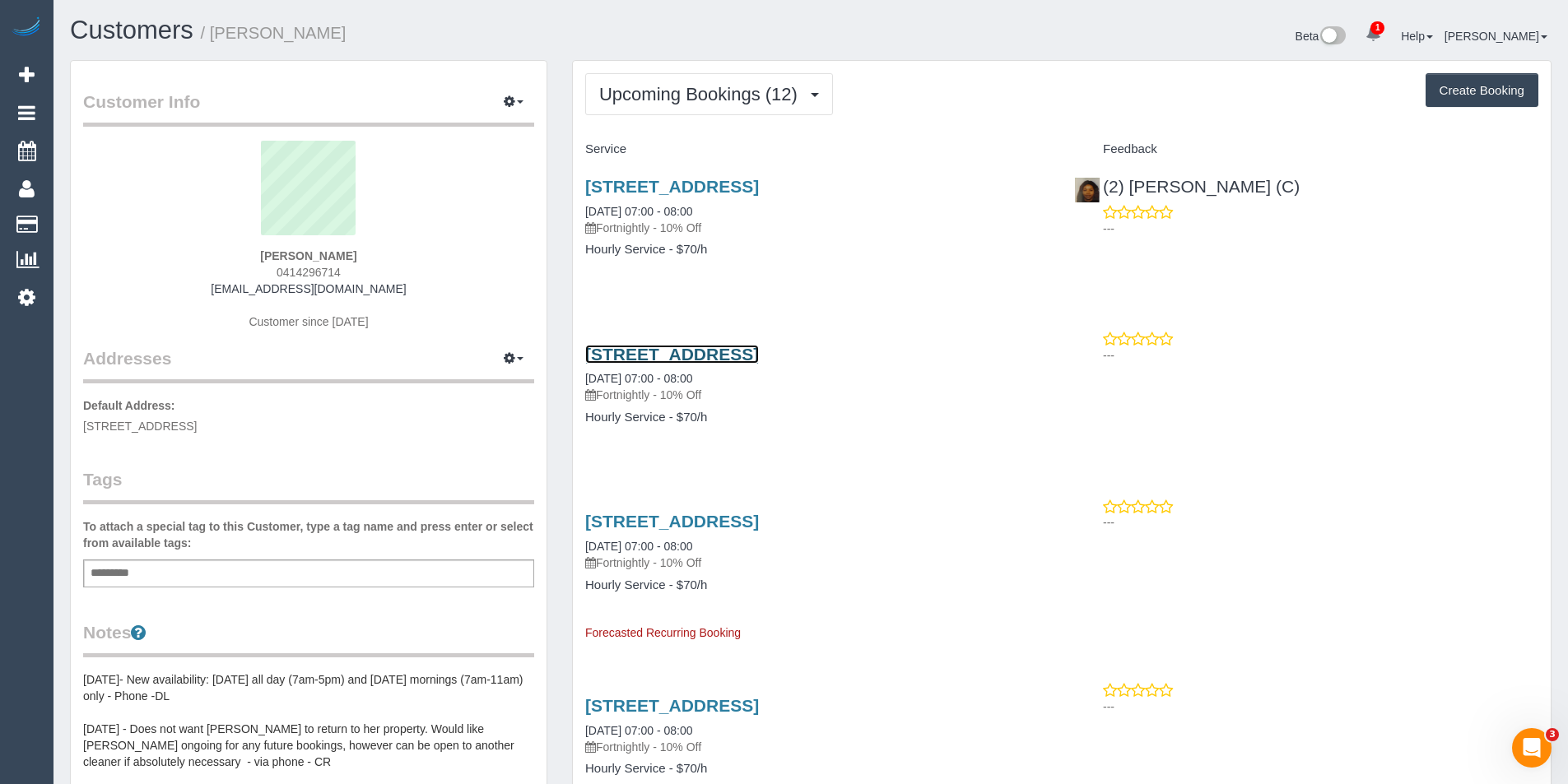
click at [759, 355] on link "[STREET_ADDRESS]" at bounding box center [672, 354] width 174 height 19
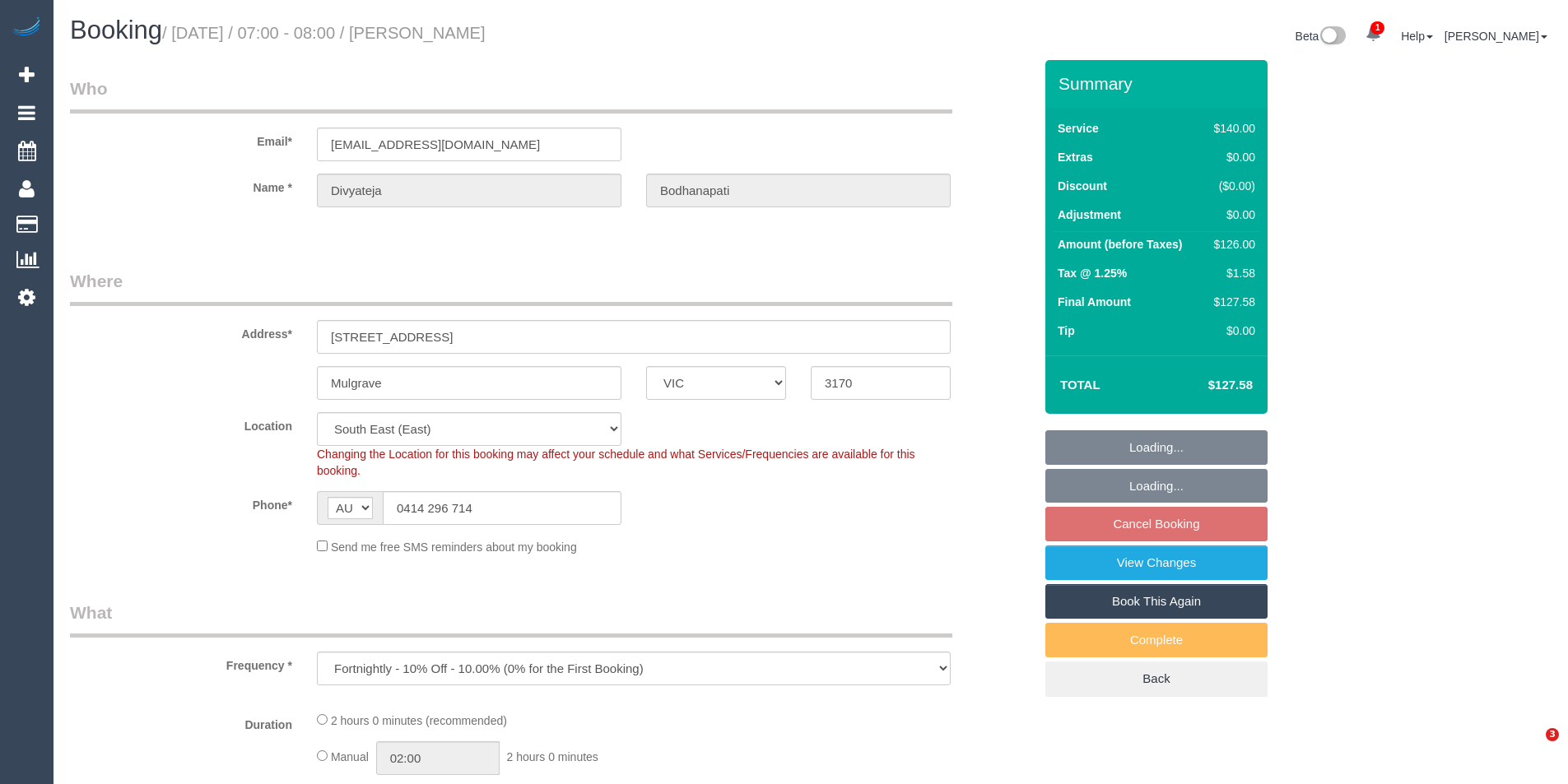
select select "VIC"
select select "object:538"
select select "string:stripe-pm_1LgdgT2GScqysDRVBtdUod6C"
select select "spot1"
select select "number:28"
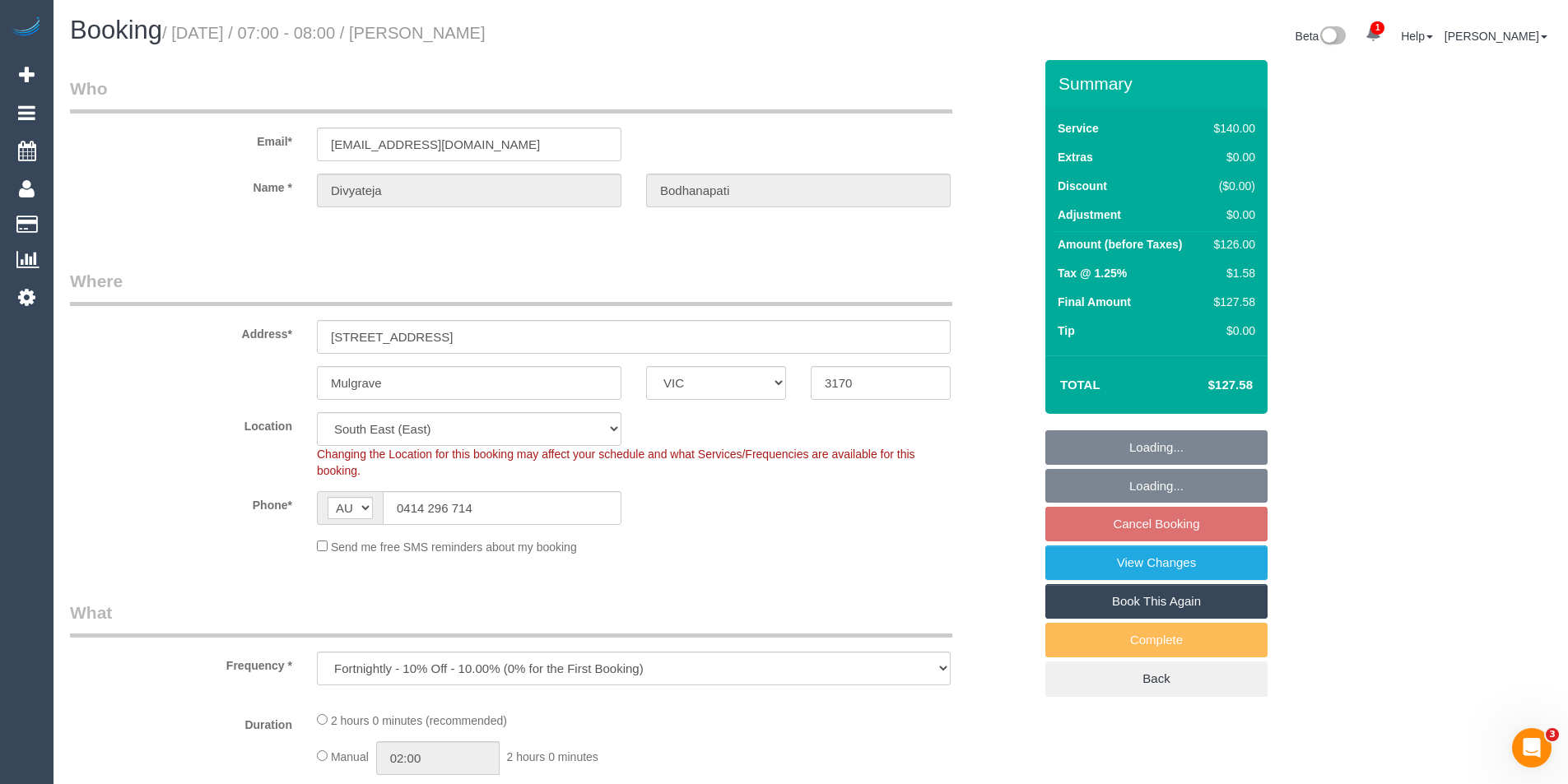
select select "number:14"
select select "number:19"
select select "number:24"
select select "number:34"
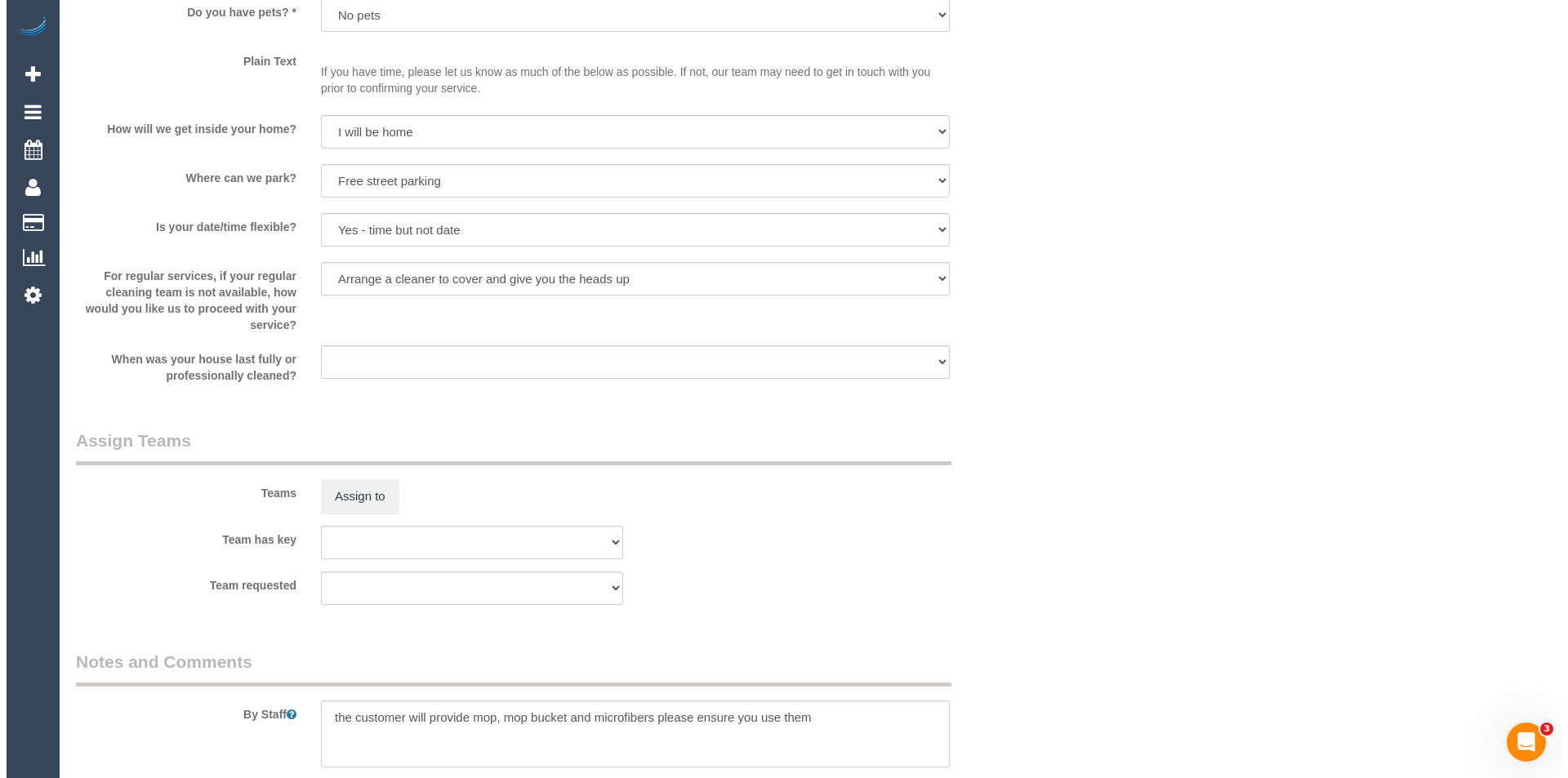
scroll to position [2287, 0]
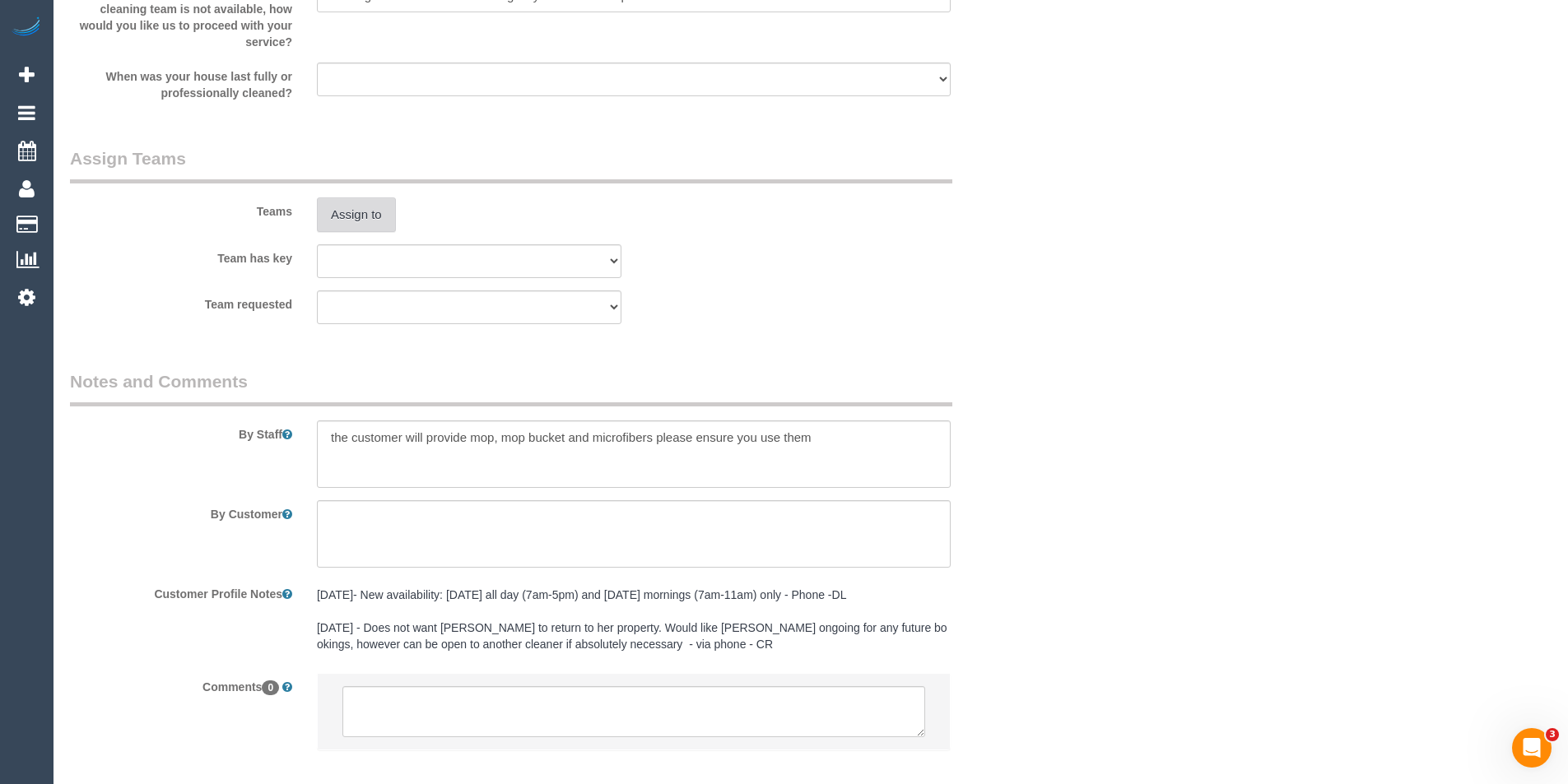
click at [367, 230] on button "Assign to" at bounding box center [356, 214] width 79 height 35
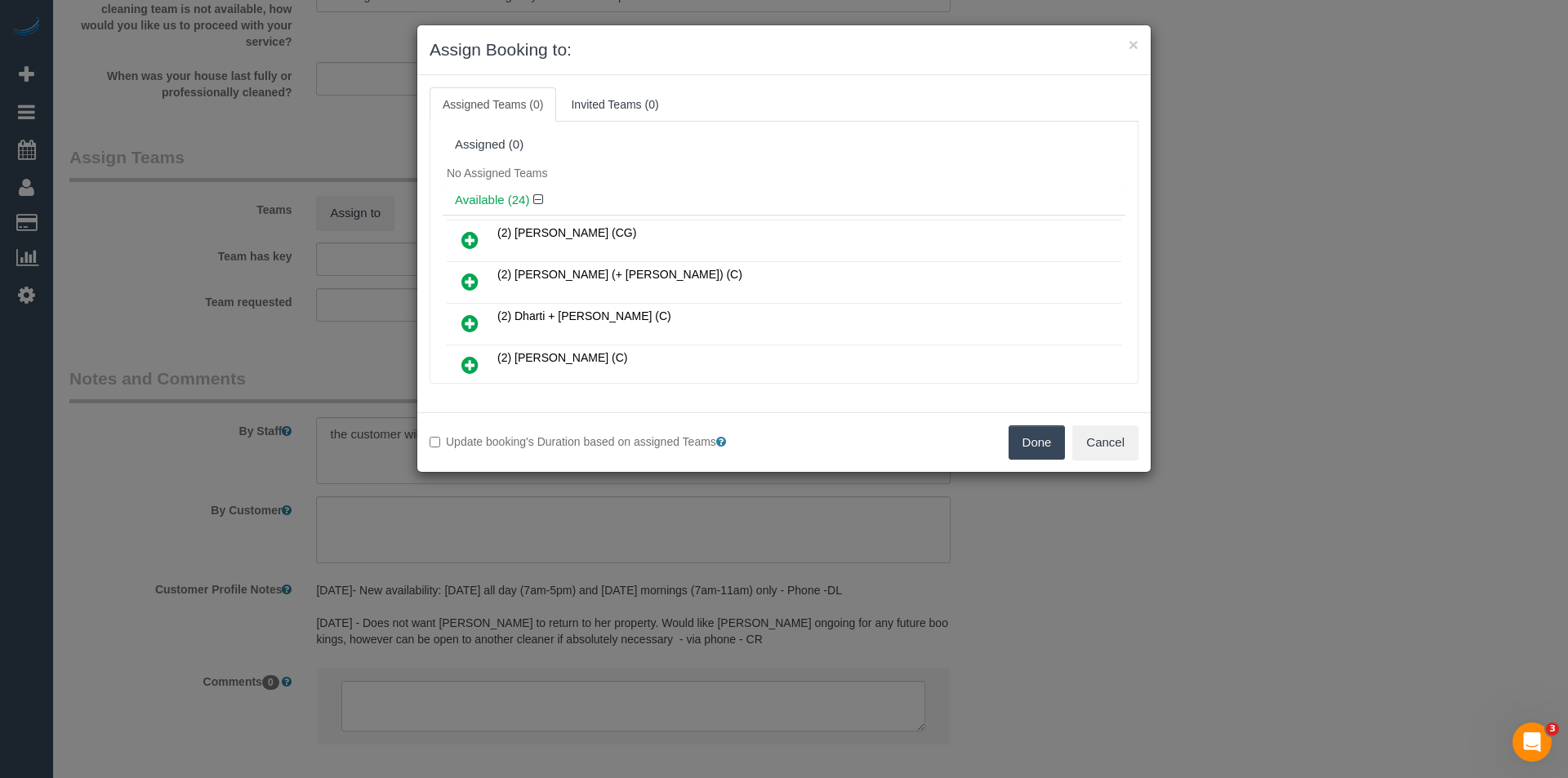
scroll to position [315, 0]
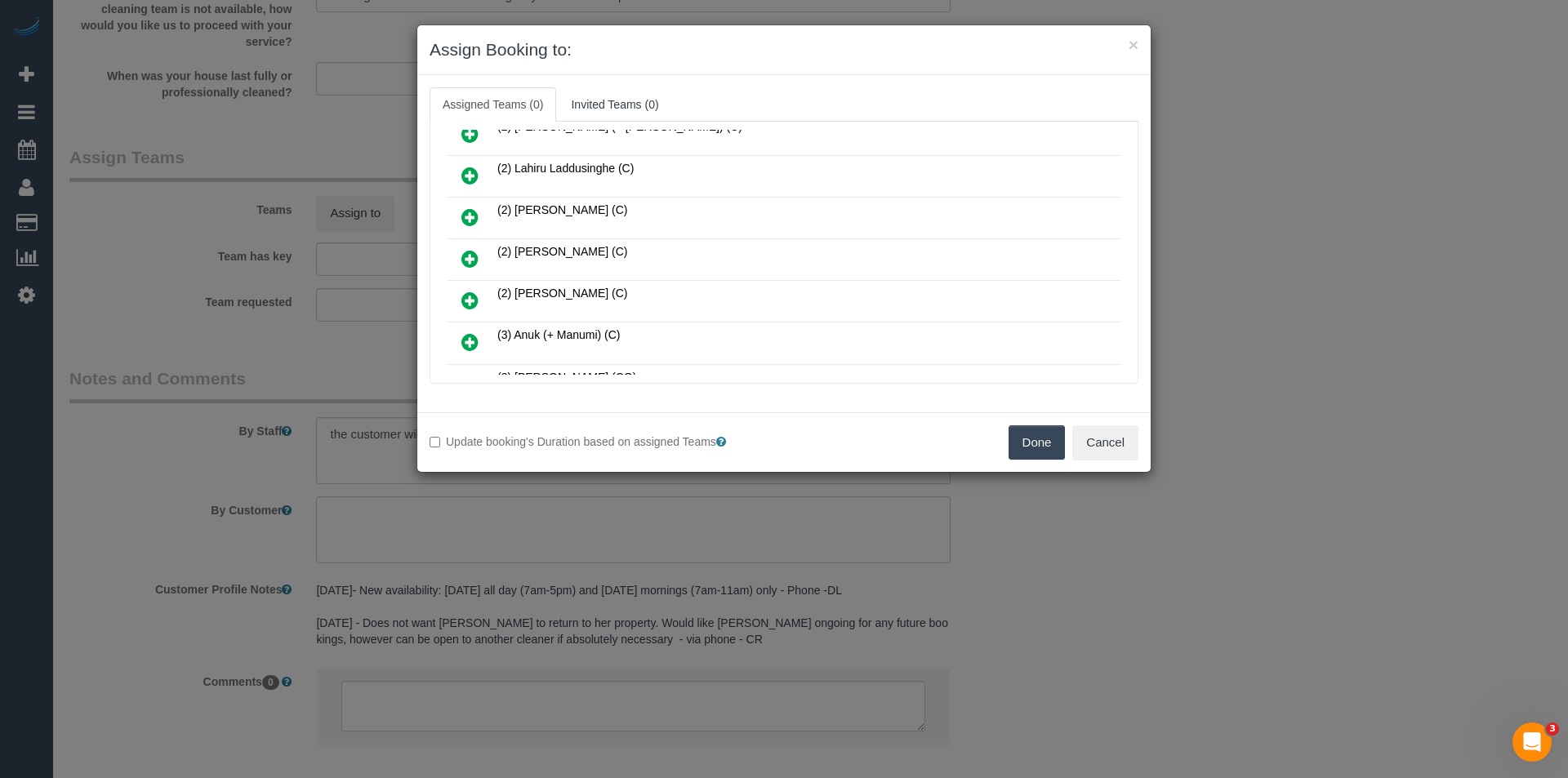
click at [469, 257] on icon at bounding box center [470, 259] width 17 height 19
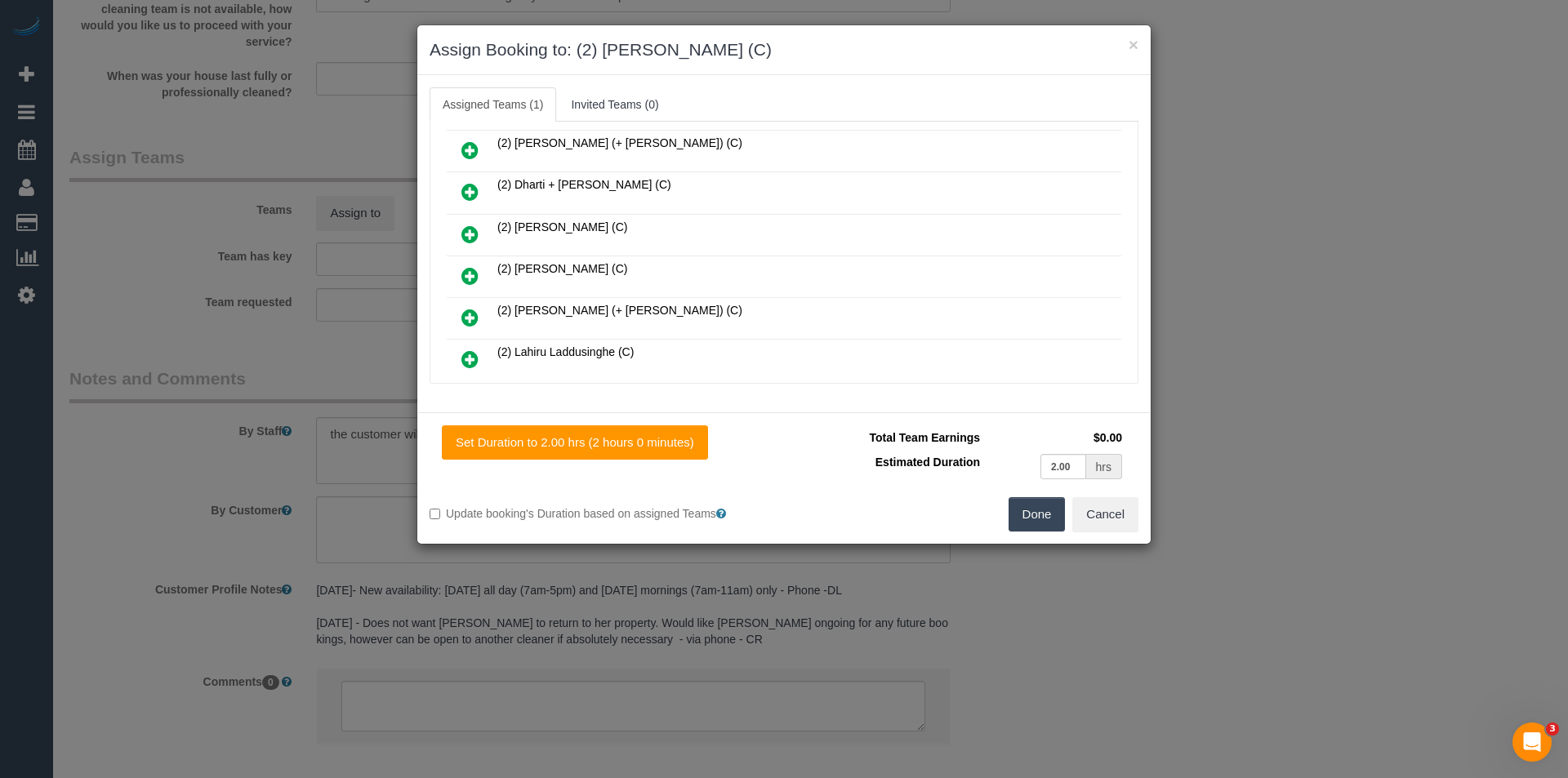
scroll to position [0, 0]
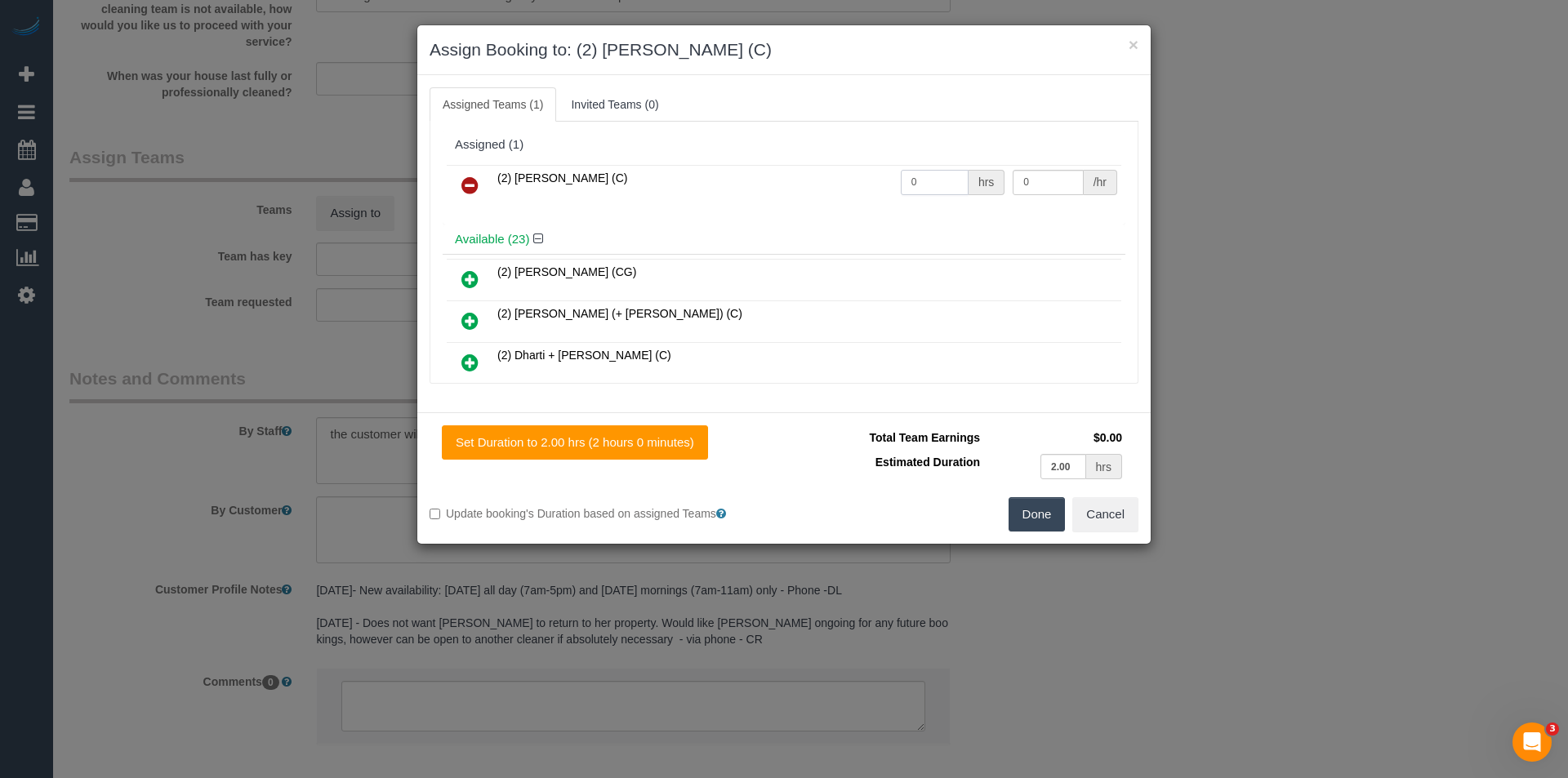
drag, startPoint x: 924, startPoint y: 190, endPoint x: 795, endPoint y: 191, distance: 129.0
click at [804, 191] on tr "(2) Nyasha Mahofa (C) 0 hrs 0 /hr" at bounding box center [784, 185] width 675 height 42
type input "2"
type input "37.5"
click at [1040, 522] on button "Done" at bounding box center [1037, 514] width 57 height 34
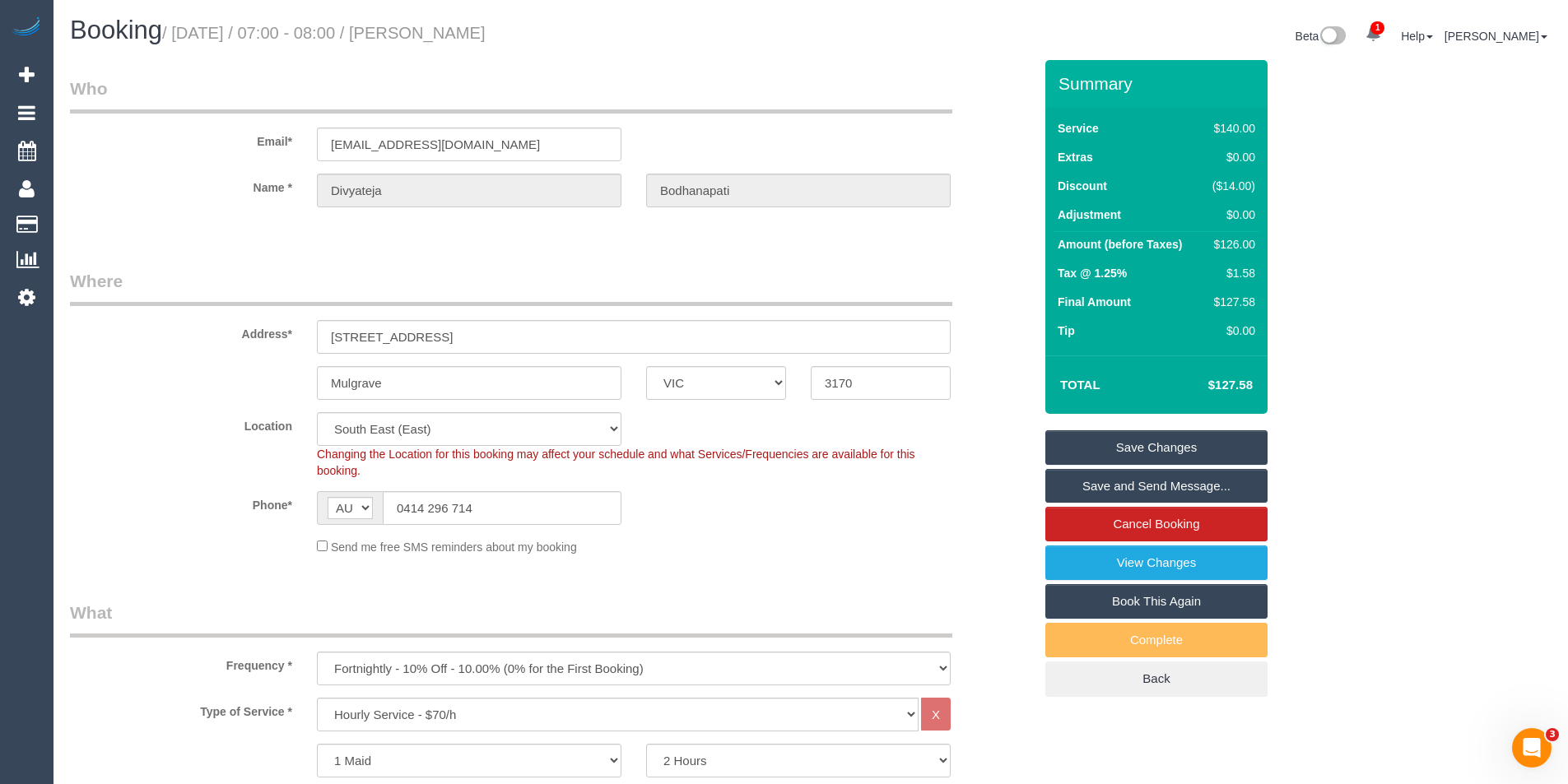
click at [1103, 455] on link "Save Changes" at bounding box center [1157, 448] width 222 height 35
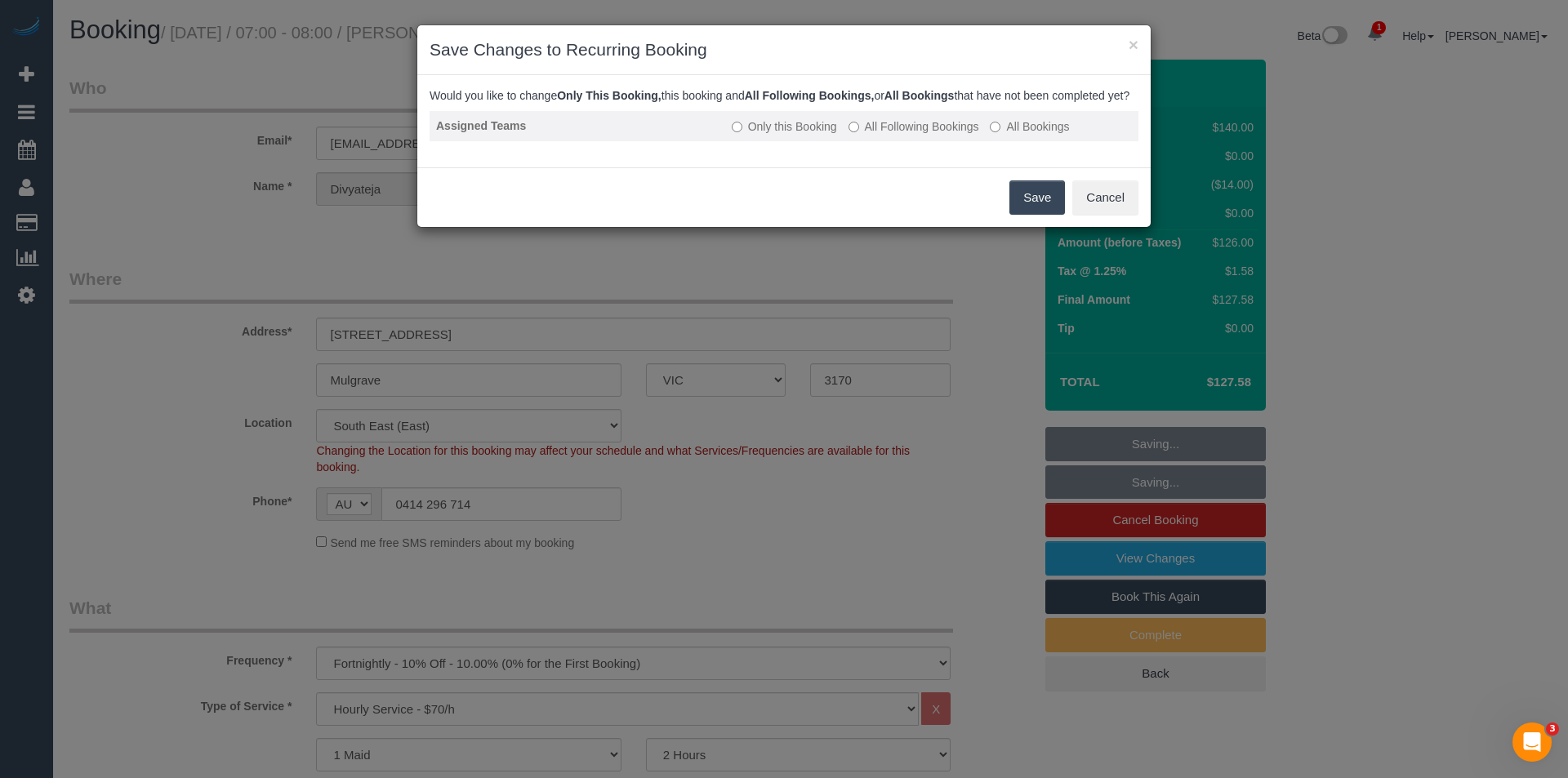
click at [862, 135] on label "All Following Bookings" at bounding box center [914, 126] width 131 height 16
click at [1056, 215] on button "Save" at bounding box center [1037, 197] width 56 height 34
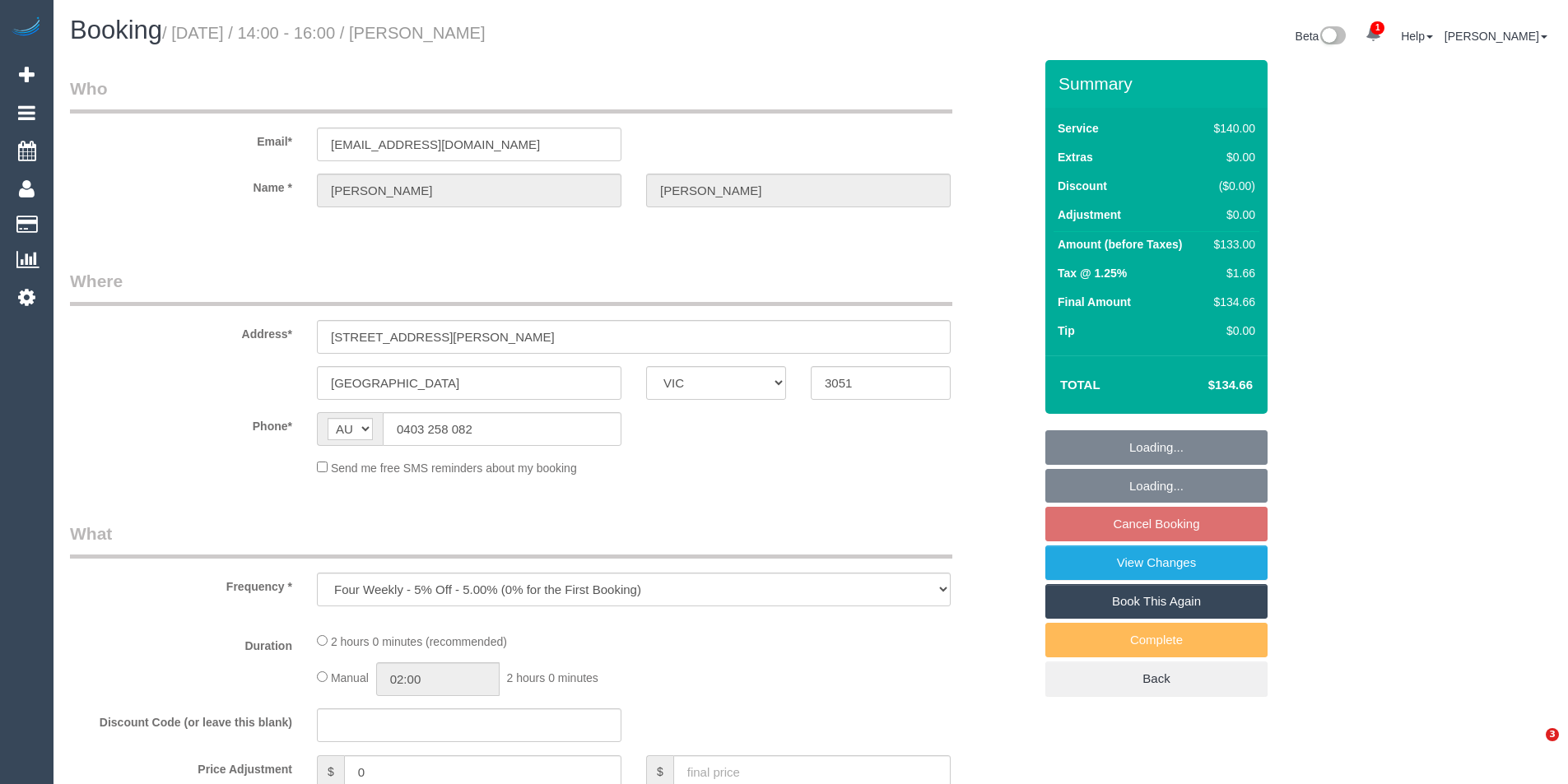
select select "VIC"
select select "object:704"
select select "number:29"
select select "number:14"
select select "number:19"
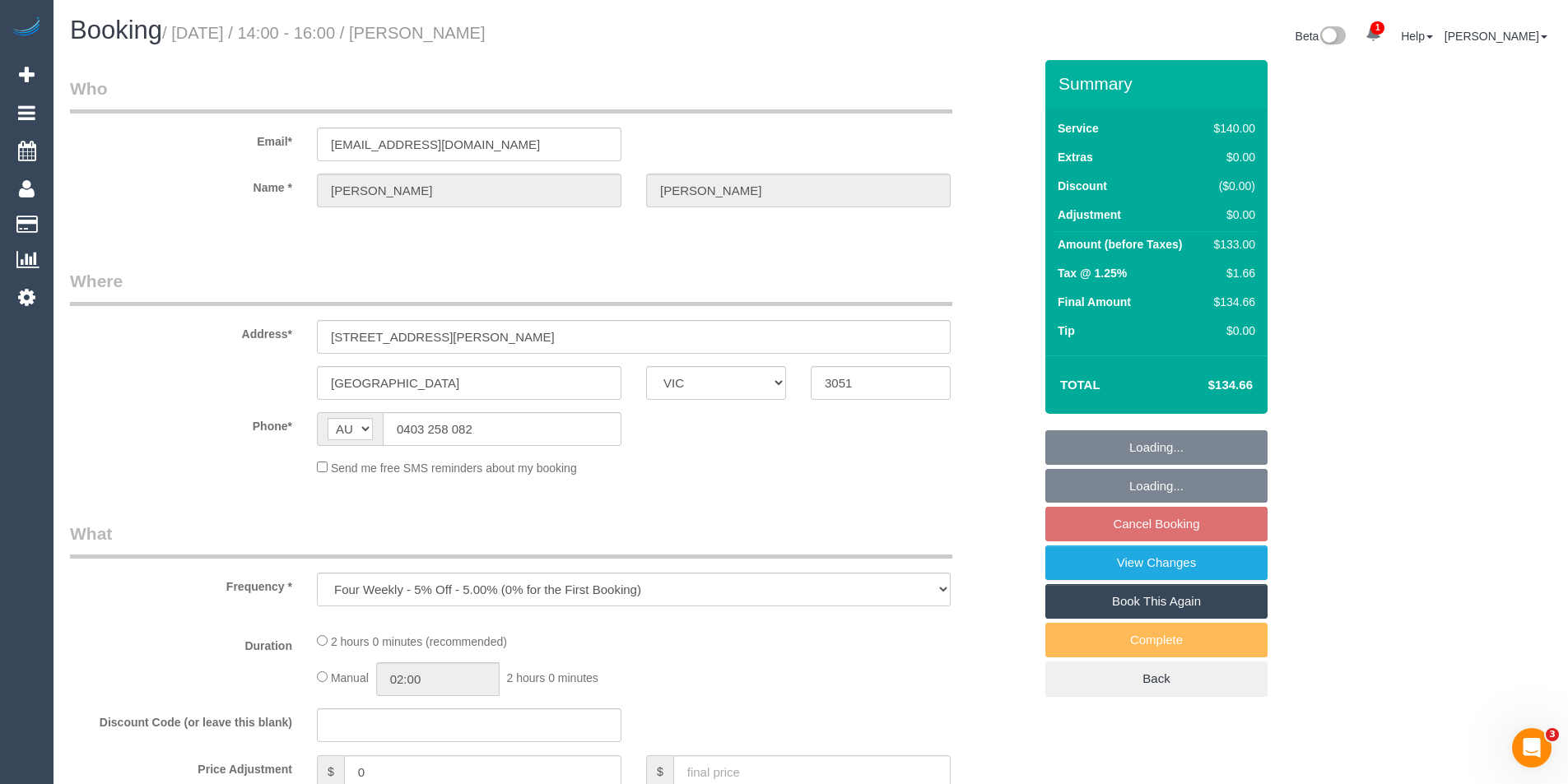
select select "number:24"
select select "number:33"
select select "number:13"
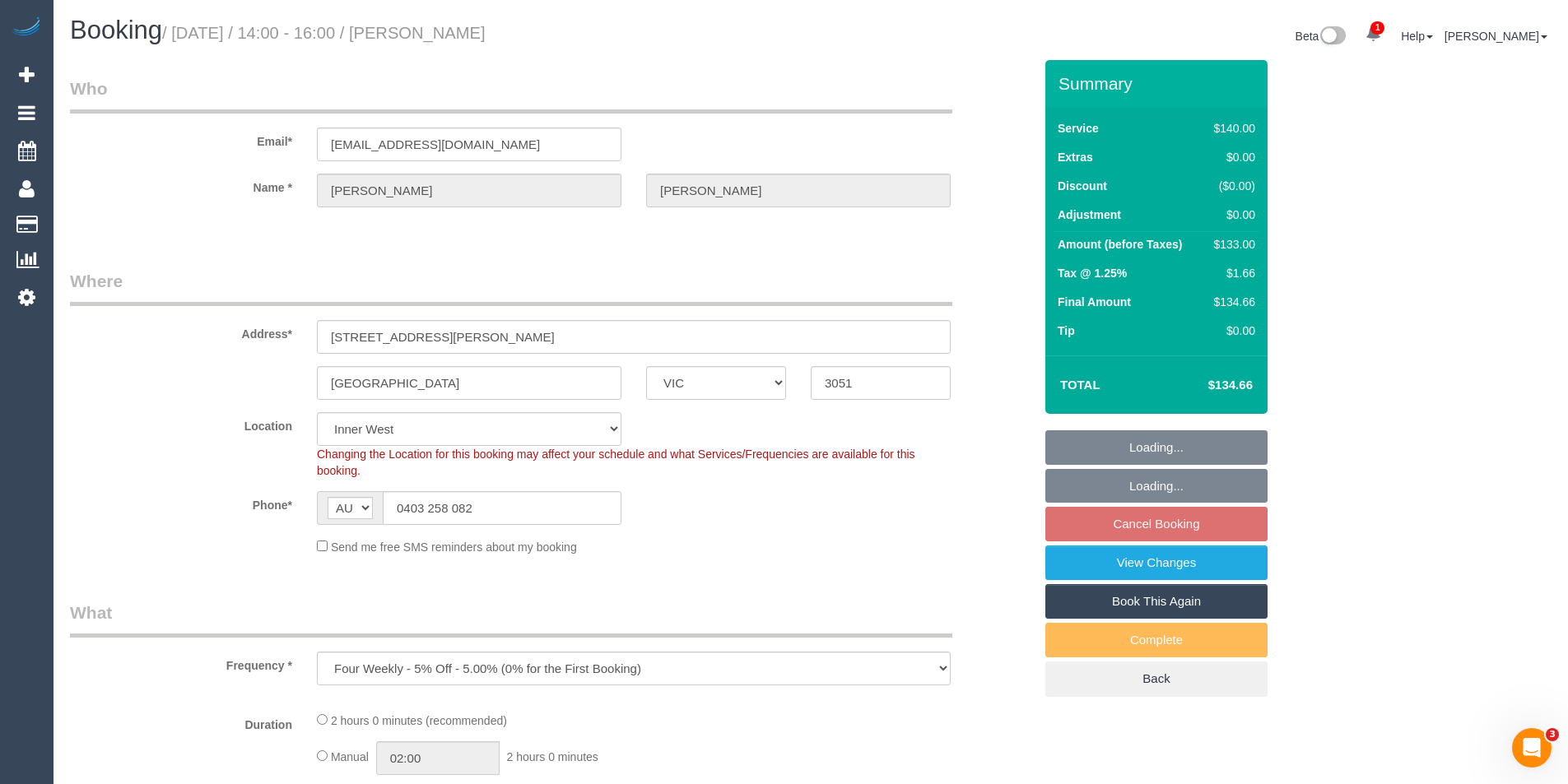
select select "string:stripe-pm_1FMZFS2GScqysDRVq5bMU0VY"
select select "spot5"
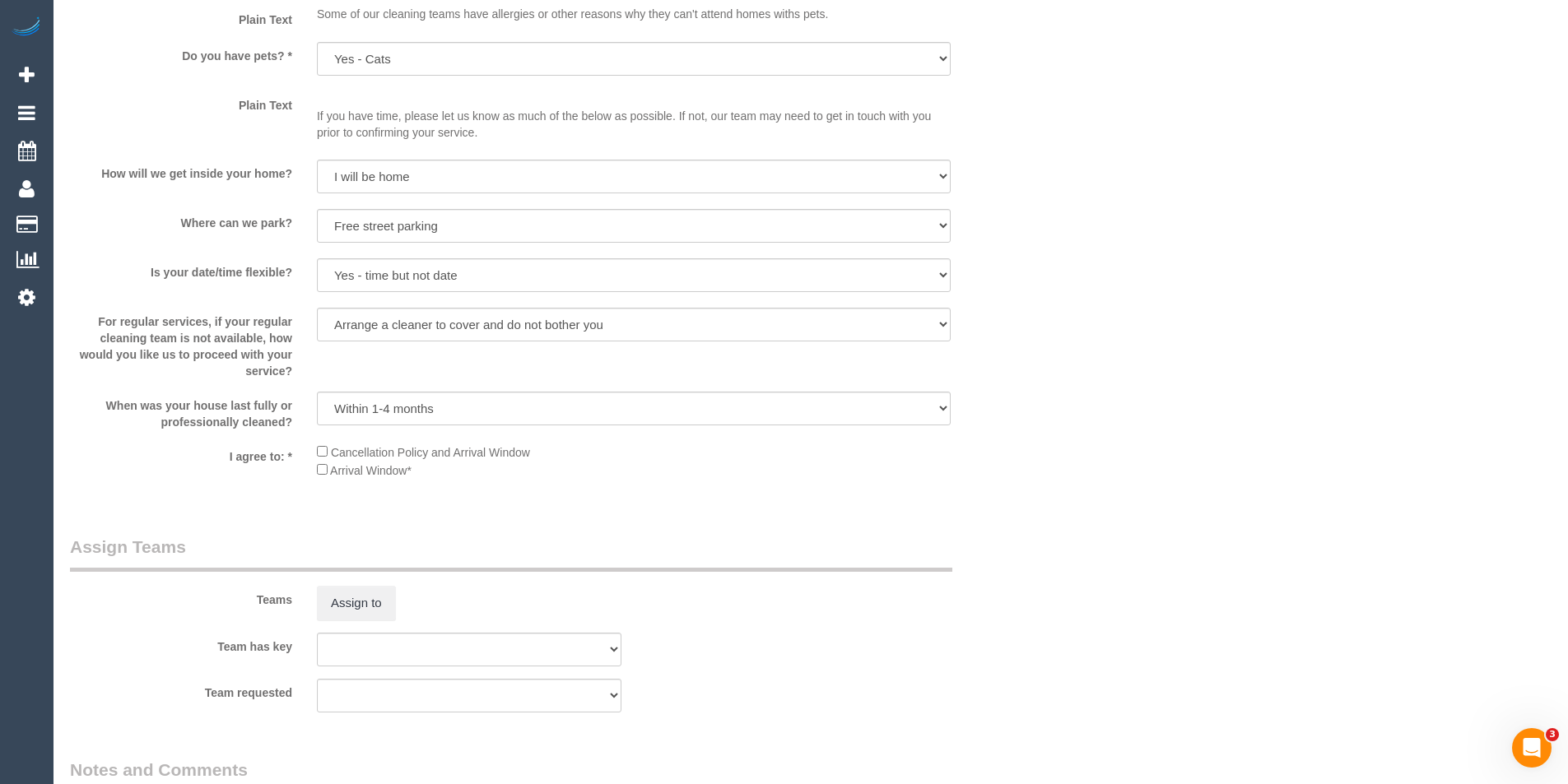
scroll to position [2415, 0]
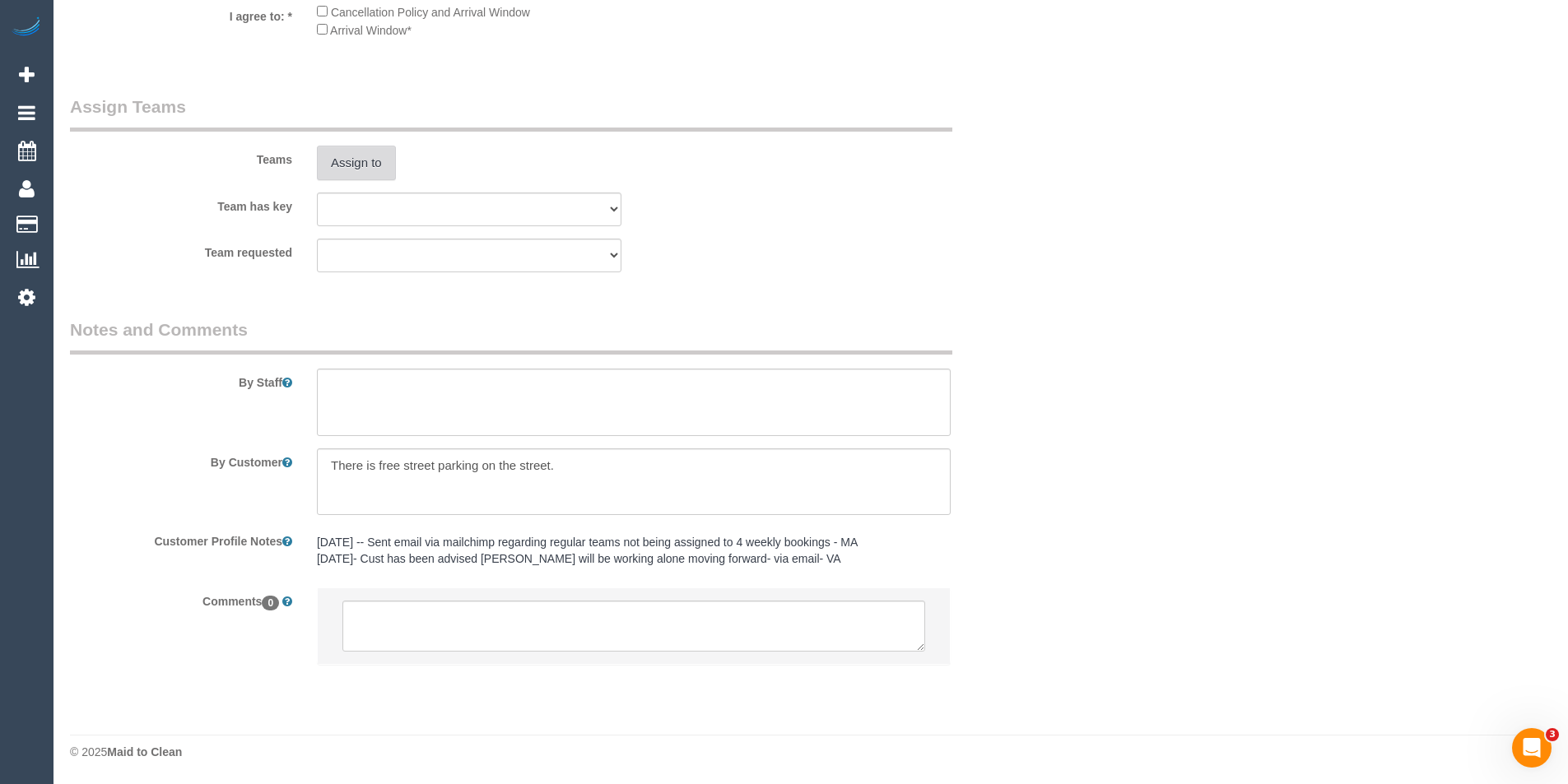
drag, startPoint x: 371, startPoint y: 134, endPoint x: 371, endPoint y: 167, distance: 33.0
click at [371, 135] on div "Teams Assign to" at bounding box center [552, 137] width 988 height 85
click at [371, 167] on button "Assign to" at bounding box center [356, 163] width 79 height 35
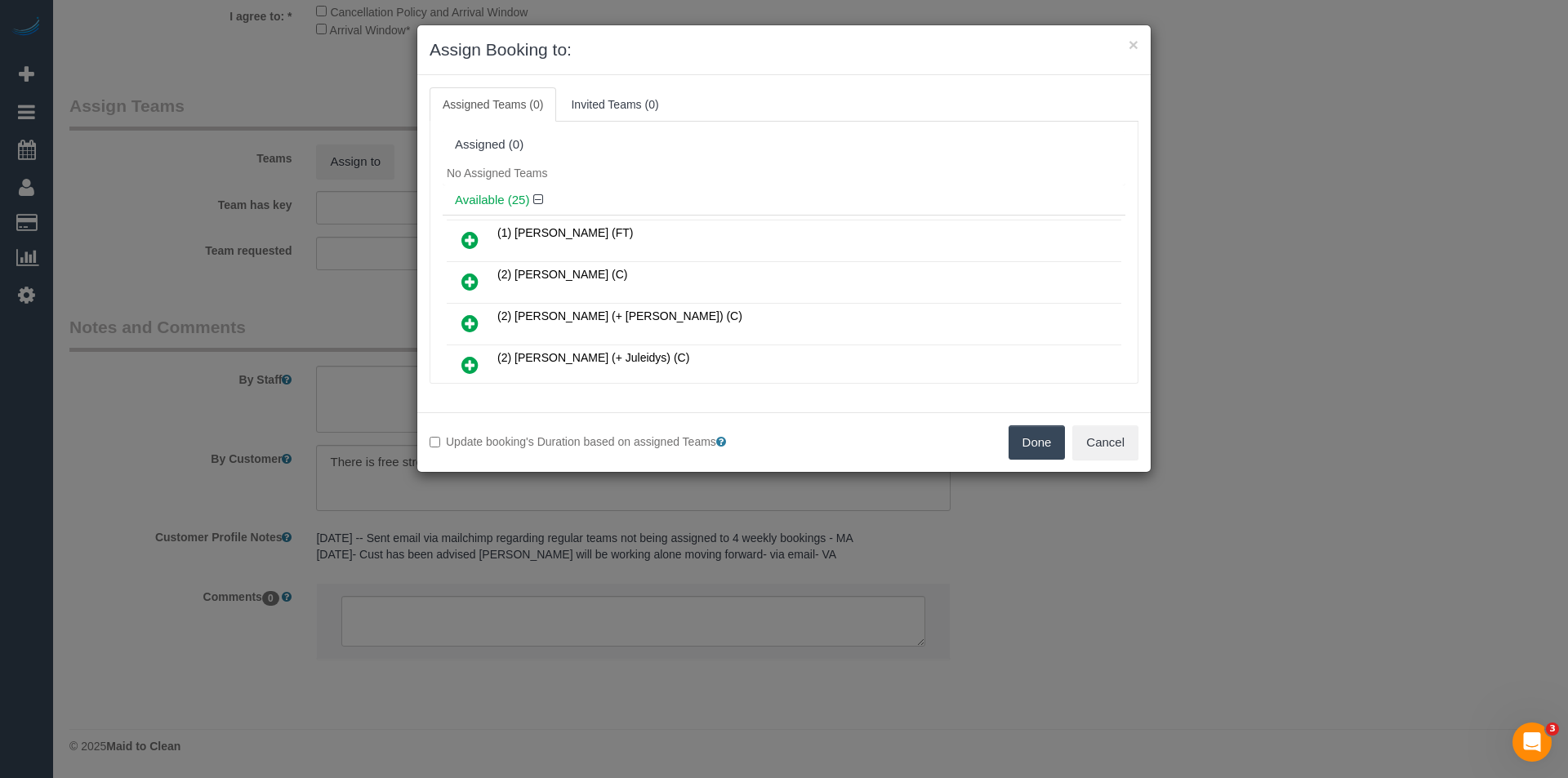
click at [650, 524] on div "× Assign Booking to: Assigned Teams (0) Invited Teams (0) Assigned (0) No Assig…" at bounding box center [784, 389] width 1568 height 778
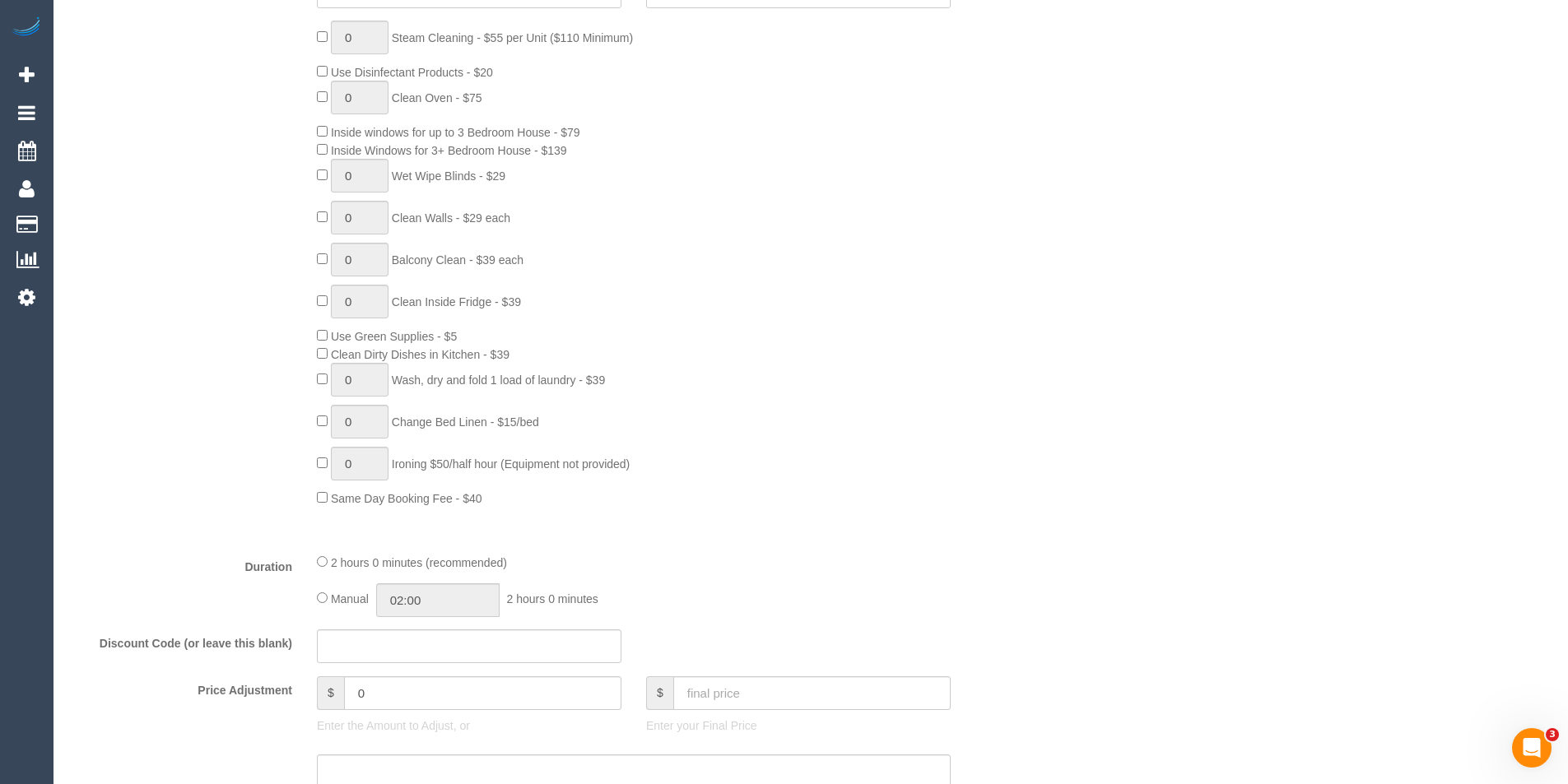
scroll to position [358, 0]
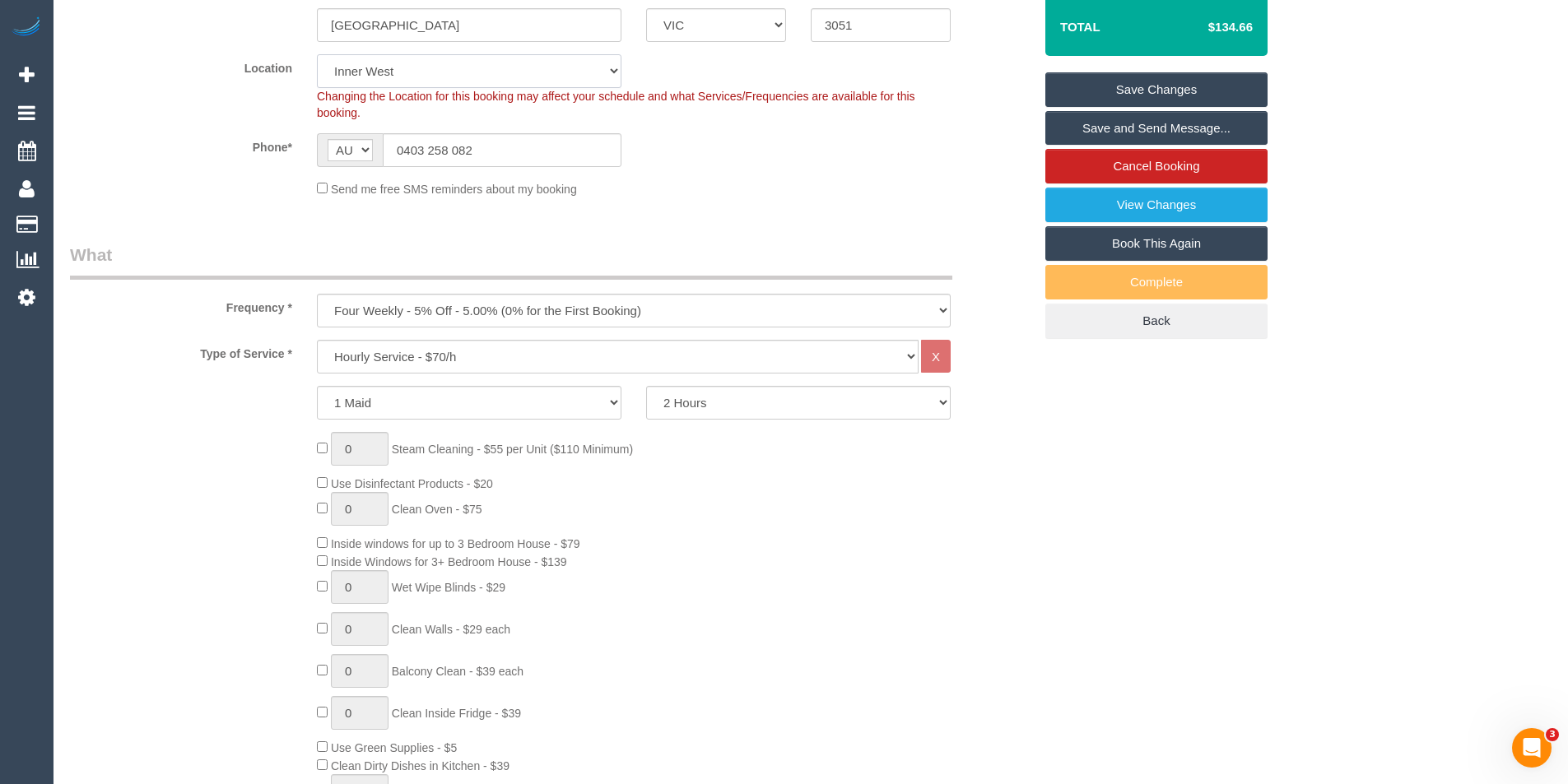
click at [385, 56] on select "Office [GEOGRAPHIC_DATA] (North) East (South) [GEOGRAPHIC_DATA] (East) [GEOGRAP…" at bounding box center [469, 71] width 304 height 34
click at [383, 85] on select "Office [GEOGRAPHIC_DATA] (North) East (South) [GEOGRAPHIC_DATA] (East) [GEOGRAP…" at bounding box center [469, 71] width 304 height 34
click at [381, 74] on select "Office [GEOGRAPHIC_DATA] (North) East (South) [GEOGRAPHIC_DATA] (East) [GEOGRAP…" at bounding box center [469, 71] width 304 height 34
select select "50"
click at [317, 54] on select "Office [GEOGRAPHIC_DATA] (North) East (South) [GEOGRAPHIC_DATA] (East) [GEOGRAP…" at bounding box center [469, 71] width 304 height 34
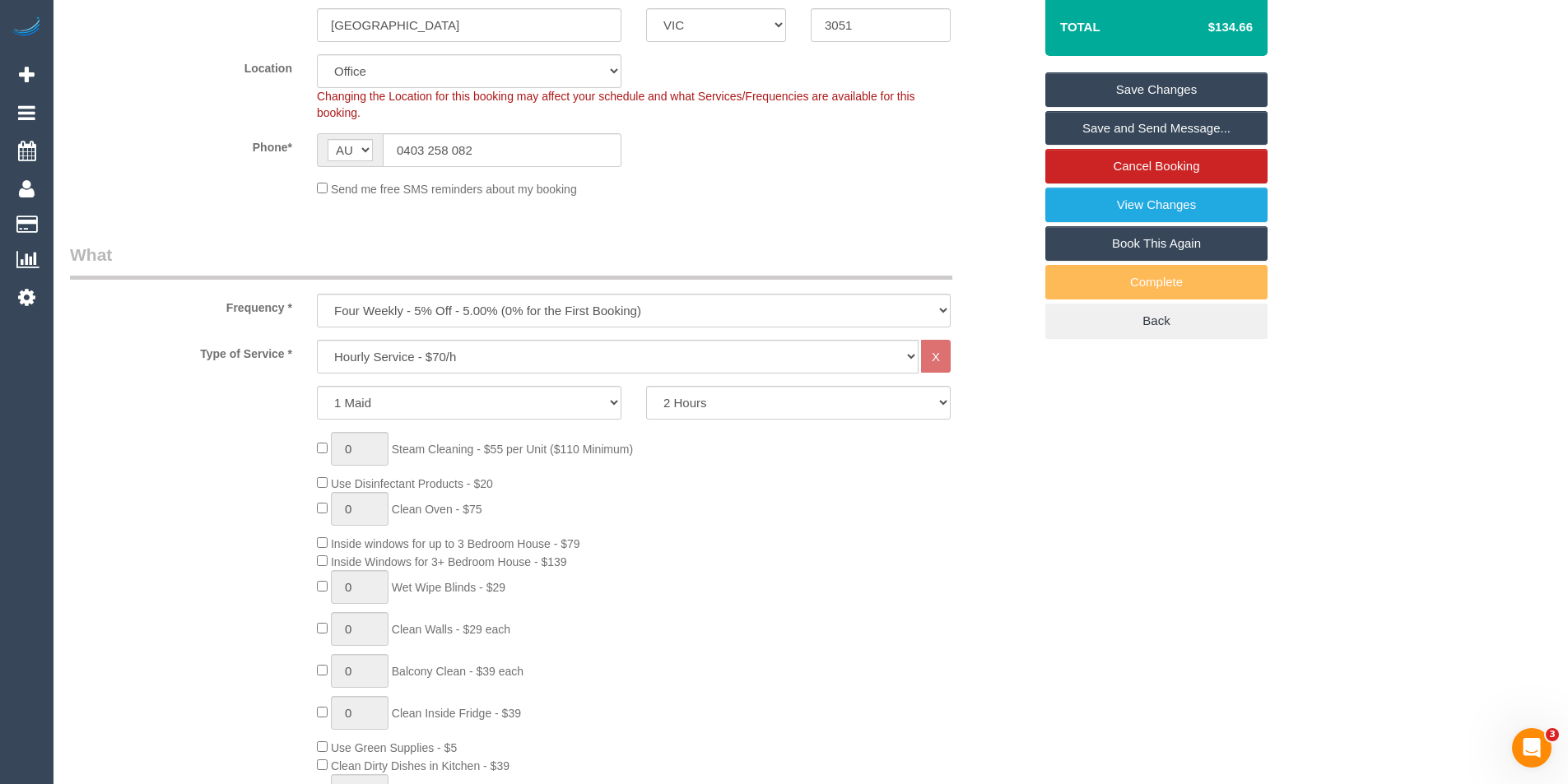
click at [750, 277] on legend "What" at bounding box center [511, 262] width 882 height 37
select select "object:4619"
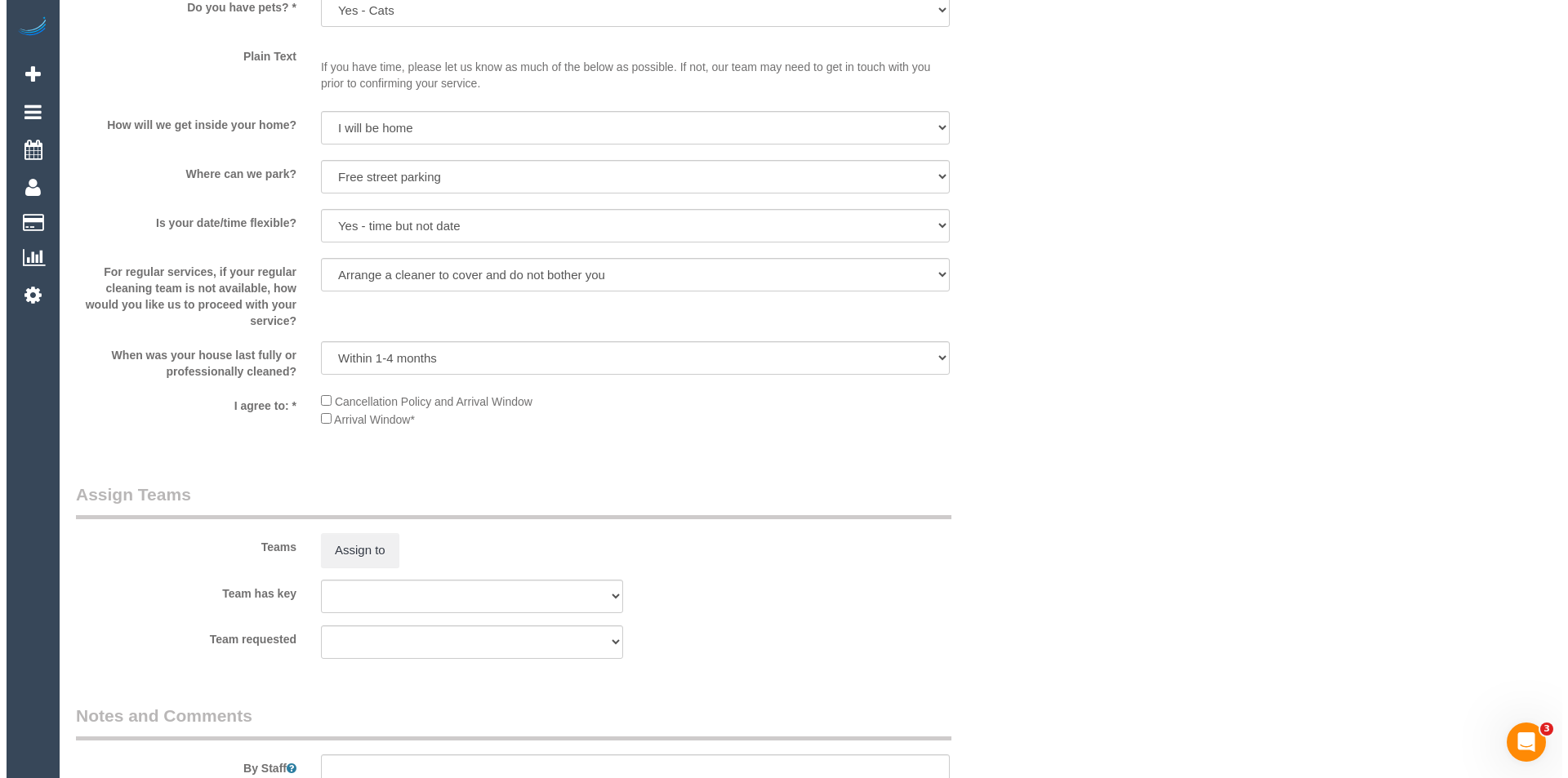
scroll to position [2152, 0]
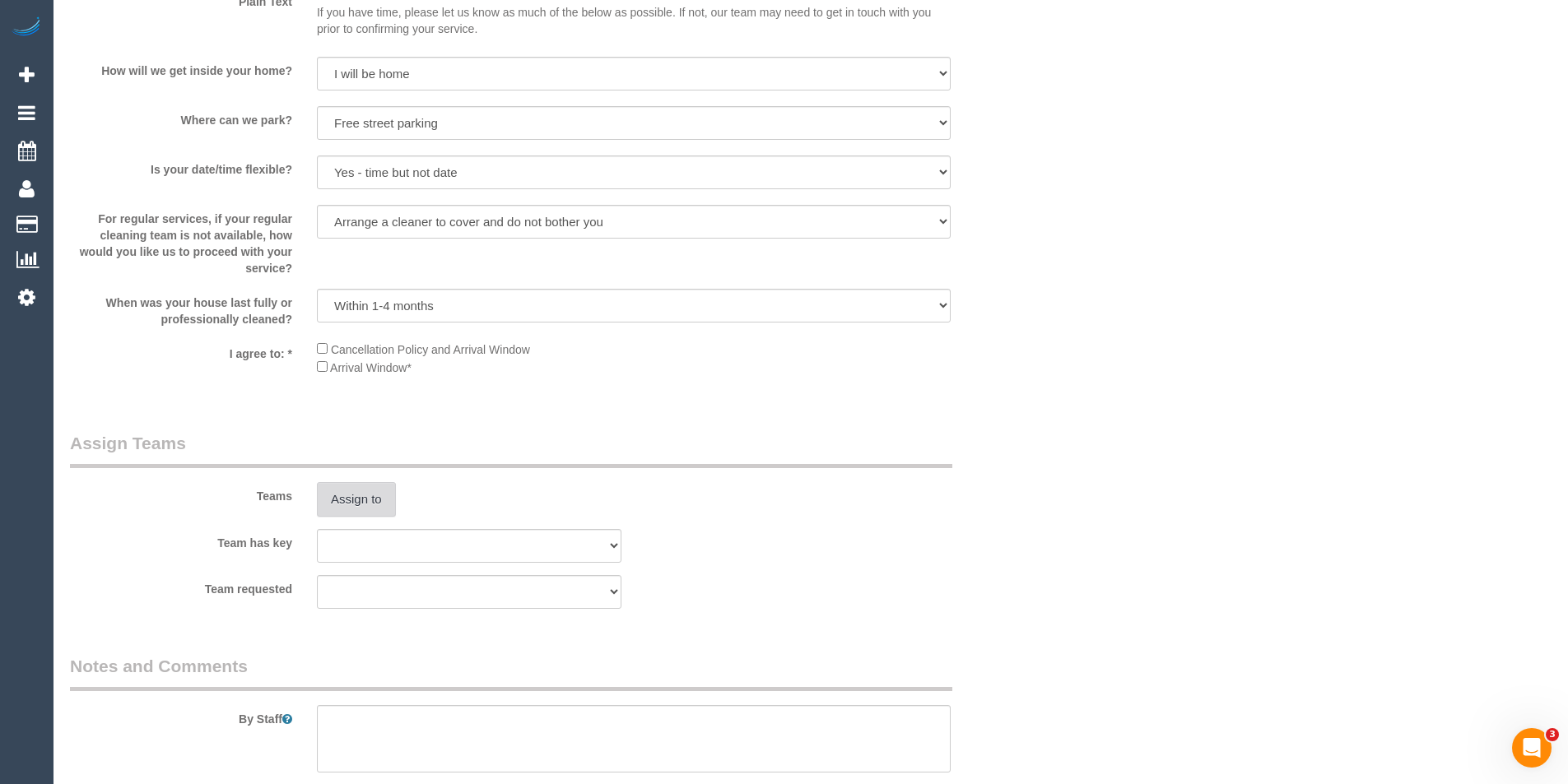
click at [348, 502] on button "Assign to" at bounding box center [356, 499] width 79 height 35
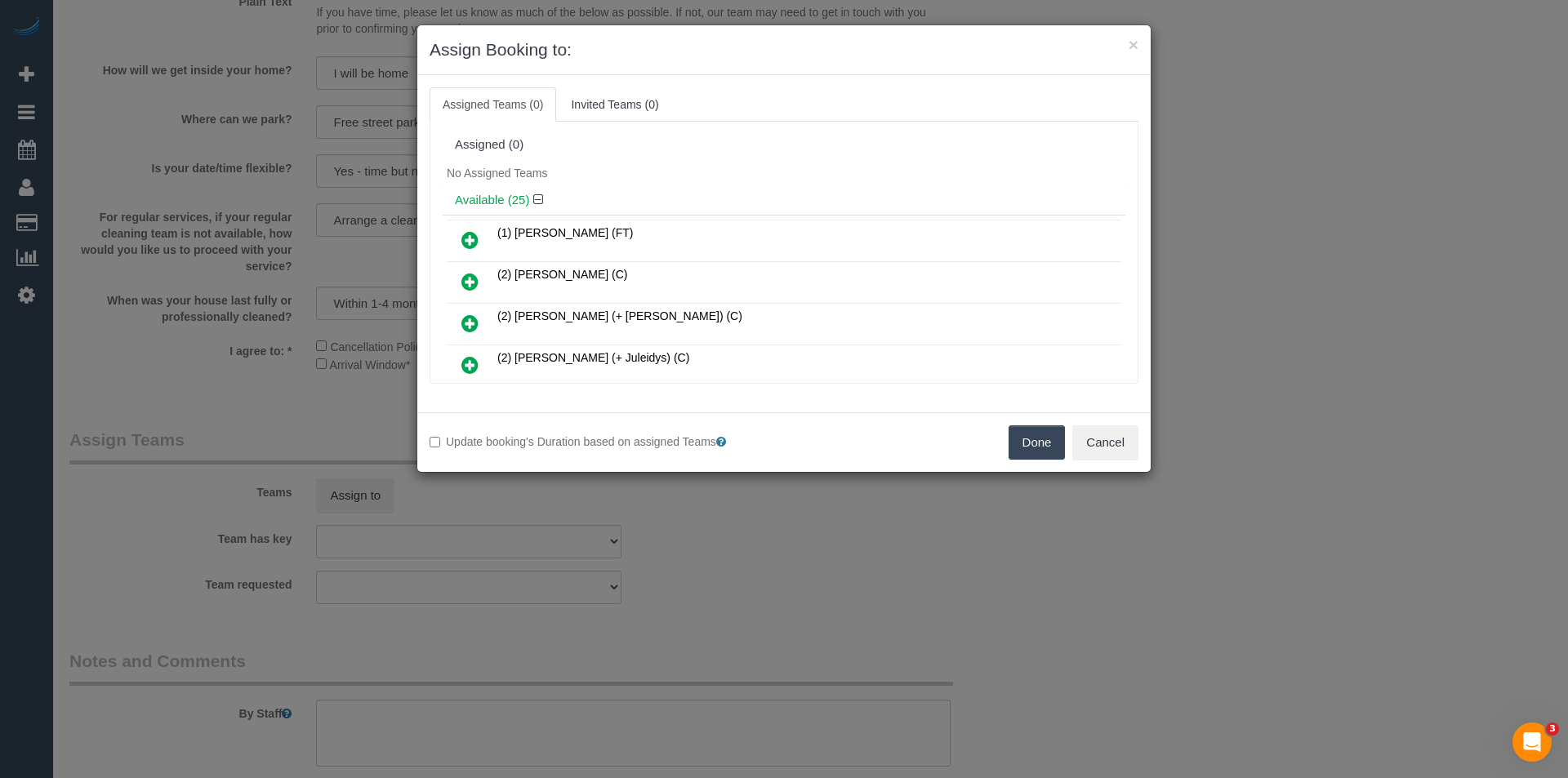
click at [789, 488] on div "× Assign Booking to: Assigned Teams (0) Invited Teams (0) Assigned (0) No Assig…" at bounding box center [784, 389] width 1568 height 778
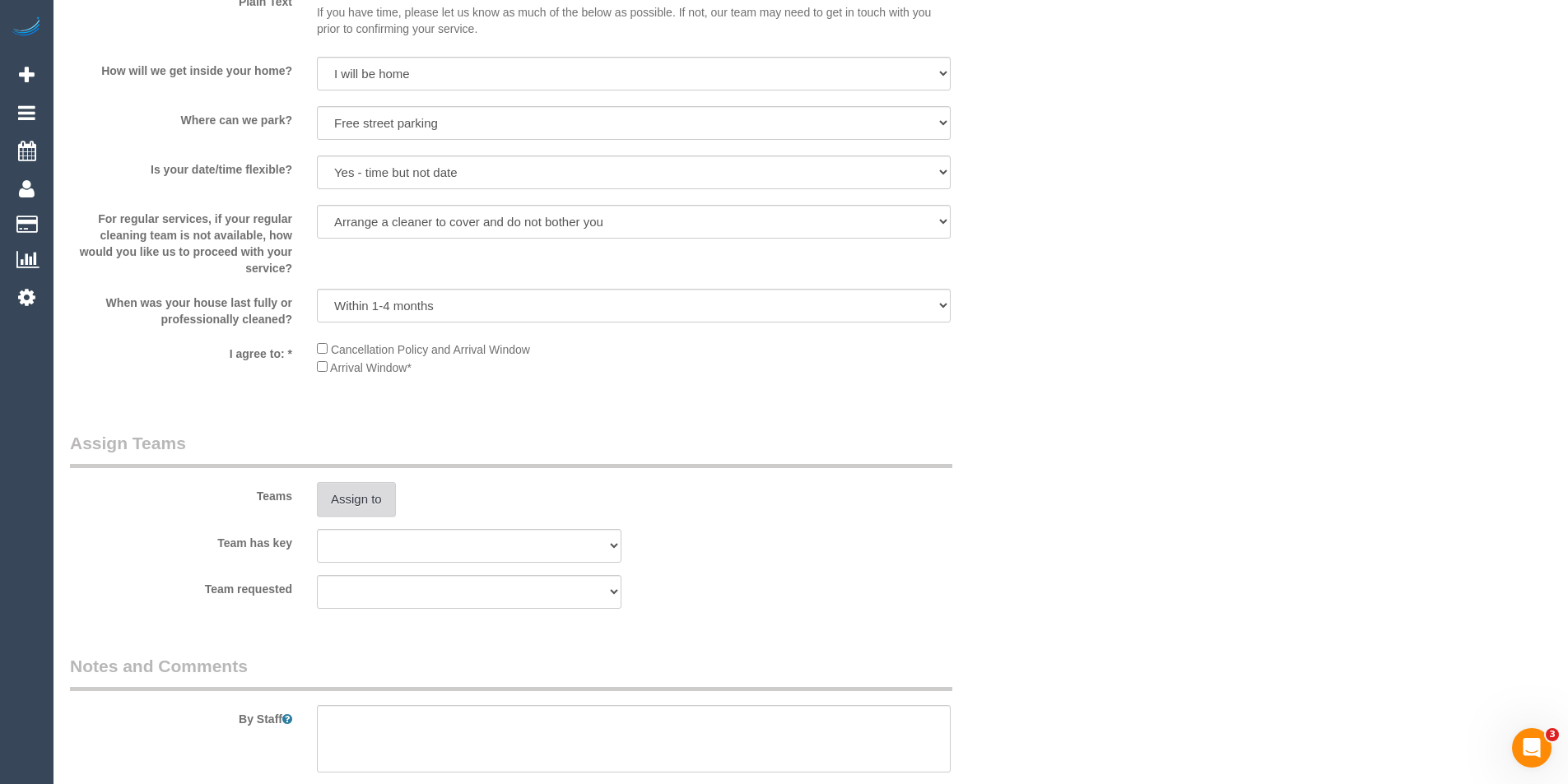
click at [341, 508] on button "Assign to" at bounding box center [356, 499] width 79 height 35
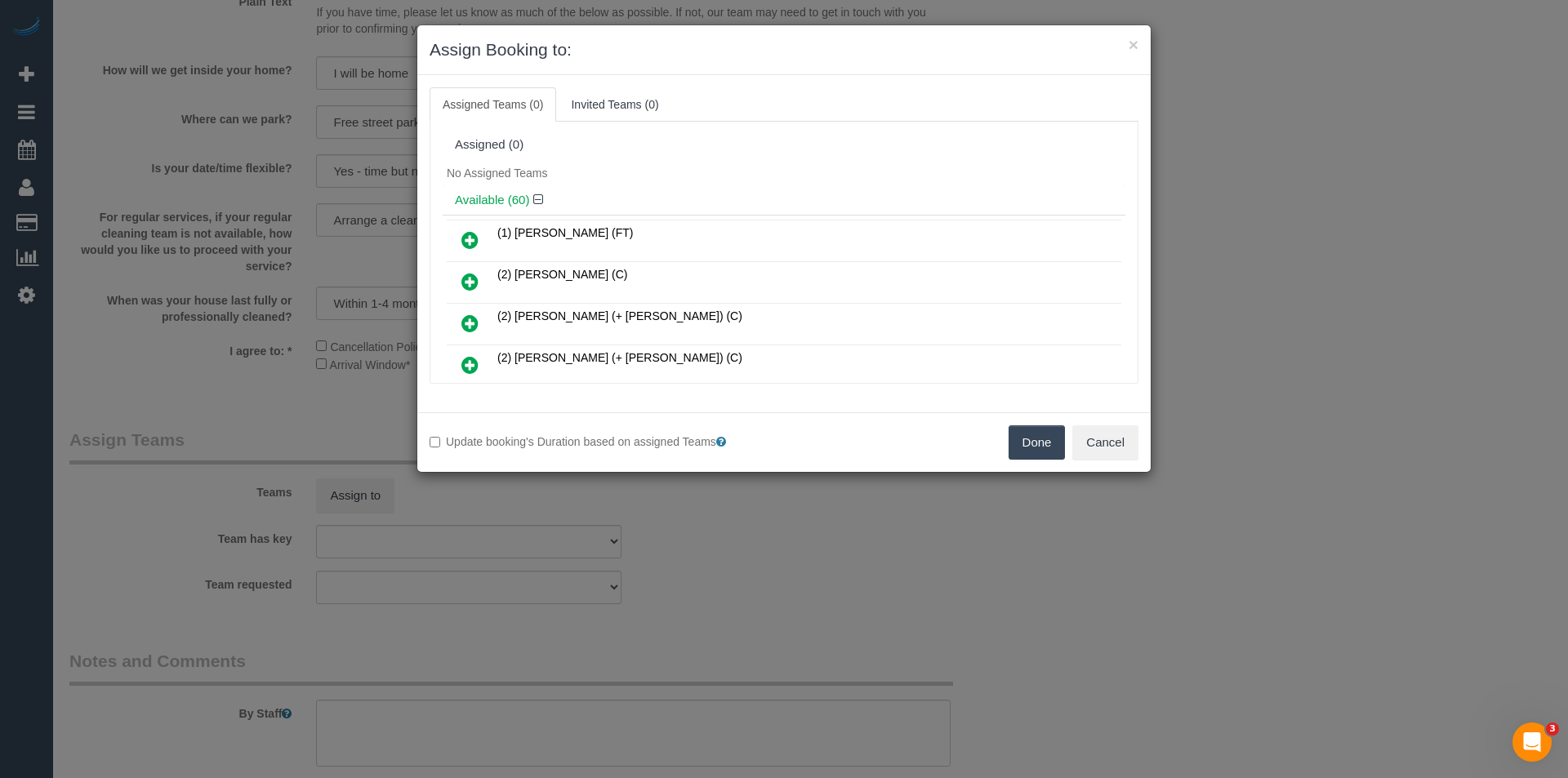
scroll to position [565, 0]
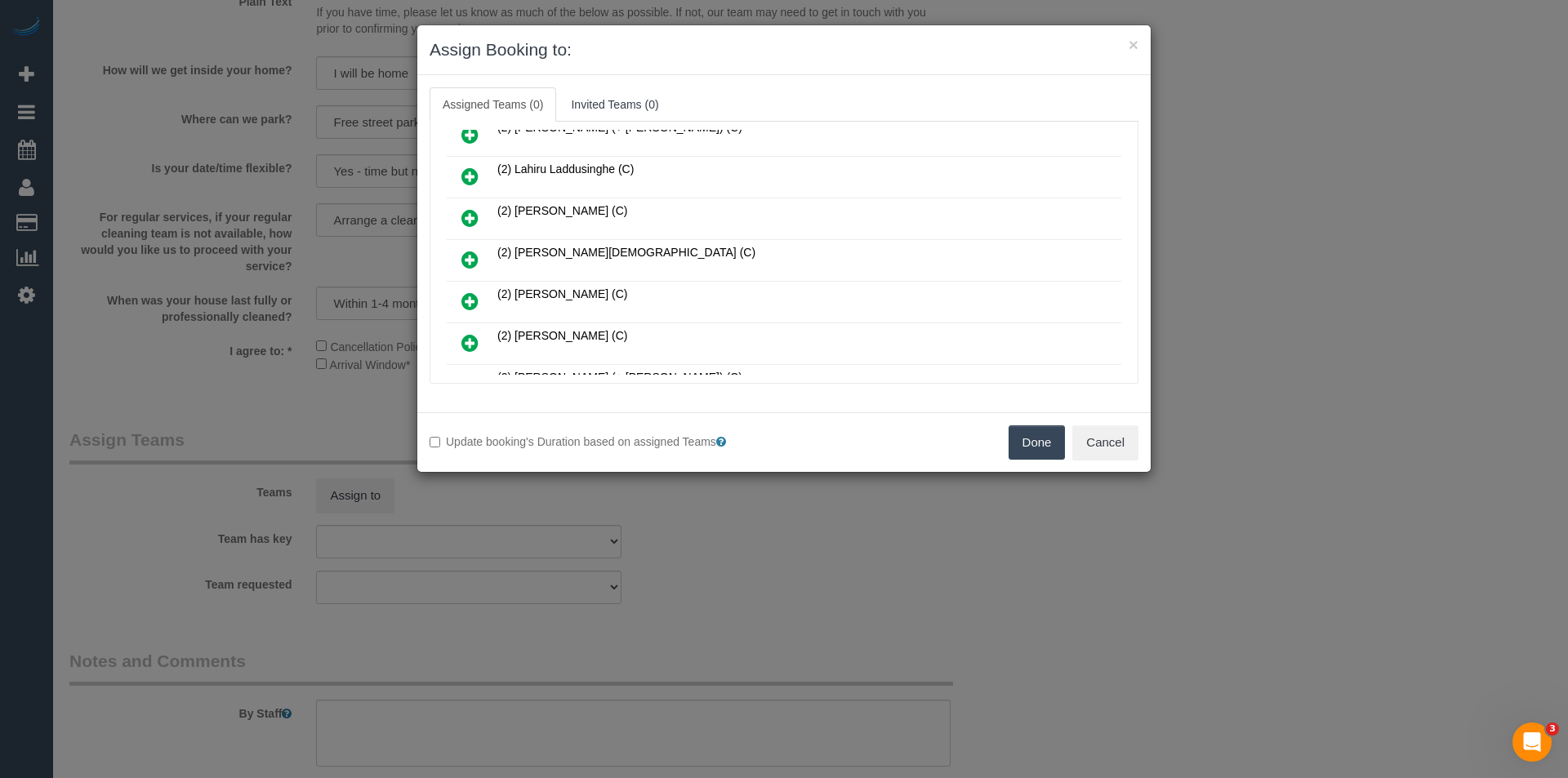
click at [473, 255] on icon at bounding box center [470, 260] width 17 height 19
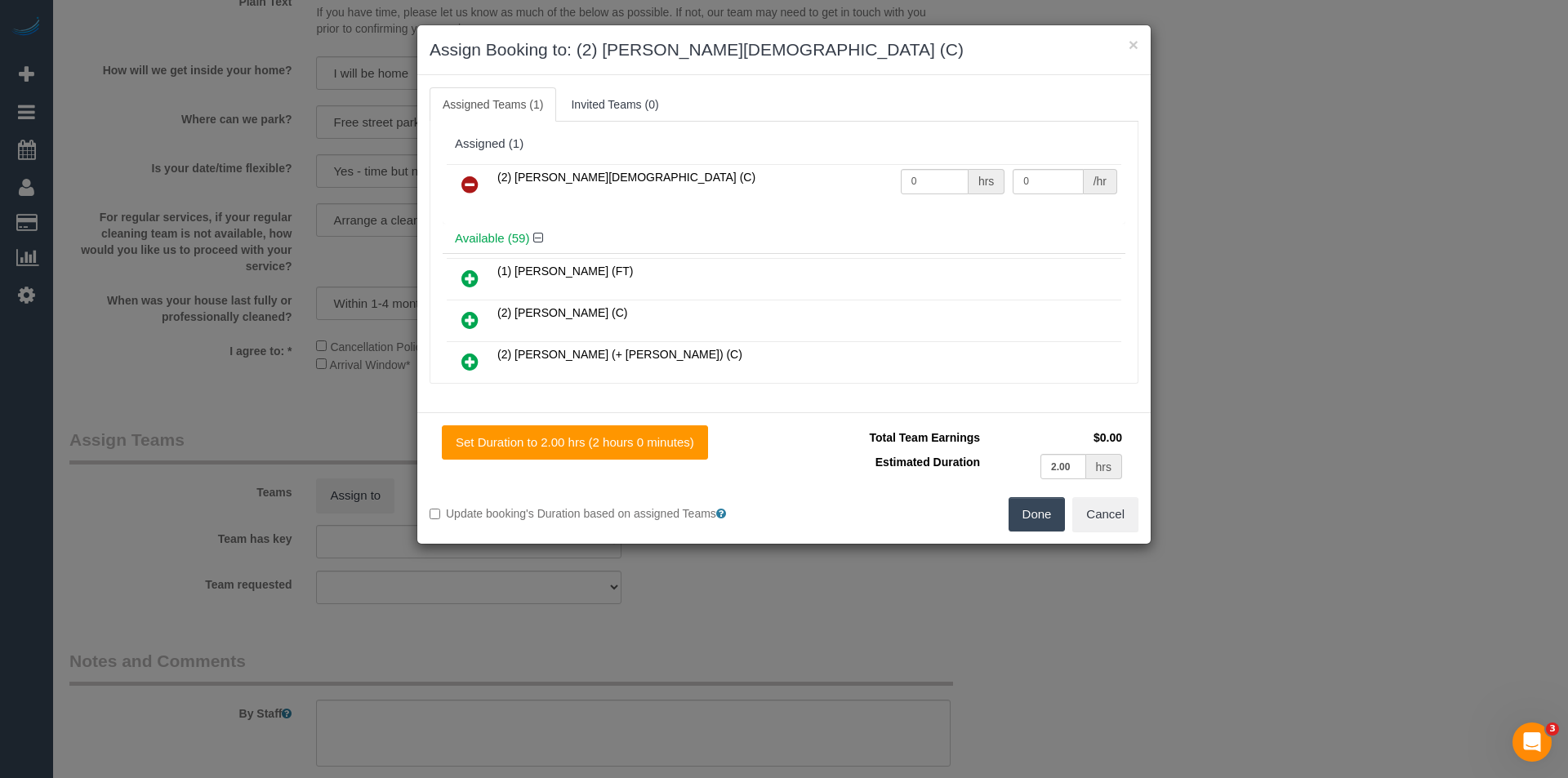
scroll to position [0, 0]
drag, startPoint x: 924, startPoint y: 185, endPoint x: 799, endPoint y: 190, distance: 125.1
click at [810, 191] on tr "(2) Raisul Islam (C) 0 hrs 0 /hr" at bounding box center [784, 185] width 675 height 42
type input "2"
type input "37.5"
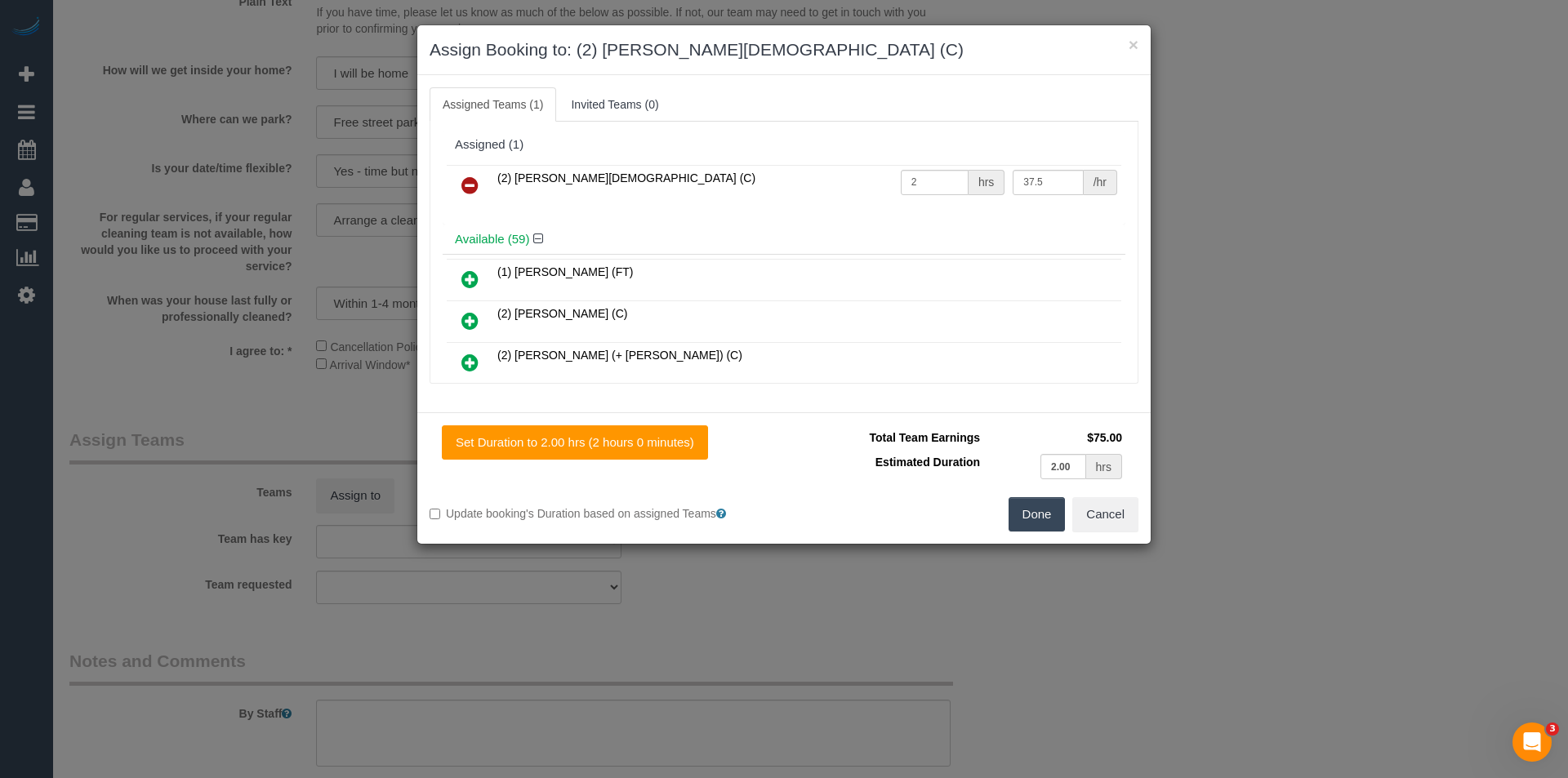
click at [1039, 520] on button "Done" at bounding box center [1037, 514] width 57 height 34
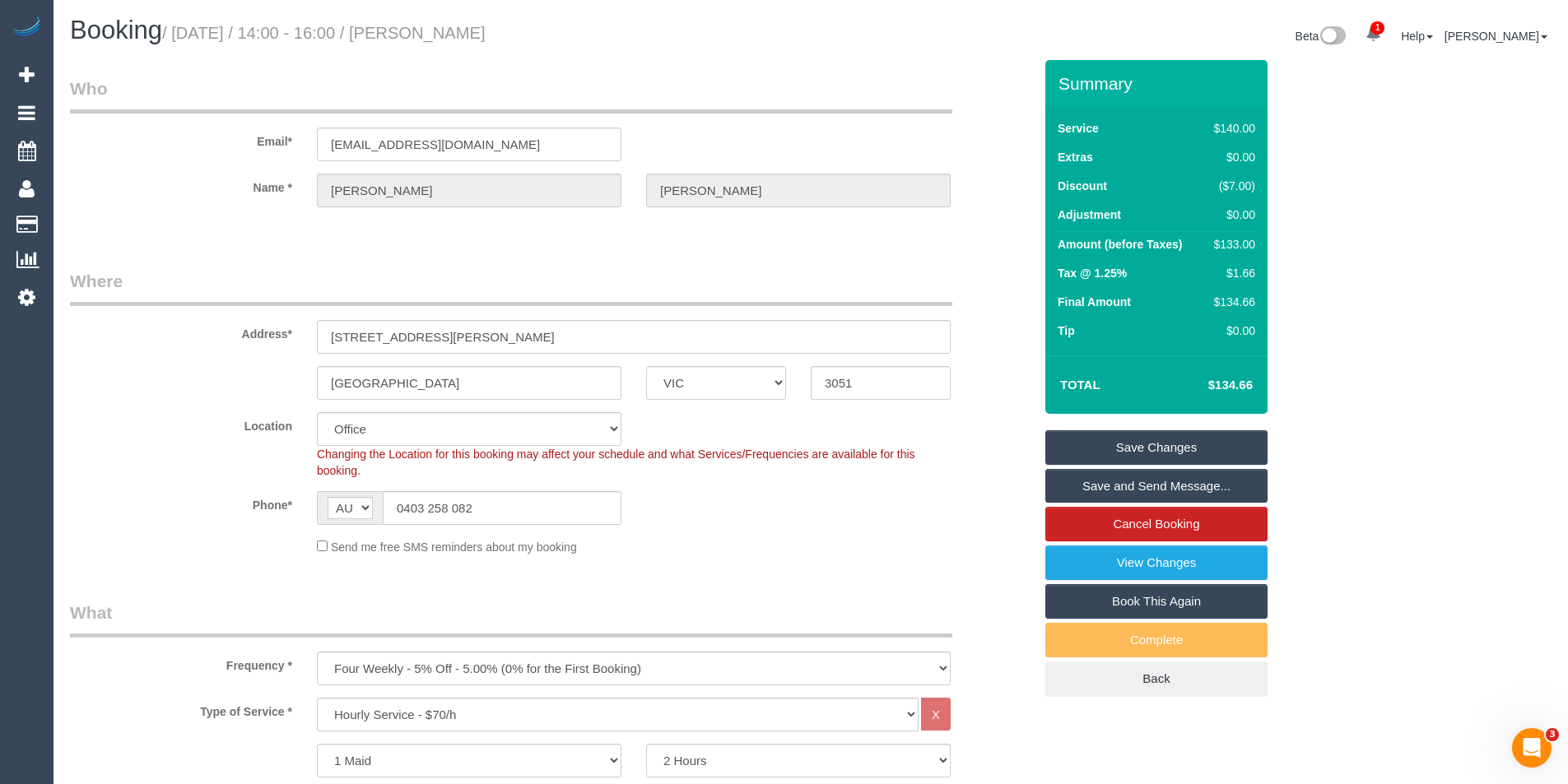
click at [1098, 488] on link "Save and Send Message..." at bounding box center [1157, 486] width 222 height 35
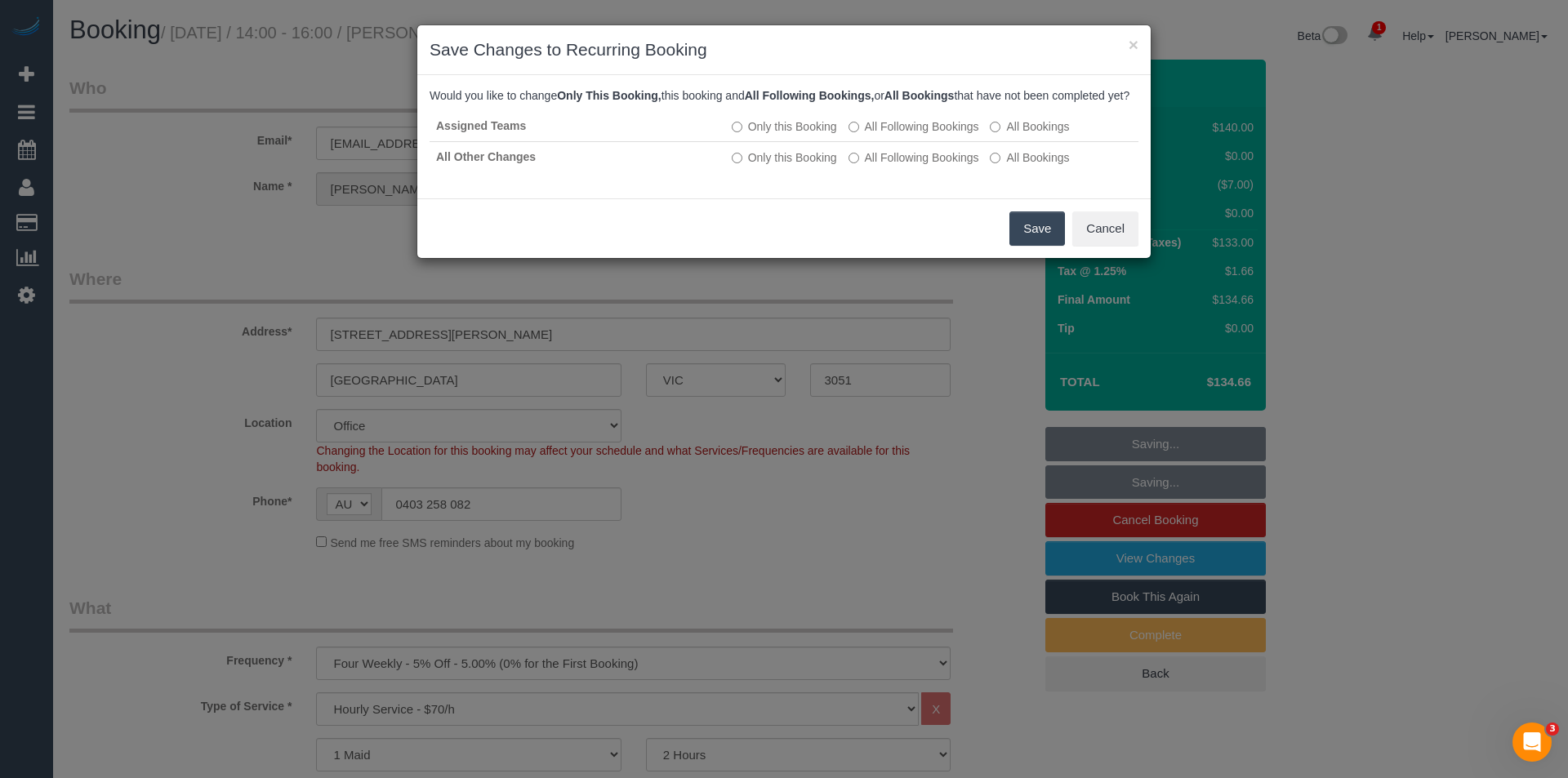
drag, startPoint x: 1039, startPoint y: 245, endPoint x: 896, endPoint y: 226, distance: 144.3
click at [1039, 245] on button "Save" at bounding box center [1037, 229] width 56 height 34
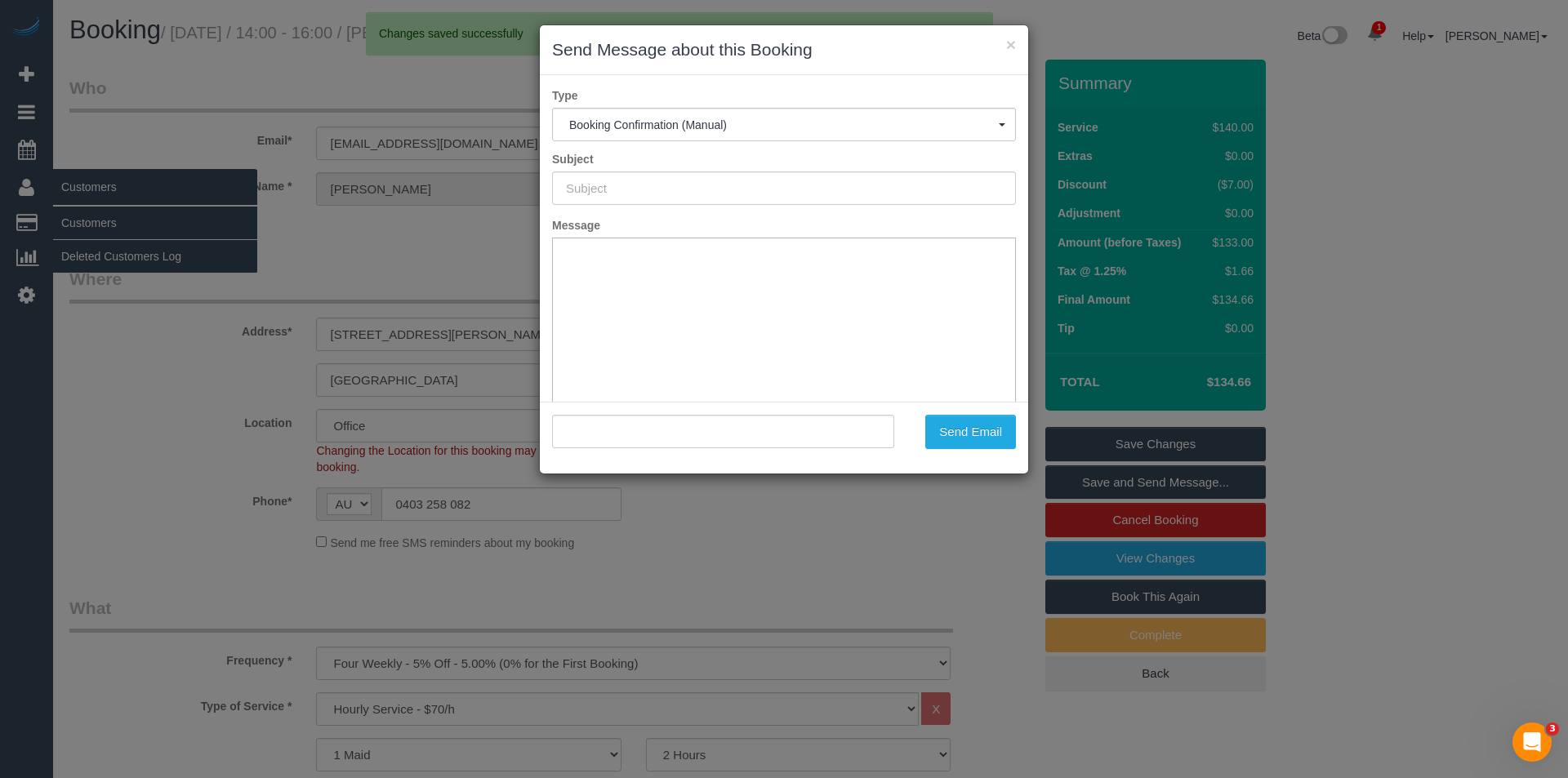
type input "Booking Confirmed"
type input ""Wan Chin Lee" <wanchinl@gmail.com>"
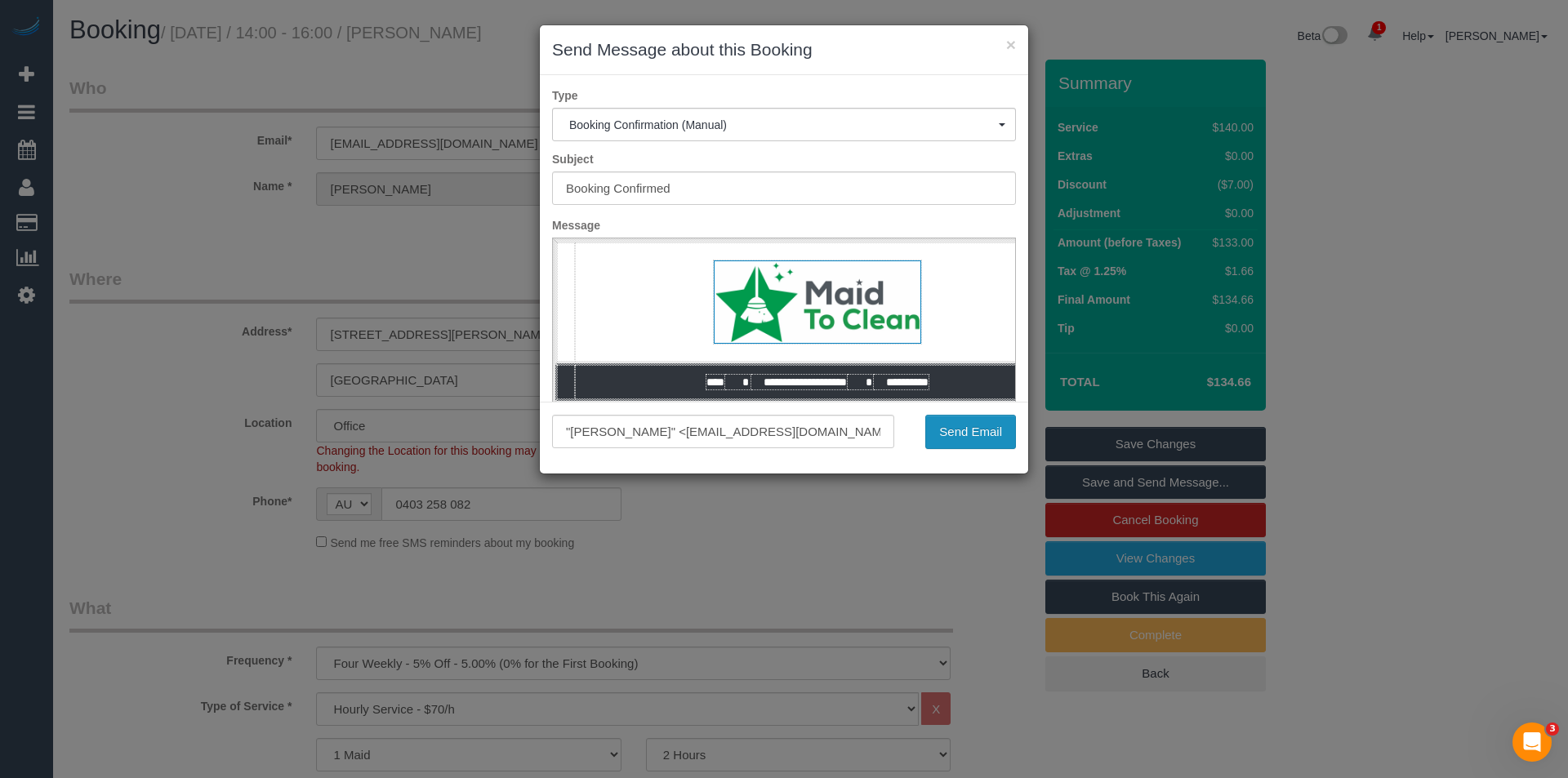
click at [964, 429] on button "Send Email" at bounding box center [970, 432] width 91 height 34
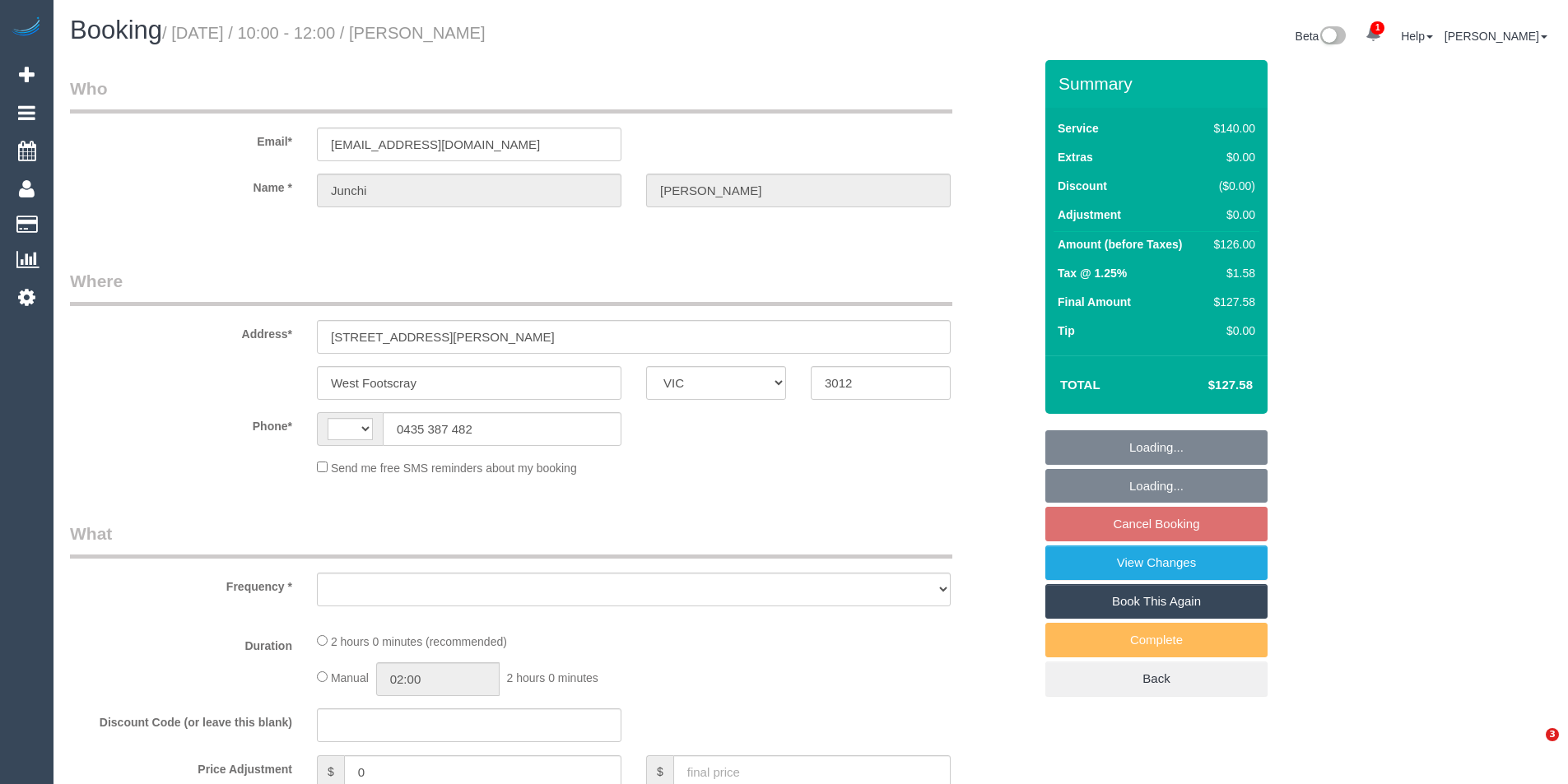
select select "VIC"
select select "string:AU"
select select "object:552"
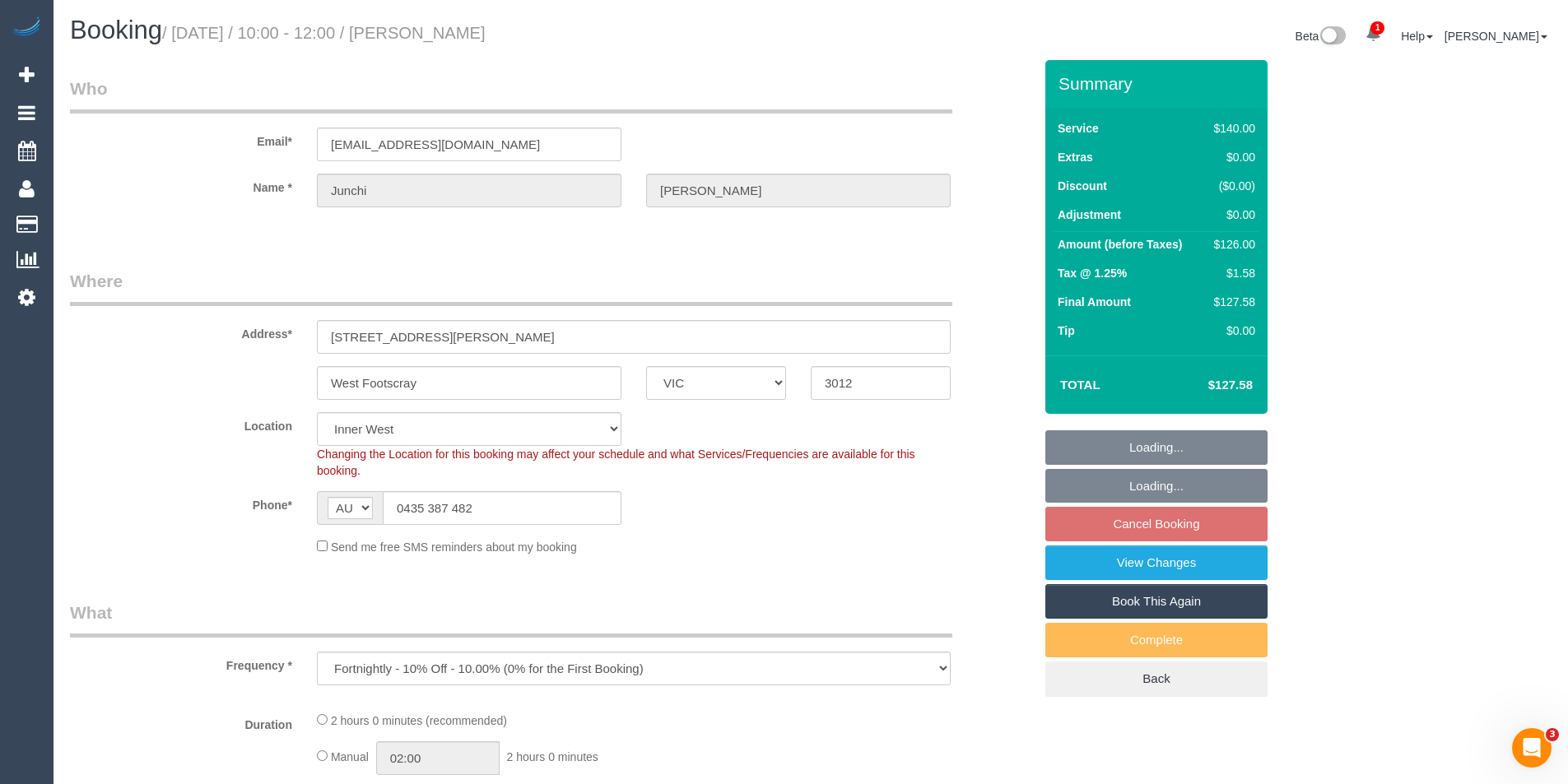
select select "string:stripe-pm_1RrVTh2GScqysDRVLQcN44Oe"
select select "number:28"
select select "number:14"
select select "number:19"
select select "number:22"
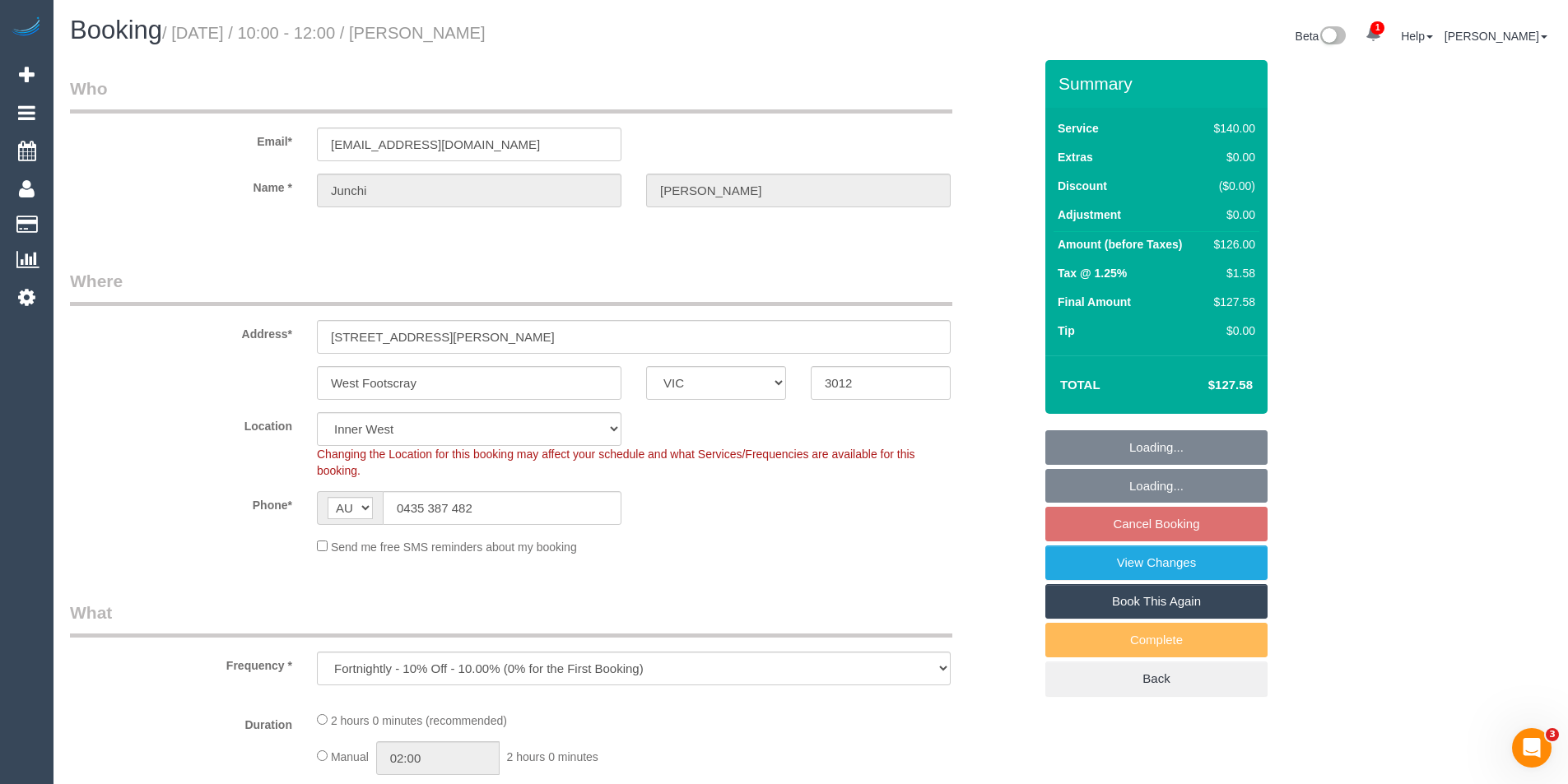
select select "number:34"
select select "number:13"
select select "object:1550"
select select "spot3"
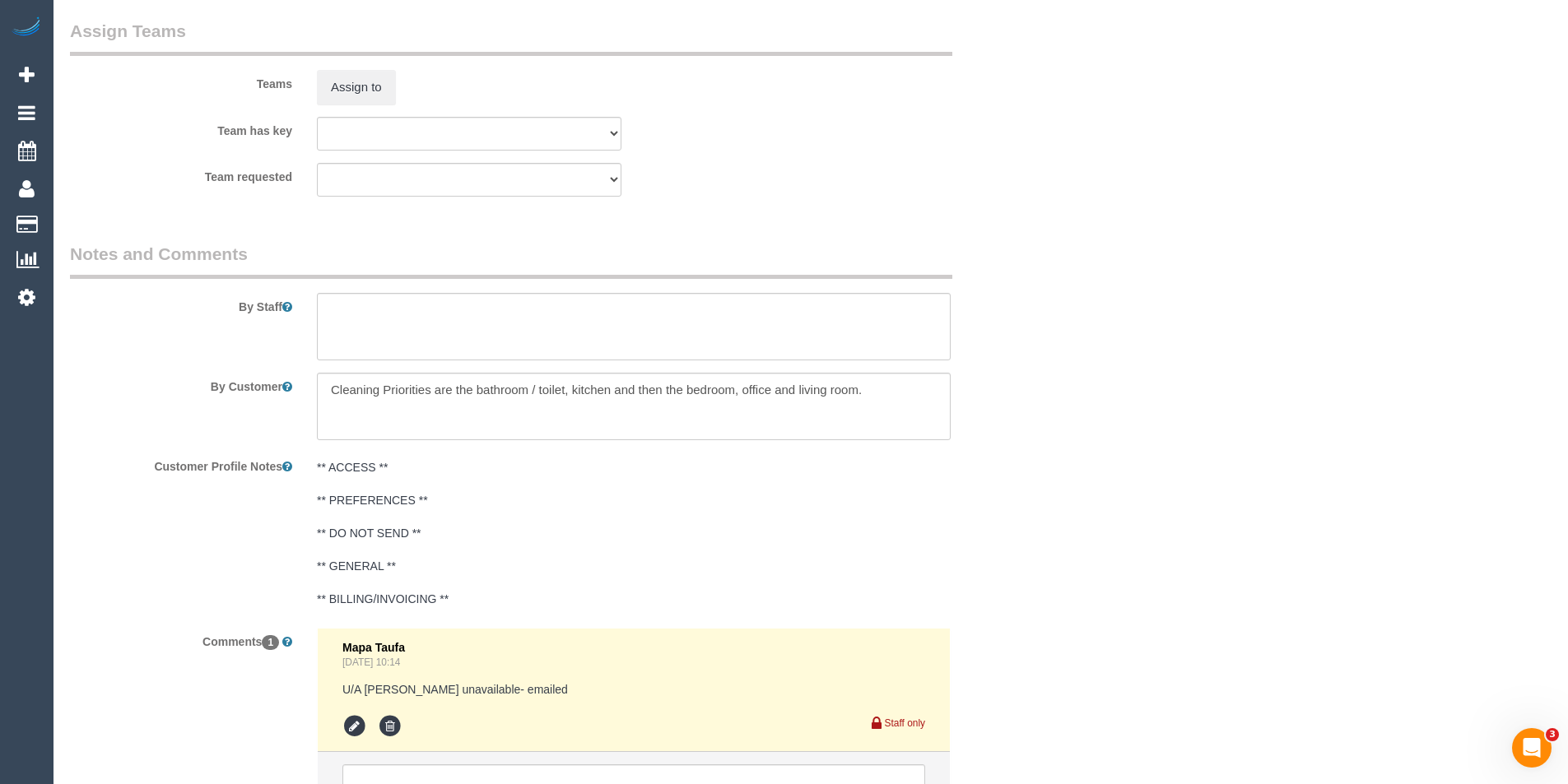
scroll to position [2295, 0]
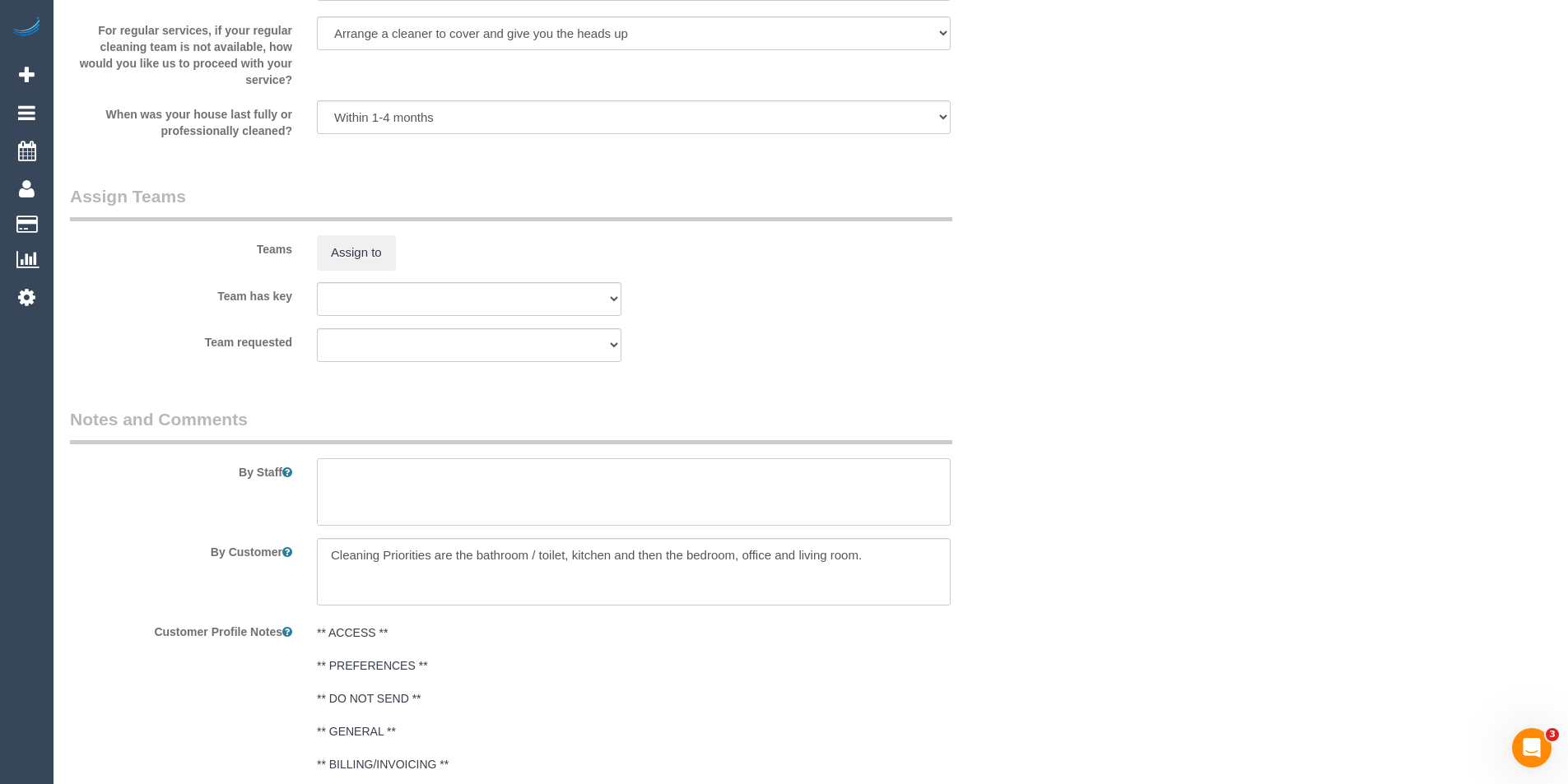
click at [366, 502] on textarea at bounding box center [634, 492] width 634 height 68
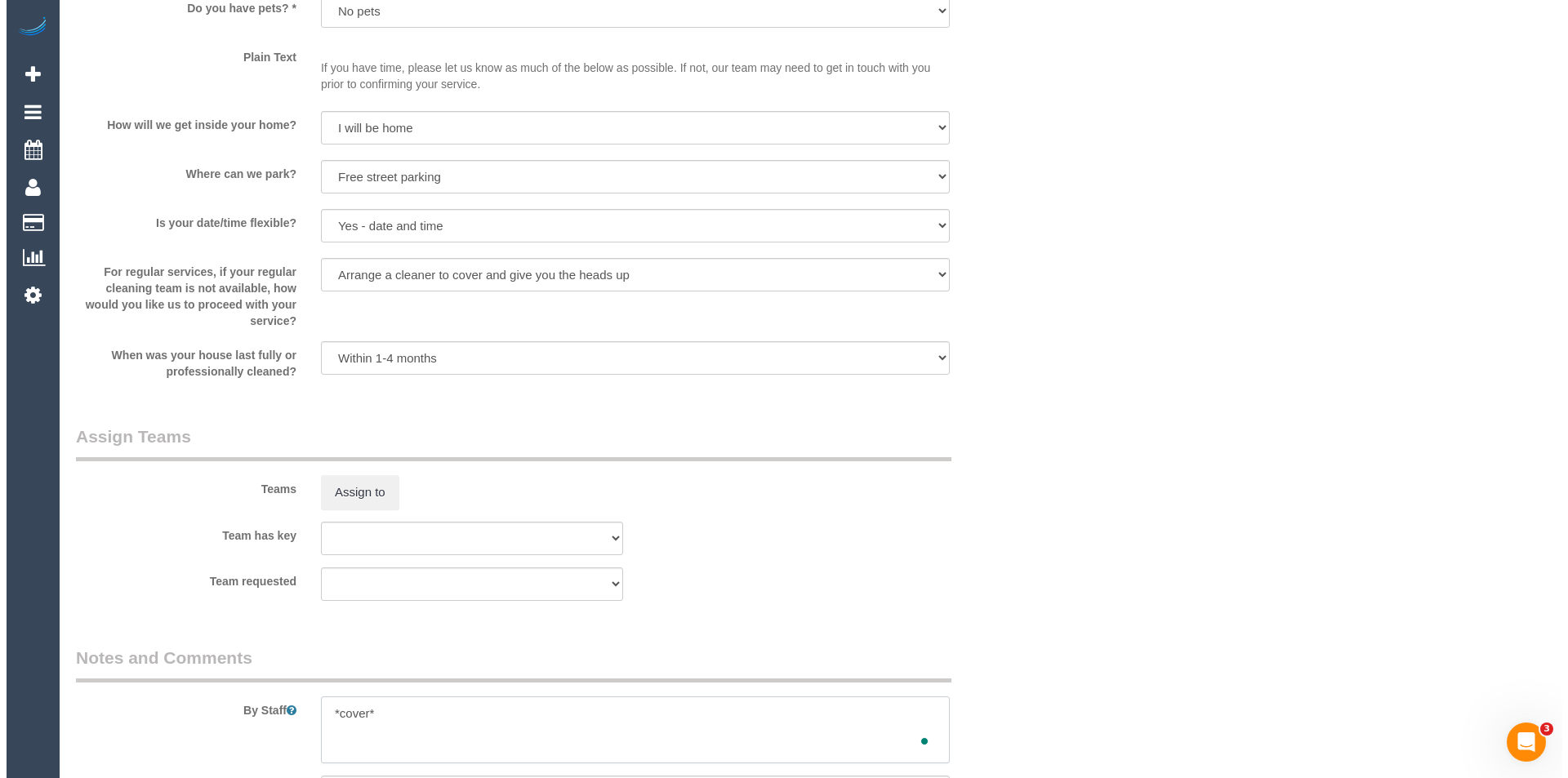
scroll to position [2033, 0]
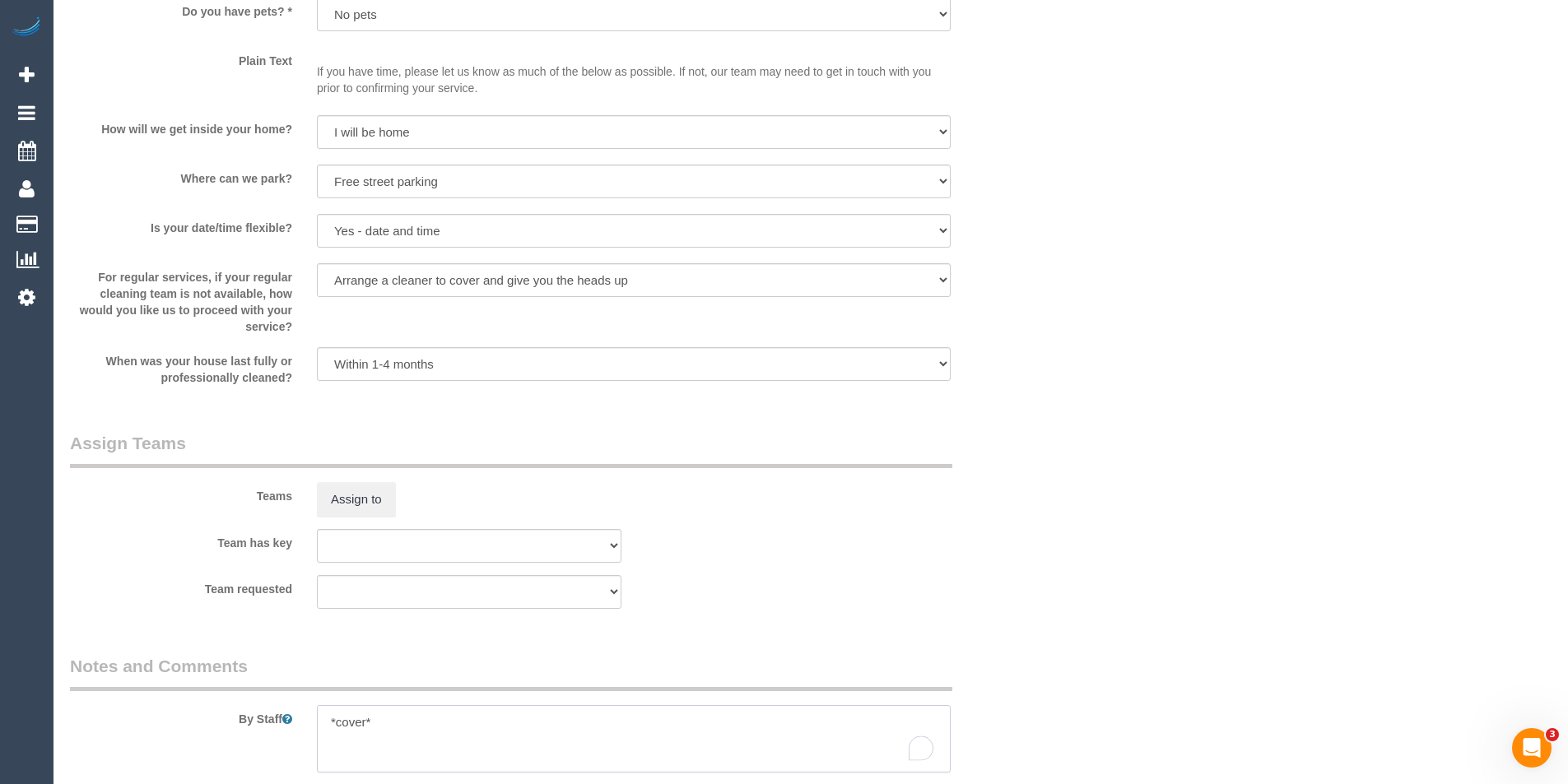
type textarea "*cover*"
click at [304, 500] on div "Assign to" at bounding box center [469, 499] width 329 height 35
click at [345, 503] on button "Assign to" at bounding box center [356, 499] width 79 height 35
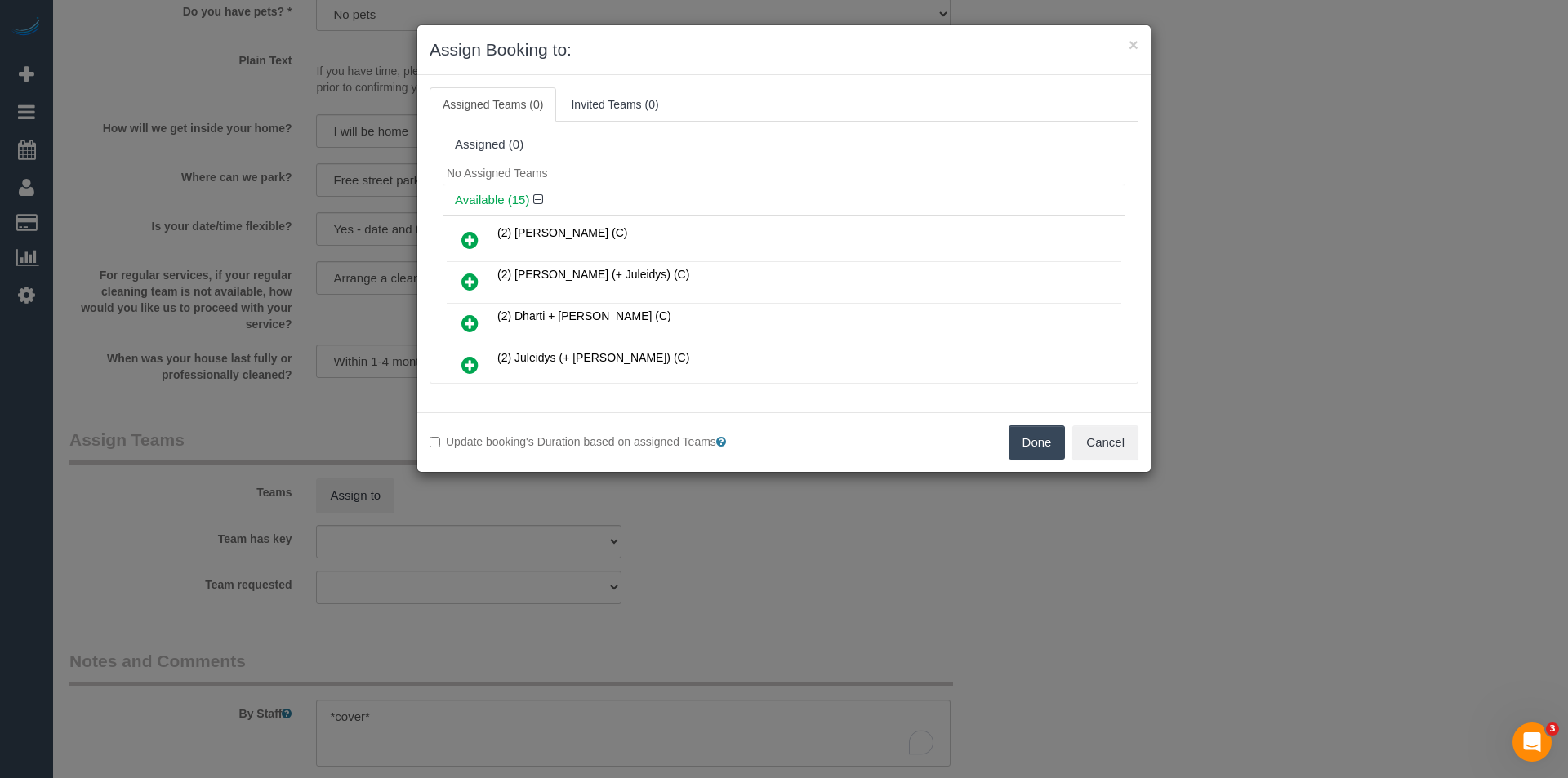
scroll to position [190, 0]
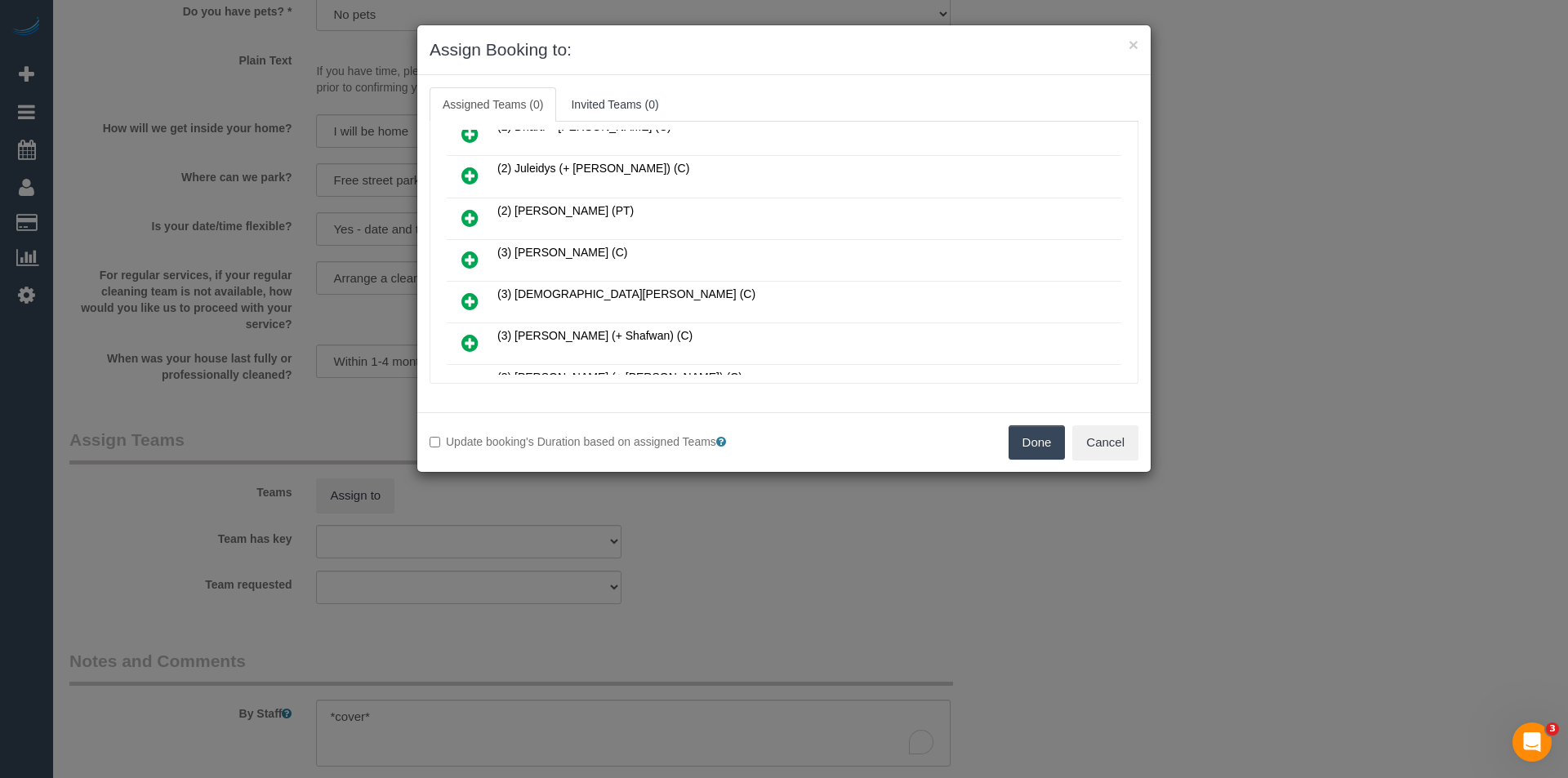
click at [466, 261] on icon at bounding box center [470, 260] width 17 height 19
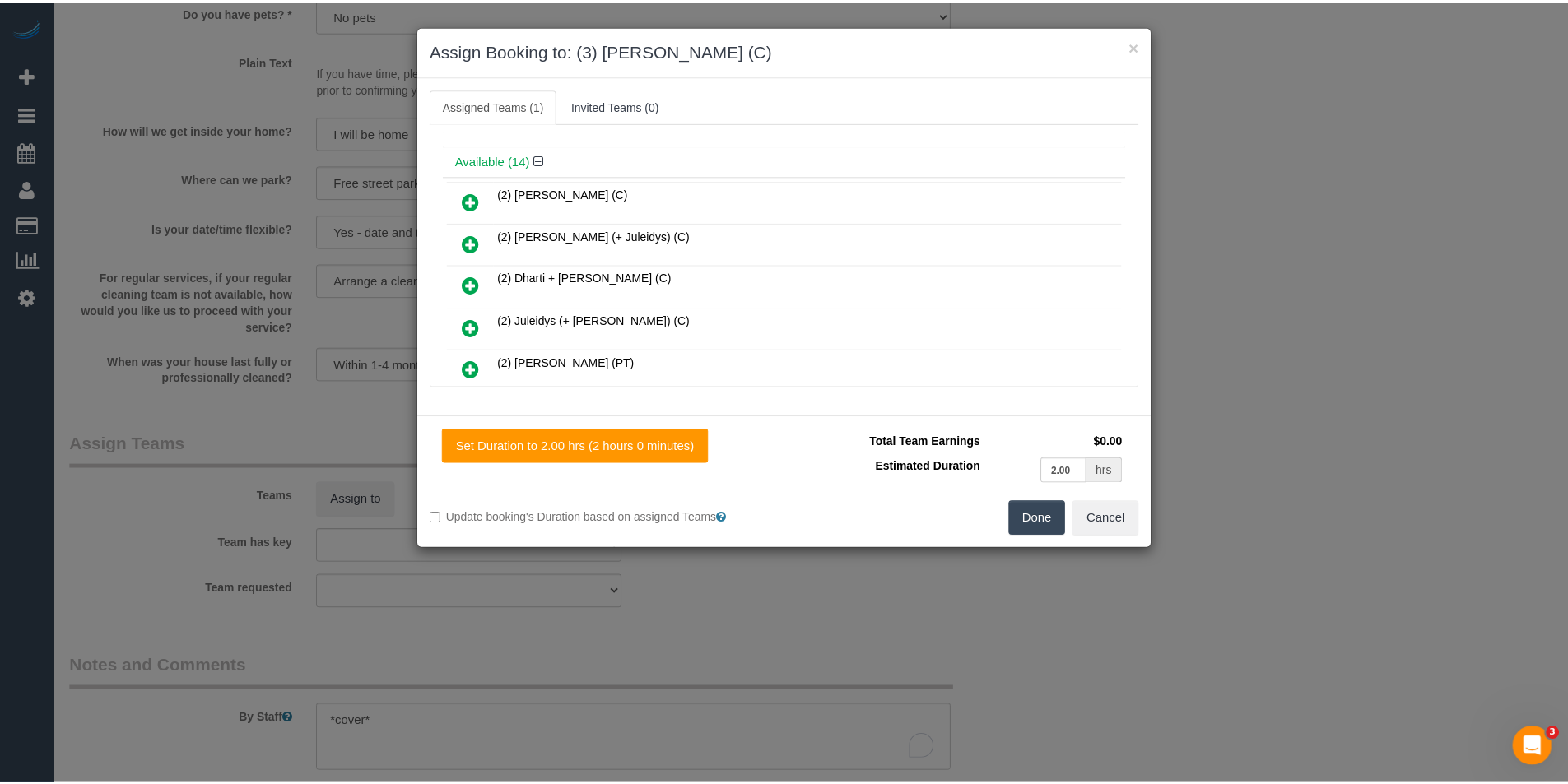
scroll to position [0, 0]
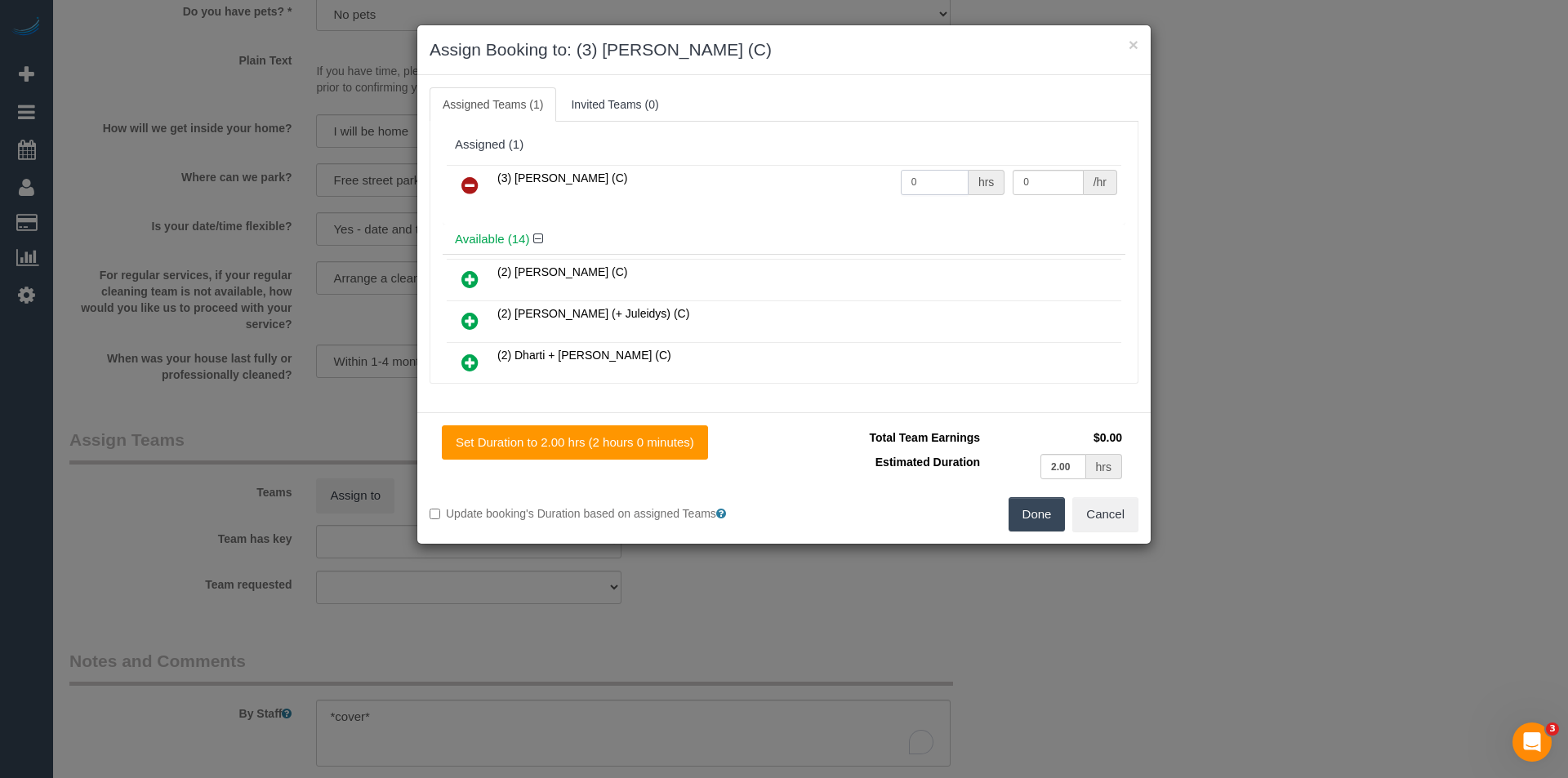
drag, startPoint x: 921, startPoint y: 183, endPoint x: 825, endPoint y: 178, distance: 96.1
click at [836, 182] on tr "(3) Abu Bakar (C) 0 hrs 0 /hr" at bounding box center [784, 185] width 675 height 42
type input "2"
type input "37.5"
click at [1029, 512] on button "Done" at bounding box center [1037, 514] width 57 height 34
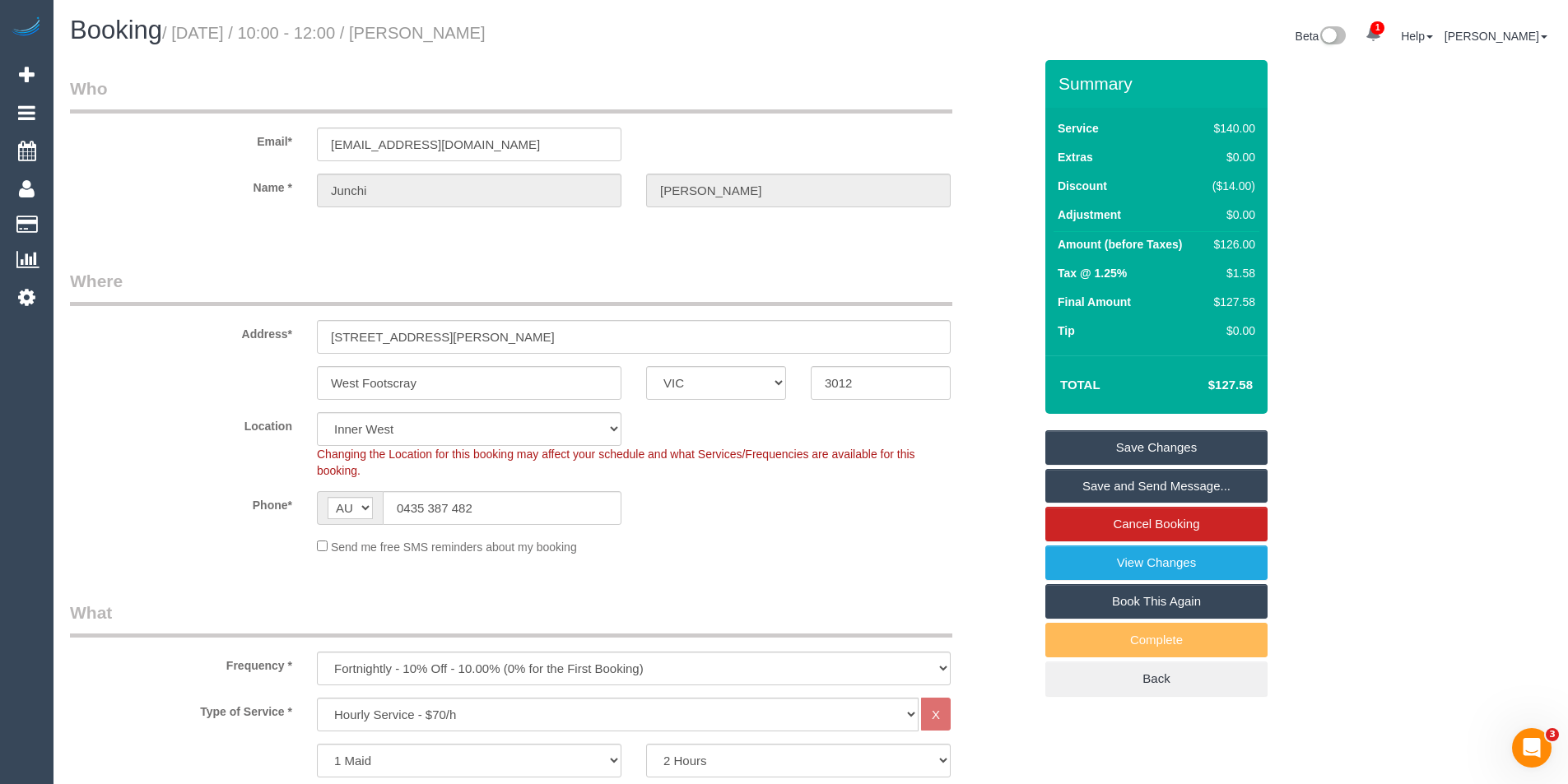
click at [1091, 486] on link "Save and Send Message..." at bounding box center [1157, 486] width 222 height 35
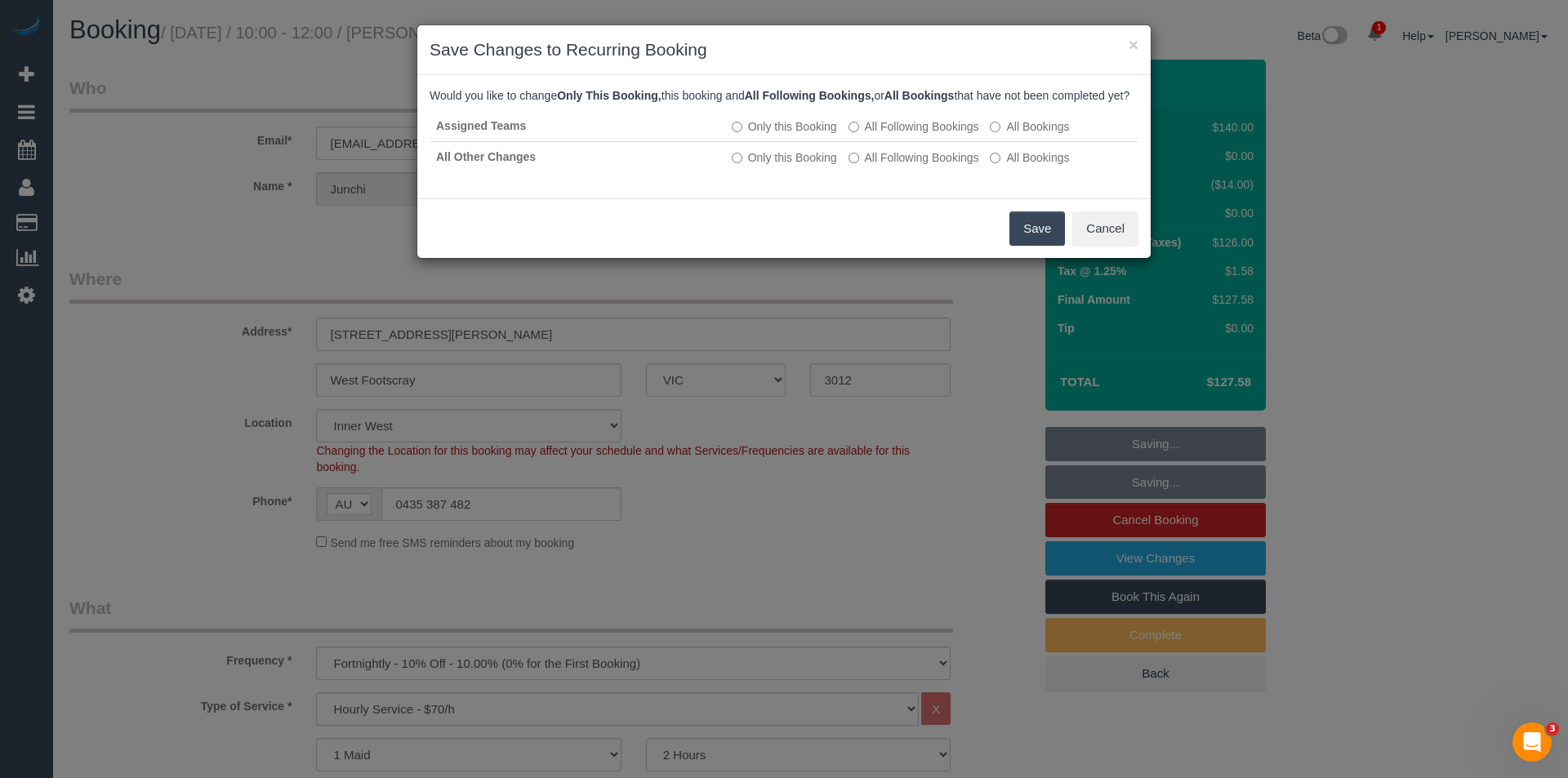
click at [1037, 238] on button "Save" at bounding box center [1037, 229] width 56 height 34
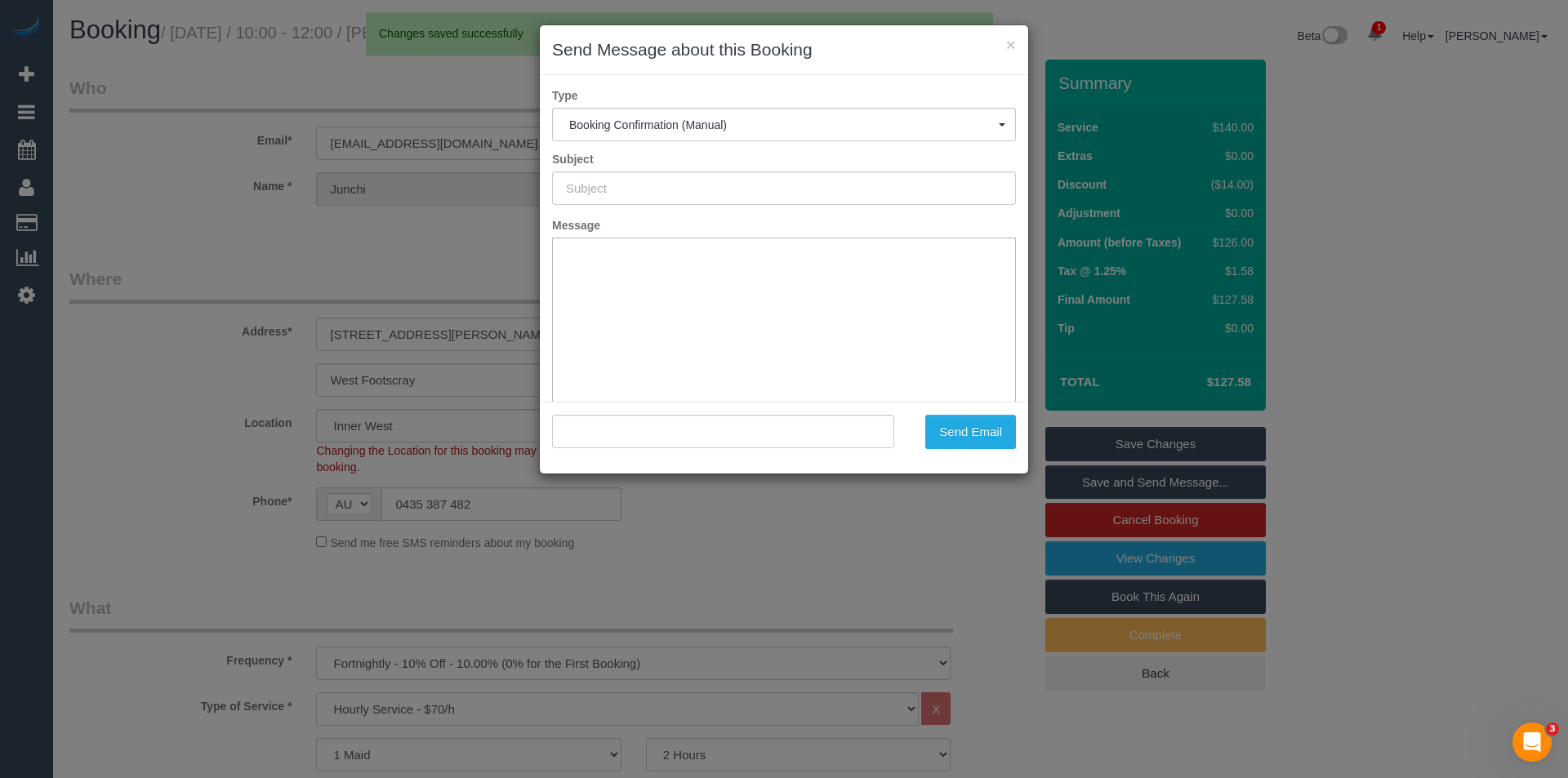
type input "Booking Confirmed"
type input ""Junchi Liu" <junchi_liu@hotmail.com>"
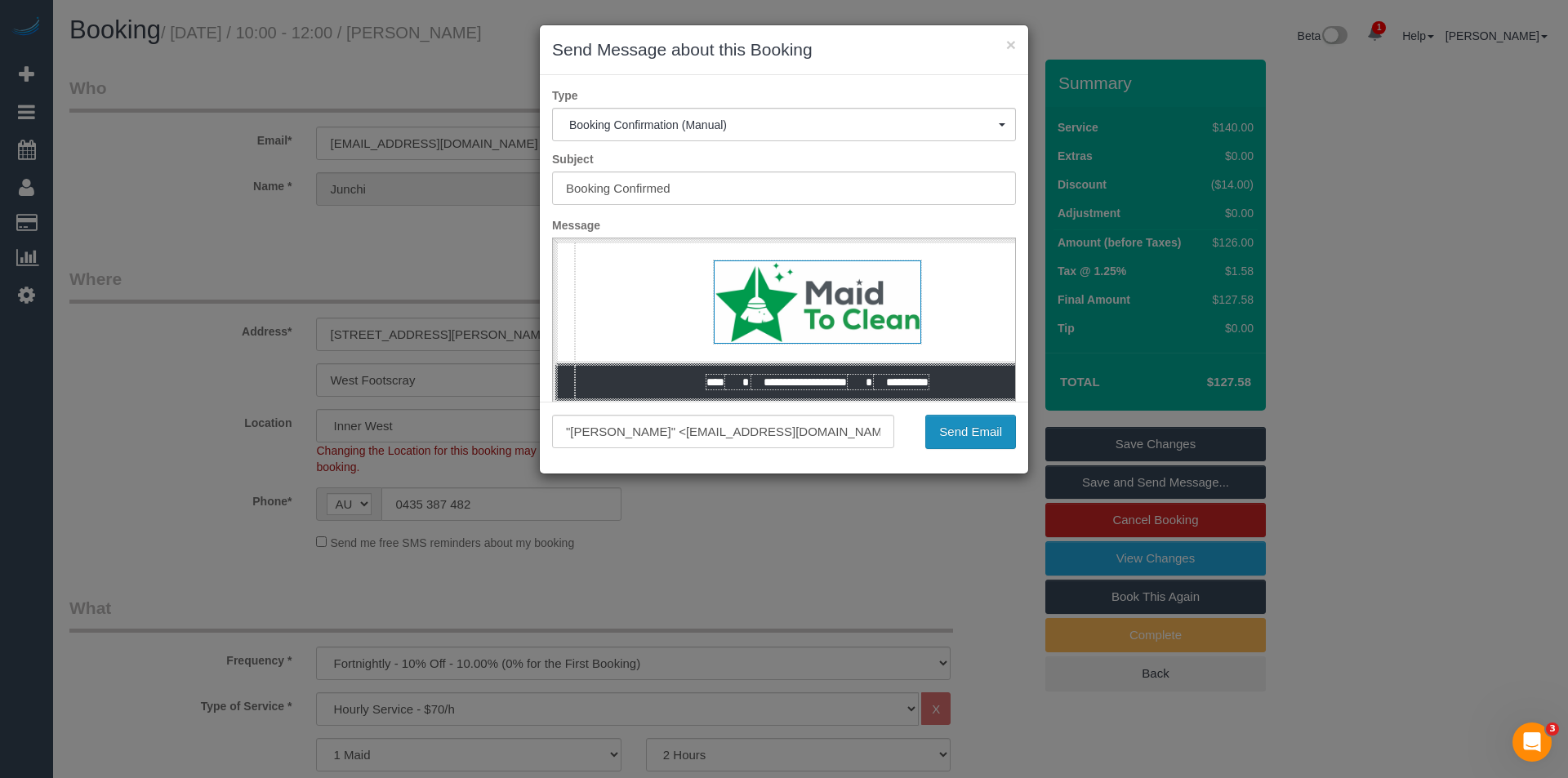
click at [974, 427] on button "Send Email" at bounding box center [970, 432] width 91 height 34
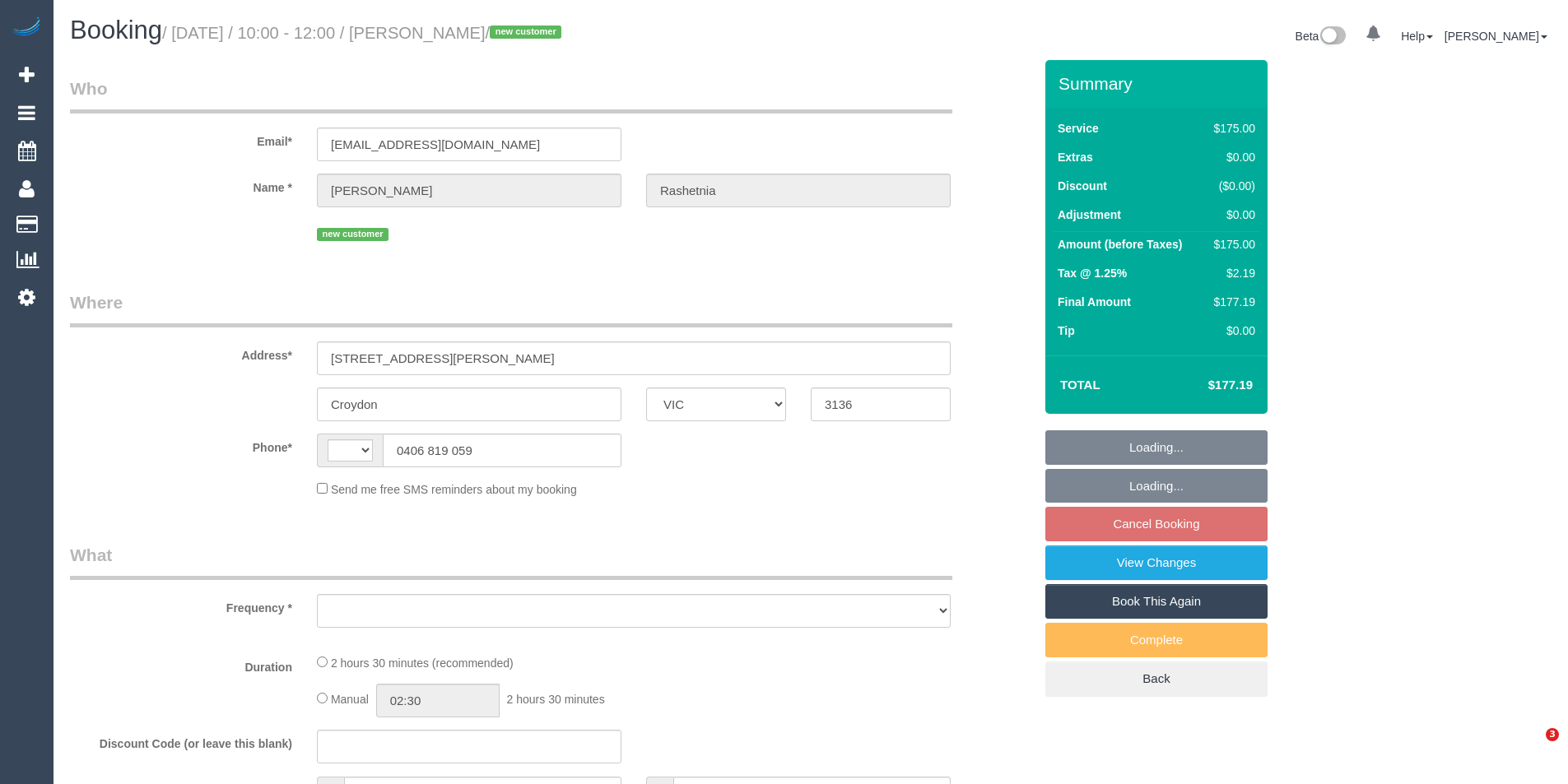
select select "VIC"
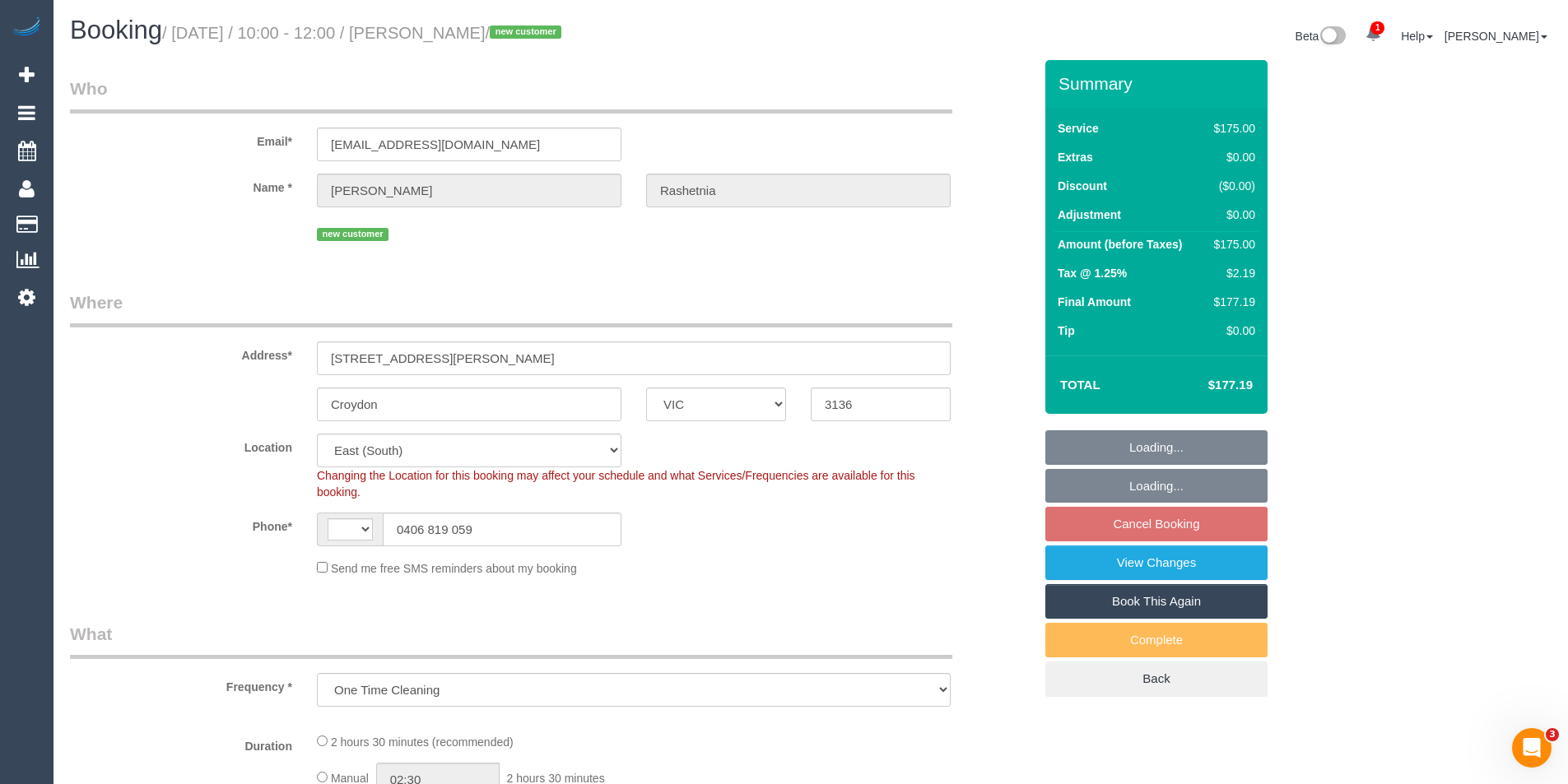
select select "object:862"
select select "string:AU"
select select "150"
select select "number:27"
select select "number:14"
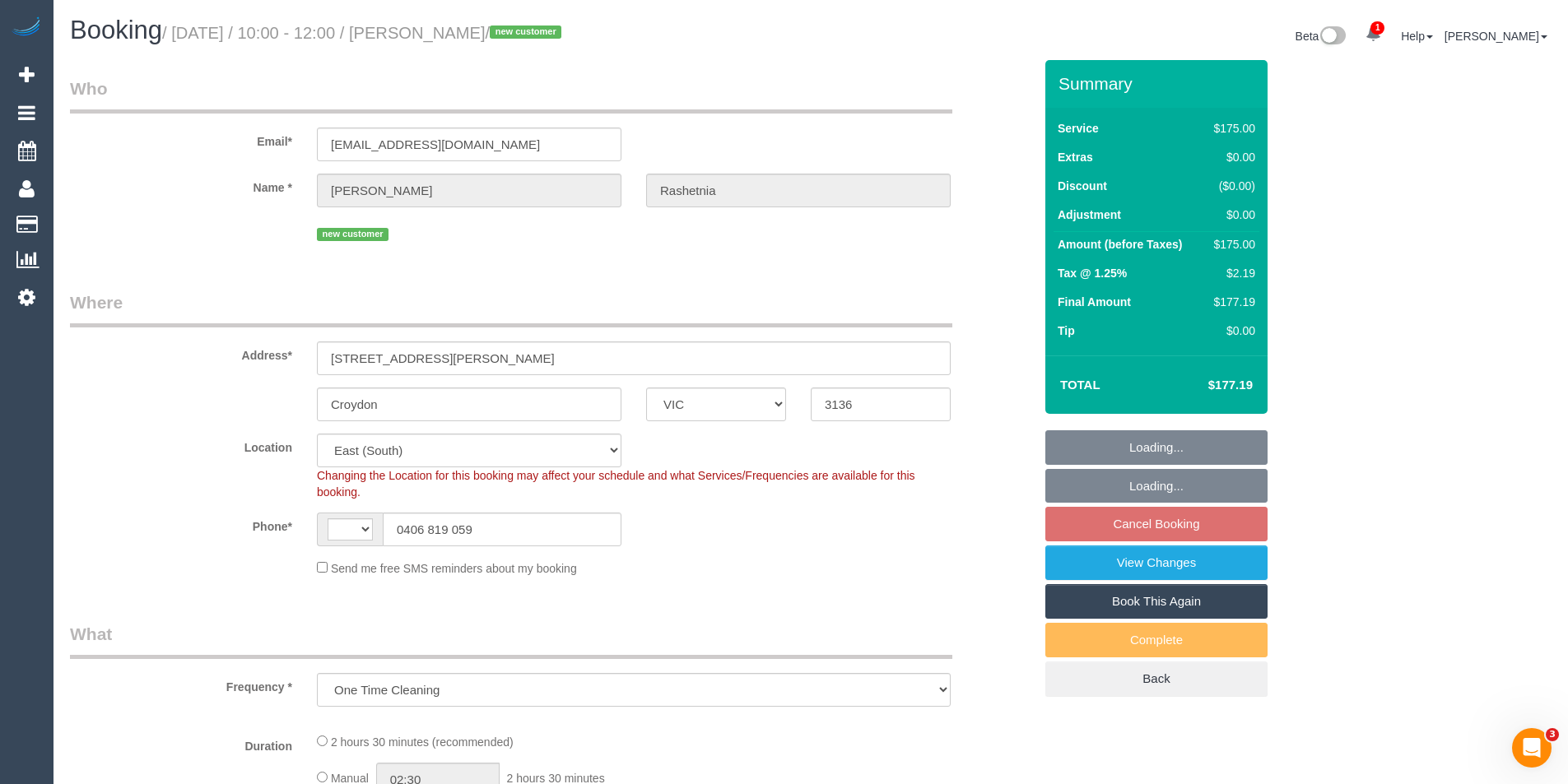
select select "number:19"
select select "number:36"
select select "spot3"
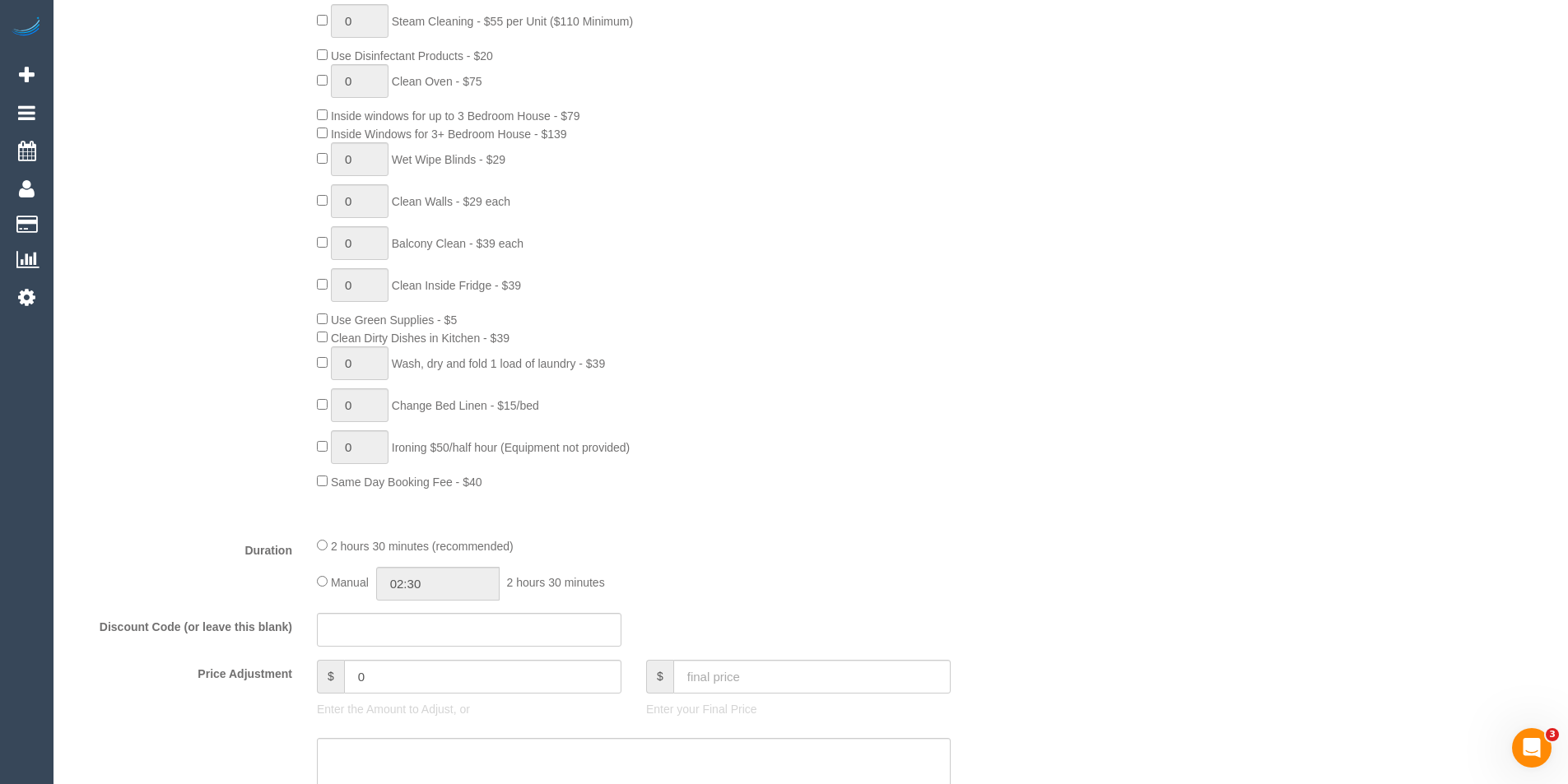
scroll to position [823, 0]
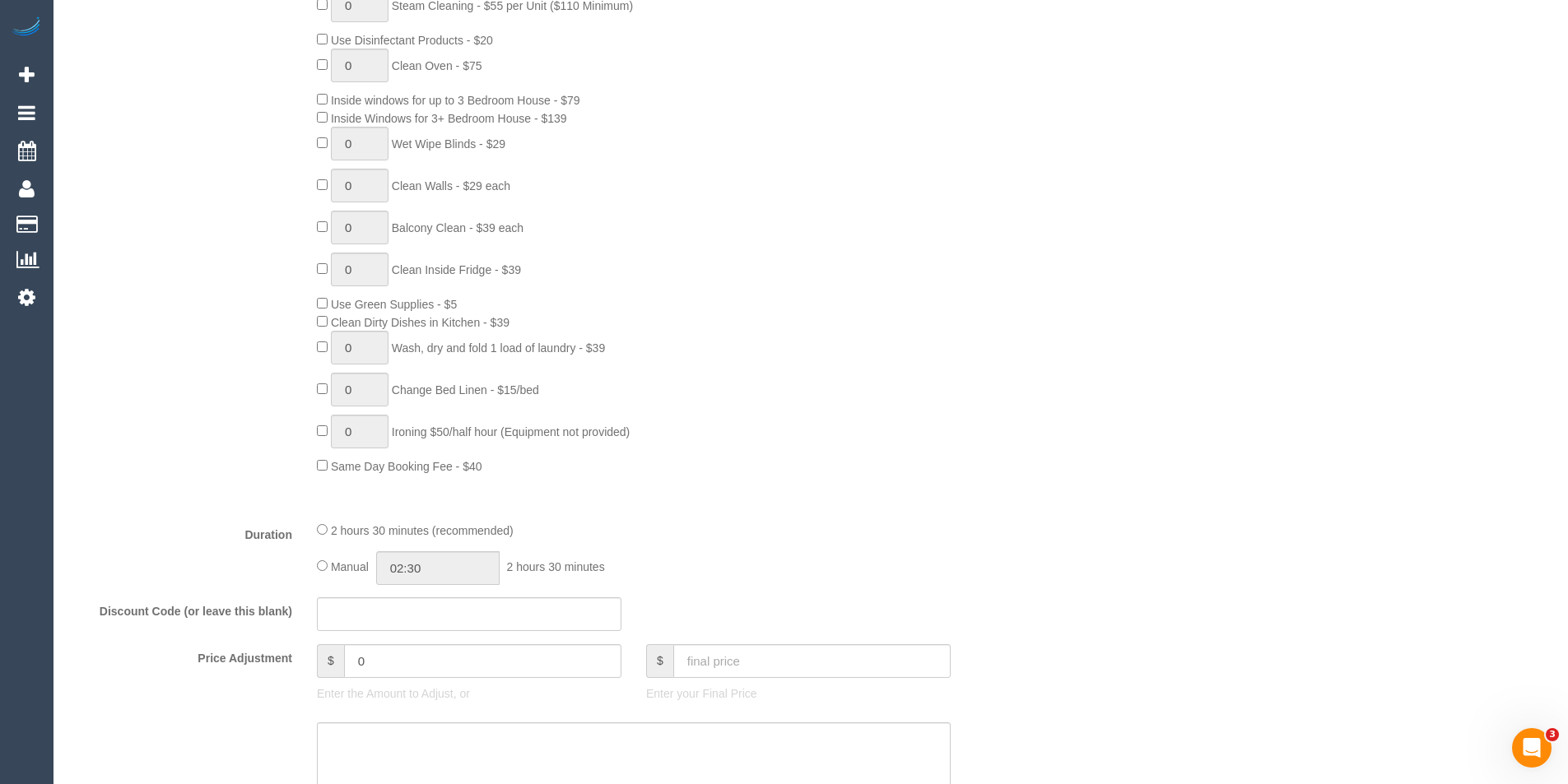
click at [327, 570] on div "Manual 02:30 2 hours 30 minutes" at bounding box center [634, 569] width 634 height 34
click at [329, 570] on div "Manual 02:30 2 hours 30 minutes" at bounding box center [634, 569] width 634 height 34
click at [480, 575] on input "02:30" at bounding box center [438, 569] width 124 height 34
click at [420, 612] on li "01:00" at bounding box center [419, 619] width 73 height 21
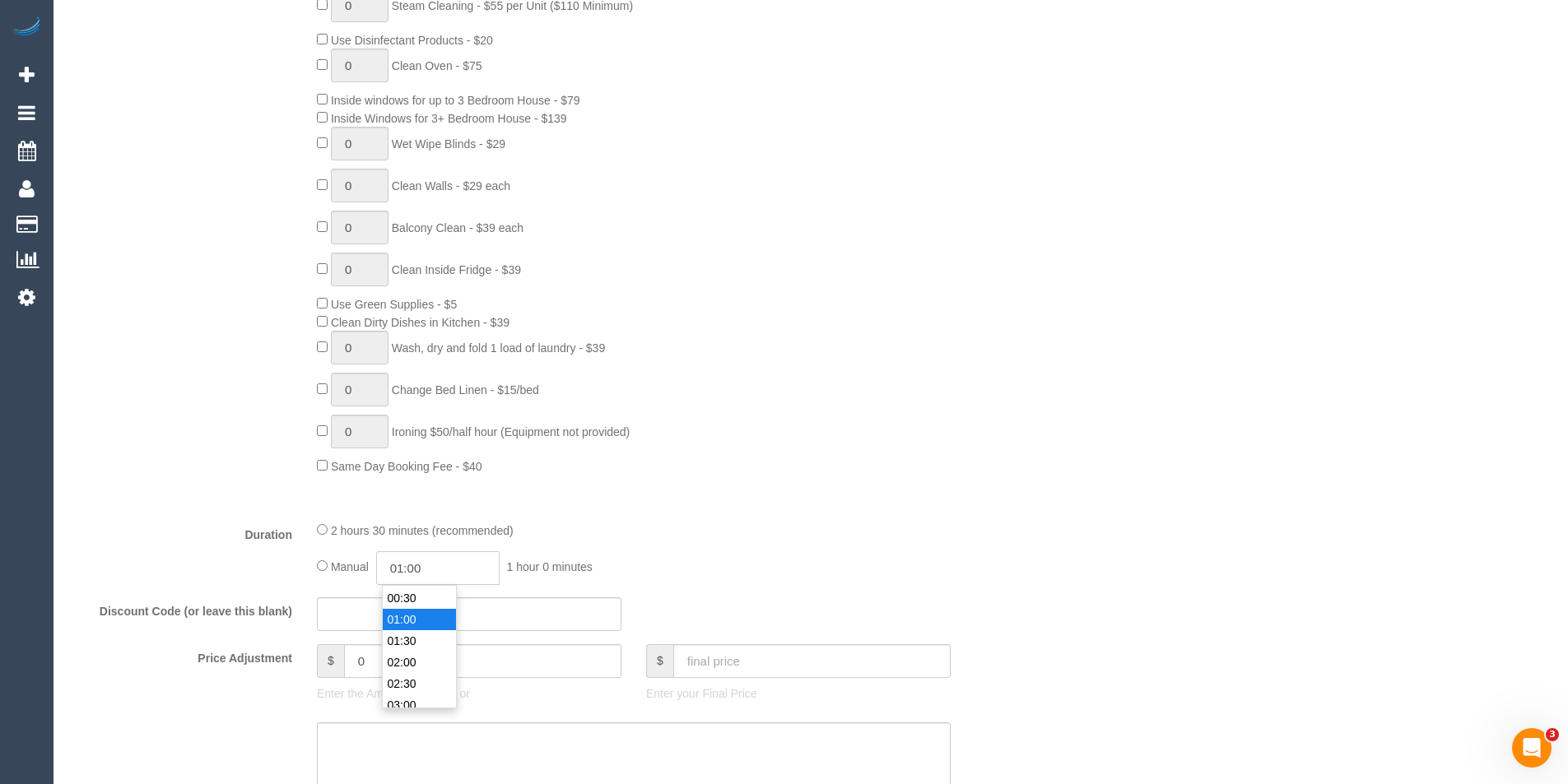
click at [438, 575] on input "01:00" at bounding box center [438, 569] width 124 height 34
type input "01:0"
select select "spot24"
type input "01:15"
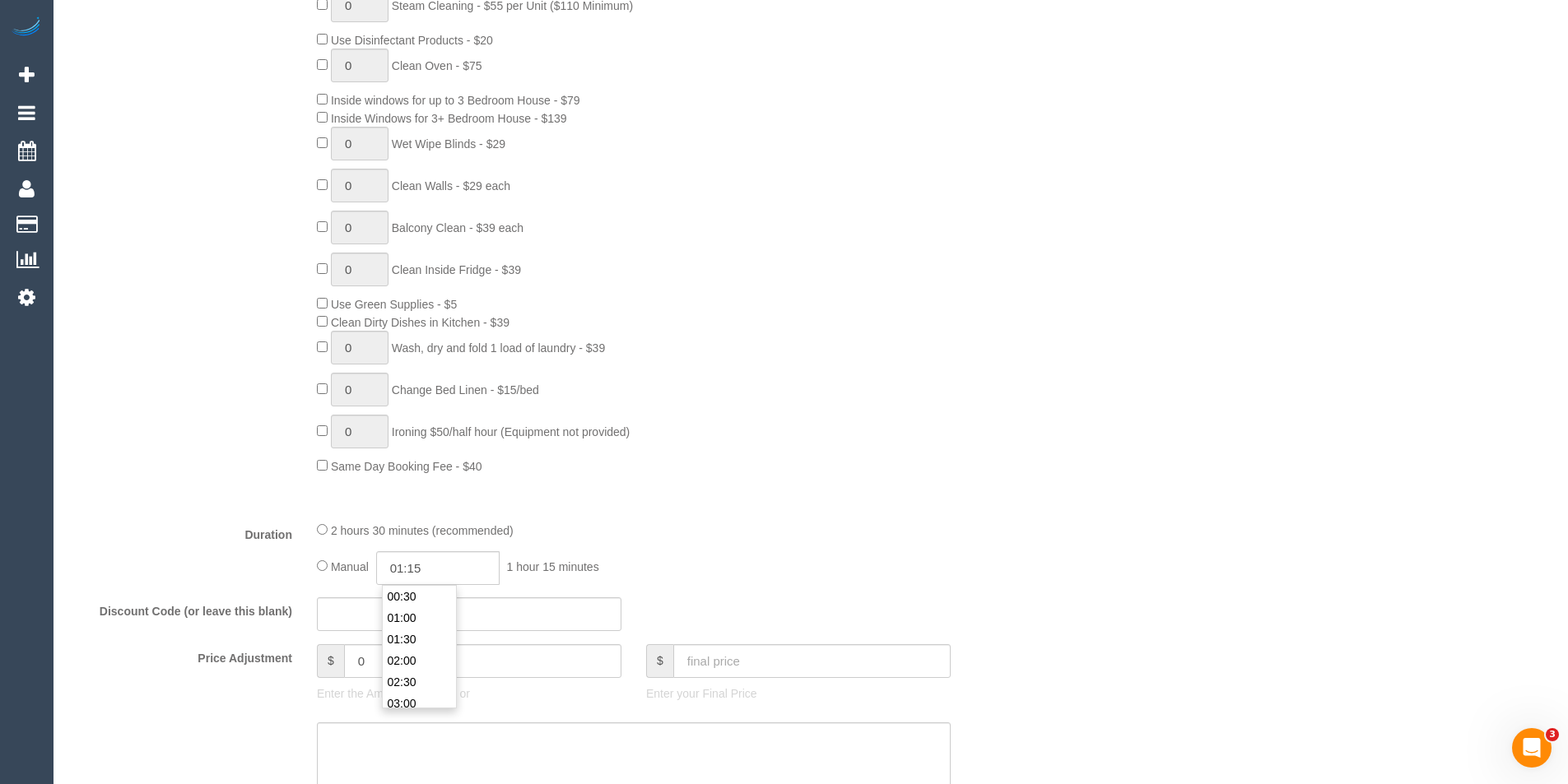
click at [897, 465] on div "0 Steam Cleaning - $55 per Unit ($110 Minimum) Use Disinfectant Products - $20 …" at bounding box center [675, 231] width 740 height 487
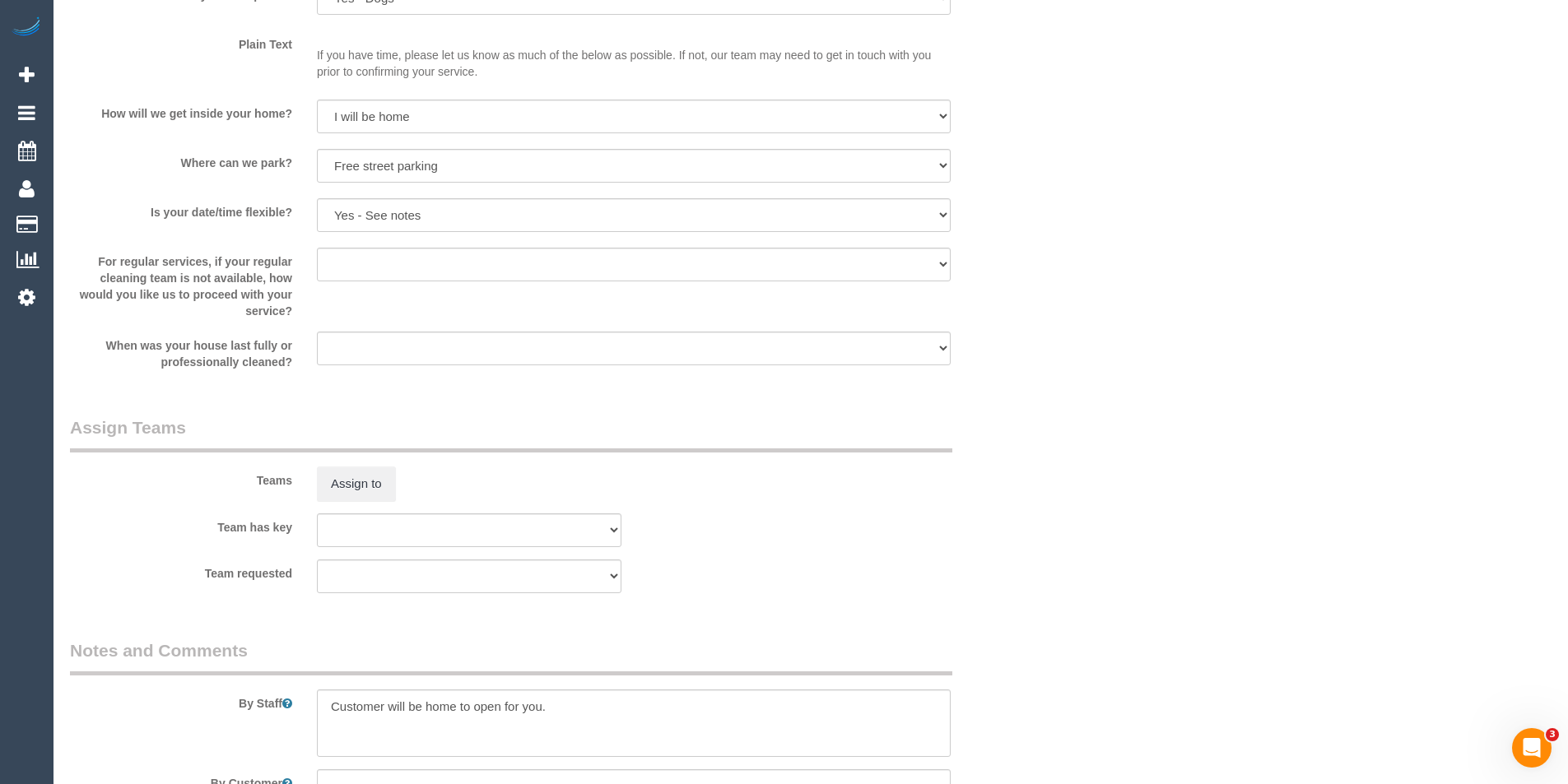
select select "spot66"
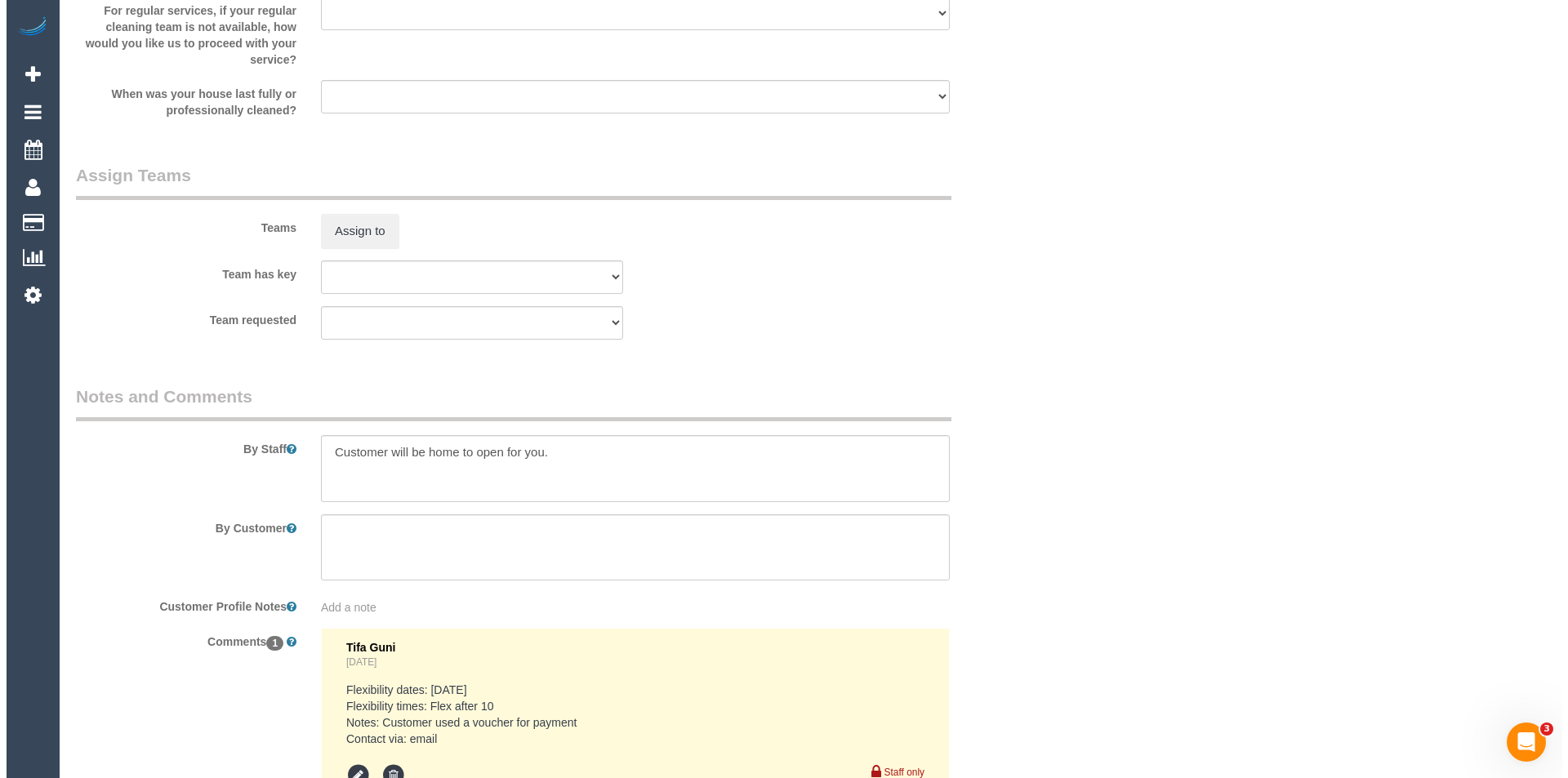
scroll to position [2042, 0]
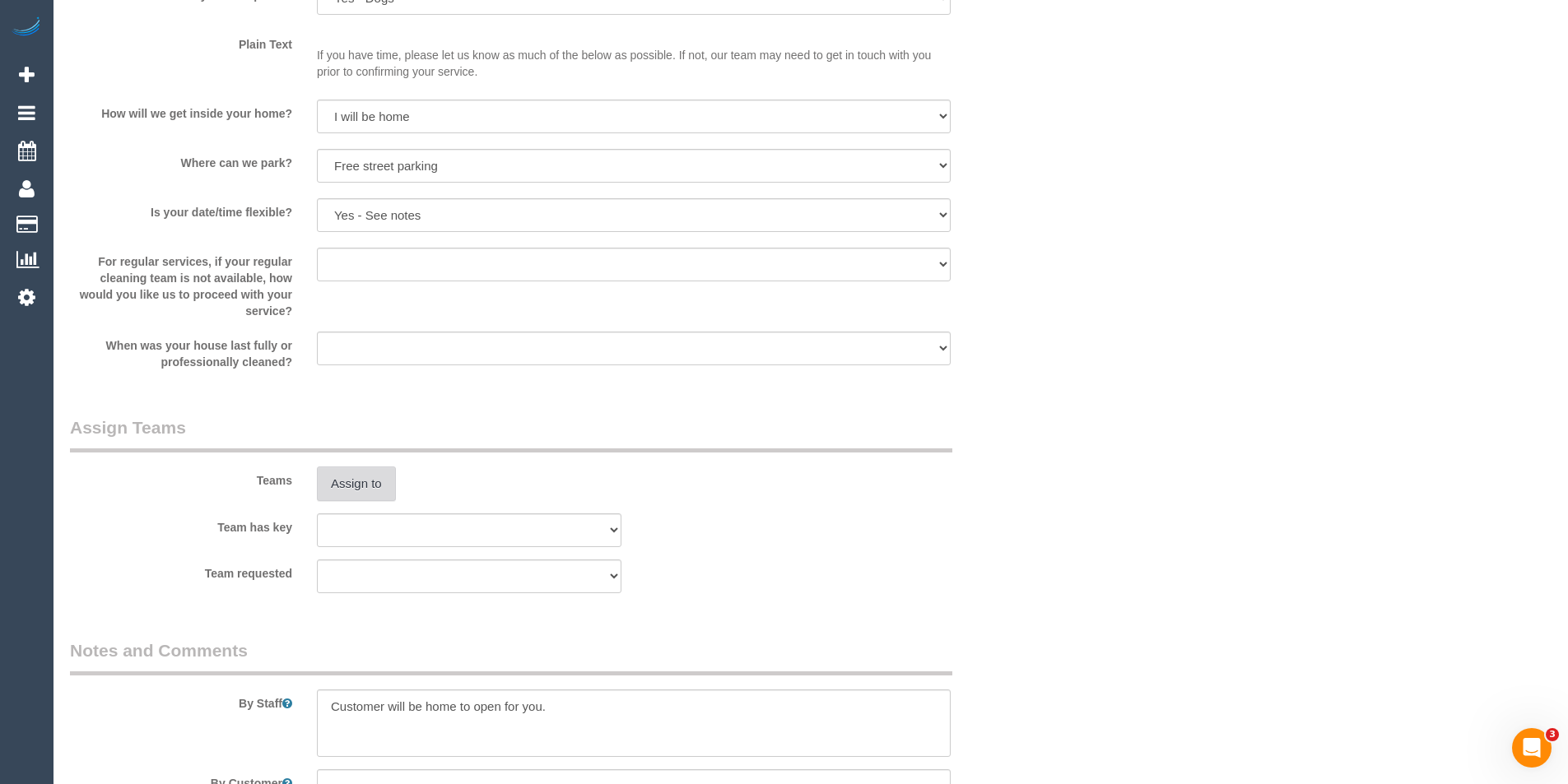
click at [357, 488] on button "Assign to" at bounding box center [356, 483] width 79 height 35
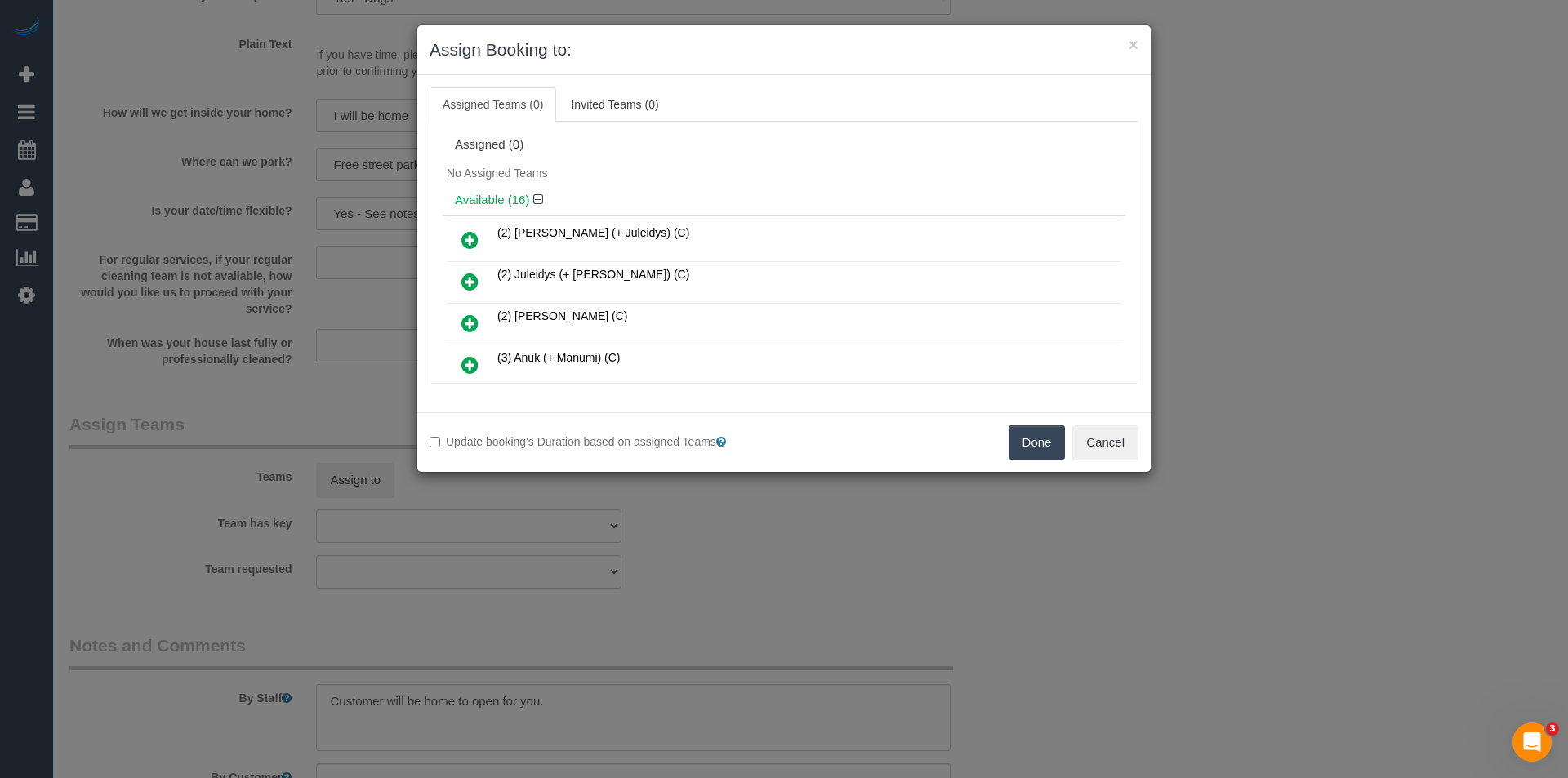
scroll to position [3553, 0]
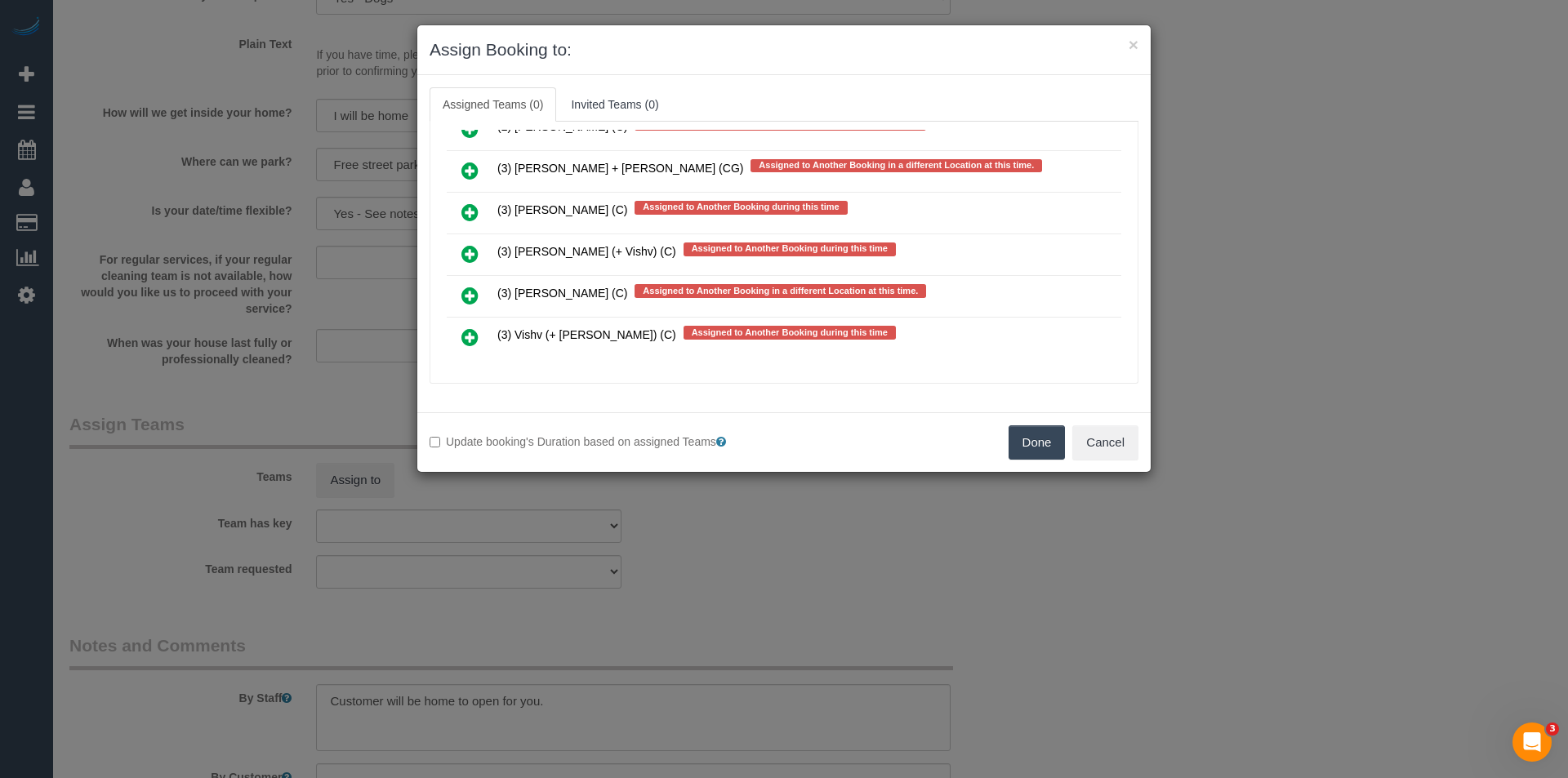
click at [464, 255] on icon at bounding box center [470, 254] width 17 height 19
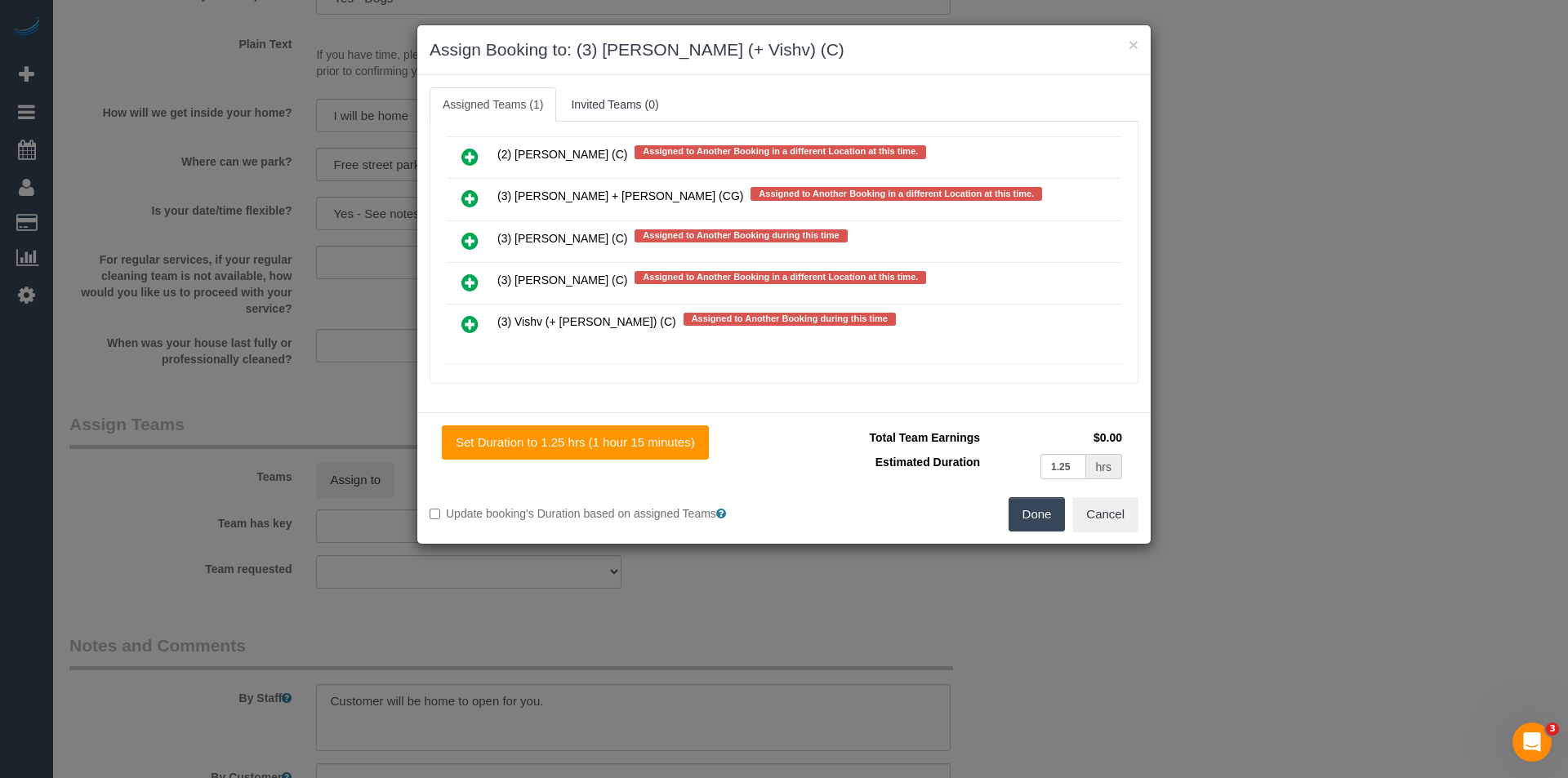
click at [466, 318] on icon at bounding box center [470, 324] width 17 height 19
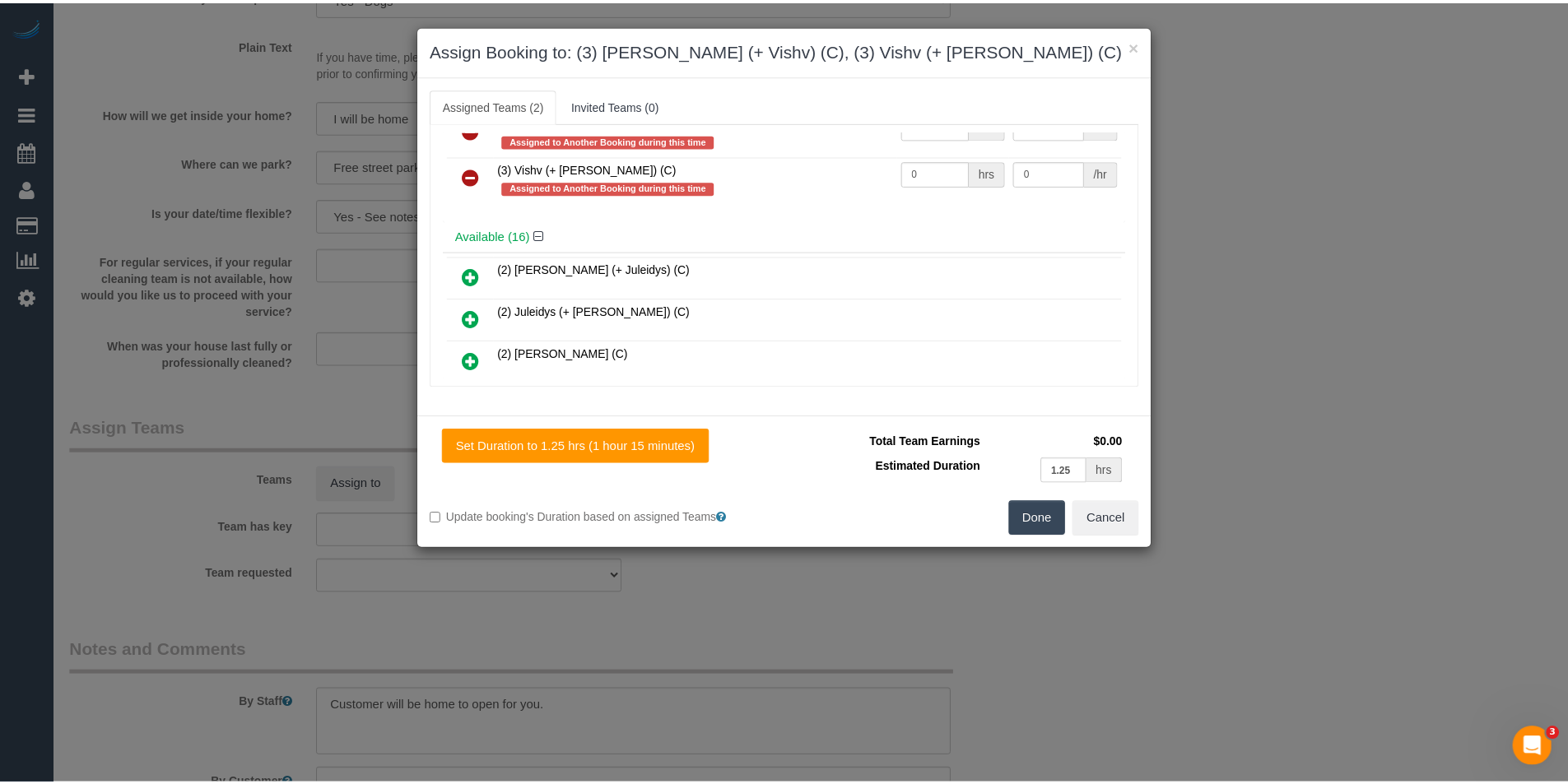
scroll to position [0, 0]
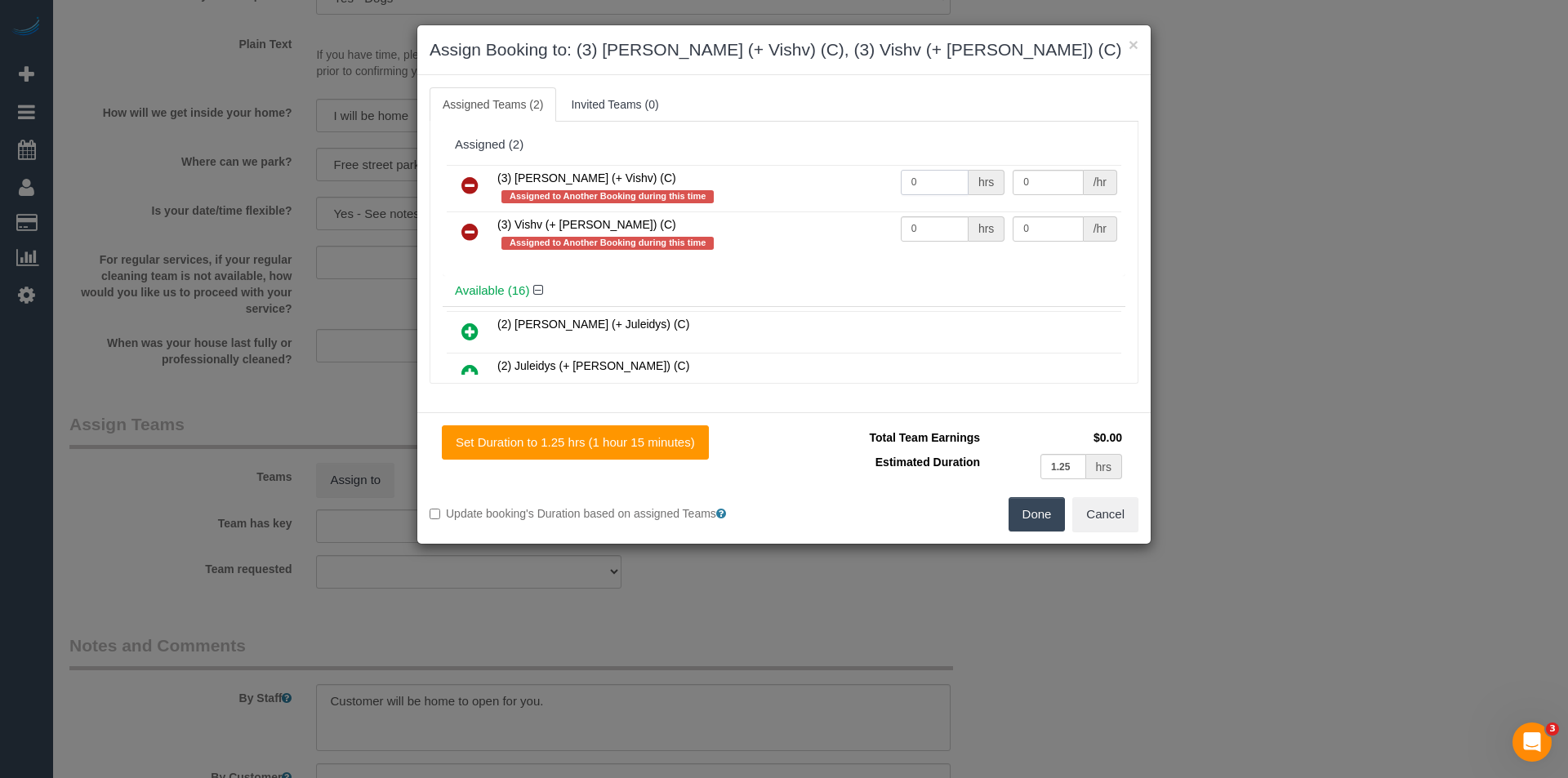
drag, startPoint x: 918, startPoint y: 190, endPoint x: 780, endPoint y: 191, distance: 138.0
click at [789, 191] on tr "(3) Kelvin (+ Vishv) (C) Assigned to Another Booking during this time 0 hrs 0 /…" at bounding box center [784, 188] width 675 height 47
type input "1.25"
type input "35"
drag, startPoint x: 926, startPoint y: 221, endPoint x: 820, endPoint y: 225, distance: 106.1
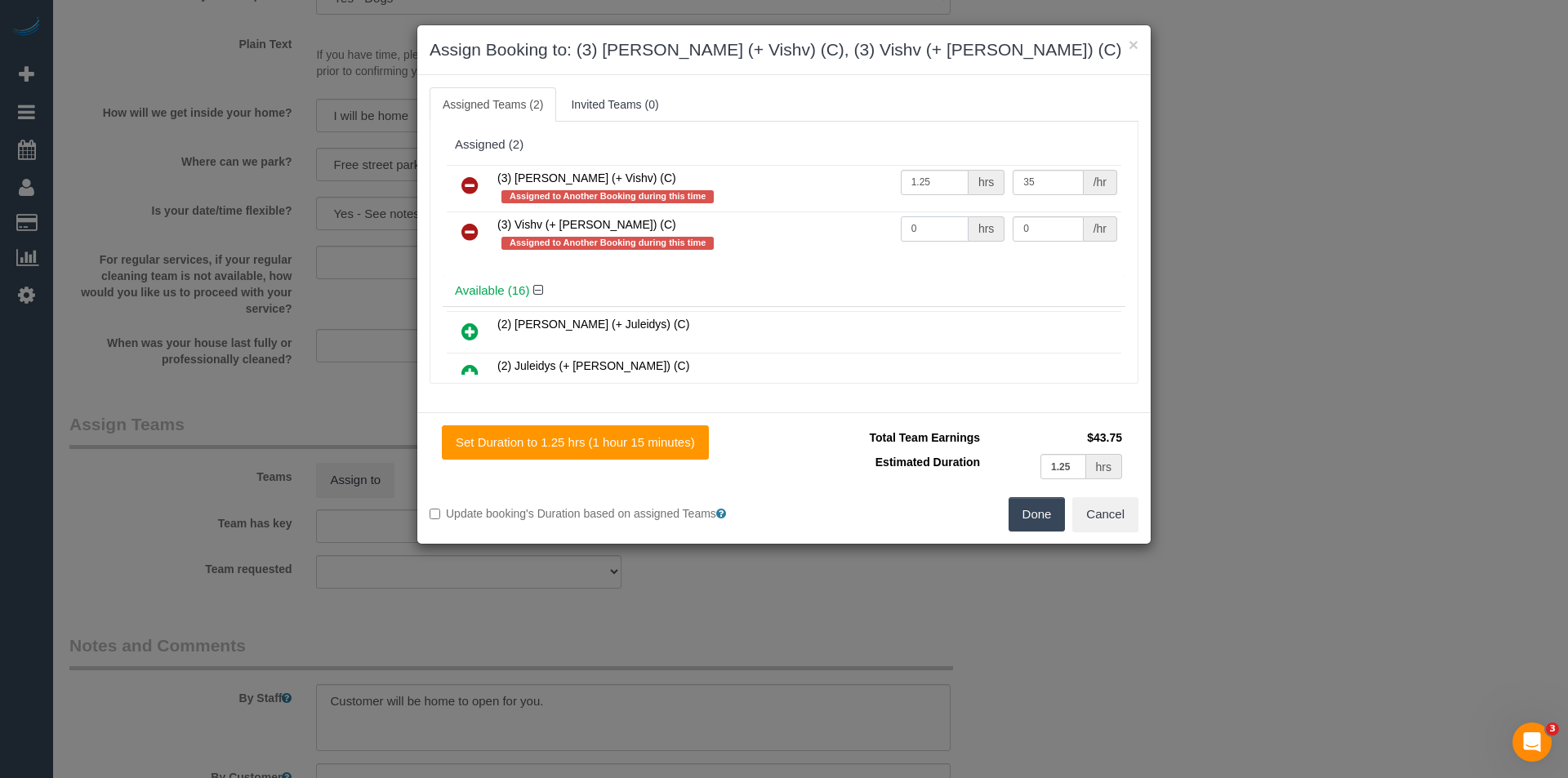
click at [833, 223] on tr "(3) Vishv (+ Kelvin) (C) Assigned to Another Booking during this time 0 hrs 0 /…" at bounding box center [784, 235] width 675 height 47
type input "1.25"
type input "35"
click at [1037, 505] on button "Done" at bounding box center [1037, 514] width 57 height 34
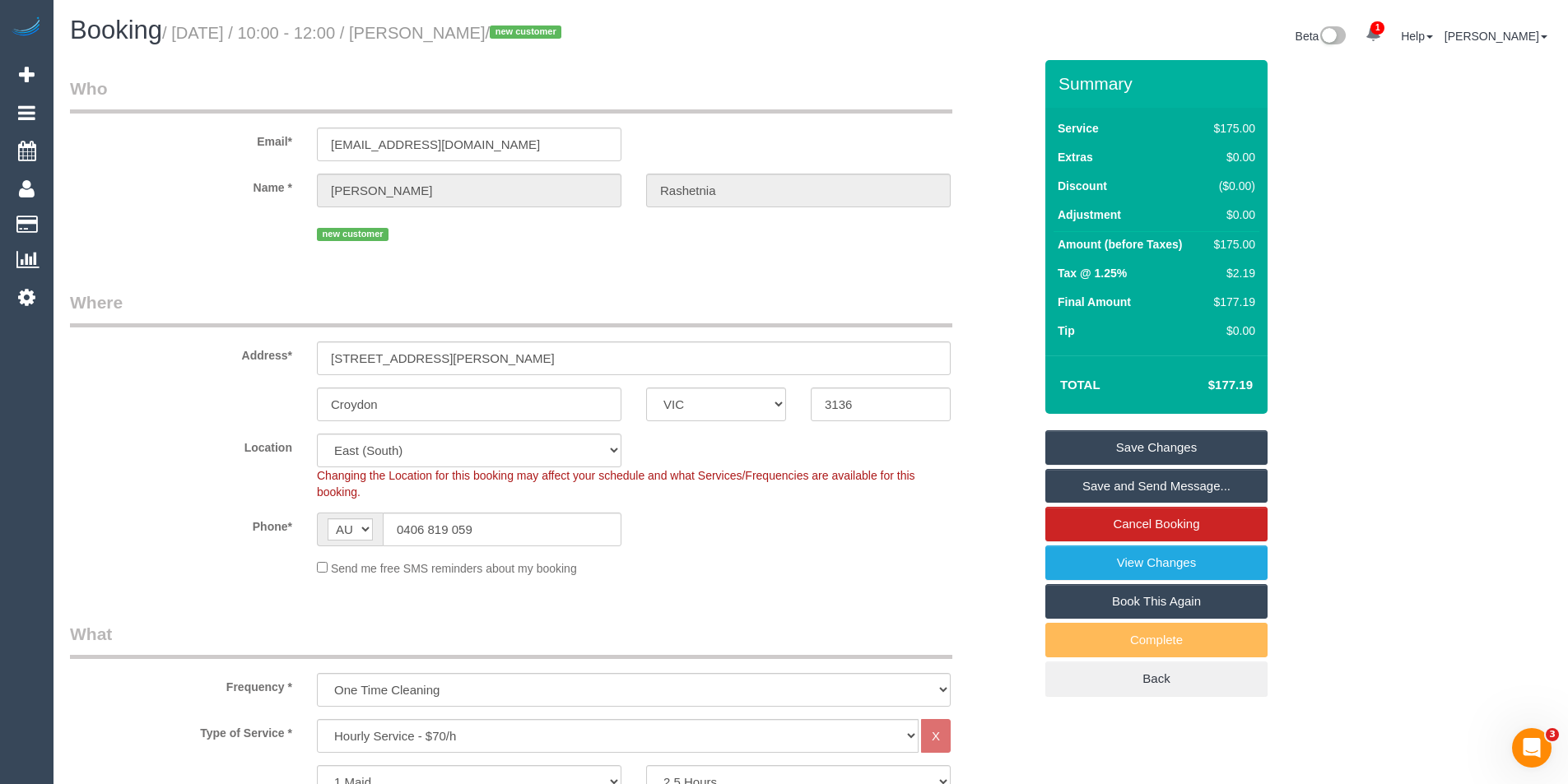
click at [1108, 489] on link "Save and Send Message..." at bounding box center [1157, 486] width 222 height 35
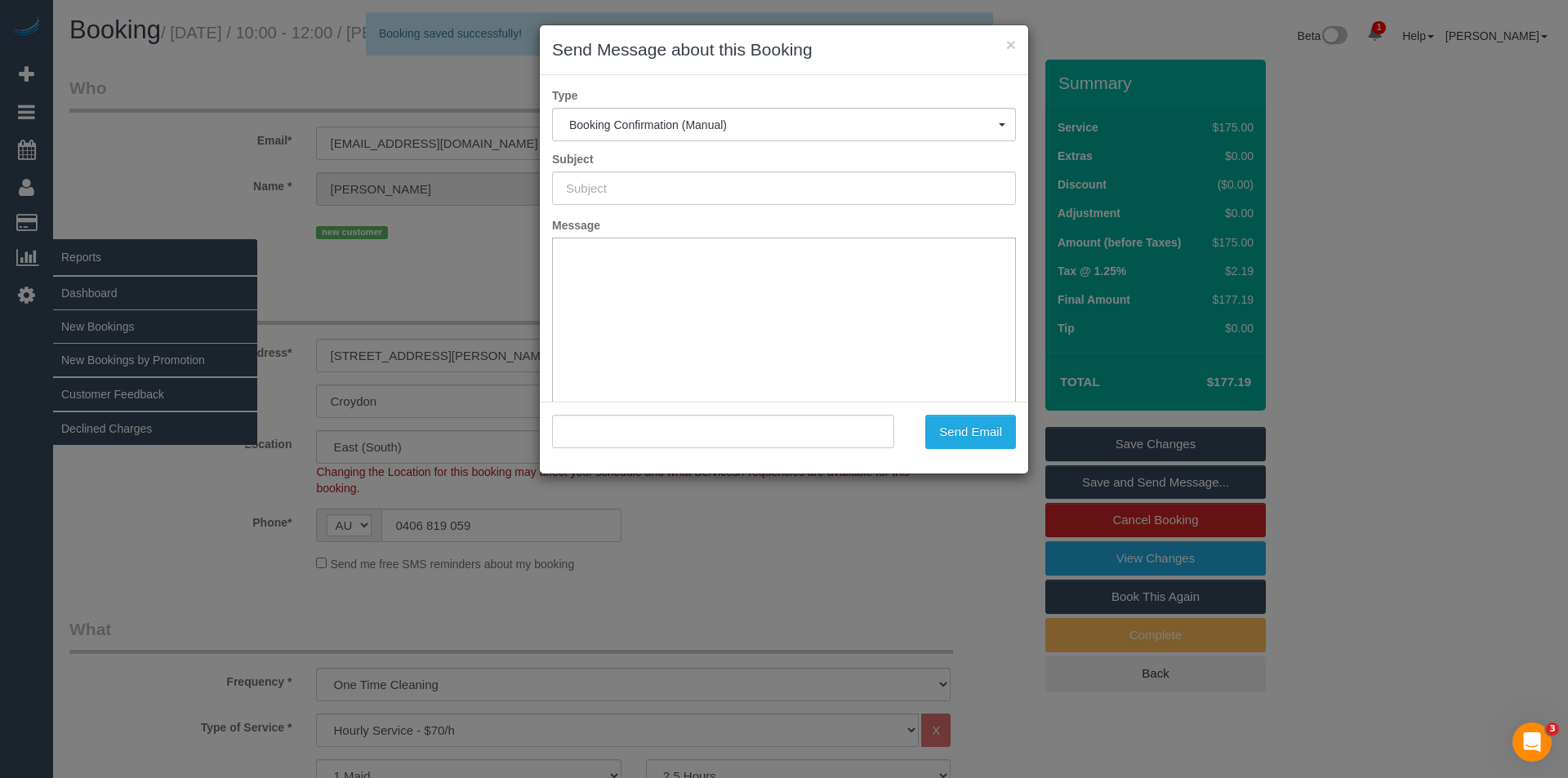
type input "Booking Confirmed"
type input ""Samira Rashetnia" <srashetnia@gmail.com>"
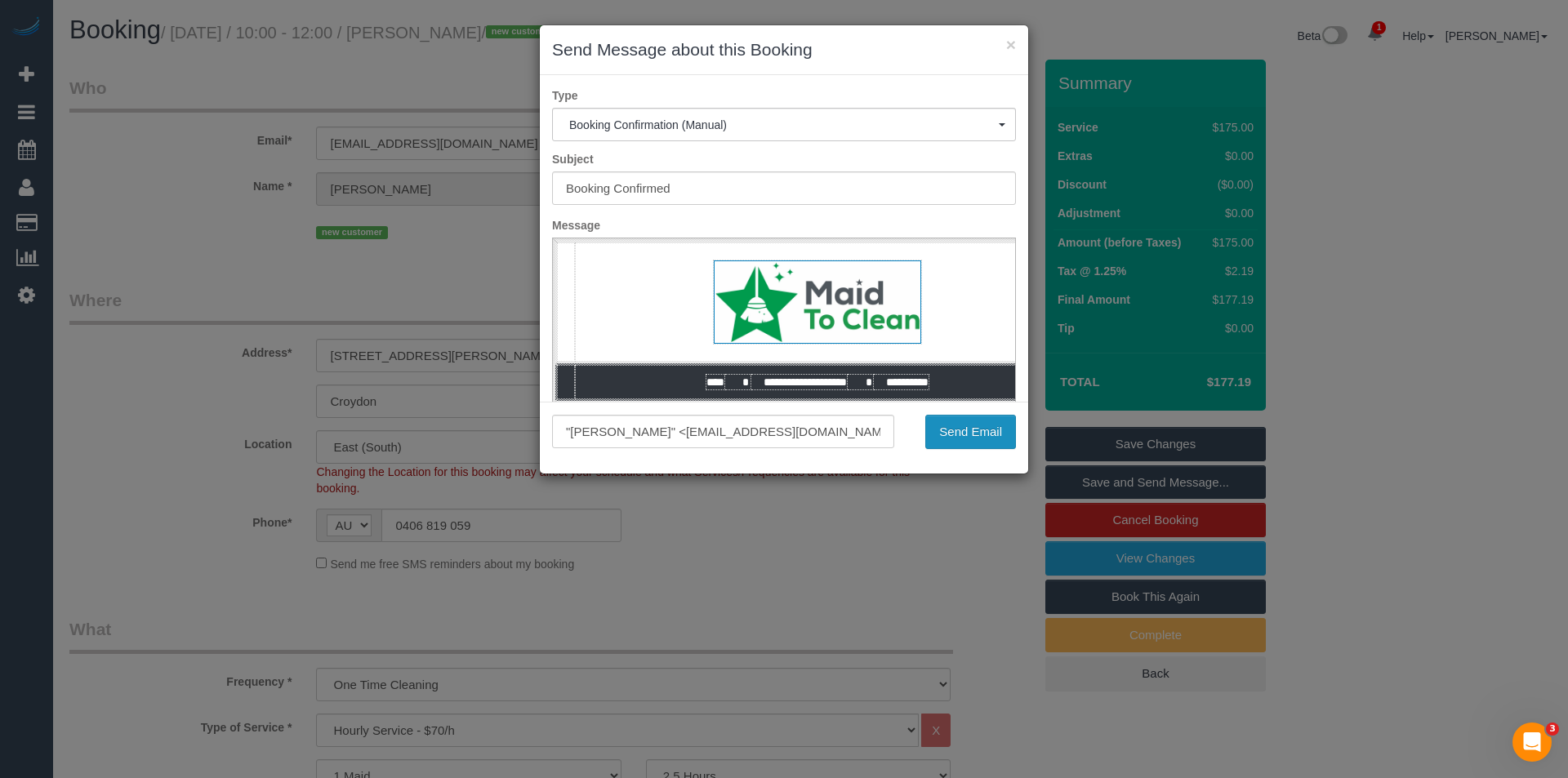
drag, startPoint x: 953, startPoint y: 440, endPoint x: 931, endPoint y: 417, distance: 31.8
click at [953, 440] on button "Send Email" at bounding box center [970, 432] width 91 height 34
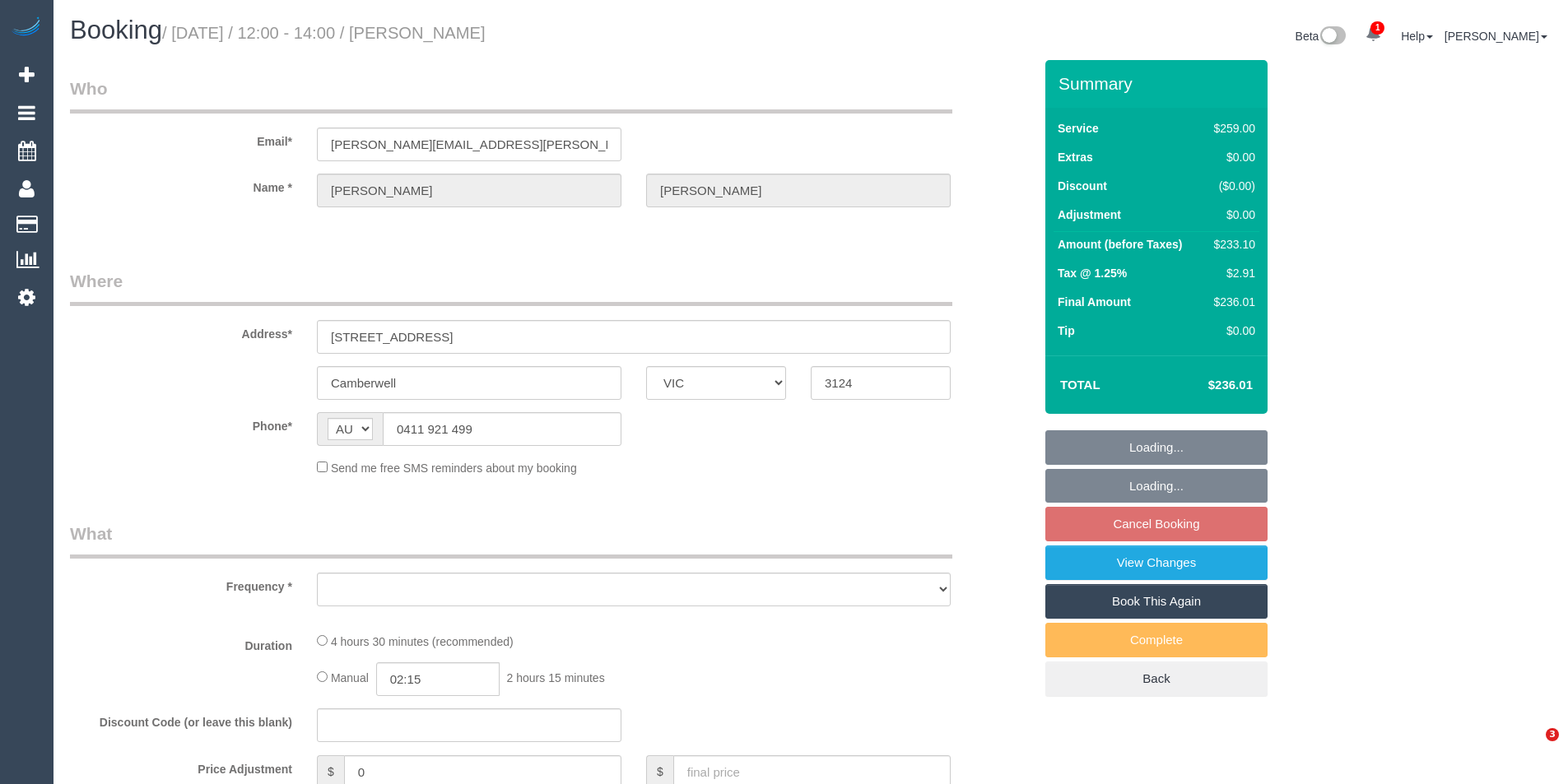
select select "VIC"
select select "string:stripe-pm_1R6xNR2GScqysDRVJUWtsgWa"
select select "number:27"
select select "number:14"
select select "number:19"
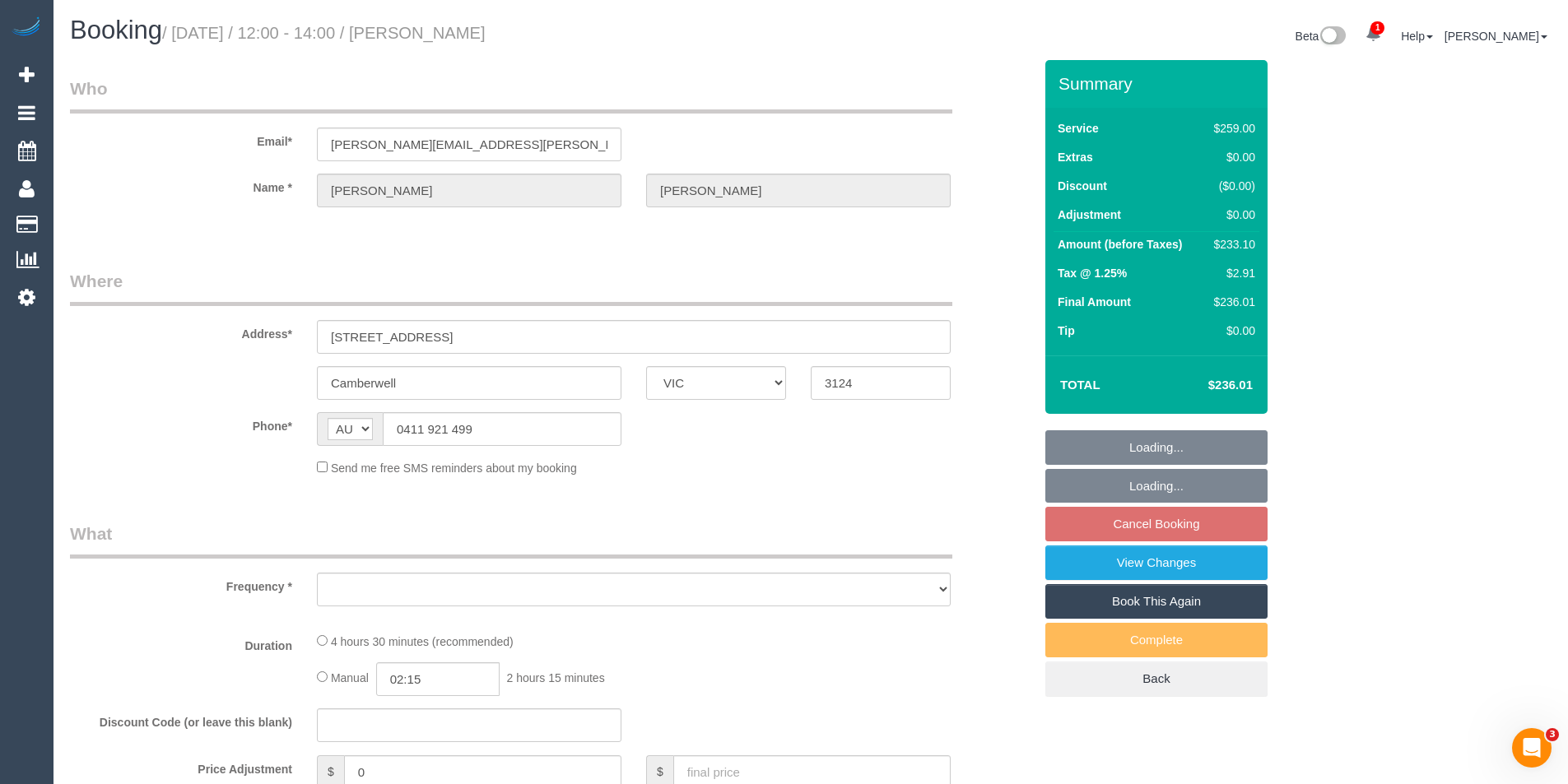
select select "number:24"
select select "number:34"
select select "number:11"
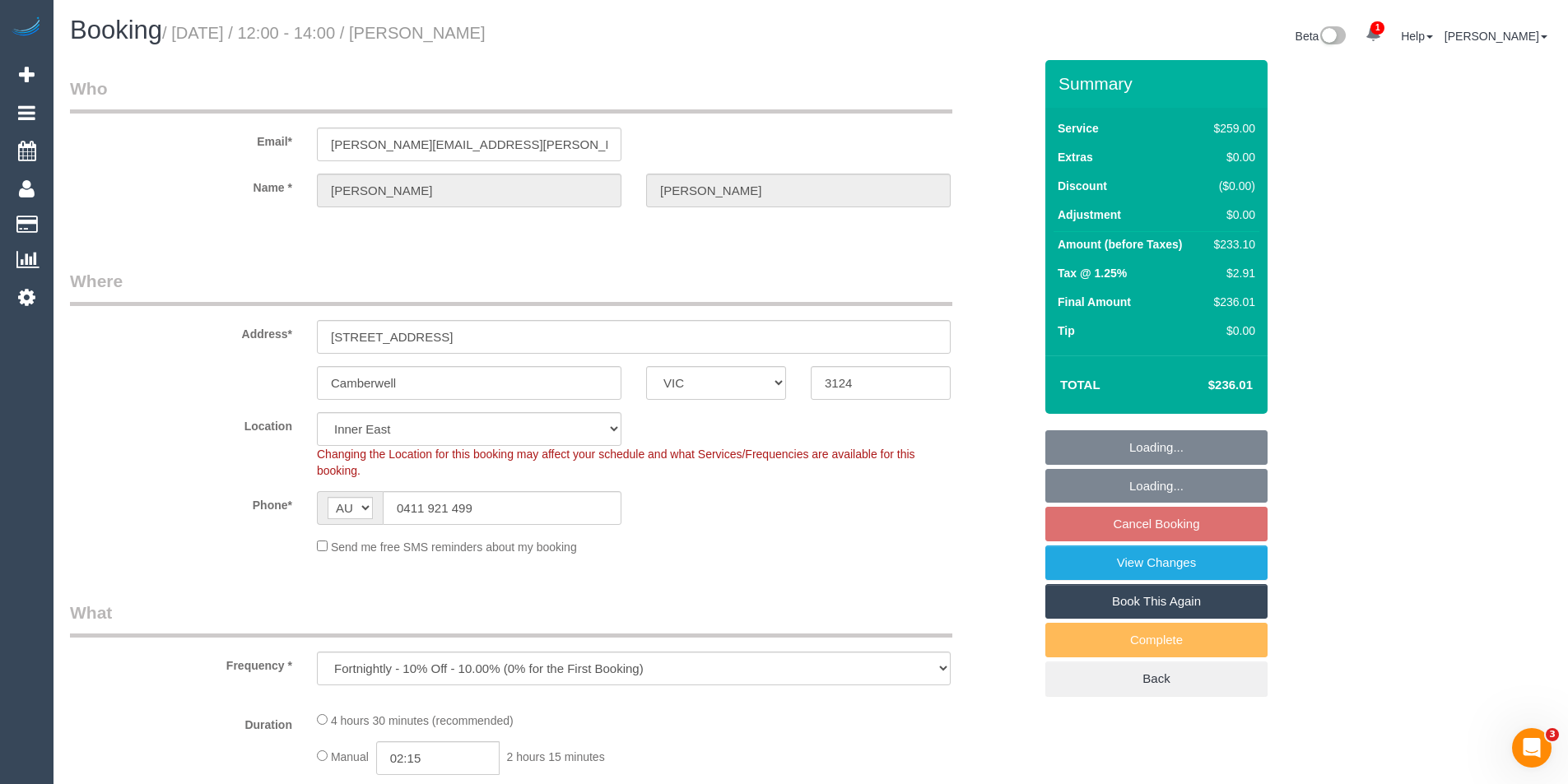
select select "object:809"
select select "spot4"
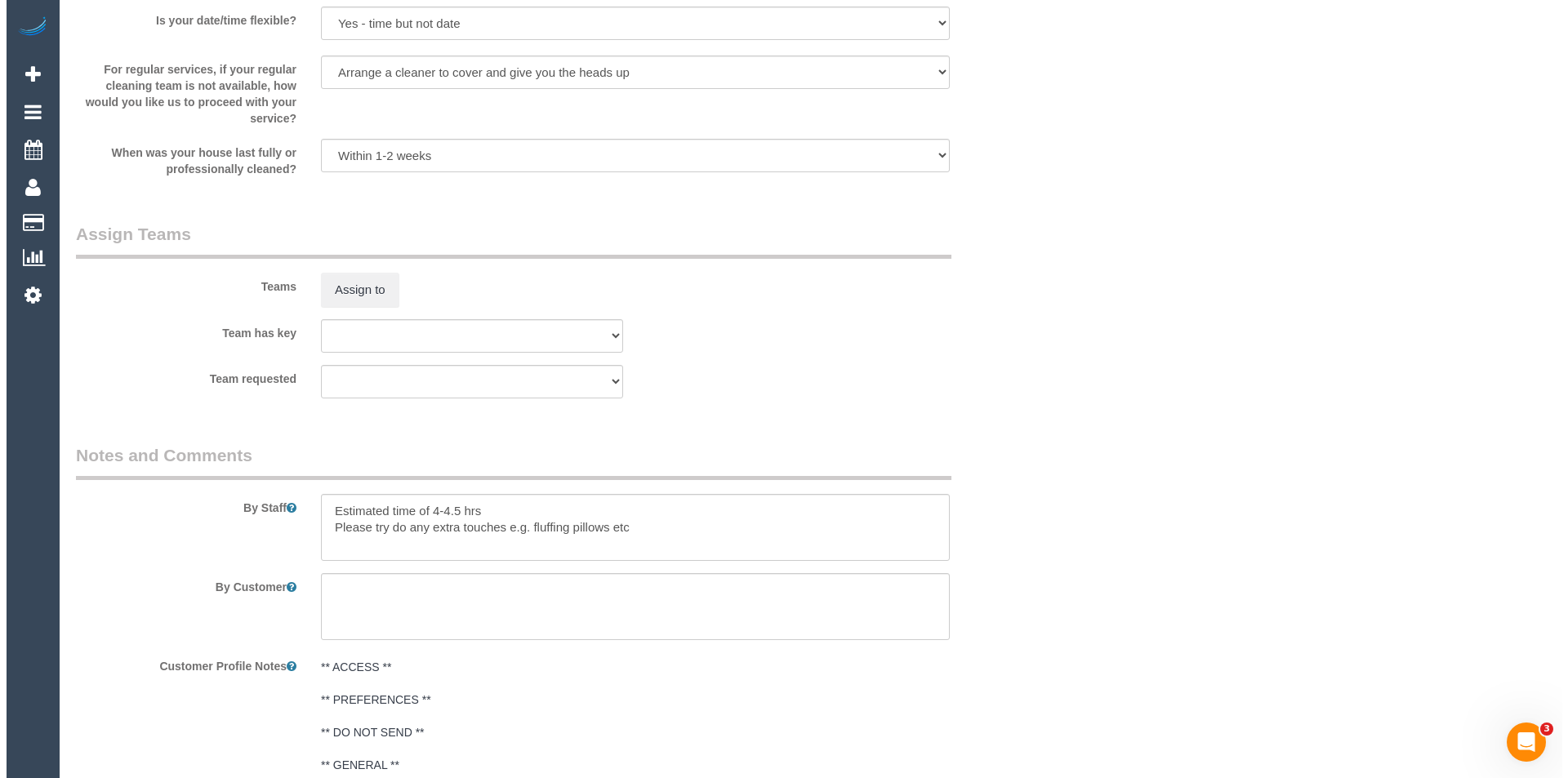
scroll to position [2042, 0]
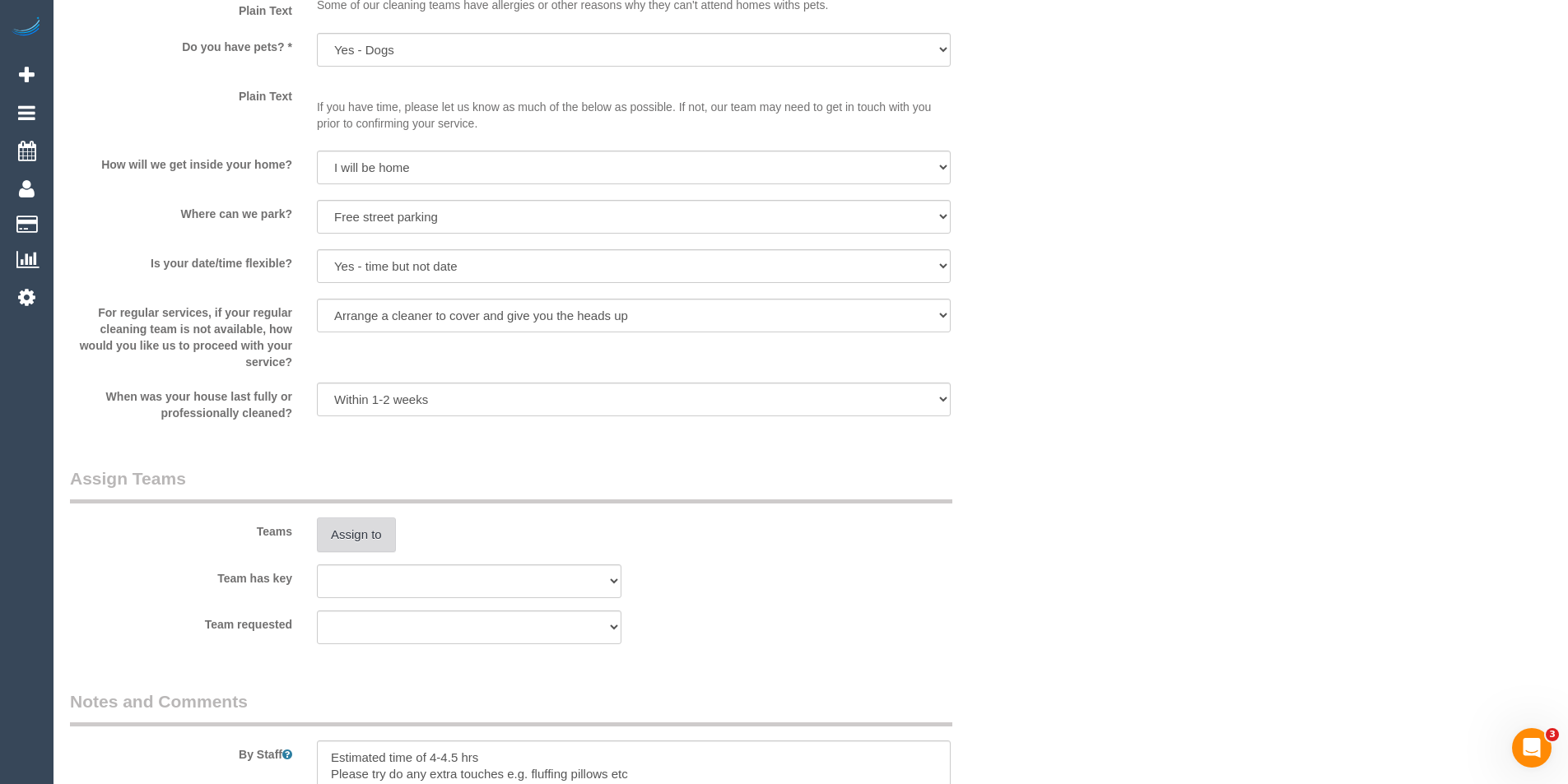
click at [372, 549] on button "Assign to" at bounding box center [356, 535] width 79 height 35
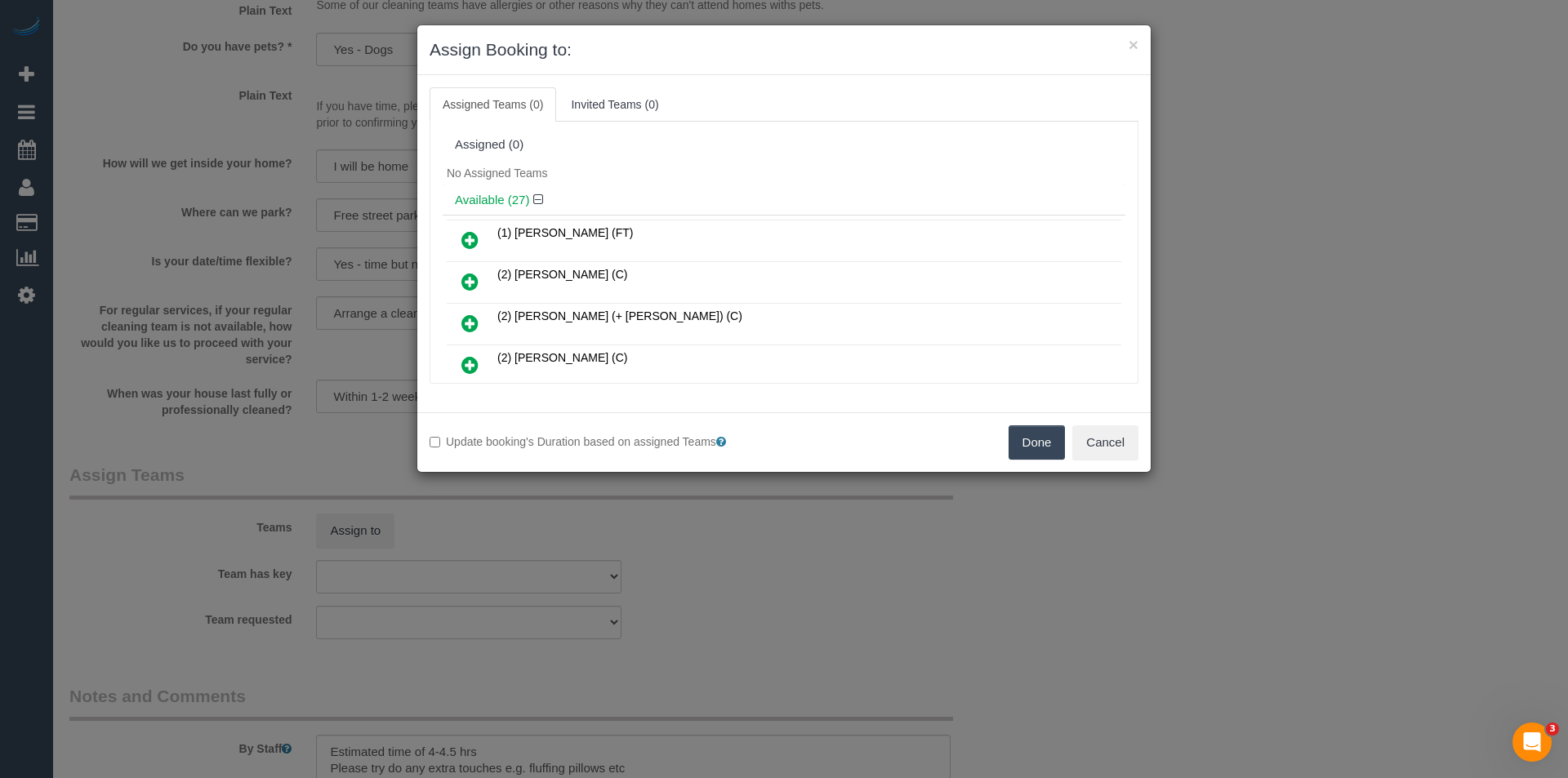
scroll to position [357, 0]
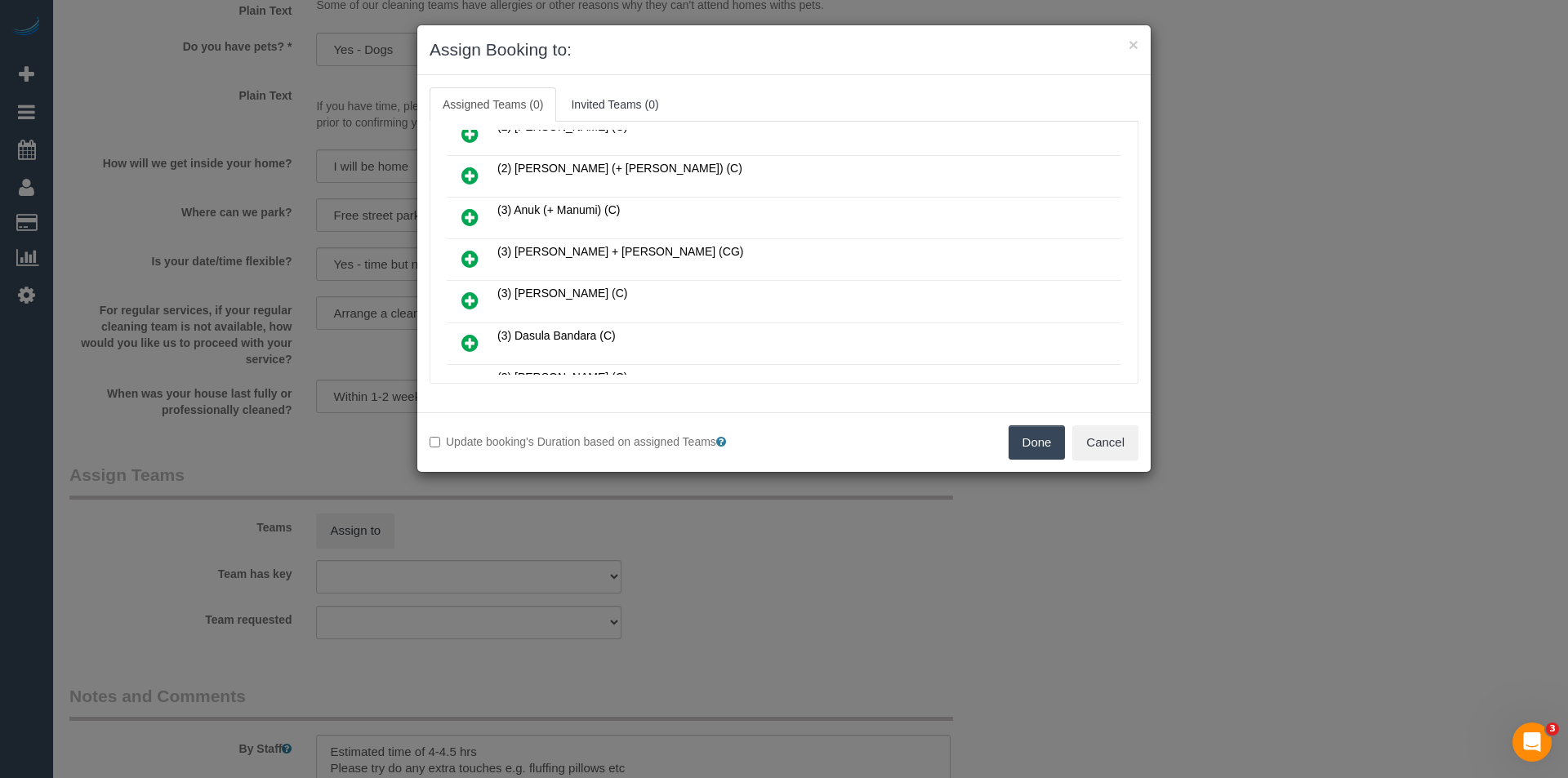
click at [471, 257] on icon at bounding box center [470, 259] width 17 height 19
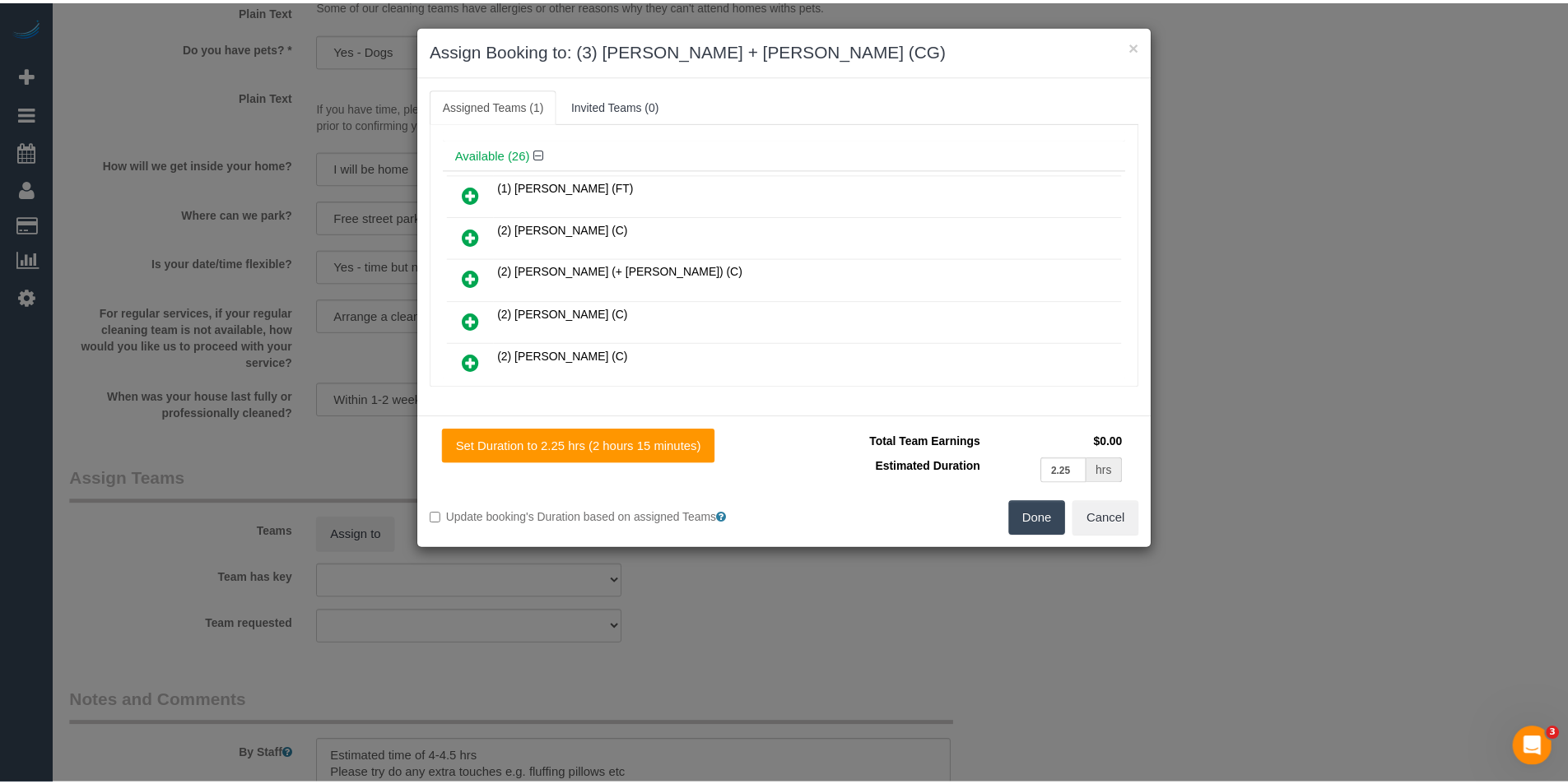
scroll to position [0, 0]
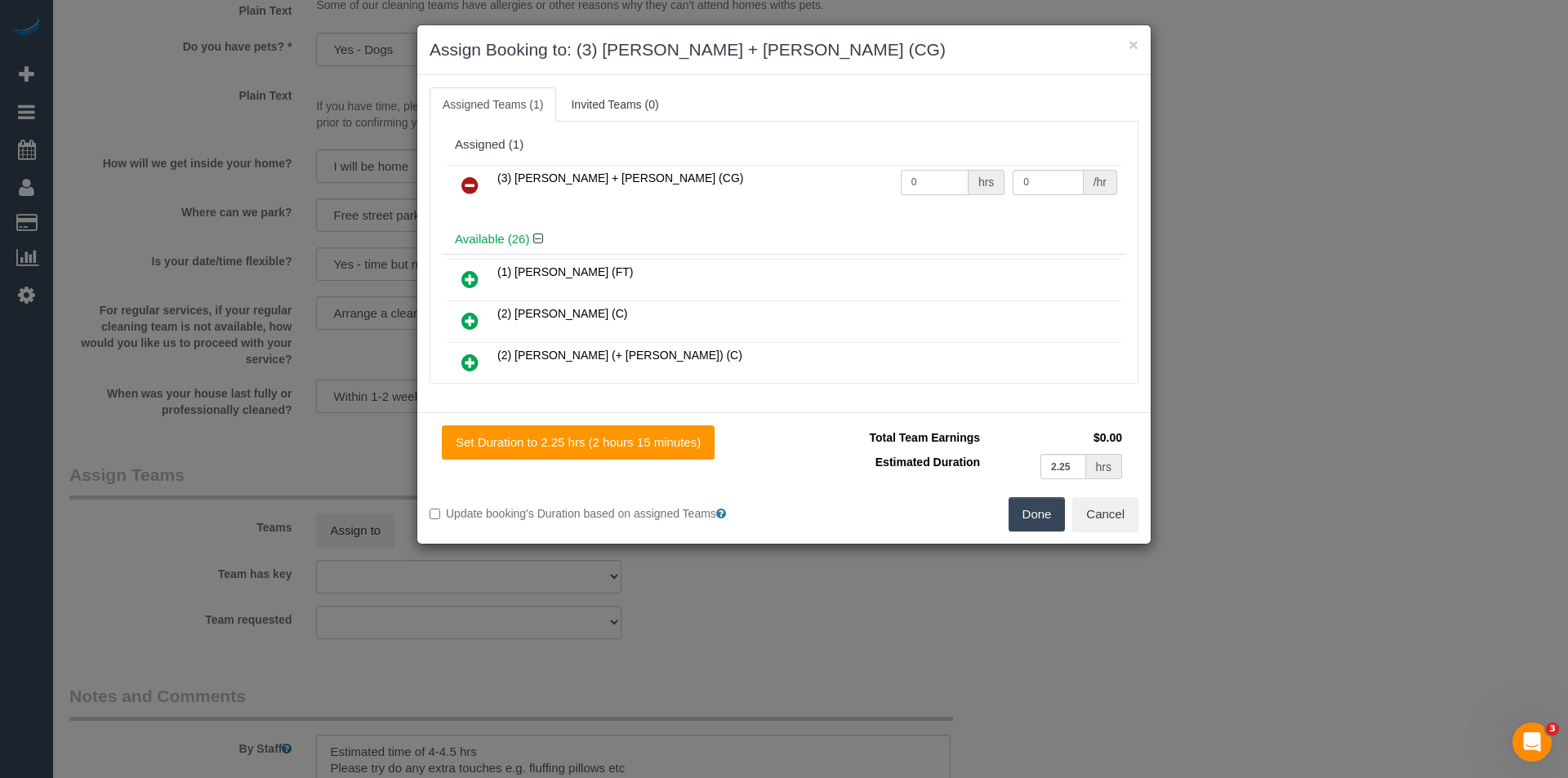
drag, startPoint x: 925, startPoint y: 181, endPoint x: 808, endPoint y: 172, distance: 117.3
click at [833, 179] on tr "(3) Bansari + Bhavesh (CG) 0 hrs 0 /hr" at bounding box center [784, 185] width 675 height 42
type input "1"
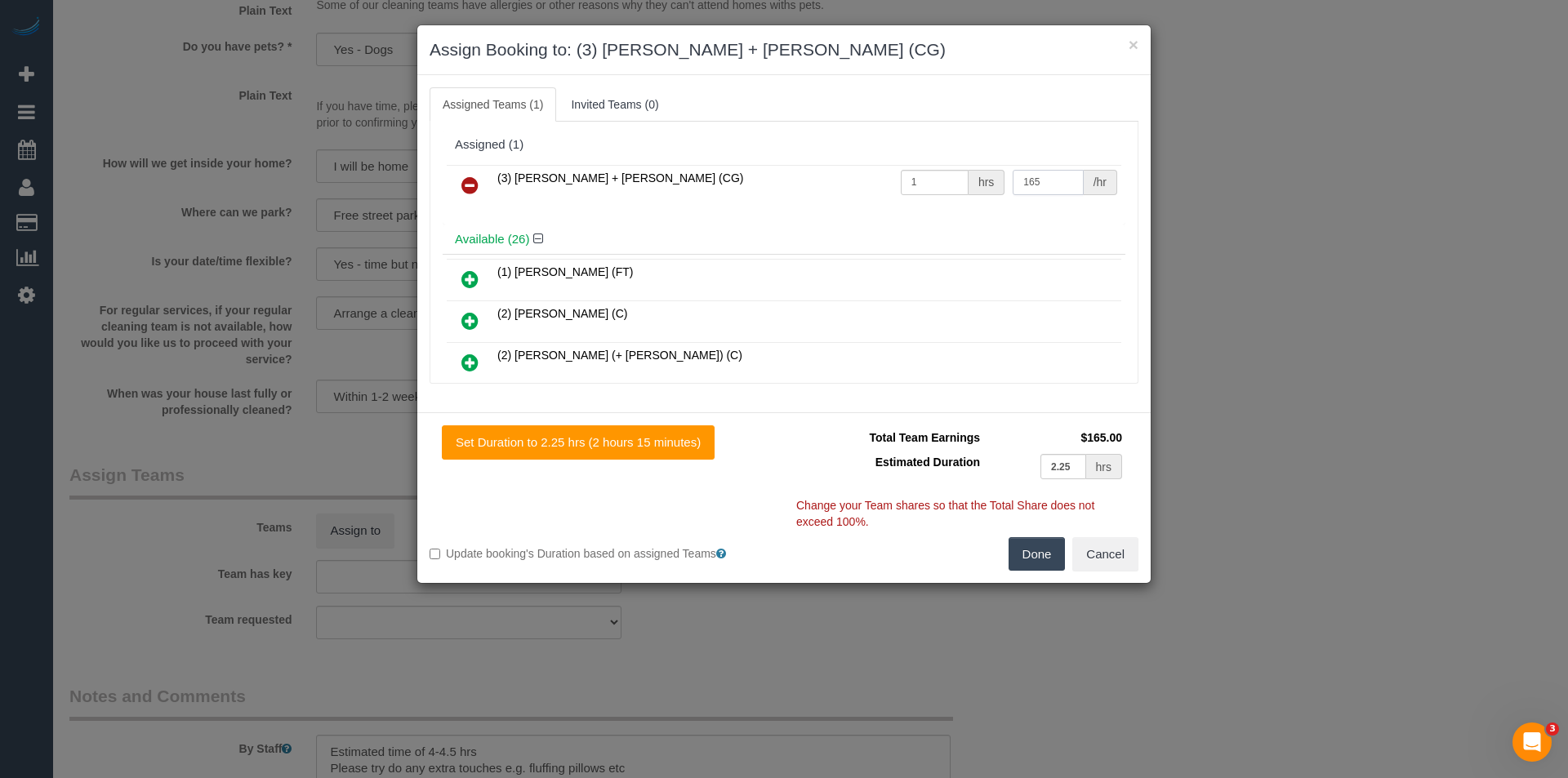
type input "165"
click at [1029, 553] on button "Done" at bounding box center [1037, 555] width 57 height 34
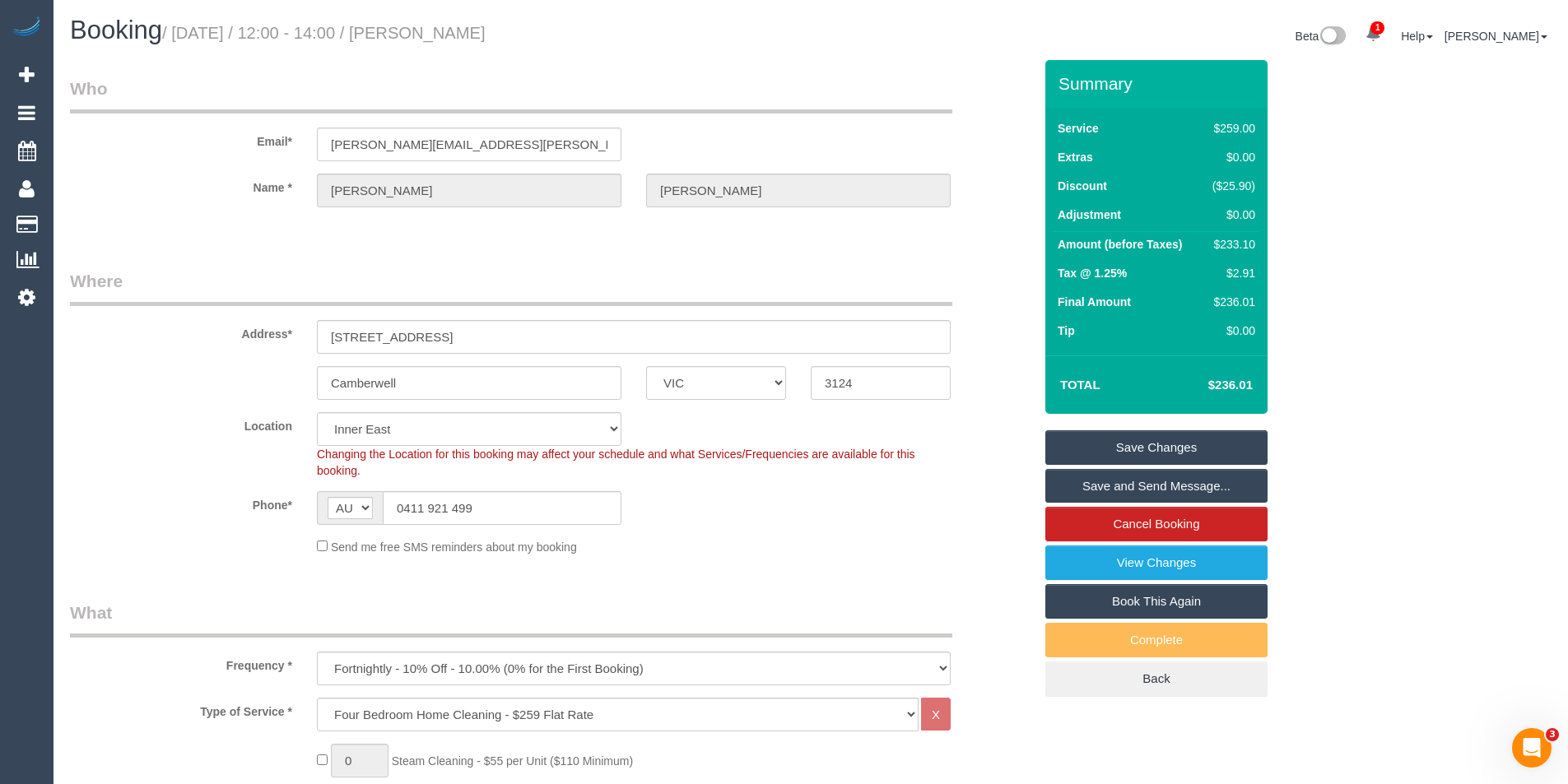
click at [1123, 489] on link "Save and Send Message..." at bounding box center [1157, 486] width 222 height 35
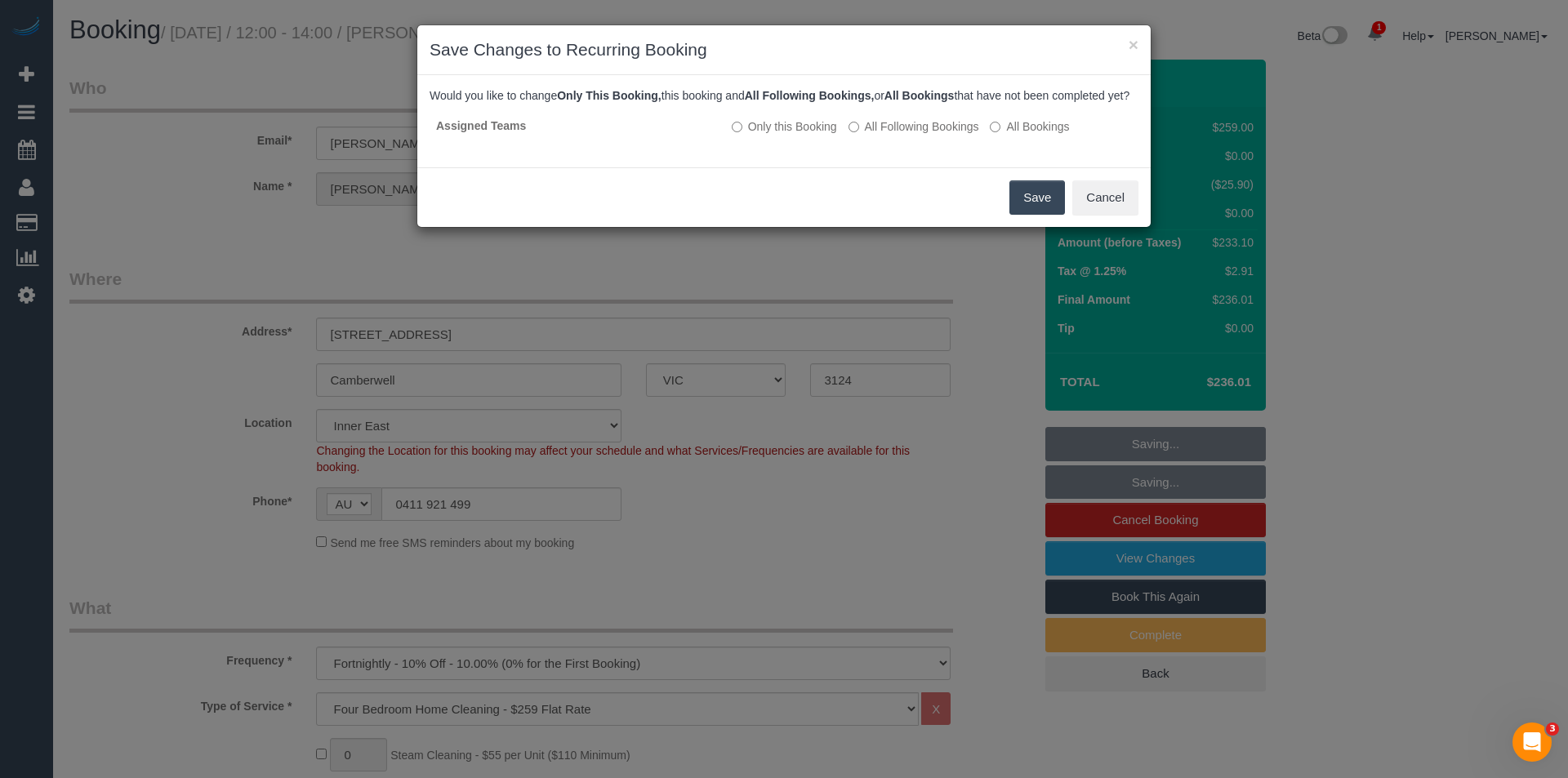
click at [1017, 215] on button "Save" at bounding box center [1037, 197] width 56 height 34
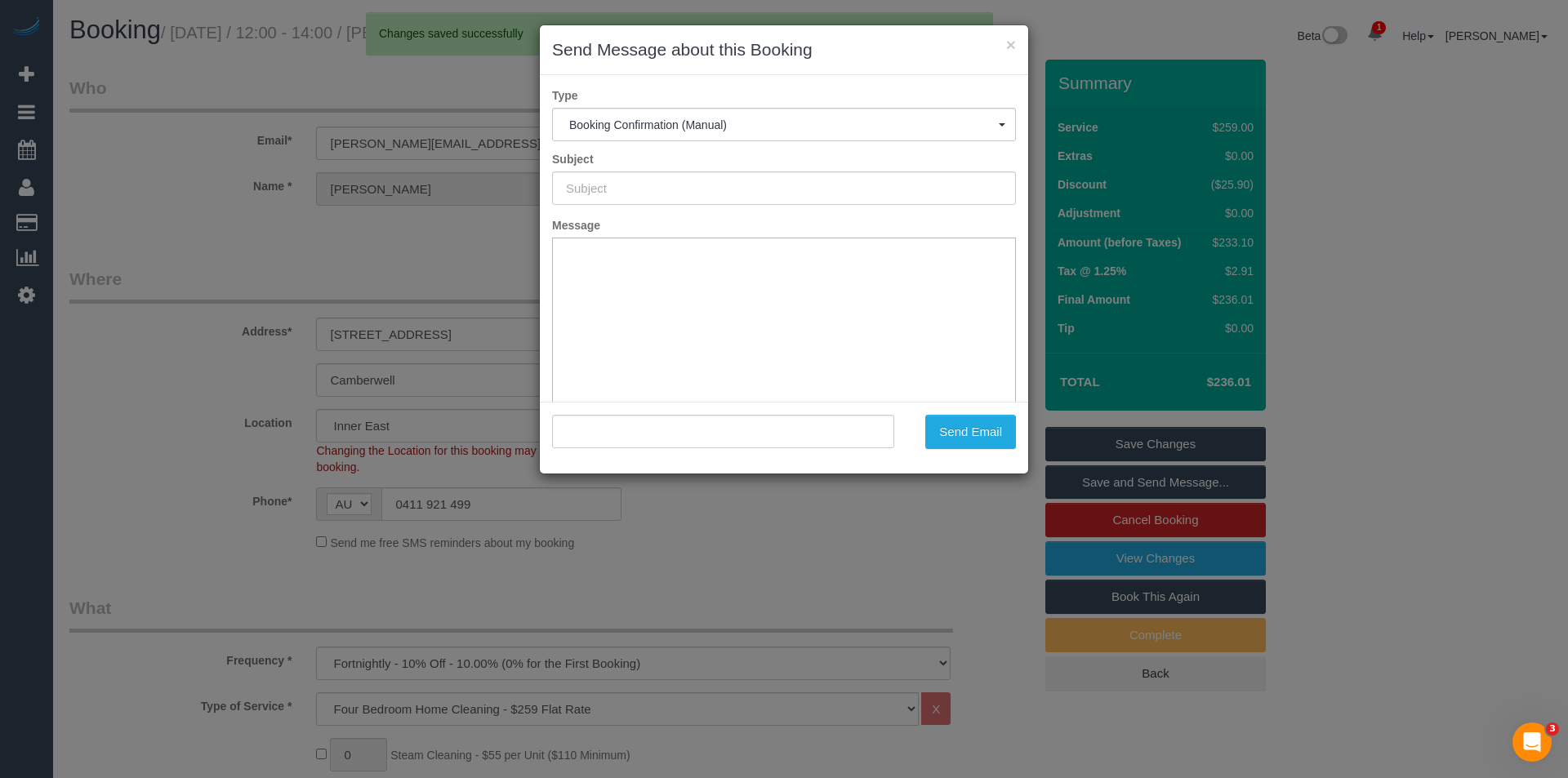
type input "Booking Confirmed"
type input ""Aline Frantzen" <aline.frantzen@gmail.com>"
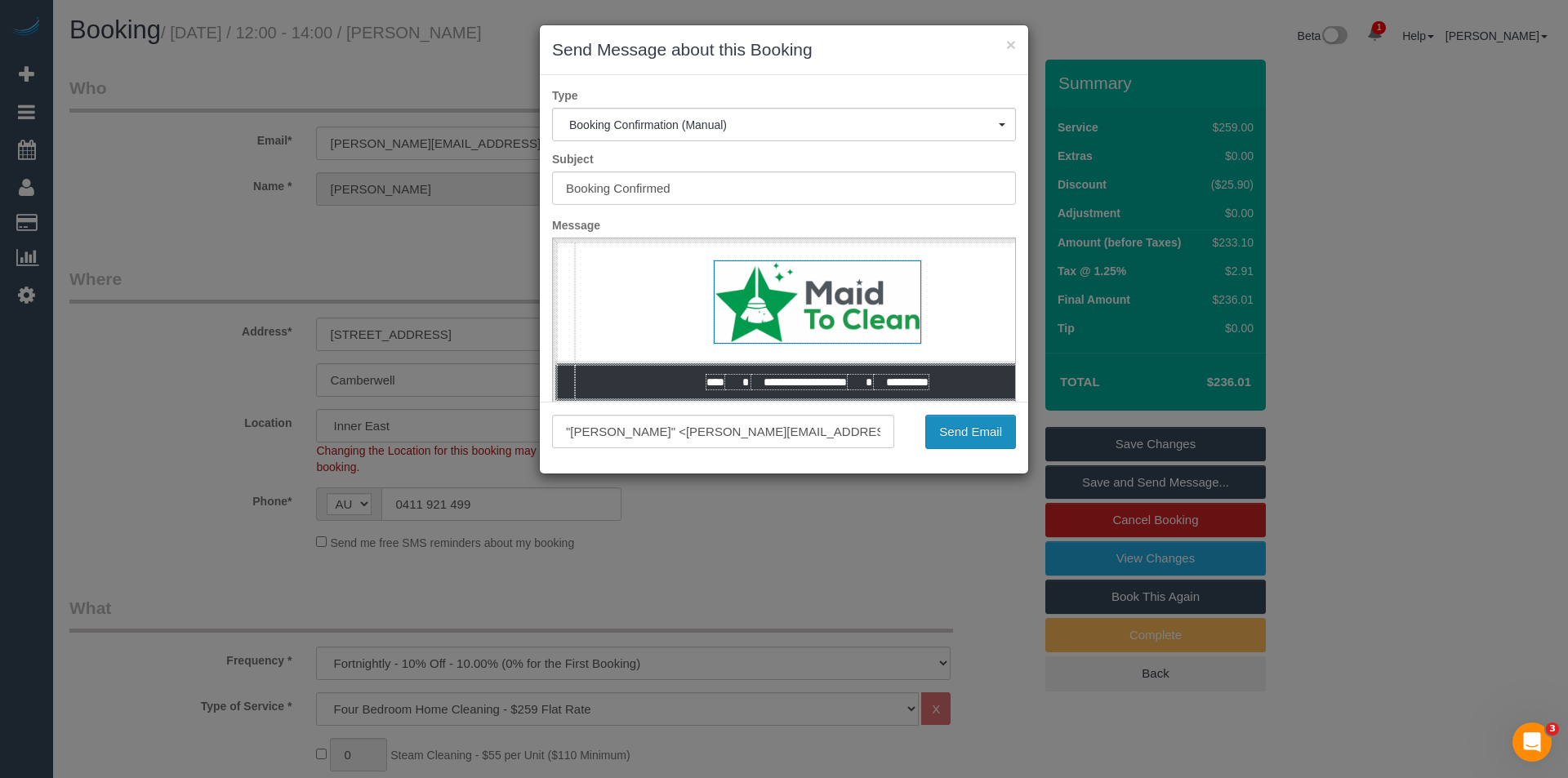
click at [939, 433] on button "Send Email" at bounding box center [970, 432] width 91 height 34
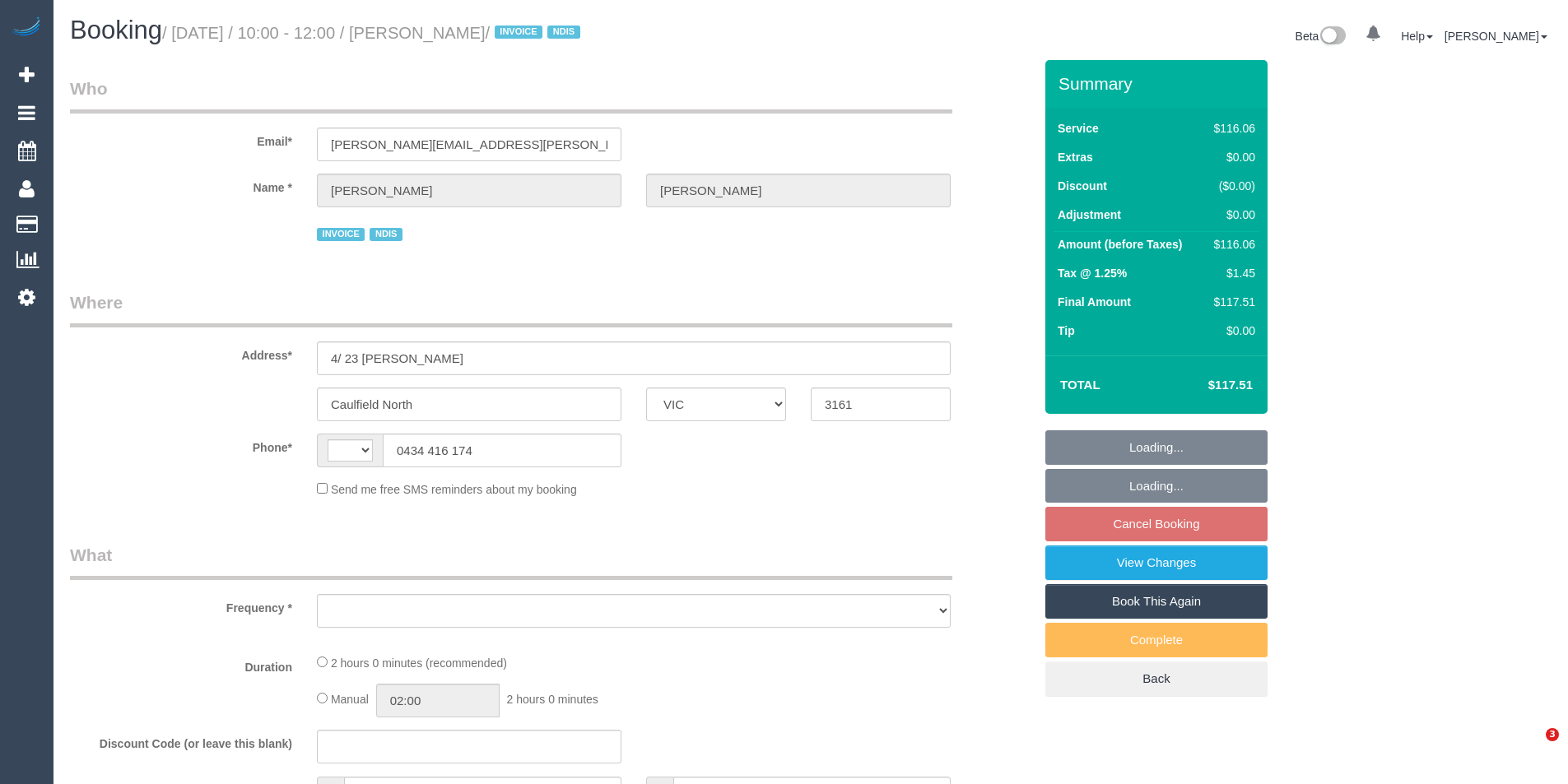
select select "VIC"
select select "string:AU"
select select "object:561"
select select "number:28"
select select "number:14"
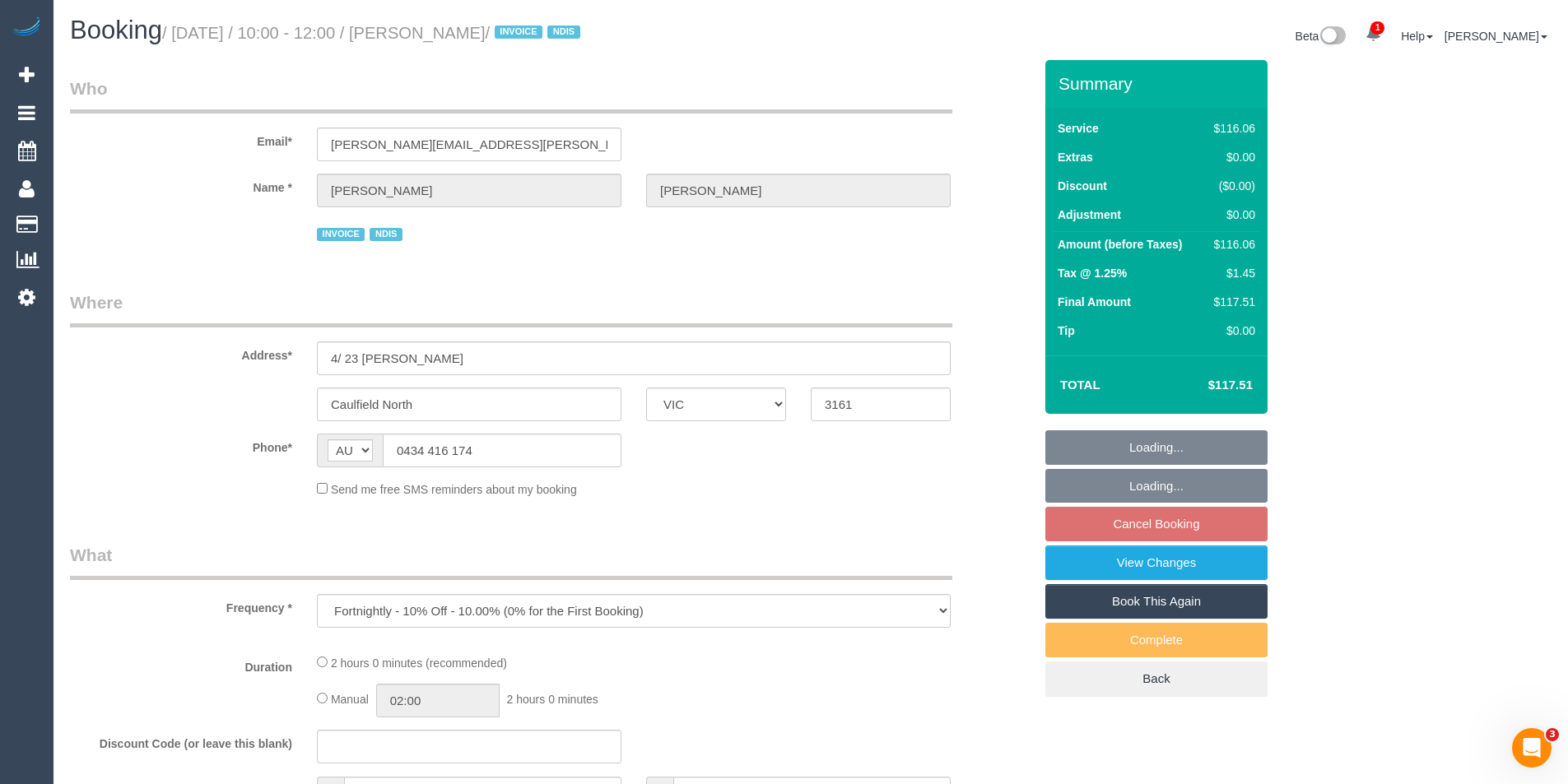
select select "number:19"
select select "number:36"
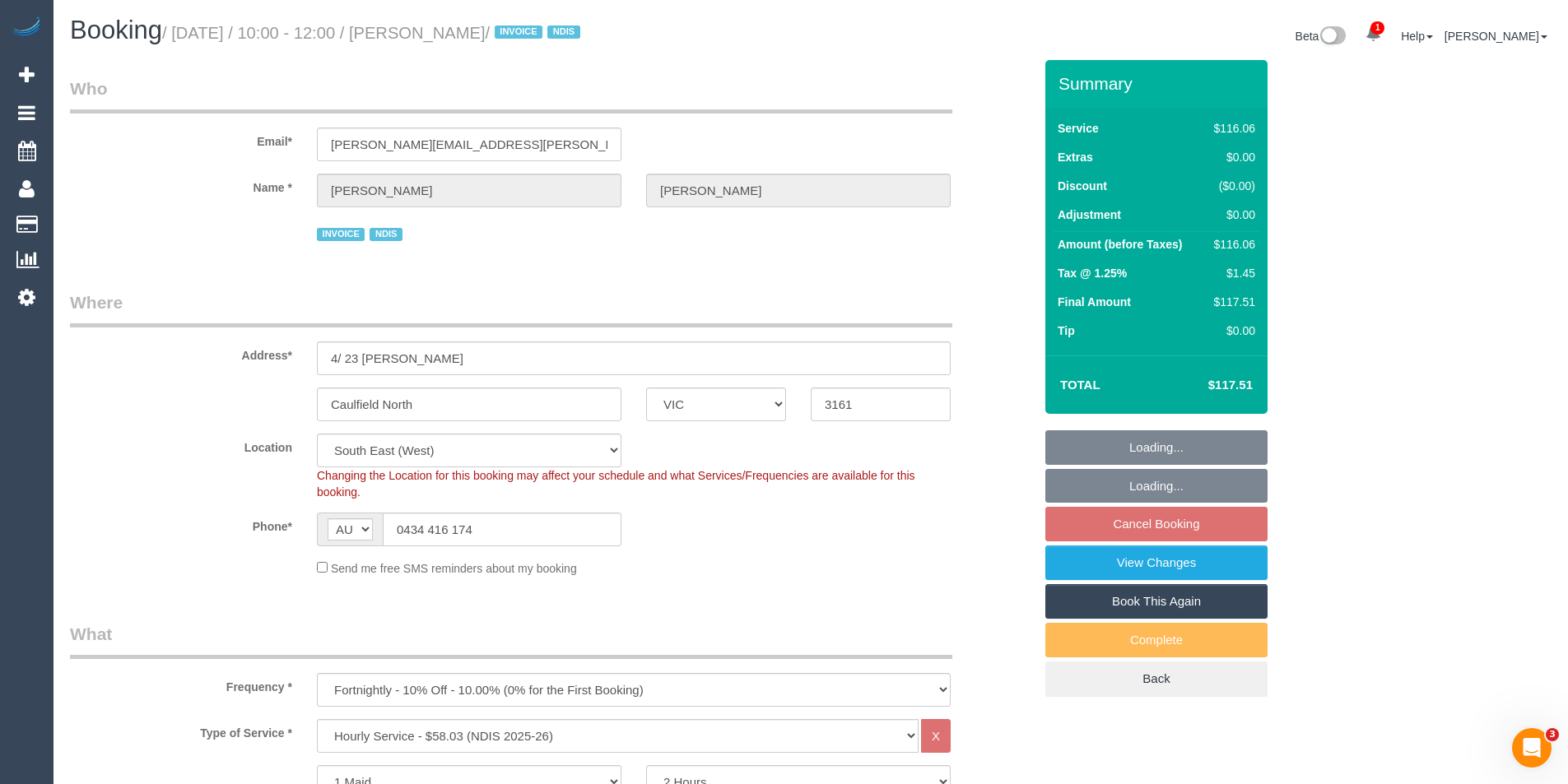
select select "object:1310"
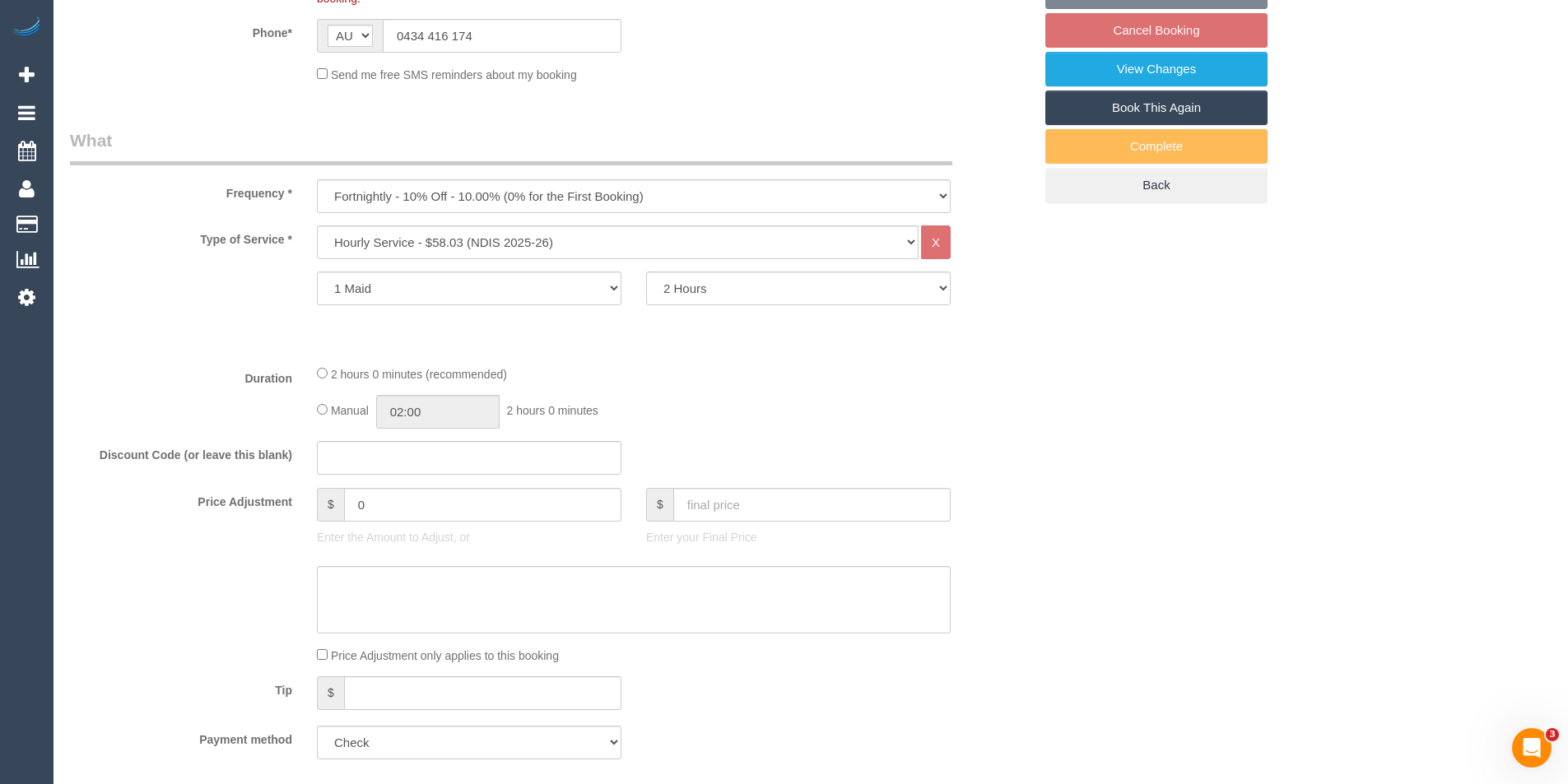
select select "spot3"
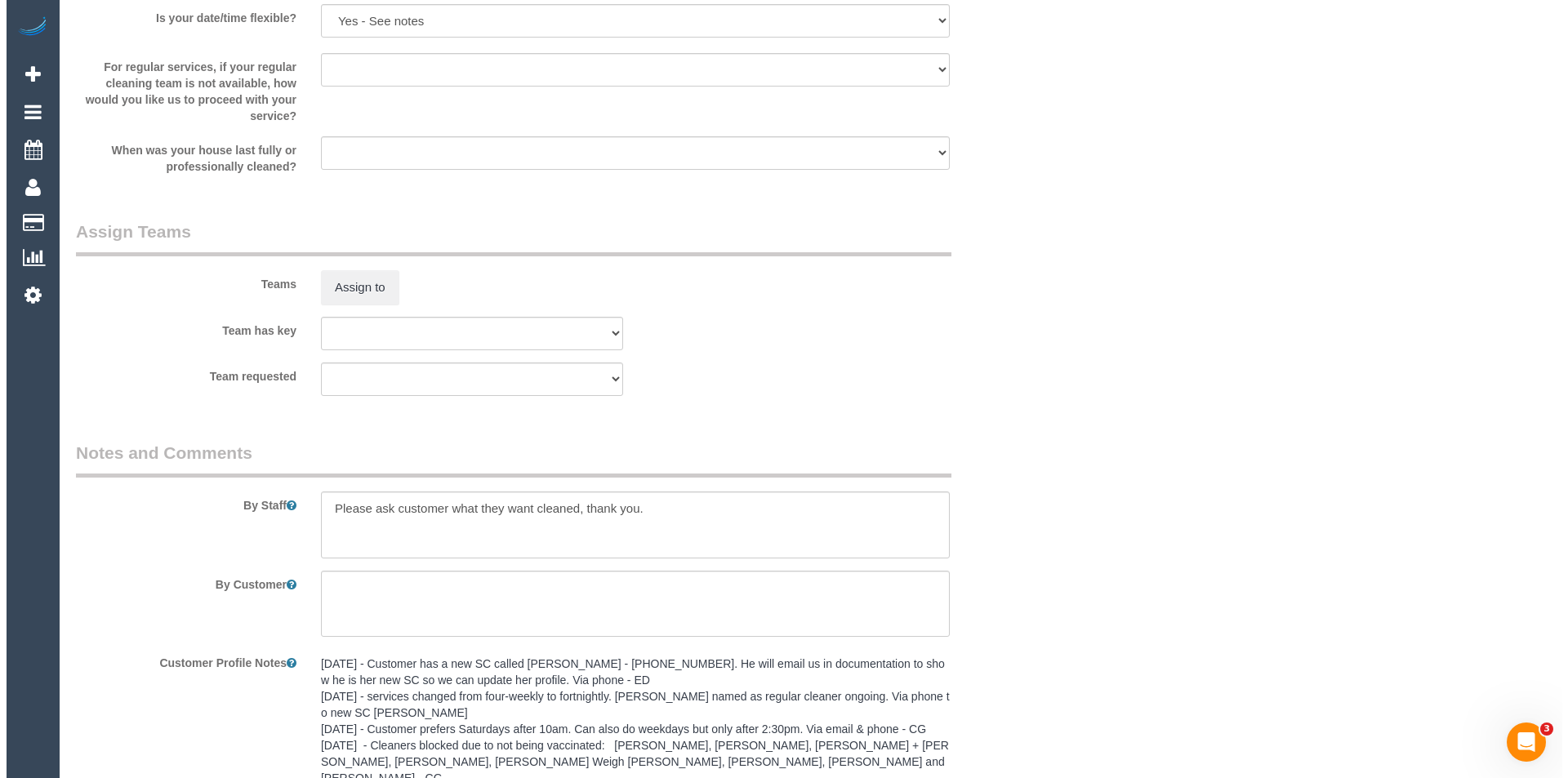
scroll to position [1878, 0]
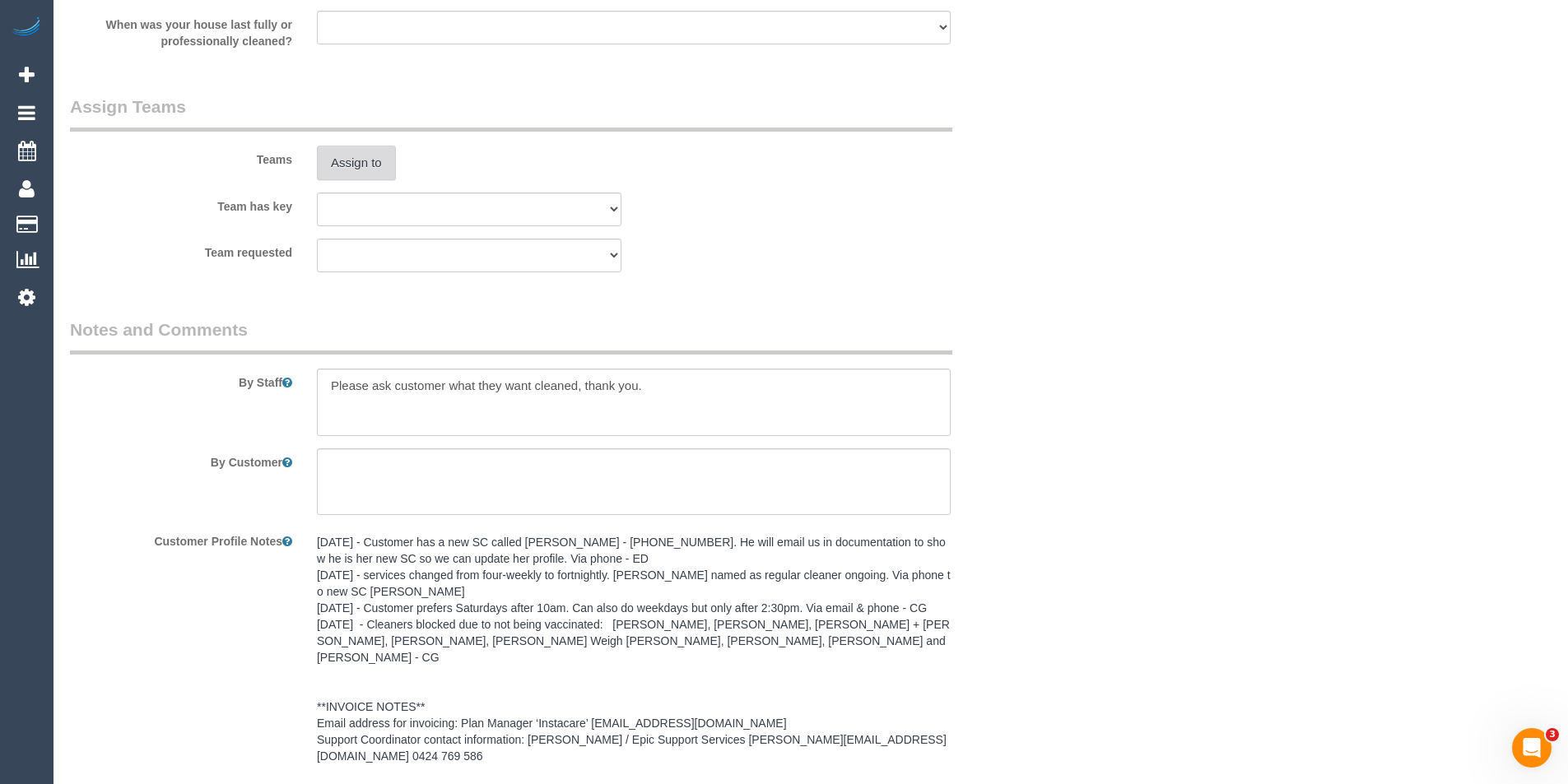
click at [347, 170] on button "Assign to" at bounding box center [356, 163] width 79 height 35
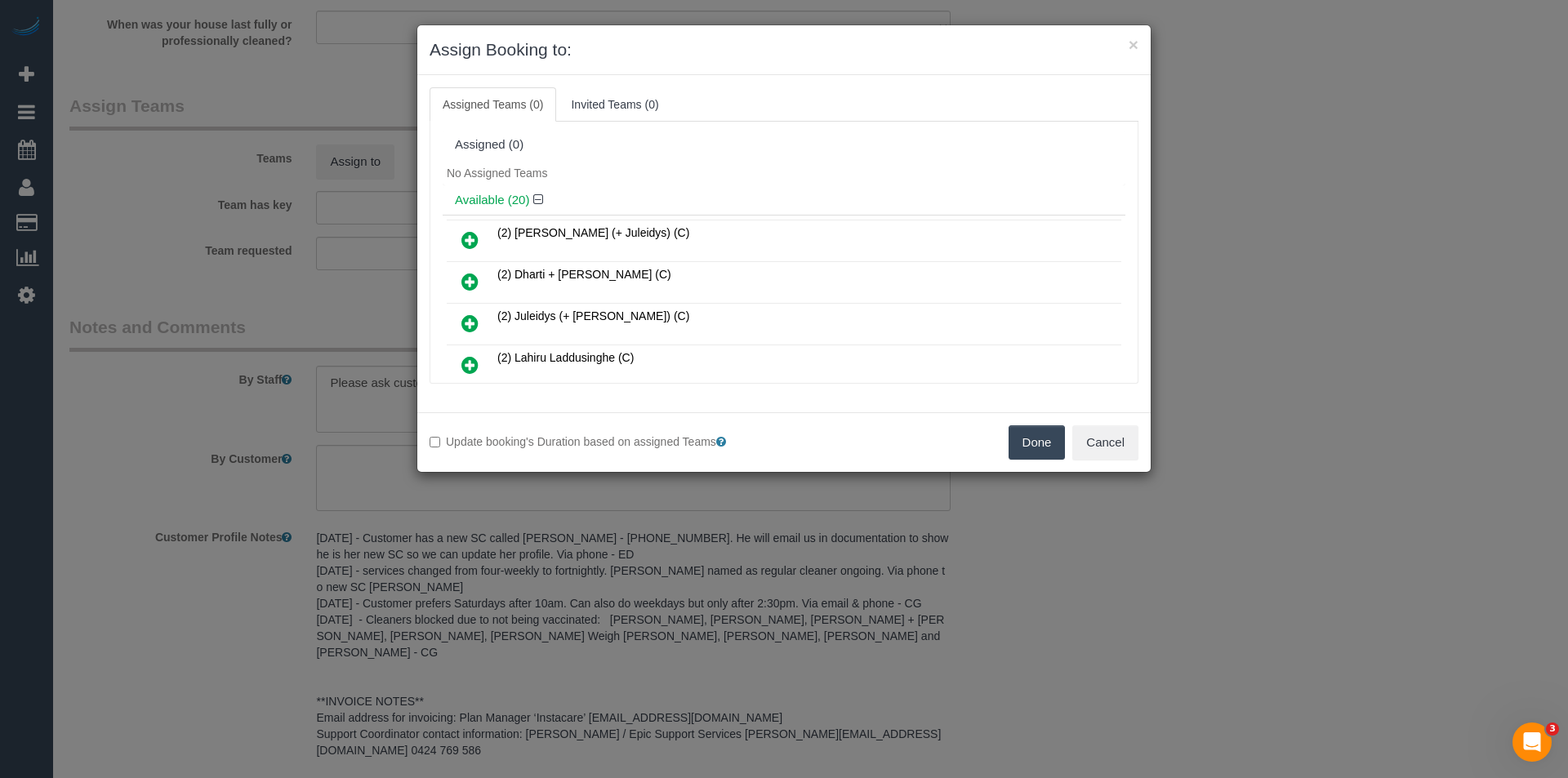
scroll to position [608, 0]
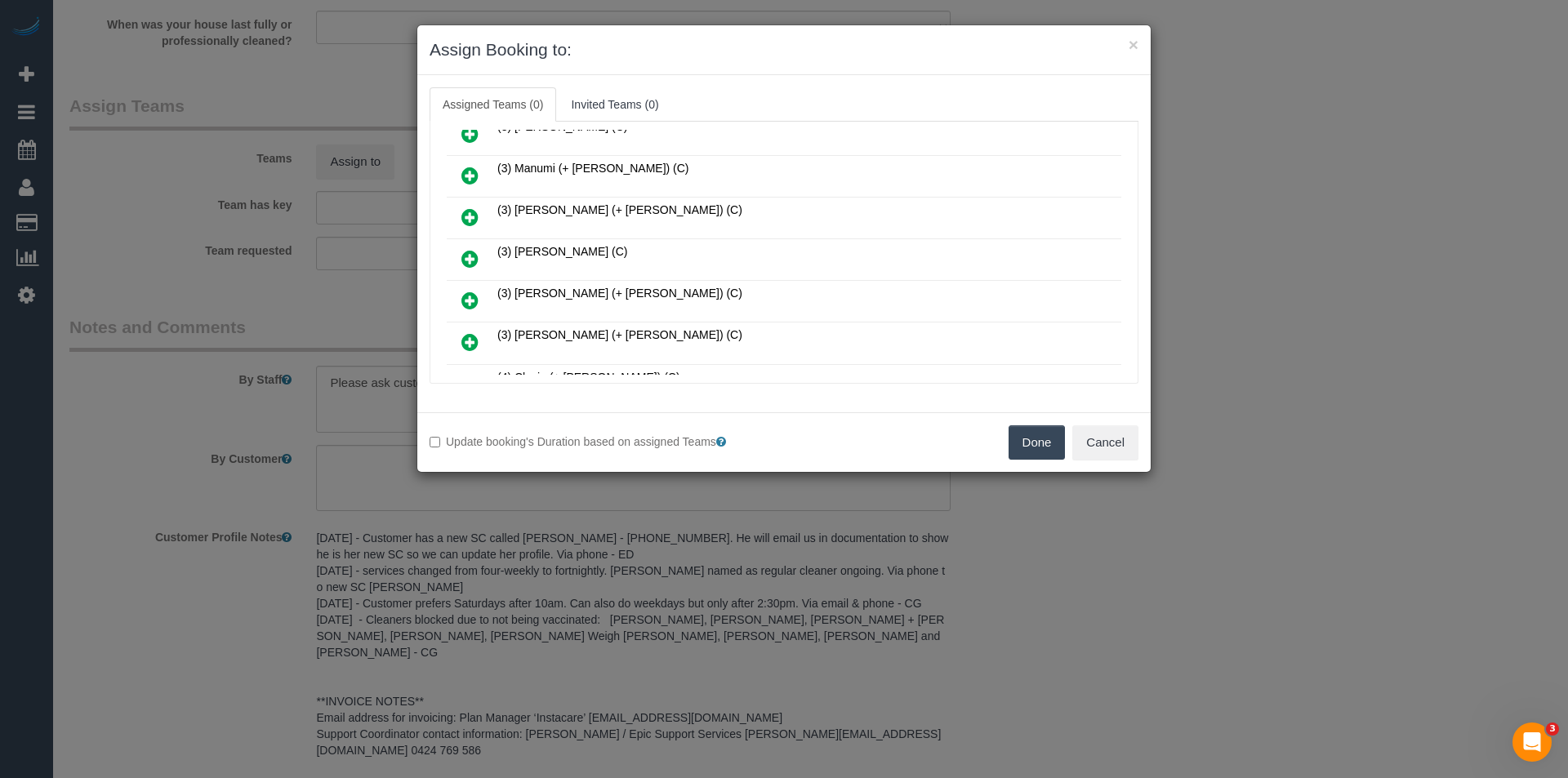
click at [476, 258] on icon at bounding box center [470, 259] width 17 height 19
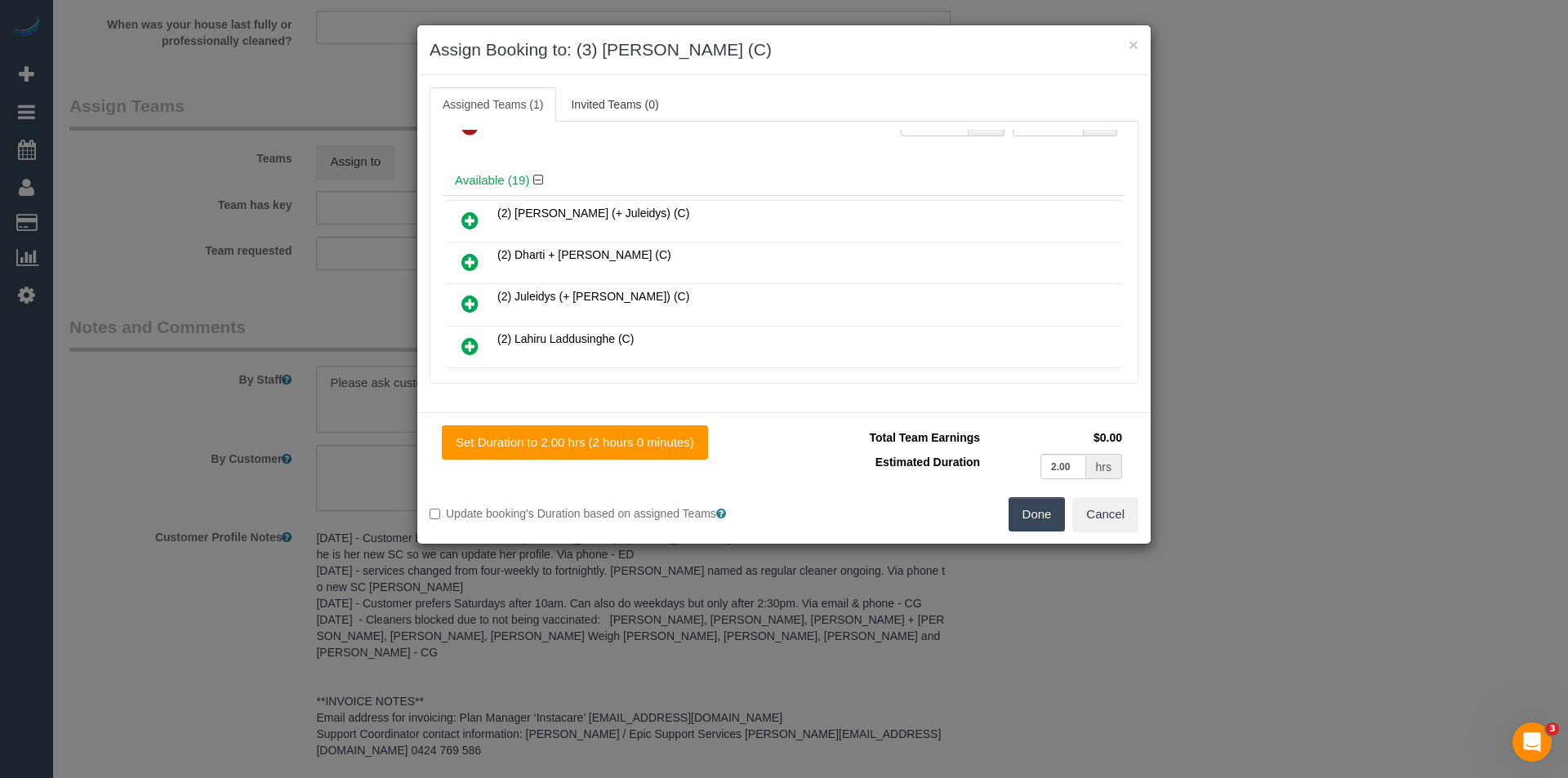
scroll to position [0, 0]
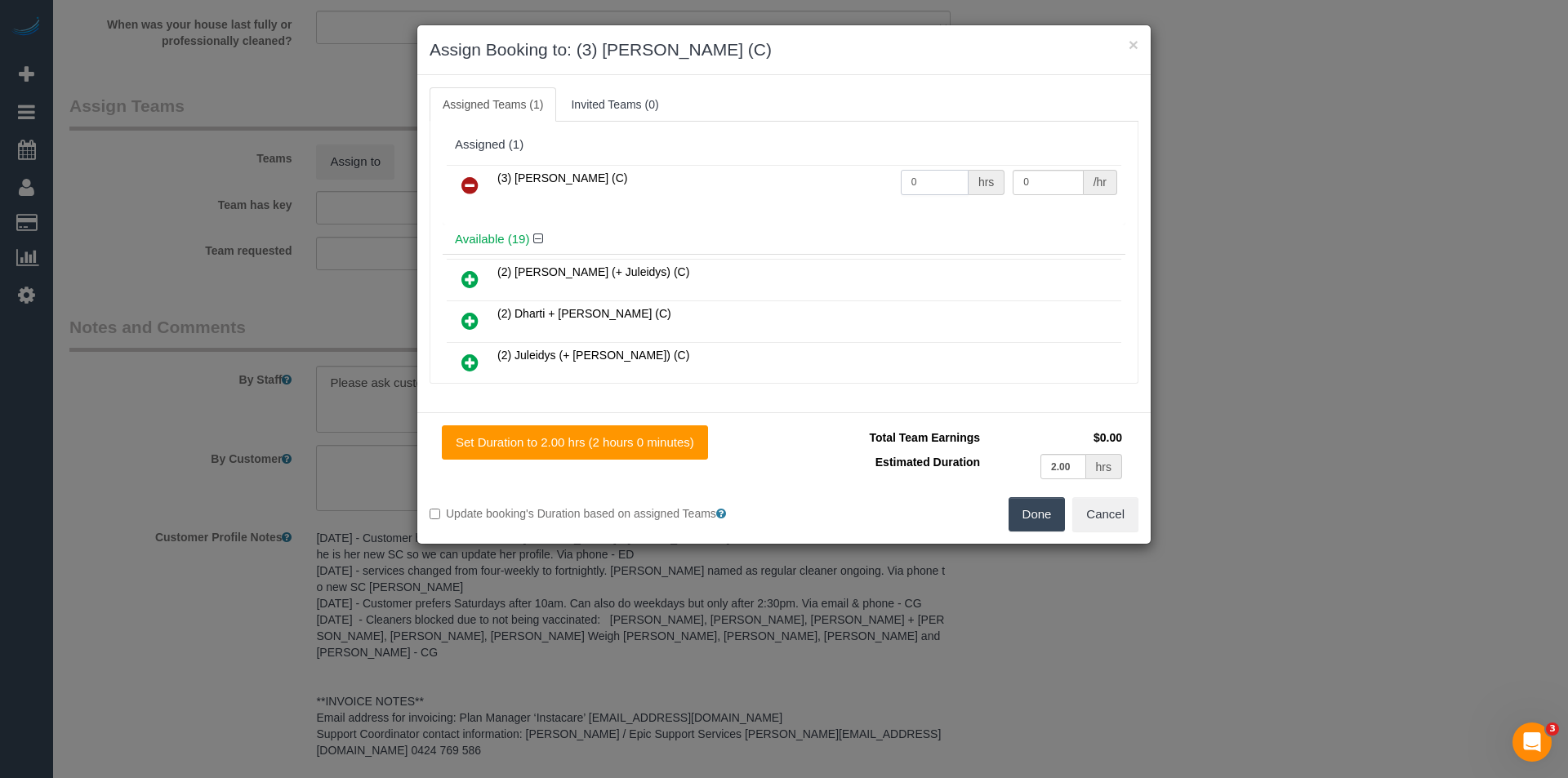
click at [847, 193] on tr "(3) [PERSON_NAME] (C) 0 hrs 0 /hr" at bounding box center [784, 185] width 675 height 42
type input "2"
type input "35"
click at [1038, 507] on button "Done" at bounding box center [1037, 514] width 57 height 34
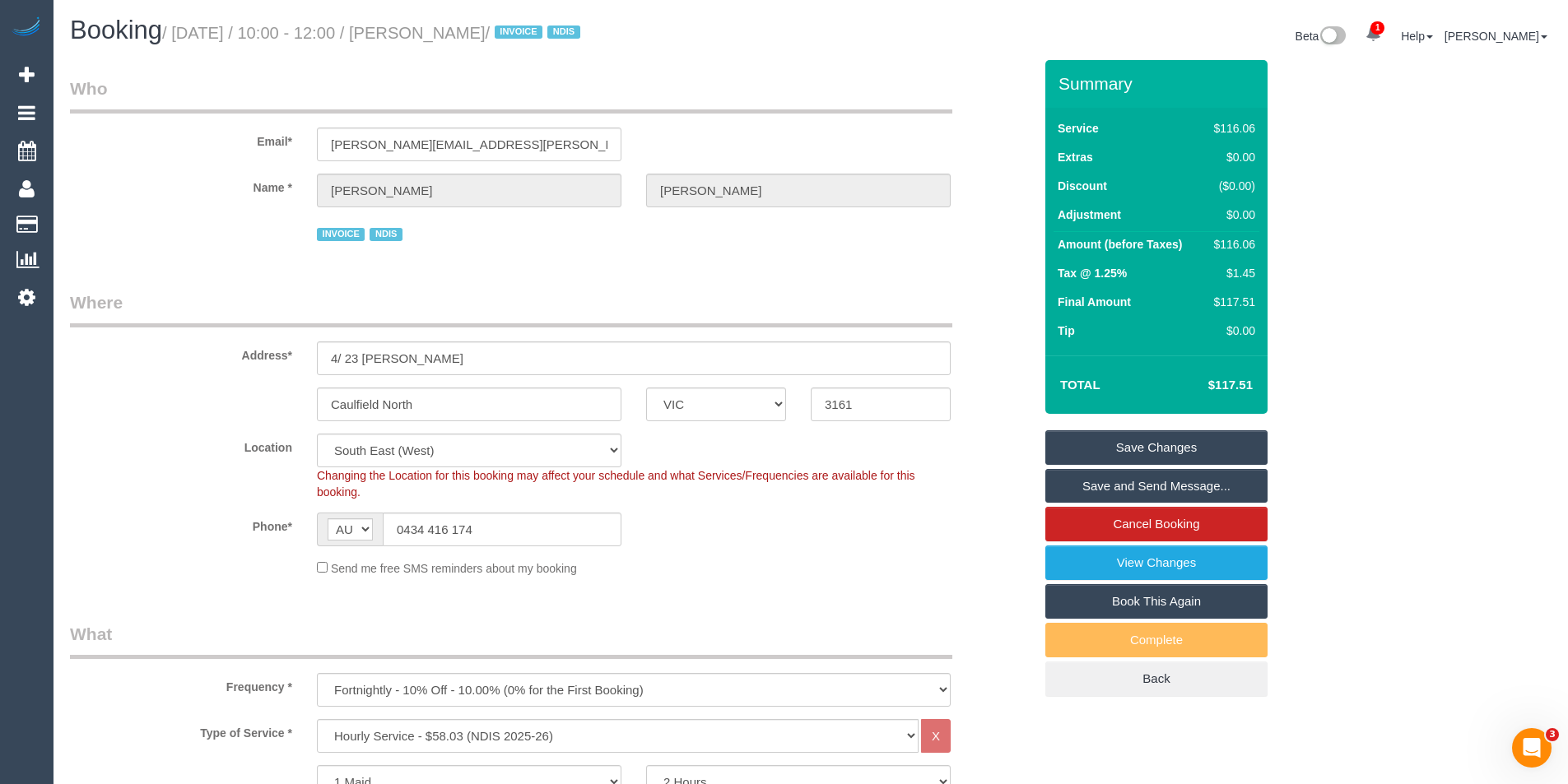
click at [1122, 487] on link "Save and Send Message..." at bounding box center [1157, 486] width 222 height 35
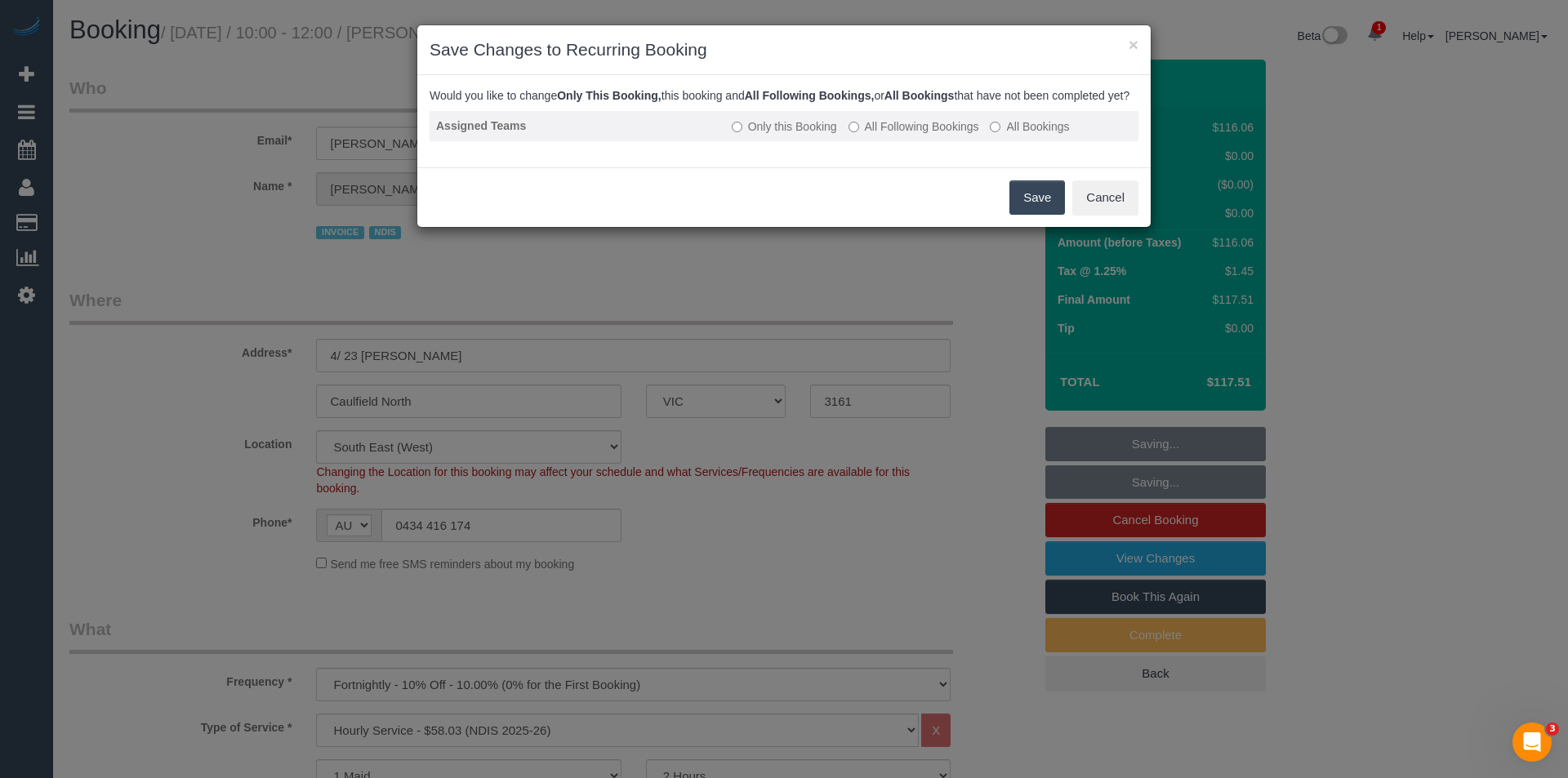
click at [906, 135] on label "All Following Bookings" at bounding box center [914, 126] width 131 height 16
click at [1036, 208] on button "Save" at bounding box center [1037, 197] width 56 height 34
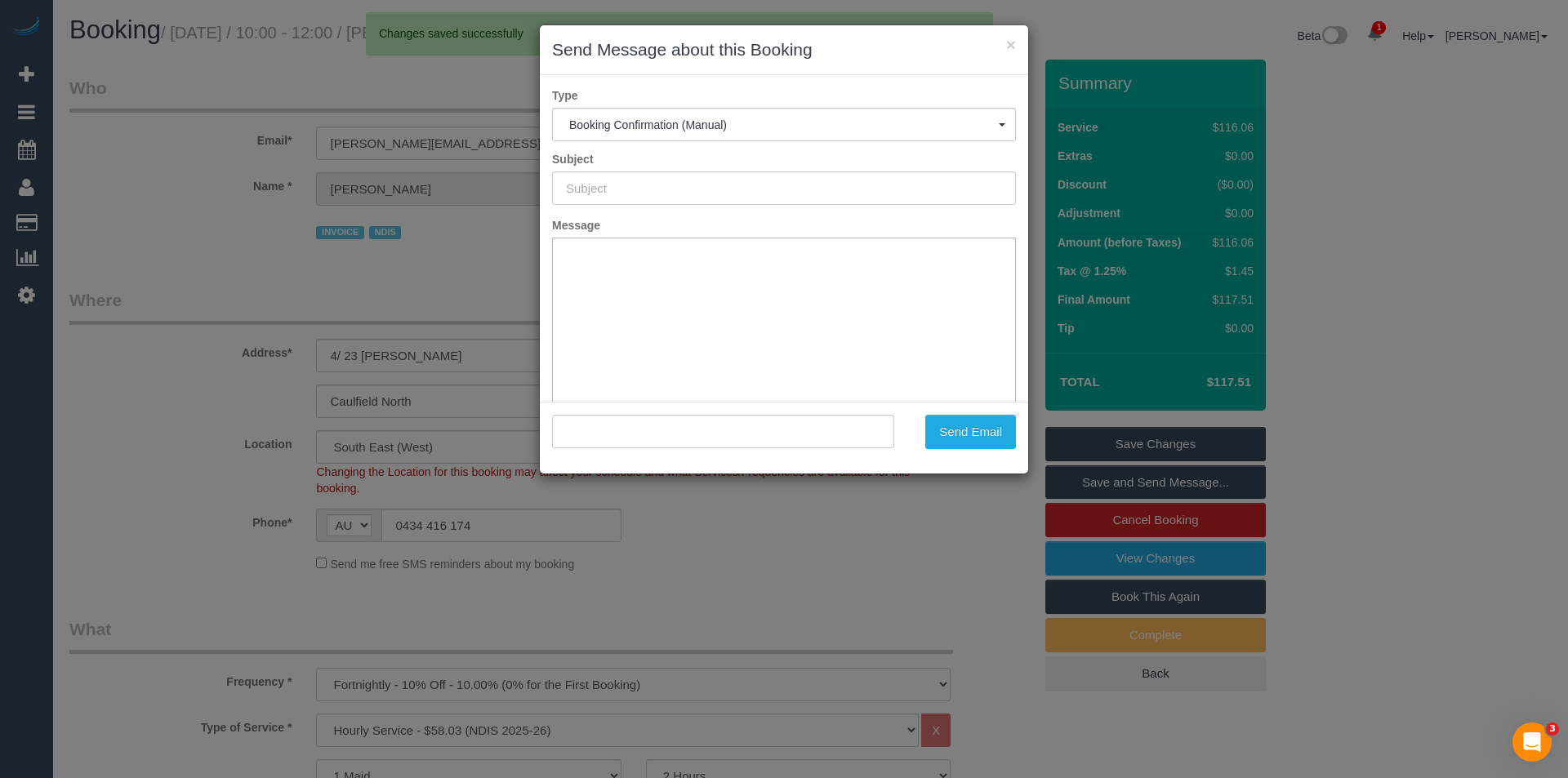
type input "Booking Confirmed"
type input ""[PERSON_NAME]" <[PERSON_NAME][EMAIL_ADDRESS][PERSON_NAME][PERSON_NAME][DOMAIN_…"
click at [995, 442] on button "Send Email" at bounding box center [970, 432] width 91 height 34
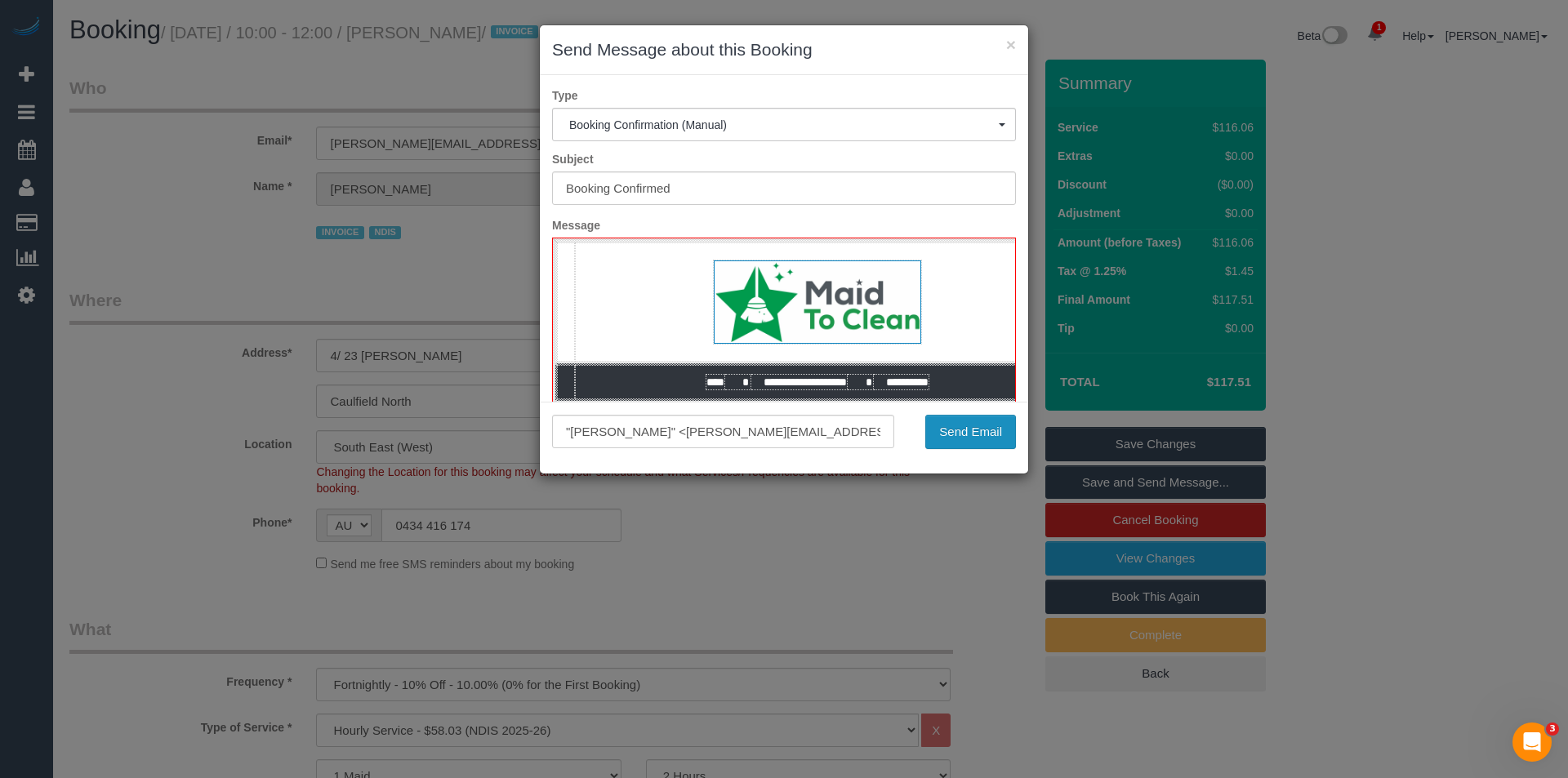
click at [955, 426] on button "Send Email" at bounding box center [970, 432] width 91 height 34
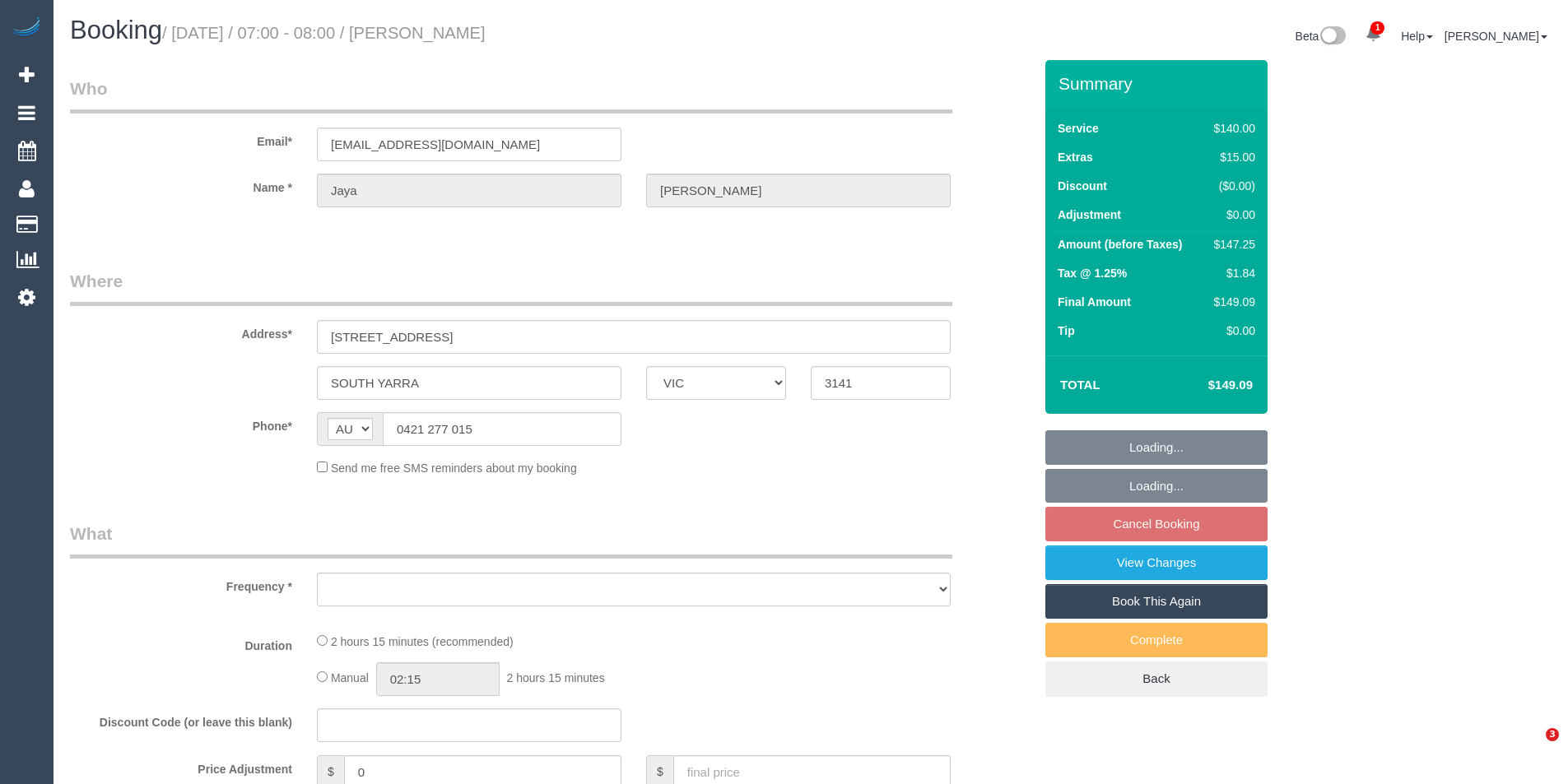
select select "VIC"
select select "string:stripe-pm_1Ohgac2GScqysDRVB1DnbSnp"
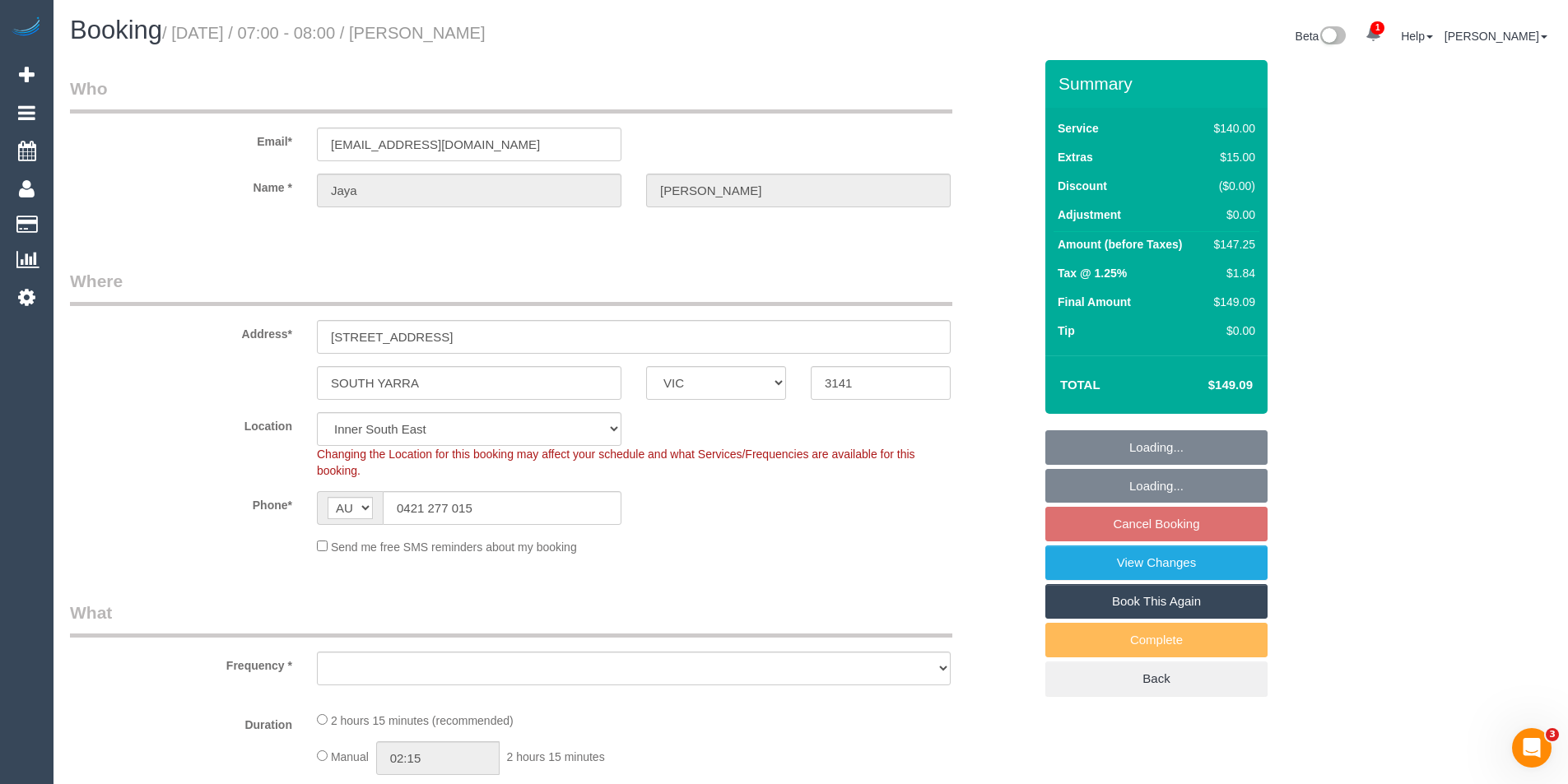
select select "object:538"
select select "spot1"
select select "number:28"
select select "number:14"
select select "number:19"
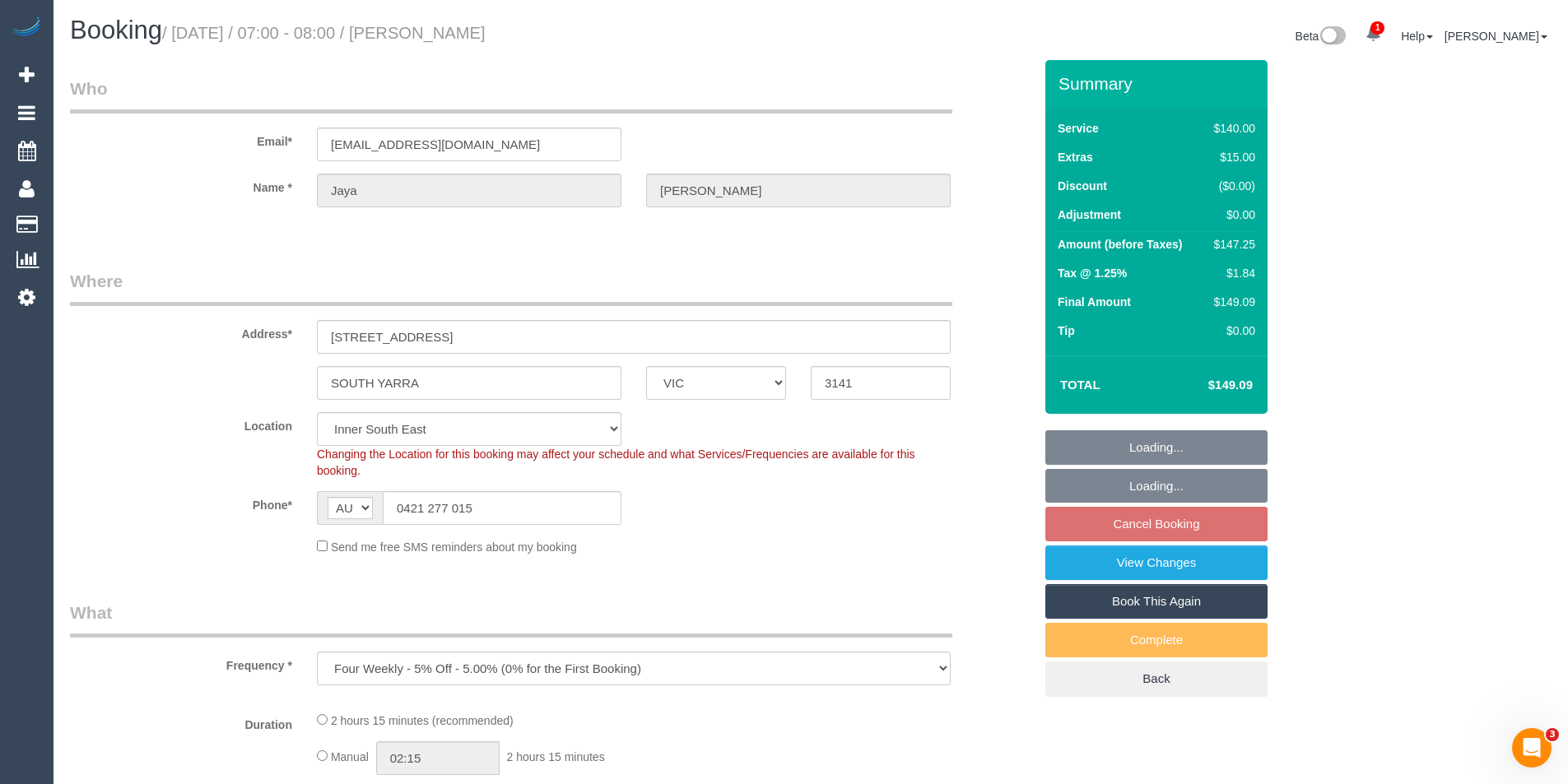
select select "number:24"
select select "number:34"
select select "number:12"
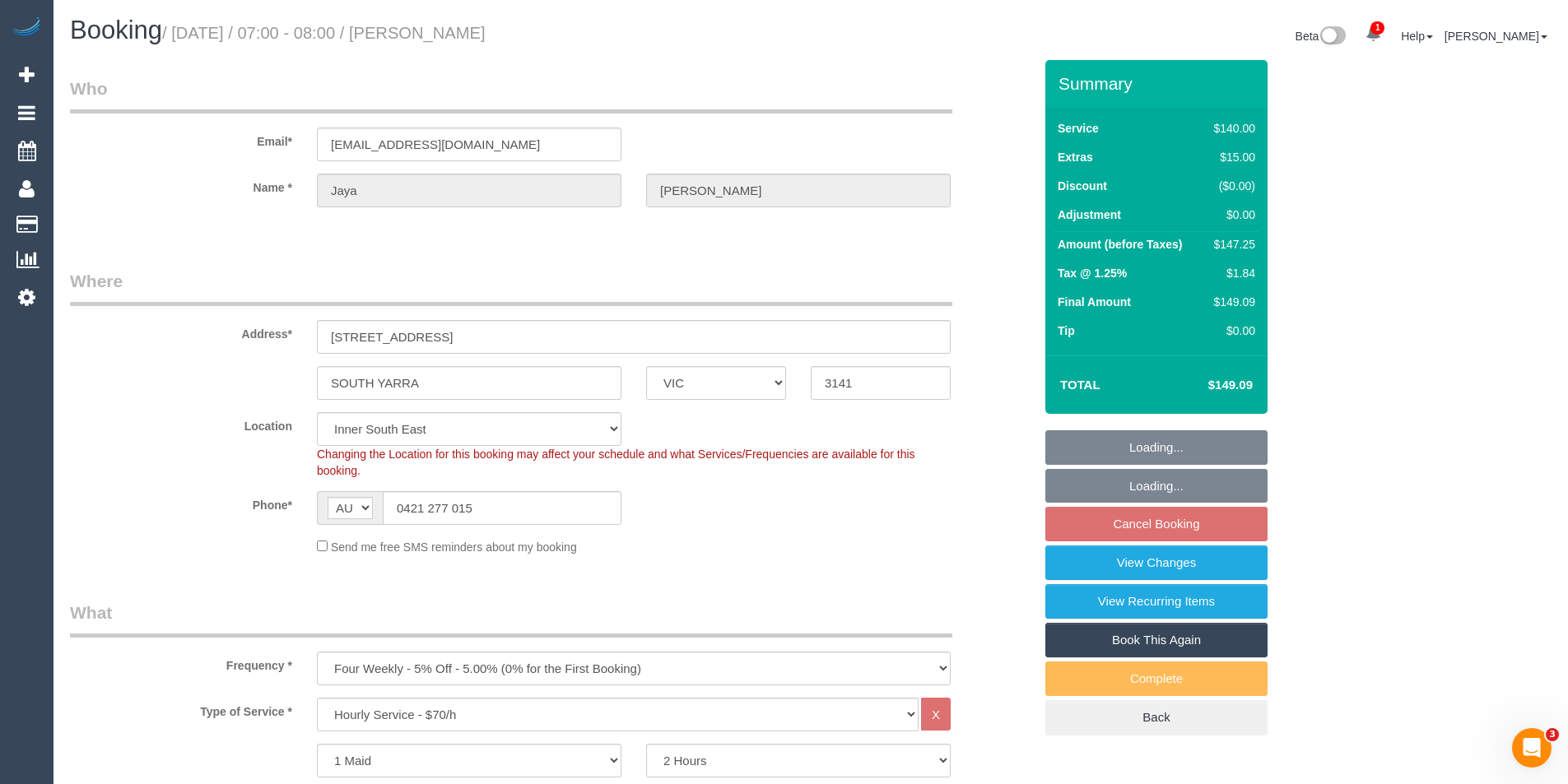
select select "object:1431"
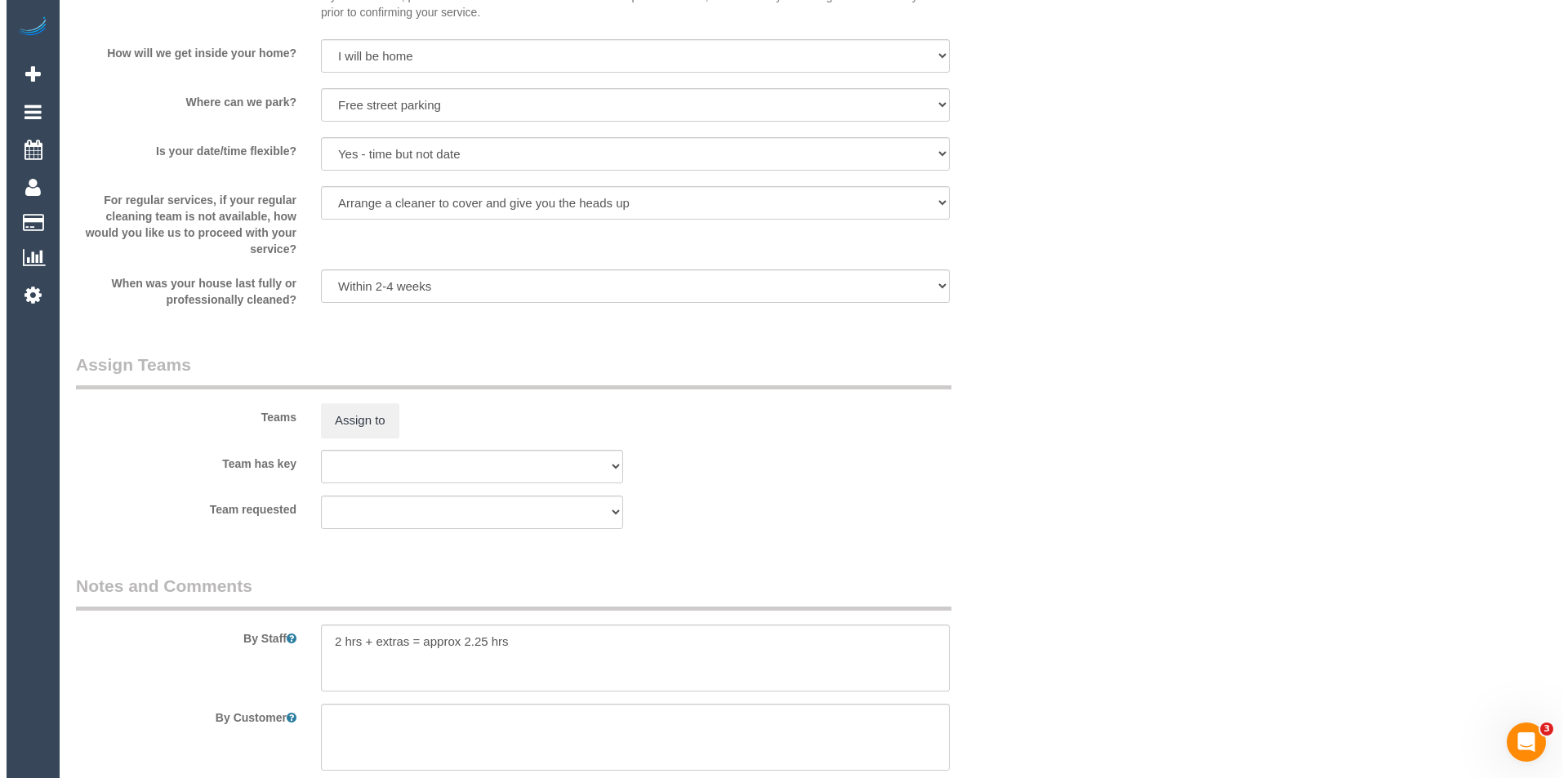
scroll to position [2045, 0]
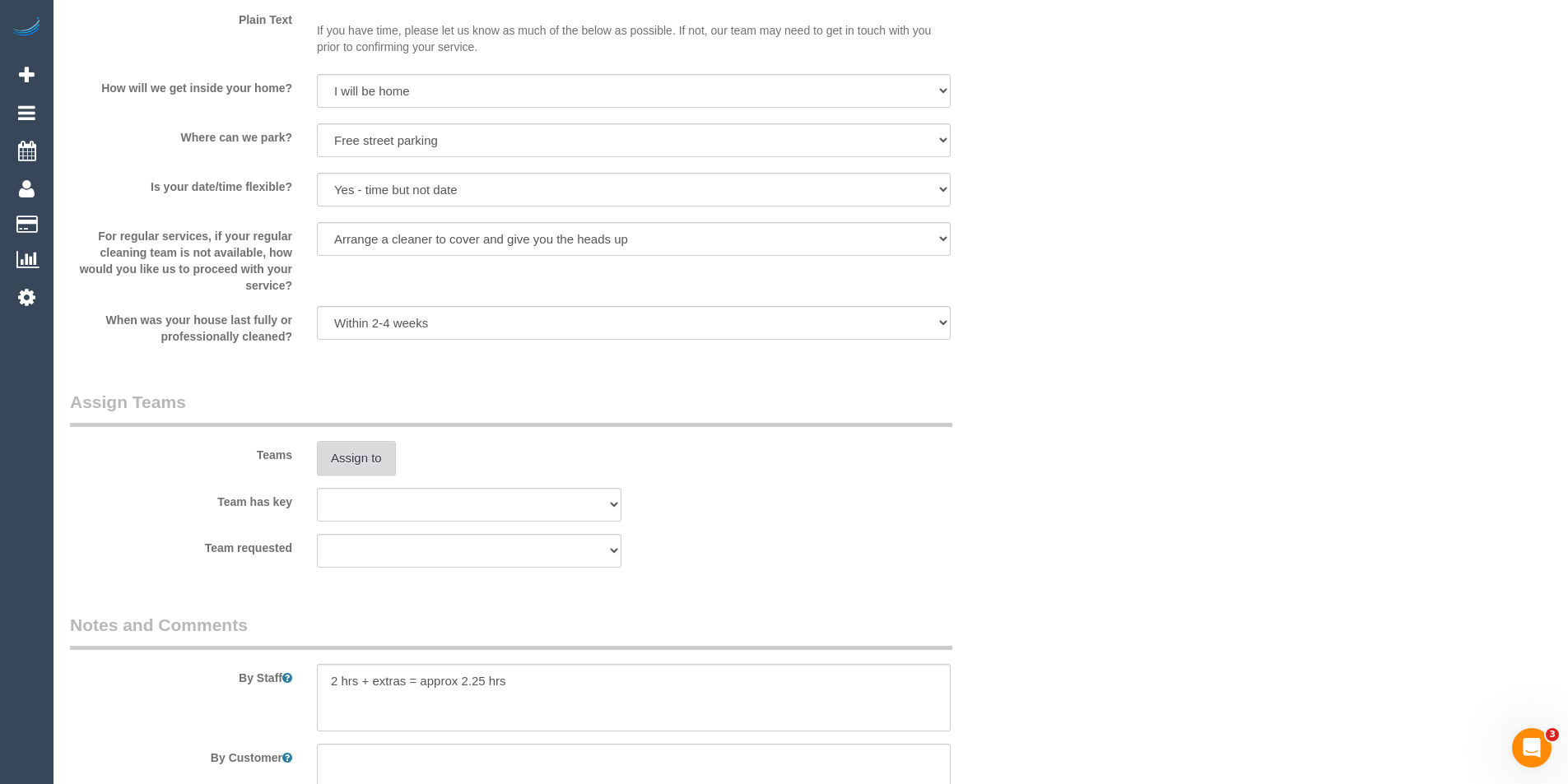
click at [360, 465] on button "Assign to" at bounding box center [356, 458] width 79 height 35
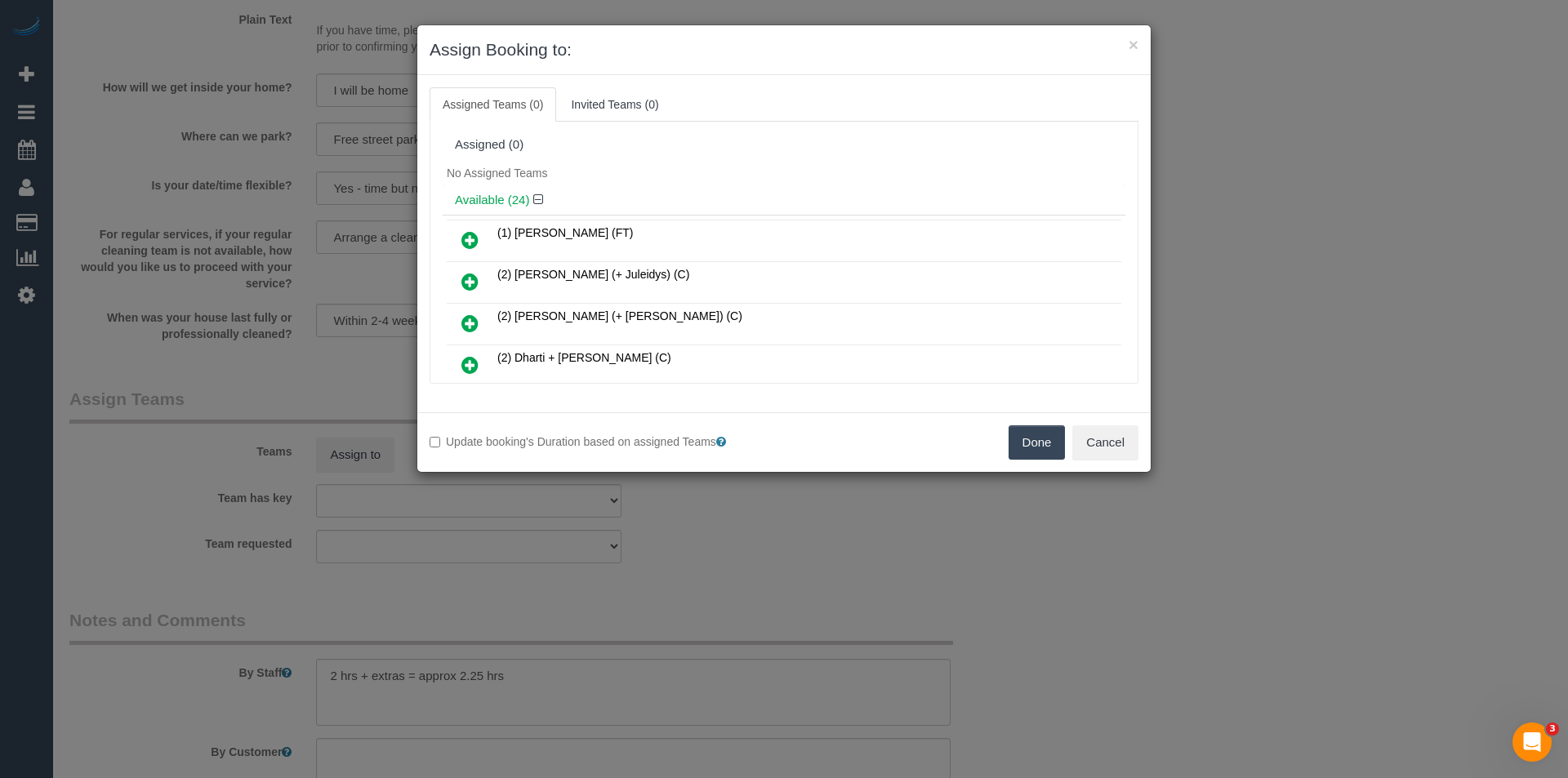
scroll to position [482, 0]
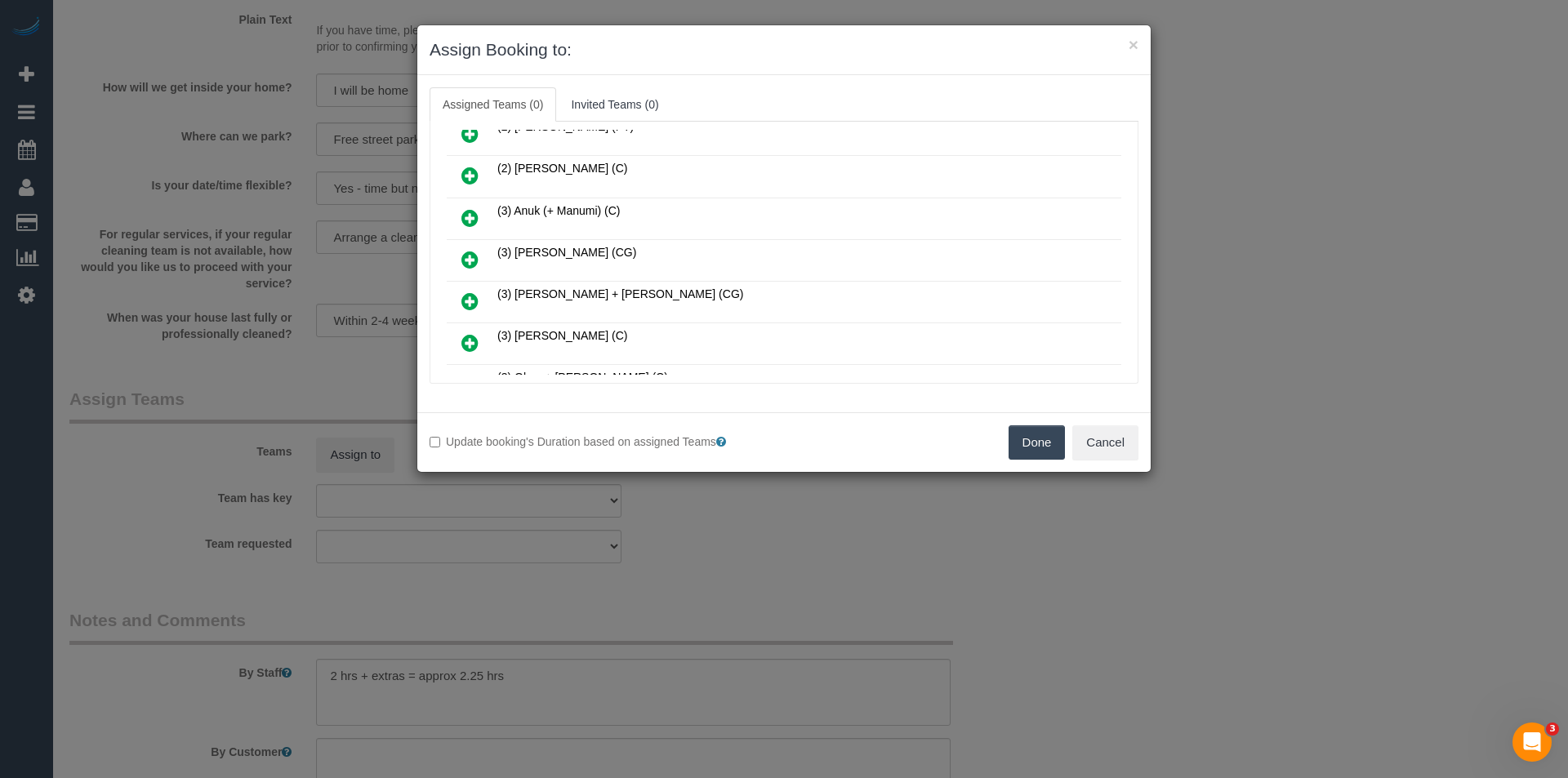
click at [475, 260] on icon at bounding box center [470, 260] width 17 height 19
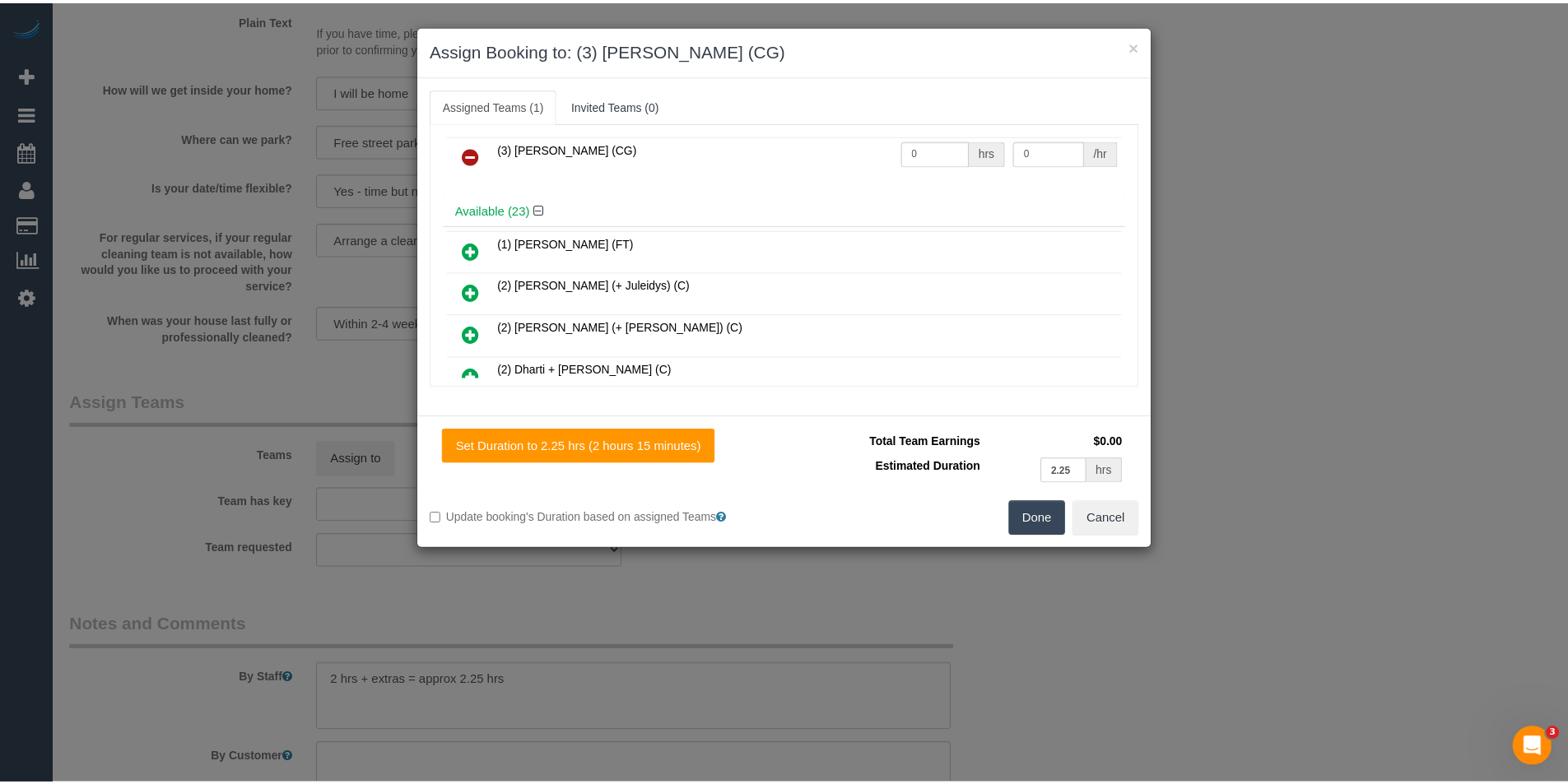
scroll to position [0, 0]
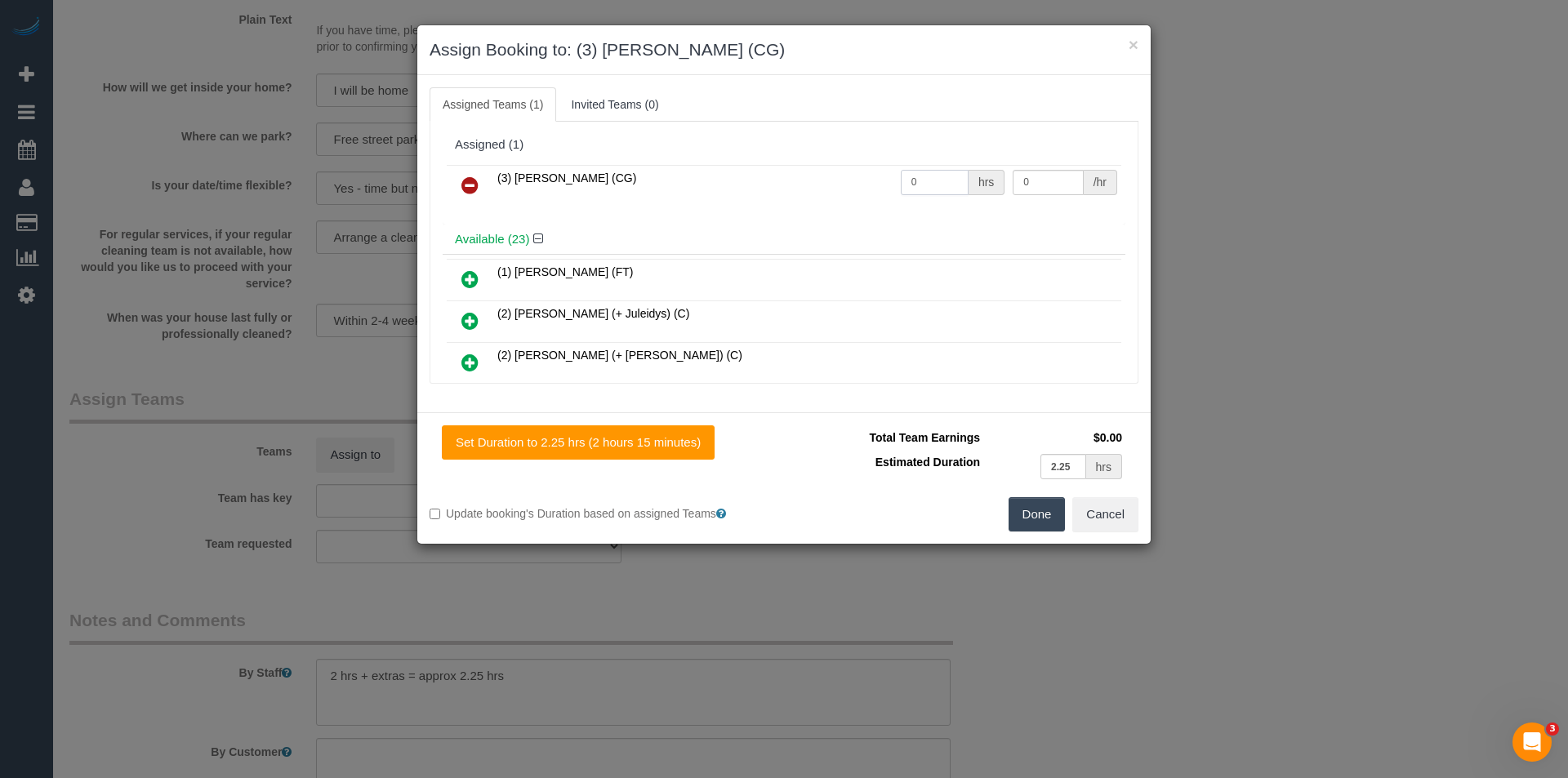
drag, startPoint x: 931, startPoint y: 179, endPoint x: 755, endPoint y: 195, distance: 176.7
click at [758, 194] on tr "(3) [PERSON_NAME] (CG) 0 hrs 0 /hr" at bounding box center [784, 185] width 675 height 42
type input "2.25"
type input "38.5"
click at [1037, 512] on button "Done" at bounding box center [1037, 514] width 57 height 34
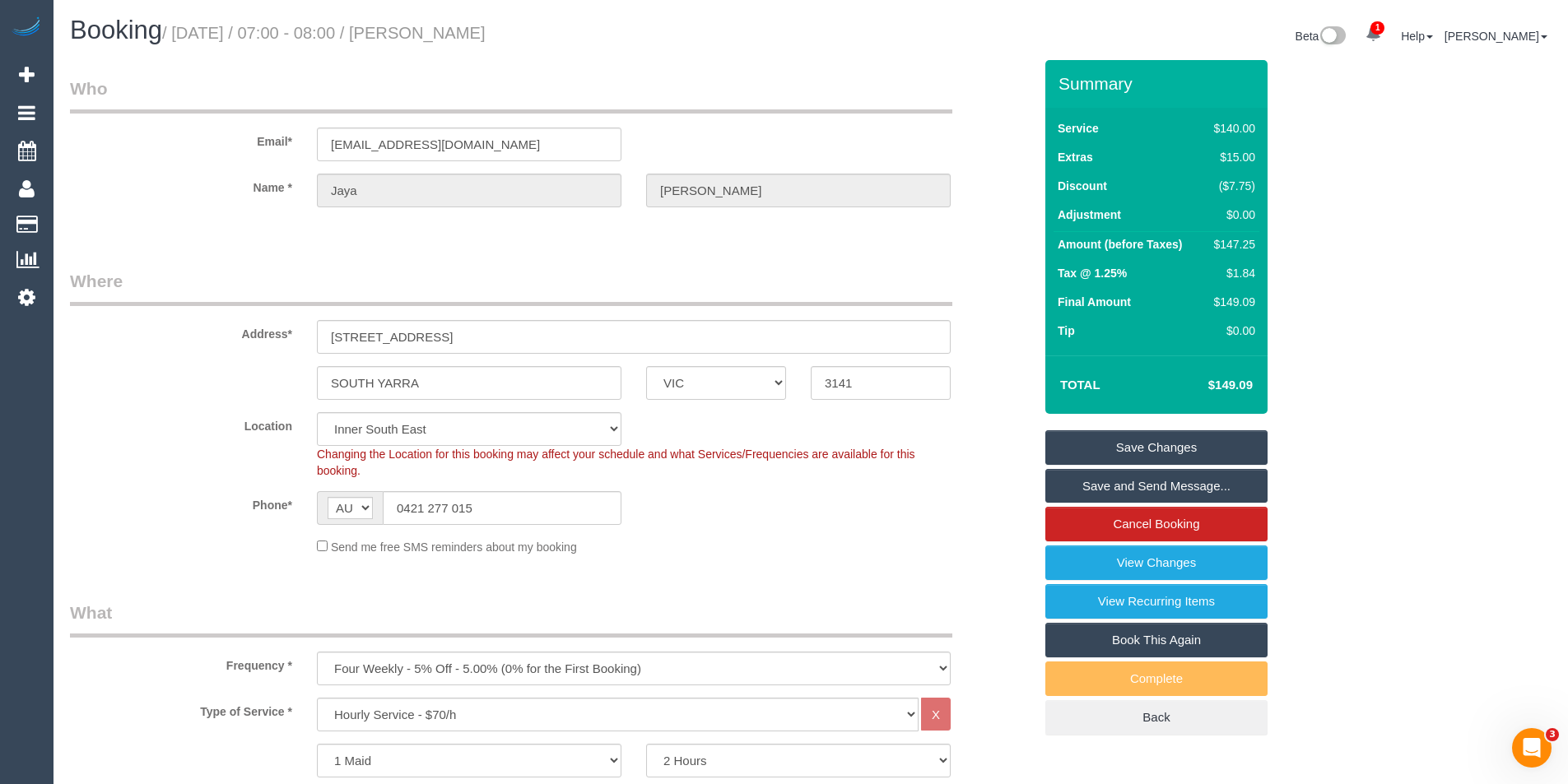
click at [1090, 488] on link "Save and Send Message..." at bounding box center [1157, 486] width 222 height 35
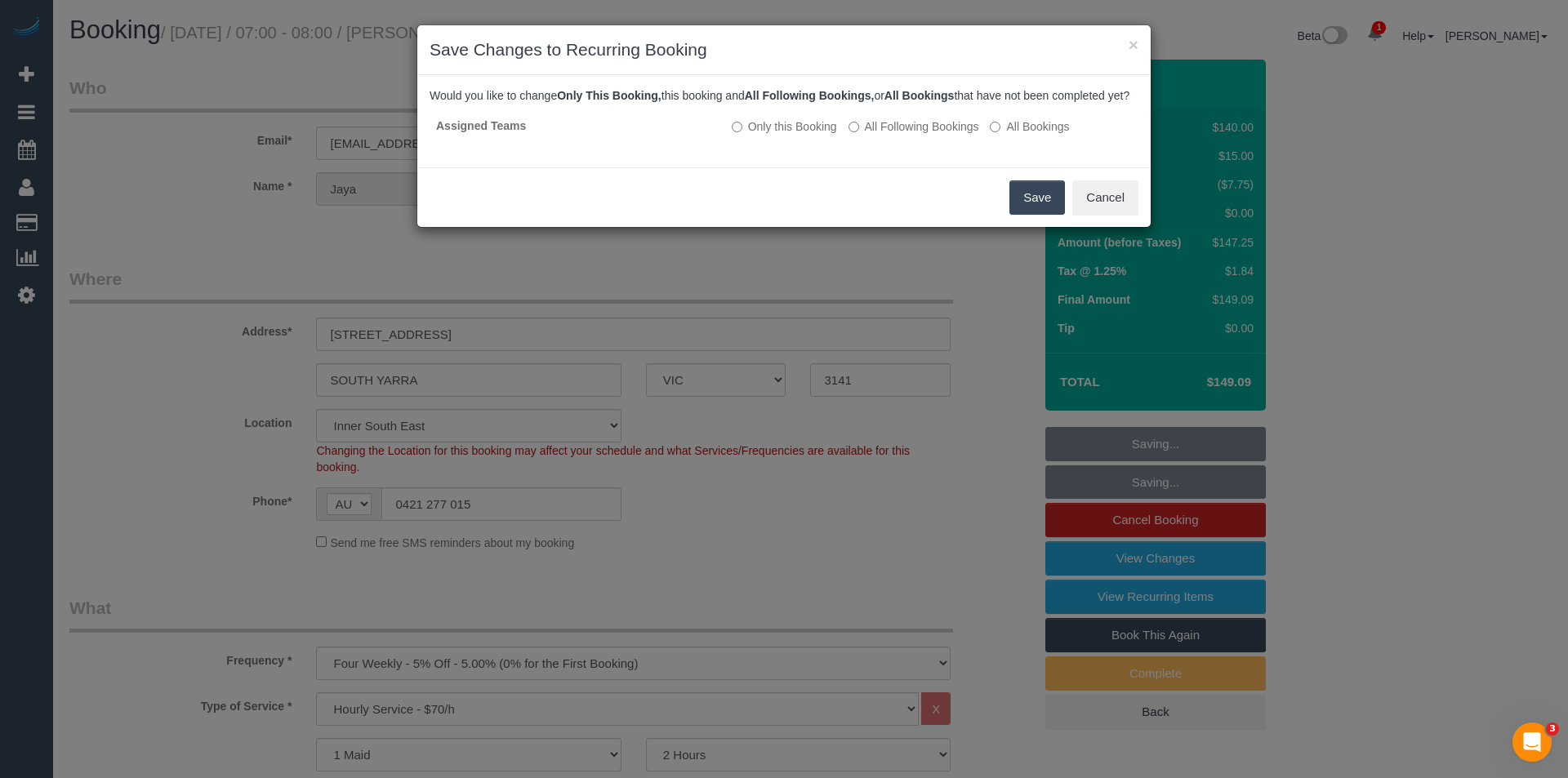
click at [1021, 214] on button "Save" at bounding box center [1037, 197] width 56 height 34
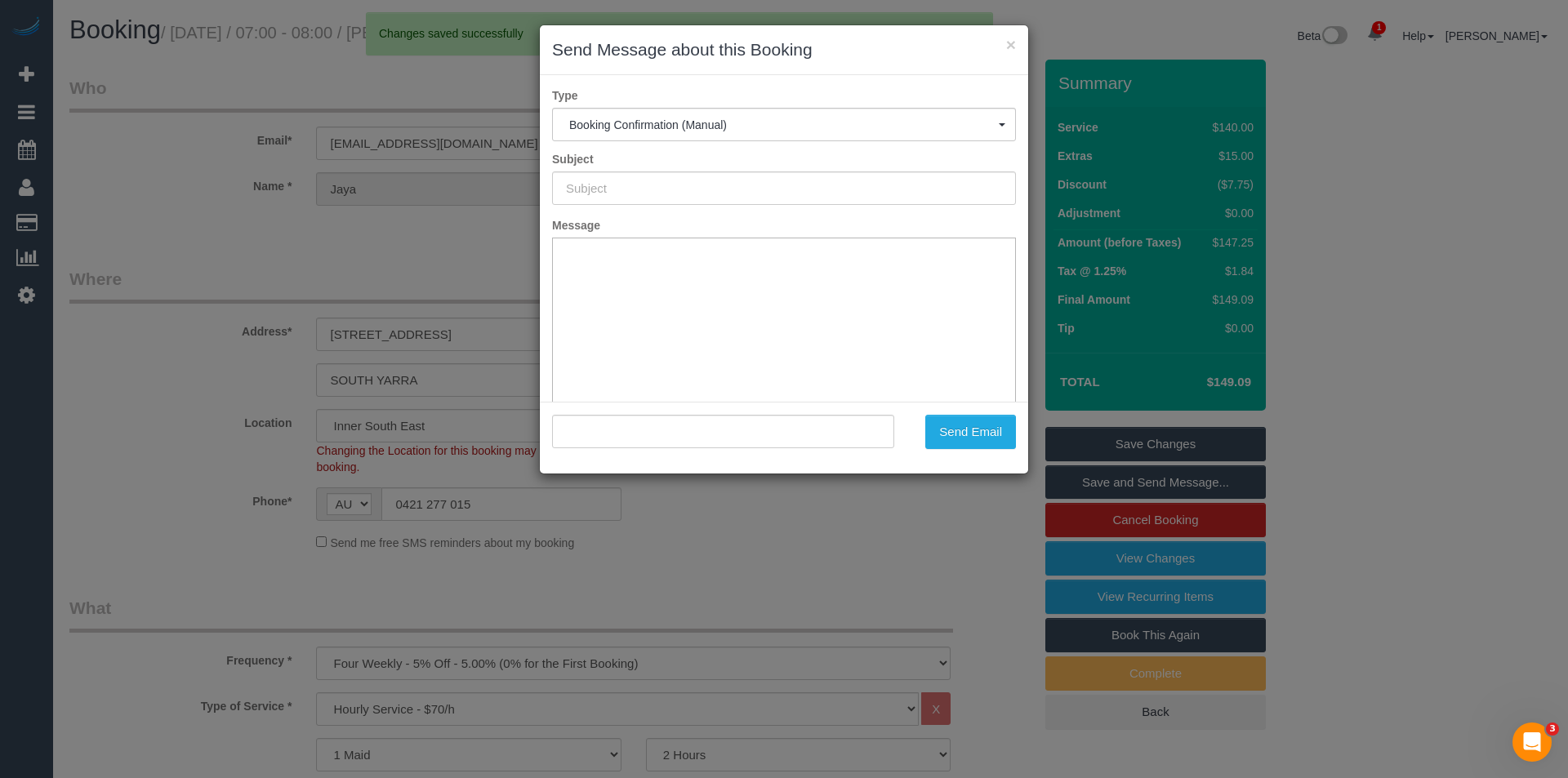
type input "Booking Confirmed"
type input ""[PERSON_NAME]" <[EMAIL_ADDRESS][DOMAIN_NAME]>"
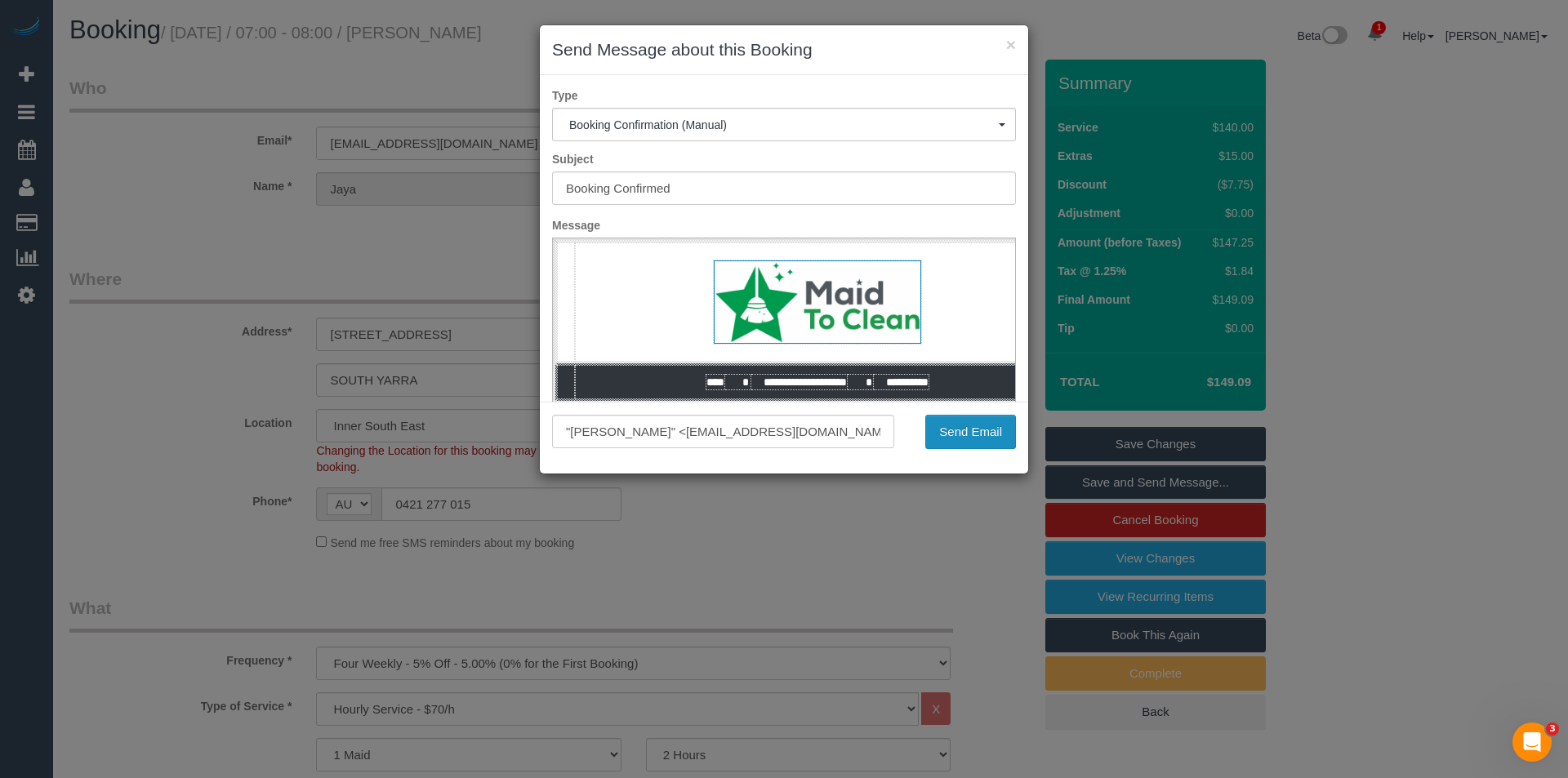
click at [966, 430] on button "Send Email" at bounding box center [970, 432] width 91 height 34
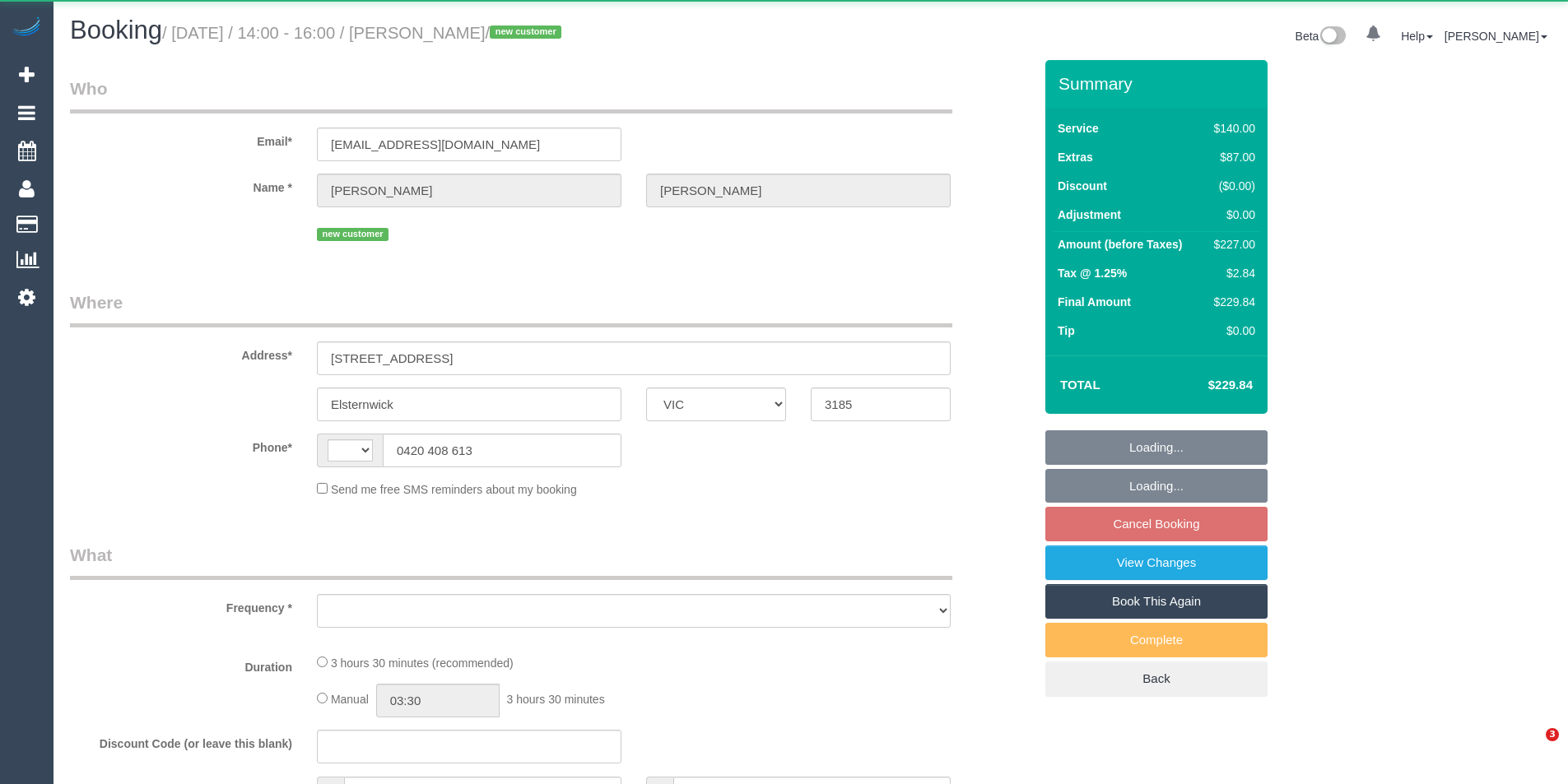
select select "VIC"
select select "string:AU"
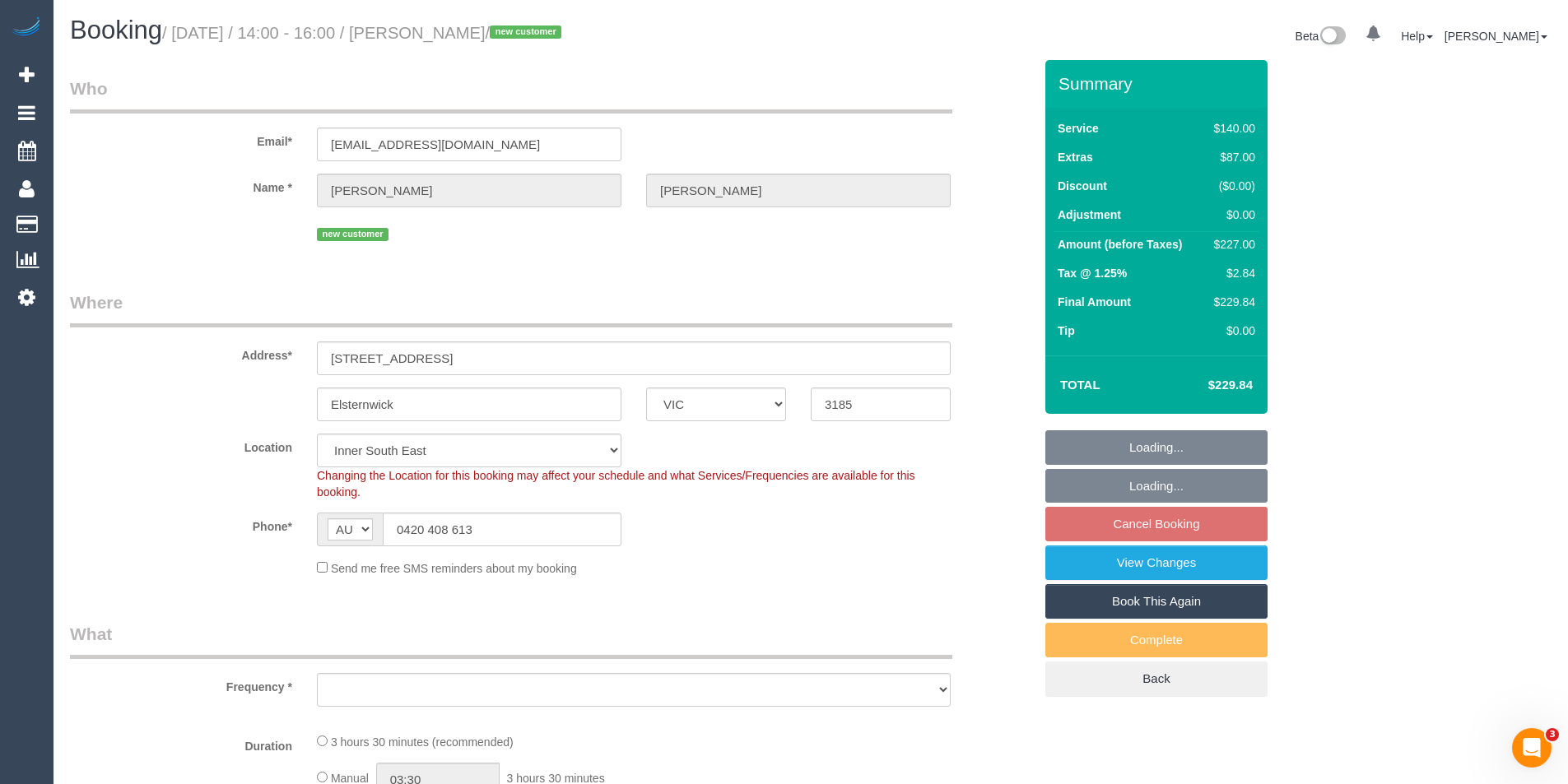
select select "string:stripe-pm_1S5a6Z2GScqysDRVyrlflDiJ"
select select "number:28"
select select "number:14"
select select "number:19"
select select "number:22"
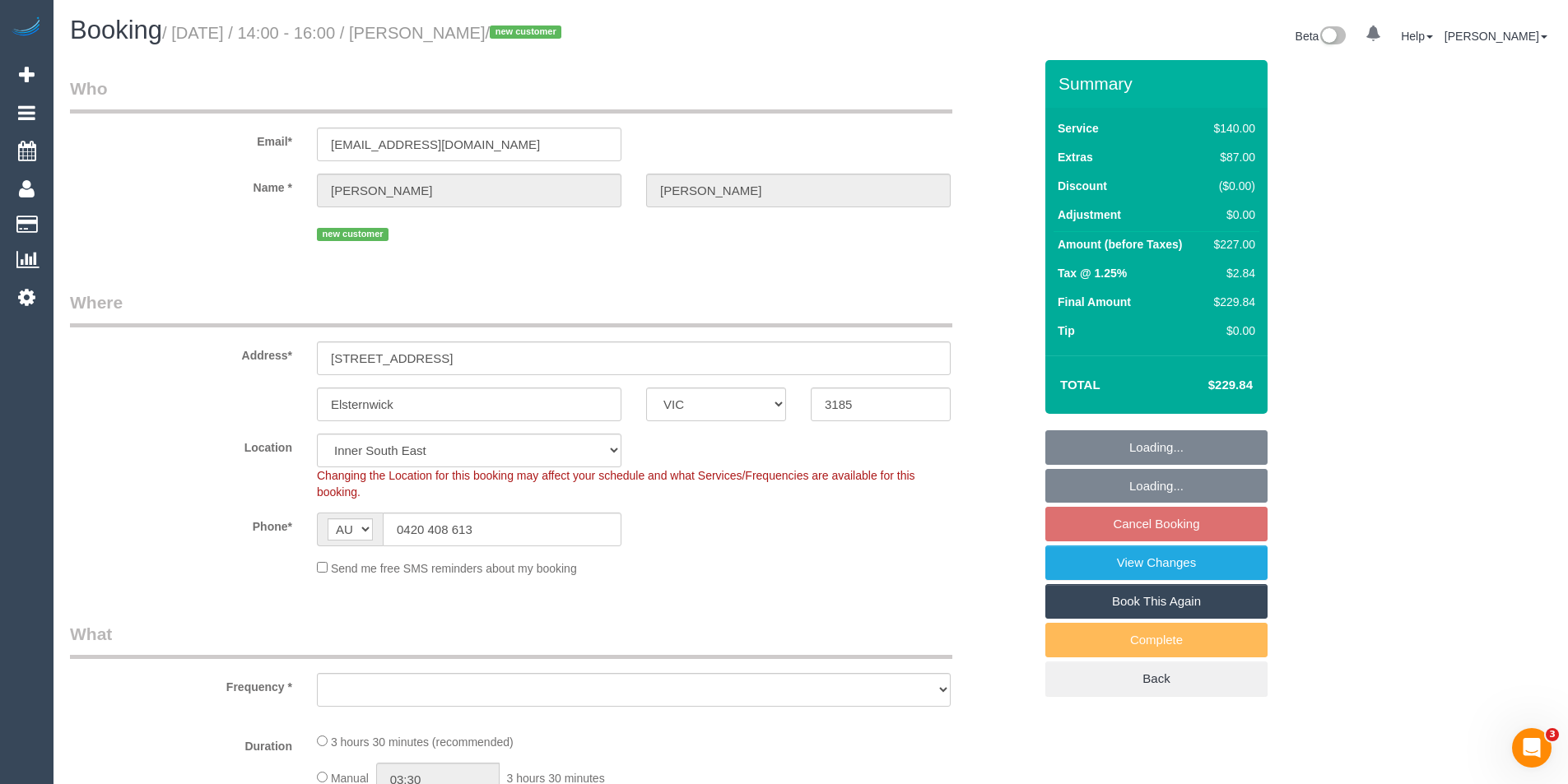
select select "number:34"
select select "number:26"
select select "object:852"
select select "spot5"
select select "object:1438"
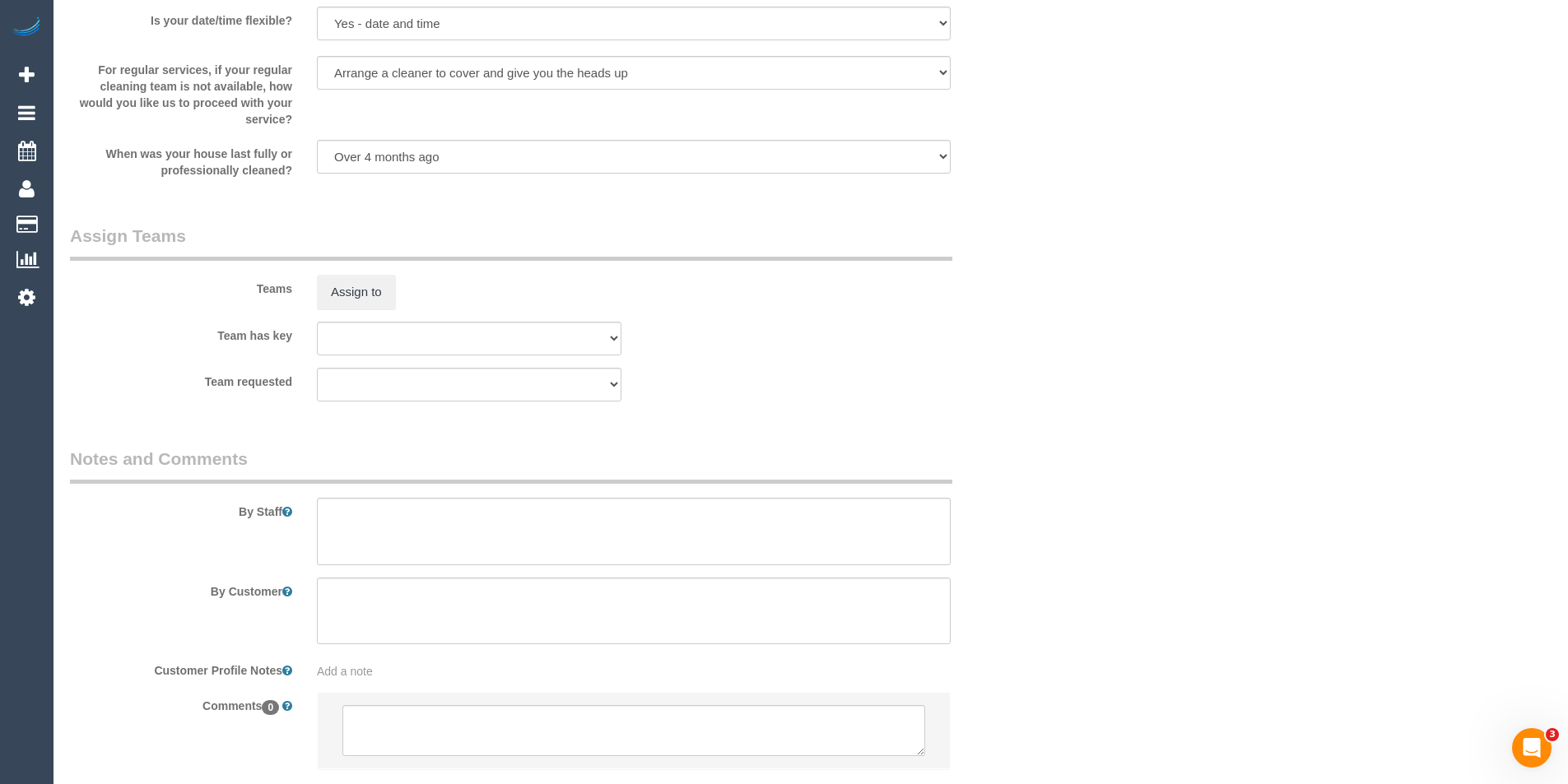
scroll to position [2354, 0]
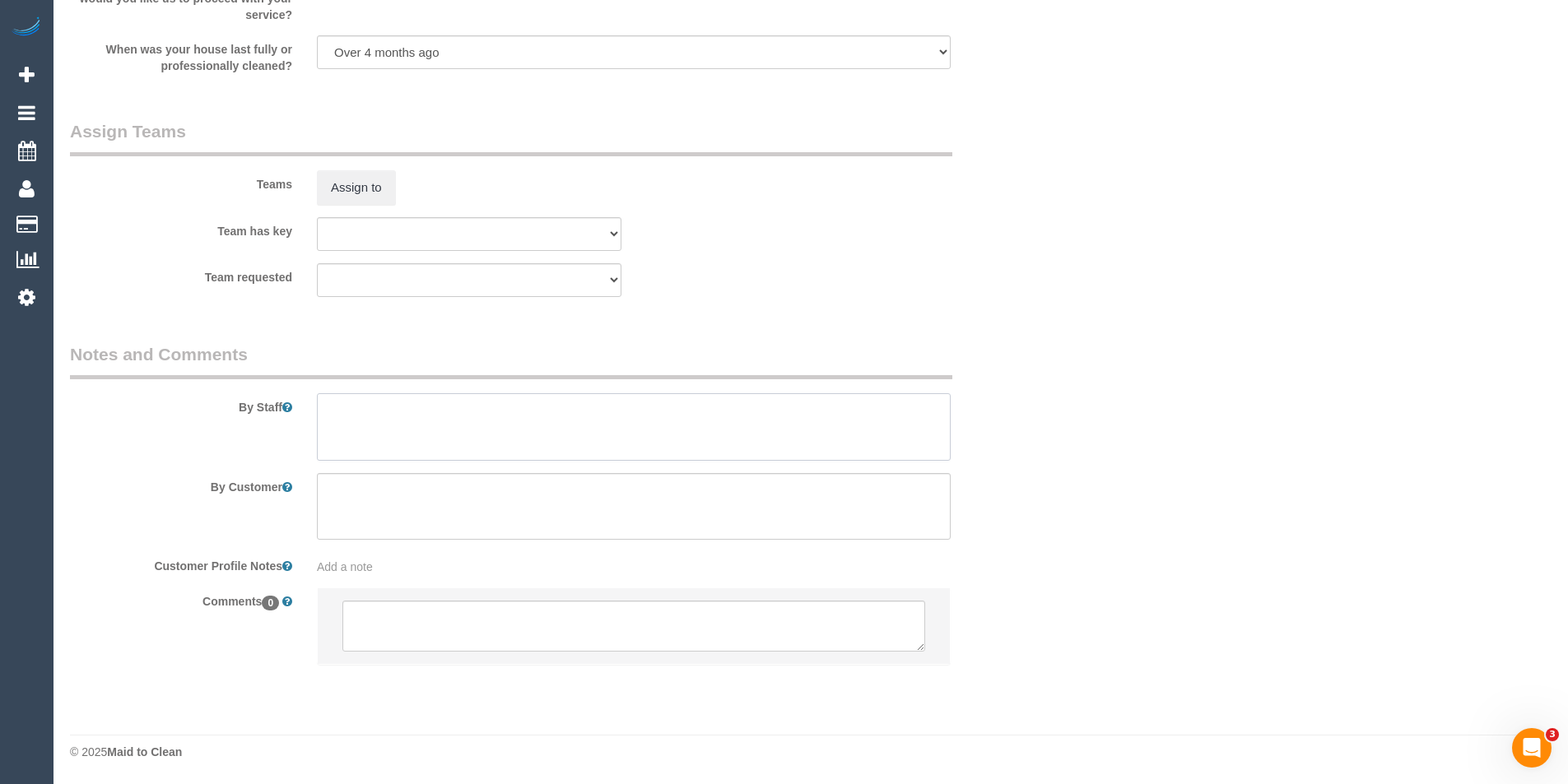
click at [341, 406] on textarea at bounding box center [634, 427] width 634 height 68
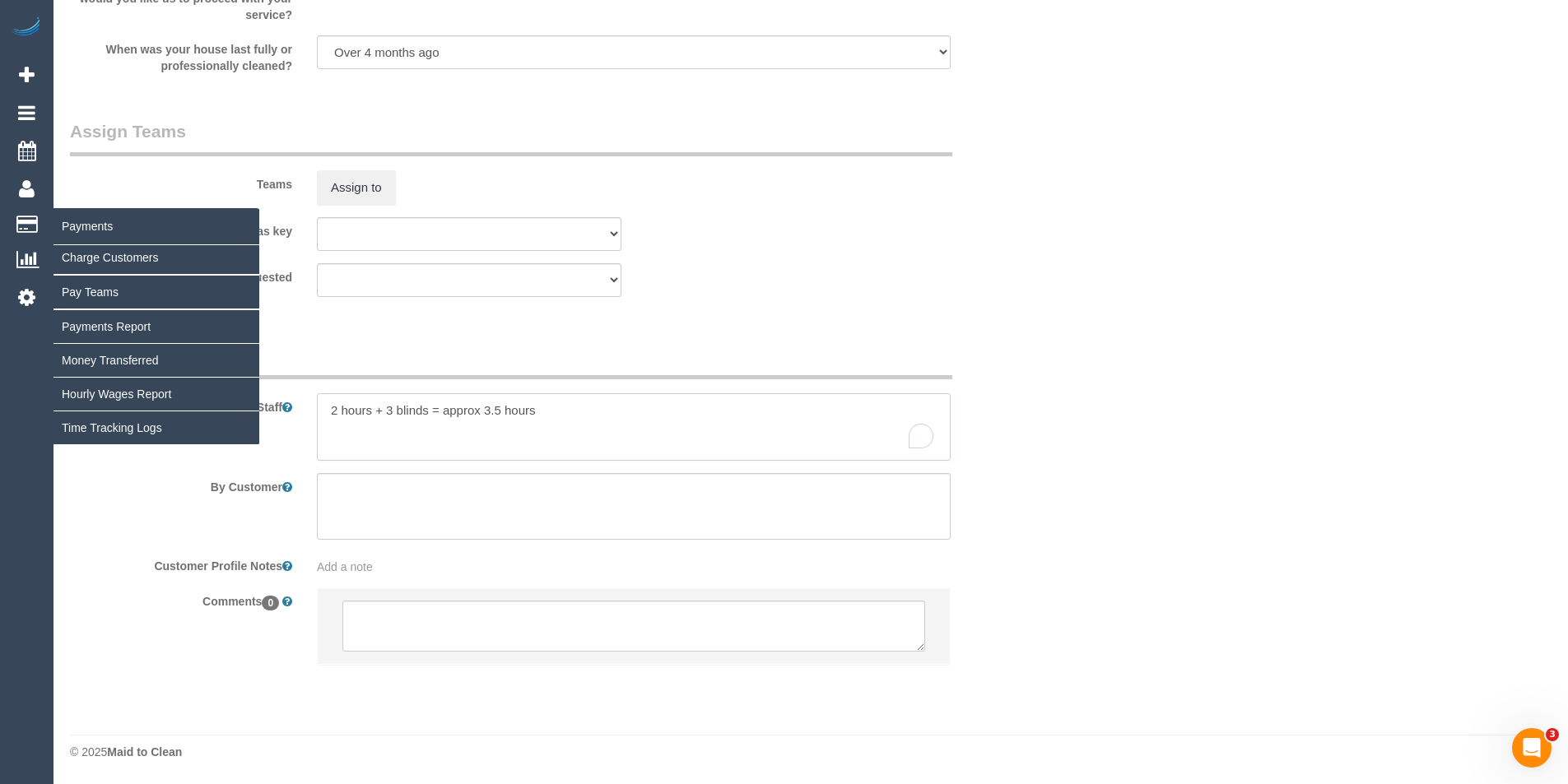
type textarea "2 hours + 3 blinds = approx 3.5 hours"
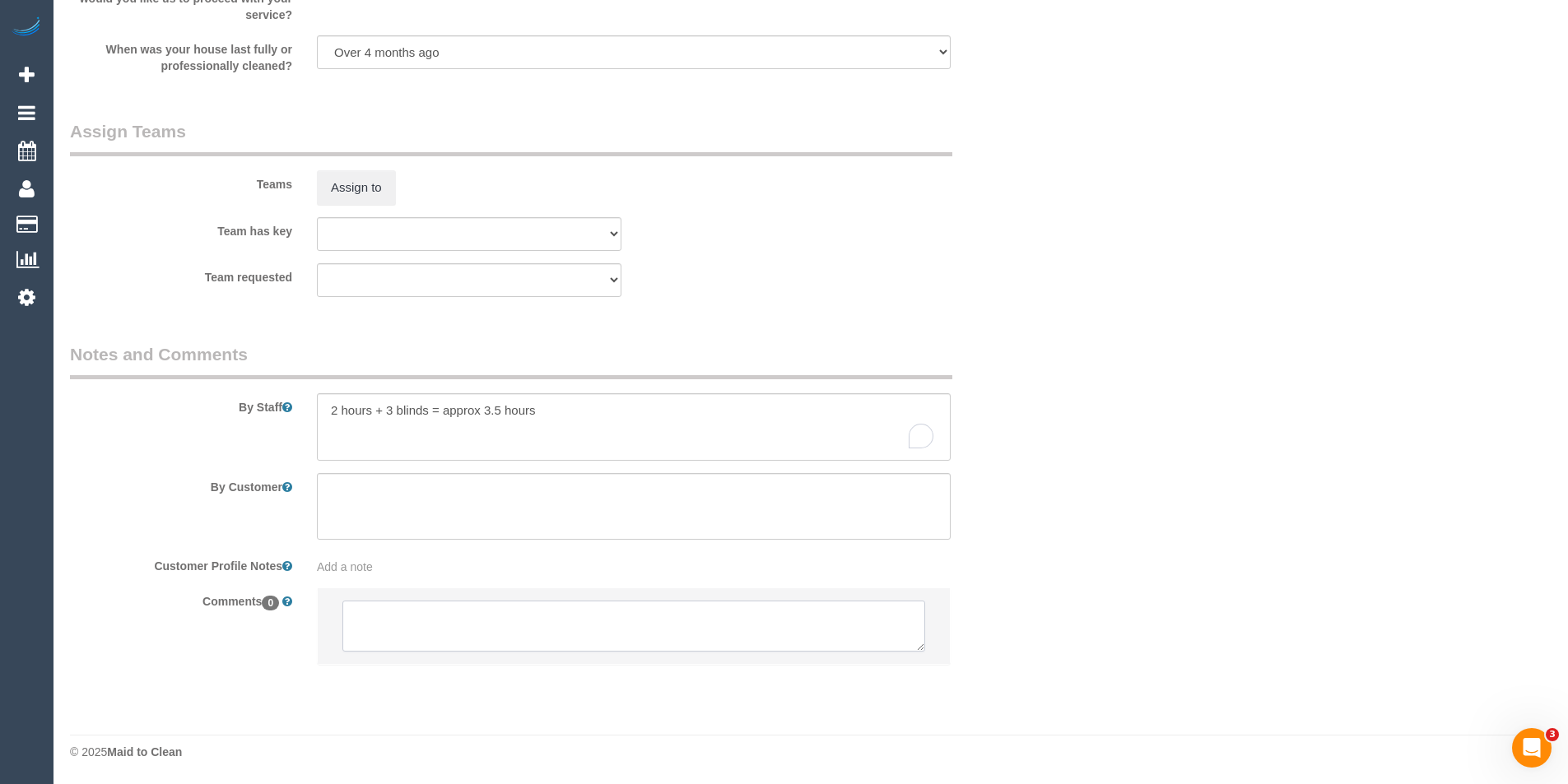
click at [465, 624] on textarea at bounding box center [634, 626] width 583 height 51
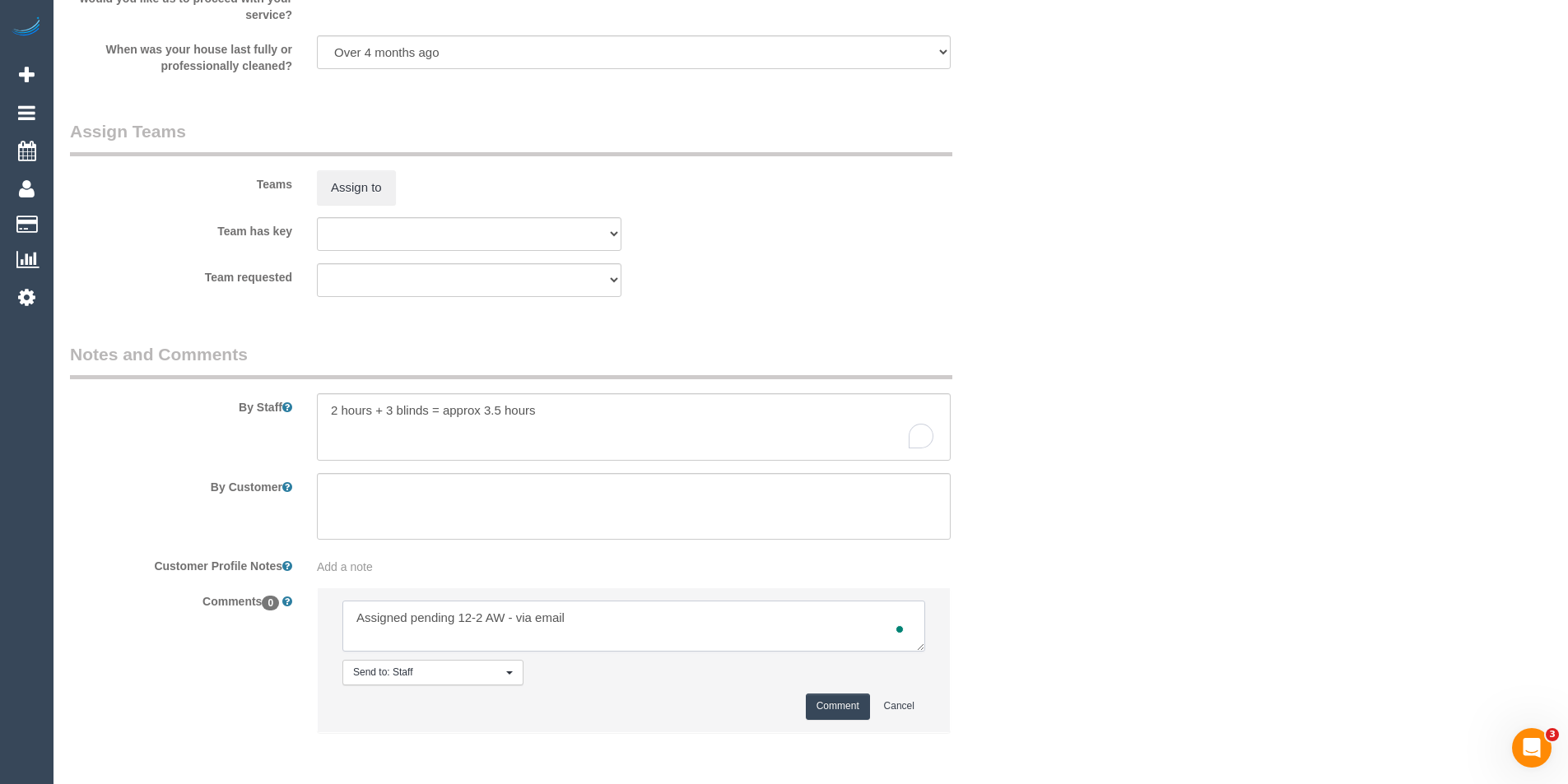
type textarea "Assigned pending 12-2 AW - via email"
click at [828, 705] on button "Comment" at bounding box center [837, 707] width 64 height 26
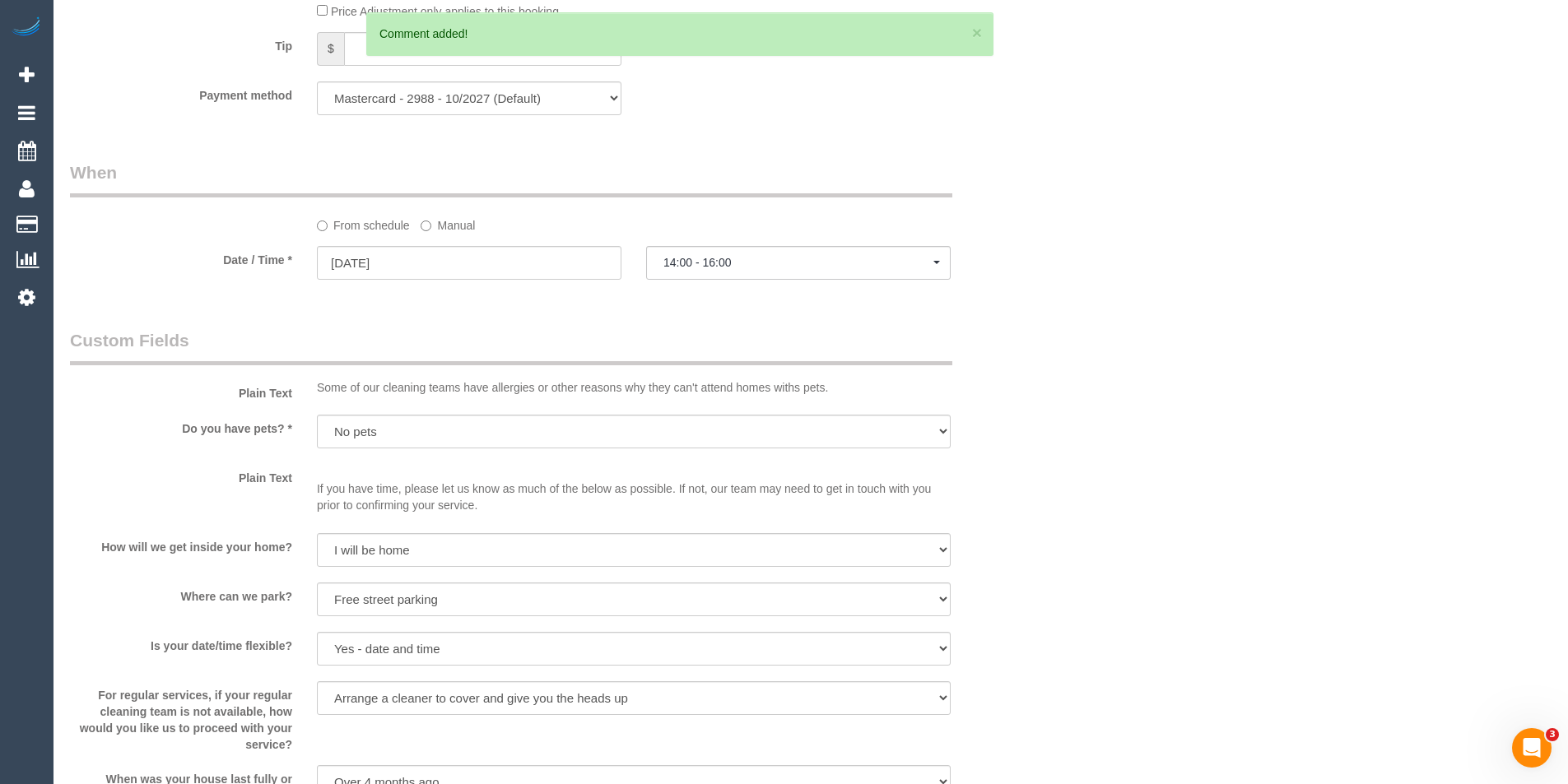
scroll to position [1449, 0]
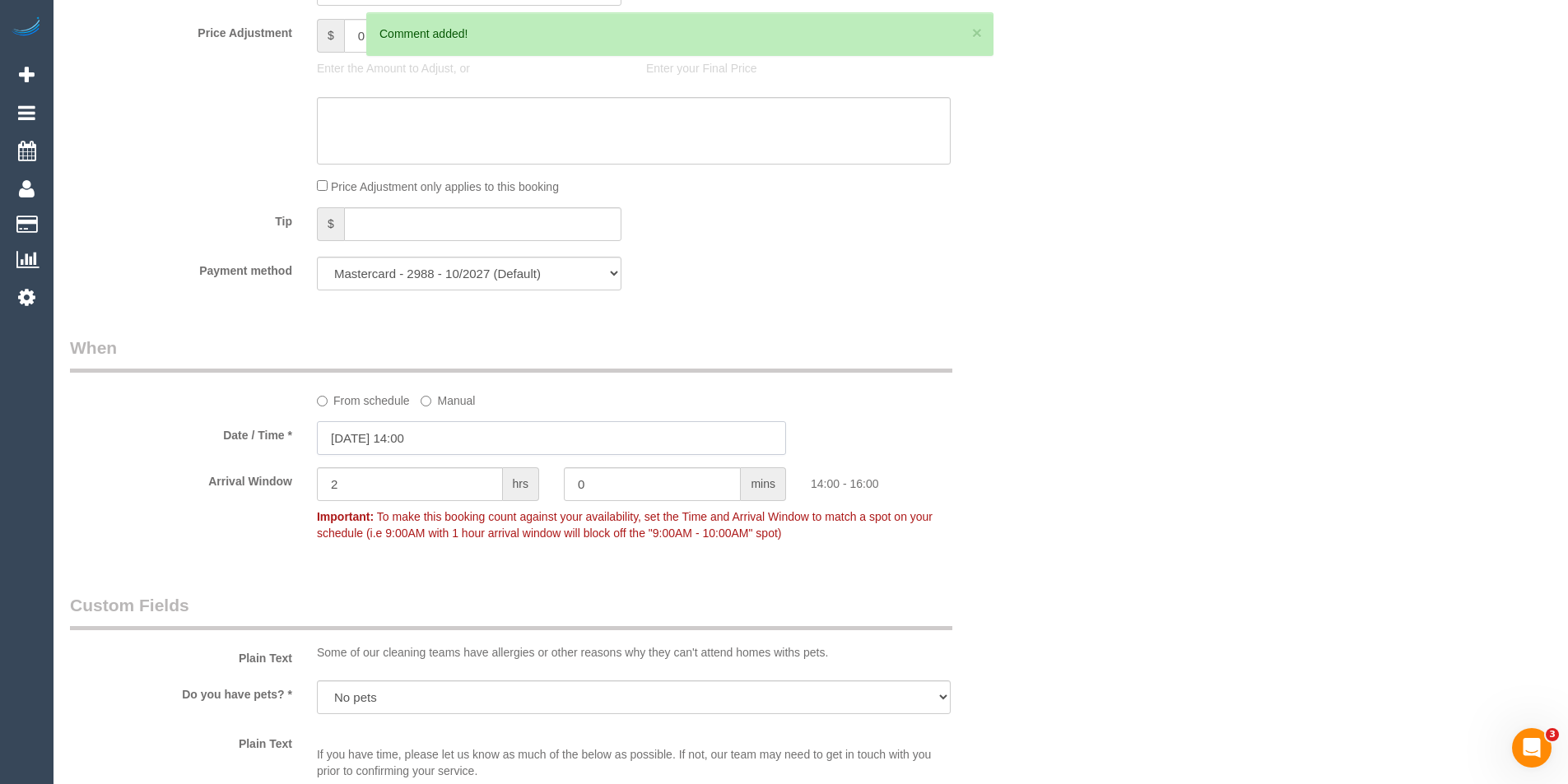
click at [444, 444] on input "20/09/2025 14:00" at bounding box center [551, 439] width 469 height 34
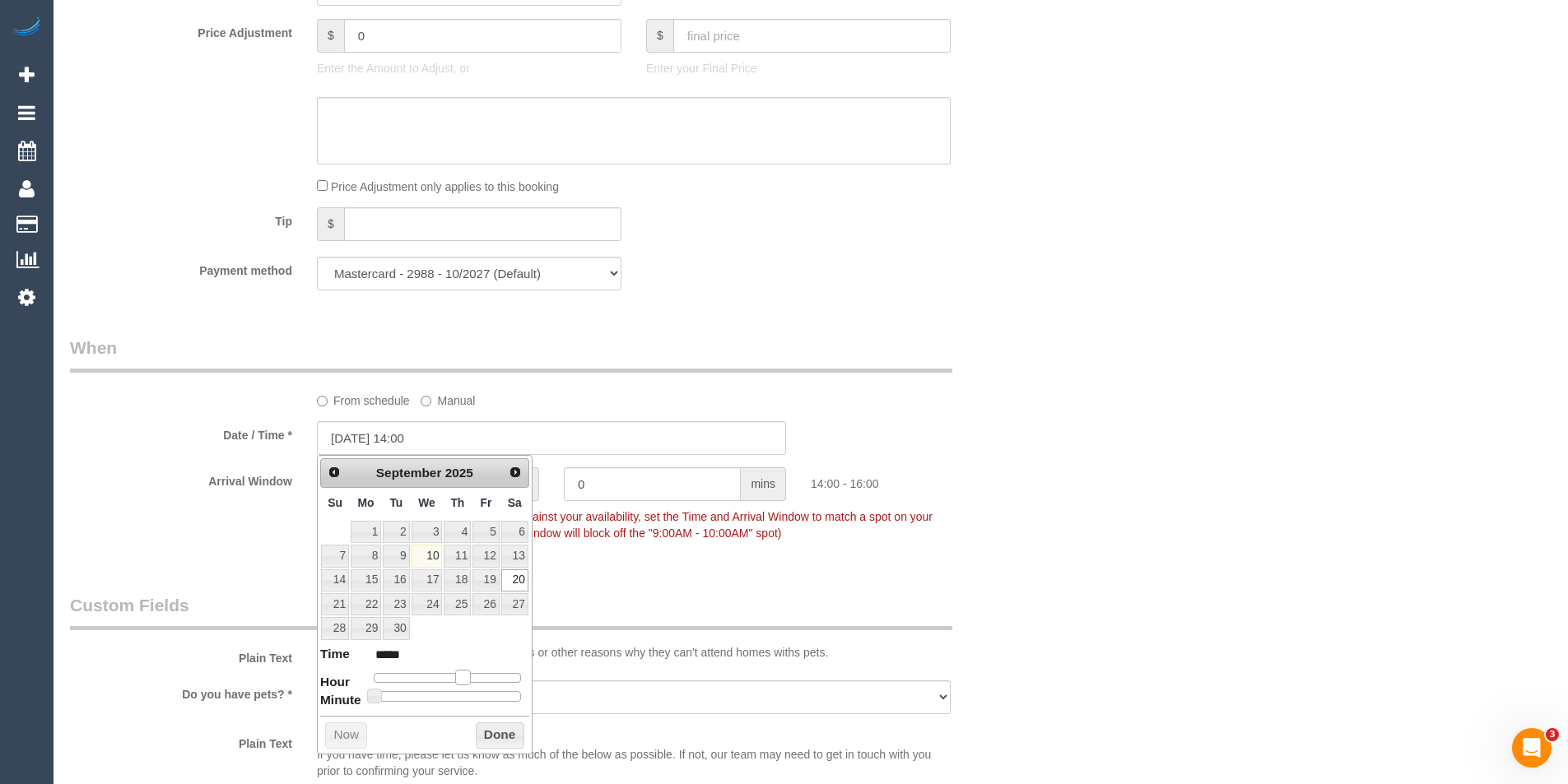
type input "20/09/2025 13:00"
type input "*****"
type input "20/09/2025 12:00"
type input "*****"
drag, startPoint x: 459, startPoint y: 678, endPoint x: 450, endPoint y: 676, distance: 9.2
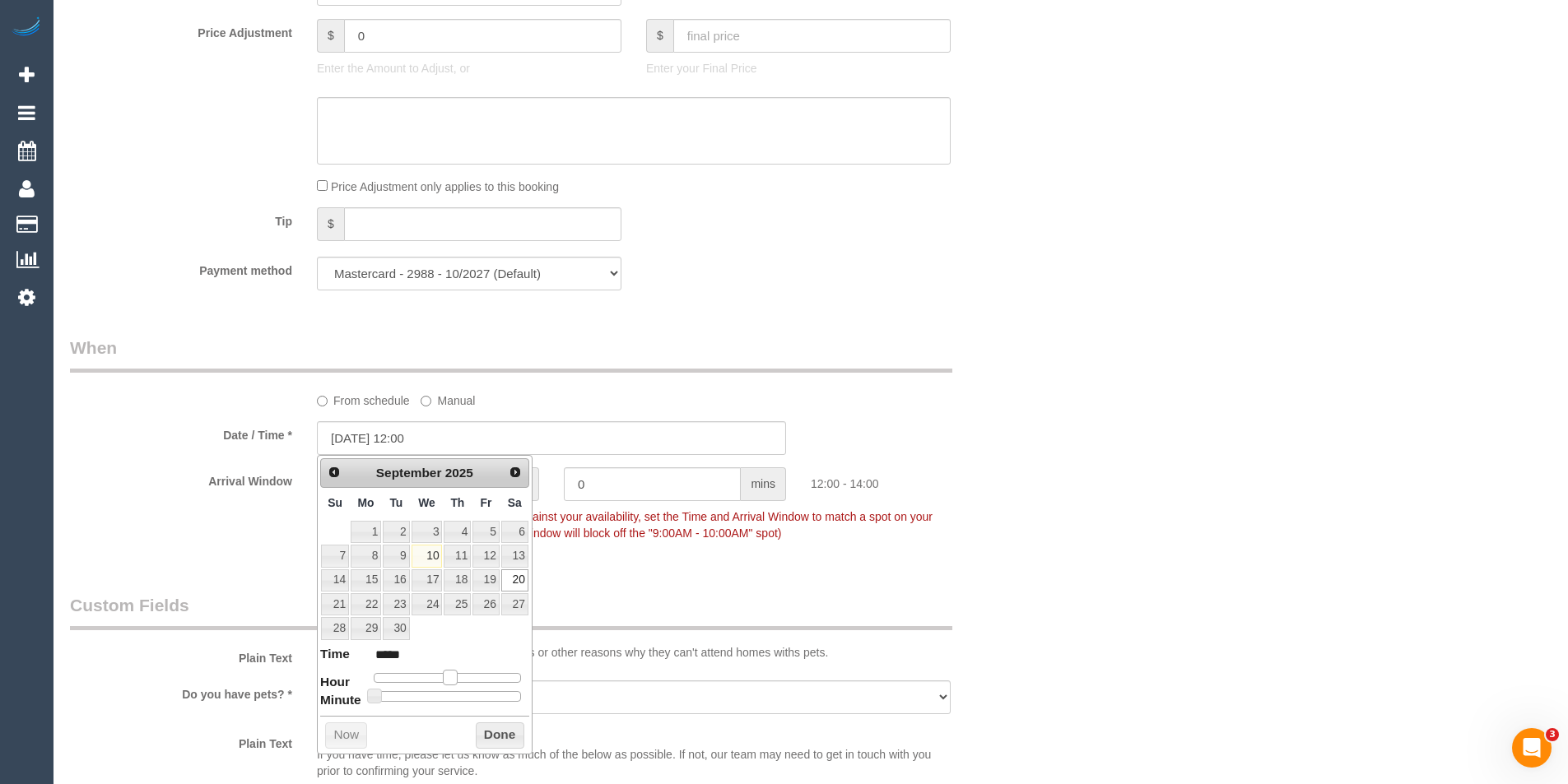
click at [450, 676] on span at bounding box center [450, 677] width 15 height 15
click at [496, 733] on button "Done" at bounding box center [500, 736] width 49 height 27
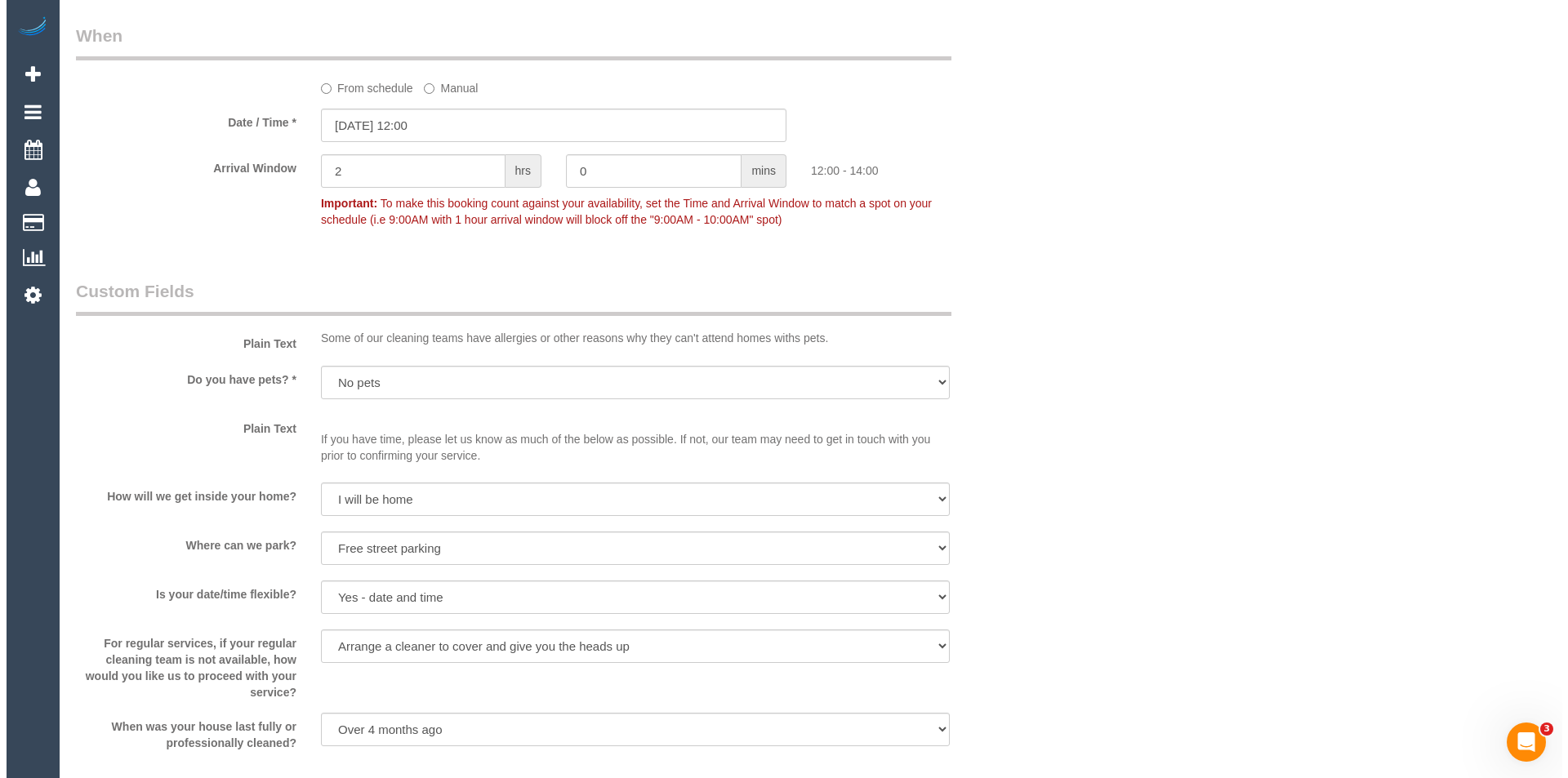
scroll to position [1928, 0]
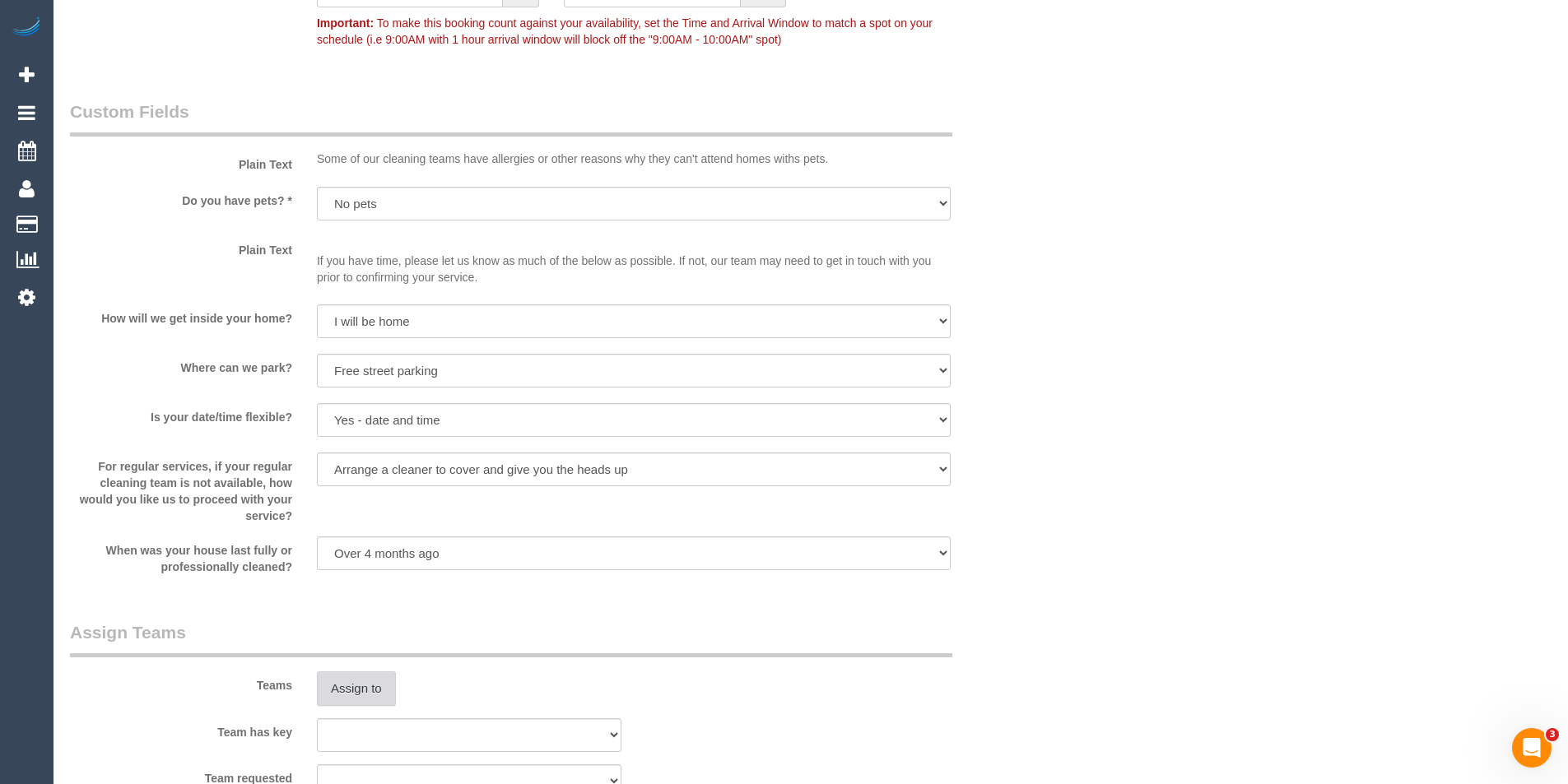
click at [344, 702] on button "Assign to" at bounding box center [356, 689] width 79 height 35
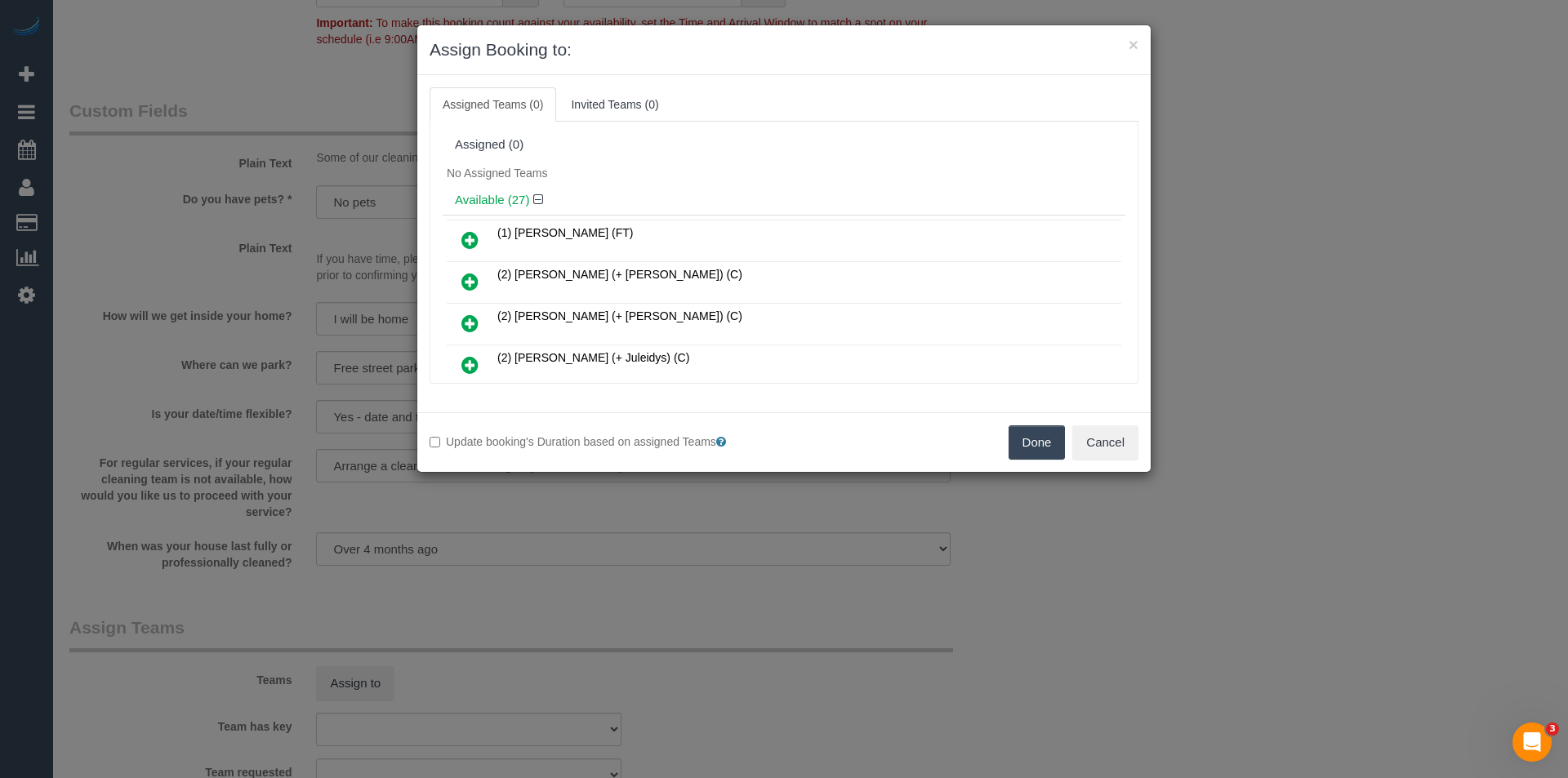
scroll to position [482, 0]
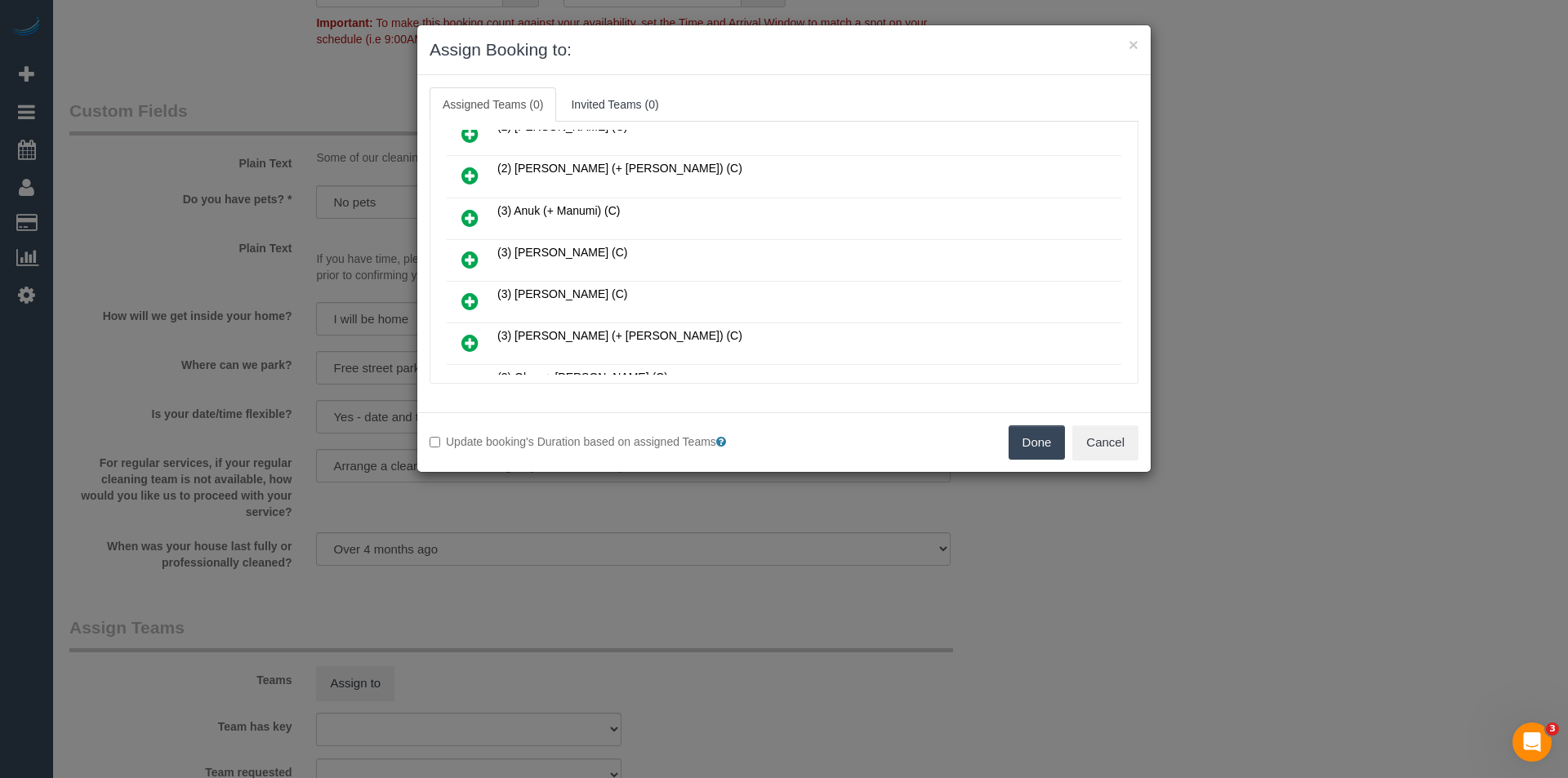
click at [469, 260] on icon at bounding box center [470, 260] width 17 height 19
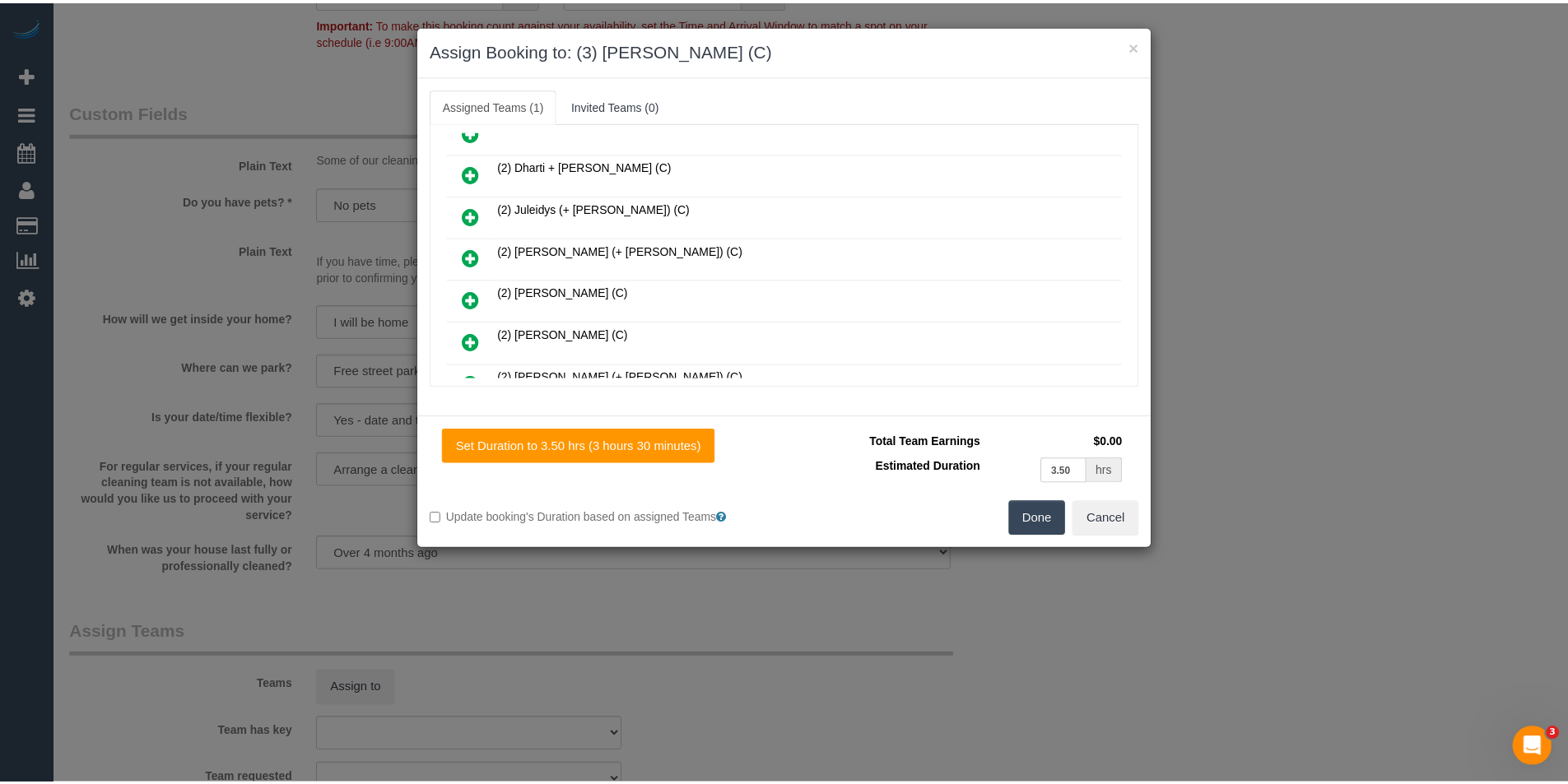
scroll to position [0, 0]
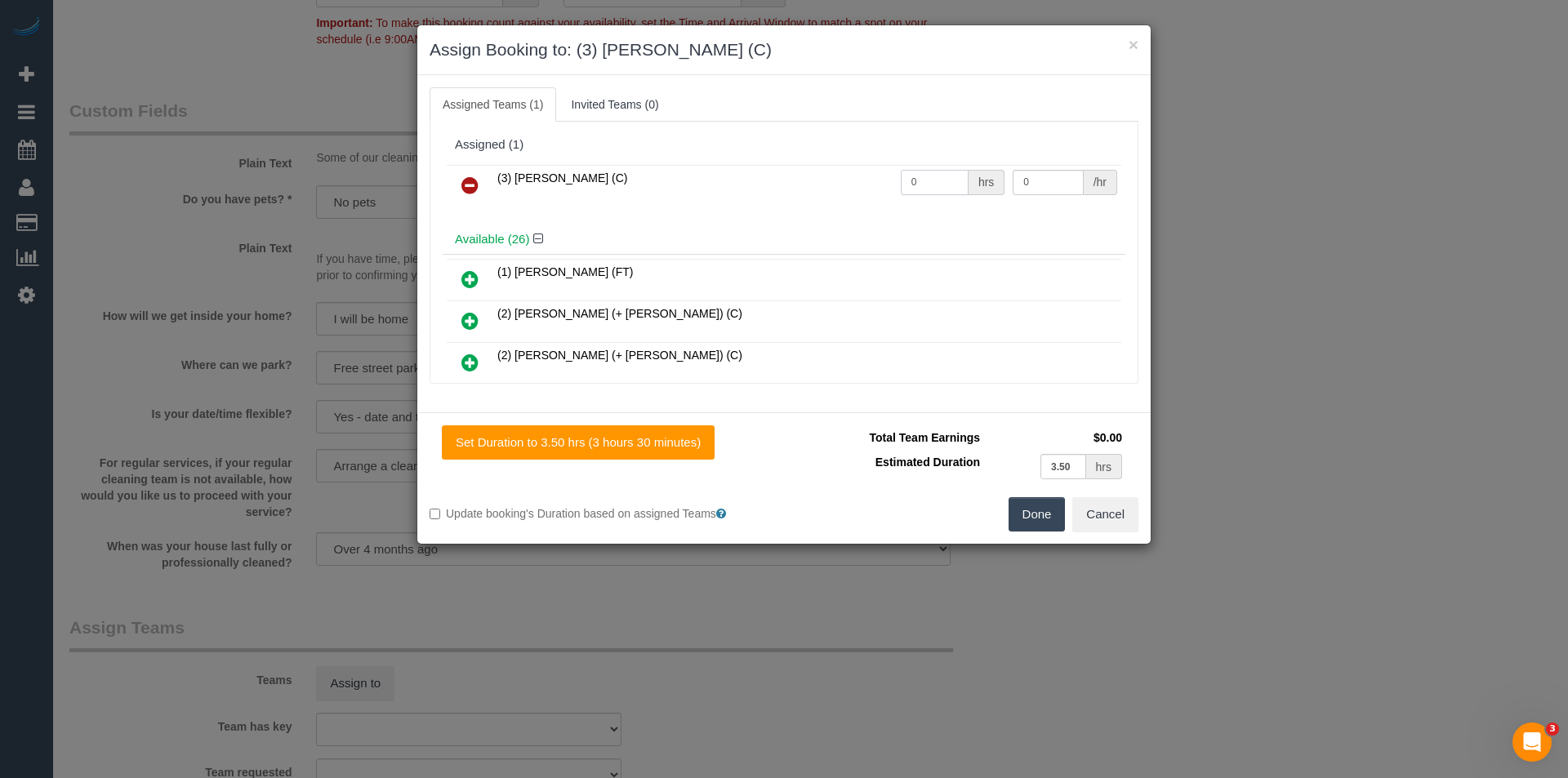
drag, startPoint x: 918, startPoint y: 188, endPoint x: 686, endPoint y: 230, distance: 235.8
click at [796, 187] on tr "(3) Danyal Ali (C) 0 hrs 0 /hr" at bounding box center [784, 185] width 675 height 42
type input "3.5"
type input "35"
click at [1039, 503] on button "Done" at bounding box center [1037, 514] width 57 height 34
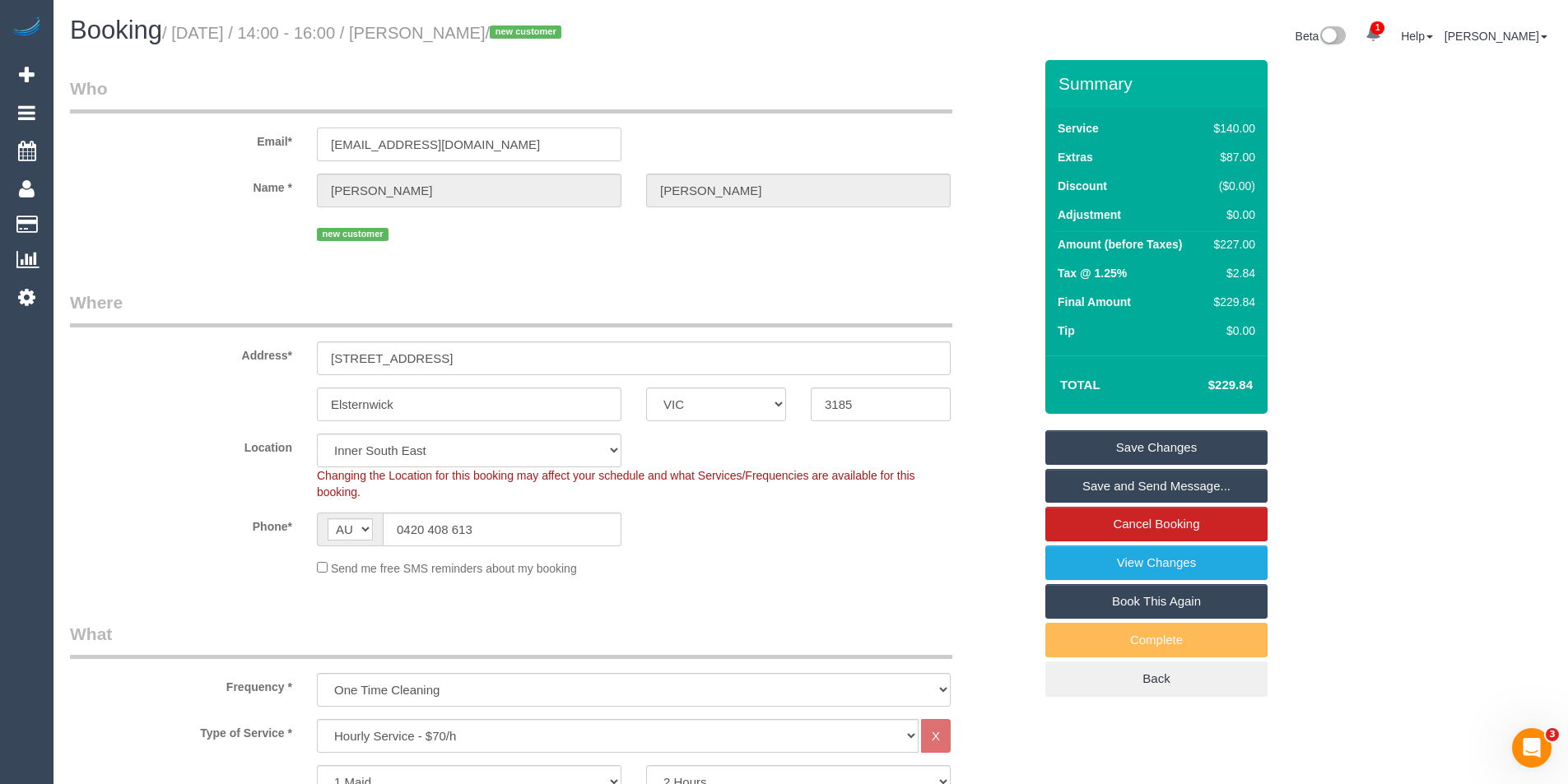
drag, startPoint x: 526, startPoint y: 139, endPoint x: 319, endPoint y: 146, distance: 207.1
click at [319, 146] on input "nina.richardson001@gmail.com" at bounding box center [469, 144] width 304 height 34
click at [1174, 448] on link "Save Changes" at bounding box center [1157, 448] width 222 height 35
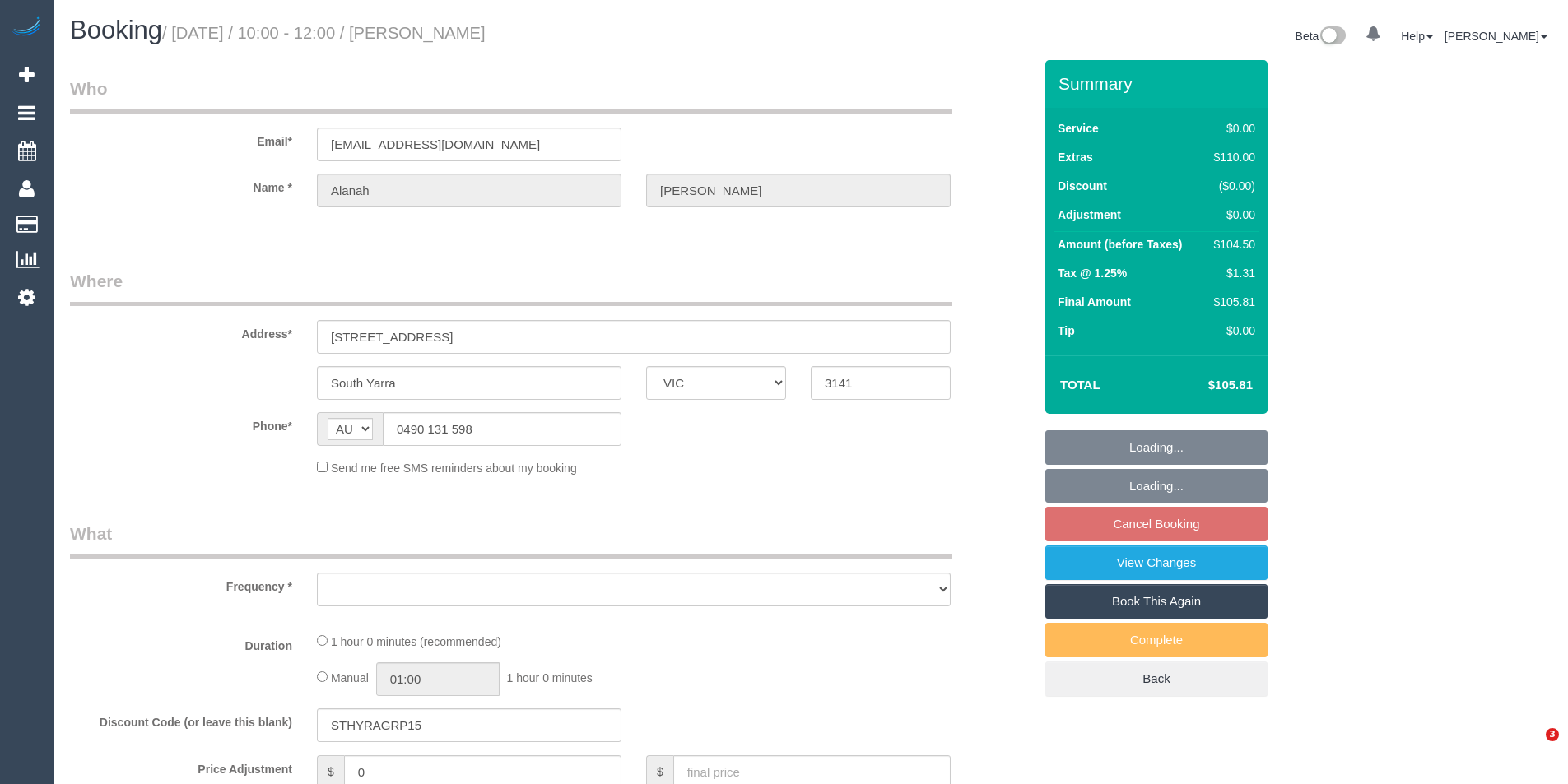
select select "VIC"
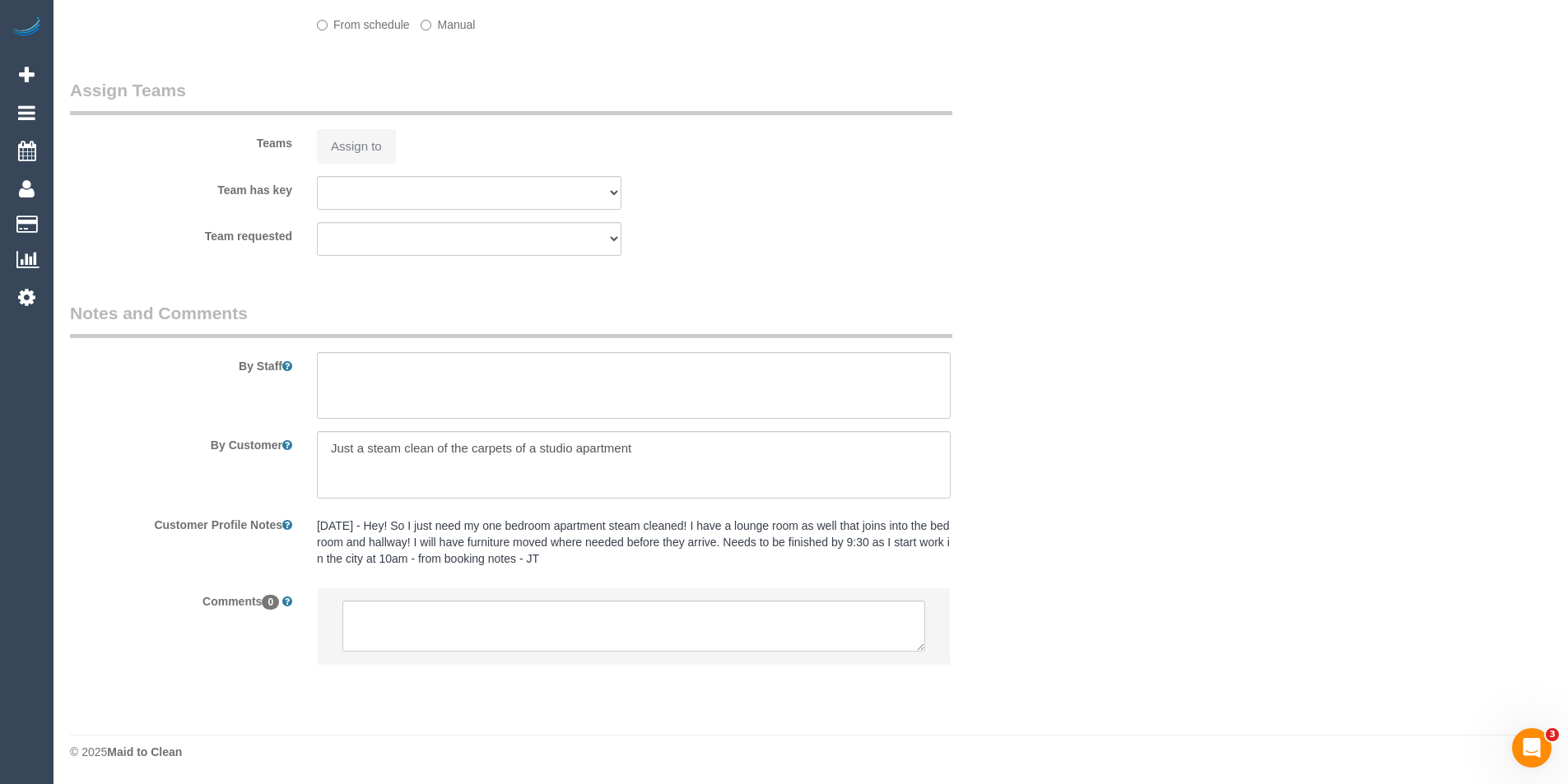
select select "object:531"
select select "string:stripe-pm_1S11Ty2GScqysDRVeEYmUExY"
select select "number:29"
select select "number:14"
select select "number:18"
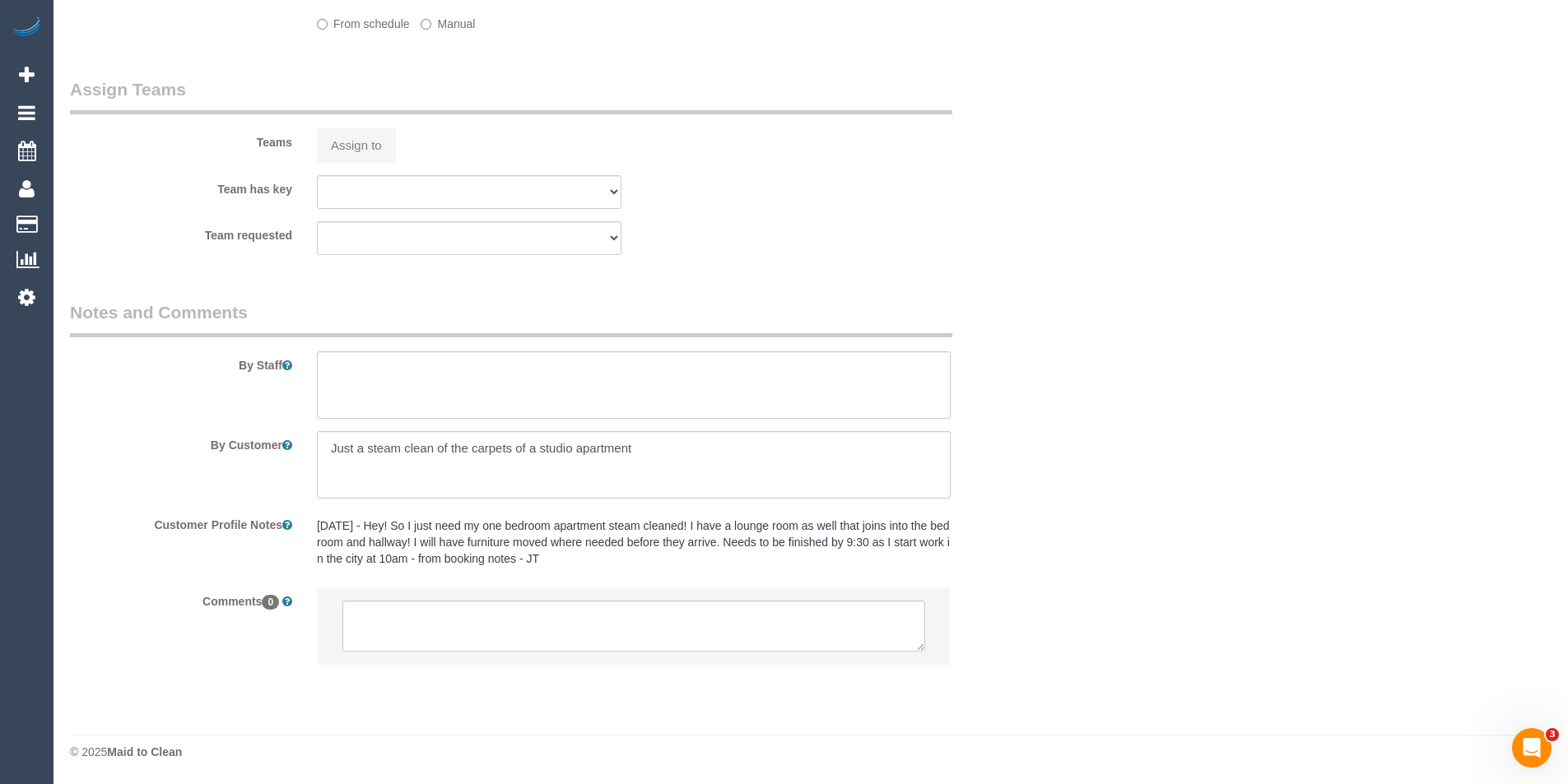
select select "number:25"
select select "number:13"
click at [432, 115] on legend "Assign Teams" at bounding box center [511, 96] width 882 height 37
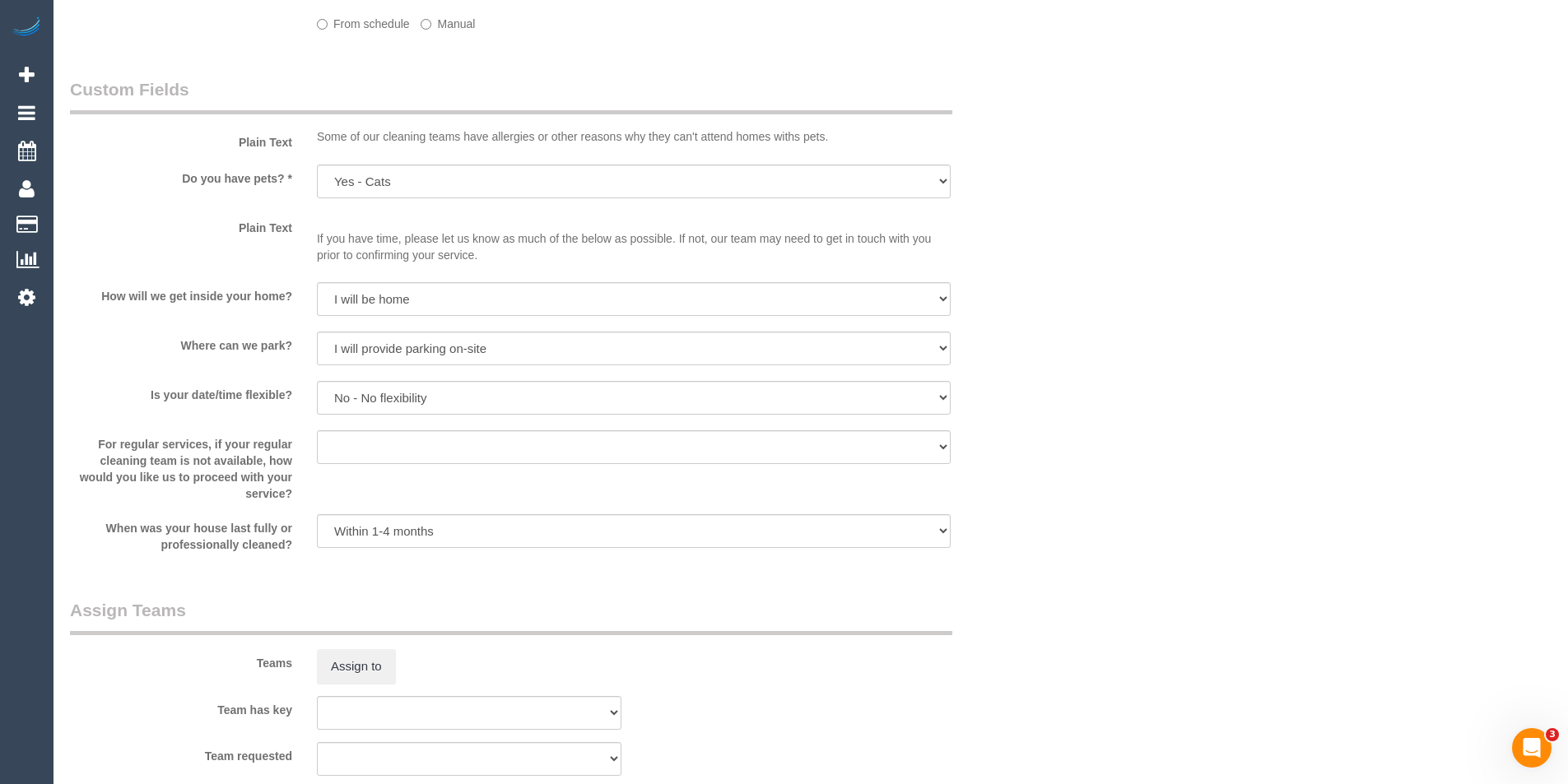
select select "object:1123"
select select "spot3"
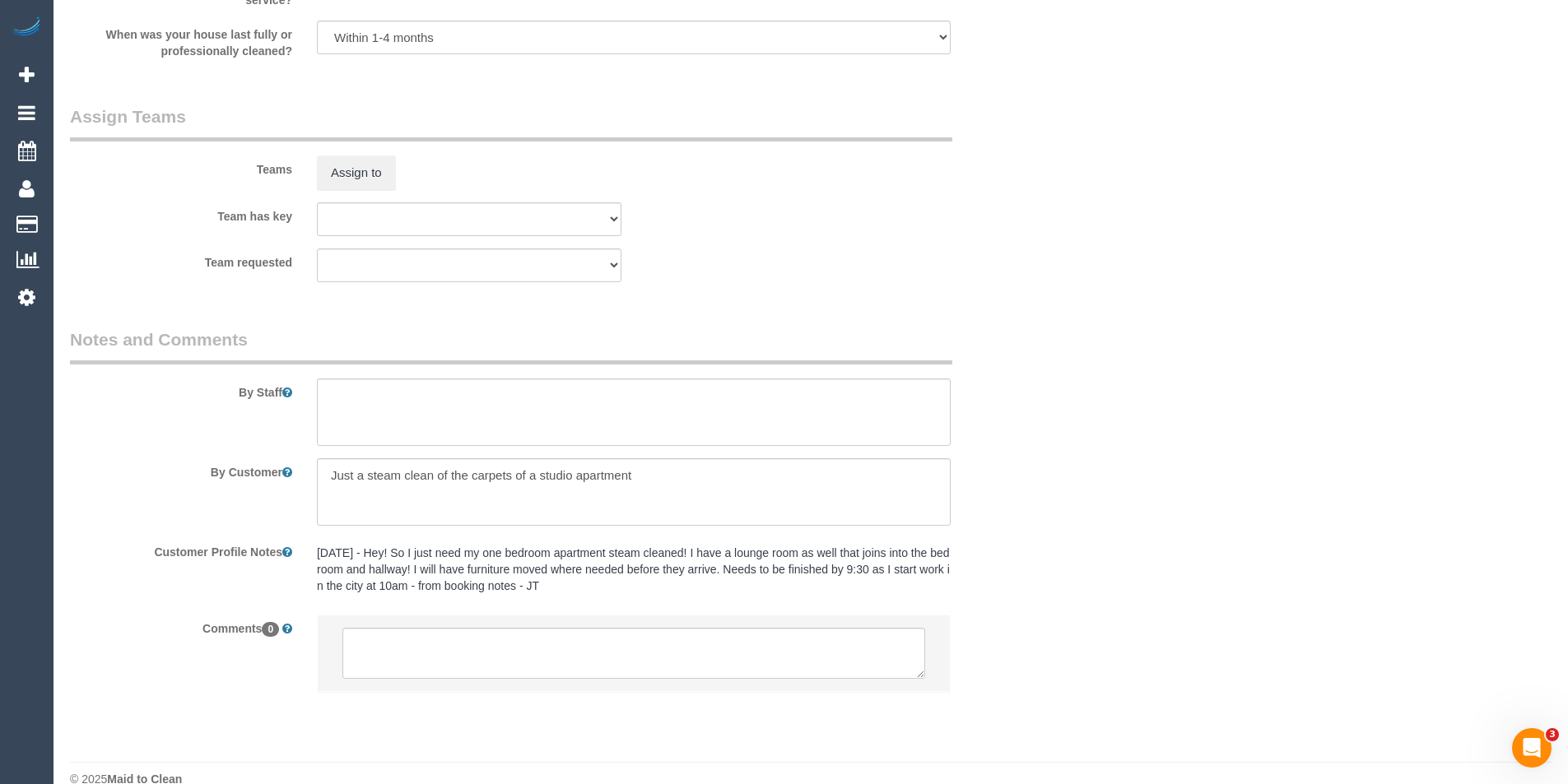
scroll to position [1883, 0]
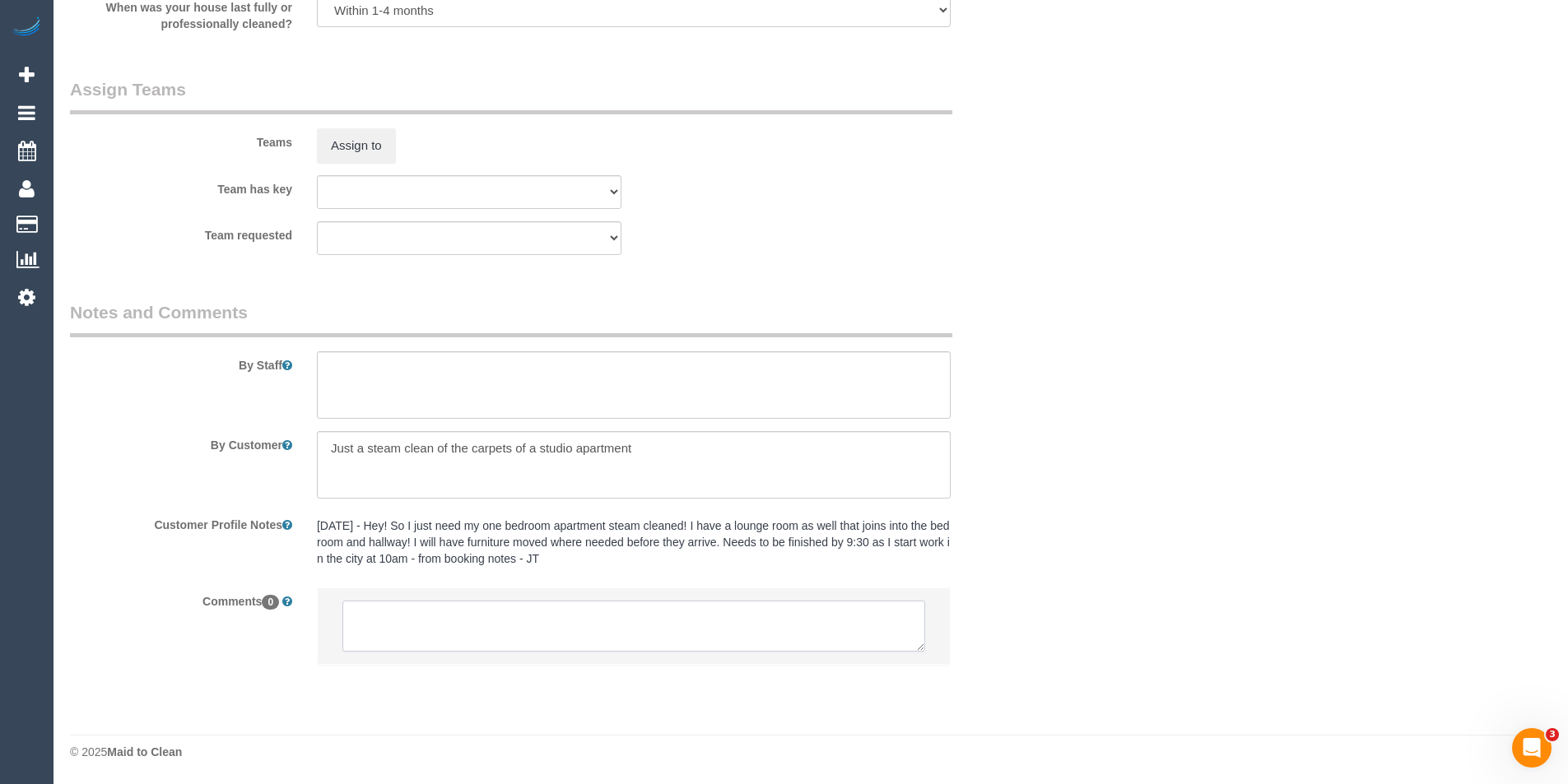
click at [481, 624] on textarea at bounding box center [634, 626] width 583 height 51
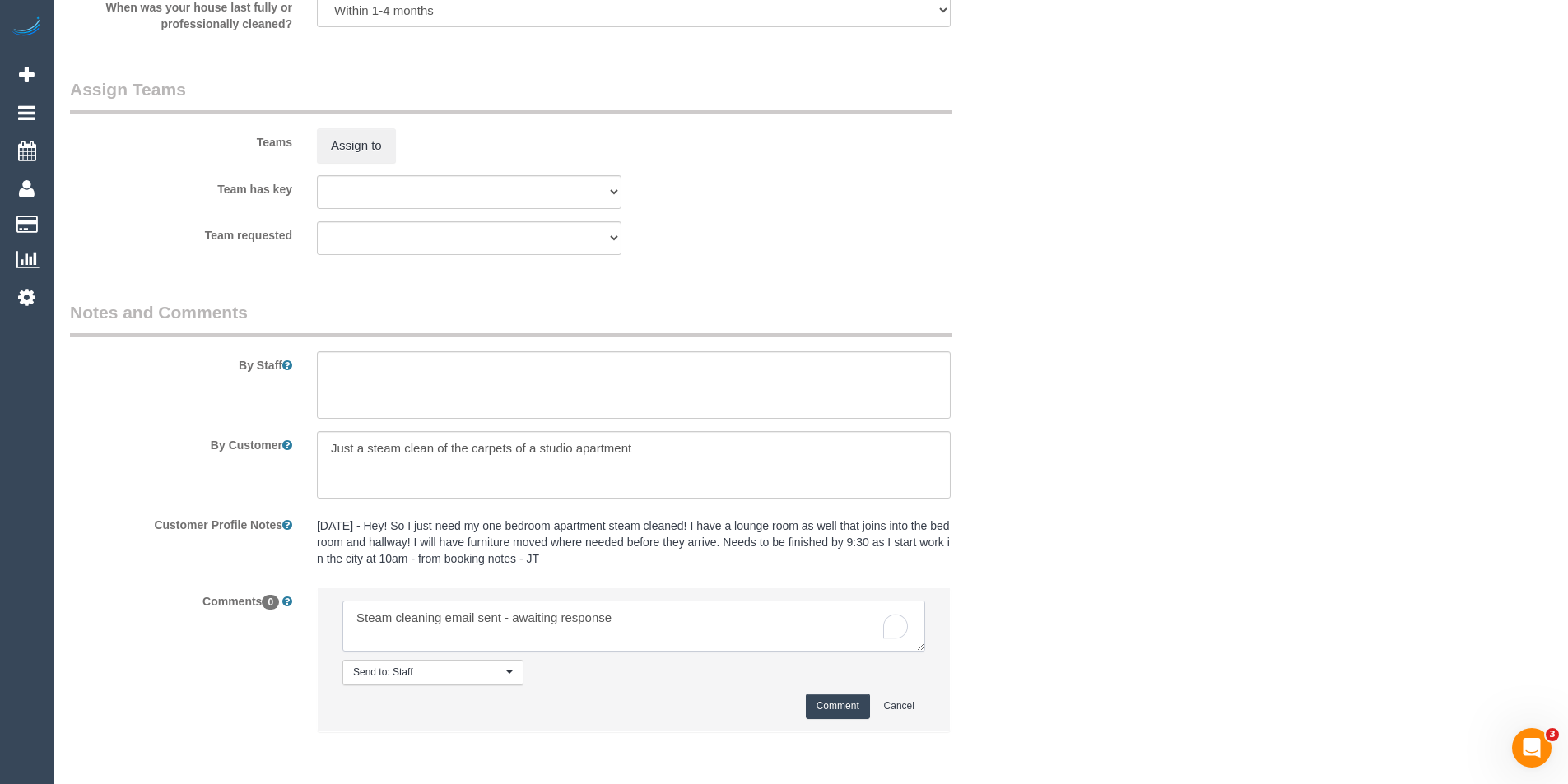
type textarea "Steam cleaning email sent - awaiting response"
click at [831, 701] on button "Comment" at bounding box center [837, 707] width 64 height 26
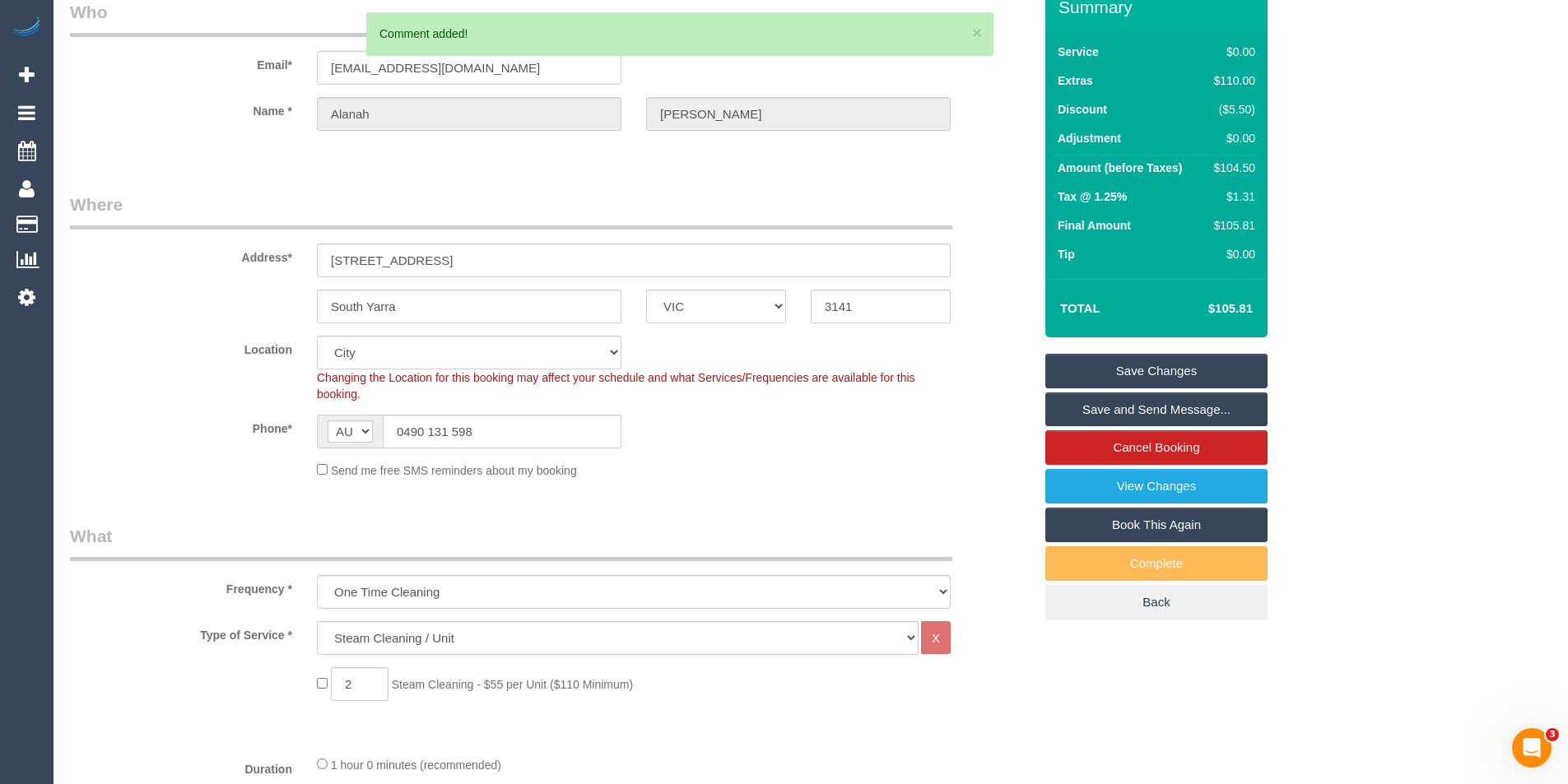
scroll to position [0, 0]
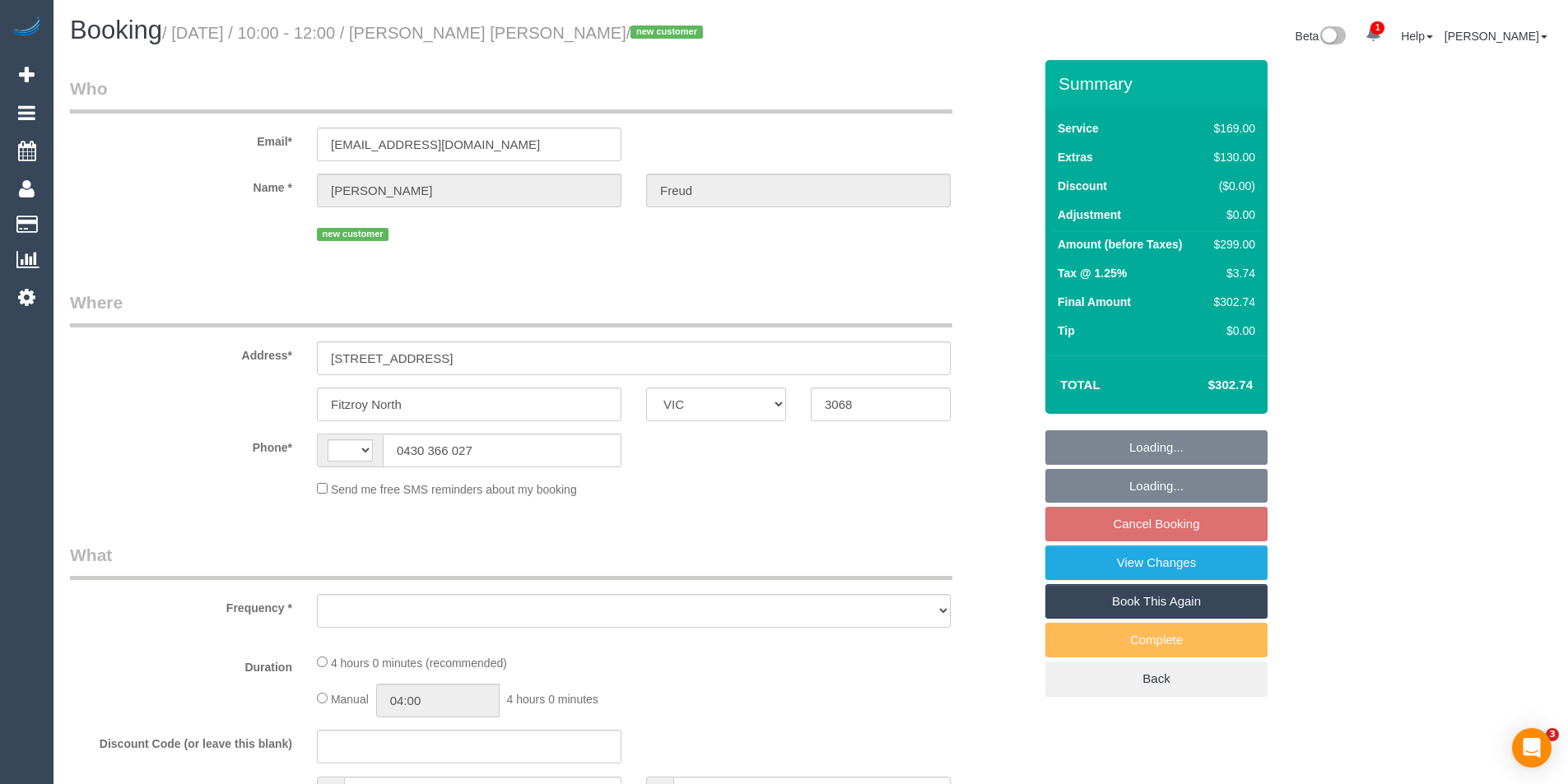
select select "VIC"
select select "string:AU"
select select "object:293"
select select "string:stripe-pm_1S4SzZ2GScqysDRVora9Dtbn"
select select "number:29"
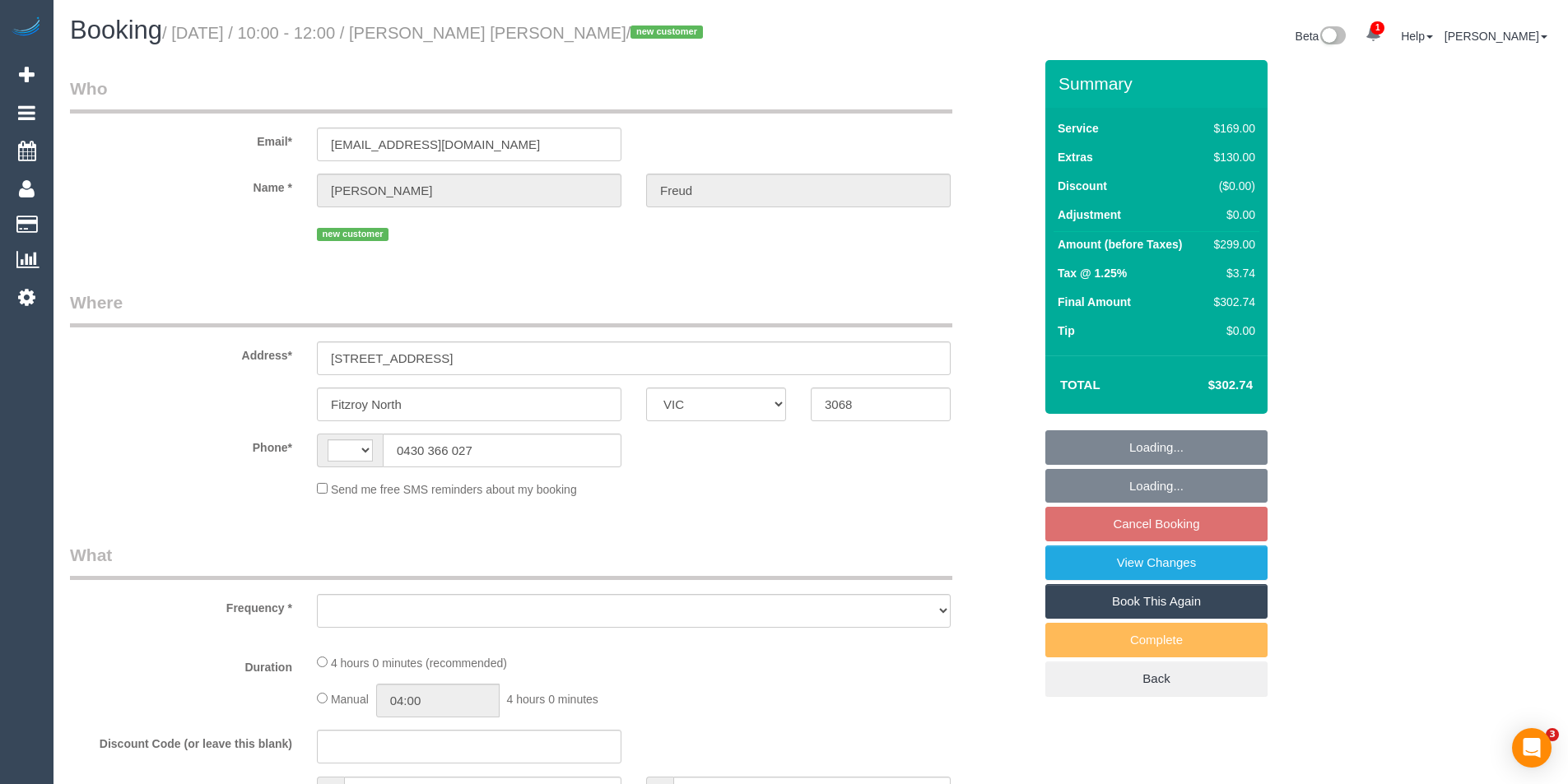
select select "number:14"
select select "number:18"
select select "number:24"
select select "number:26"
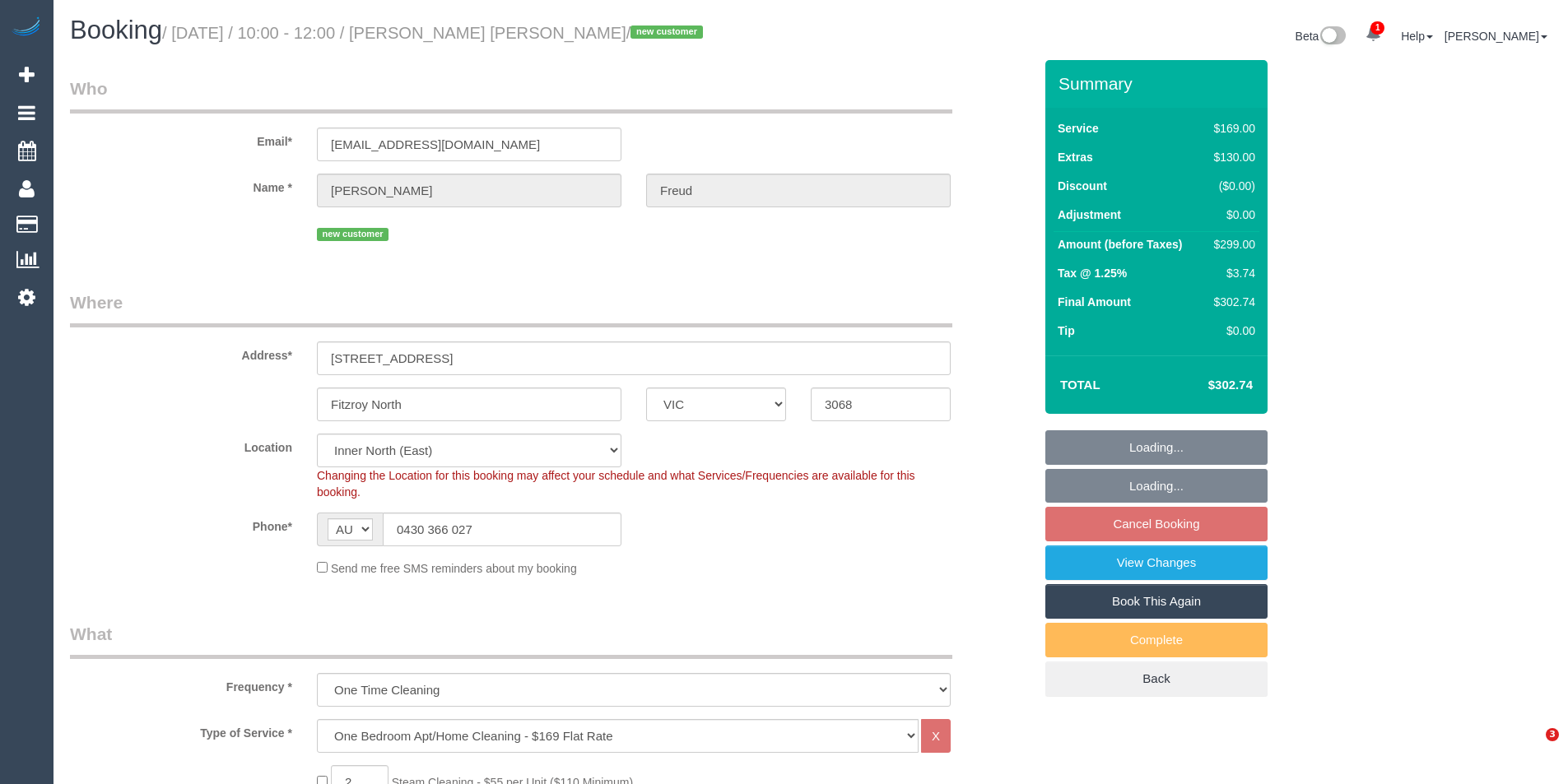
select select "object:1620"
select select "spot3"
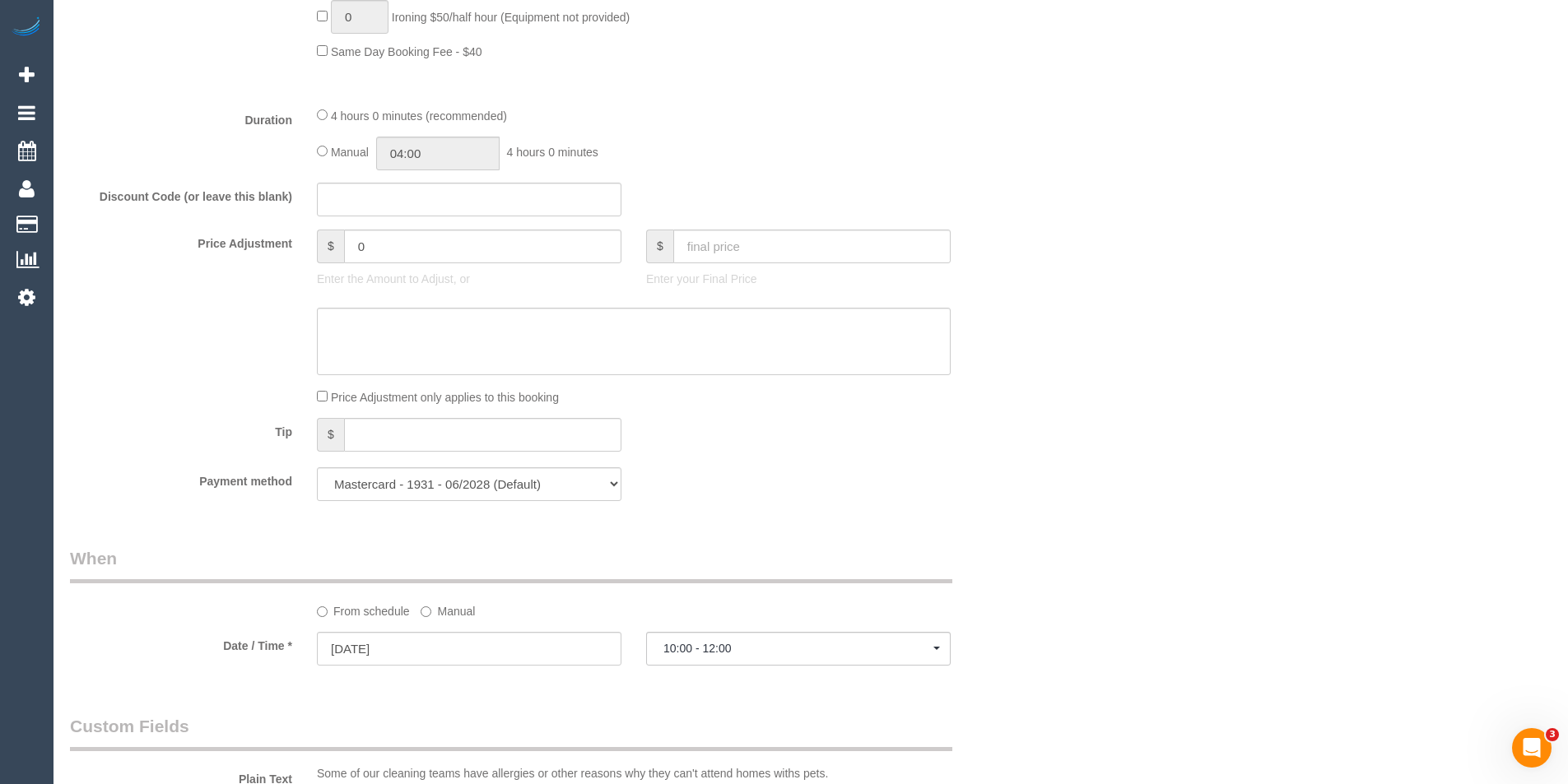
scroll to position [2398, 0]
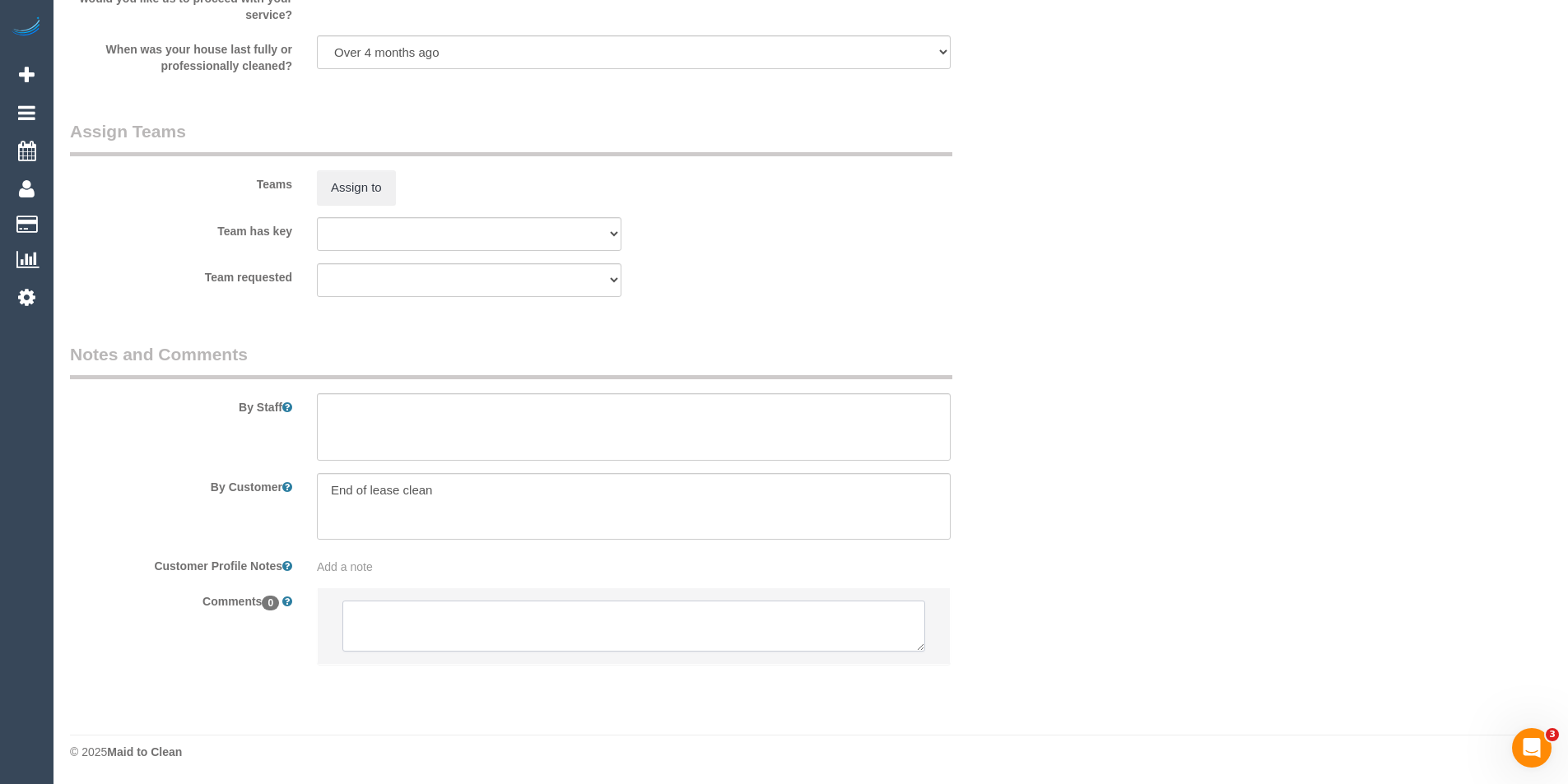
click at [484, 637] on textarea at bounding box center [634, 626] width 583 height 51
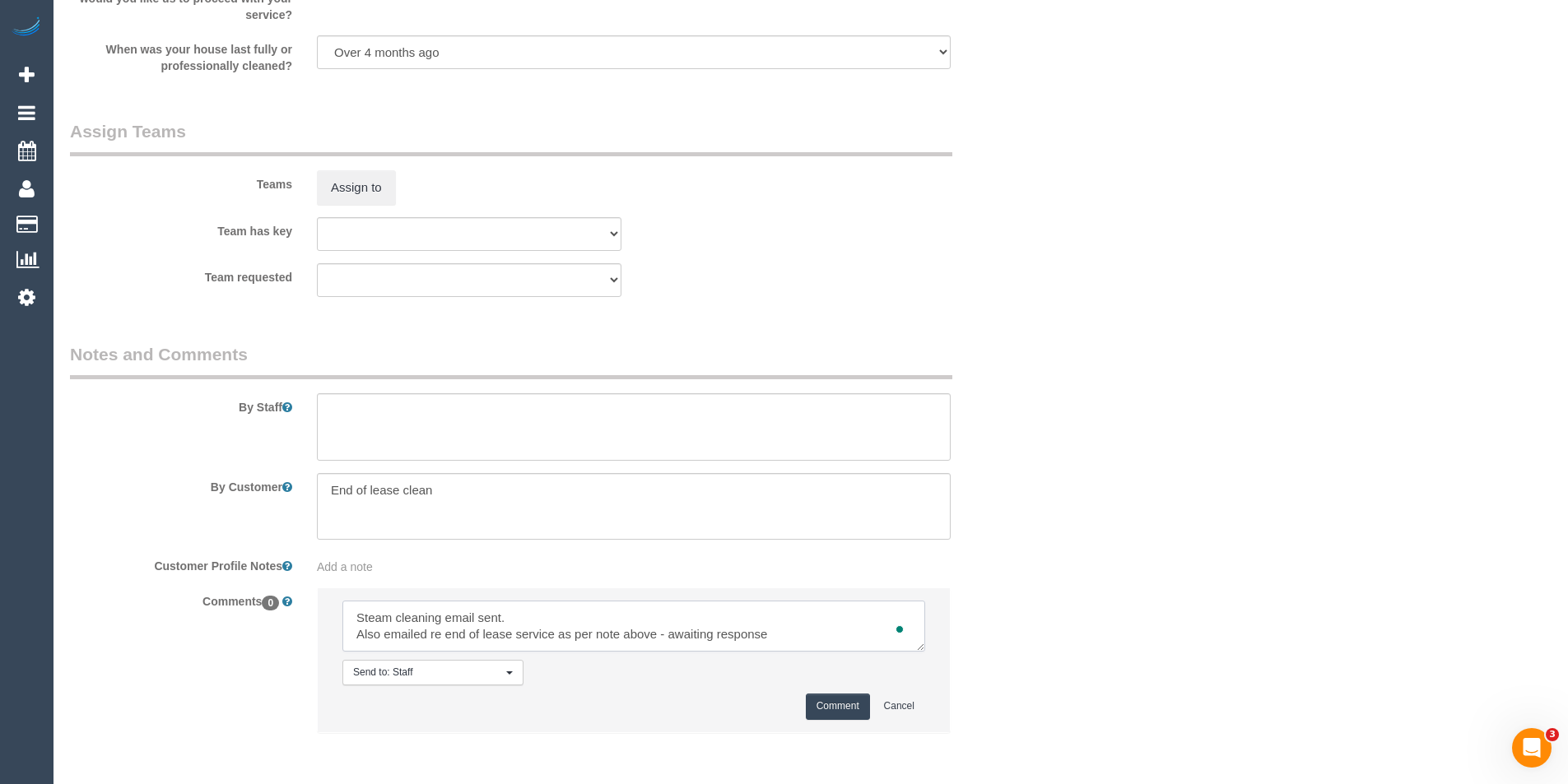
type textarea "Steam cleaning email sent. Also emailed re end of lease service as per note abo…"
click at [852, 707] on button "Comment" at bounding box center [837, 707] width 64 height 26
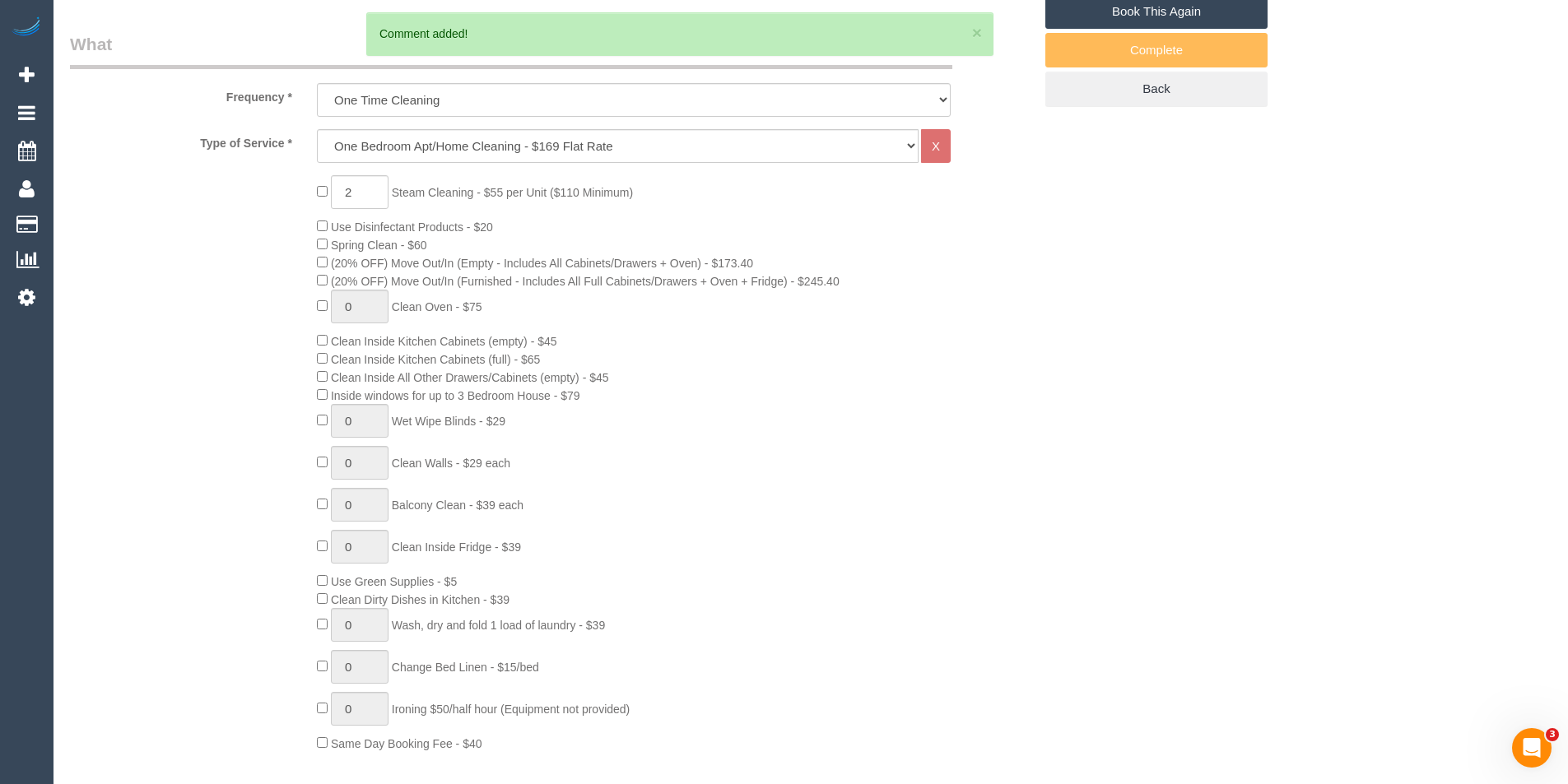
scroll to position [505, 0]
